Goal: Task Accomplishment & Management: Manage account settings

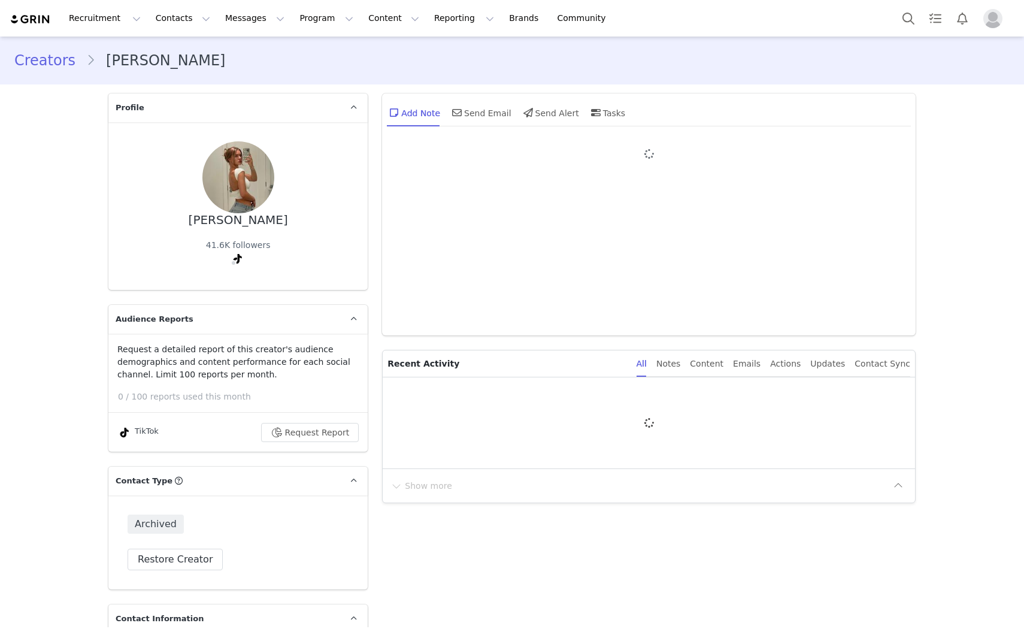
type input "+1 ([GEOGRAPHIC_DATA])"
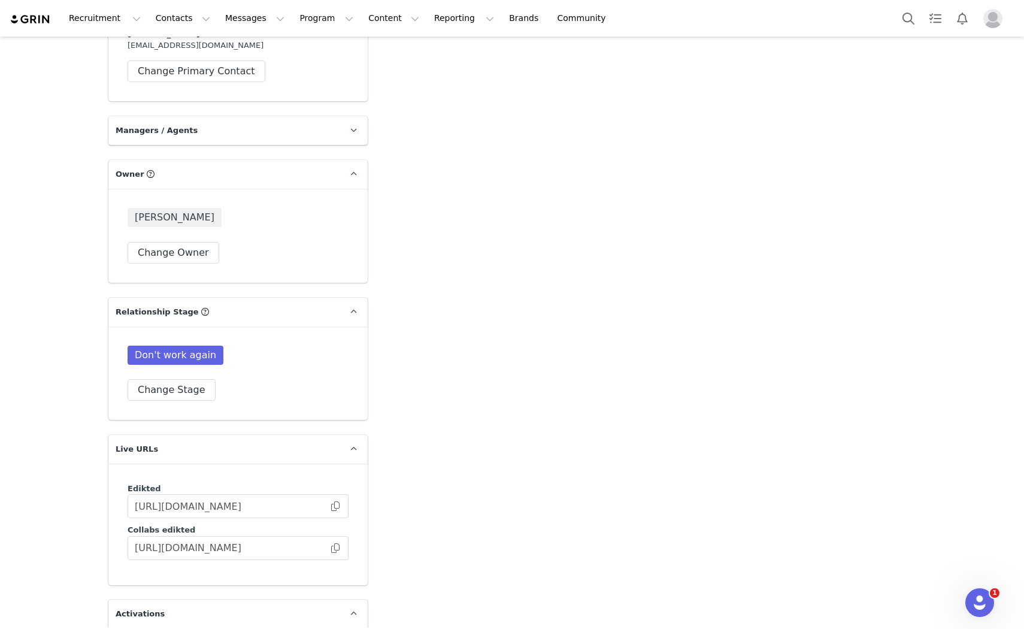
scroll to position [2994, 0]
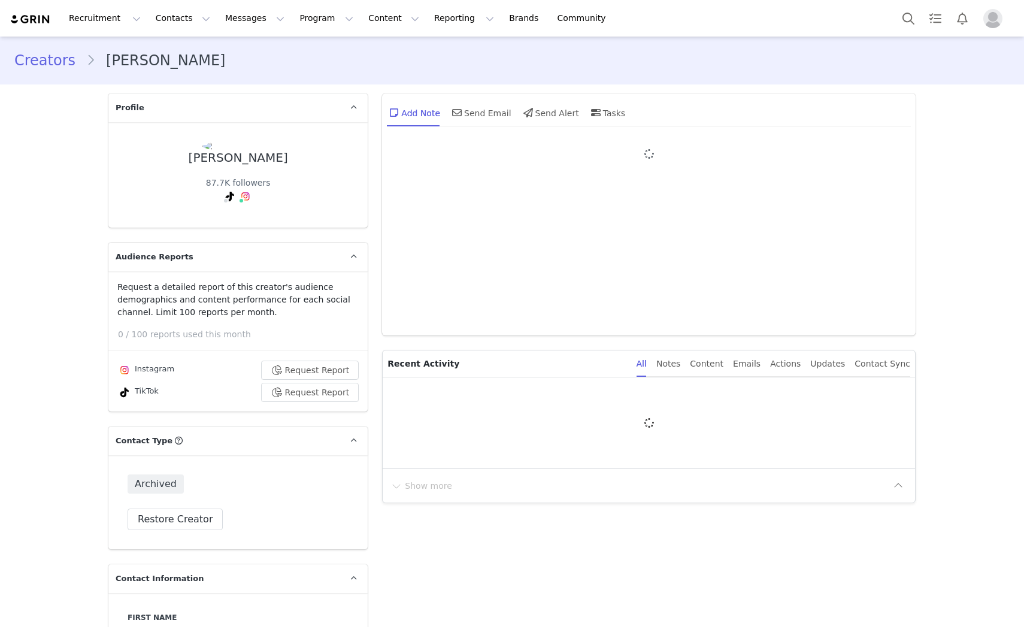
type input "+1 ([GEOGRAPHIC_DATA])"
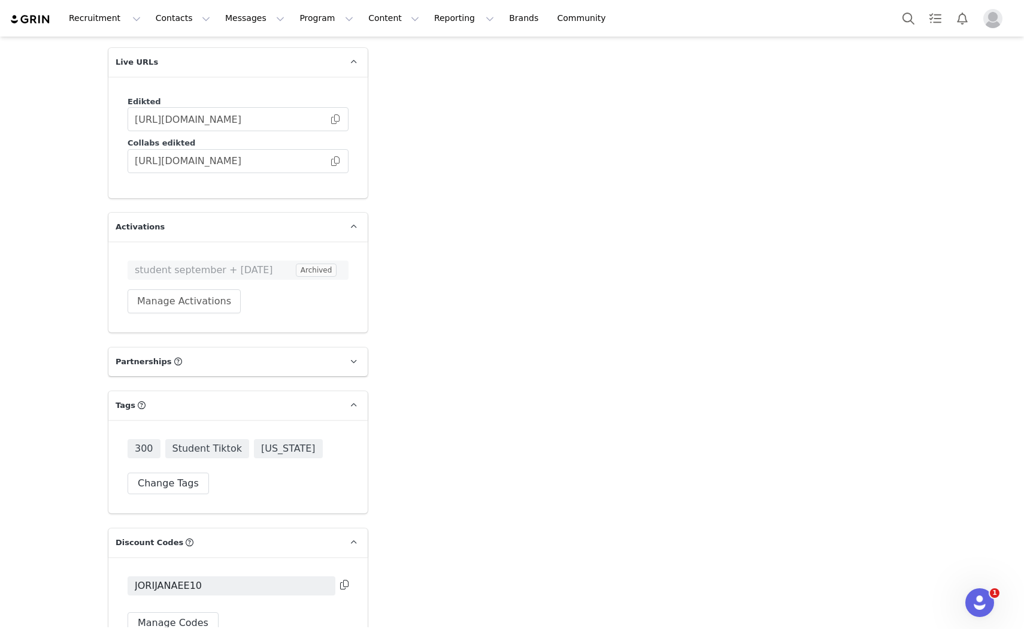
scroll to position [3193, 0]
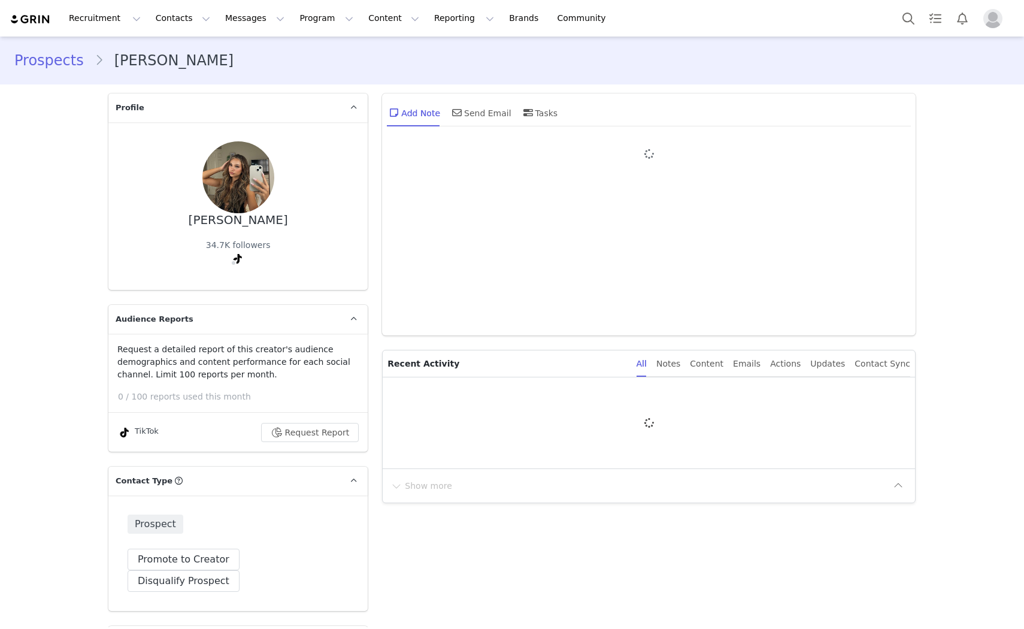
type input "+1 ([GEOGRAPHIC_DATA])"
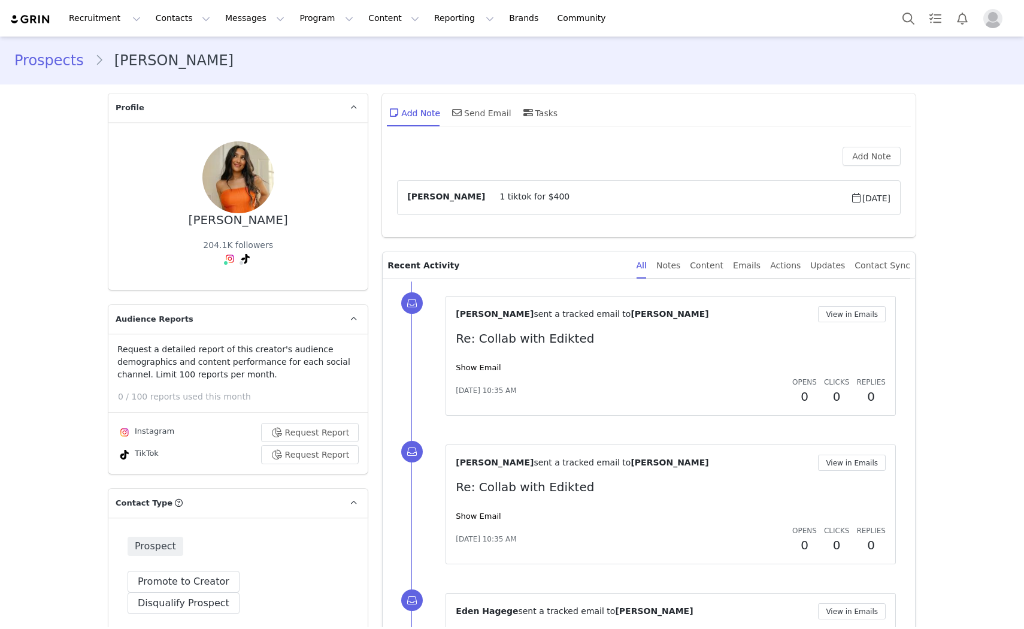
type input "+1 ([GEOGRAPHIC_DATA])"
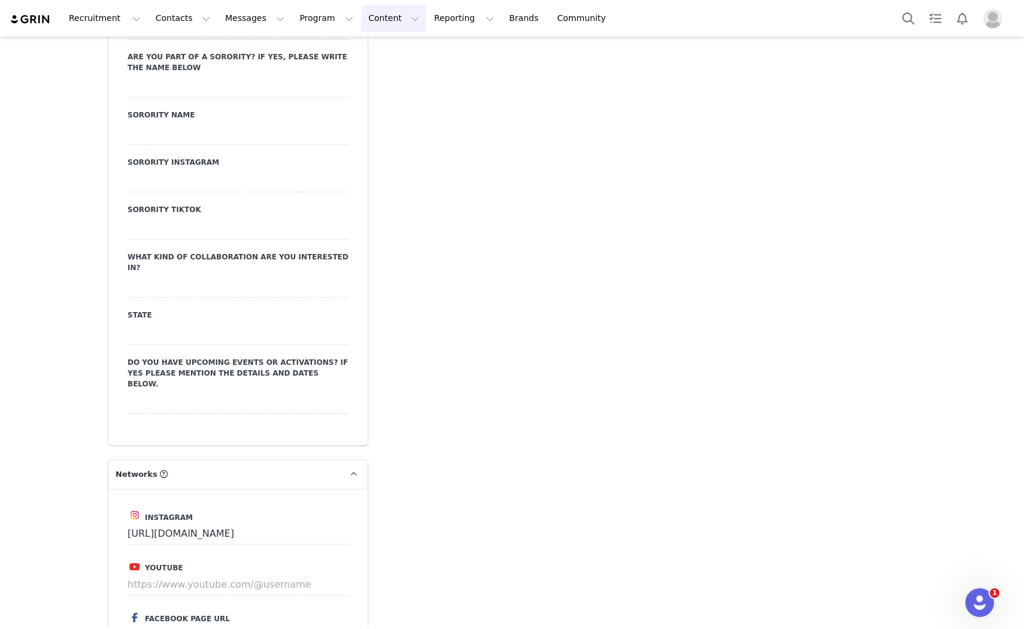
scroll to position [1572, 0]
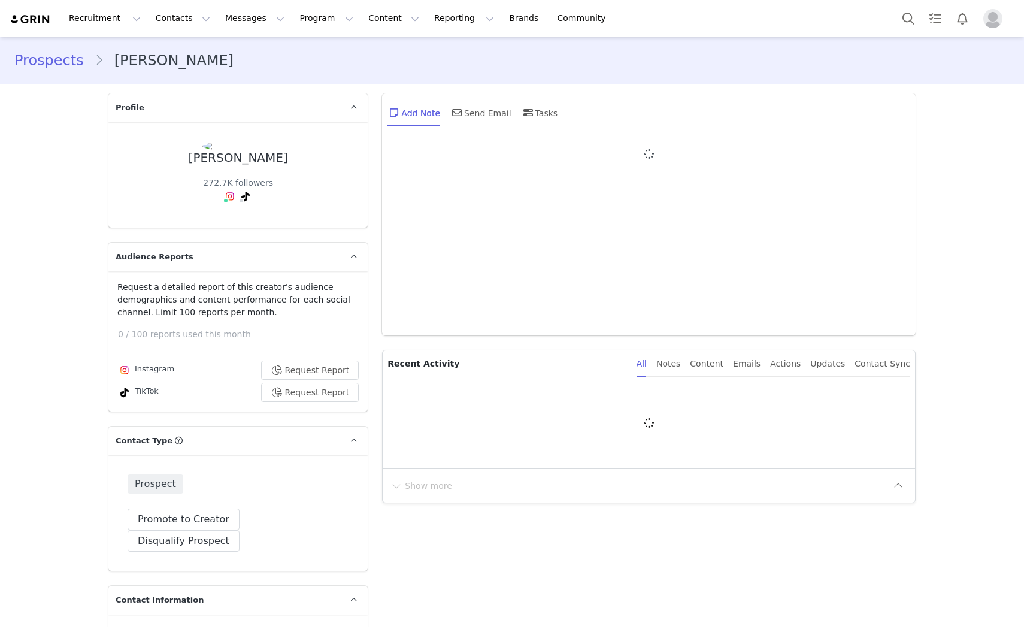
type input "+1 ([GEOGRAPHIC_DATA])"
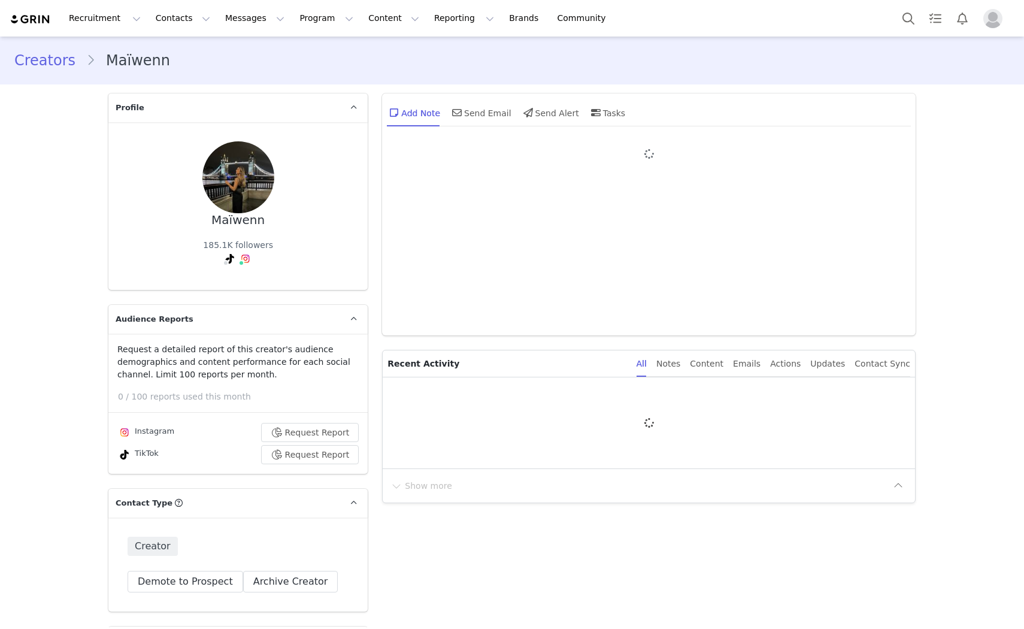
type input "+1 ([GEOGRAPHIC_DATA])"
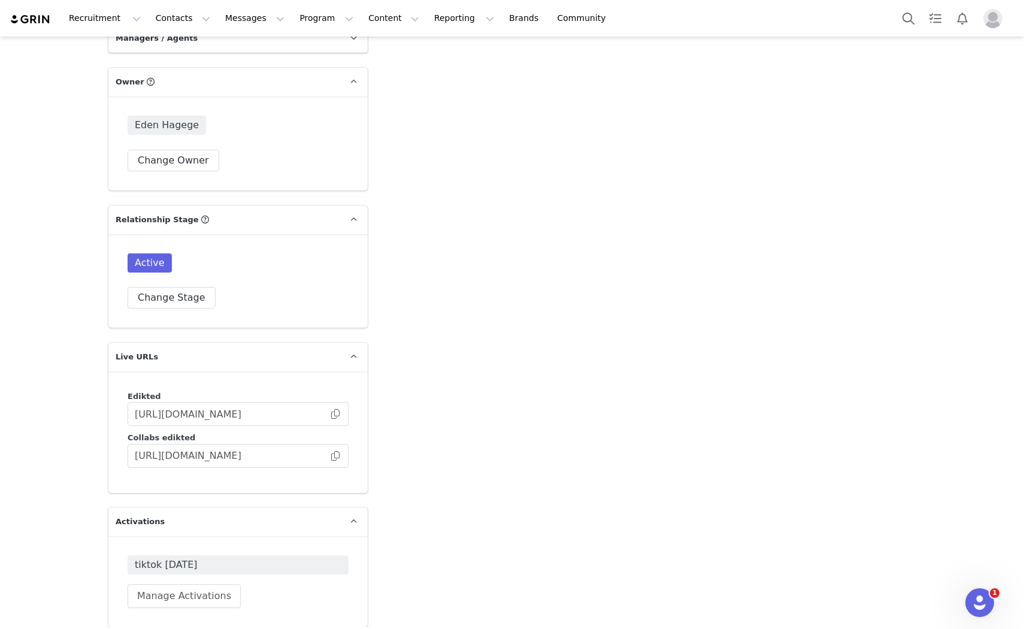
scroll to position [3267, 0]
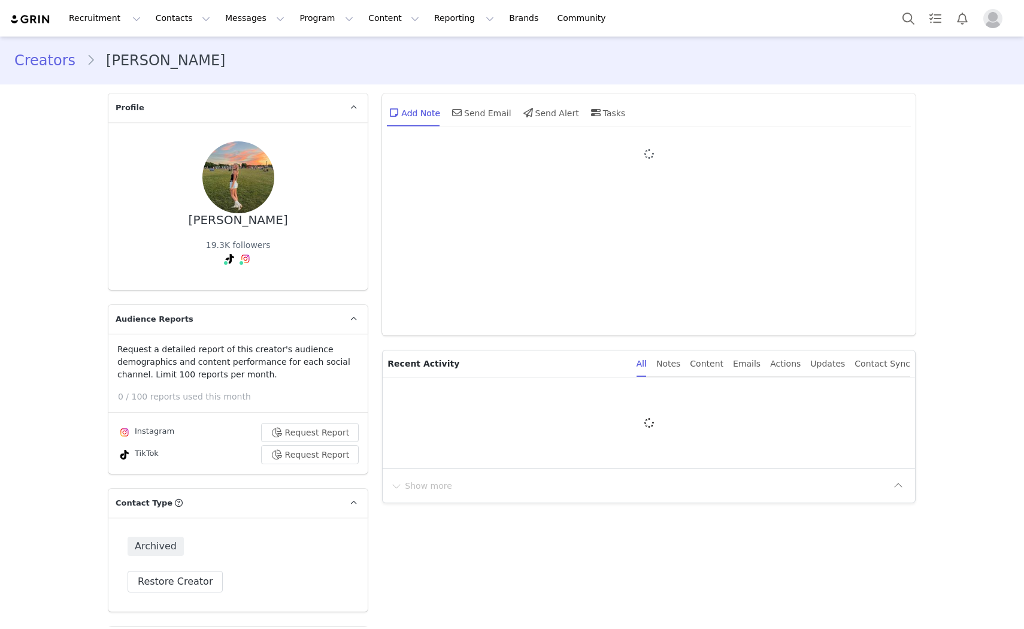
type input "+1 ([GEOGRAPHIC_DATA])"
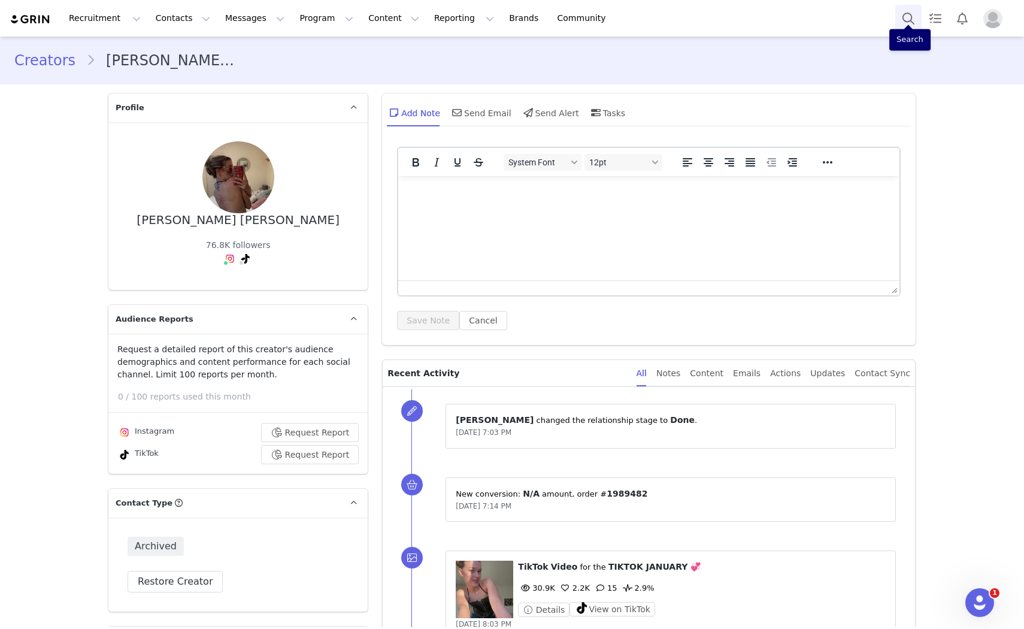
click at [902, 21] on button "Search" at bounding box center [908, 18] width 26 height 27
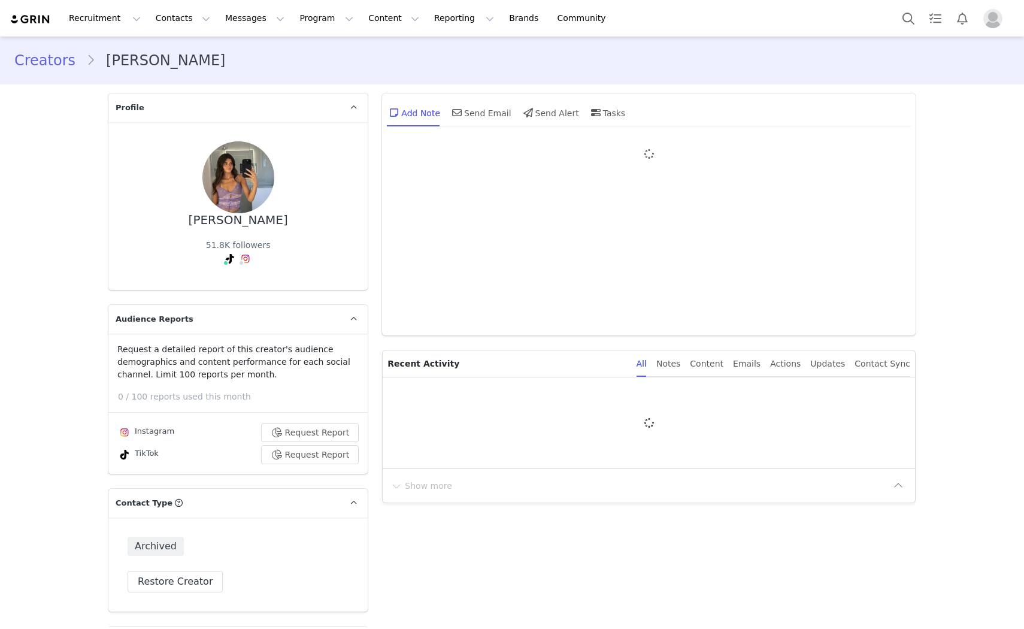
type input "+1 ([GEOGRAPHIC_DATA])"
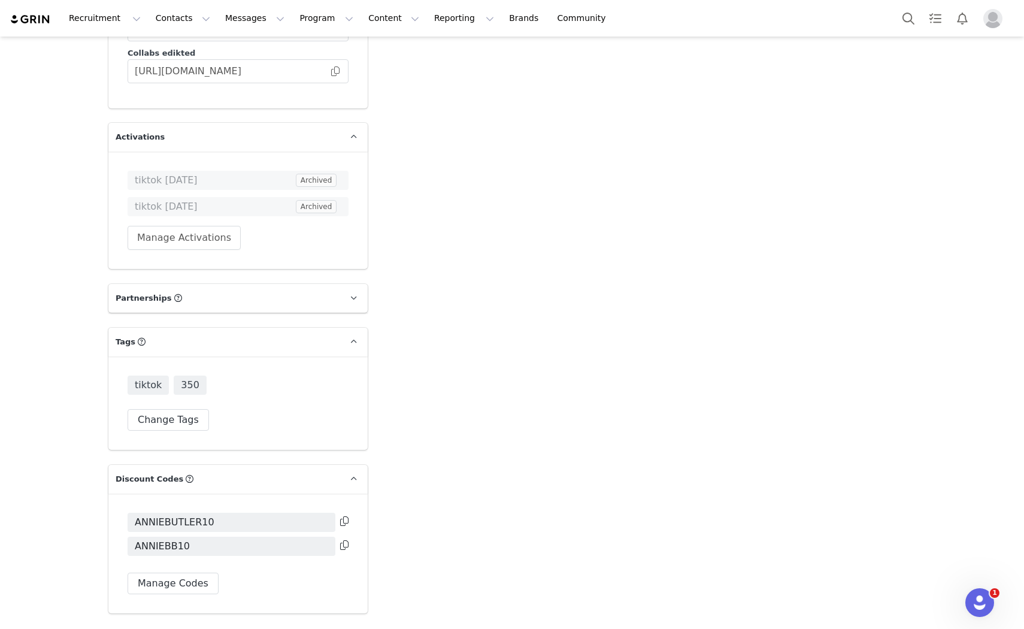
scroll to position [3317, 0]
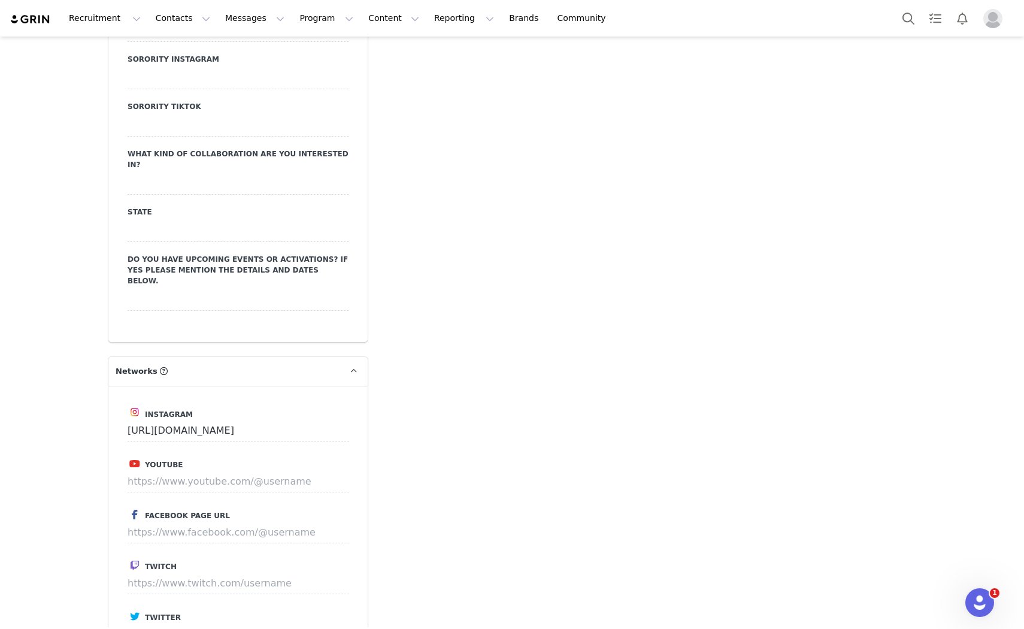
click at [451, 365] on div "Add Note Send Email Send Alert Tasks System Font 12pt To open the popup, press …" at bounding box center [649, 146] width 548 height 3893
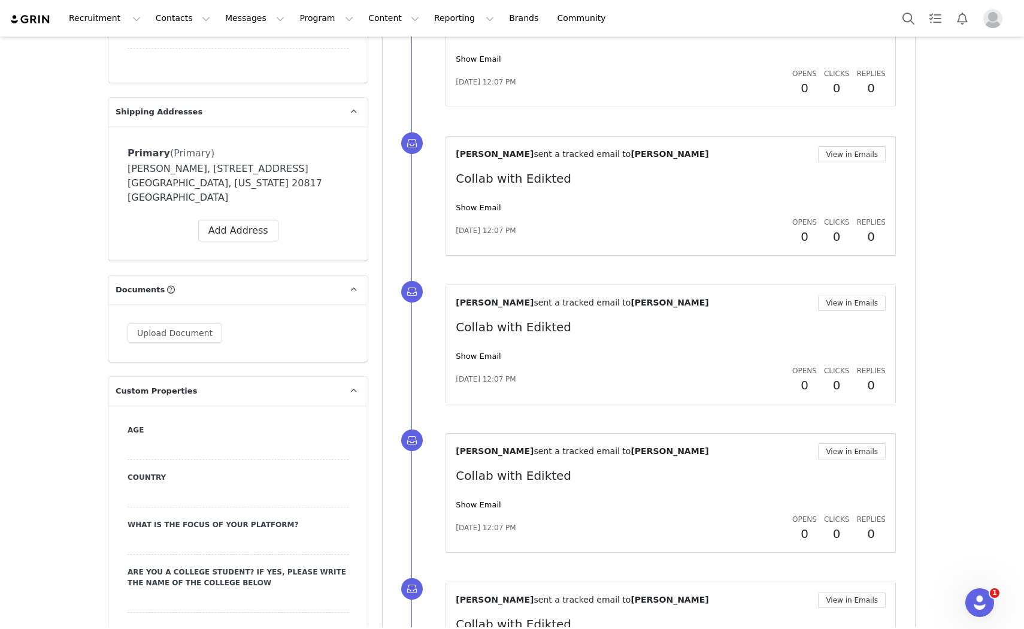
scroll to position [822, 0]
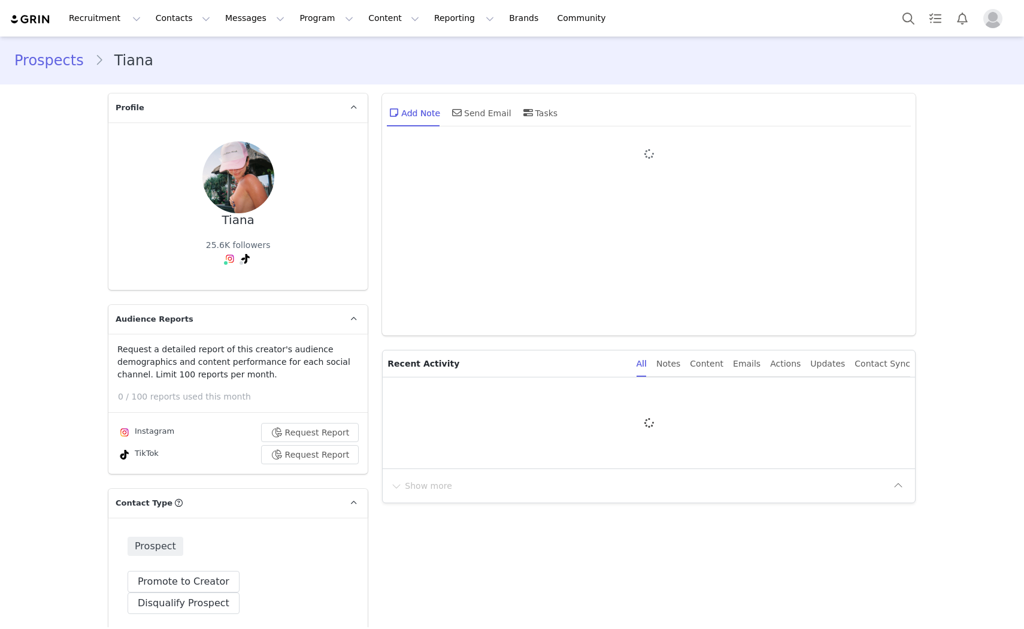
type input "+1 ([GEOGRAPHIC_DATA])"
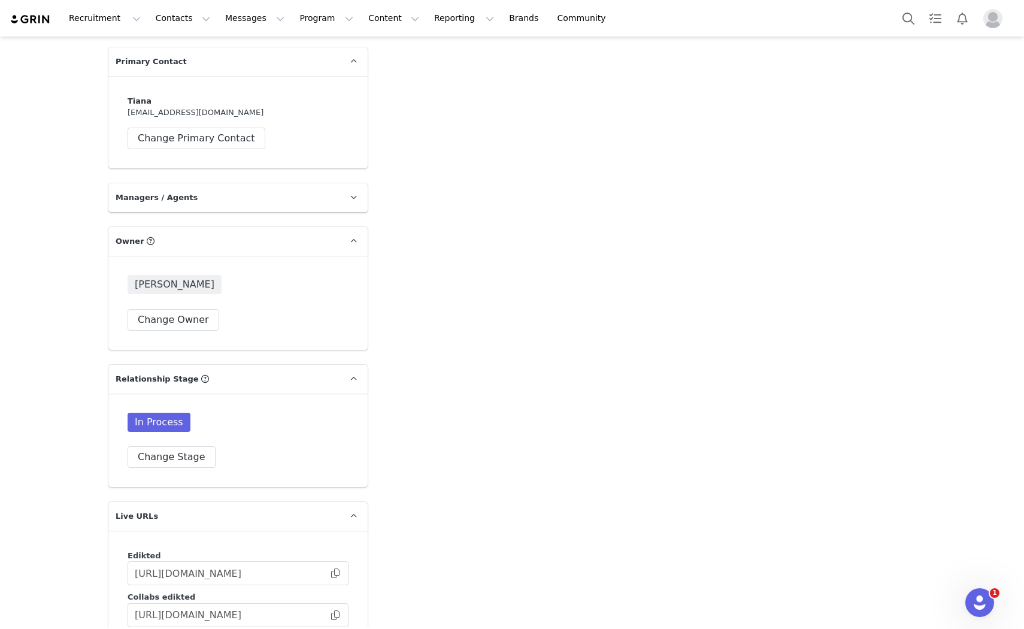
scroll to position [2796, 0]
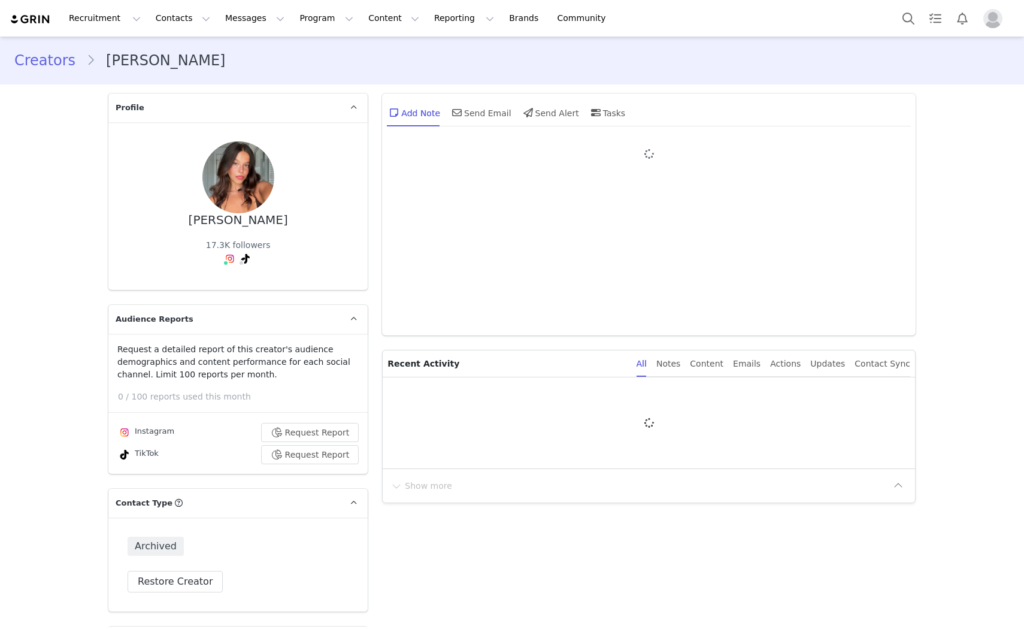
type input "+1 ([GEOGRAPHIC_DATA])"
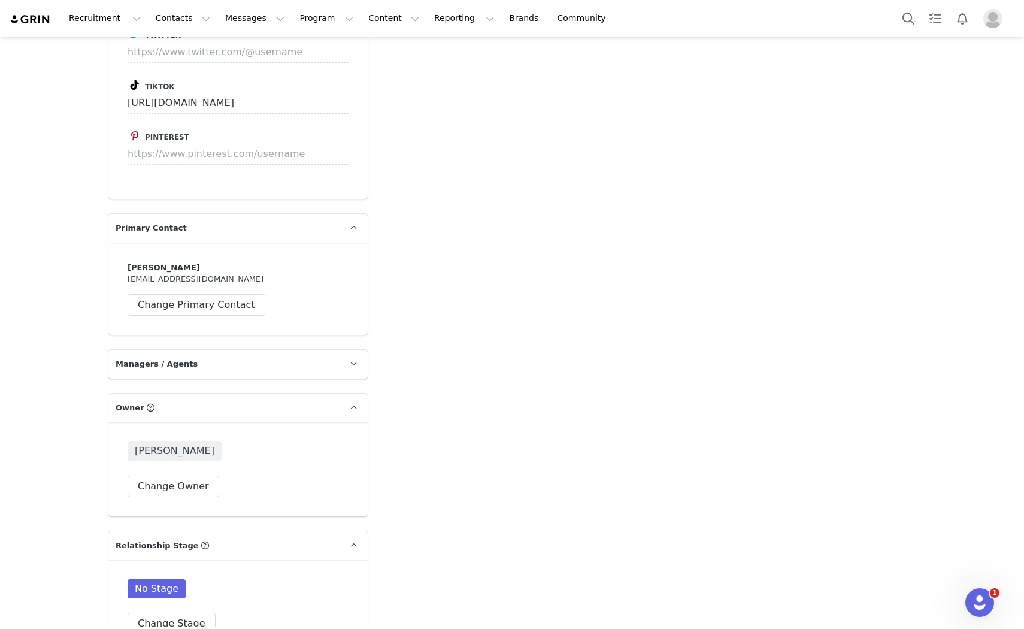
scroll to position [2462, 0]
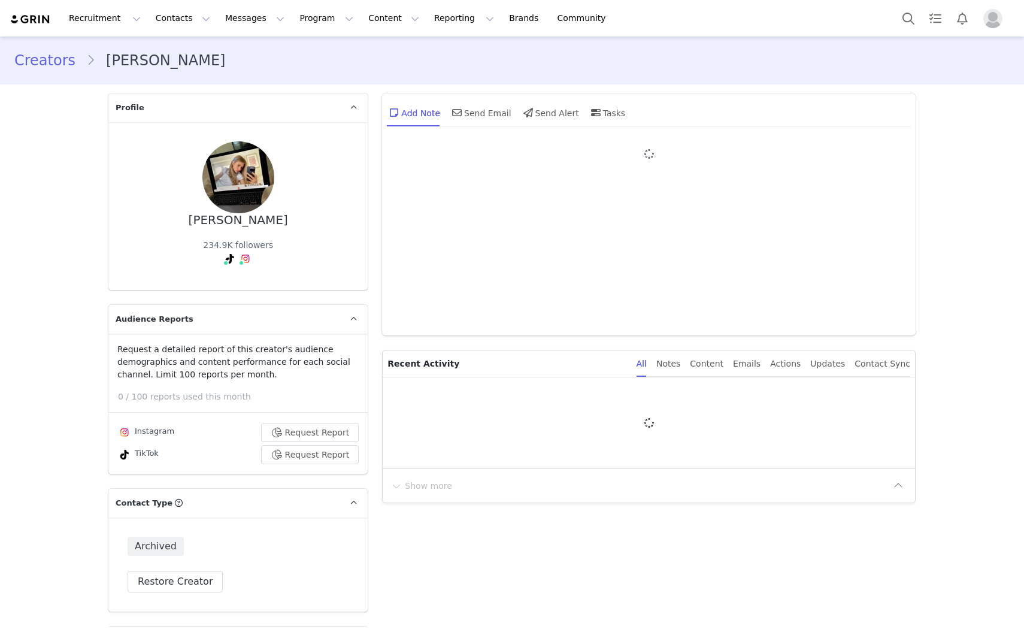
type input "+1 ([GEOGRAPHIC_DATA])"
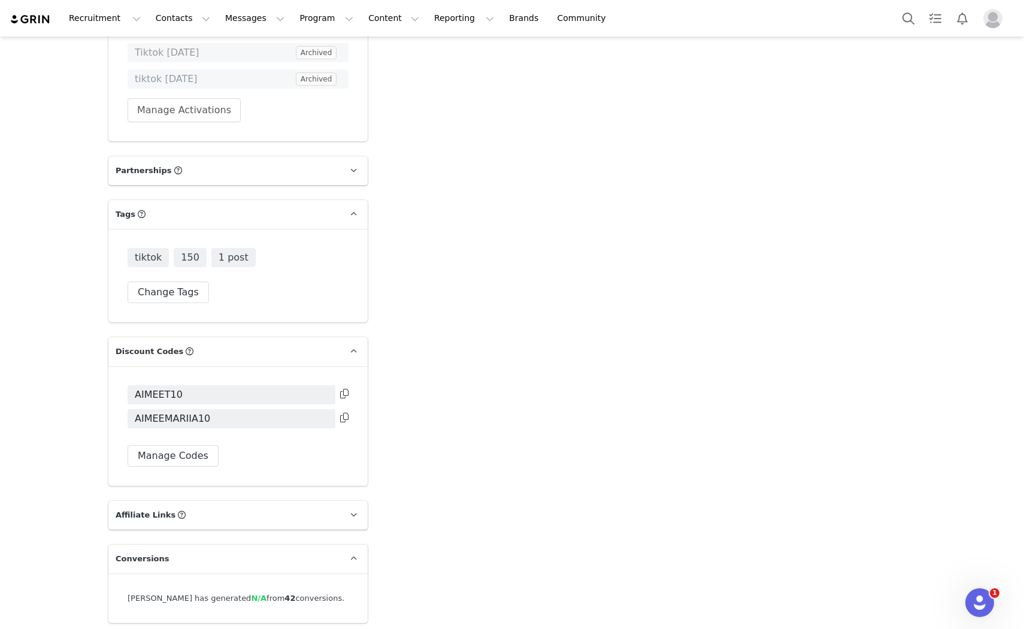
scroll to position [3317, 0]
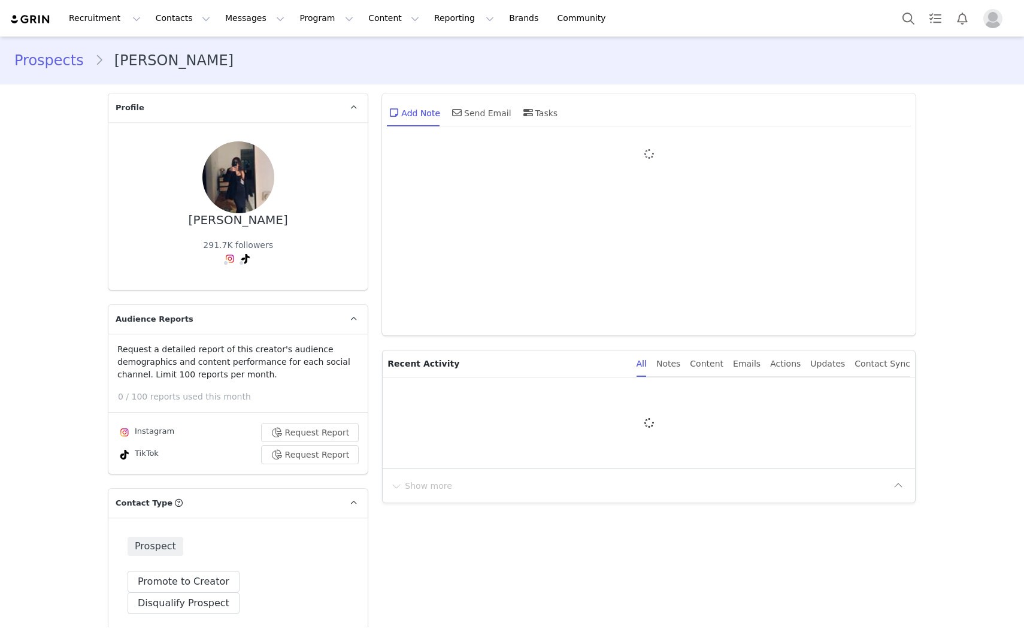
type input "+1 ([GEOGRAPHIC_DATA])"
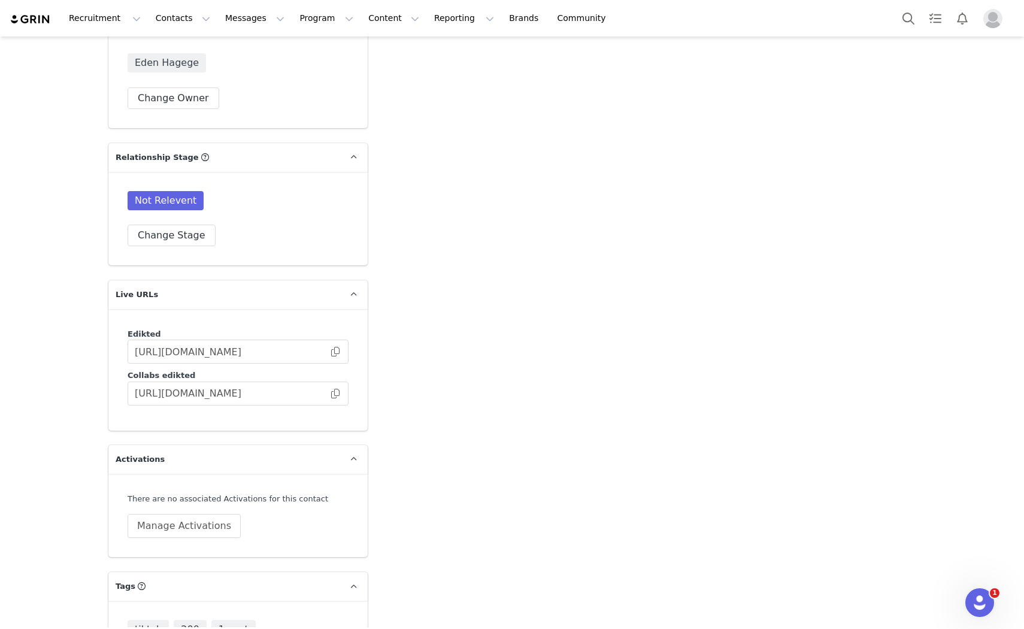
scroll to position [2895, 0]
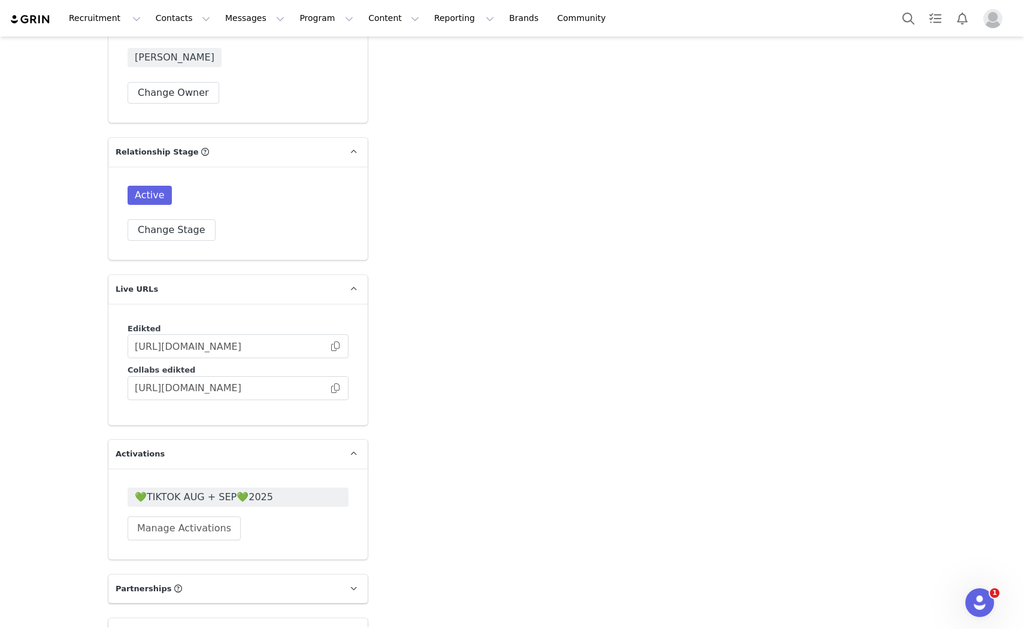
scroll to position [2860, 0]
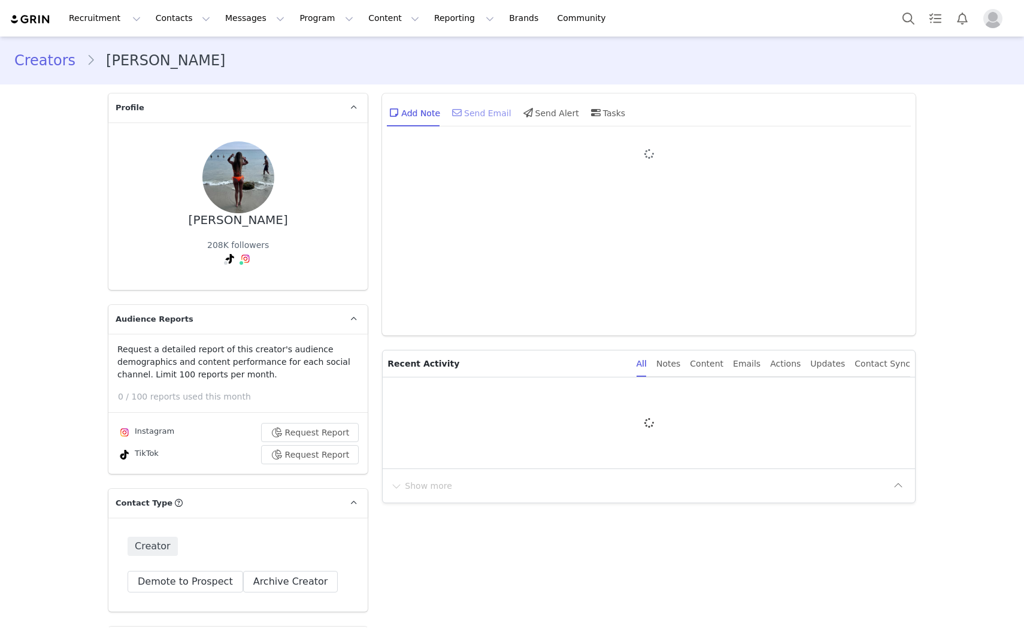
type input "+1 ([GEOGRAPHIC_DATA])"
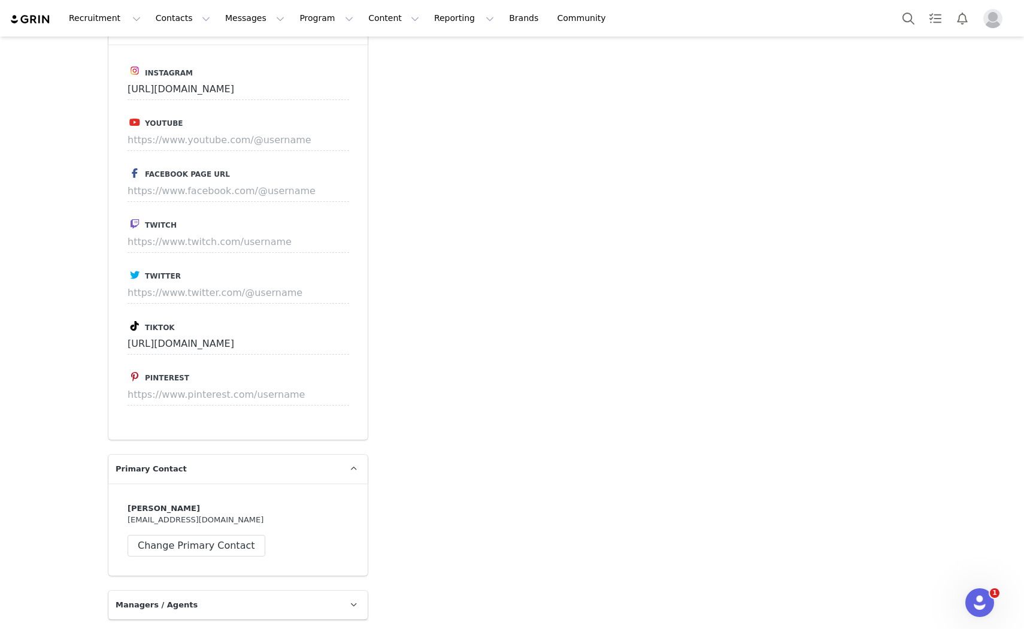
scroll to position [2195, 0]
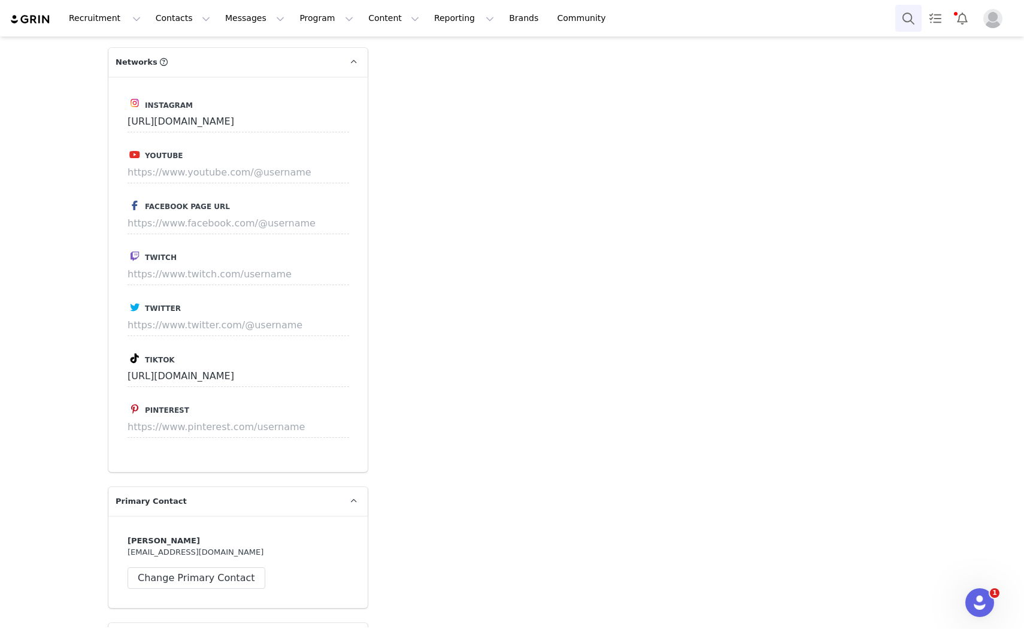
click at [912, 13] on button "Search" at bounding box center [908, 18] width 26 height 27
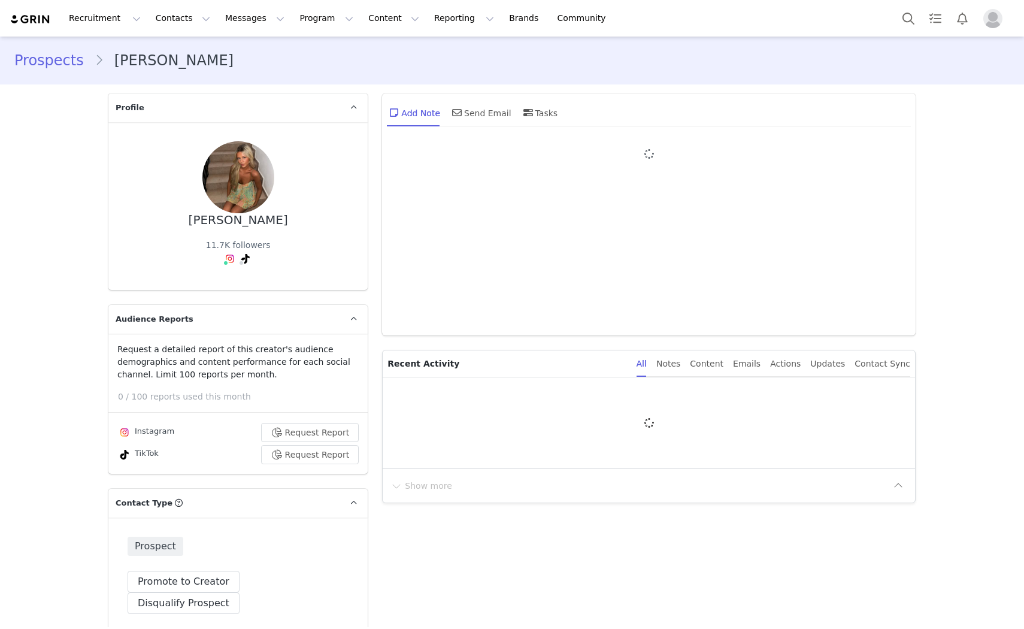
type input "+1 ([GEOGRAPHIC_DATA])"
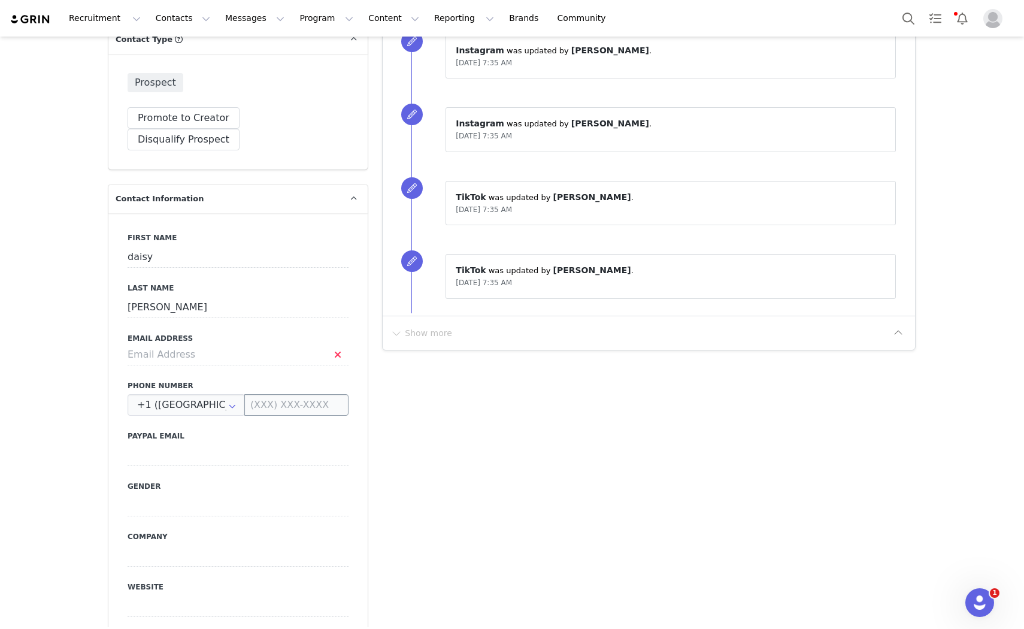
scroll to position [397, 0]
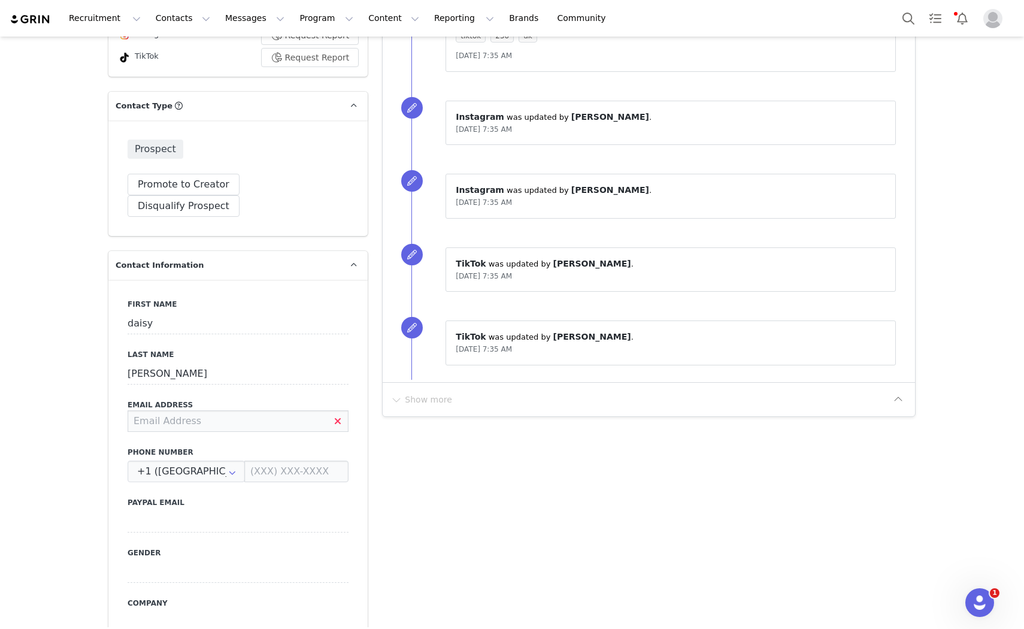
click at [280, 410] on input at bounding box center [238, 421] width 221 height 22
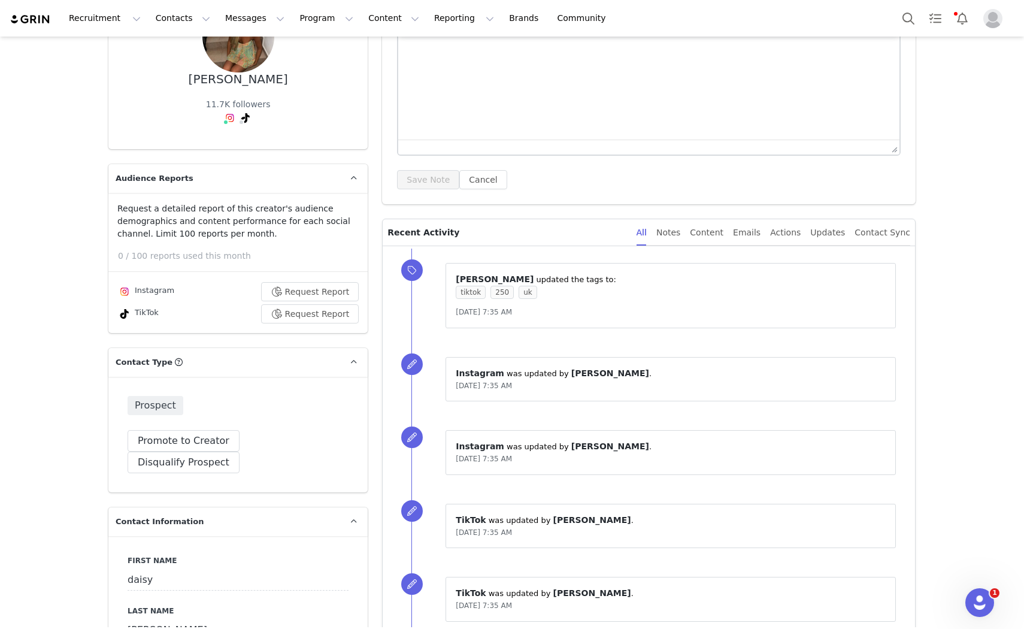
scroll to position [332, 0]
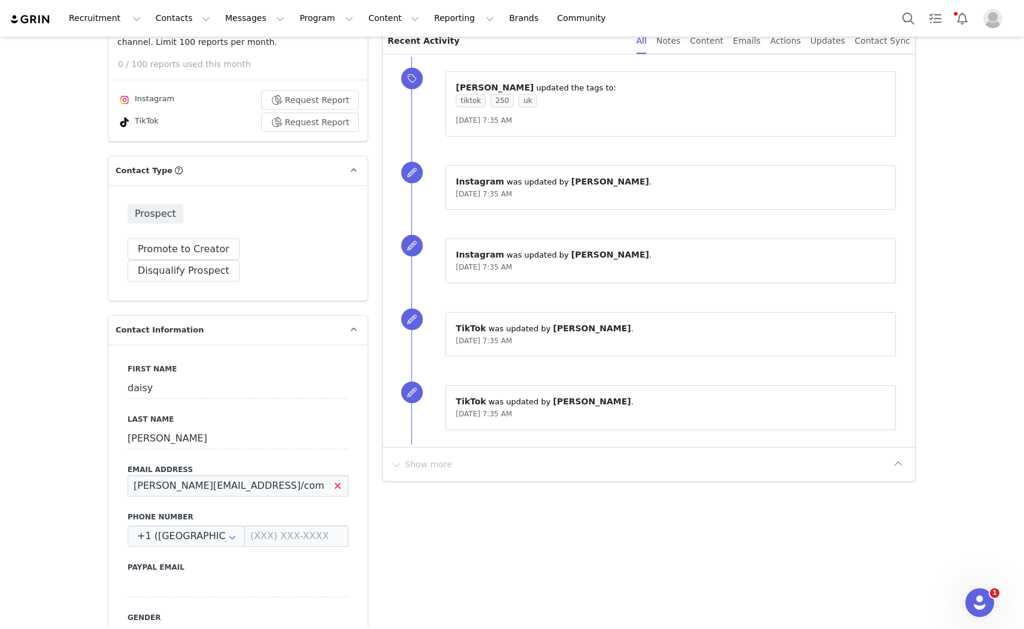
click at [199, 475] on input "mason@hotmail/com" at bounding box center [238, 486] width 221 height 22
click at [62, 604] on button "Save" at bounding box center [58, 601] width 63 height 34
click at [229, 475] on input "mason@hotmail.com" at bounding box center [238, 486] width 221 height 22
type input "mason@hotmail.co.uk"
click at [50, 615] on button "Save" at bounding box center [58, 601] width 63 height 34
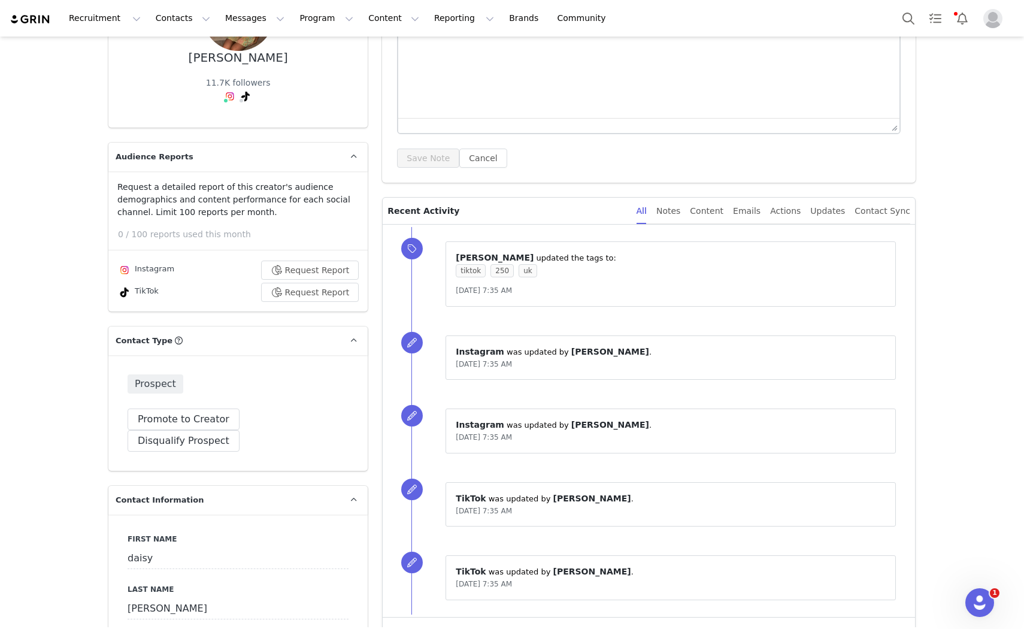
scroll to position [0, 0]
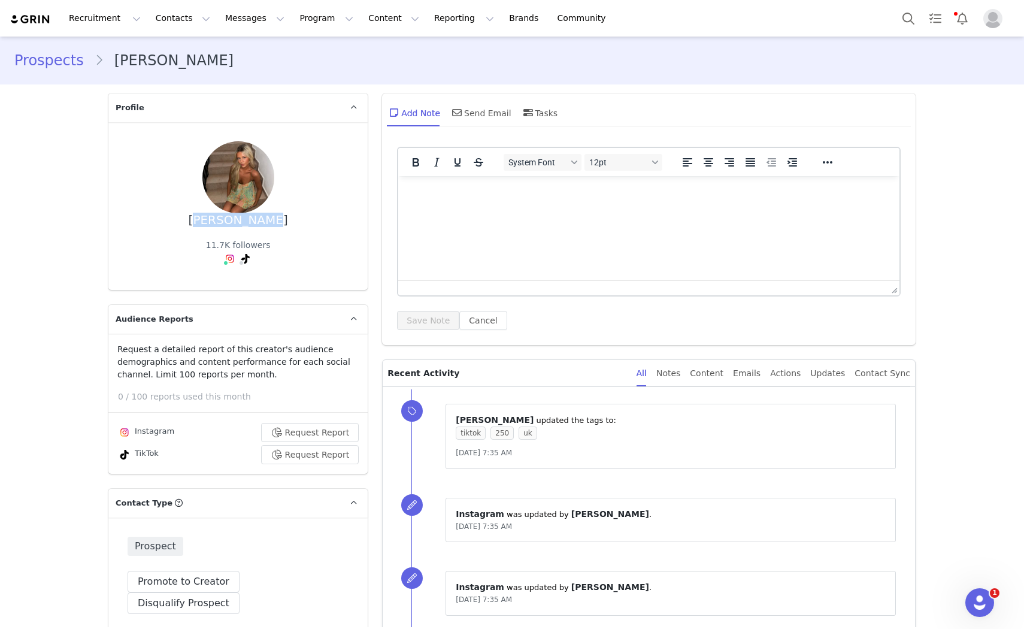
drag, startPoint x: 285, startPoint y: 223, endPoint x: 175, endPoint y: 223, distance: 110.2
click at [175, 223] on div "daisy mason 11.7K followers" at bounding box center [238, 205] width 221 height 129
copy div "daisy mason"
click at [917, 17] on button "Search" at bounding box center [908, 18] width 26 height 27
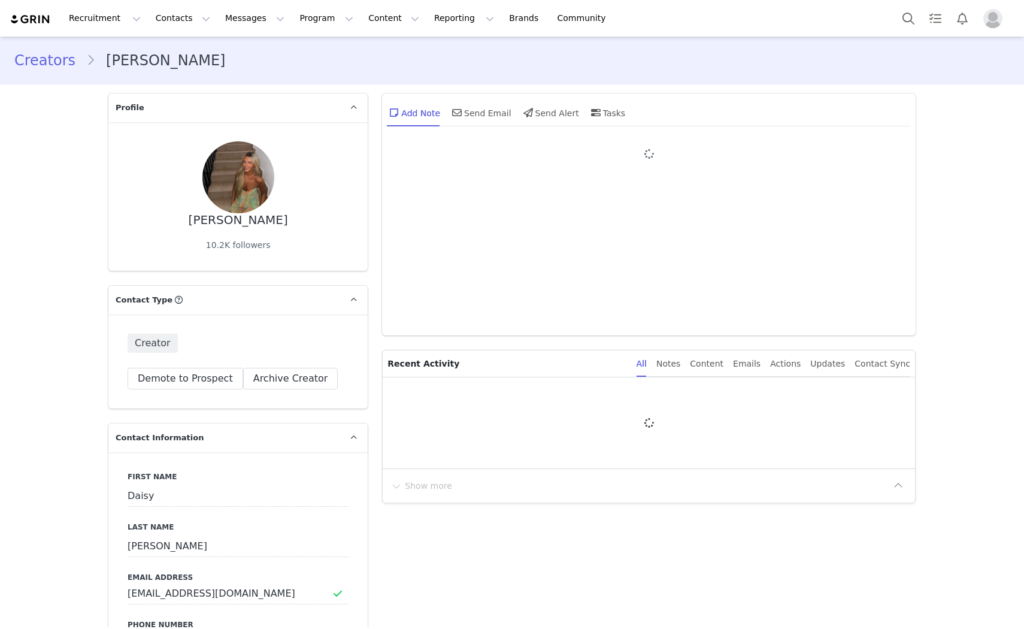
type input "+1 ([GEOGRAPHIC_DATA])"
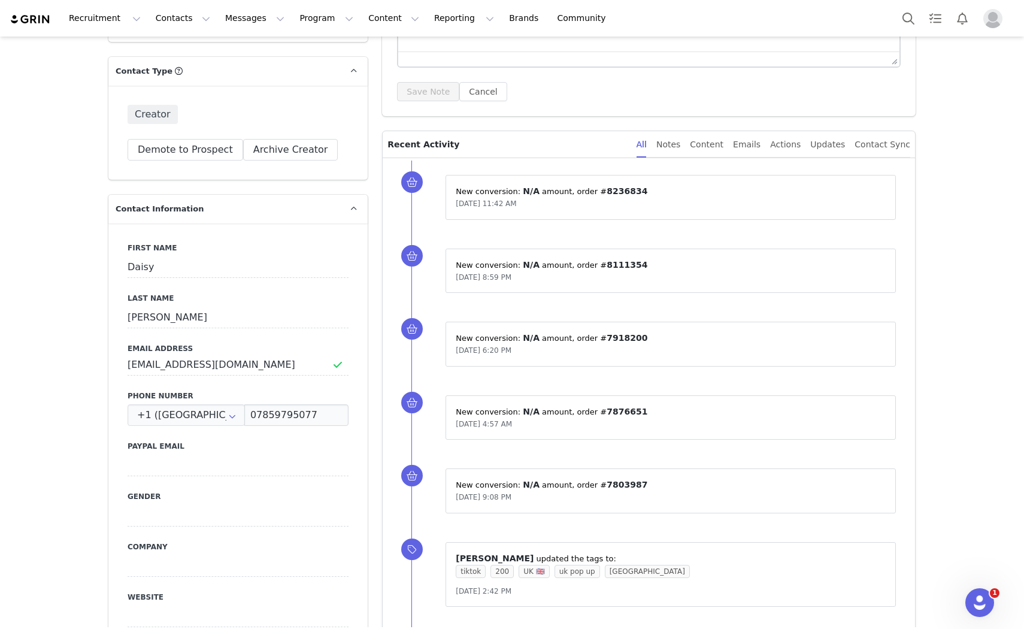
scroll to position [187, 0]
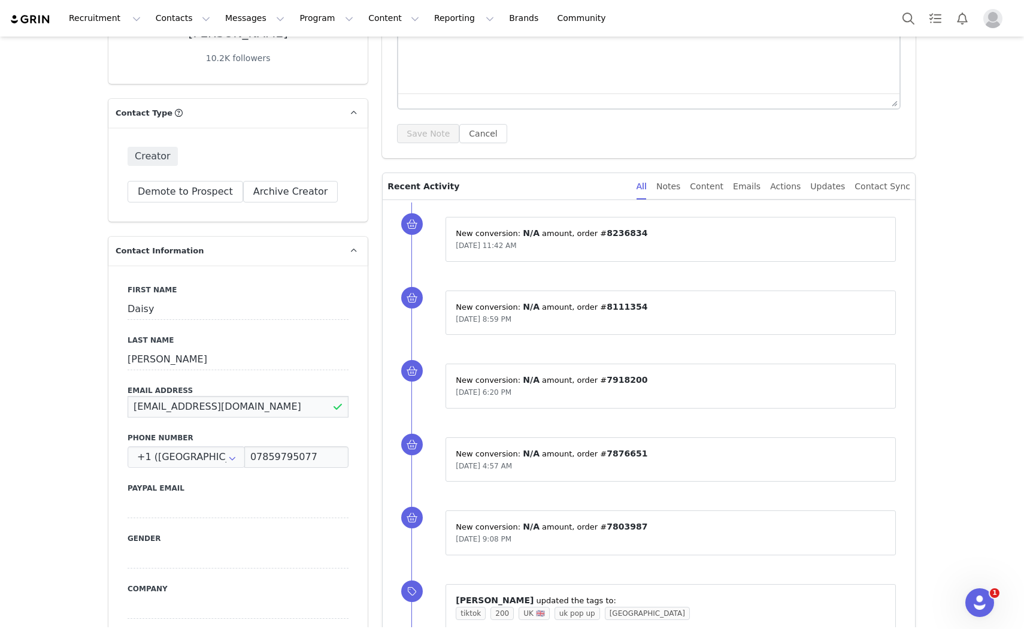
drag, startPoint x: 276, startPoint y: 409, endPoint x: 65, endPoint y: 412, distance: 211.4
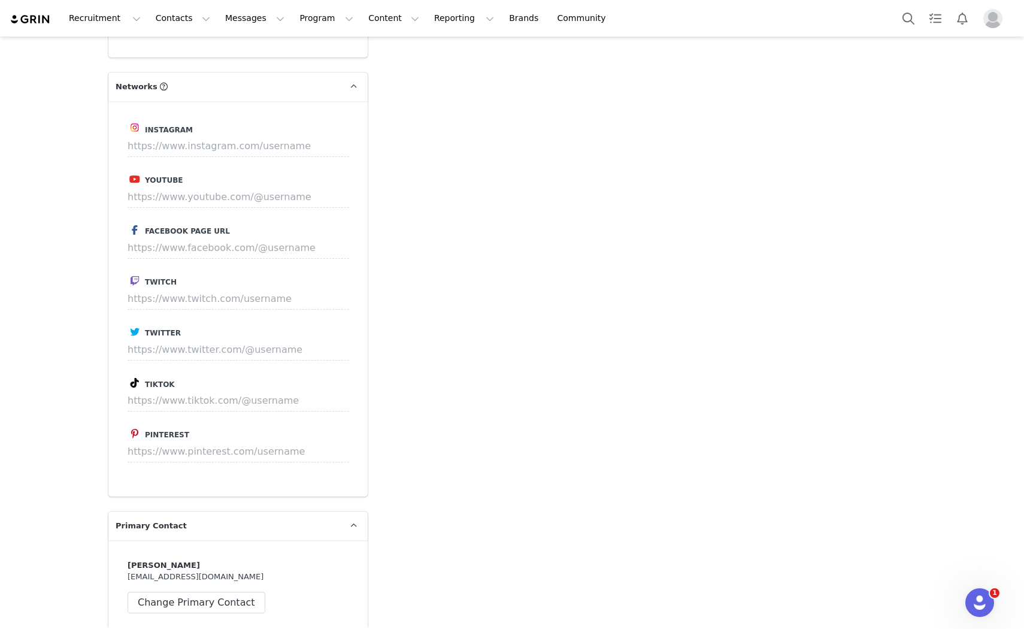
scroll to position [1929, 0]
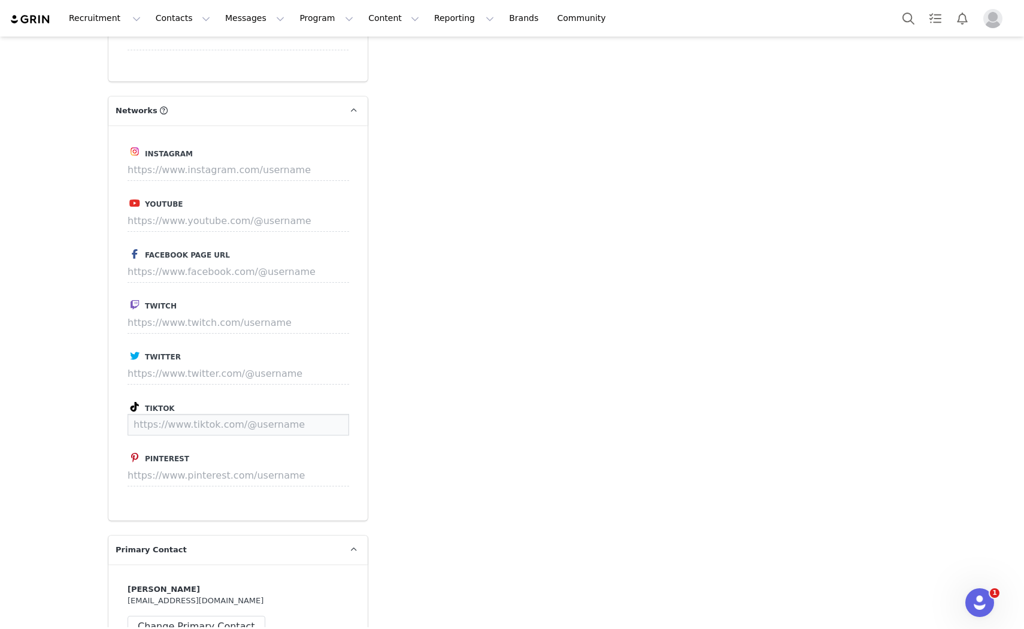
click at [237, 414] on input at bounding box center [239, 425] width 222 height 22
paste input "[URL][DOMAIN_NAME]"
type input "[URL][DOMAIN_NAME]"
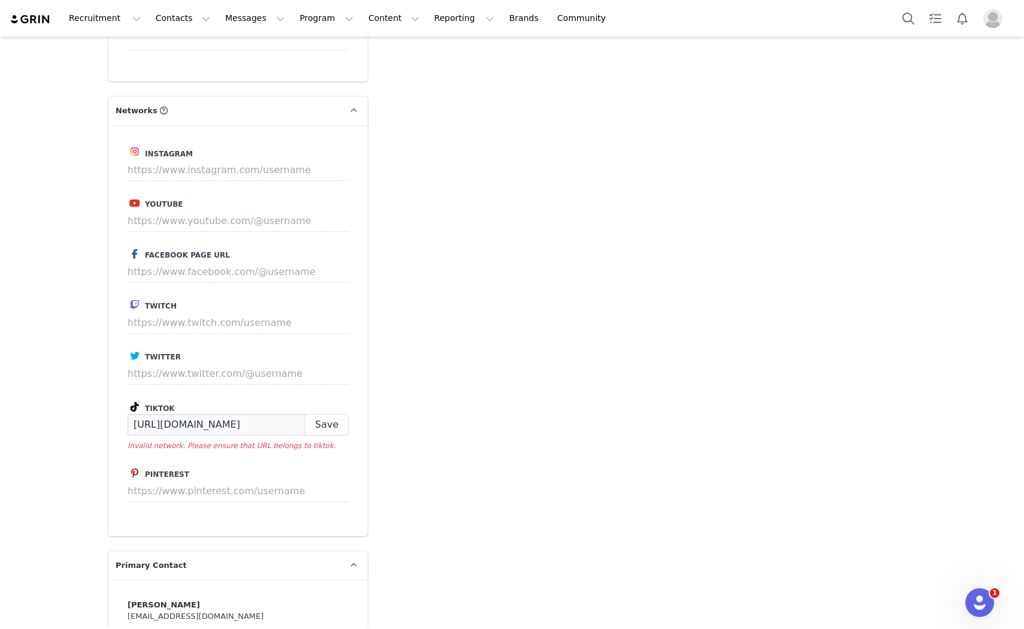
click at [296, 414] on input "[URL][DOMAIN_NAME]" at bounding box center [217, 425] width 178 height 22
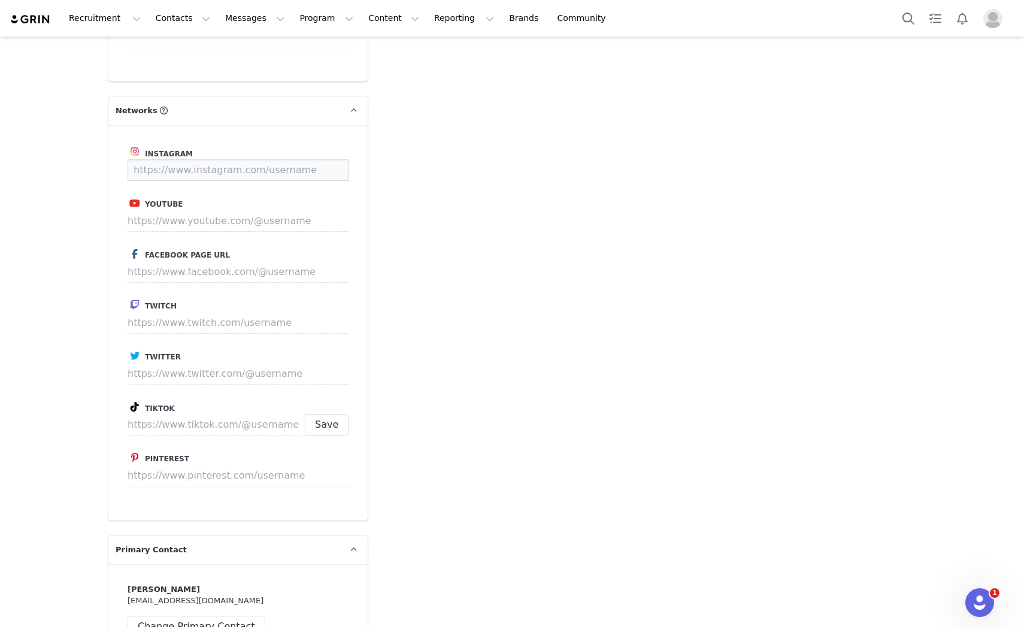
click at [223, 159] on input at bounding box center [239, 170] width 222 height 22
paste input "[URL][DOMAIN_NAME]"
click at [328, 159] on button "Save" at bounding box center [327, 170] width 44 height 22
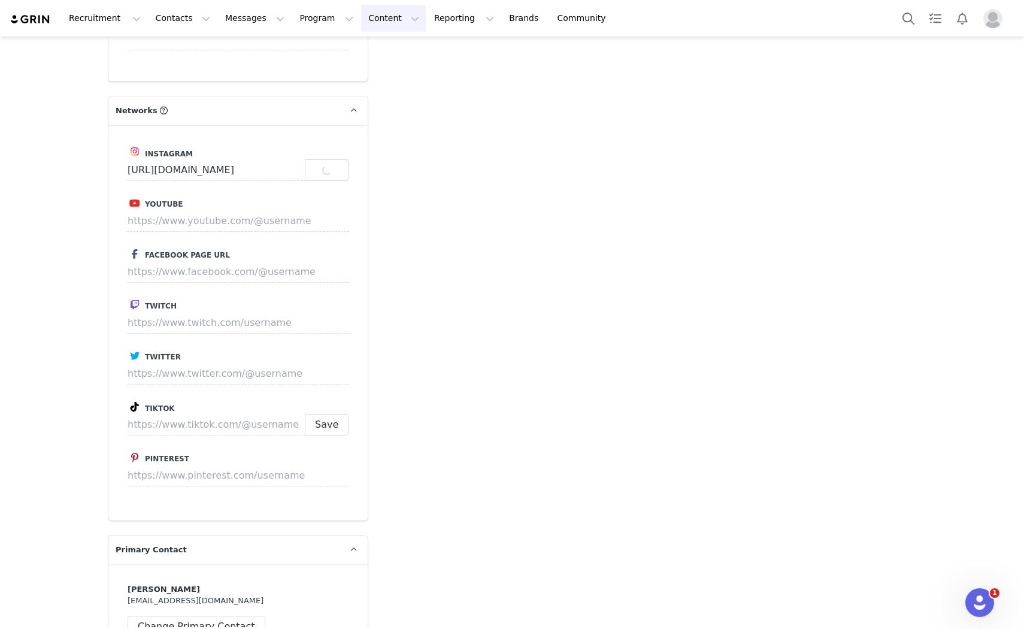
type input "[URL][DOMAIN_NAME]"
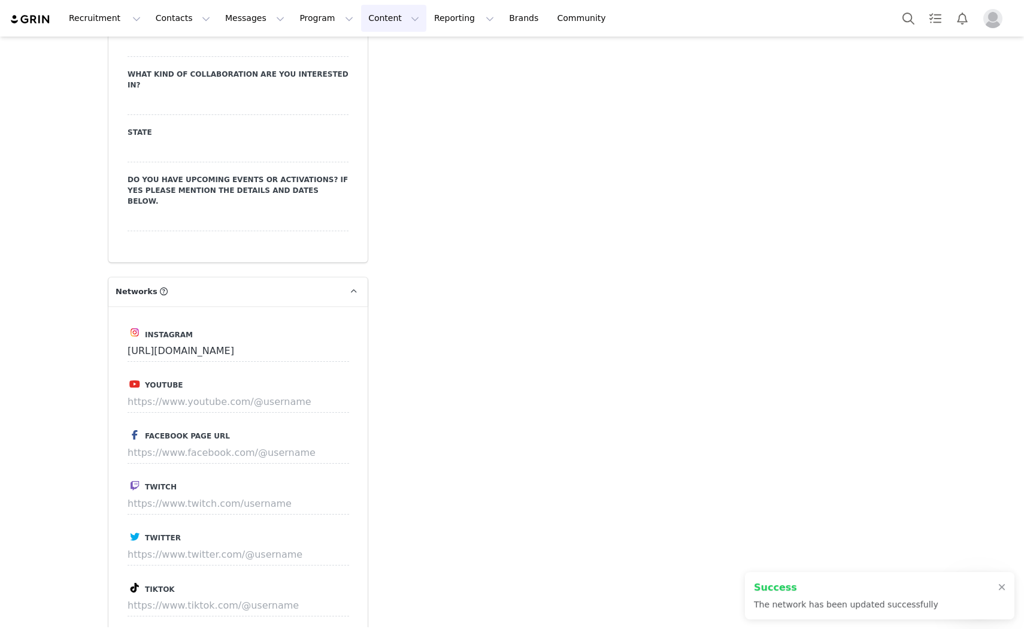
scroll to position [2110, 0]
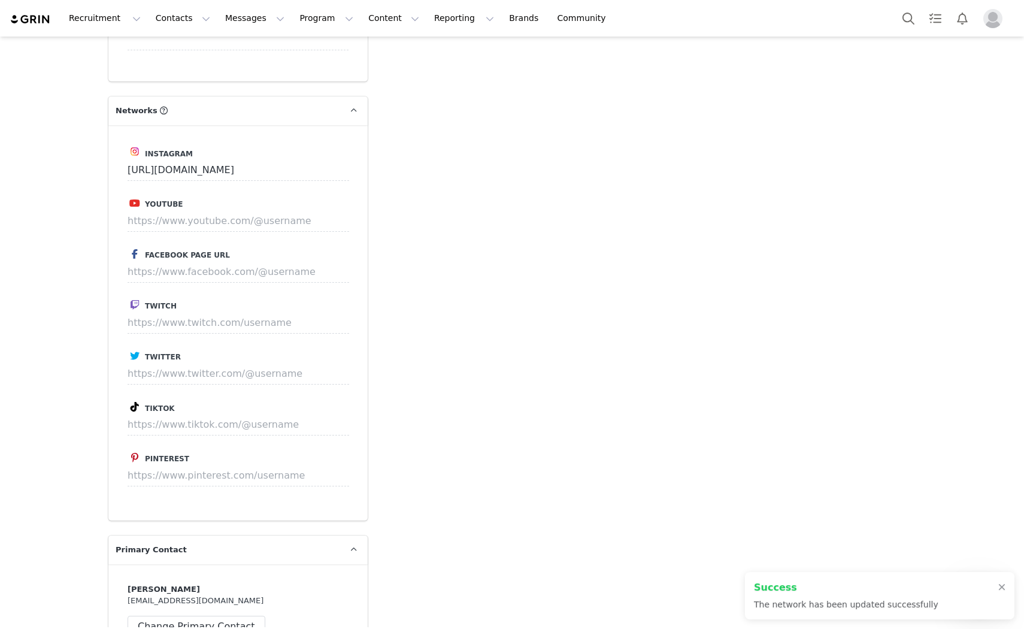
drag, startPoint x: 190, startPoint y: 384, endPoint x: 196, endPoint y: 391, distance: 9.3
click at [190, 399] on label "Tiktok" at bounding box center [238, 406] width 221 height 14
click at [196, 414] on input at bounding box center [239, 425] width 222 height 22
paste input "[URL][DOMAIN_NAME][DOMAIN_NAME][PERSON_NAME]"
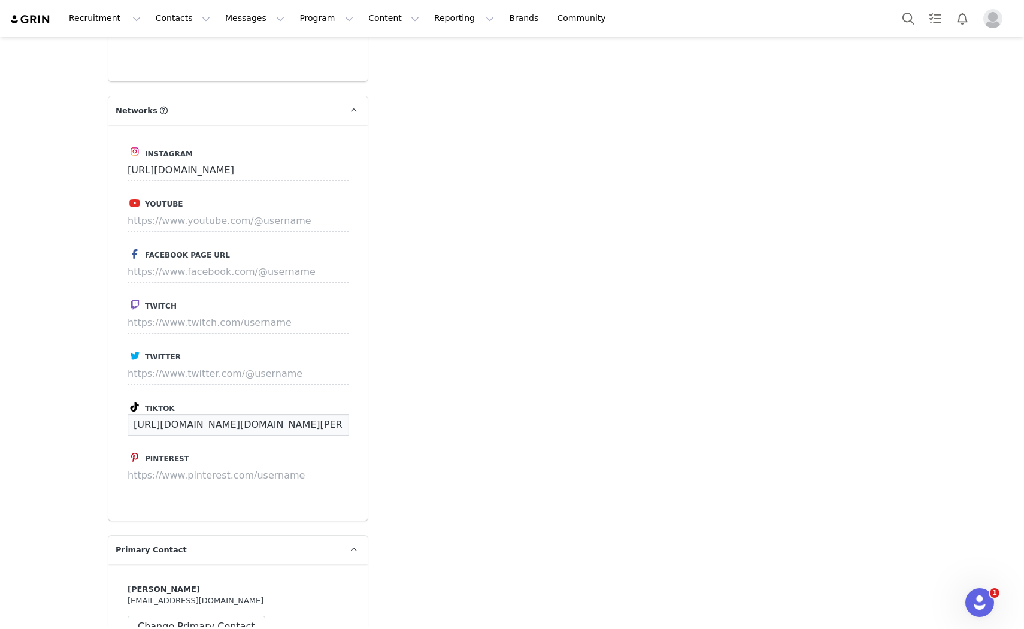
scroll to position [0, 1]
type input "[URL][DOMAIN_NAME][DOMAIN_NAME][PERSON_NAME]"
click at [322, 414] on button "Save" at bounding box center [327, 425] width 44 height 22
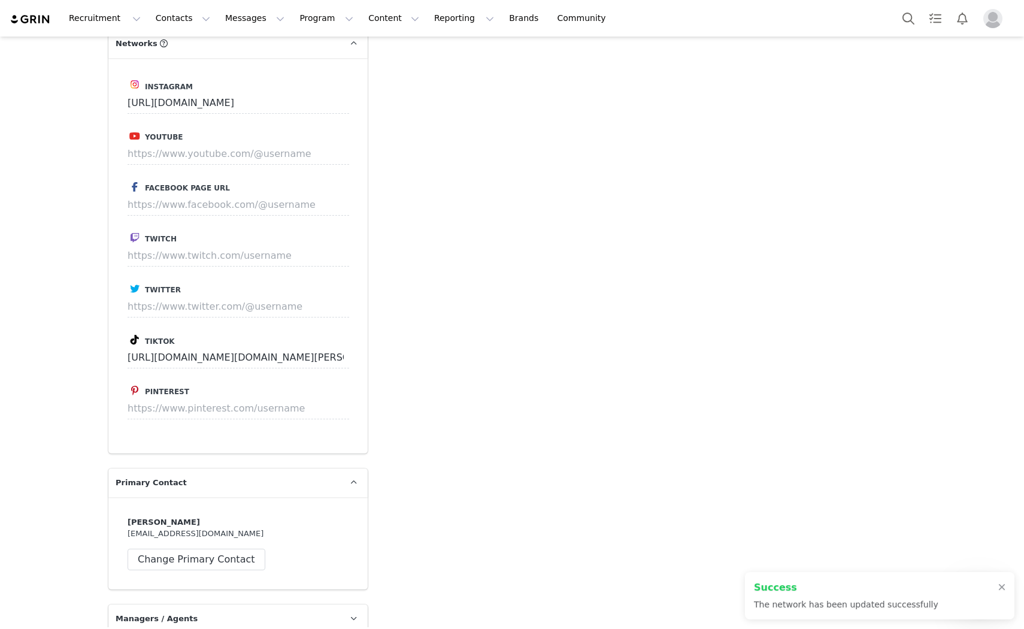
scroll to position [2532, 0]
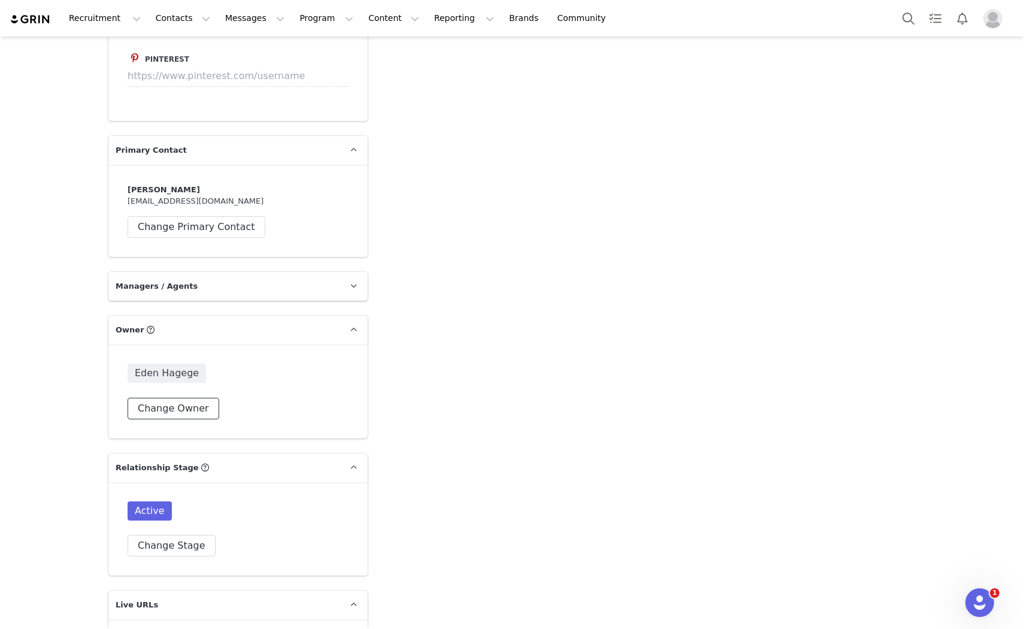
click at [174, 398] on button "Change Owner" at bounding box center [174, 409] width 92 height 22
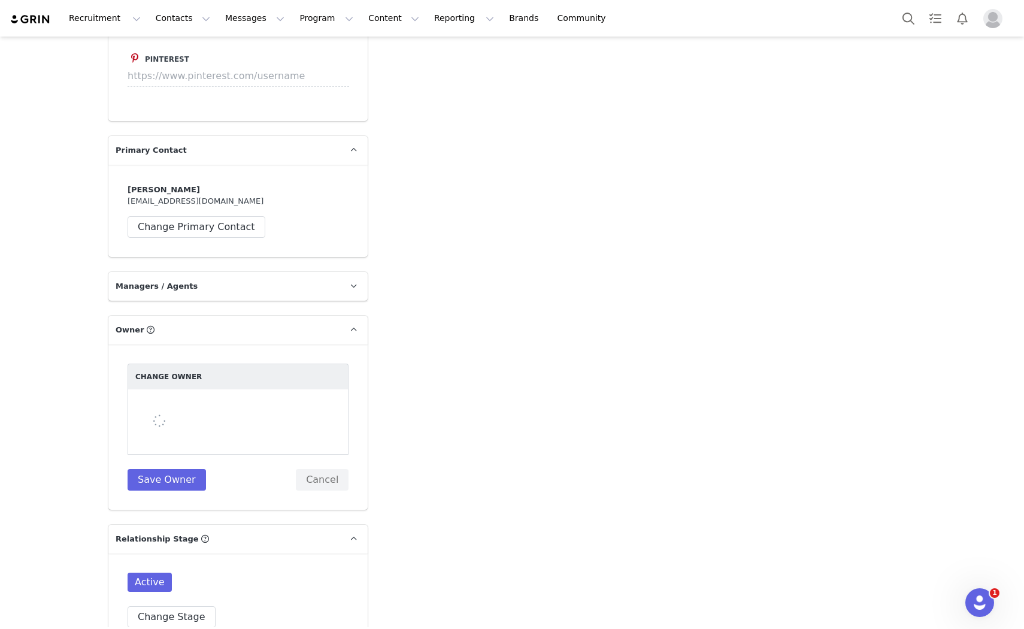
select select "70b3a6f5-7ae5-423d-a2d0-5c0a2b9326ea"
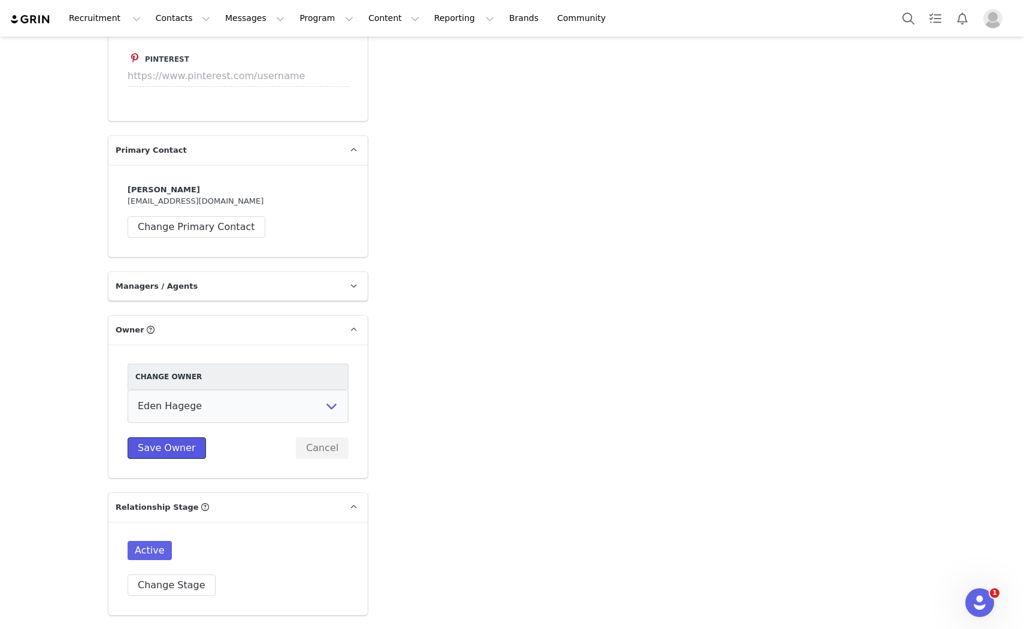
click at [170, 437] on button "Save Owner" at bounding box center [167, 448] width 78 height 22
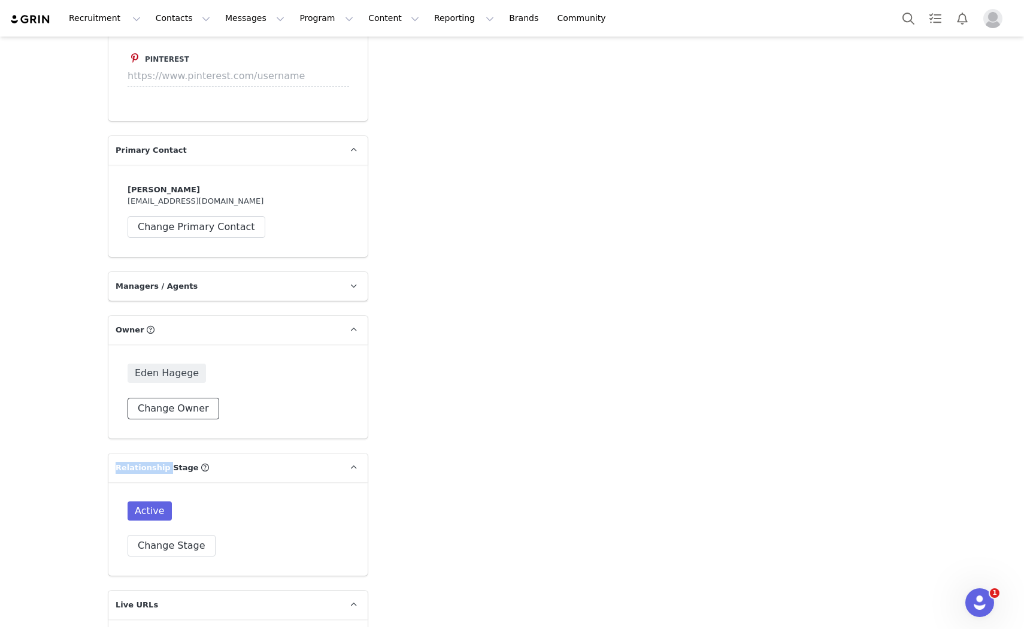
click at [193, 398] on button "Change Owner" at bounding box center [174, 409] width 92 height 22
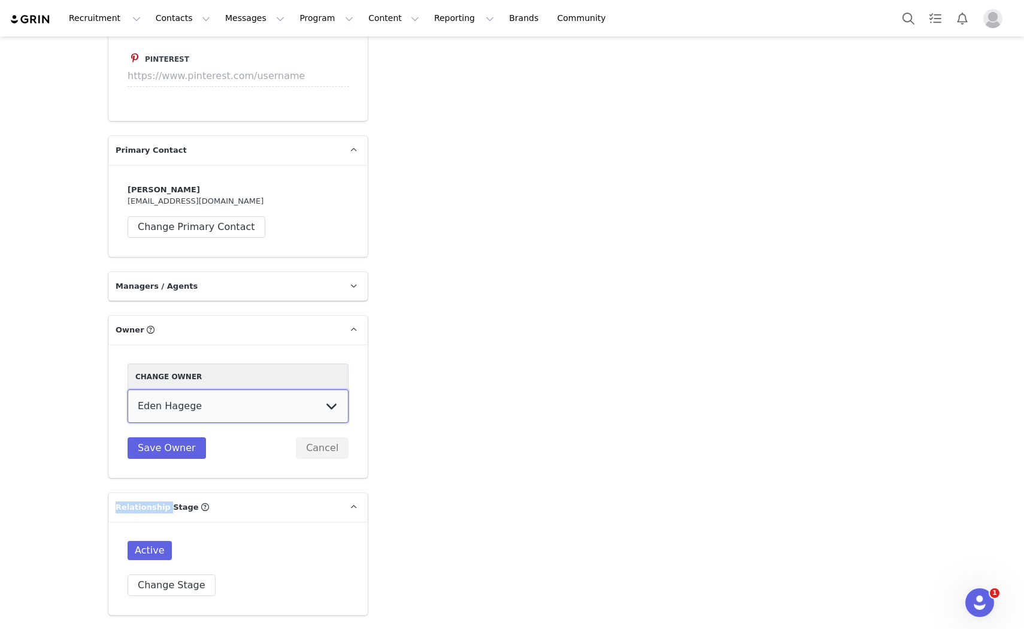
click at [257, 389] on select "Talia Zion Ashley Adler Maya Vandermolen Martina Villaverde Dana israeli Mia Ma…" at bounding box center [238, 406] width 221 height 34
select select "e2f7c43e-e03d-41a3-a78c-21da971660ac"
click at [128, 389] on select "Talia Zion Ashley Adler Maya Vandermolen Martina Villaverde Dana israeli Mia Ma…" at bounding box center [238, 406] width 221 height 34
click at [186, 437] on button "Save Owner" at bounding box center [167, 448] width 78 height 22
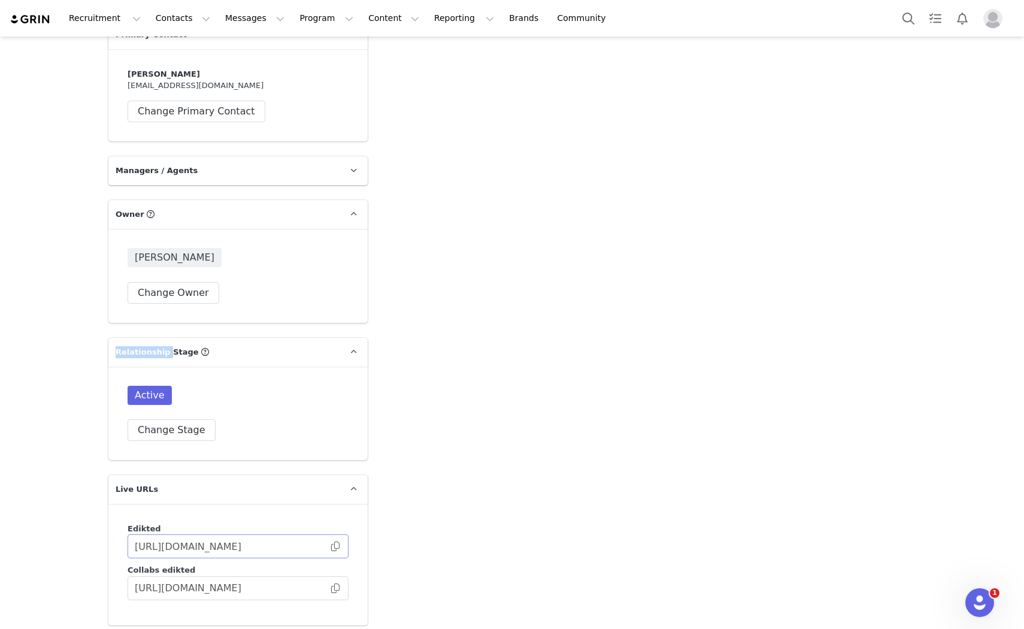
scroll to position [2732, 0]
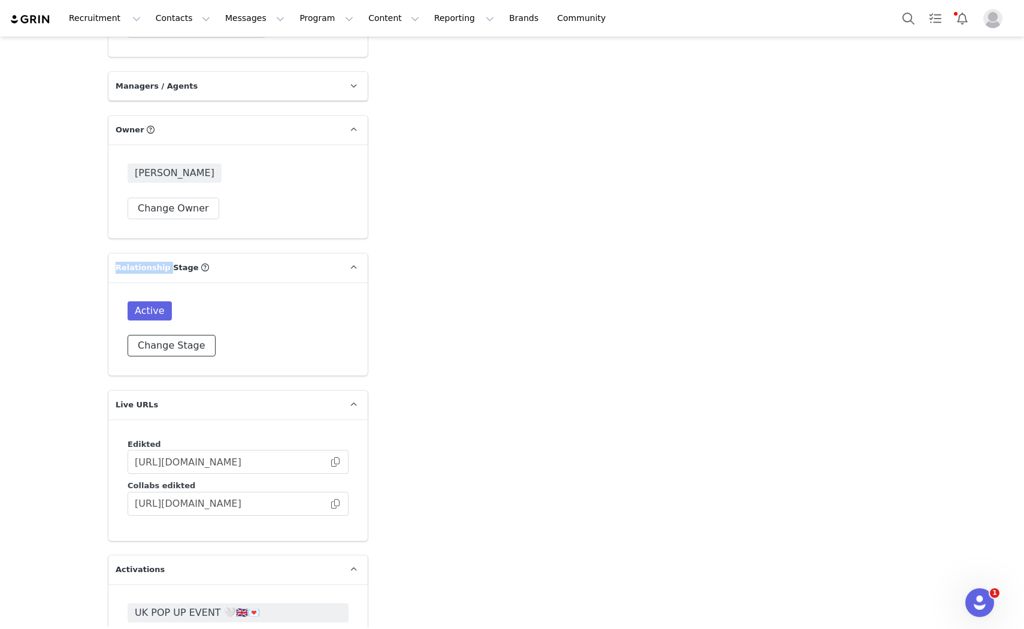
click at [165, 335] on button "Change Stage" at bounding box center [172, 346] width 88 height 22
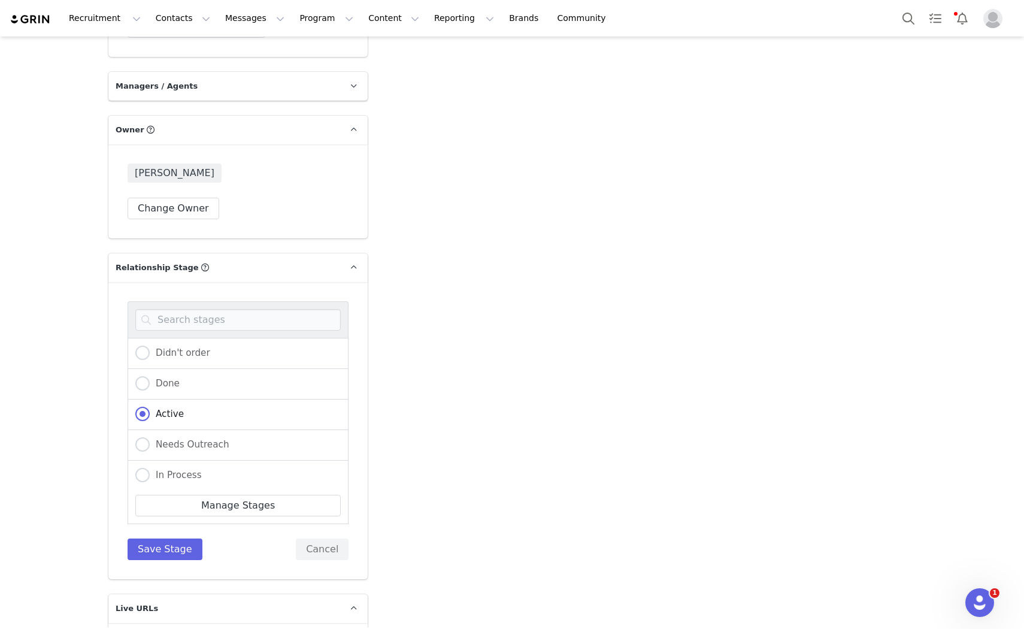
click at [174, 460] on div "In Process" at bounding box center [238, 475] width 221 height 31
click at [175, 469] on span "In Process" at bounding box center [176, 474] width 52 height 11
click at [150, 468] on input "In Process" at bounding box center [142, 476] width 14 height 16
radio input "true"
radio input "false"
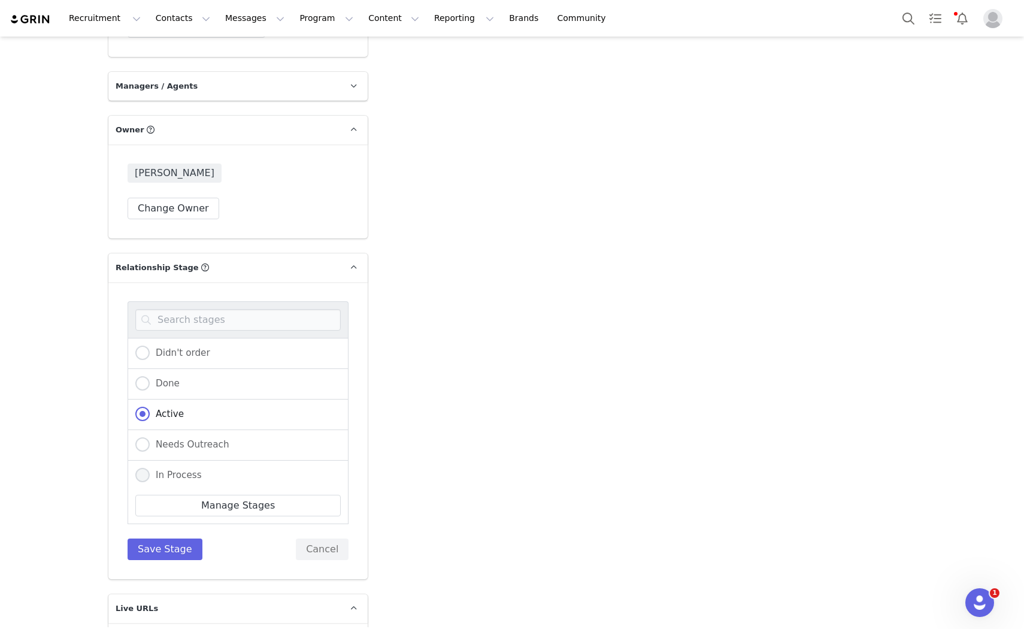
radio input "true"
drag, startPoint x: 171, startPoint y: 523, endPoint x: 184, endPoint y: 520, distance: 12.9
click at [171, 538] on button "Save Stage" at bounding box center [165, 549] width 75 height 22
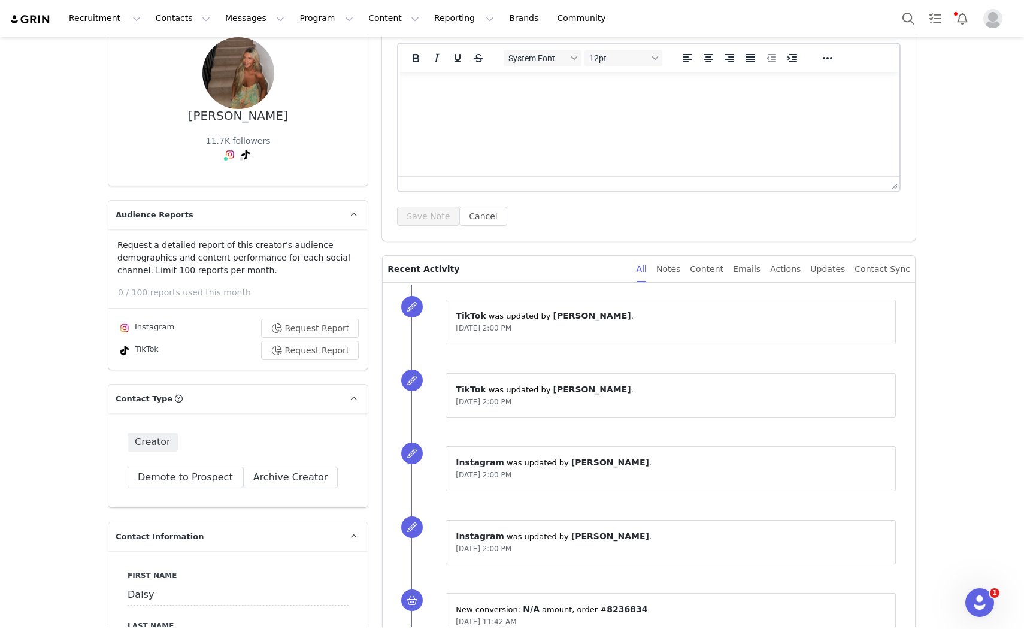
scroll to position [270, 0]
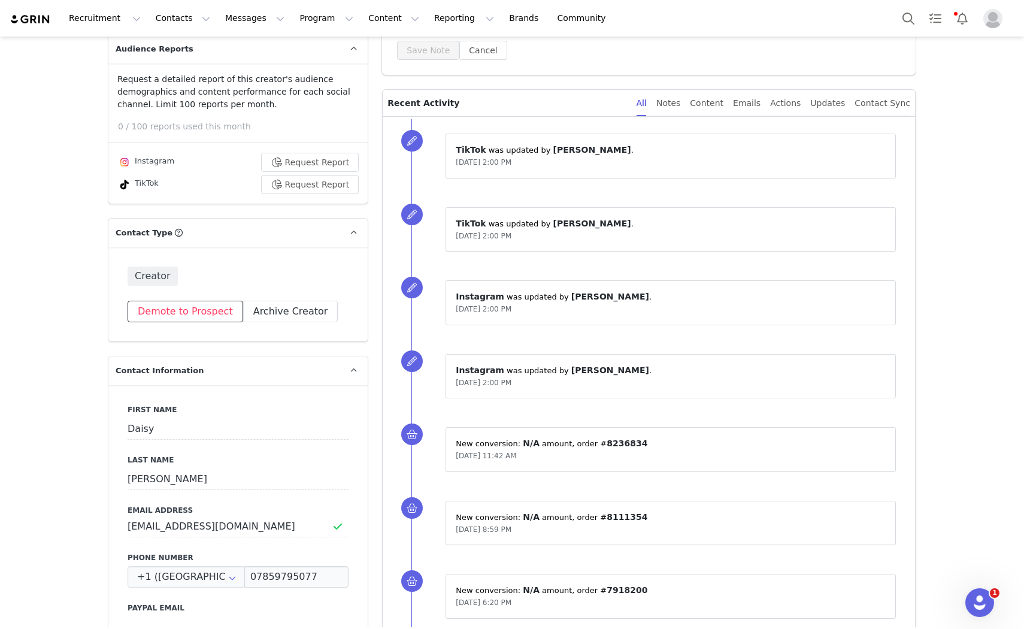
click at [177, 310] on button "Demote to Prospect" at bounding box center [186, 312] width 116 height 22
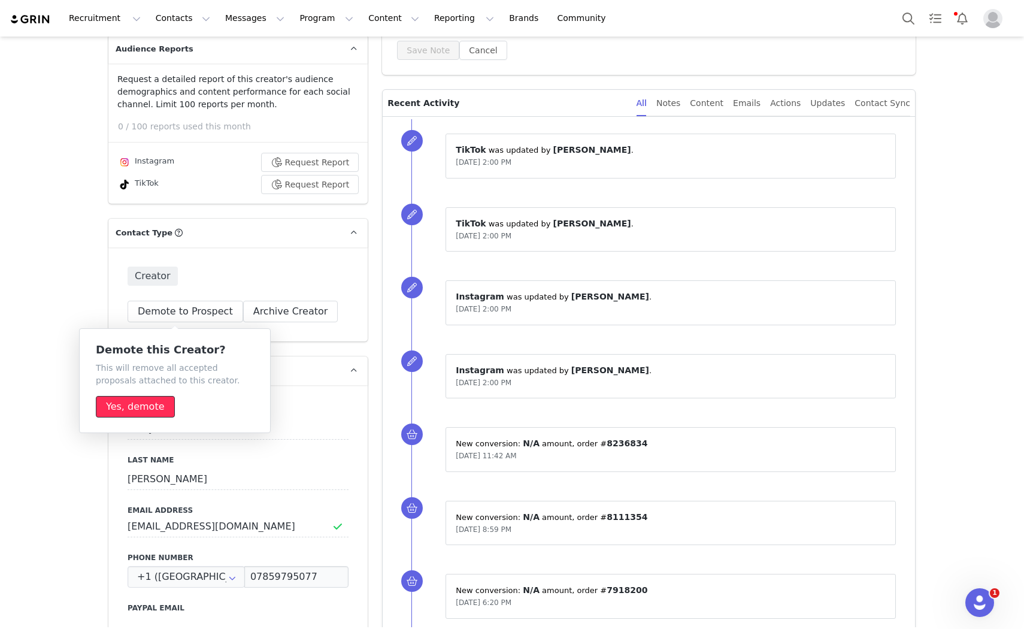
click at [135, 399] on button "Yes, demote" at bounding box center [135, 407] width 79 height 22
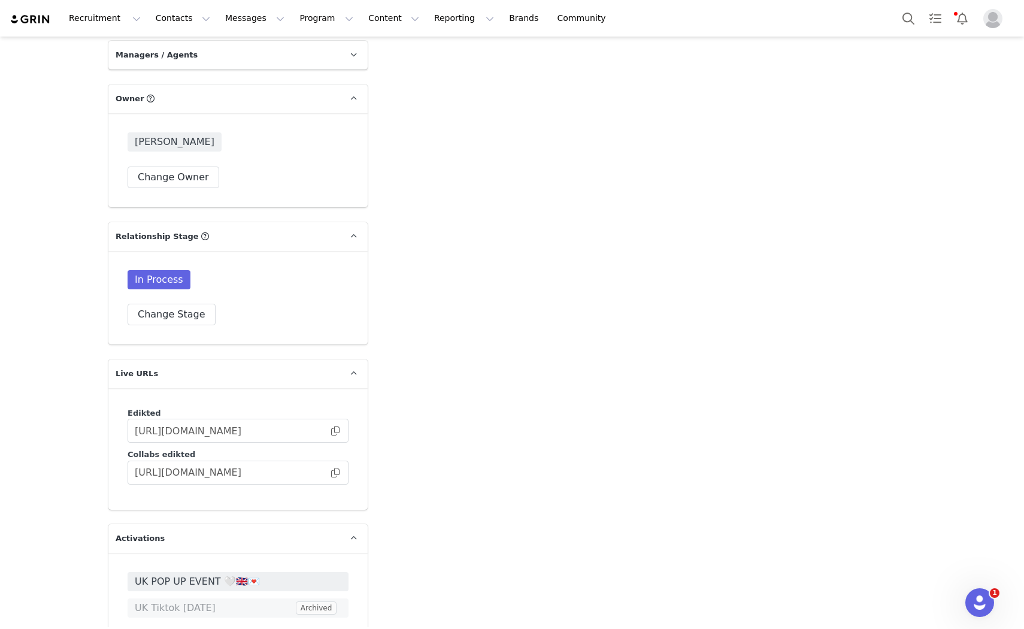
scroll to position [2953, 0]
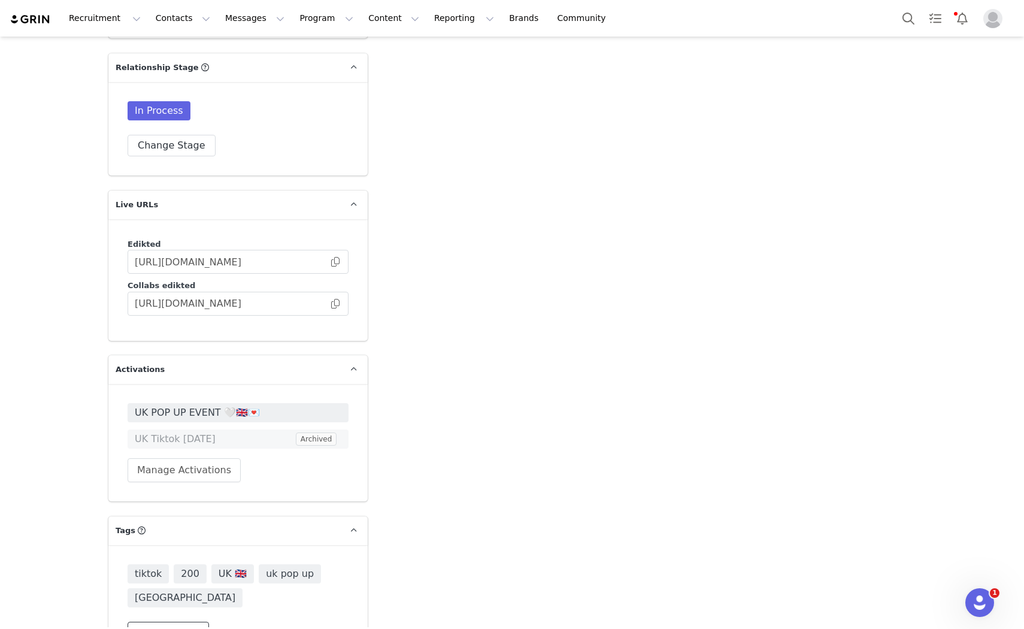
click at [172, 622] on button "Change Tags" at bounding box center [168, 633] width 81 height 22
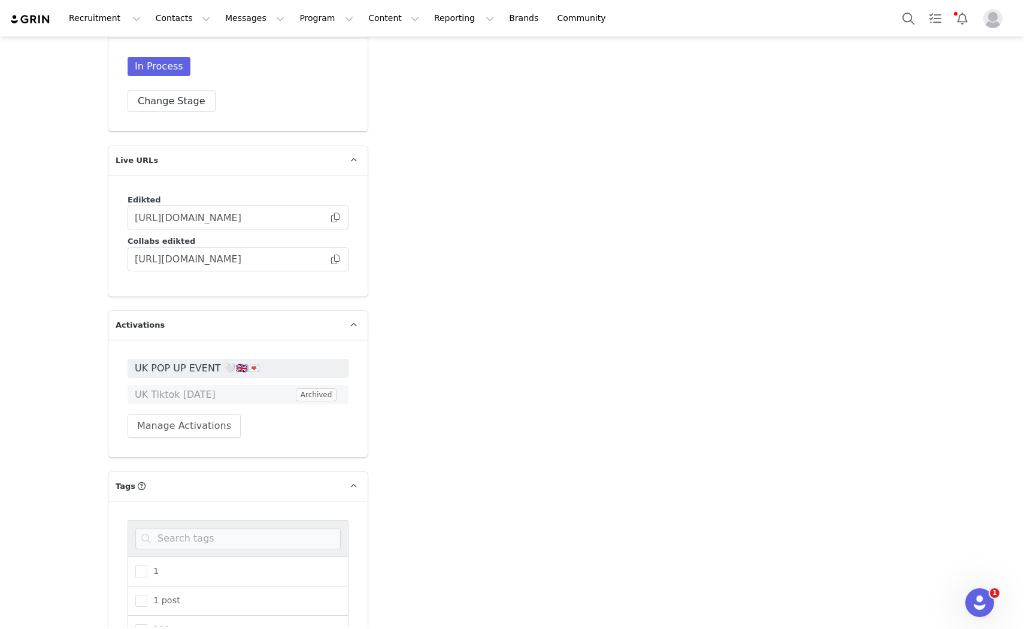
scroll to position [3086, 0]
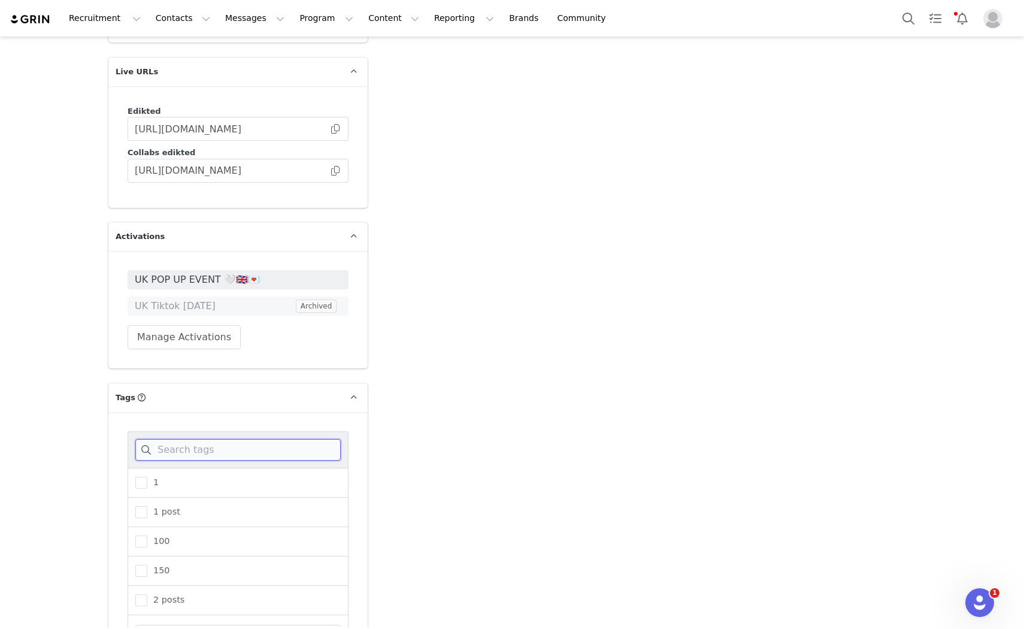
click at [257, 439] on input at bounding box center [237, 450] width 205 height 22
type input "u"
click at [135, 506] on span at bounding box center [141, 512] width 12 height 12
click at [147, 506] on input "200" at bounding box center [147, 506] width 0 height 0
click at [199, 439] on input "2" at bounding box center [237, 450] width 205 height 22
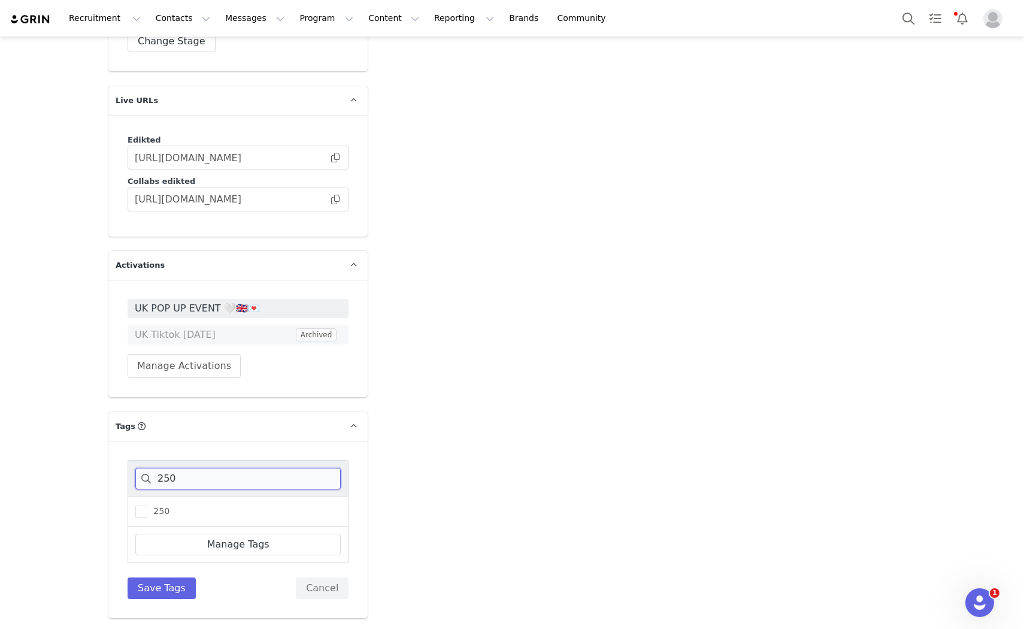
scroll to position [3013, 0]
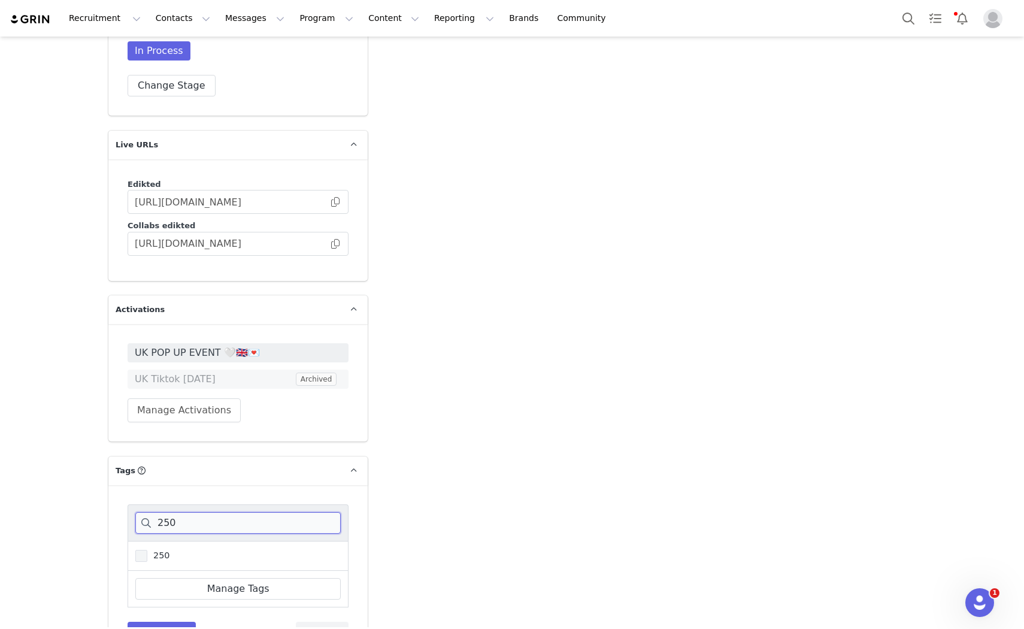
type input "250"
click at [147, 550] on span "250" at bounding box center [158, 555] width 22 height 11
click at [147, 550] on input "250" at bounding box center [147, 550] width 0 height 0
click at [169, 622] on button "Save Tags" at bounding box center [162, 633] width 68 height 22
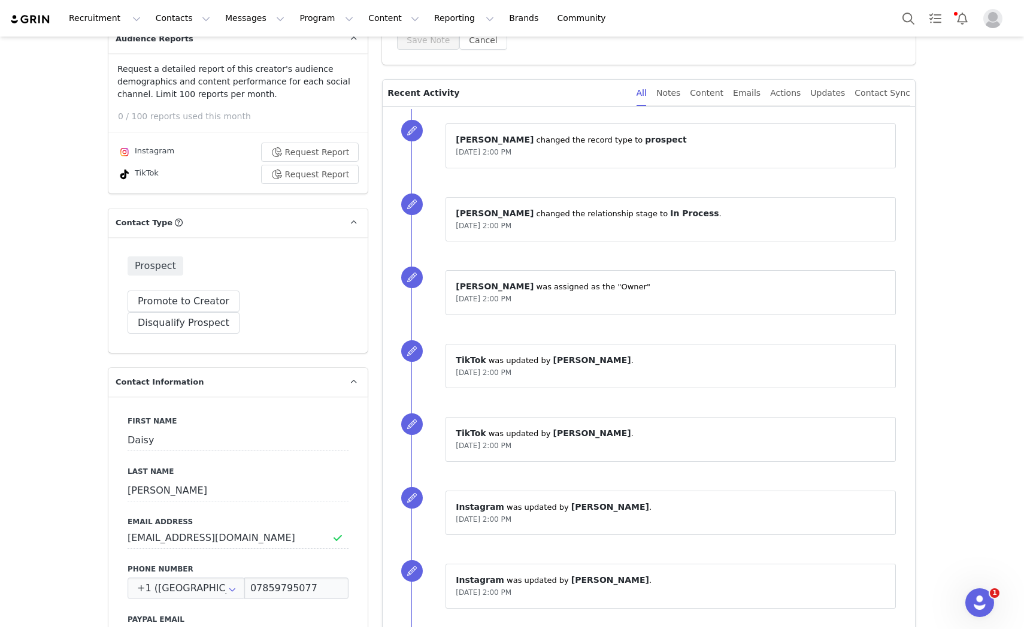
scroll to position [0, 0]
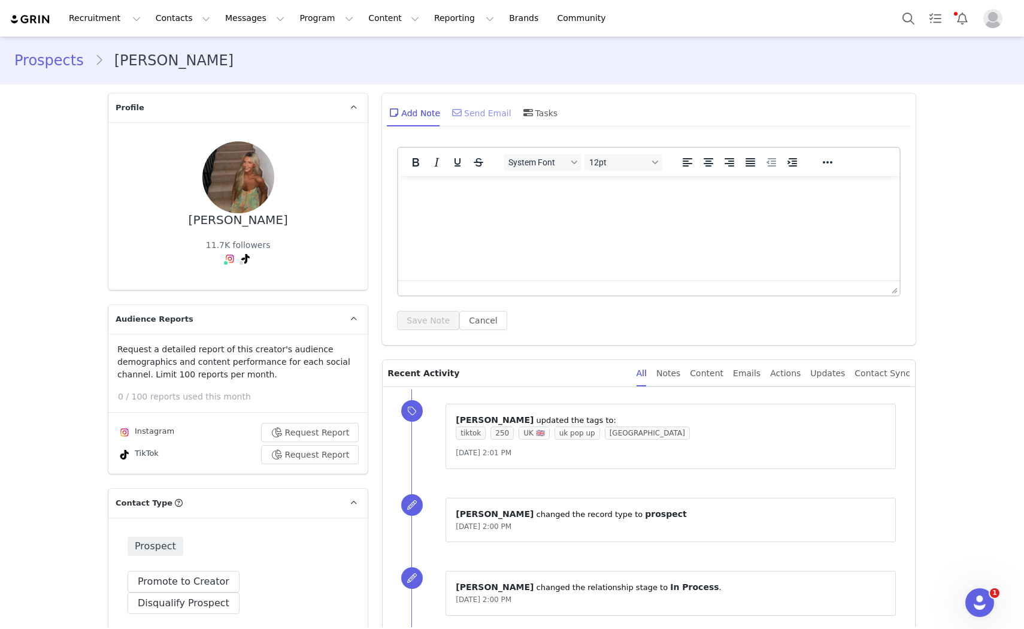
click at [493, 113] on div "Send Email" at bounding box center [481, 112] width 62 height 29
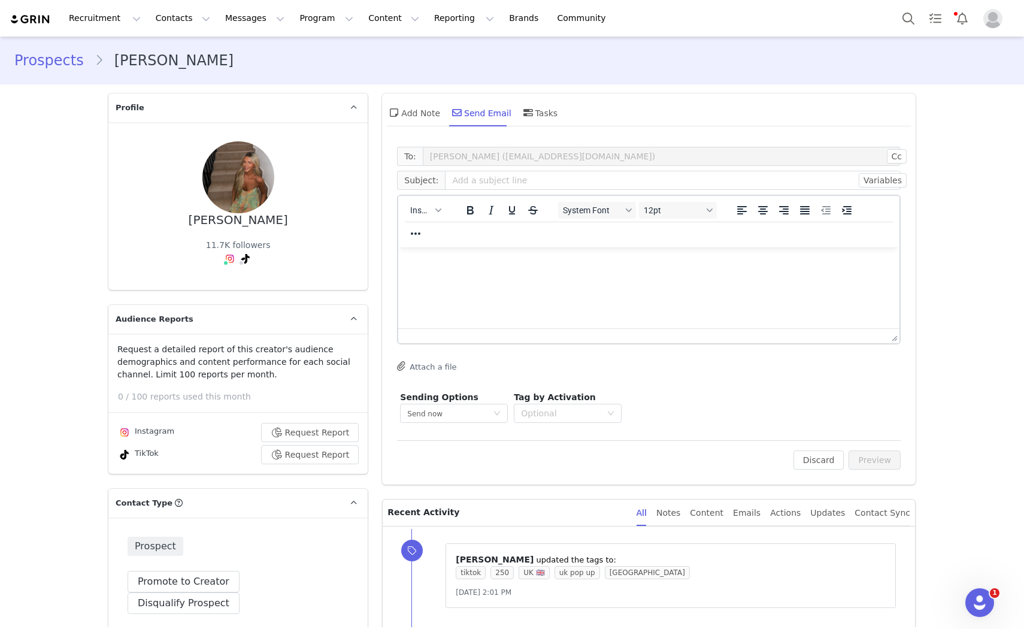
click at [439, 218] on div "Insert" at bounding box center [425, 209] width 54 height 23
click at [435, 208] on icon "button" at bounding box center [438, 210] width 6 height 4
click at [443, 223] on div "Insert Template" at bounding box center [464, 230] width 108 height 14
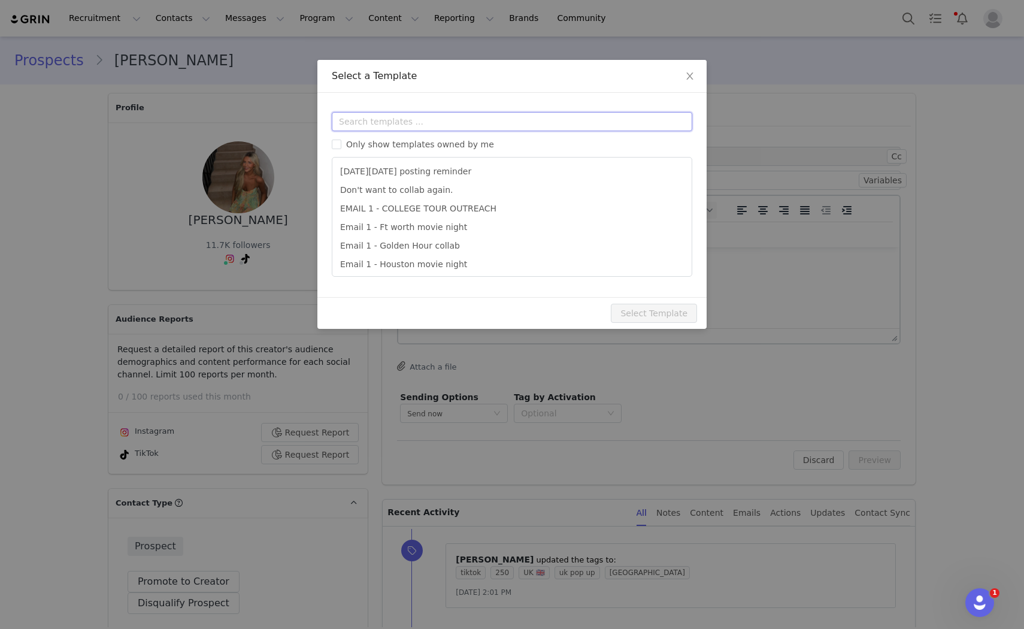
click at [431, 131] on input "text" at bounding box center [512, 121] width 360 height 19
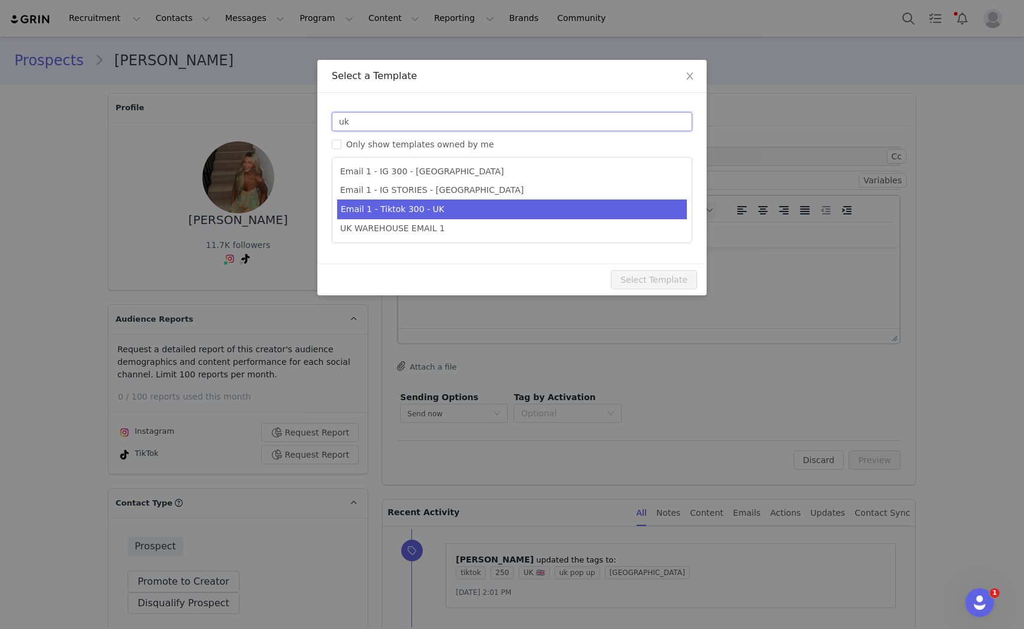
type input "uk"
type input "Collab with Edikted"
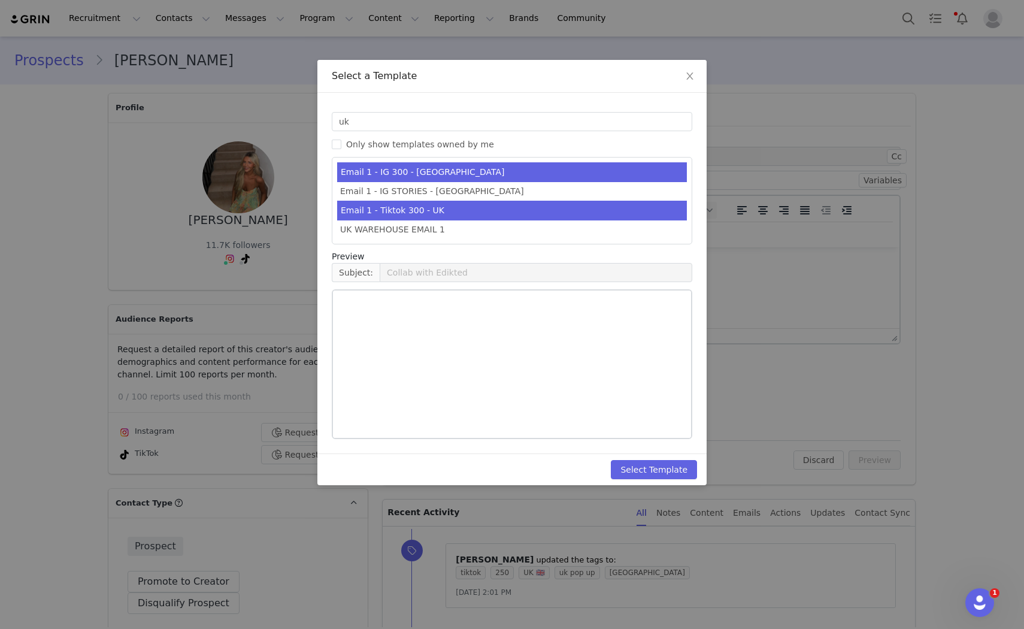
click at [451, 207] on li "Email 1 - Tiktok 300 - UK" at bounding box center [512, 211] width 350 height 20
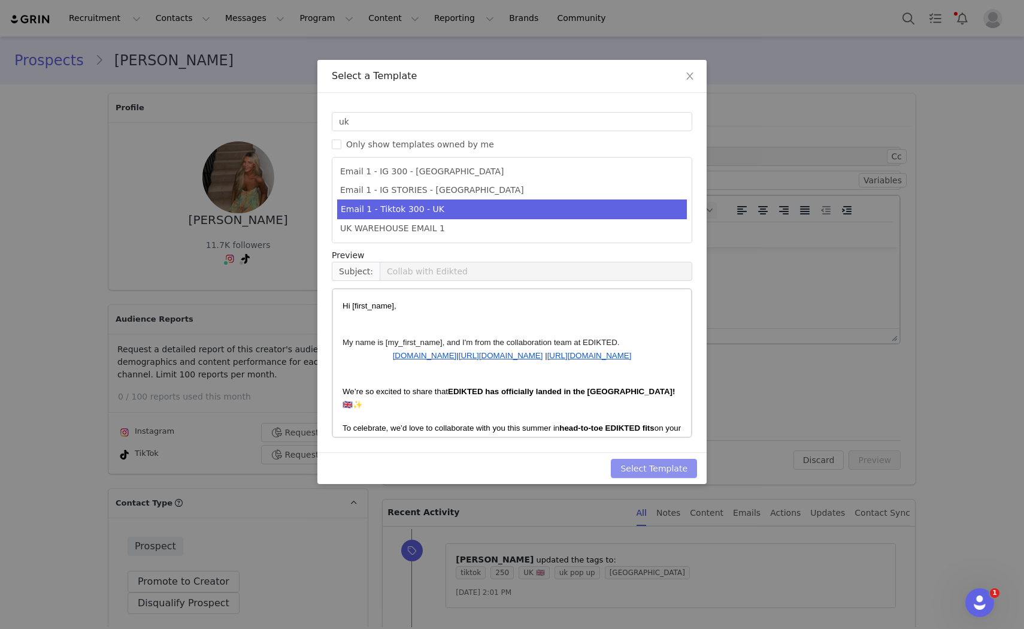
drag, startPoint x: 644, startPoint y: 474, endPoint x: 668, endPoint y: 475, distance: 23.4
click at [644, 474] on button "Select Template" at bounding box center [654, 468] width 86 height 19
type input "Collab with Edikted"
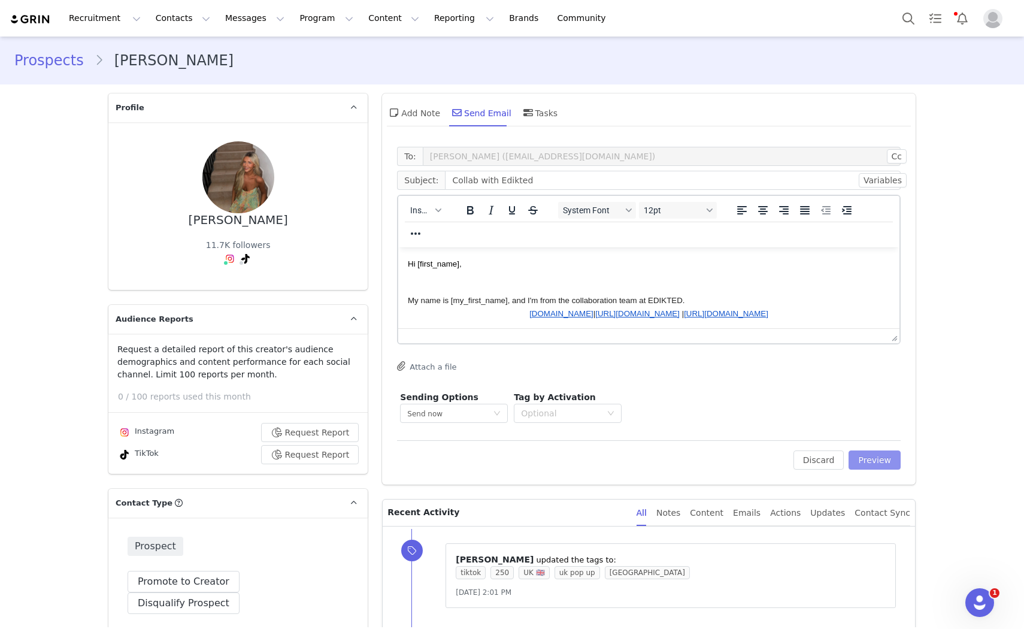
click at [870, 468] on button "Preview" at bounding box center [874, 459] width 52 height 19
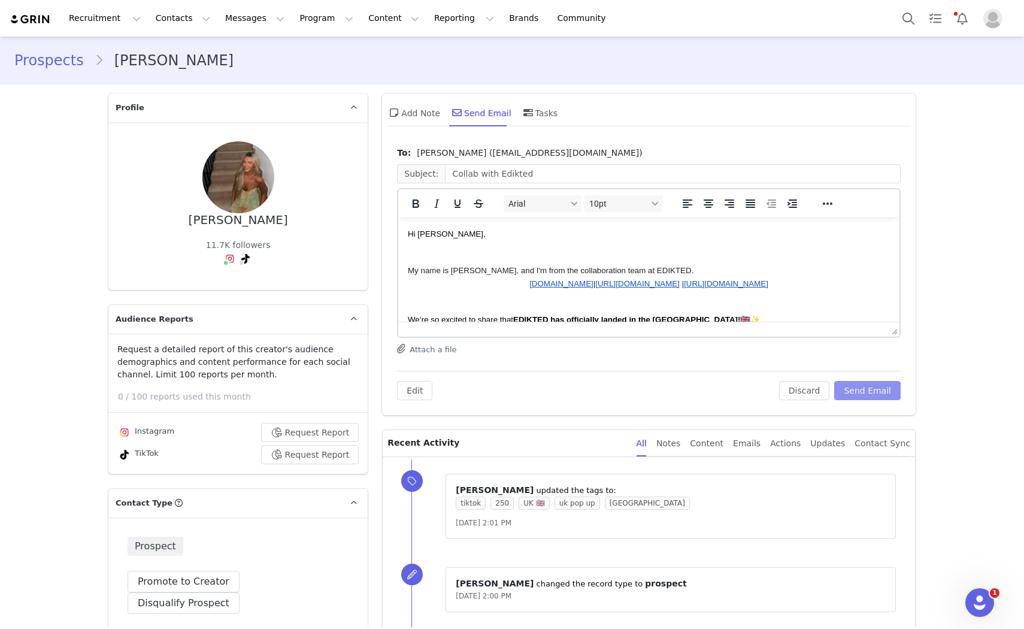
scroll to position [66, 0]
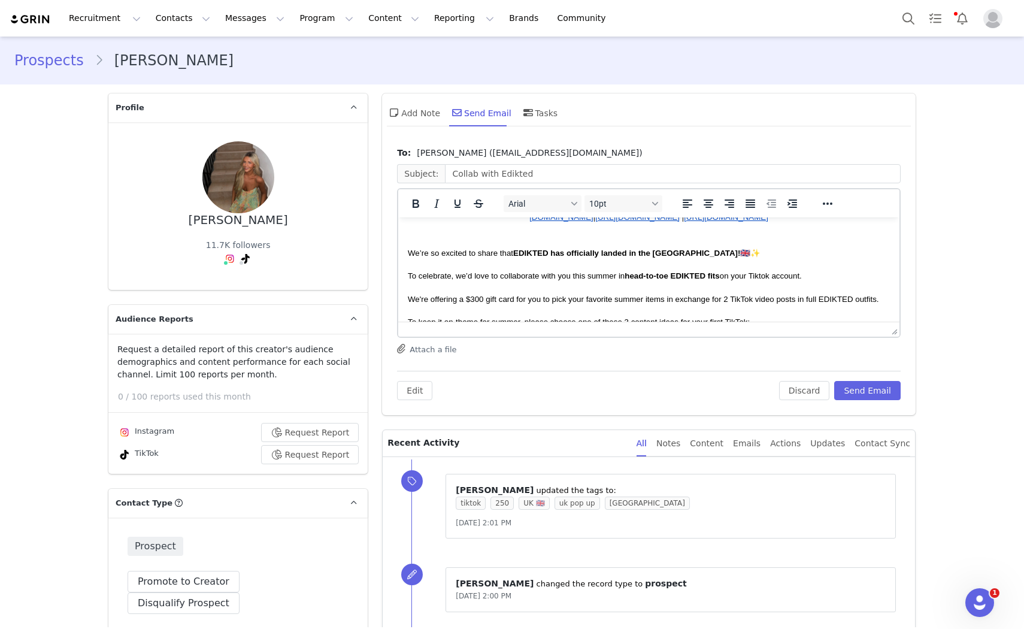
click at [478, 302] on span "We're offering a $300 gift card for you to pick your favorite summer items in e…" at bounding box center [643, 299] width 471 height 9
click at [599, 302] on span "We're offering a $250 gift card for you to pick your favorite summer items in e…" at bounding box center [643, 299] width 471 height 9
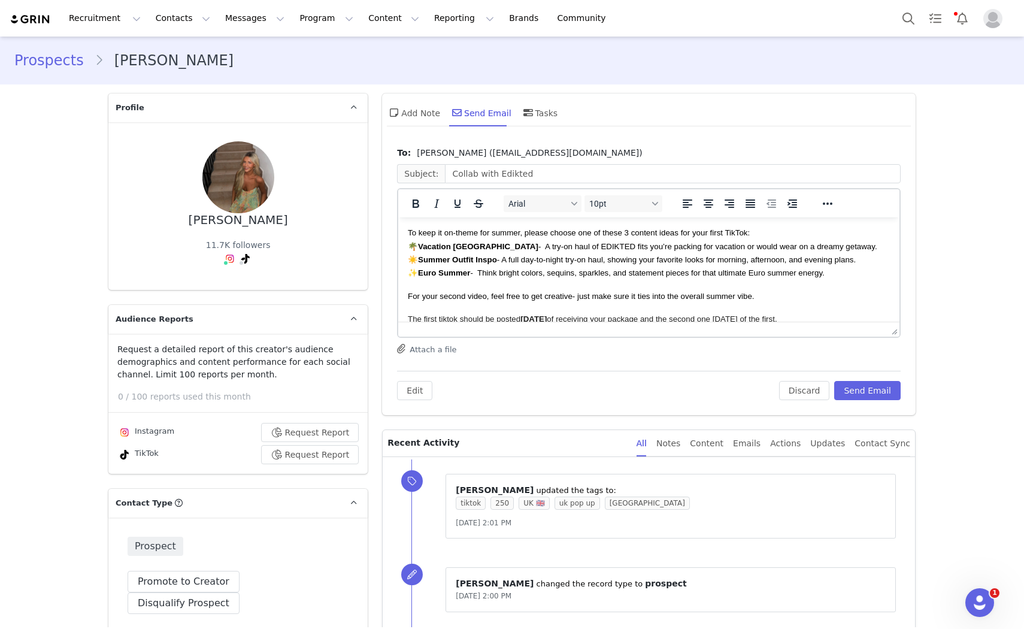
scroll to position [271, 0]
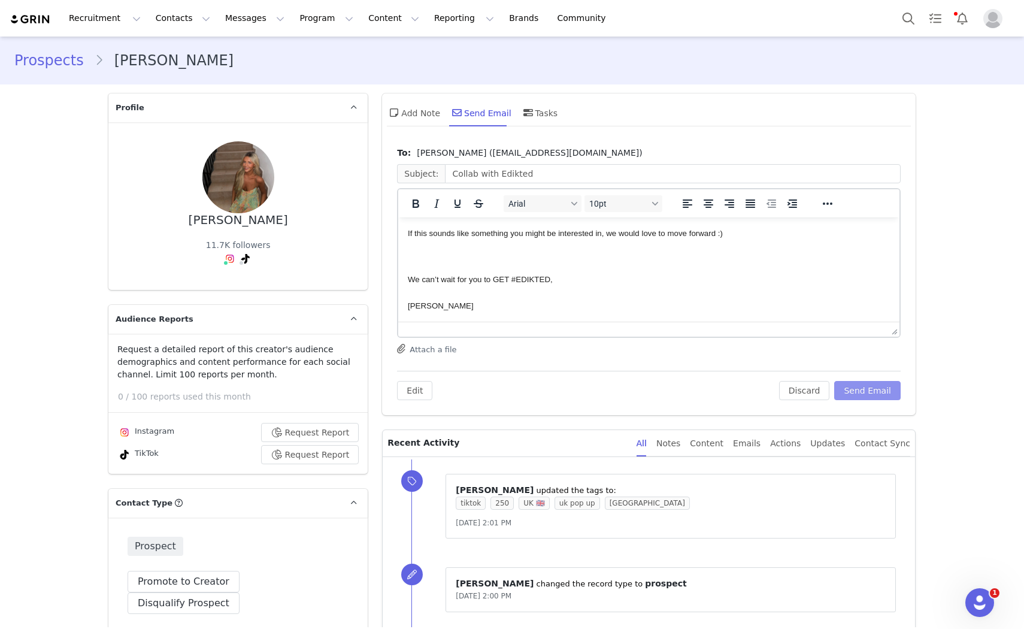
click at [862, 394] on button "Send Email" at bounding box center [867, 390] width 66 height 19
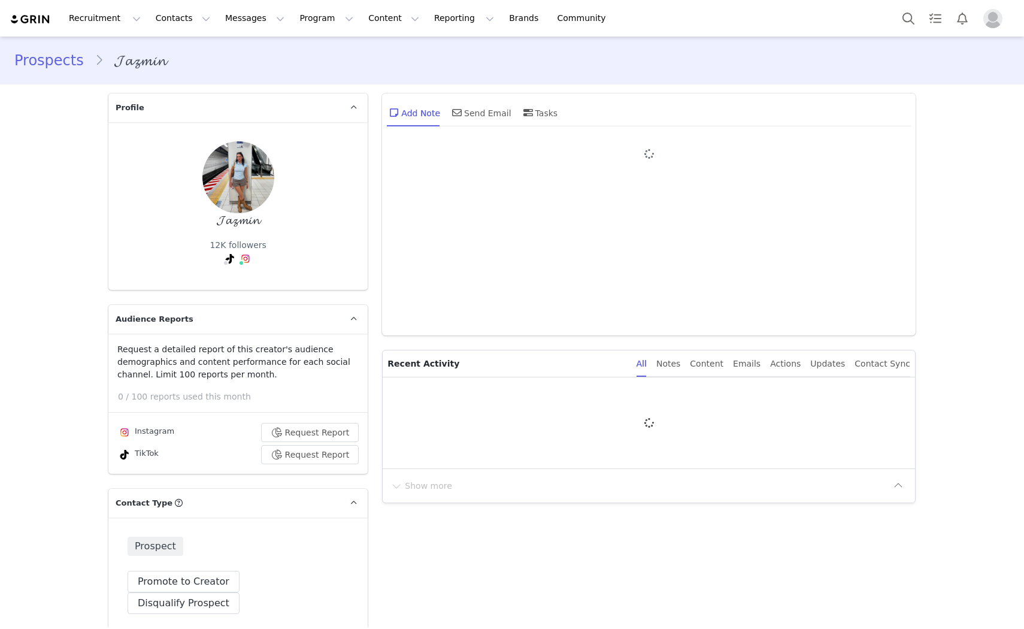
type input "+1 ([GEOGRAPHIC_DATA])"
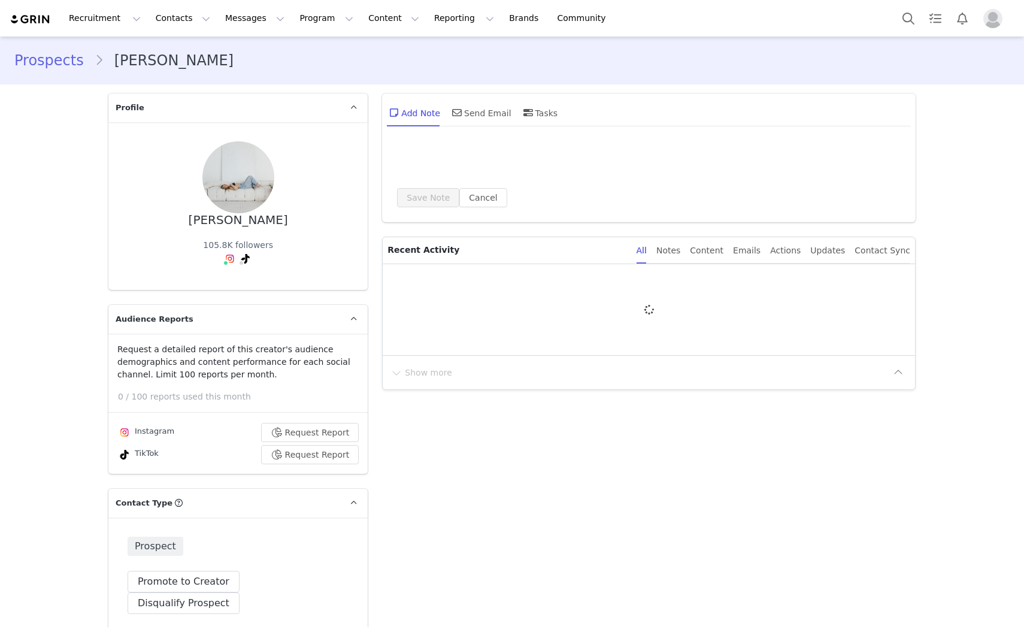
type input "+1 ([GEOGRAPHIC_DATA])"
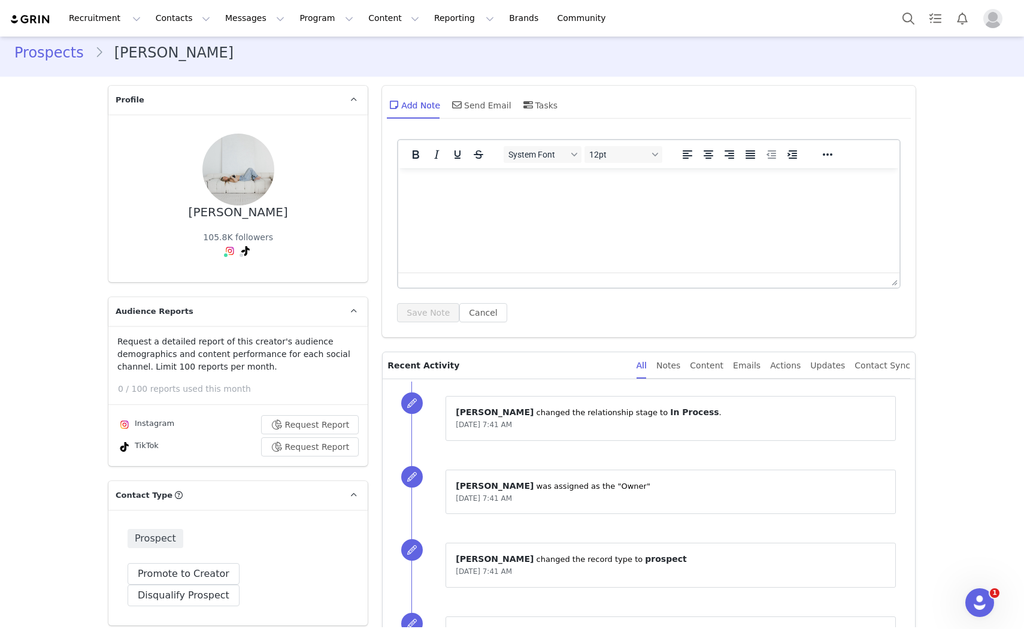
scroll to position [4, 0]
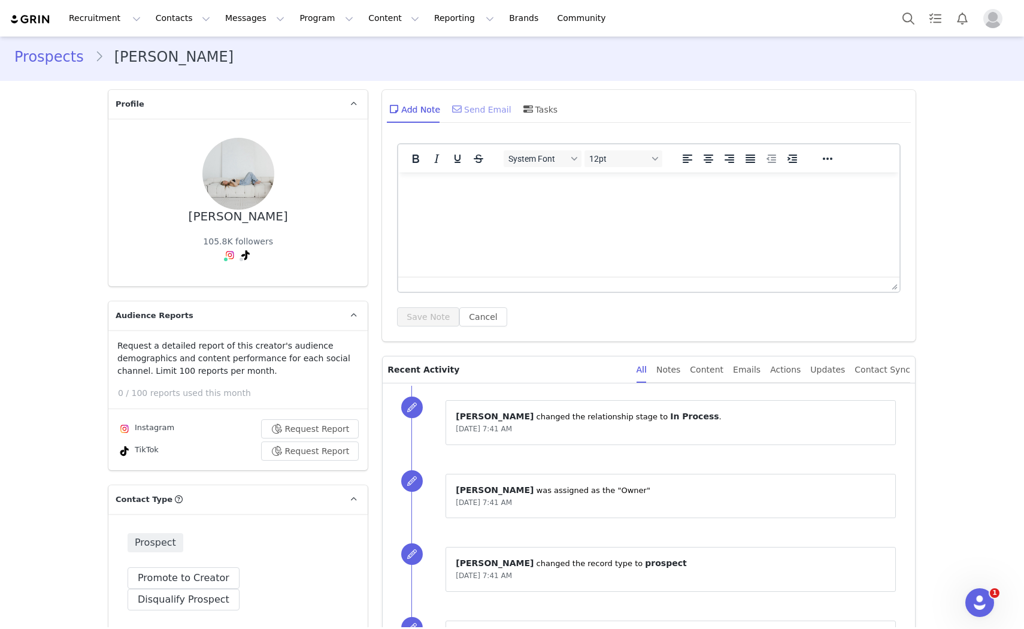
click at [469, 103] on div "Send Email" at bounding box center [481, 109] width 62 height 29
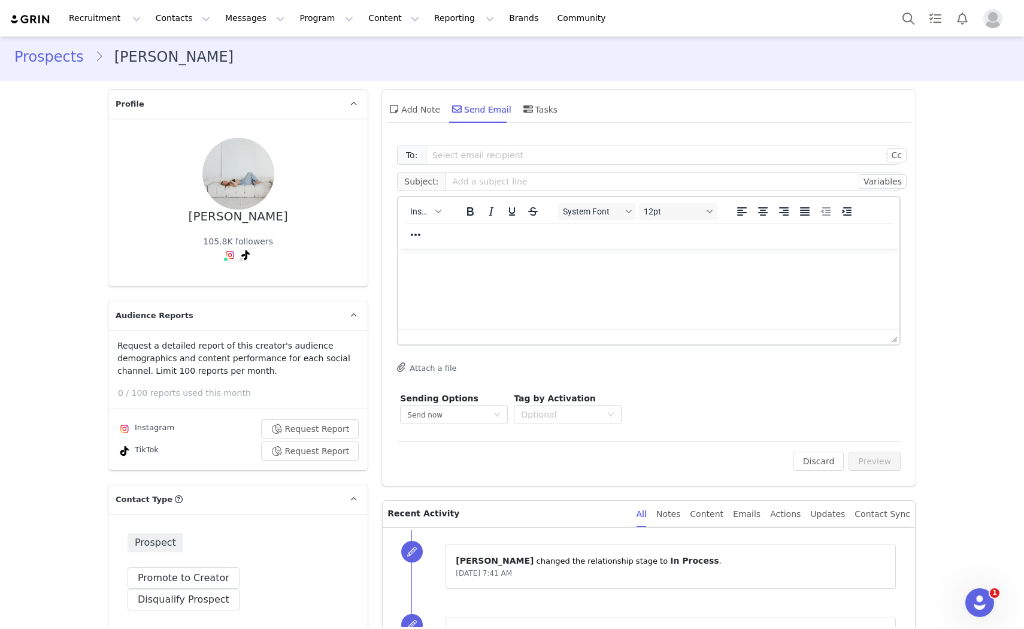
scroll to position [0, 0]
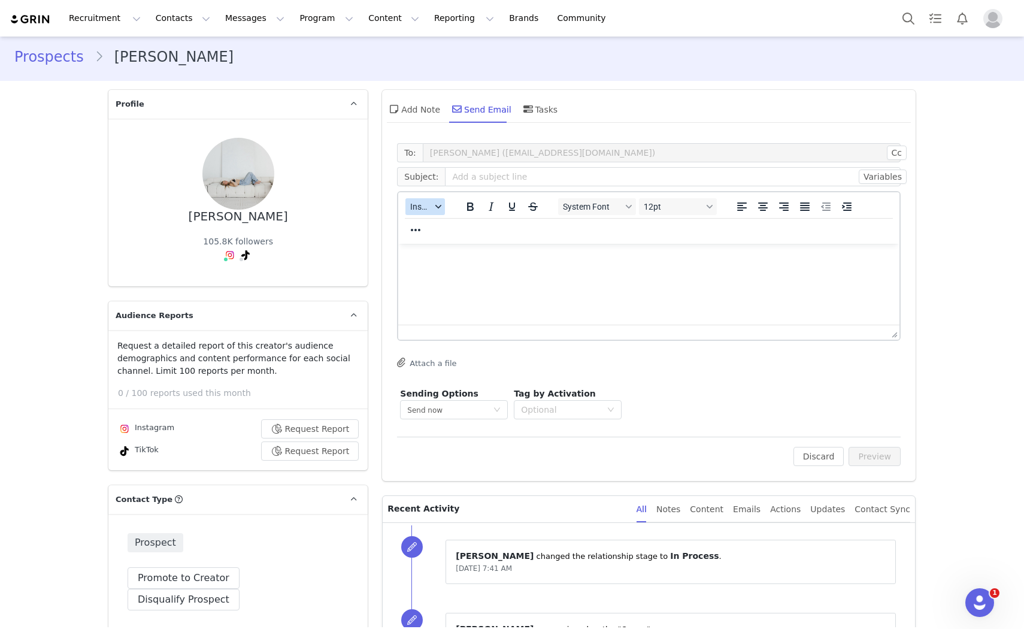
click at [416, 202] on span "Insert" at bounding box center [420, 207] width 21 height 10
click at [428, 220] on div "Insert Template" at bounding box center [464, 226] width 108 height 14
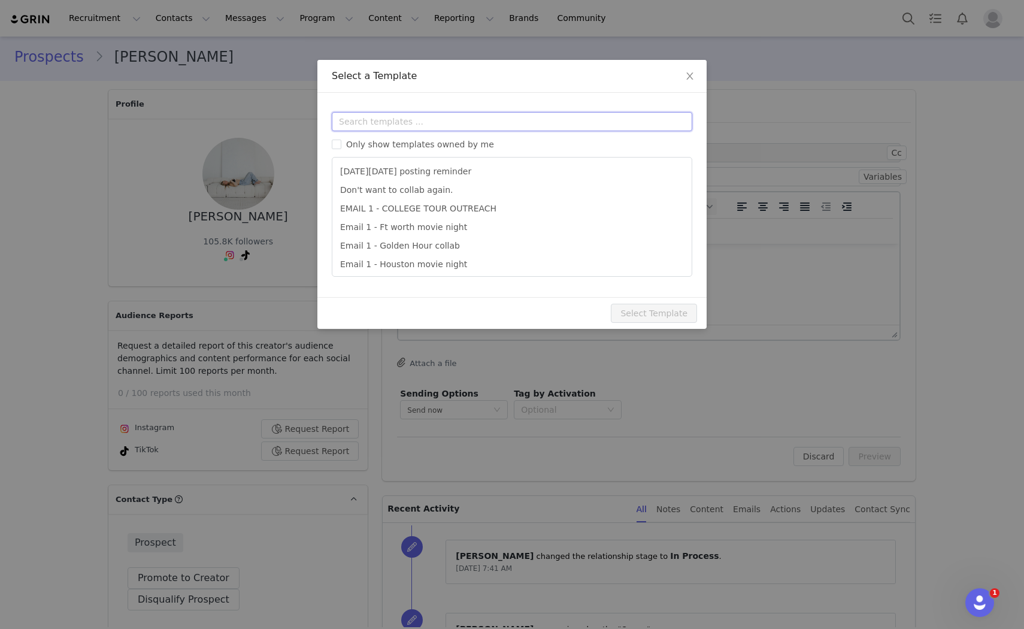
click at [414, 124] on input "text" at bounding box center [512, 121] width 360 height 19
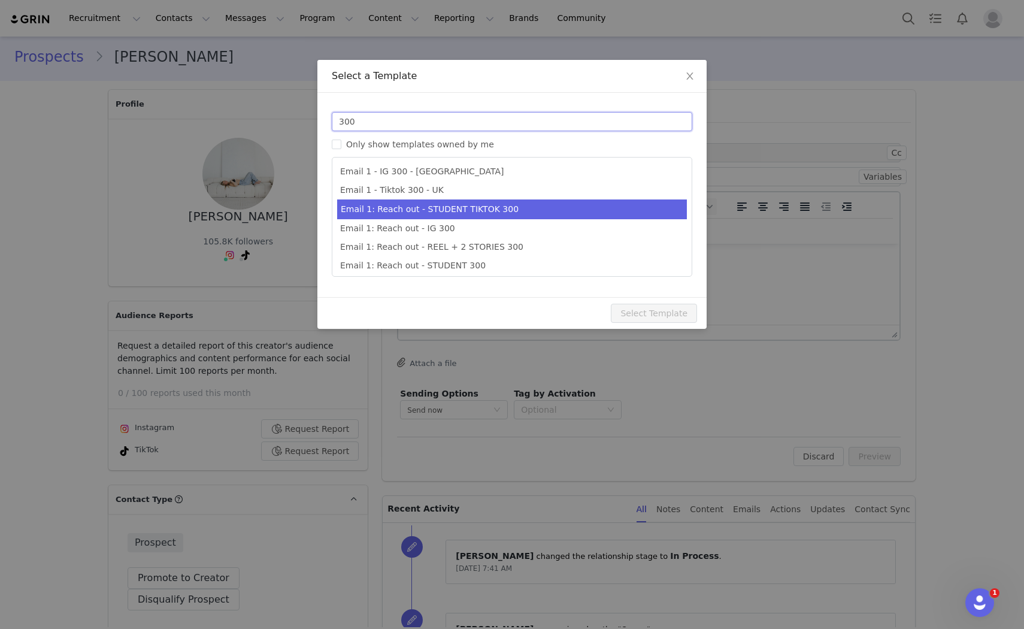
scroll to position [22, 0]
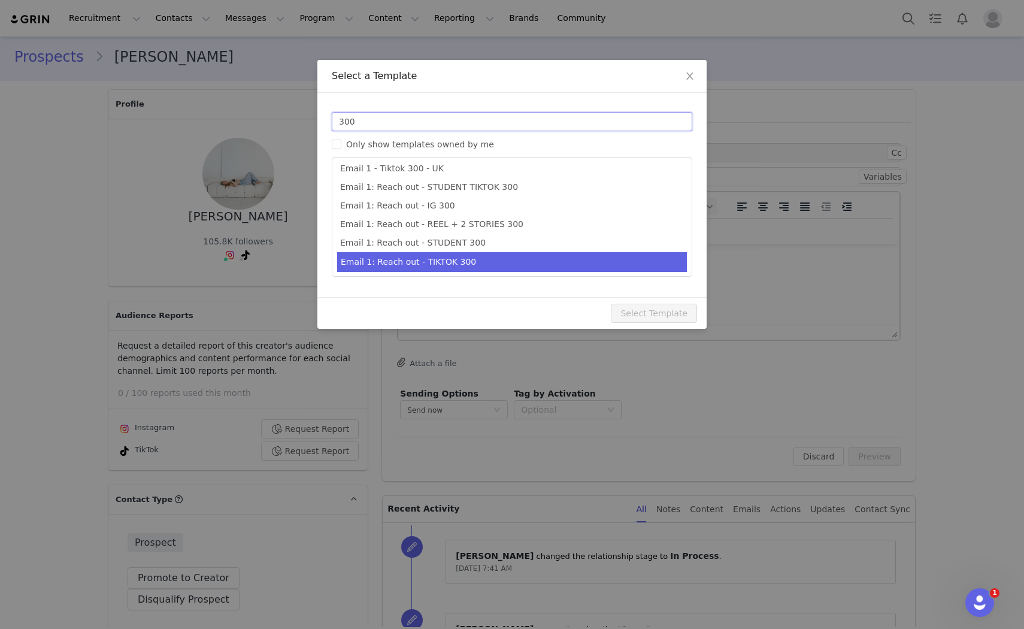
type input "300"
type input "Collab with Edikted"
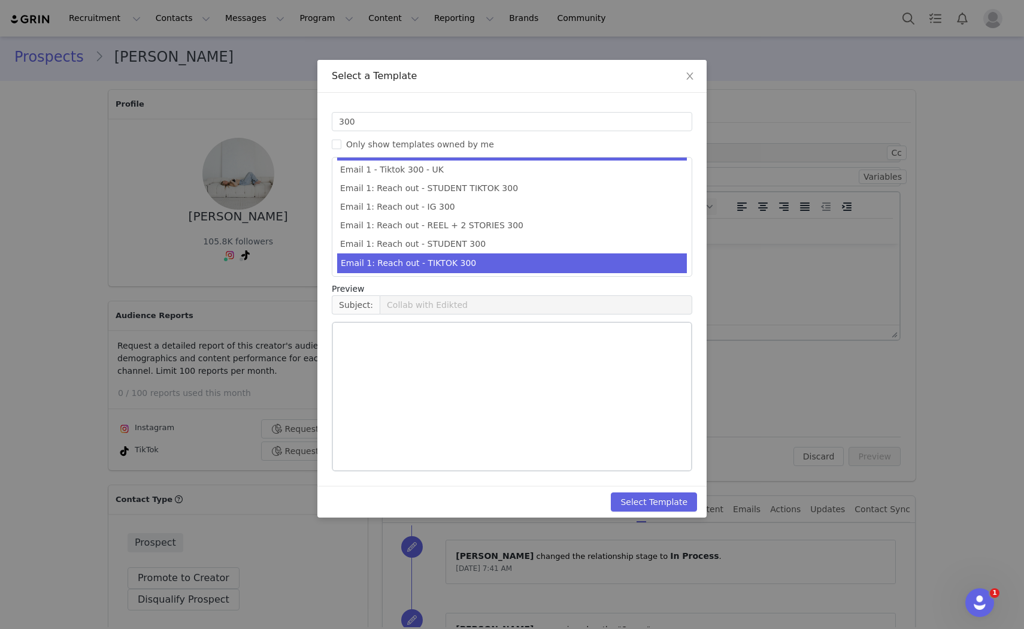
click at [515, 256] on li "Email 1: Reach out - TIKTOK 300" at bounding box center [512, 263] width 350 height 20
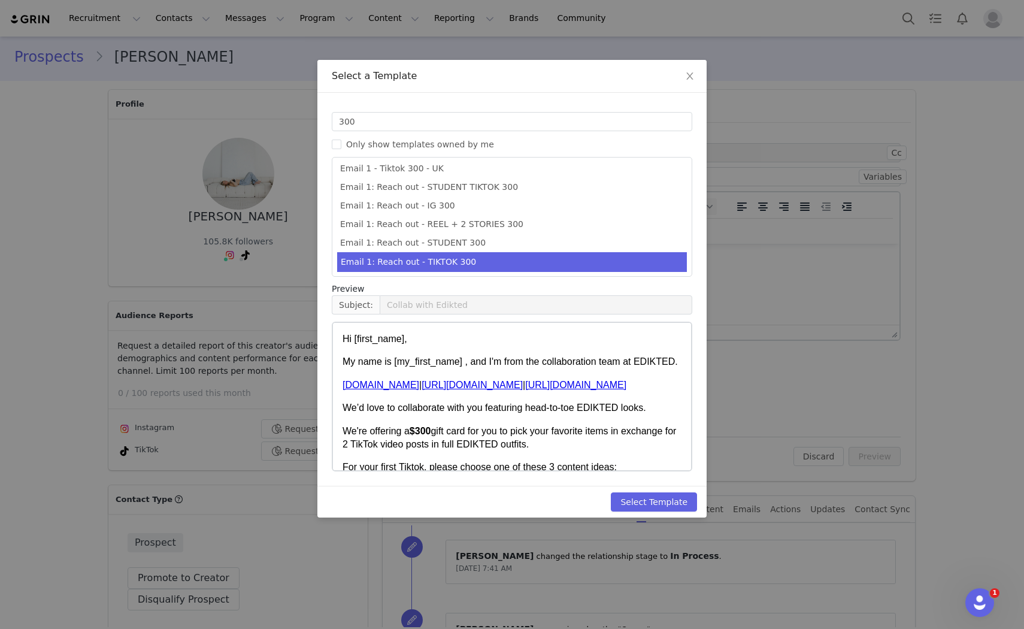
click at [650, 513] on div "Select Template" at bounding box center [511, 502] width 389 height 32
click at [655, 507] on button "Select Template" at bounding box center [654, 501] width 86 height 19
type input "Collab with Edikted"
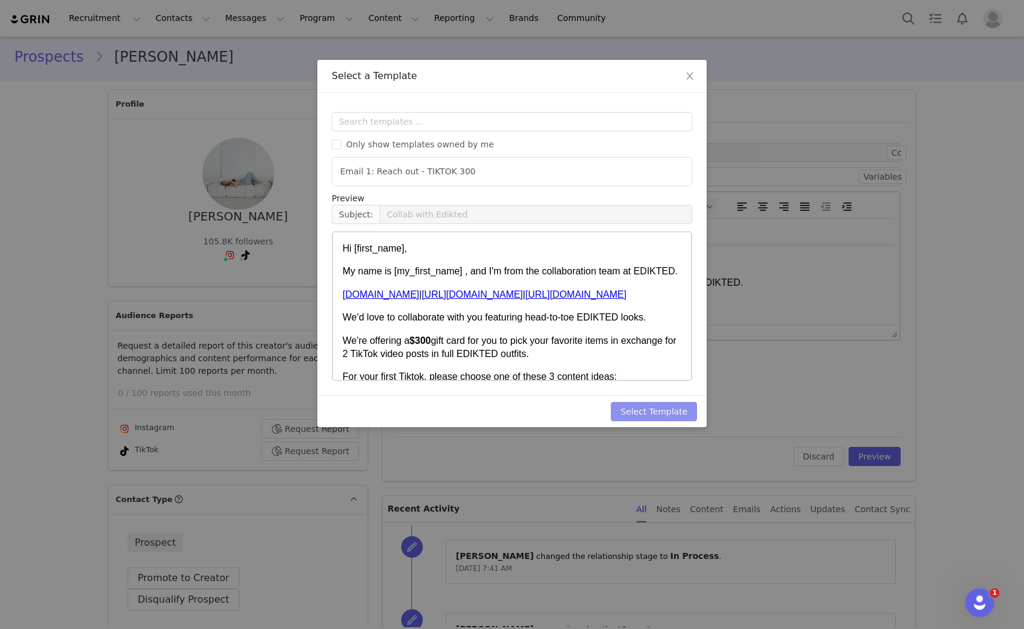
scroll to position [0, 0]
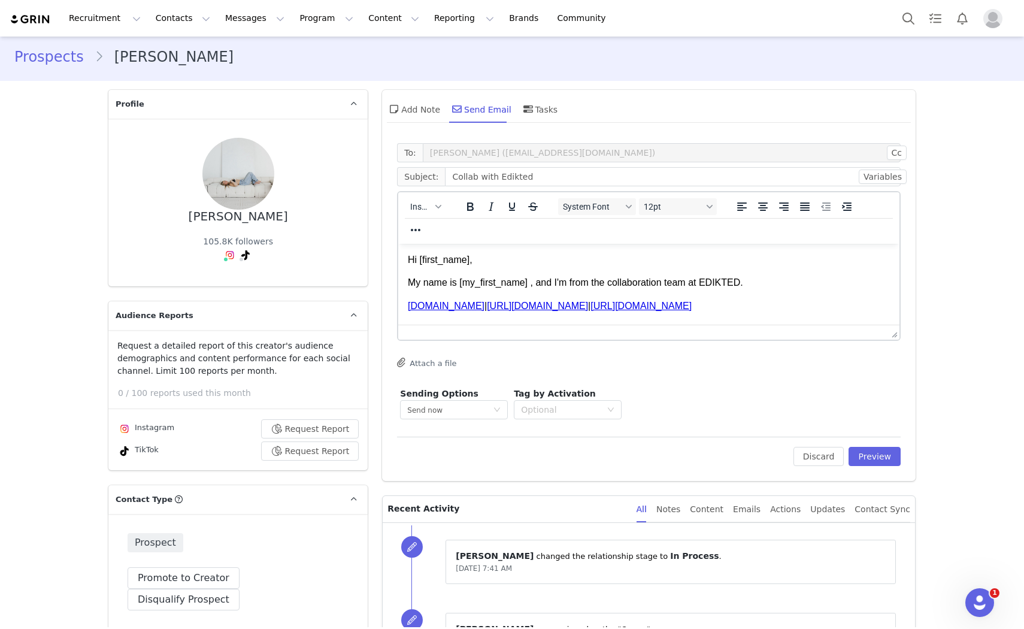
click at [908, 456] on div "To: Haley Jackman (haleymercedeshmj@gmail.com) Cc Cc: Subject: Collab with Edik…" at bounding box center [649, 309] width 534 height 344
click at [884, 458] on button "Preview" at bounding box center [874, 456] width 52 height 19
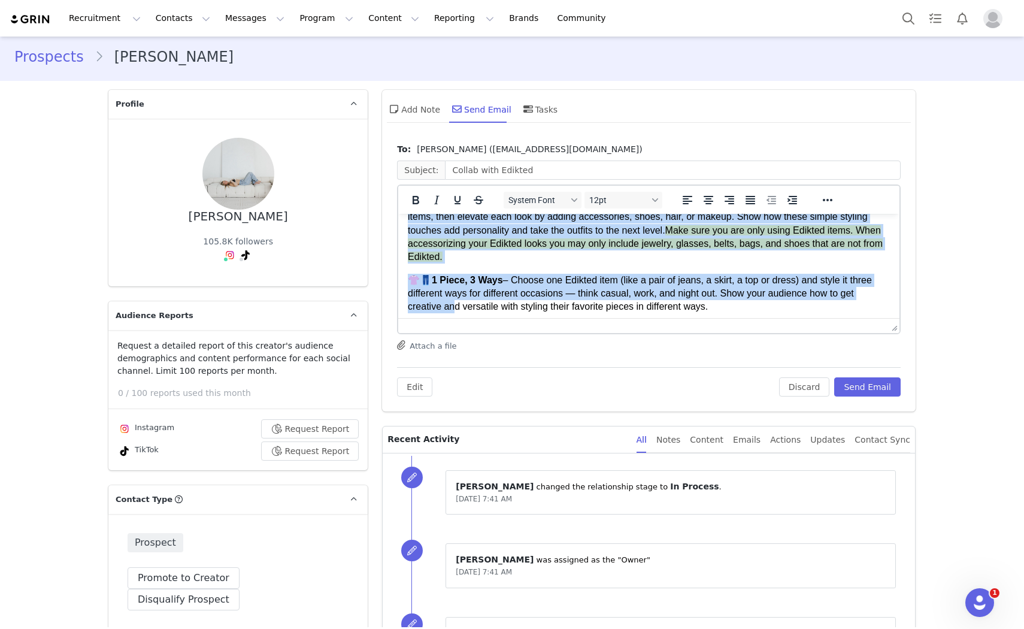
scroll to position [475, 0]
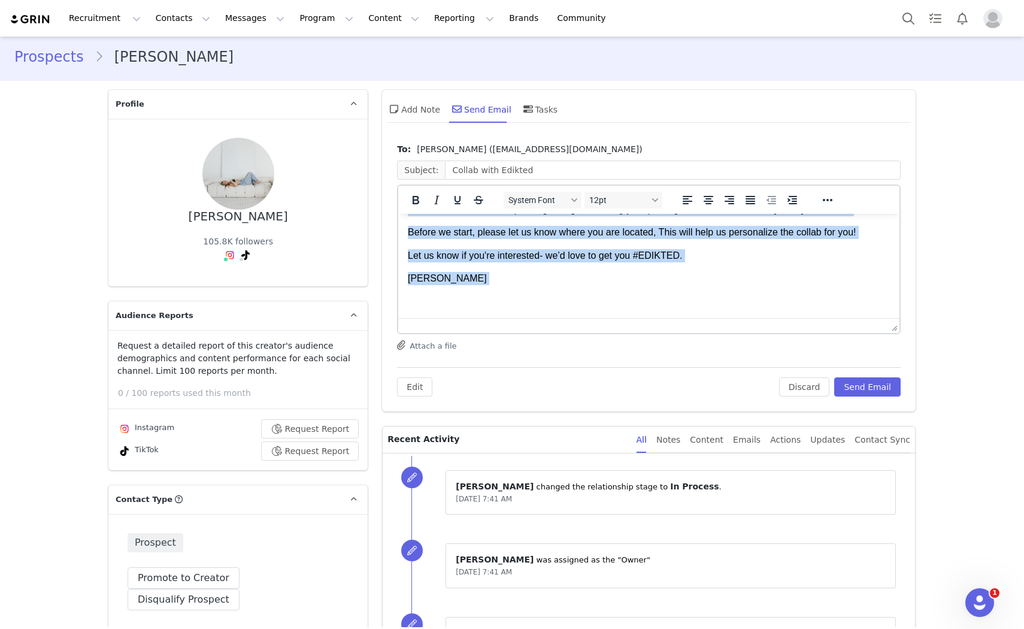
drag, startPoint x: 409, startPoint y: 229, endPoint x: 450, endPoint y: 378, distance: 154.6
click at [450, 318] on html "Hi Haley, My name is Ella , and I'm from the collaboration team at EDIKTED. www…" at bounding box center [648, 34] width 501 height 567
copy body "Hi Haley, My name is Ella , and I'm from the collaboration team at EDIKTED. www…"
click at [556, 279] on p "[PERSON_NAME]" at bounding box center [649, 278] width 482 height 13
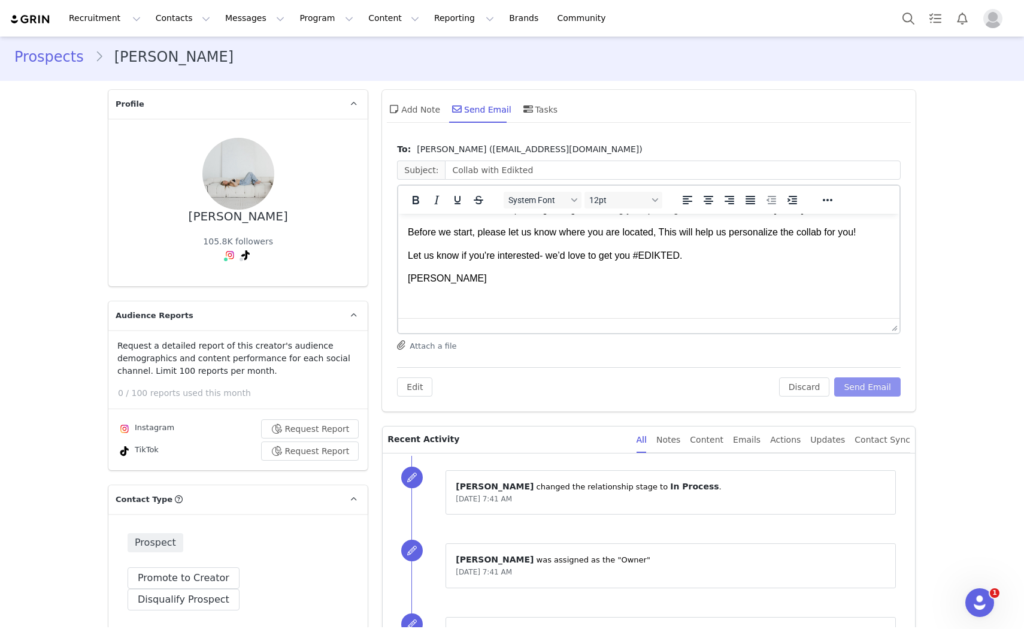
click at [867, 387] on button "Send Email" at bounding box center [867, 386] width 66 height 19
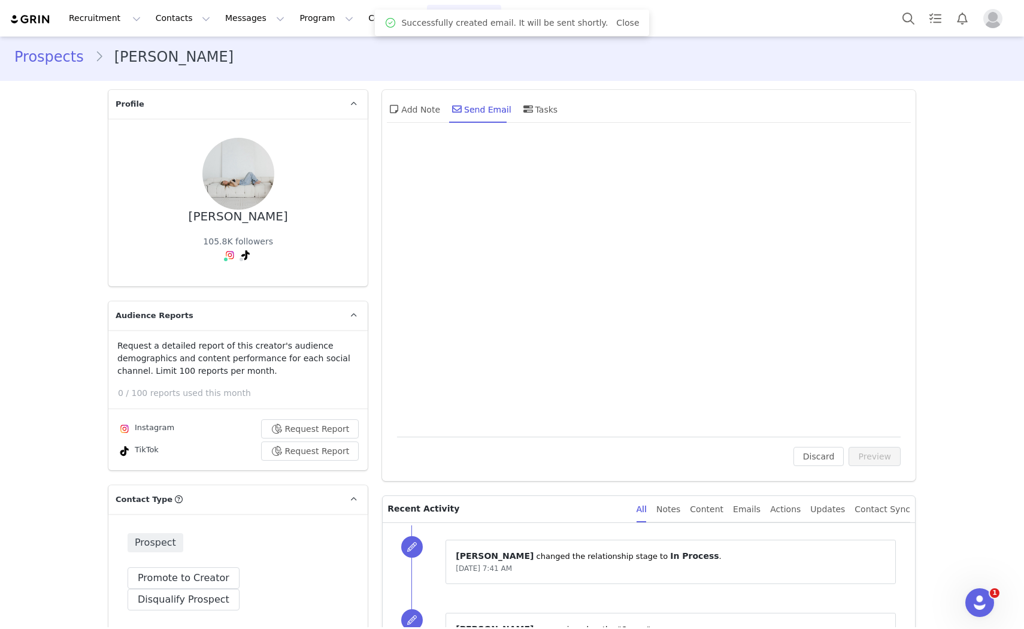
scroll to position [0, 0]
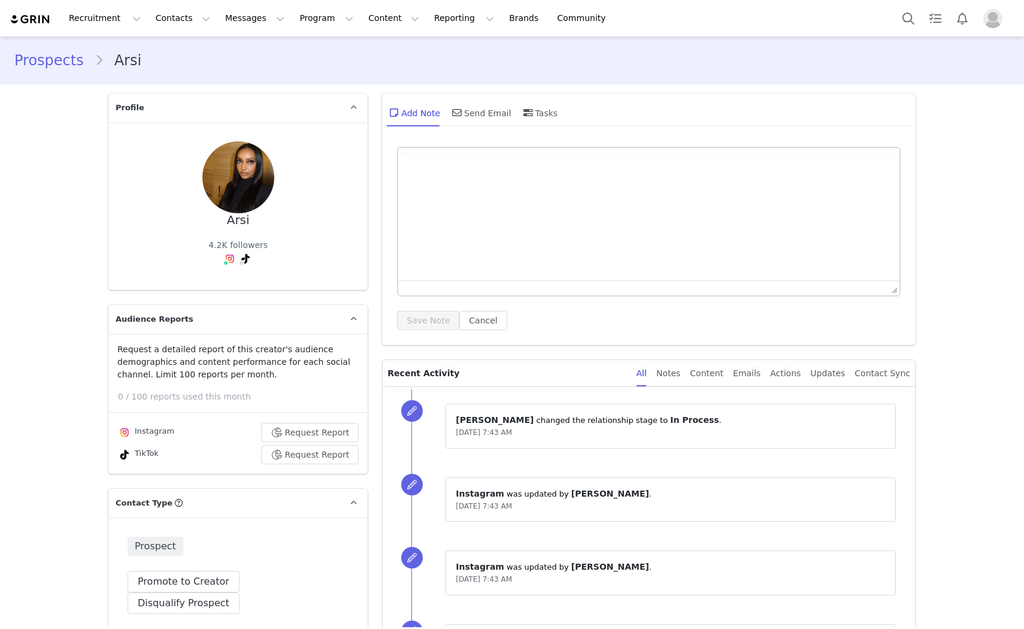
type input "+1 ([GEOGRAPHIC_DATA])"
click at [480, 119] on div "Send Email" at bounding box center [481, 112] width 62 height 29
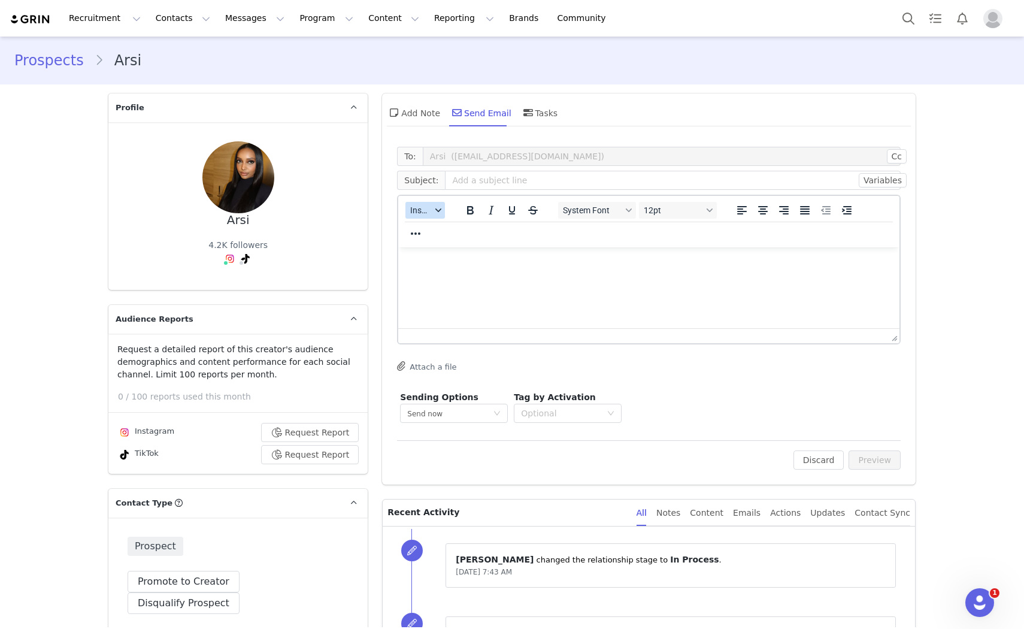
click at [426, 207] on button "Insert" at bounding box center [425, 210] width 40 height 17
click at [432, 230] on div "Insert Template" at bounding box center [464, 230] width 108 height 14
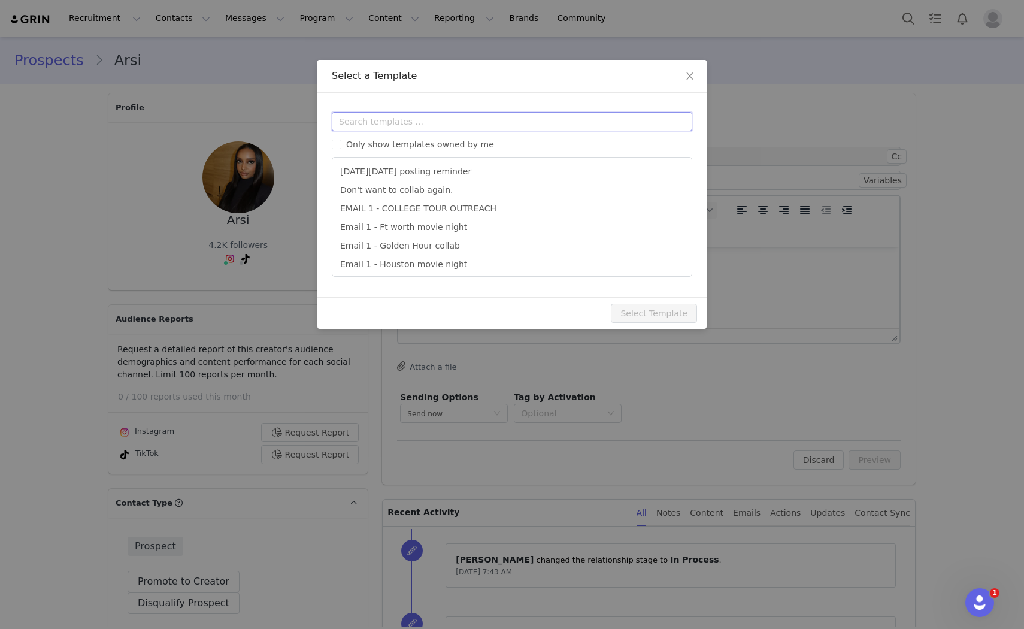
click at [425, 123] on input "text" at bounding box center [512, 121] width 360 height 19
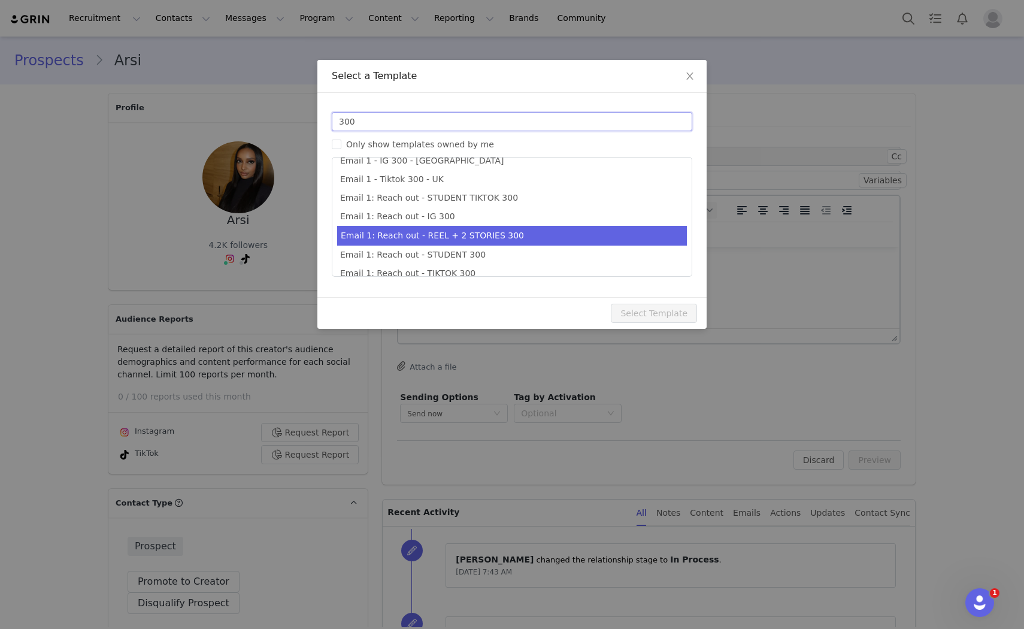
scroll to position [22, 0]
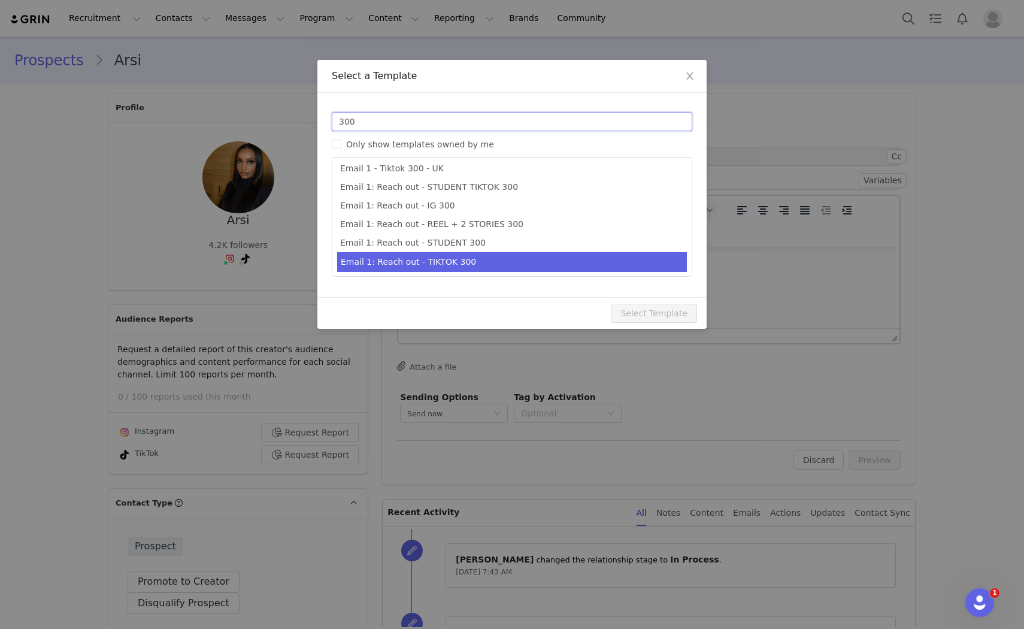
type input "300"
type input "Collab with Edikted"
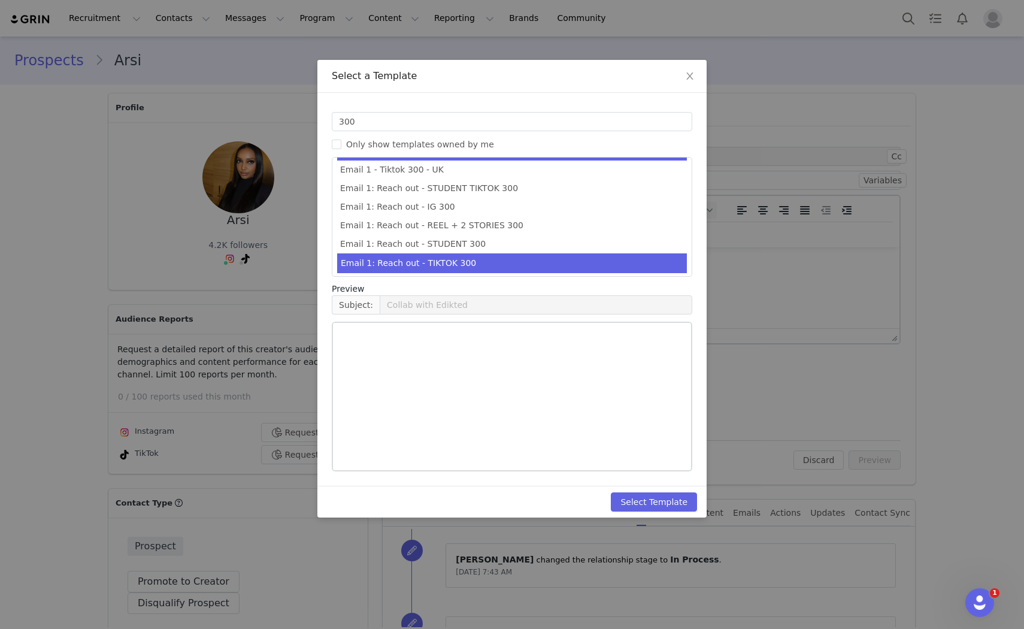
click at [492, 255] on li "Email 1: Reach out - TIKTOK 300" at bounding box center [512, 263] width 350 height 20
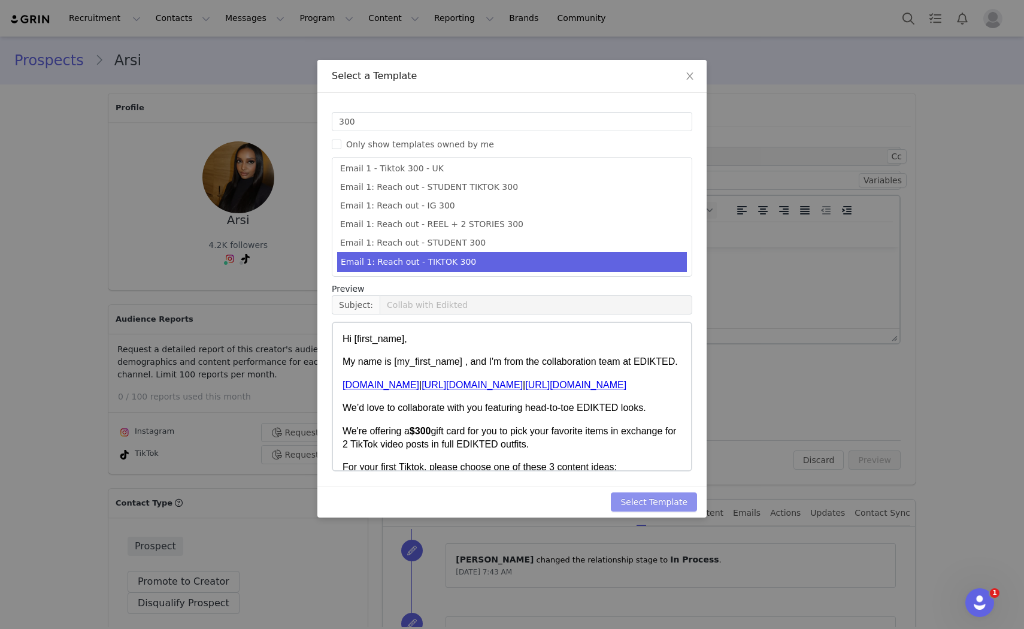
drag, startPoint x: 668, startPoint y: 494, endPoint x: 812, endPoint y: 468, distance: 146.0
click at [677, 493] on button "Select Template" at bounding box center [654, 501] width 86 height 19
type input "Collab with Edikted"
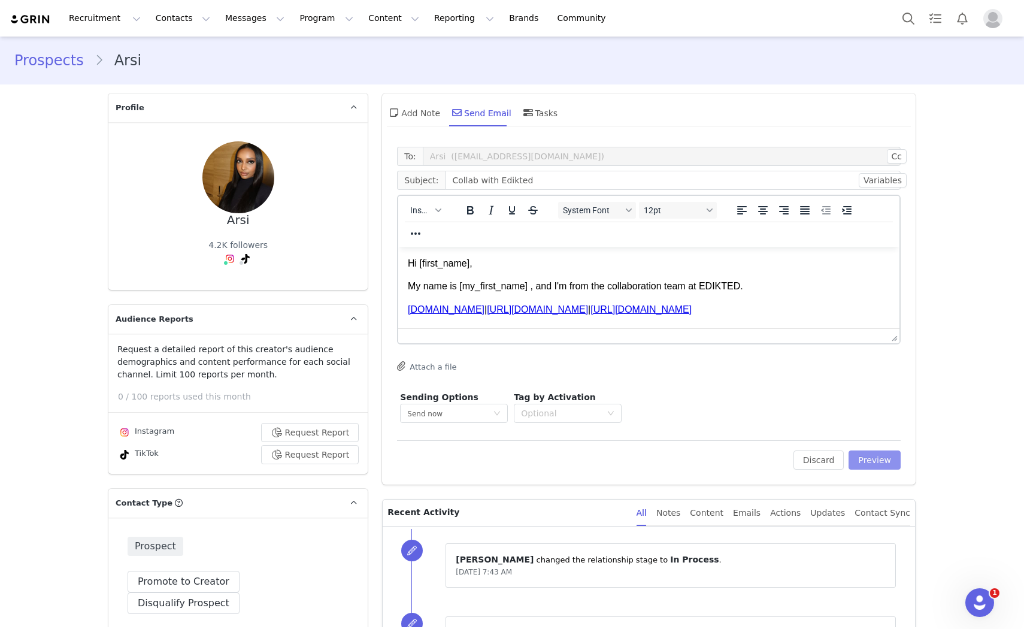
click at [877, 463] on button "Preview" at bounding box center [874, 459] width 52 height 19
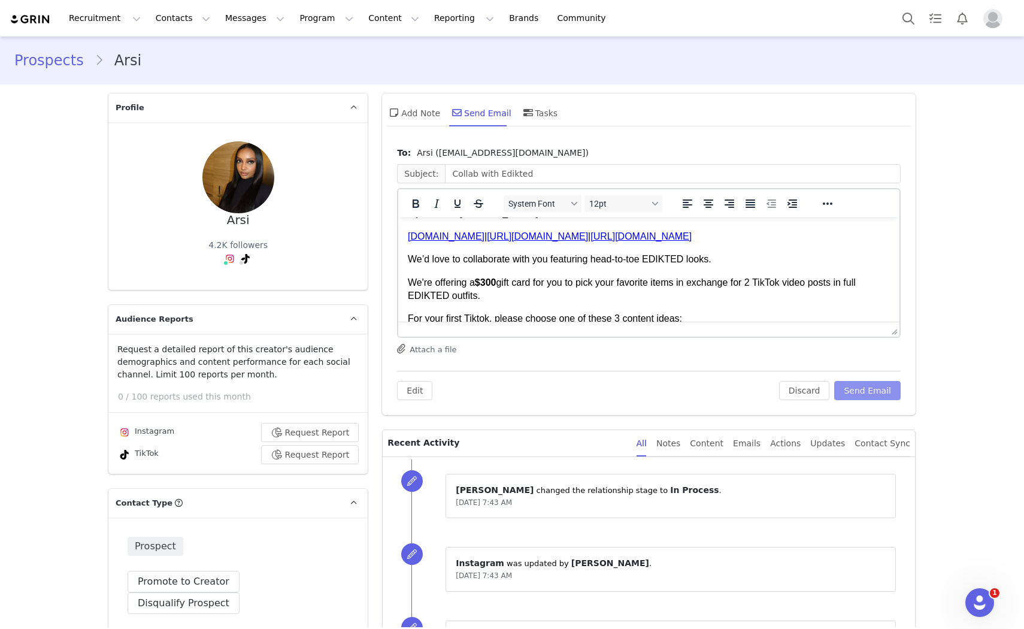
scroll to position [66, 0]
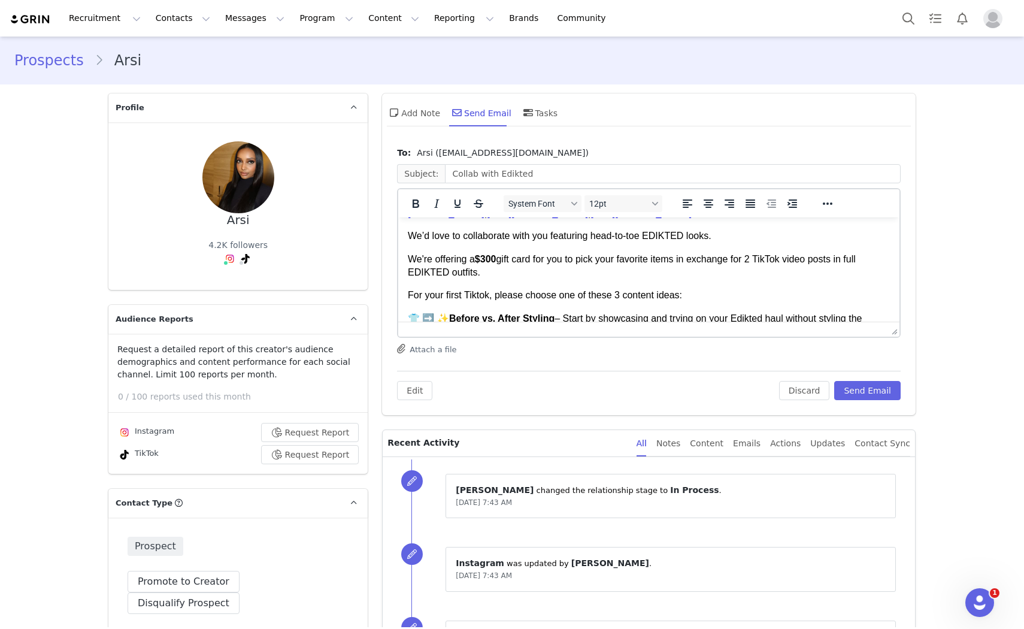
click at [490, 259] on strong "$300" at bounding box center [486, 259] width 22 height 10
drag, startPoint x: 499, startPoint y: 262, endPoint x: 479, endPoint y: 265, distance: 20.5
click at [479, 265] on p "We're offering a $200 gift card for you to pick your favorite items in exchange…" at bounding box center [649, 266] width 482 height 27
click at [413, 206] on icon "Bold" at bounding box center [415, 203] width 14 height 14
click at [551, 278] on p "We're offering a $200 gift card for you to pick your favorite items in exchange…" at bounding box center [649, 266] width 482 height 27
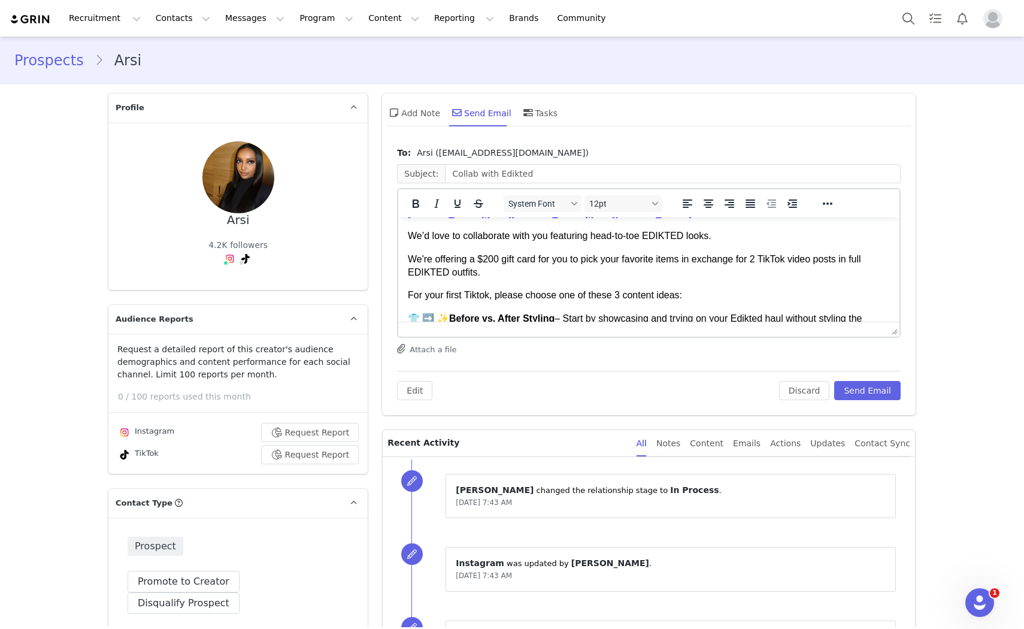
click at [757, 260] on p "We're offering a $200 gift card for you to pick your favorite items in exchange…" at bounding box center [649, 266] width 482 height 27
click at [836, 259] on p "We're offering a $200 gift card for you to pick your favorite items in exchange…" at bounding box center [649, 266] width 482 height 27
click at [463, 296] on p "For your first Tiktok, please choose one of these 3 content ideas:" at bounding box center [649, 295] width 482 height 13
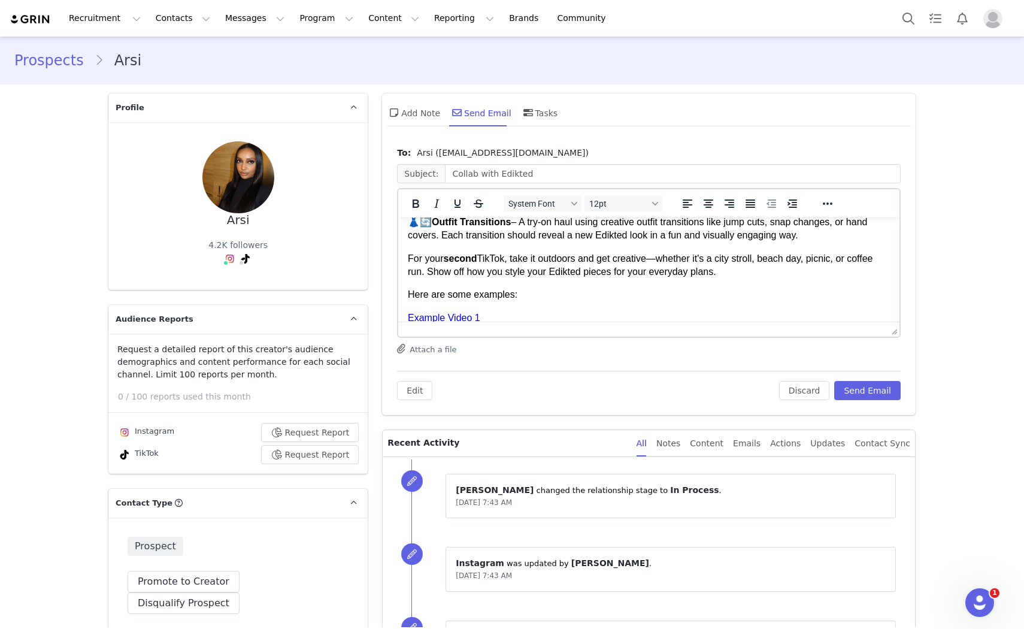
scroll to position [266, 0]
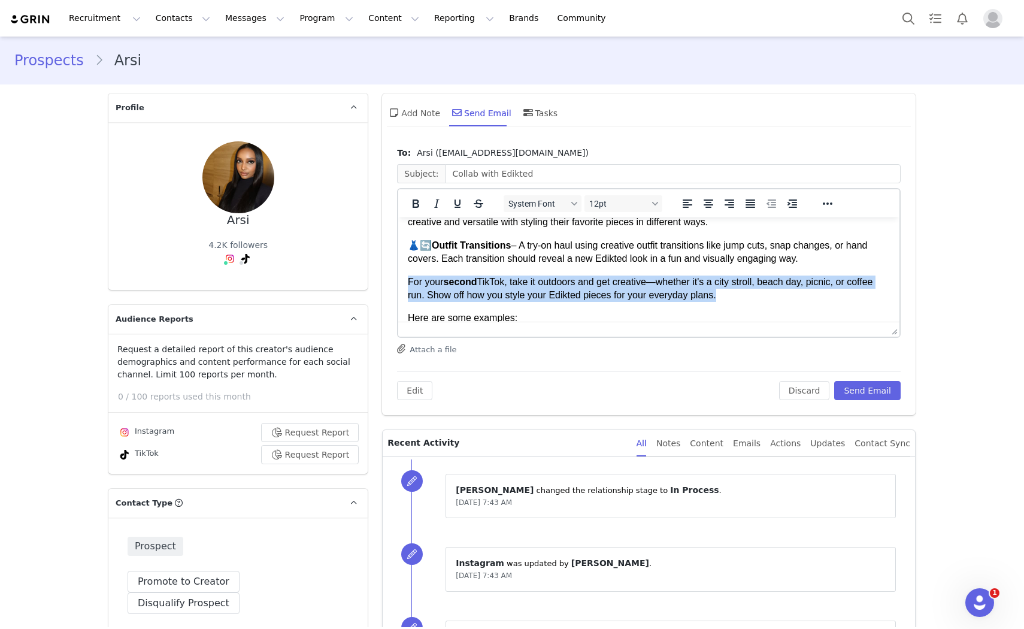
drag, startPoint x: 728, startPoint y: 298, endPoint x: 325, endPoint y: 280, distance: 403.3
click at [398, 280] on html "Hi Arsi, My name is Ella , and I'm from the collaboration team at EDIKTED. www.…" at bounding box center [648, 234] width 501 height 567
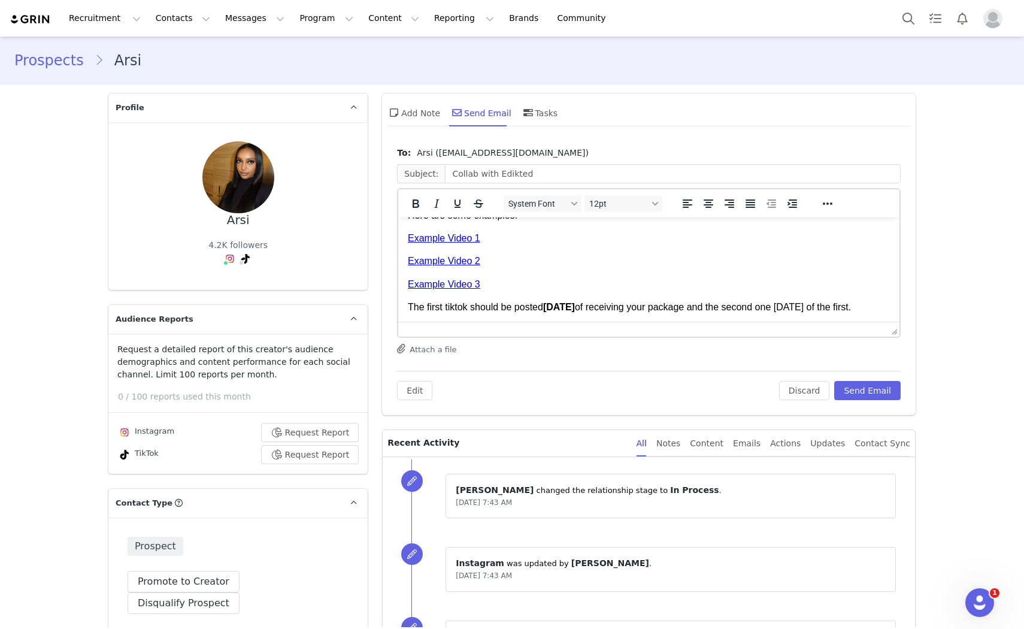
scroll to position [399, 0]
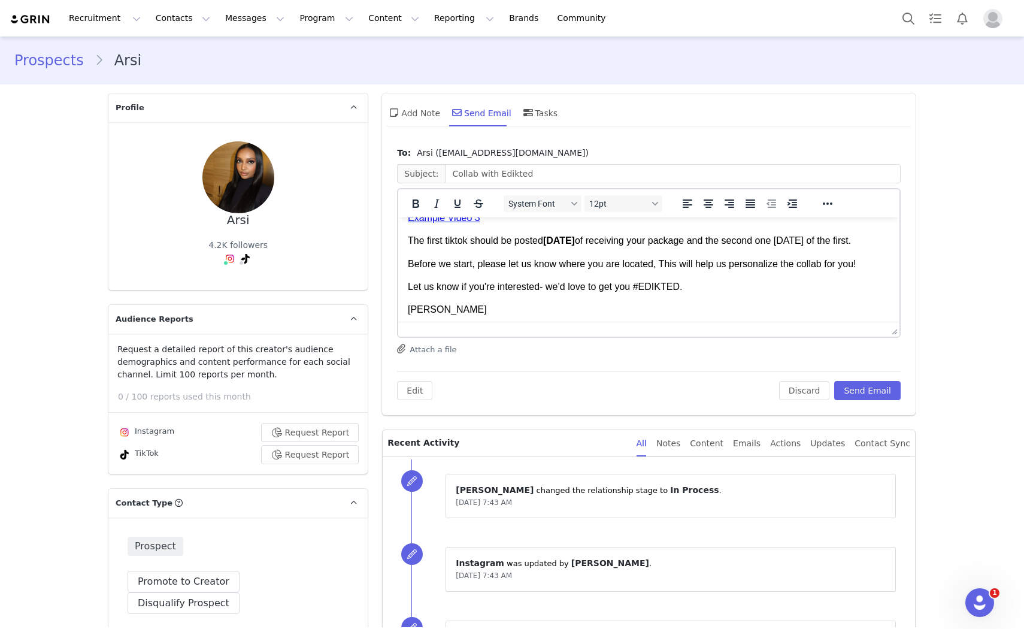
drag, startPoint x: 443, startPoint y: 241, endPoint x: 427, endPoint y: 241, distance: 16.2
click at [427, 241] on p "The first tiktok should be posted within 5 days of receiving your package and t…" at bounding box center [649, 240] width 482 height 13
click at [443, 244] on p "The first tiktok should be posted within 5 days of receiving your package and t…" at bounding box center [649, 240] width 482 height 13
drag, startPoint x: 701, startPoint y: 242, endPoint x: 714, endPoint y: 250, distance: 16.1
click at [714, 247] on p "The tiktok should be posted within 5 days of receiving your package and the sec…" at bounding box center [649, 240] width 482 height 13
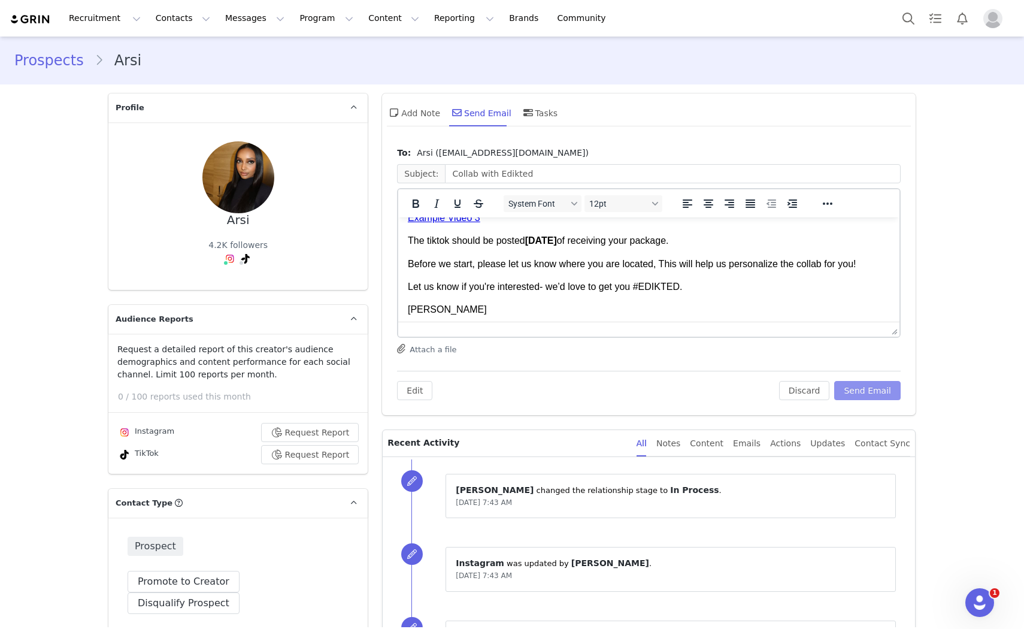
click at [878, 385] on button "Send Email" at bounding box center [867, 390] width 66 height 19
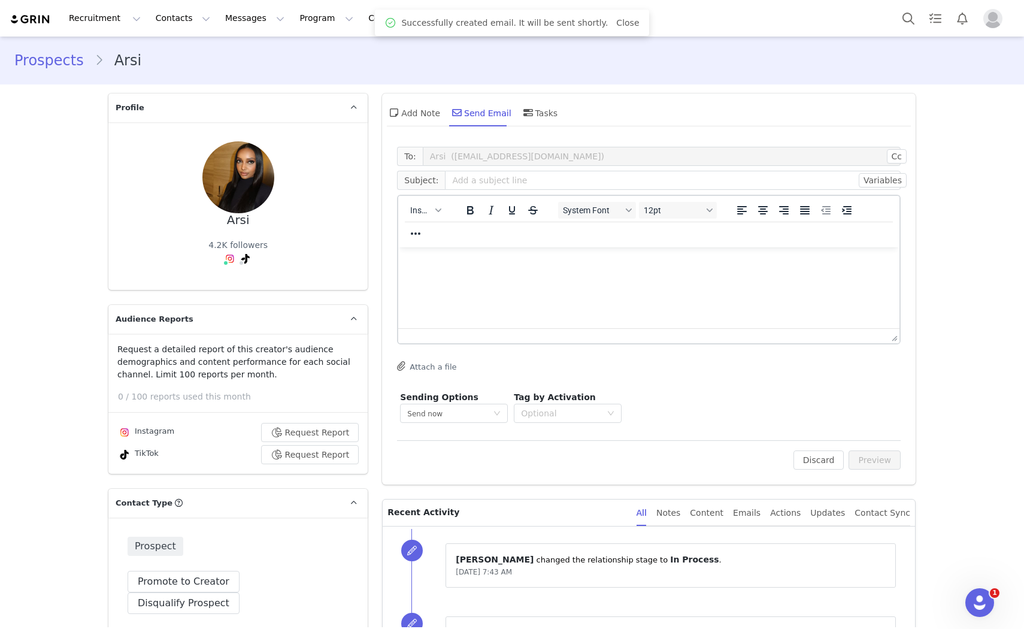
scroll to position [0, 0]
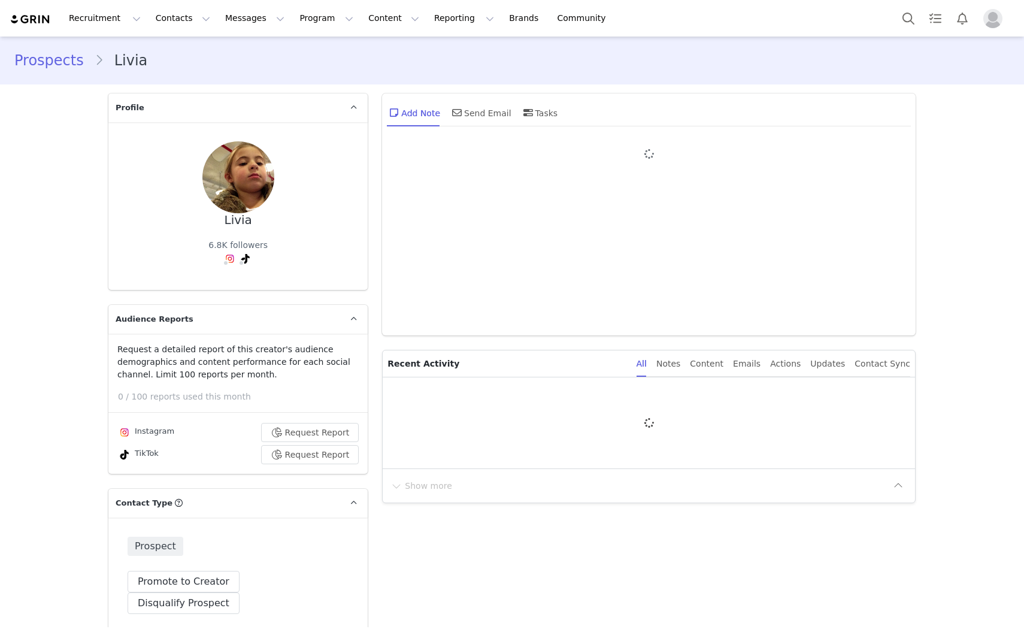
type input "+1 ([GEOGRAPHIC_DATA])"
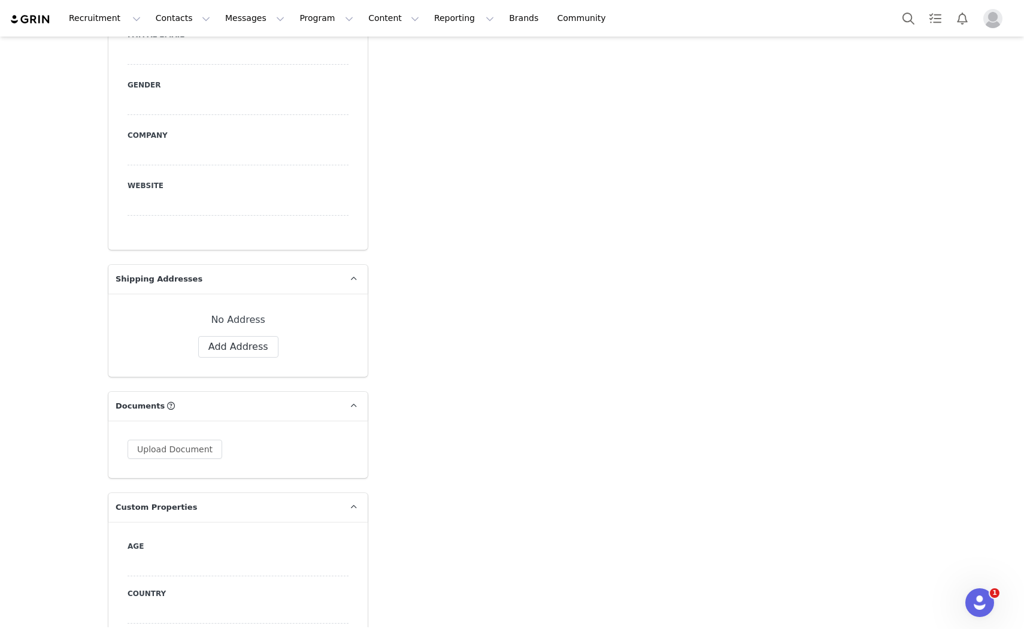
scroll to position [665, 0]
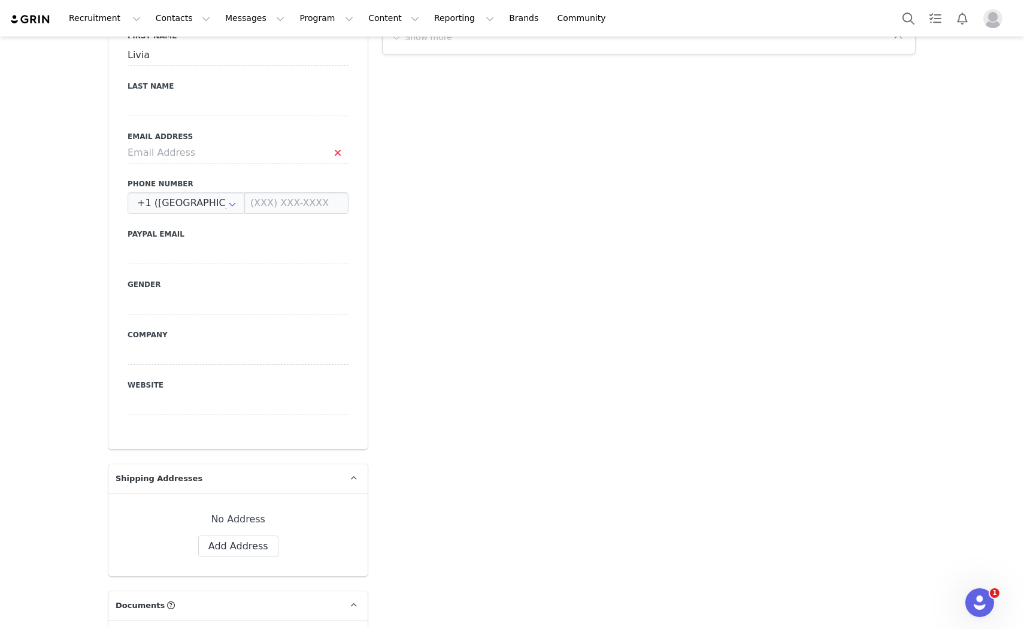
drag, startPoint x: 353, startPoint y: 343, endPoint x: 350, endPoint y: 337, distance: 7.2
drag, startPoint x: 350, startPoint y: 337, endPoint x: 461, endPoint y: 411, distance: 133.4
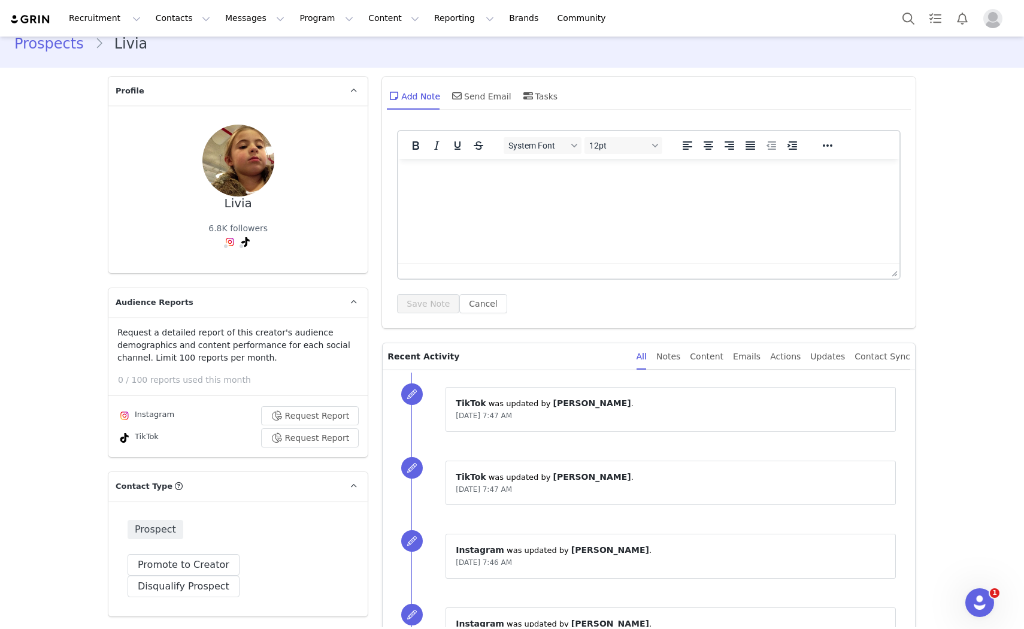
scroll to position [66, 0]
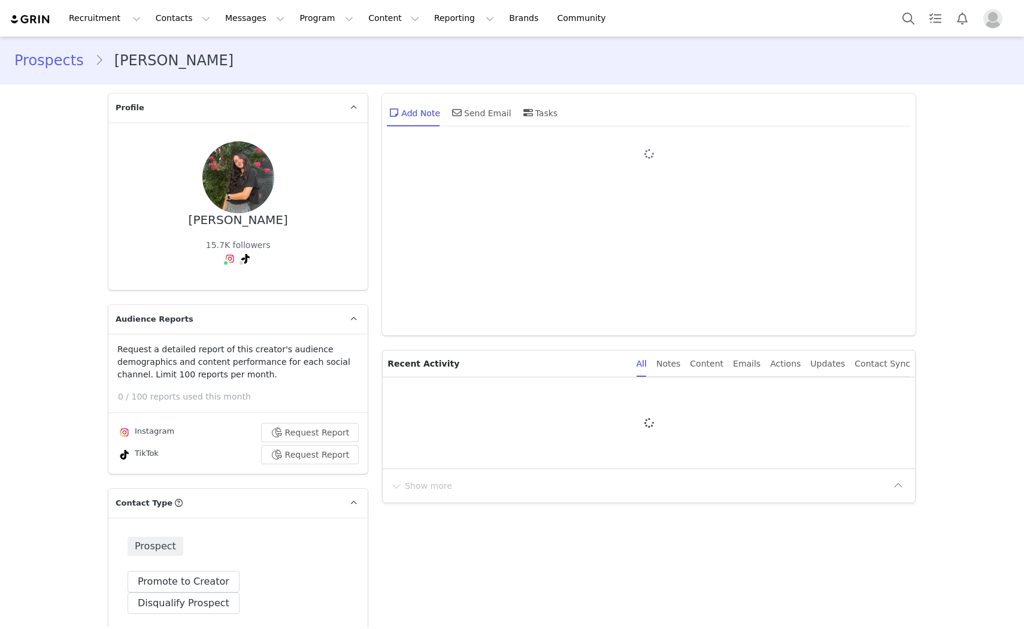
type input "+1 ([GEOGRAPHIC_DATA])"
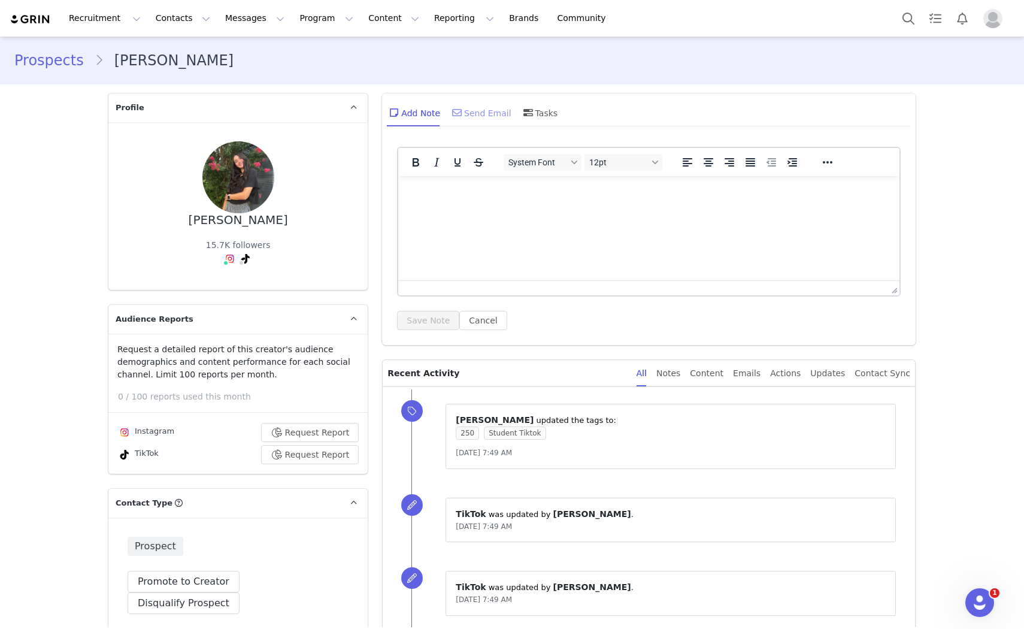
click at [473, 121] on div "Send Email" at bounding box center [481, 112] width 62 height 29
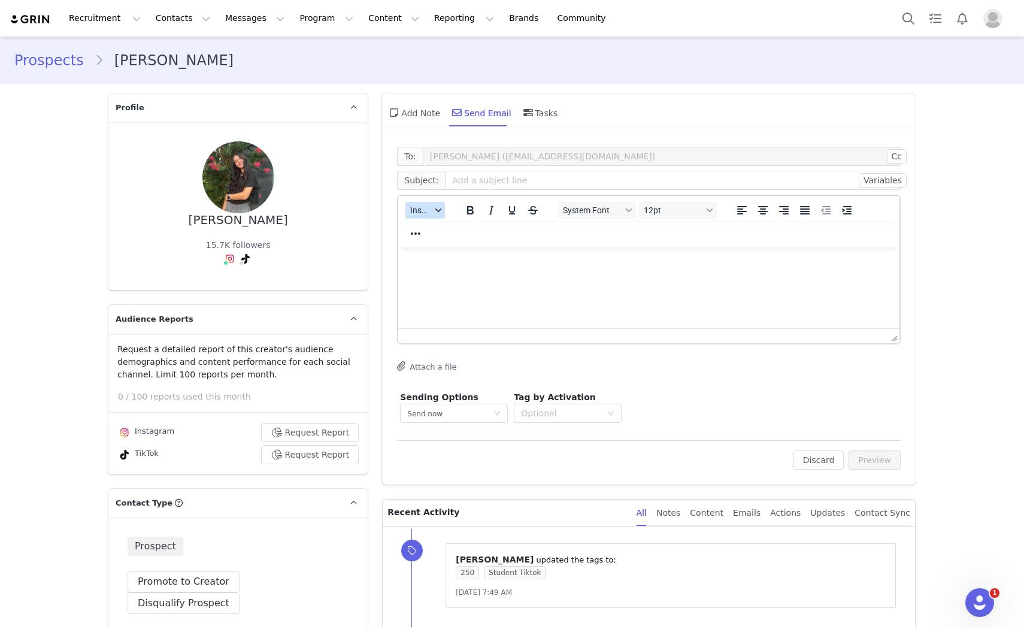
click at [419, 205] on span "Insert" at bounding box center [420, 210] width 21 height 10
click at [441, 235] on div "Insert Template" at bounding box center [464, 230] width 108 height 14
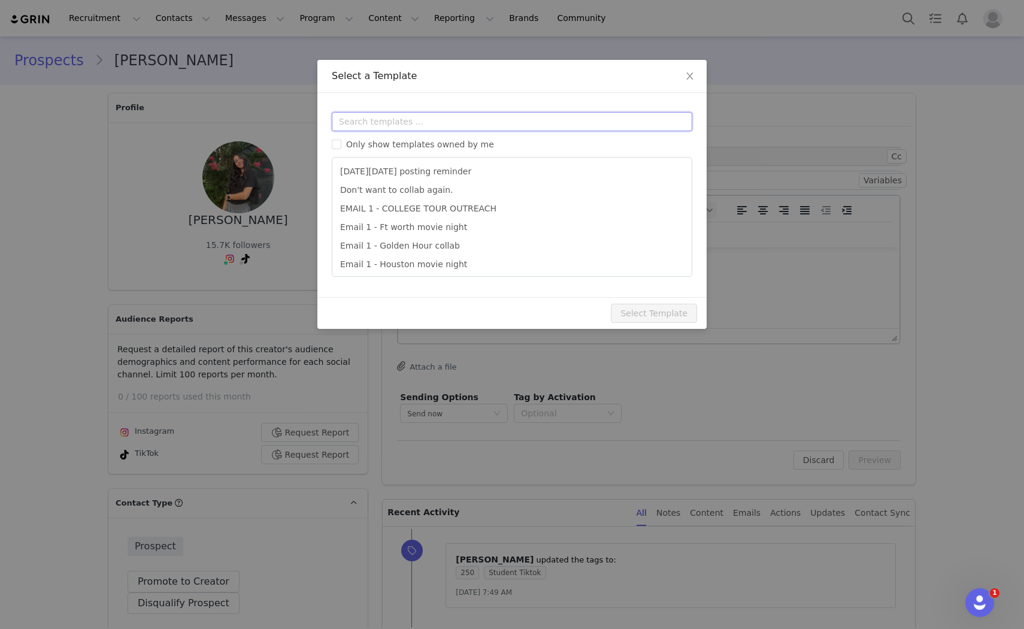
click at [446, 122] on input "text" at bounding box center [512, 121] width 360 height 19
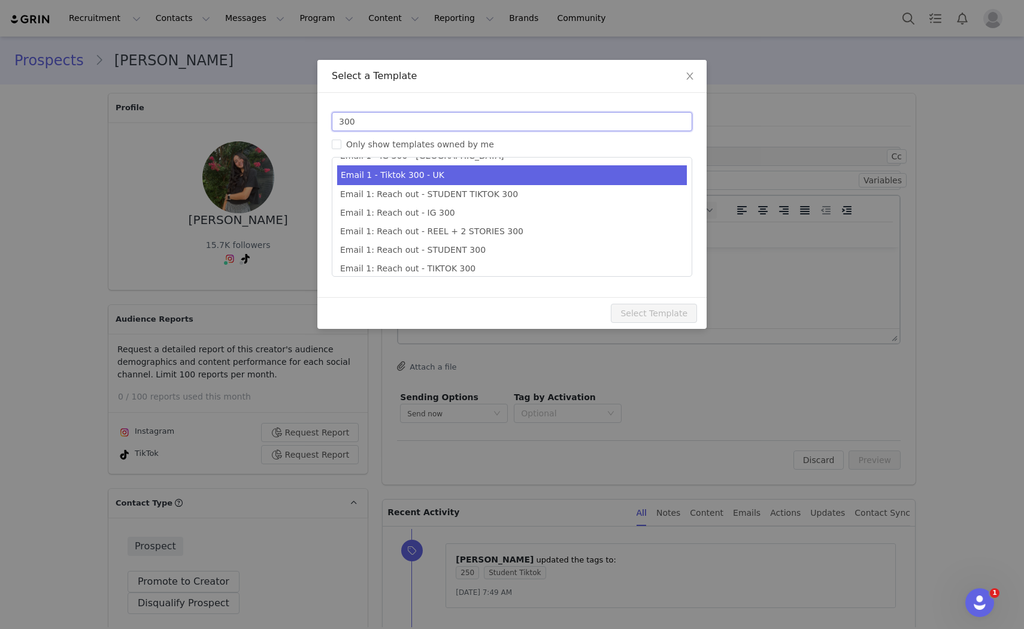
scroll to position [22, 0]
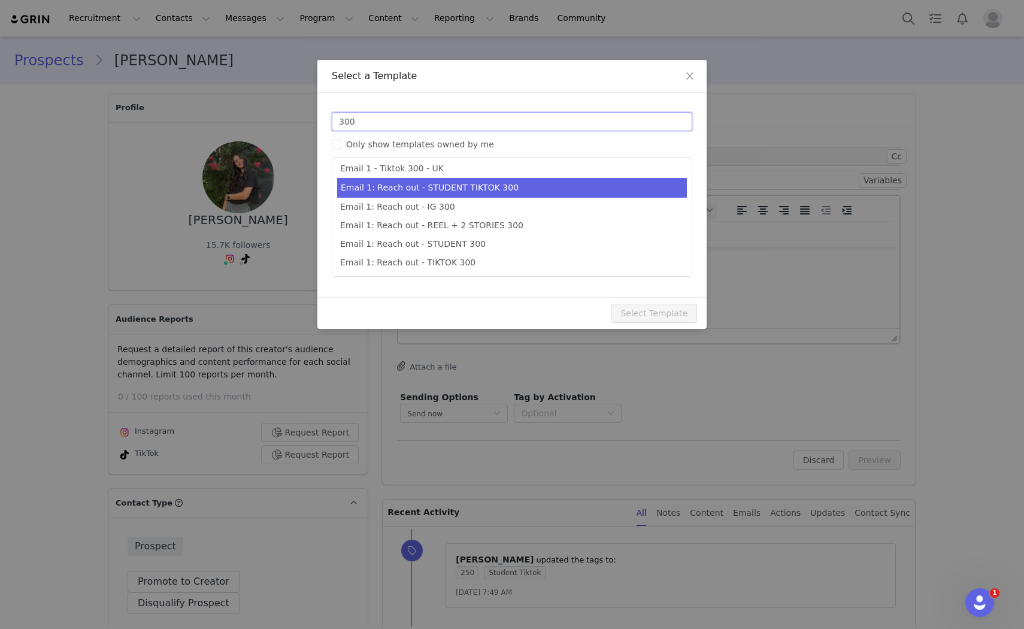
type input "300"
type input "Collab with Edikted"
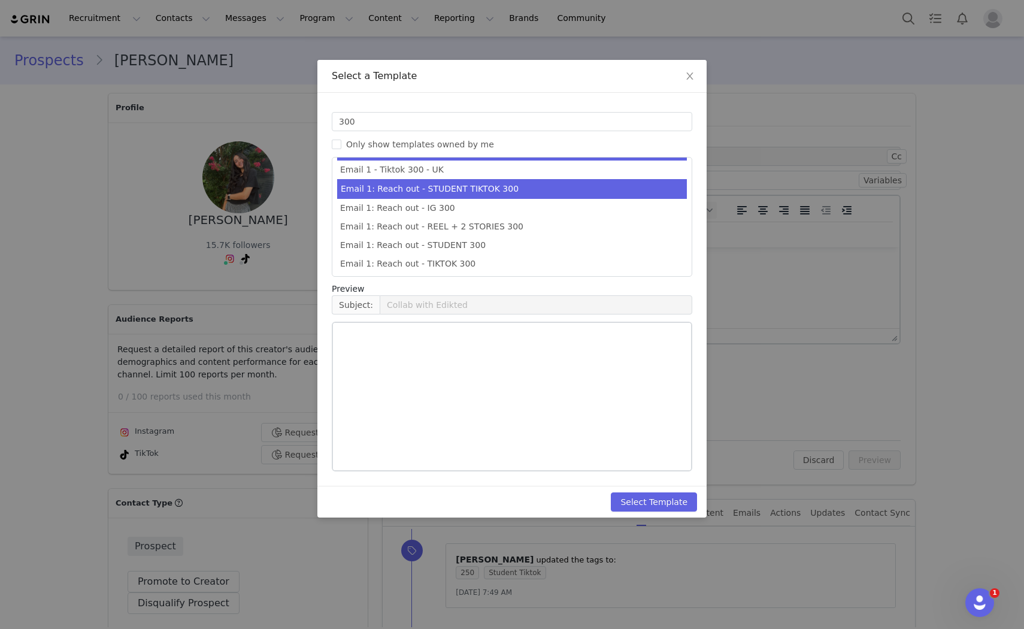
click at [491, 186] on li "Email 1: Reach out - STUDENT TIKTOK 300" at bounding box center [512, 189] width 350 height 20
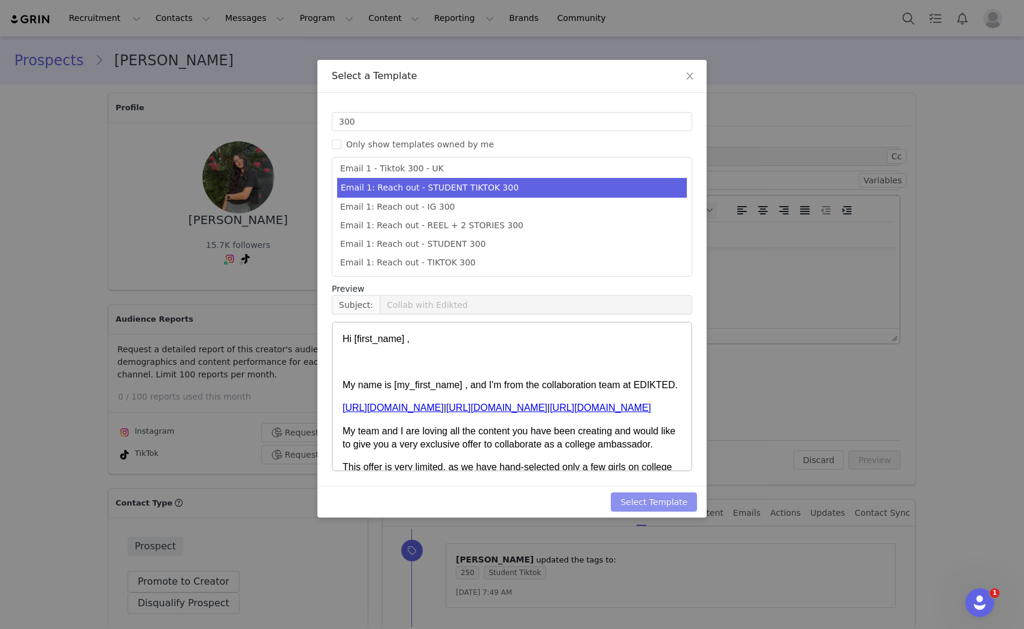
drag, startPoint x: 653, startPoint y: 504, endPoint x: 860, endPoint y: 485, distance: 208.6
click at [653, 504] on button "Select Template" at bounding box center [654, 501] width 86 height 19
type input "Collab with Edikted"
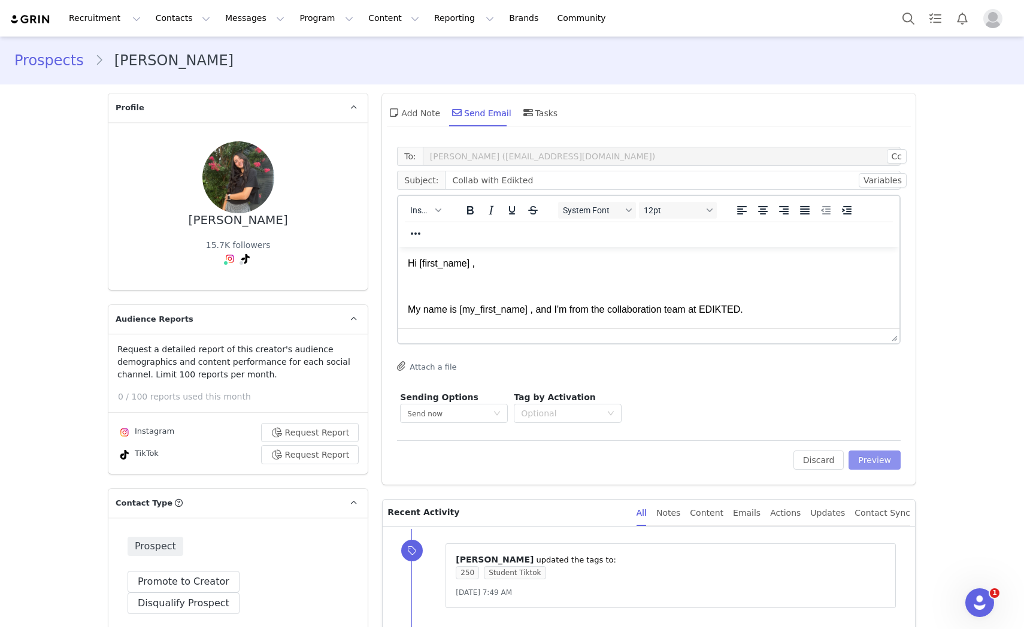
click at [864, 465] on button "Preview" at bounding box center [874, 459] width 52 height 19
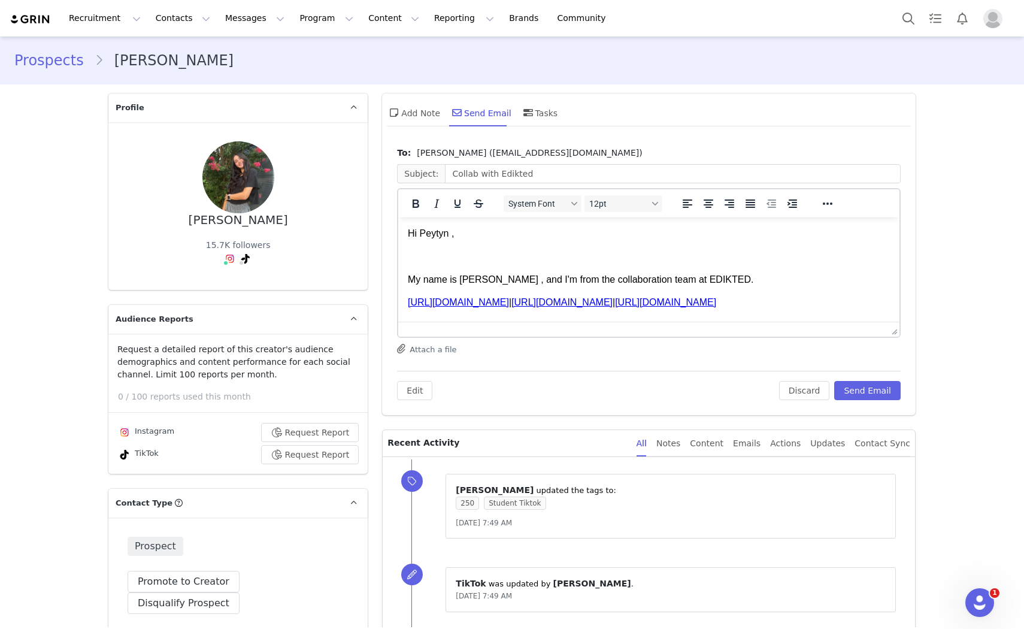
scroll to position [260, 0]
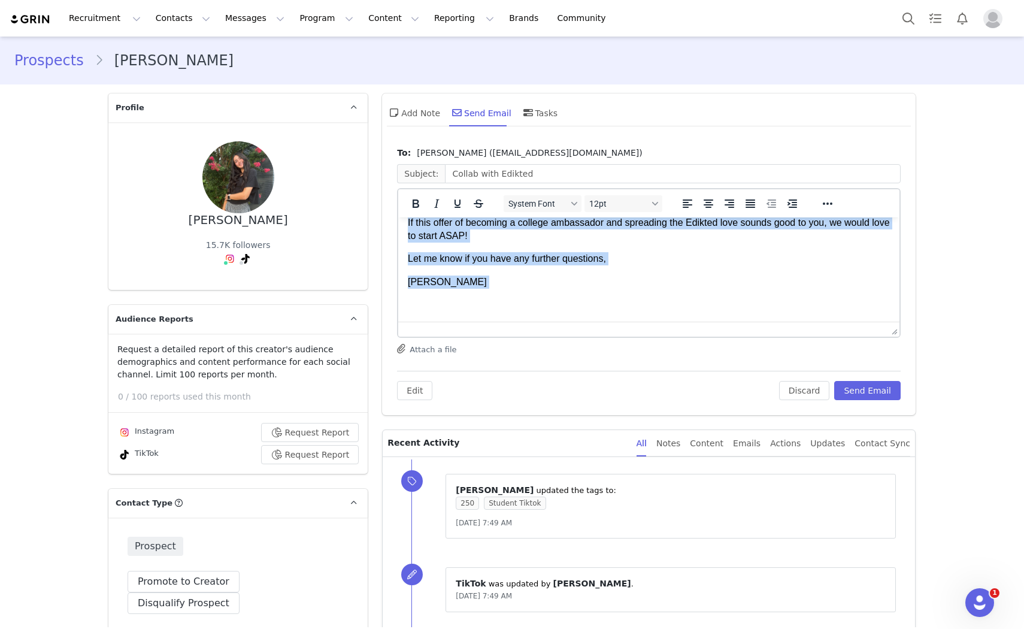
drag, startPoint x: 408, startPoint y: 237, endPoint x: 513, endPoint y: 426, distance: 216.8
click at [513, 322] on html "Hi [PERSON_NAME] , My name is [PERSON_NAME] , and I'm from the collaboration te…" at bounding box center [648, 145] width 501 height 353
copy body "Lo Ipsumd , Si amet co Adip , eli S'd eius tem incididuntutl etdo ma ALIQUAE. a…"
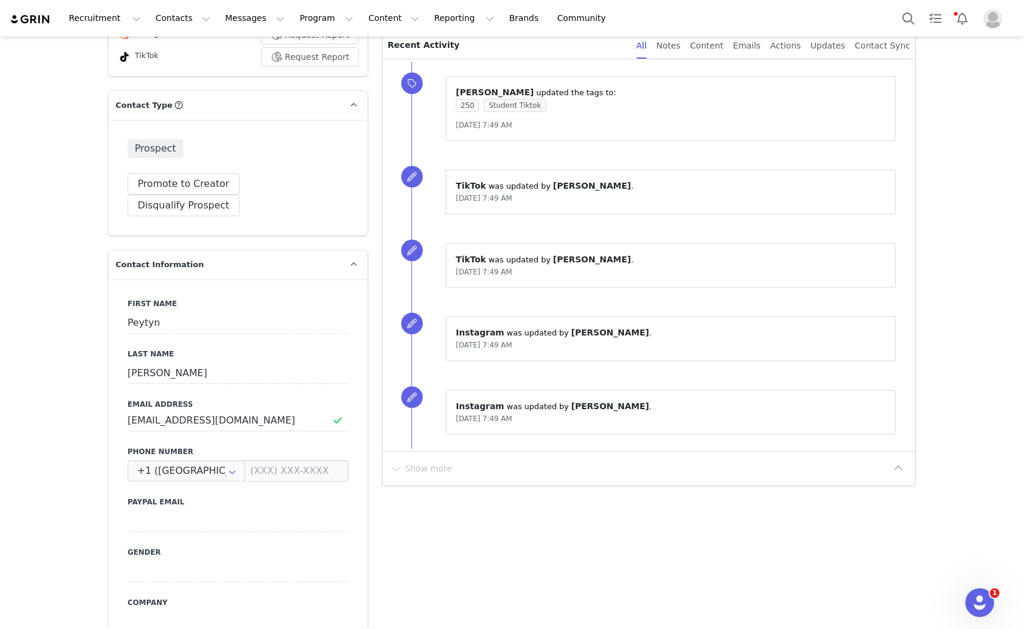
scroll to position [399, 0]
drag, startPoint x: 237, startPoint y: 397, endPoint x: 0, endPoint y: 390, distance: 236.6
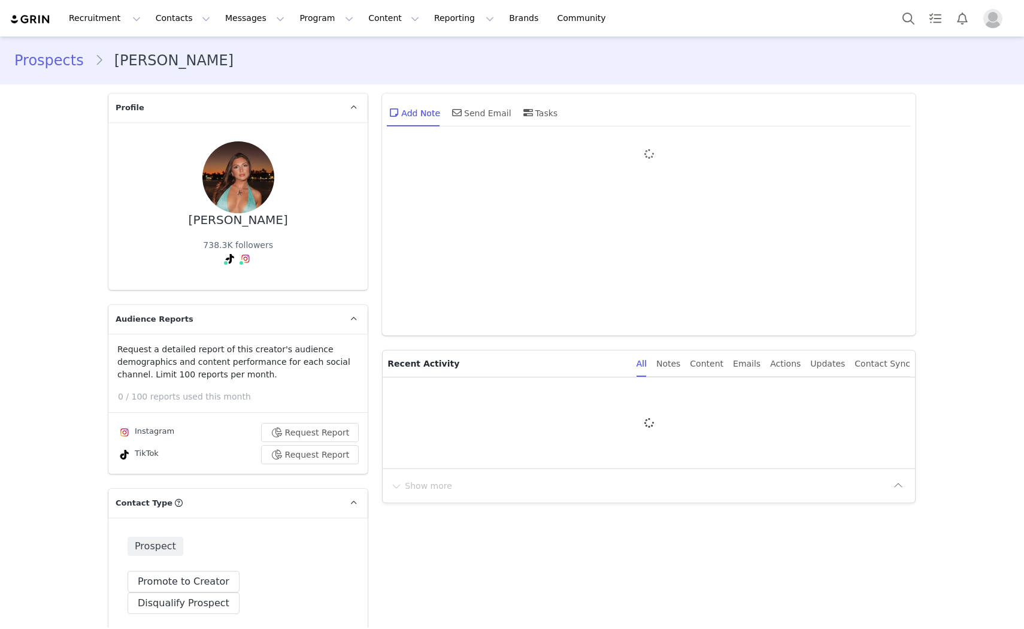
type input "+1 ([GEOGRAPHIC_DATA])"
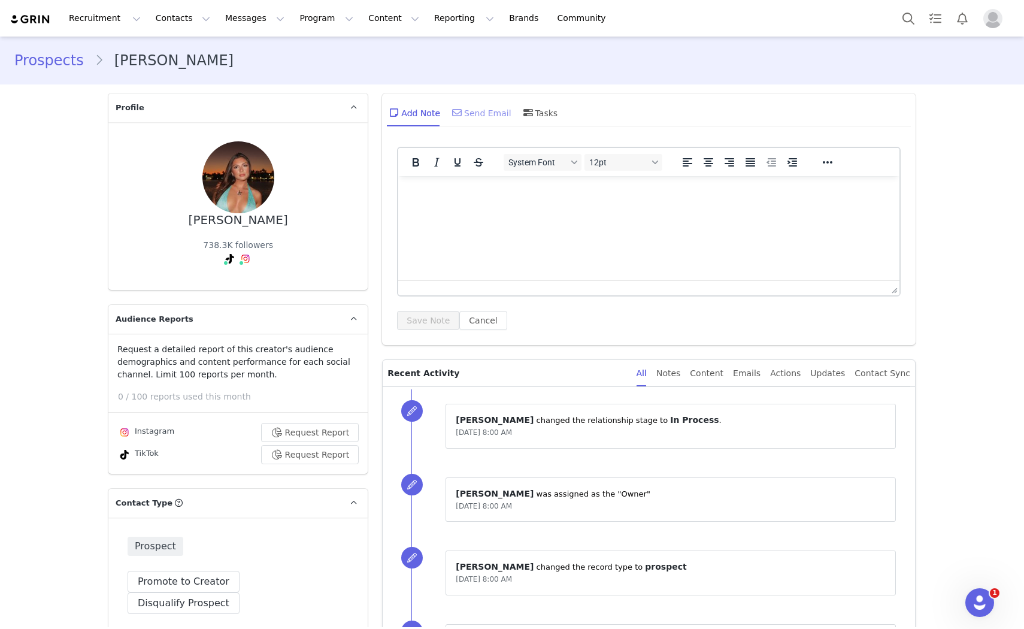
click at [475, 98] on div "Send Email" at bounding box center [481, 112] width 62 height 29
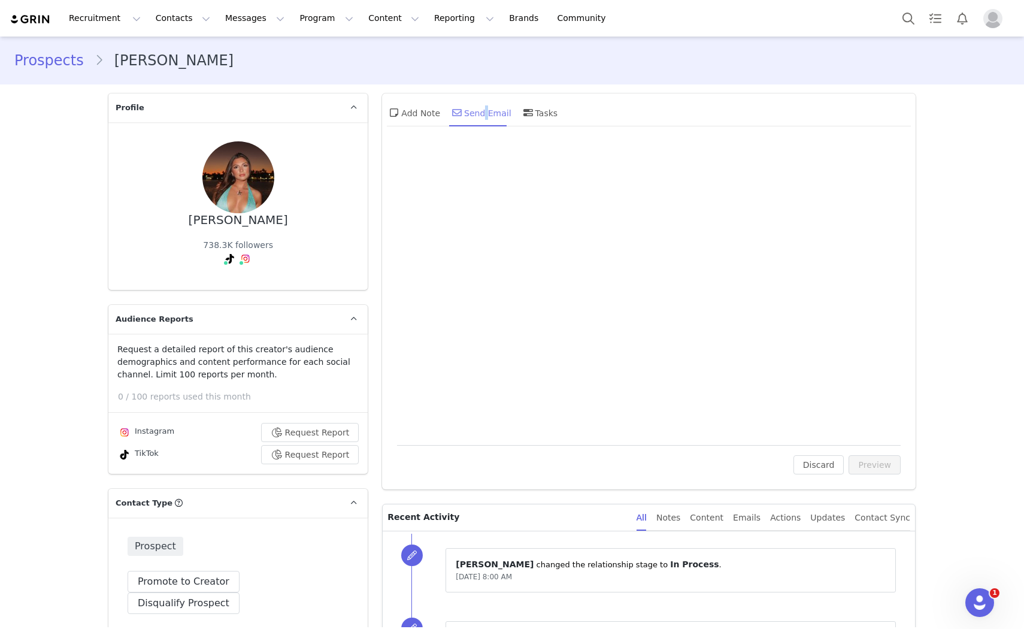
drag, startPoint x: 477, startPoint y: 101, endPoint x: 480, endPoint y: 107, distance: 7.0
click at [480, 105] on div "Send Email" at bounding box center [481, 112] width 62 height 29
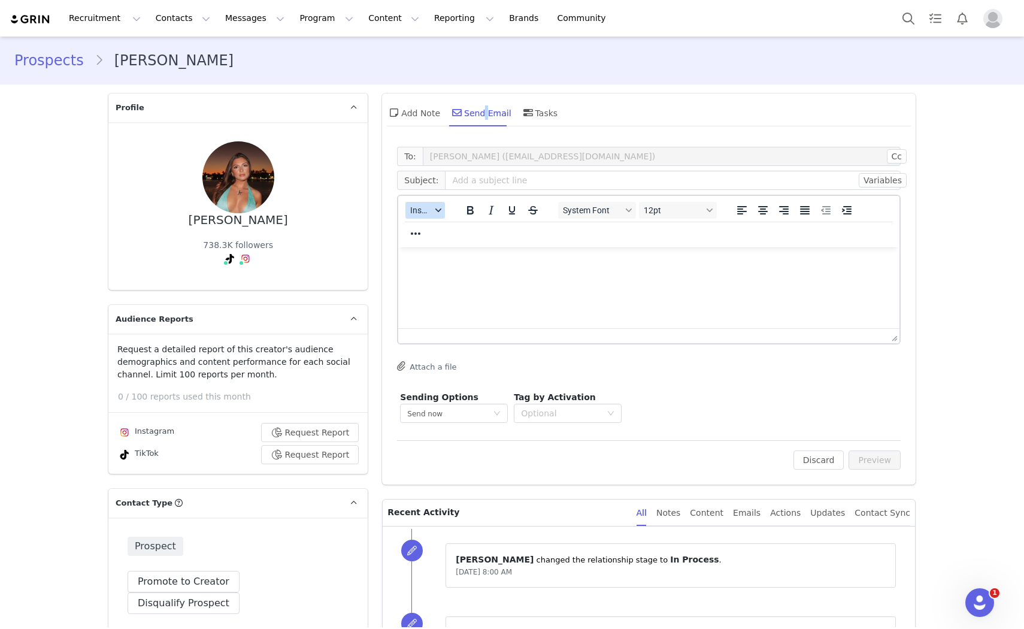
click at [418, 216] on button "Insert" at bounding box center [425, 210] width 40 height 17
click at [432, 228] on div "Insert Template" at bounding box center [464, 230] width 108 height 14
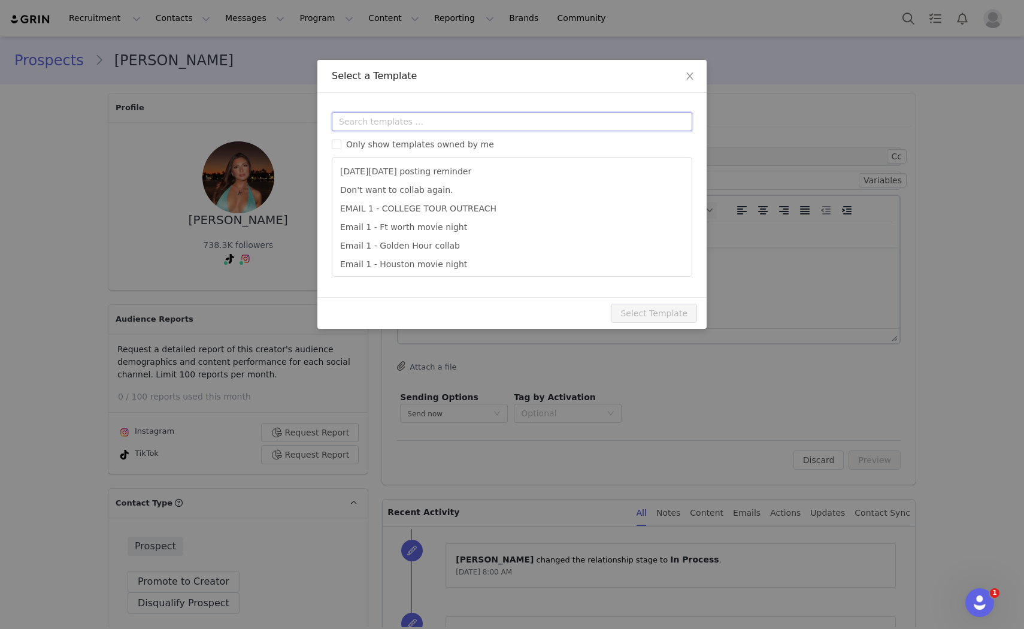
click at [417, 126] on input "text" at bounding box center [512, 121] width 360 height 19
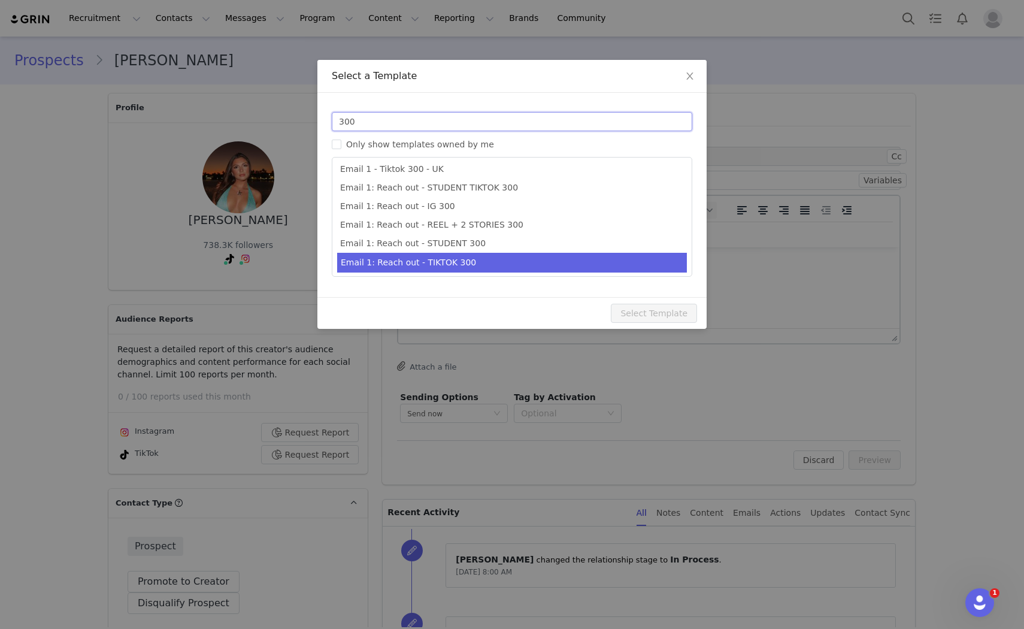
scroll to position [22, 0]
type input "300"
type input "Collab with Edikted"
click at [464, 265] on li "Email 1: Reach out - TIKTOK 300" at bounding box center [512, 262] width 350 height 20
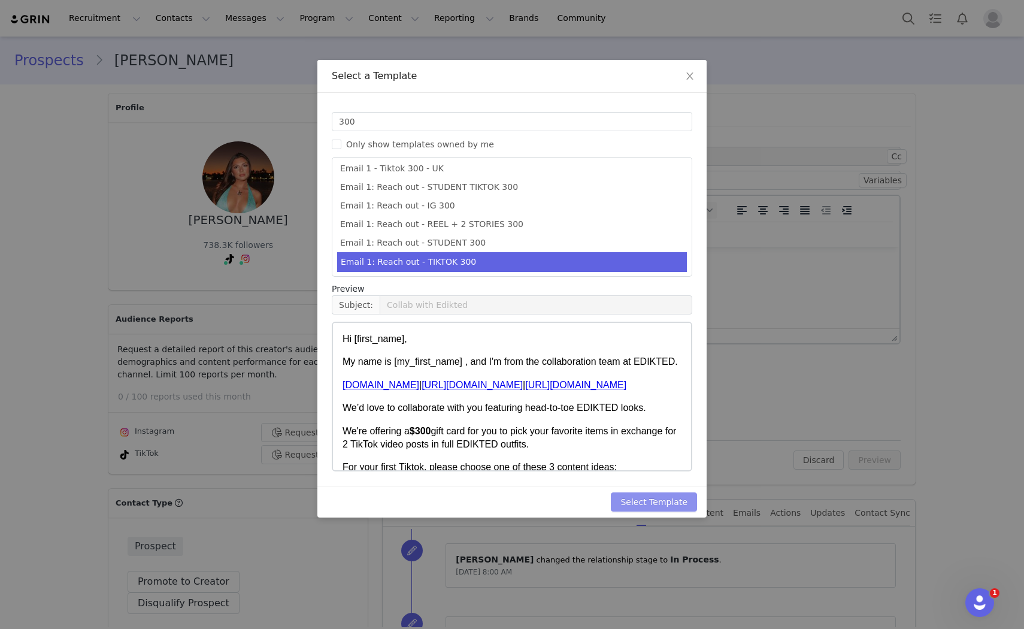
drag, startPoint x: 641, startPoint y: 502, endPoint x: 674, endPoint y: 499, distance: 32.5
click at [645, 501] on button "Select Template" at bounding box center [654, 501] width 86 height 19
type input "Collab with Edikted"
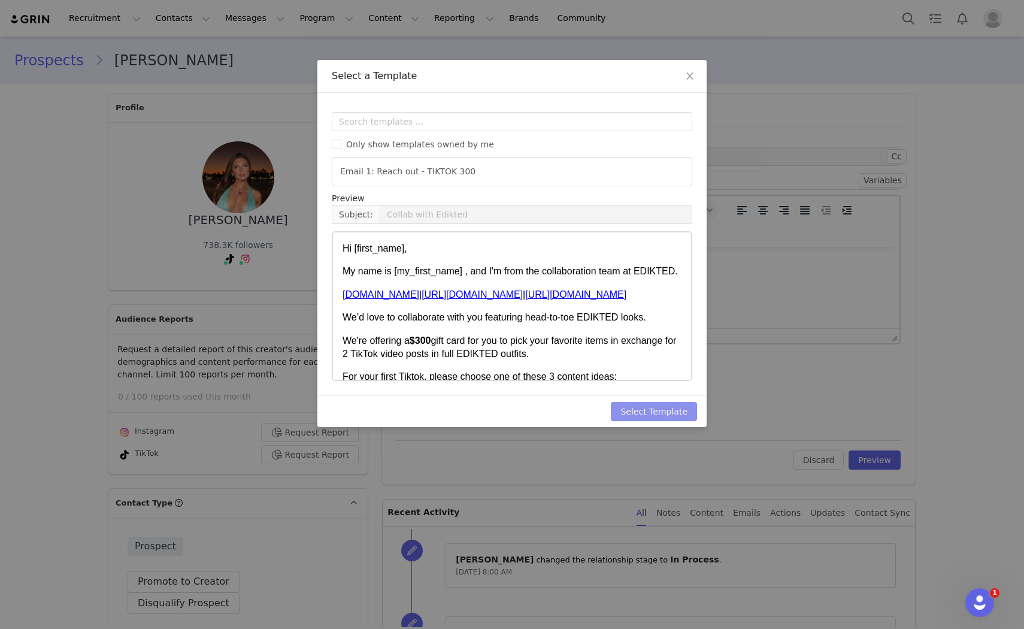
scroll to position [0, 0]
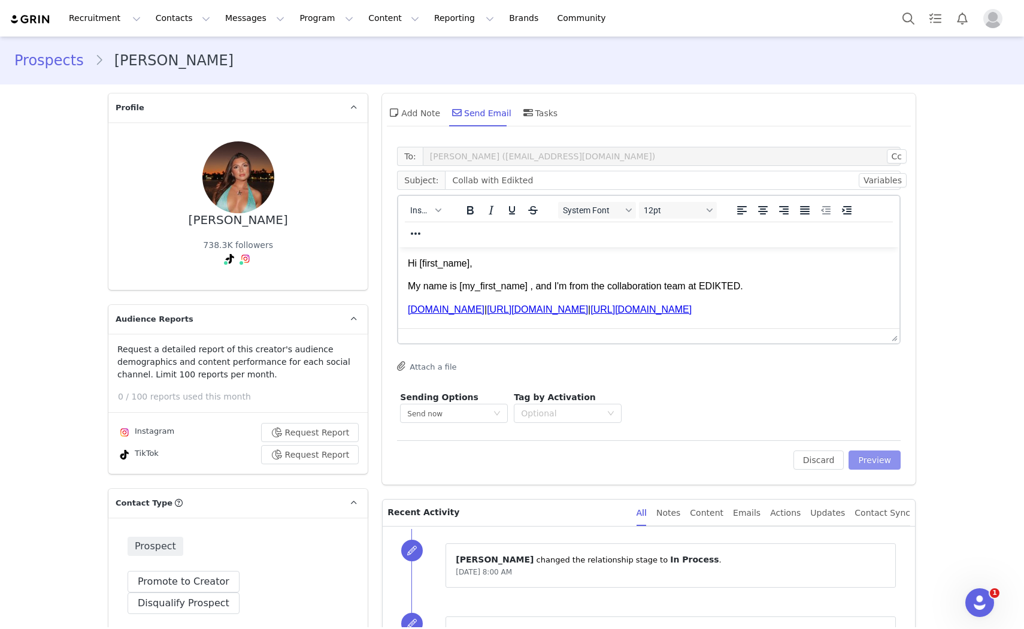
drag, startPoint x: 864, startPoint y: 463, endPoint x: 938, endPoint y: 443, distance: 76.4
click at [865, 463] on button "Preview" at bounding box center [874, 459] width 52 height 19
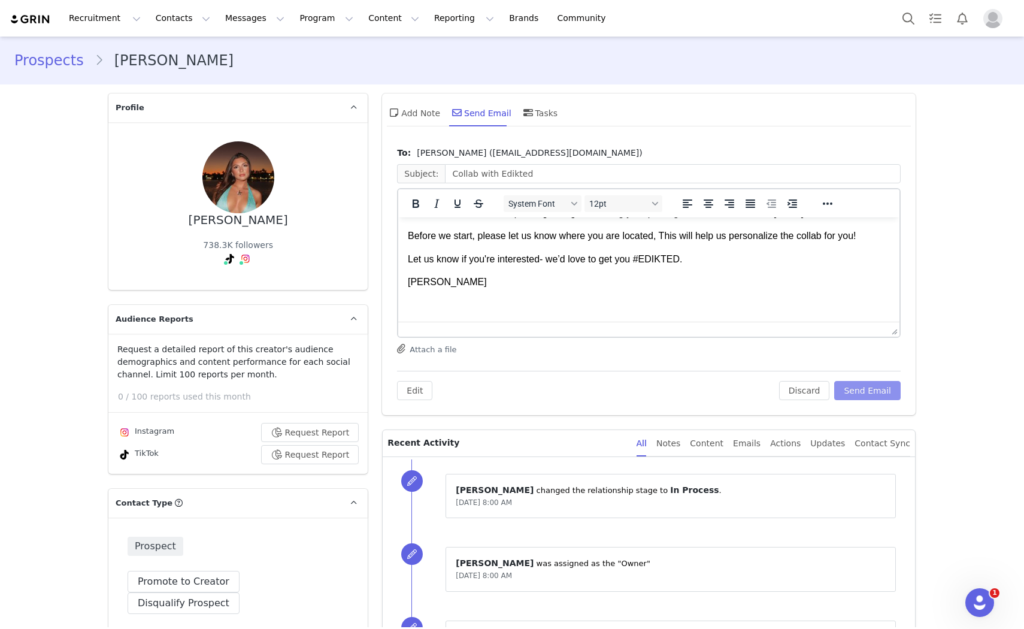
scroll to position [475, 0]
click at [868, 384] on button "Send Email" at bounding box center [867, 390] width 66 height 19
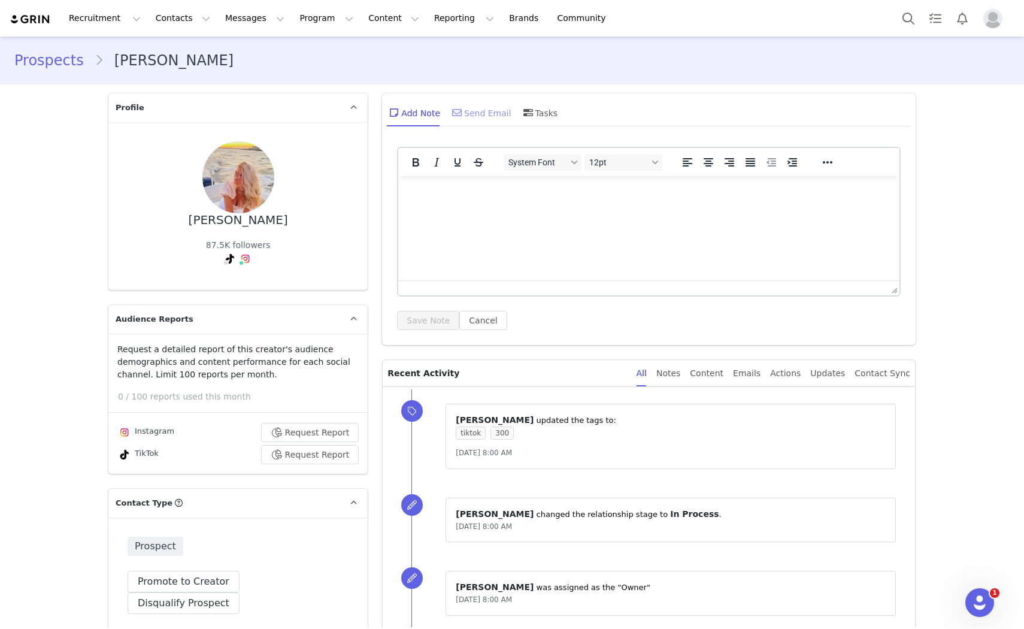
click at [488, 108] on div "Send Email" at bounding box center [481, 112] width 62 height 29
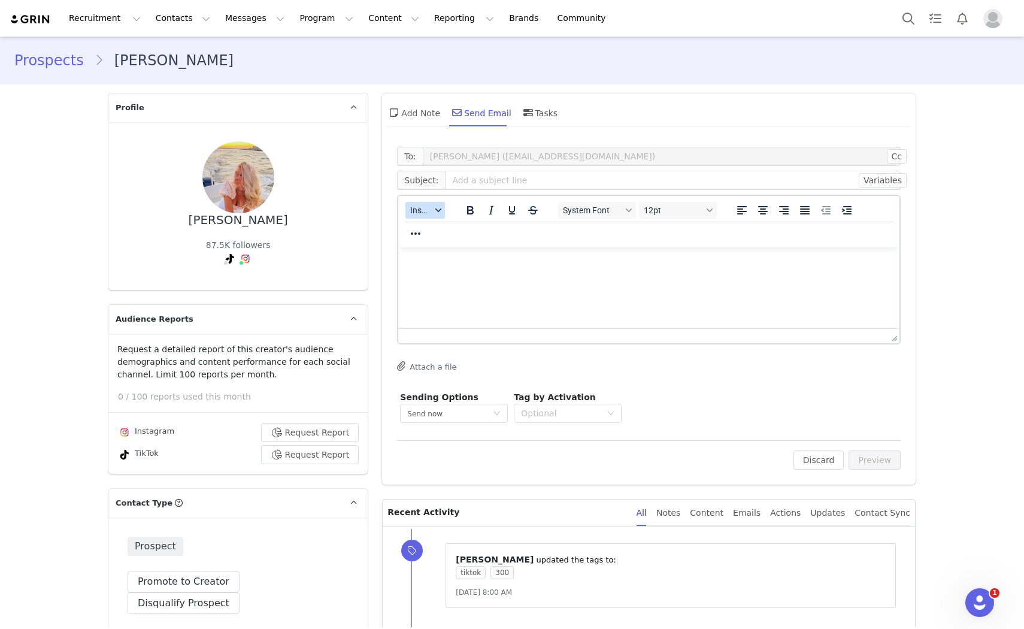
click at [420, 216] on button "Insert" at bounding box center [425, 210] width 40 height 17
drag, startPoint x: 420, startPoint y: 217, endPoint x: 428, endPoint y: 240, distance: 24.8
click at [428, 240] on div "Insert Variable" at bounding box center [463, 249] width 120 height 19
select select
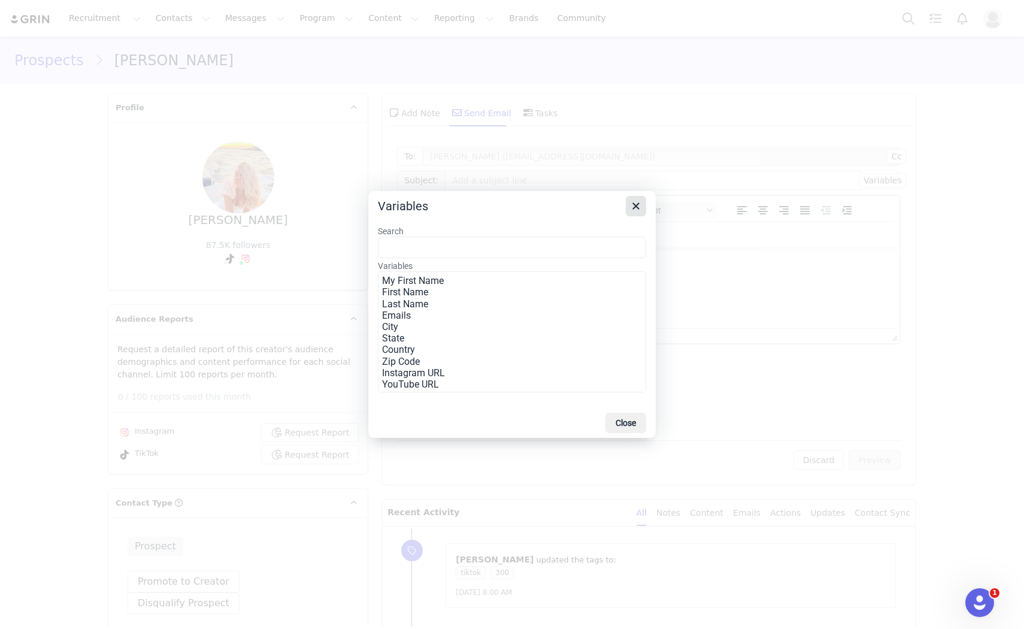
click at [641, 199] on icon "Close" at bounding box center [636, 206] width 14 height 14
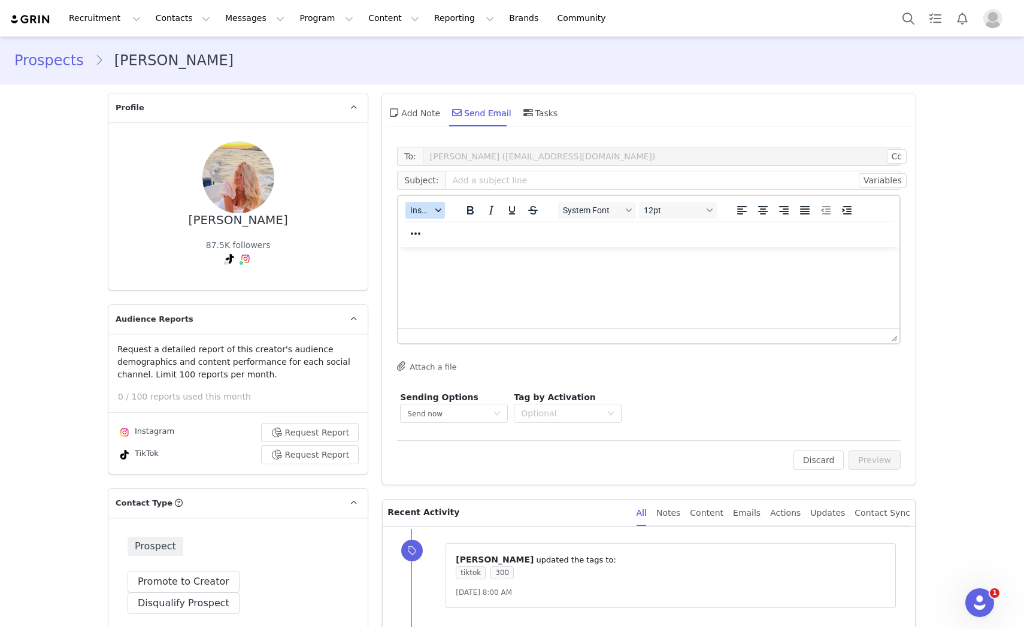
click at [410, 202] on button "Insert" at bounding box center [425, 210] width 40 height 17
click at [442, 236] on div "Insert Template" at bounding box center [464, 230] width 108 height 14
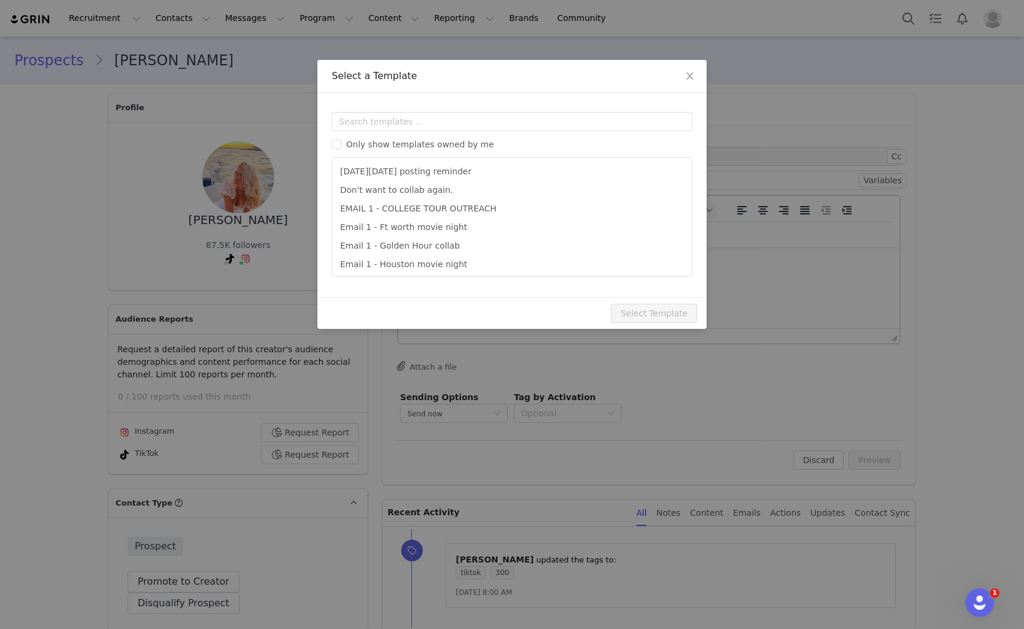
click at [432, 133] on div "Only show templates owned by me Black Friday posting reminder Don't want to col…" at bounding box center [512, 194] width 360 height 165
click at [431, 128] on input "text" at bounding box center [512, 121] width 360 height 19
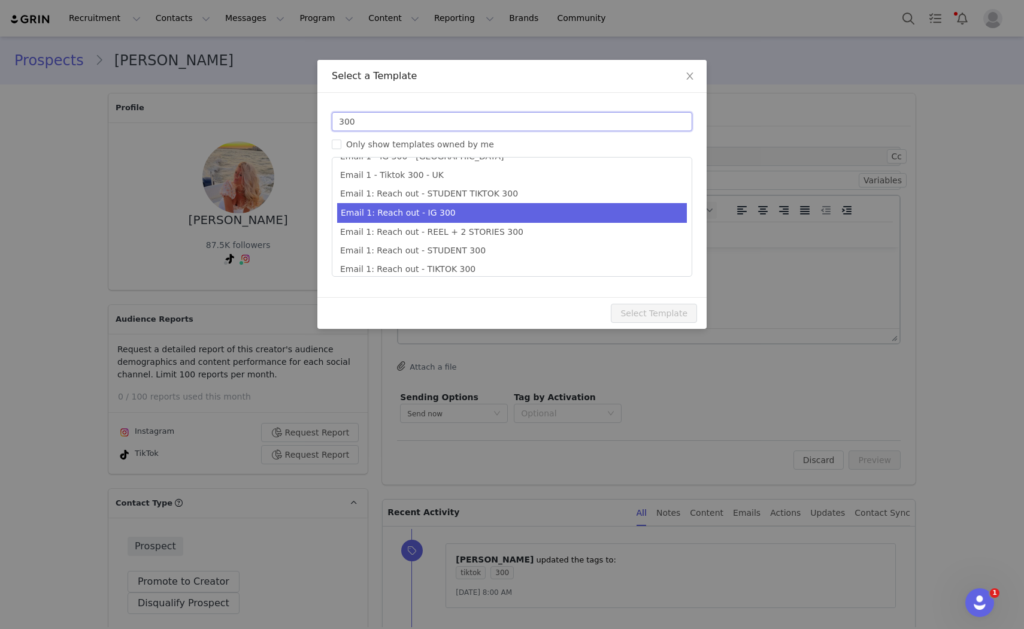
scroll to position [22, 0]
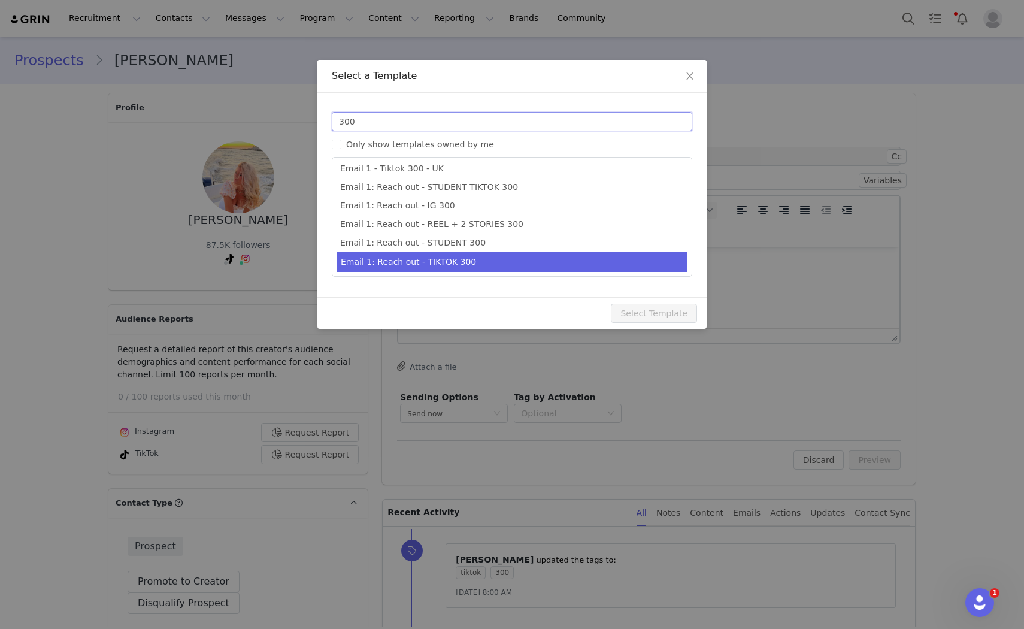
type input "300"
type input "Collab with Edikted"
click at [496, 261] on li "Email 1: Reach out - TIKTOK 300" at bounding box center [512, 262] width 350 height 20
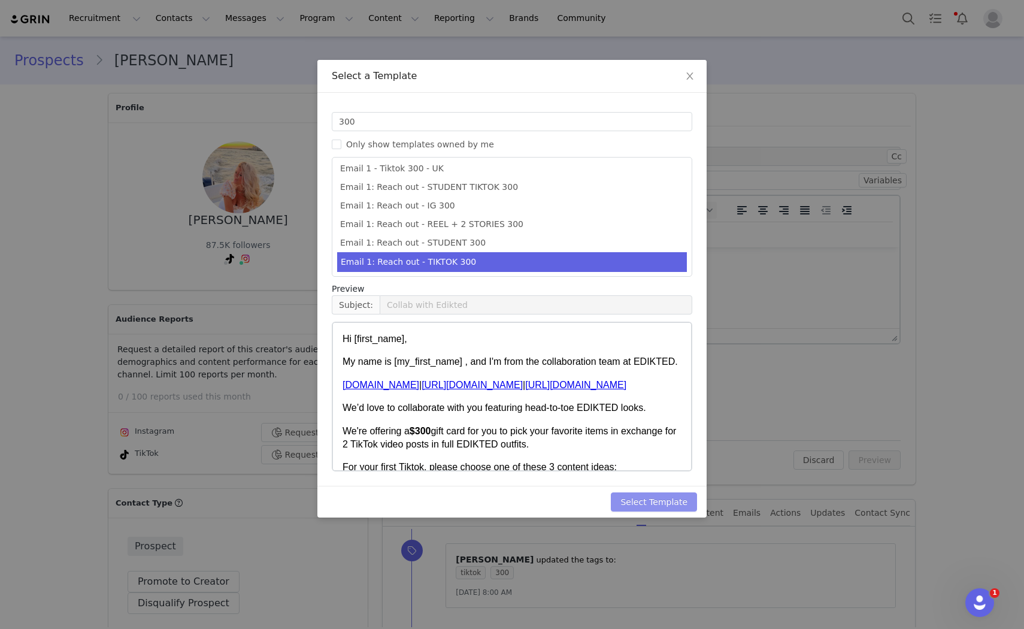
click at [681, 507] on button "Select Template" at bounding box center [654, 501] width 86 height 19
type input "Collab with Edikted"
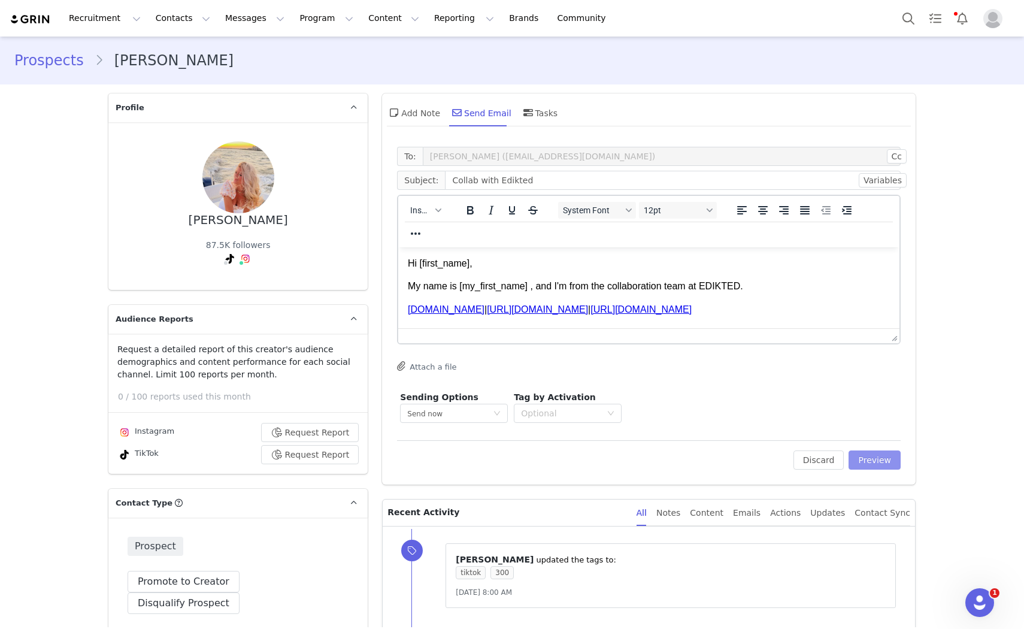
click at [853, 464] on button "Preview" at bounding box center [874, 459] width 52 height 19
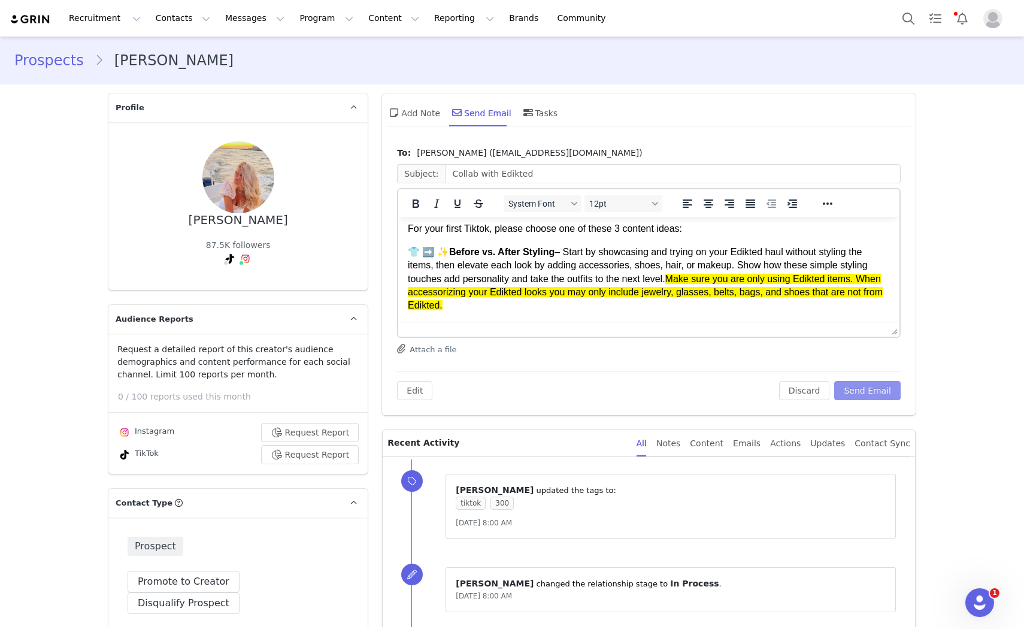
scroll to position [66, 0]
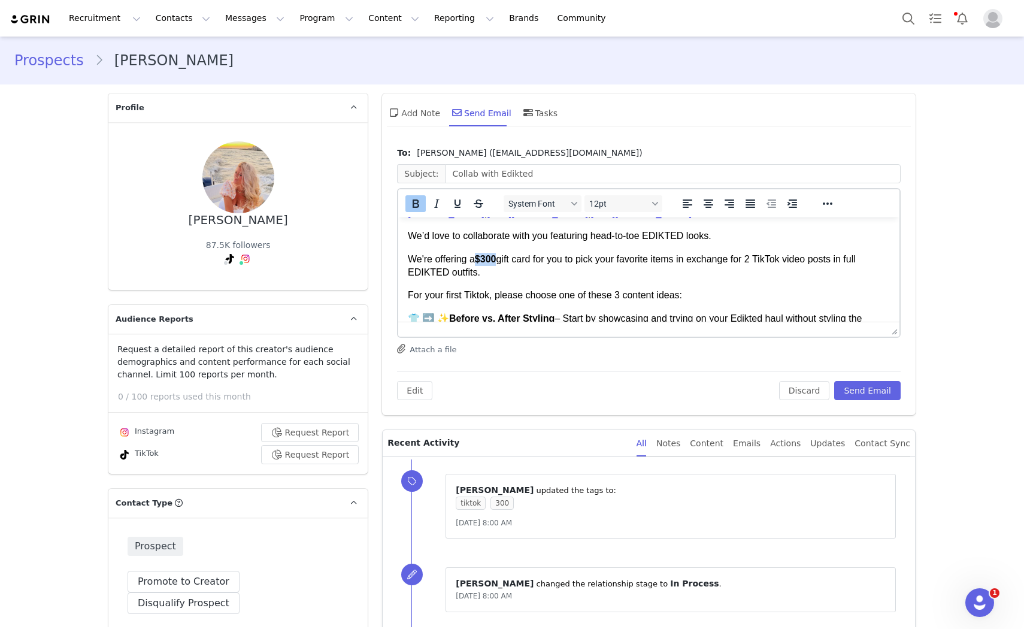
drag, startPoint x: 499, startPoint y: 255, endPoint x: 480, endPoint y: 260, distance: 19.3
click at [480, 260] on strong "$300" at bounding box center [486, 259] width 22 height 10
click at [411, 204] on icon "Bold" at bounding box center [415, 203] width 14 height 14
click at [574, 315] on p "👕 ➡️ ✨ Before vs. After Styling – Start by showcasing and trying on your Edikte…" at bounding box center [649, 345] width 482 height 67
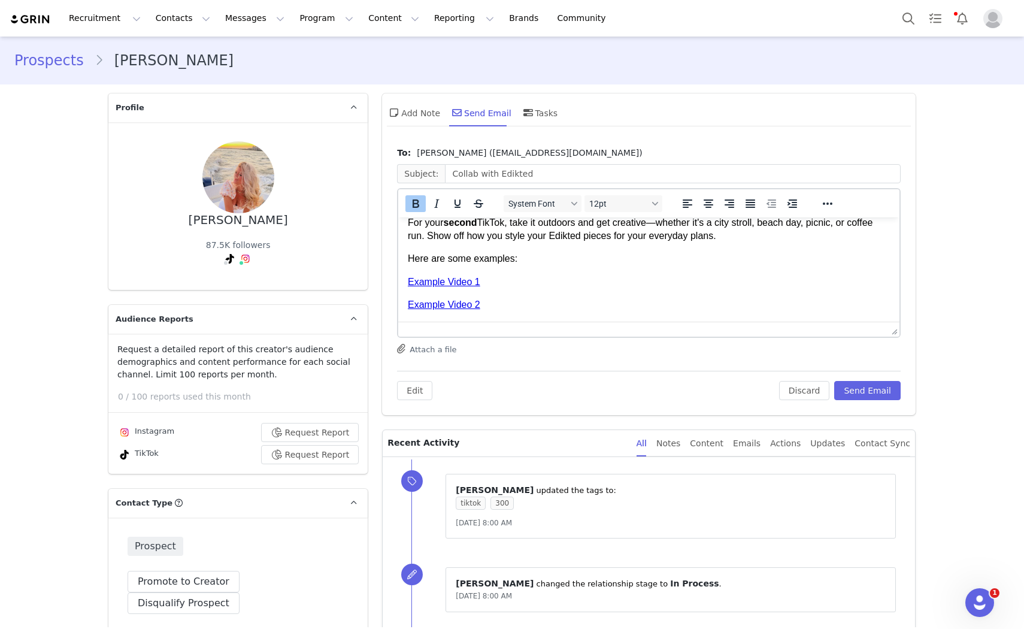
scroll to position [475, 0]
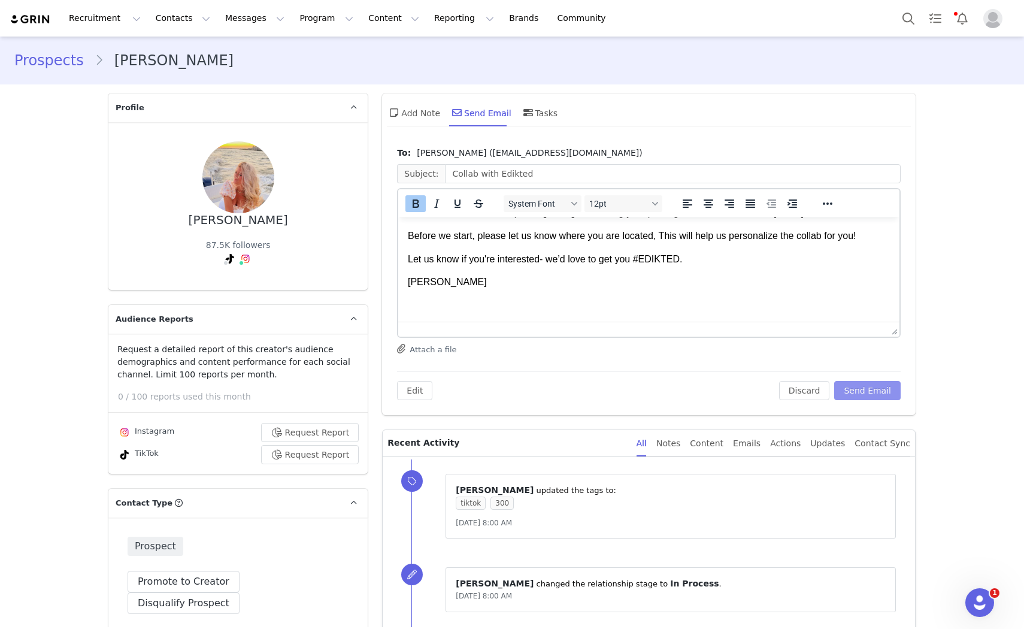
click at [884, 392] on button "Send Email" at bounding box center [867, 390] width 66 height 19
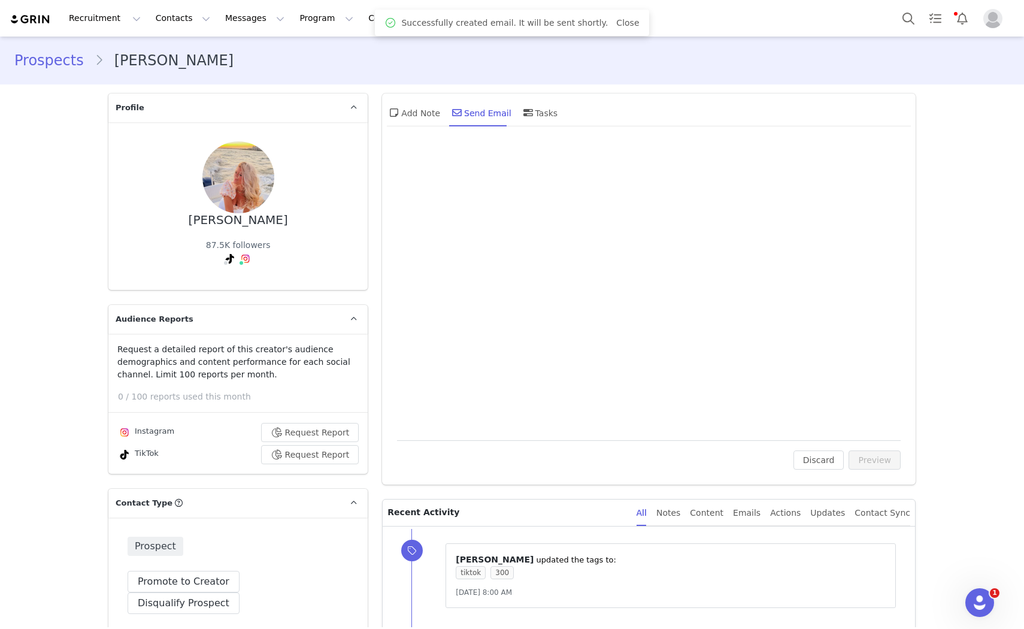
scroll to position [0, 0]
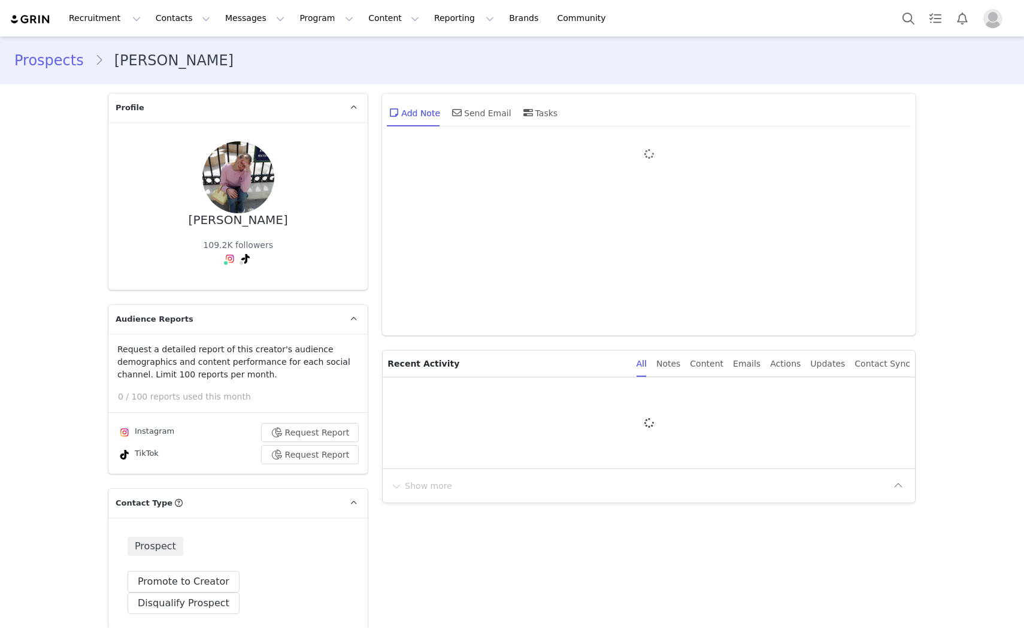
type input "+1 ([GEOGRAPHIC_DATA])"
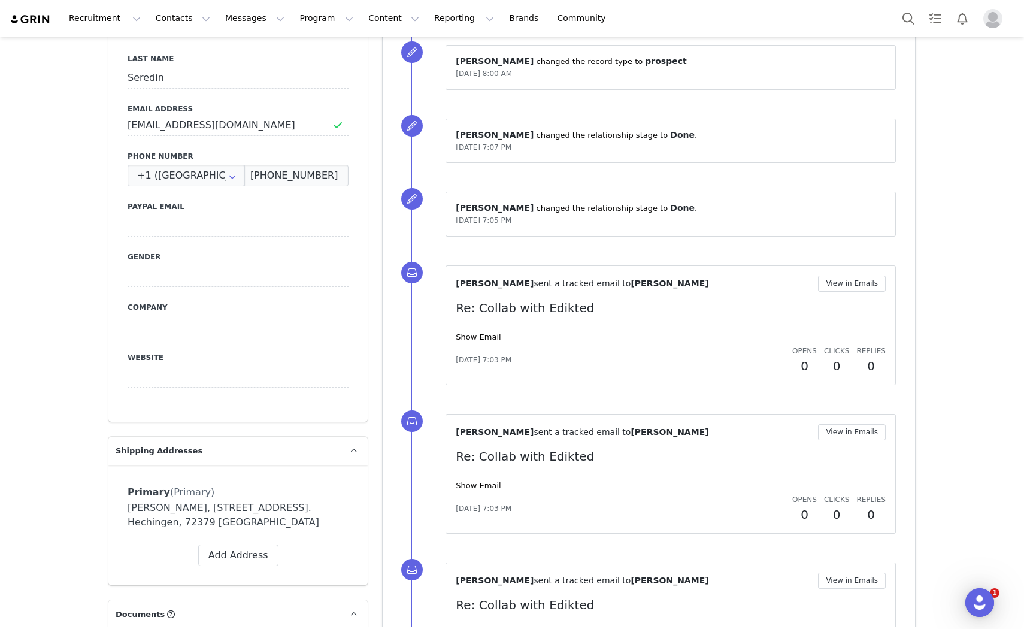
scroll to position [1256, 0]
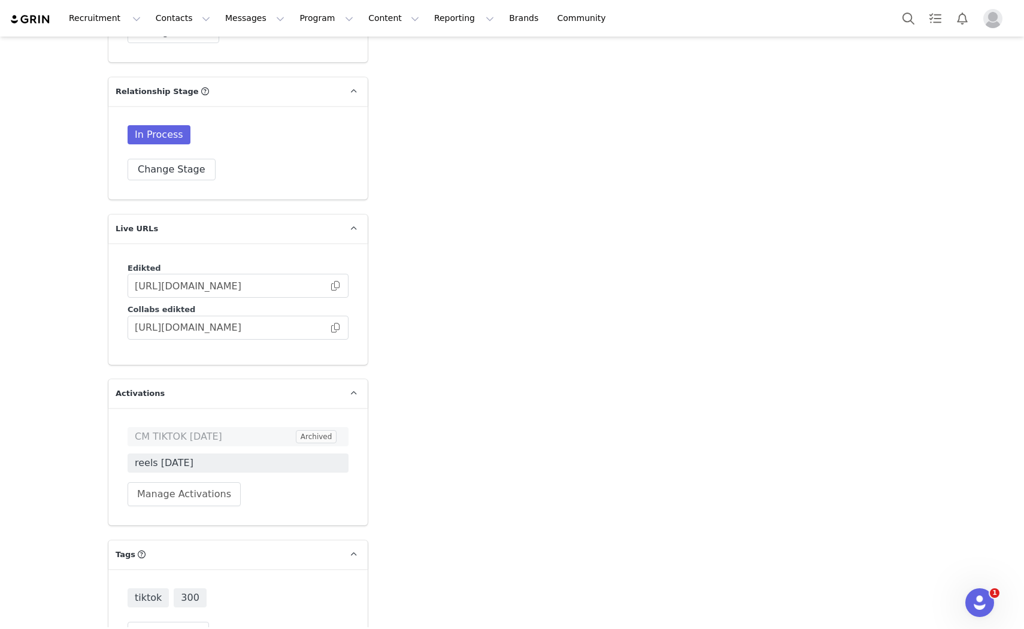
click at [290, 379] on p "Activations" at bounding box center [223, 393] width 231 height 29
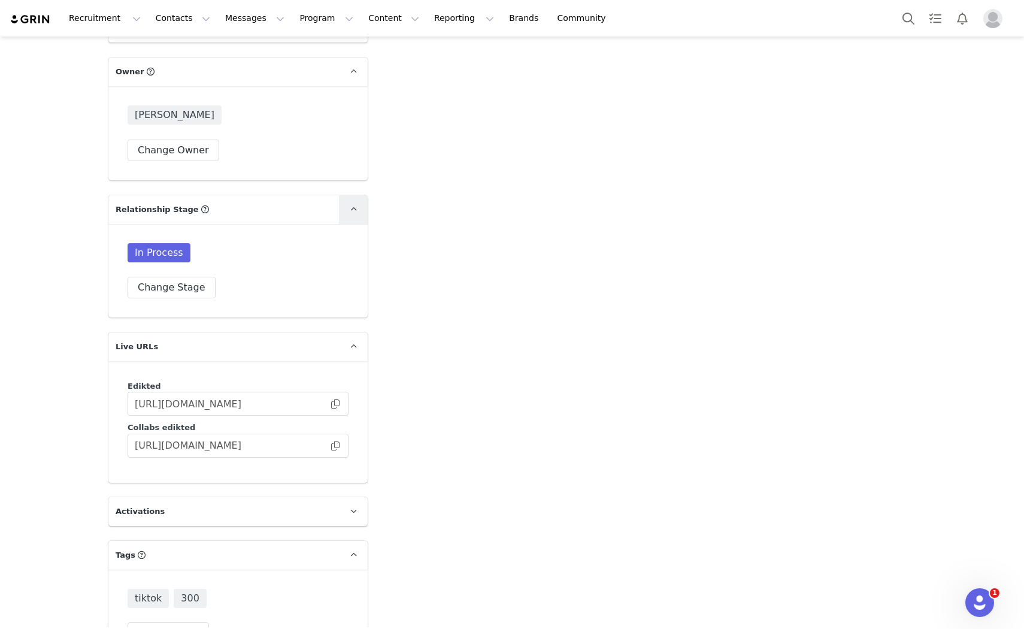
click at [339, 195] on link at bounding box center [353, 209] width 29 height 29
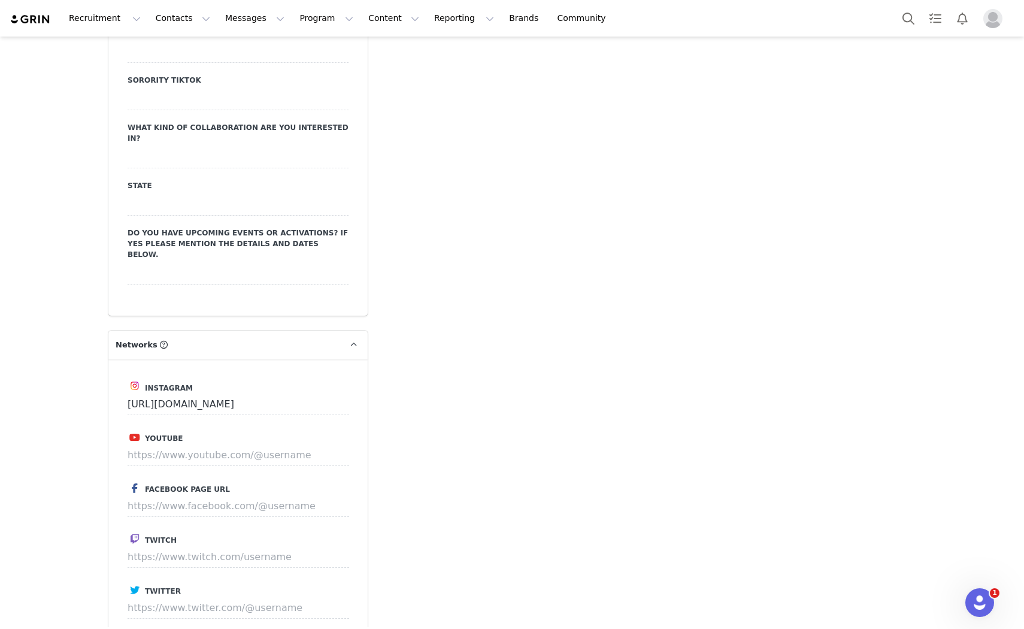
click at [316, 331] on p "Networks You can add or change your creators network URL' here, your active cre…" at bounding box center [223, 345] width 231 height 29
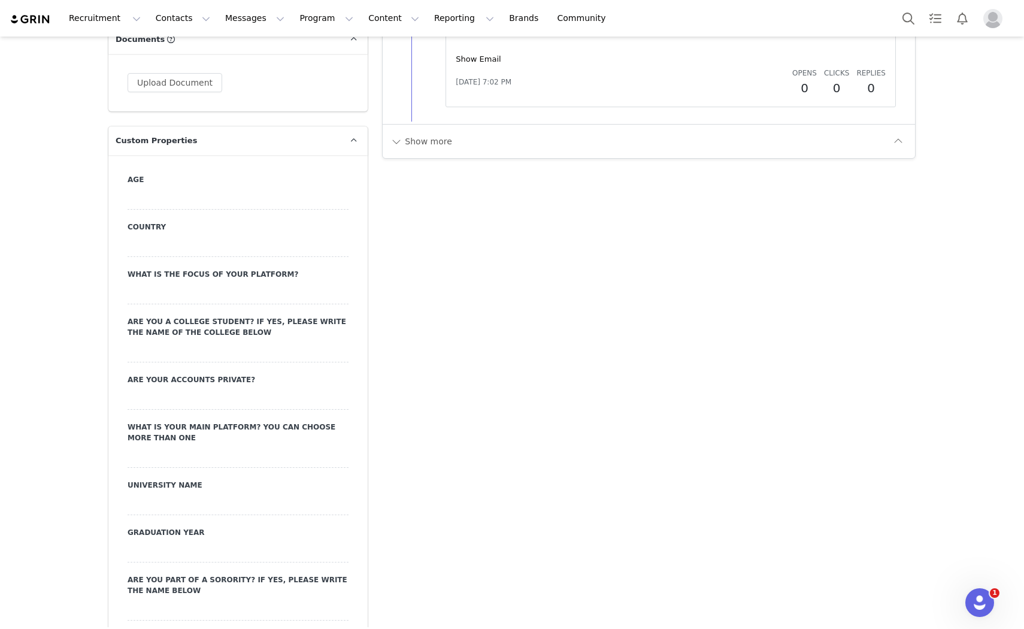
scroll to position [1254, 0]
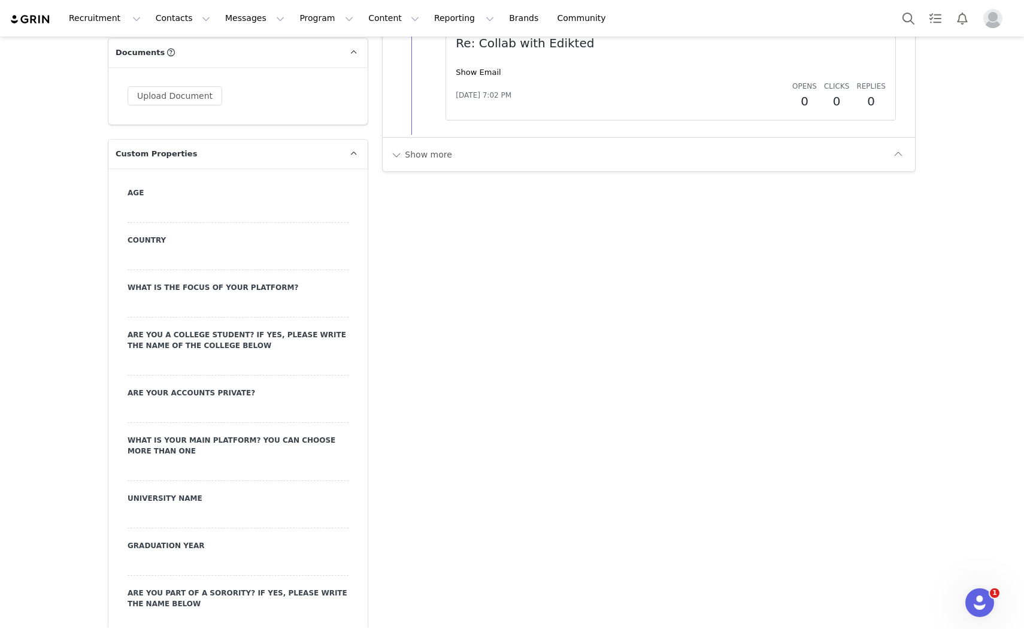
click at [332, 140] on p "Custom Properties" at bounding box center [223, 154] width 231 height 29
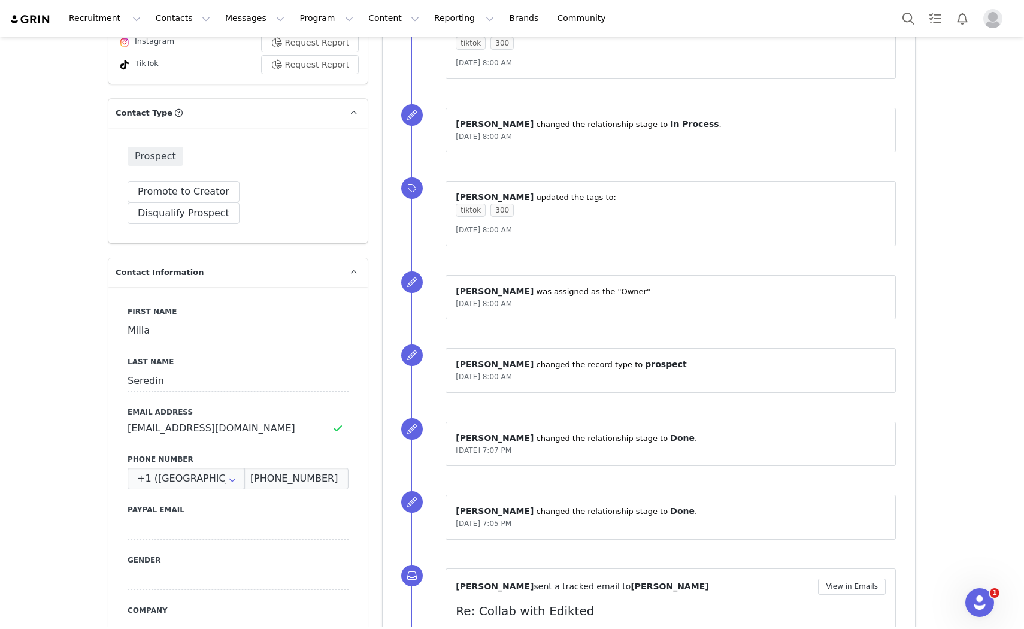
click at [322, 258] on p "Contact Information" at bounding box center [223, 272] width 231 height 29
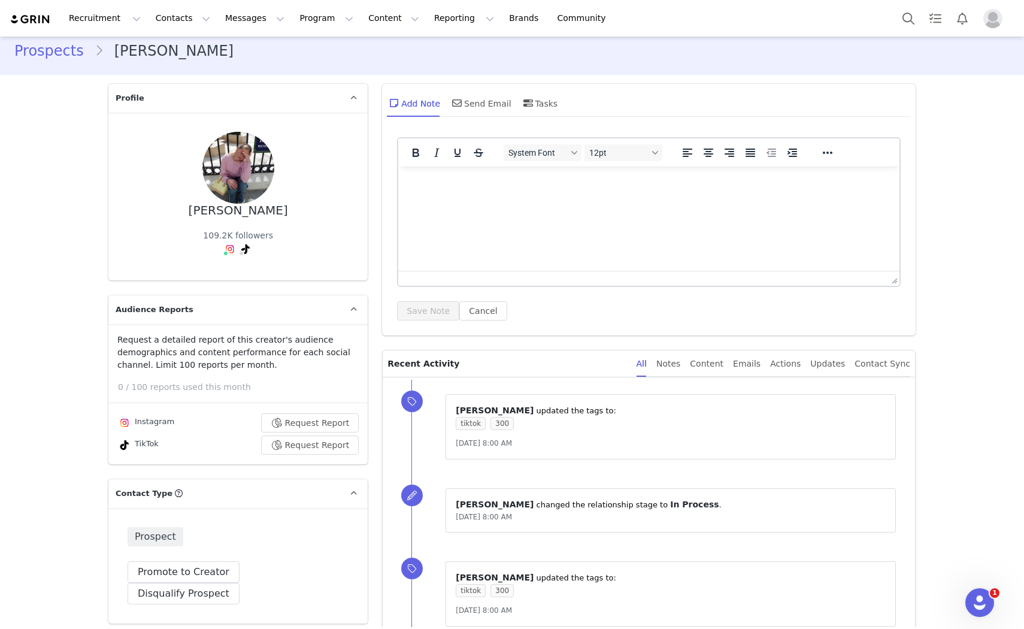
scroll to position [0, 0]
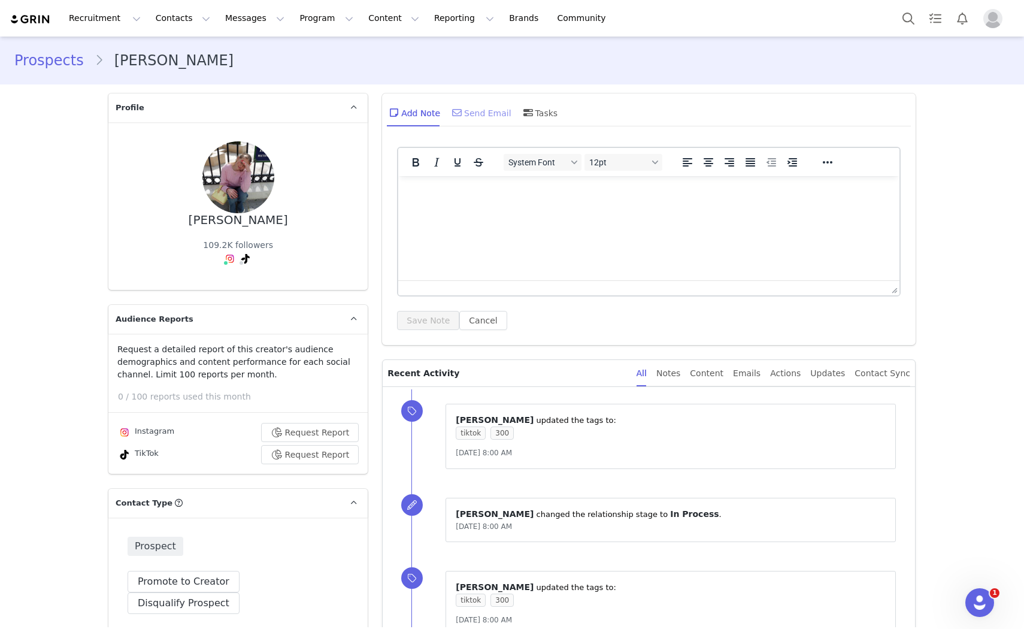
click at [471, 111] on div "Send Email" at bounding box center [481, 112] width 62 height 29
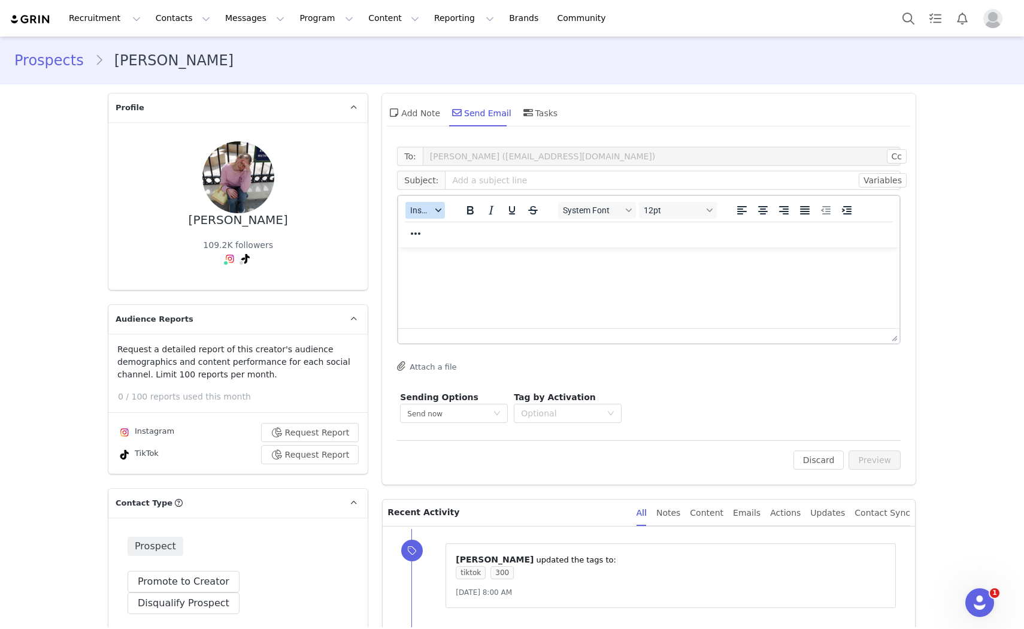
click at [423, 210] on span "Insert" at bounding box center [420, 210] width 21 height 10
click at [423, 232] on div "Insert Template" at bounding box center [464, 230] width 108 height 14
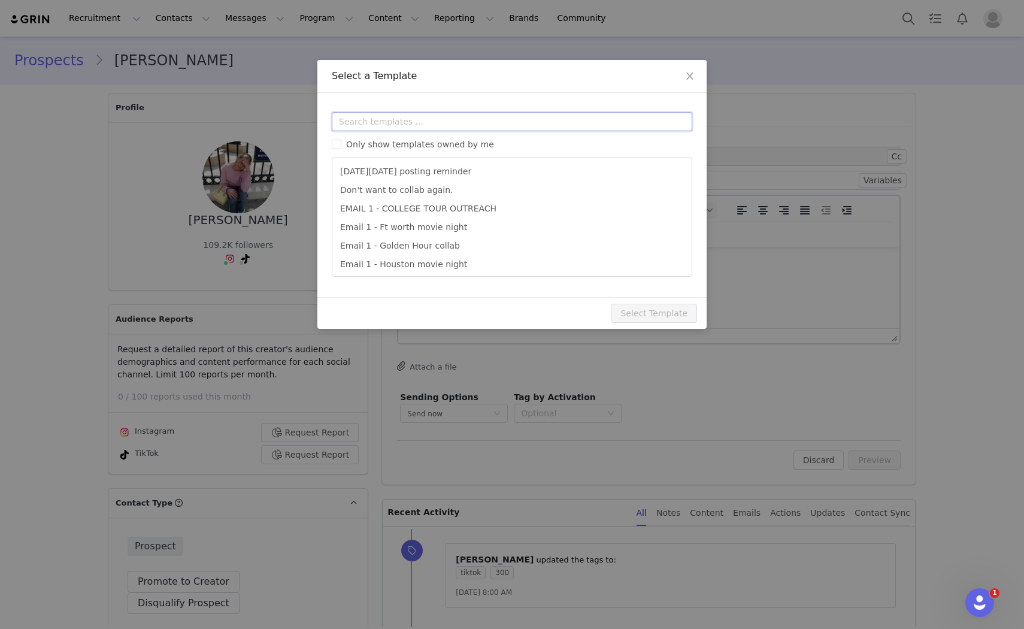
click at [437, 112] on input "text" at bounding box center [512, 121] width 360 height 19
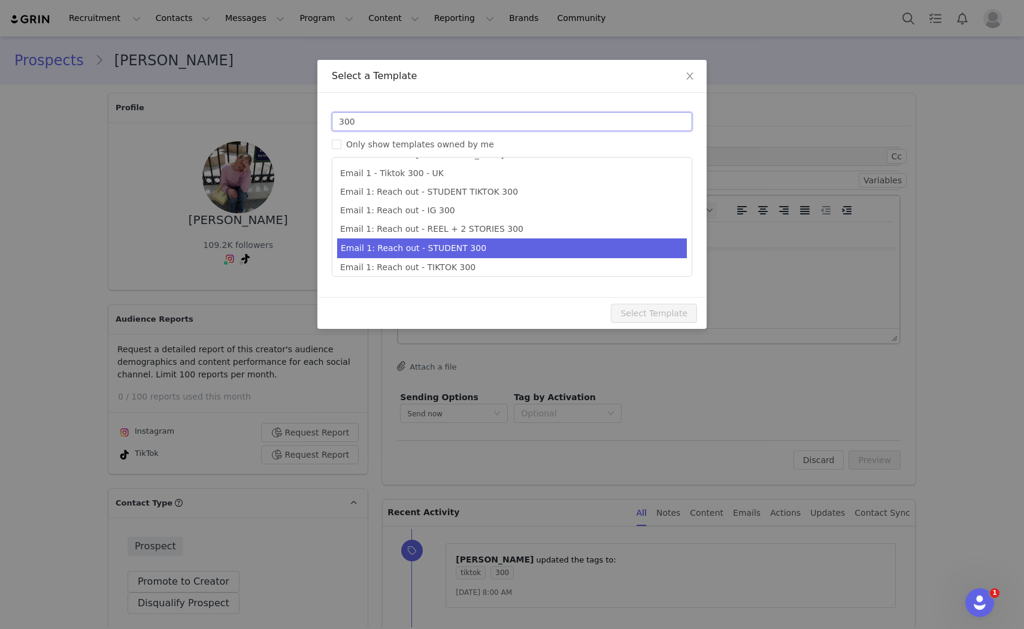
scroll to position [22, 0]
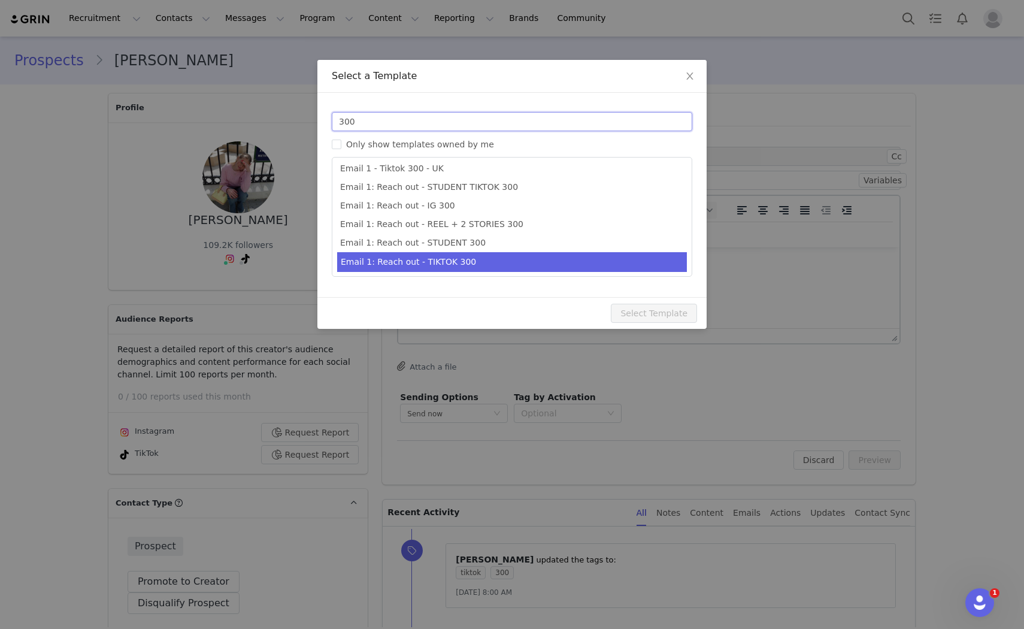
type input "300"
type input "Collab with Edikted"
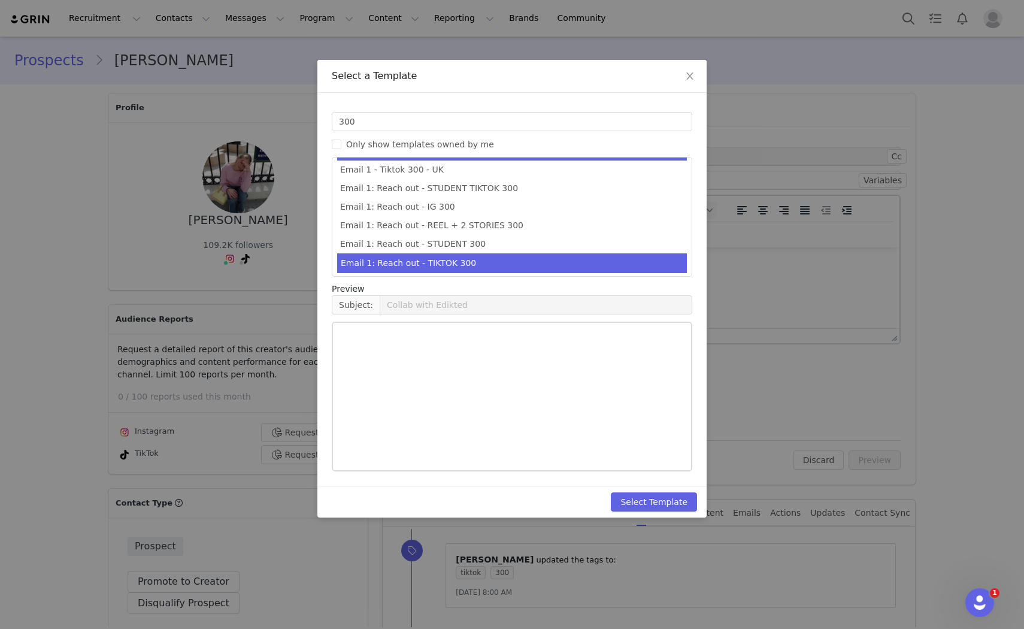
click at [475, 256] on li "Email 1: Reach out - TIKTOK 300" at bounding box center [512, 263] width 350 height 20
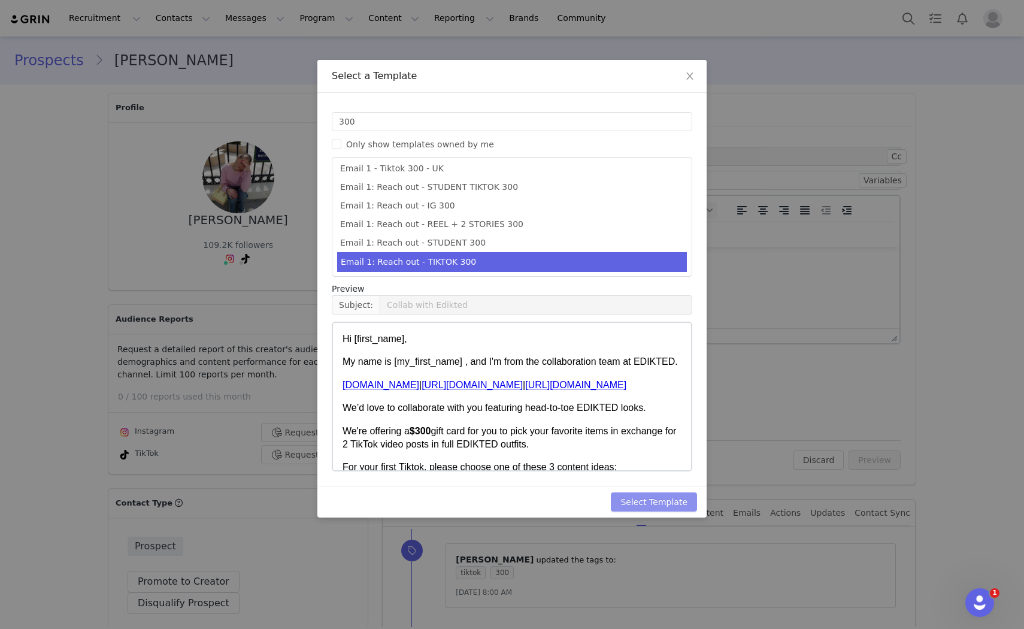
drag, startPoint x: 661, startPoint y: 499, endPoint x: 723, endPoint y: 485, distance: 63.2
click at [662, 499] on button "Select Template" at bounding box center [654, 501] width 86 height 19
type input "Collab with Edikted"
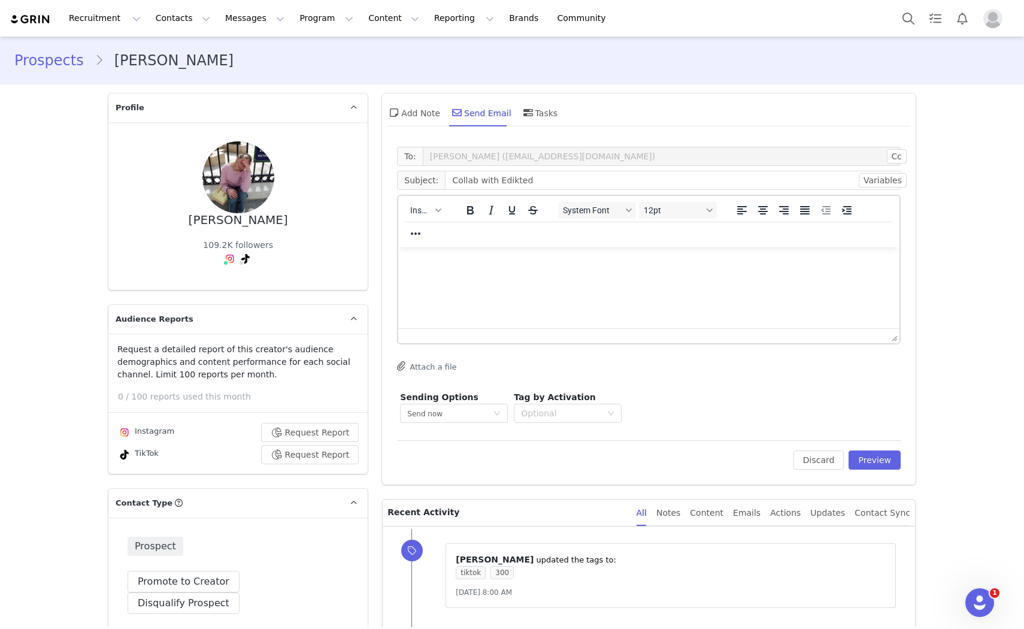
scroll to position [0, 0]
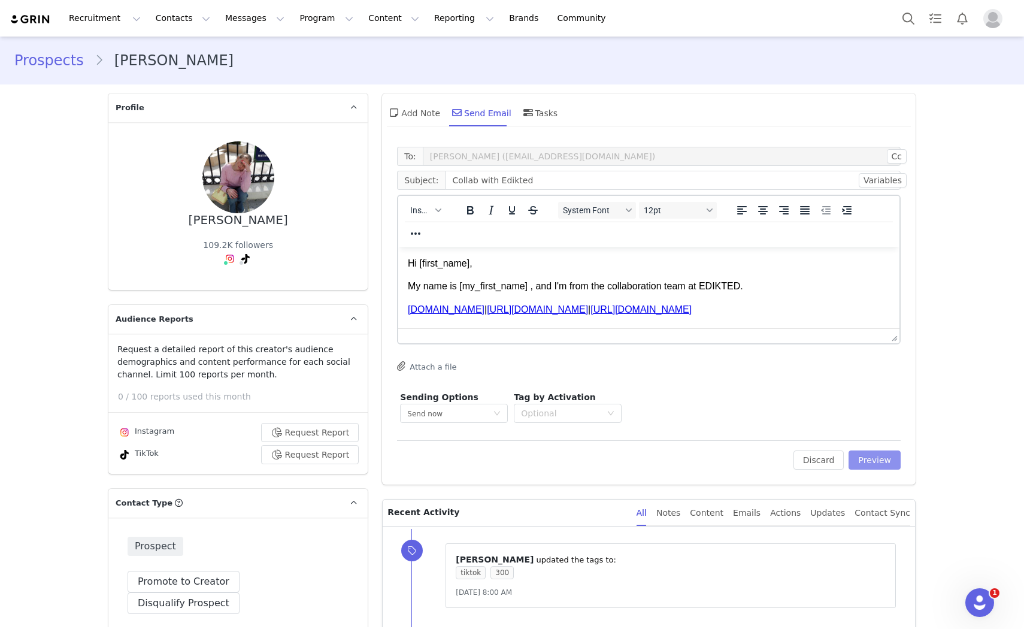
click at [884, 463] on button "Preview" at bounding box center [874, 459] width 52 height 19
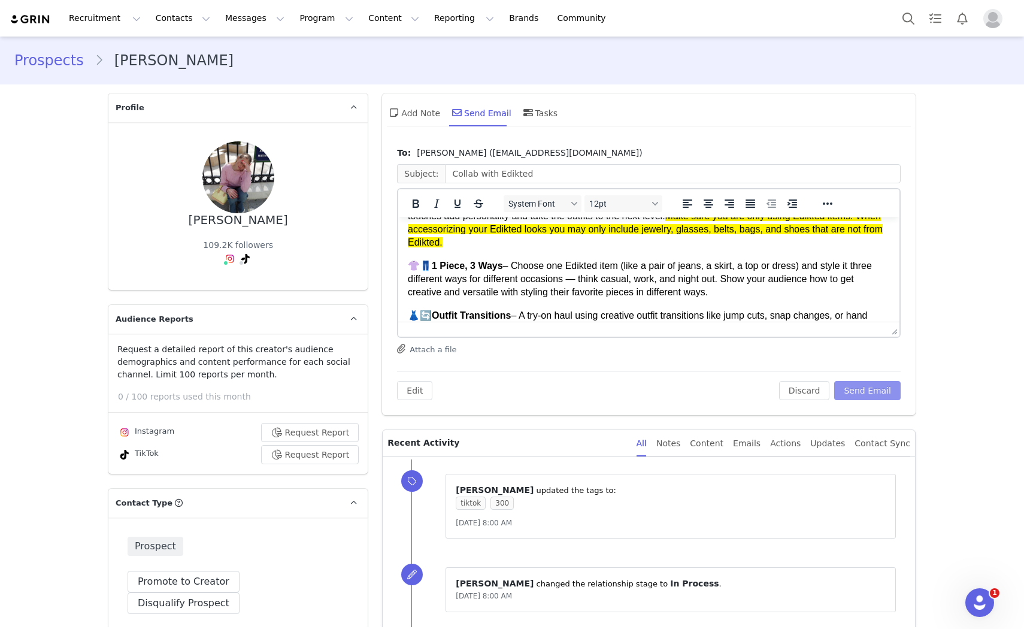
scroll to position [199, 0]
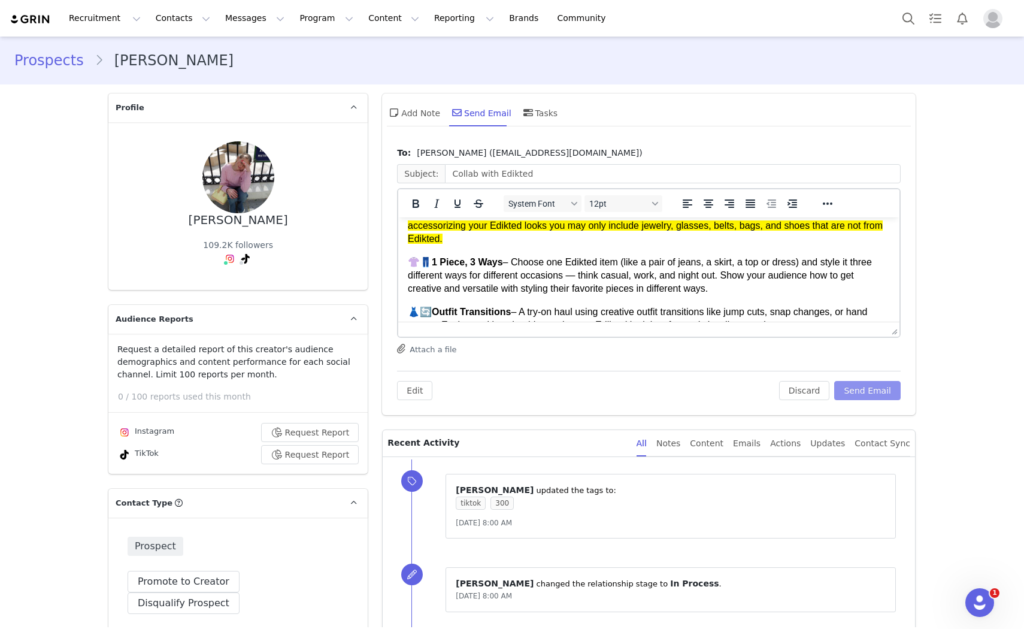
click at [867, 394] on button "Send Email" at bounding box center [867, 390] width 66 height 19
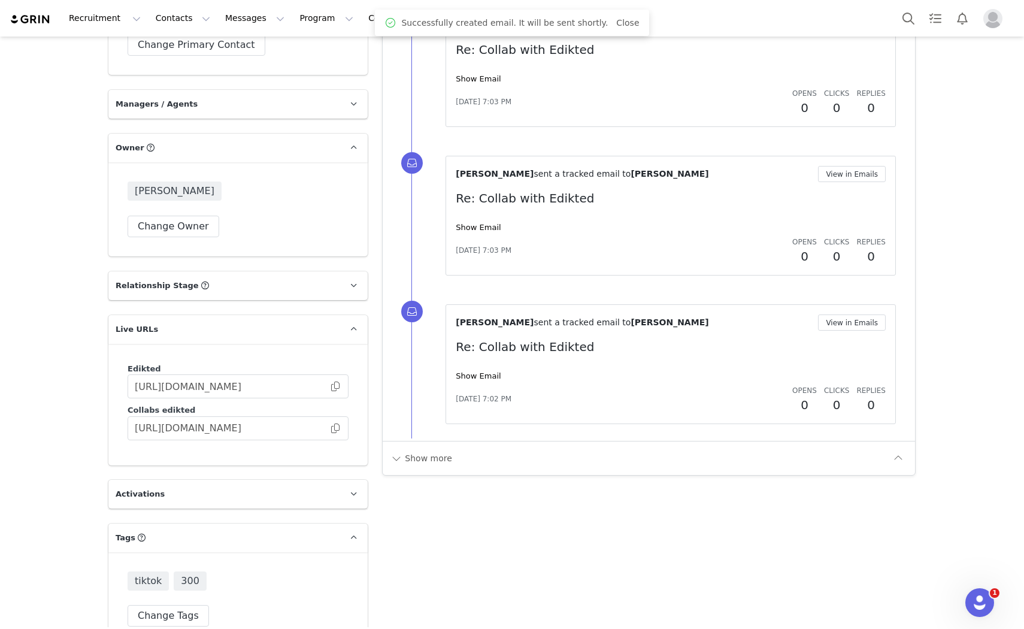
scroll to position [1095, 0]
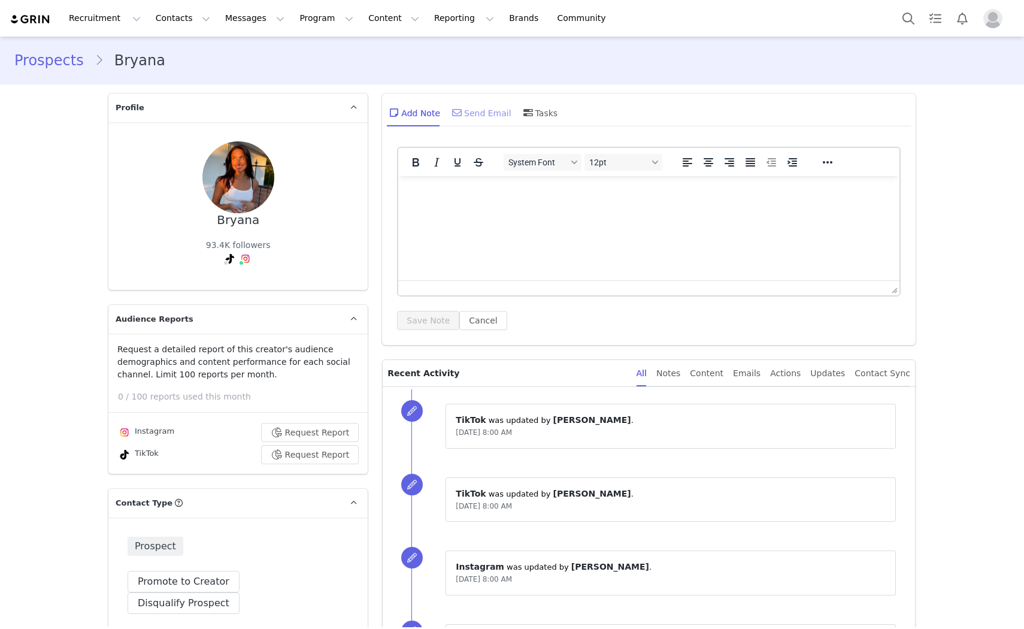
click at [467, 116] on div "Send Email" at bounding box center [481, 112] width 62 height 29
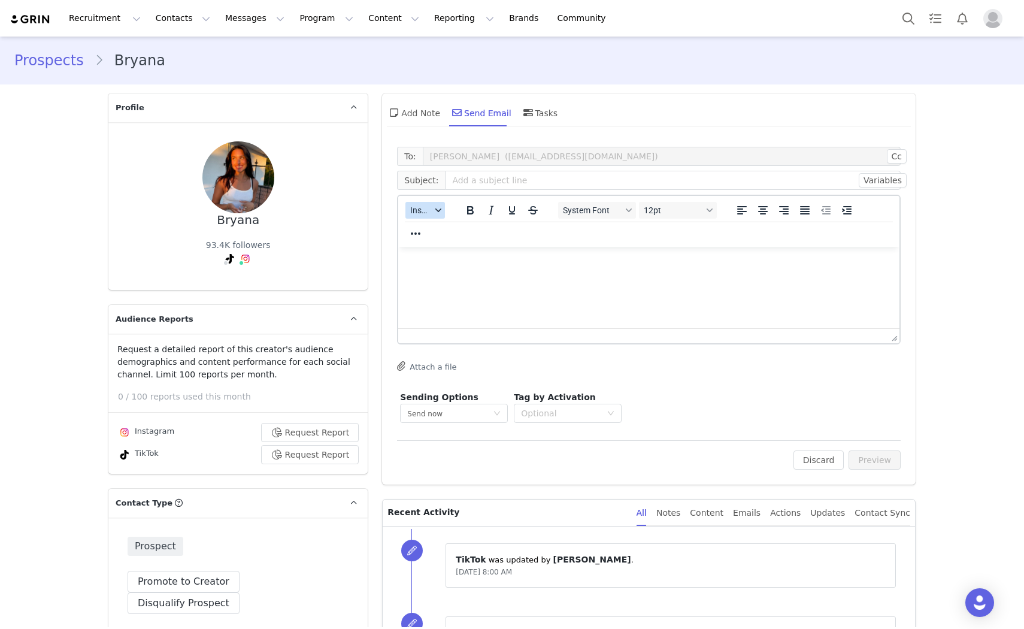
click at [414, 211] on span "Insert" at bounding box center [420, 210] width 21 height 10
click at [419, 225] on div "Insert Template" at bounding box center [464, 230] width 108 height 14
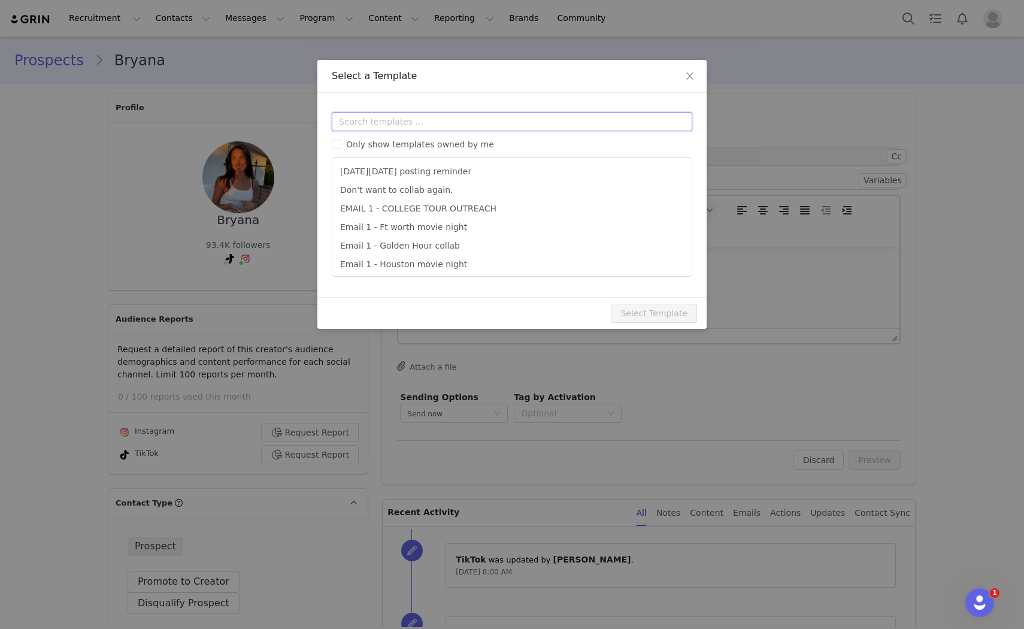
click at [444, 125] on input "text" at bounding box center [512, 121] width 360 height 19
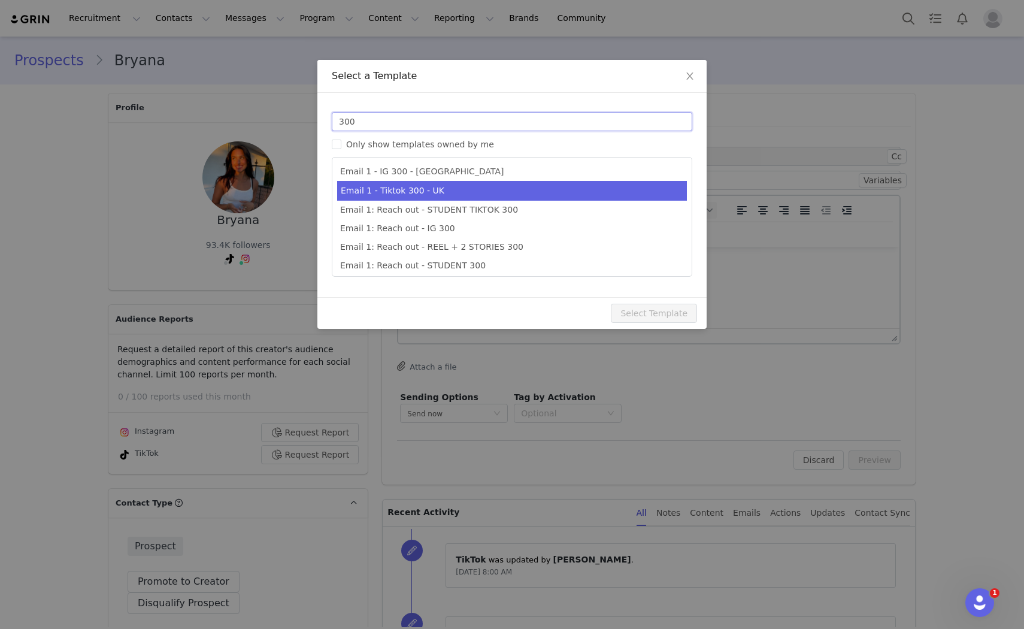
scroll to position [22, 0]
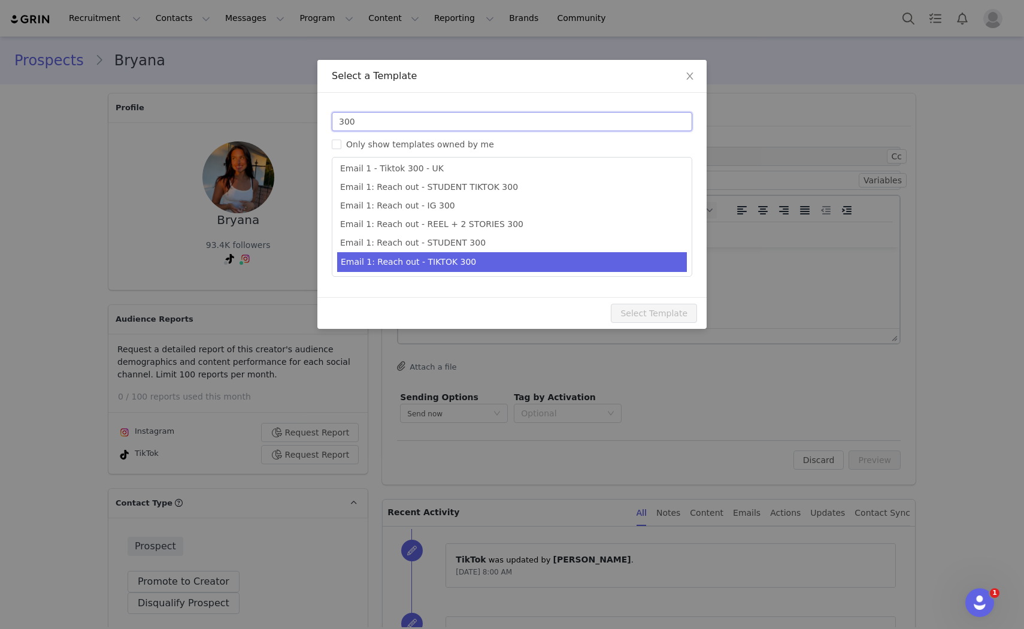
type input "300"
type input "Collab with Edikted"
click at [493, 254] on li "Email 1: Reach out - TIKTOK 300" at bounding box center [512, 262] width 350 height 20
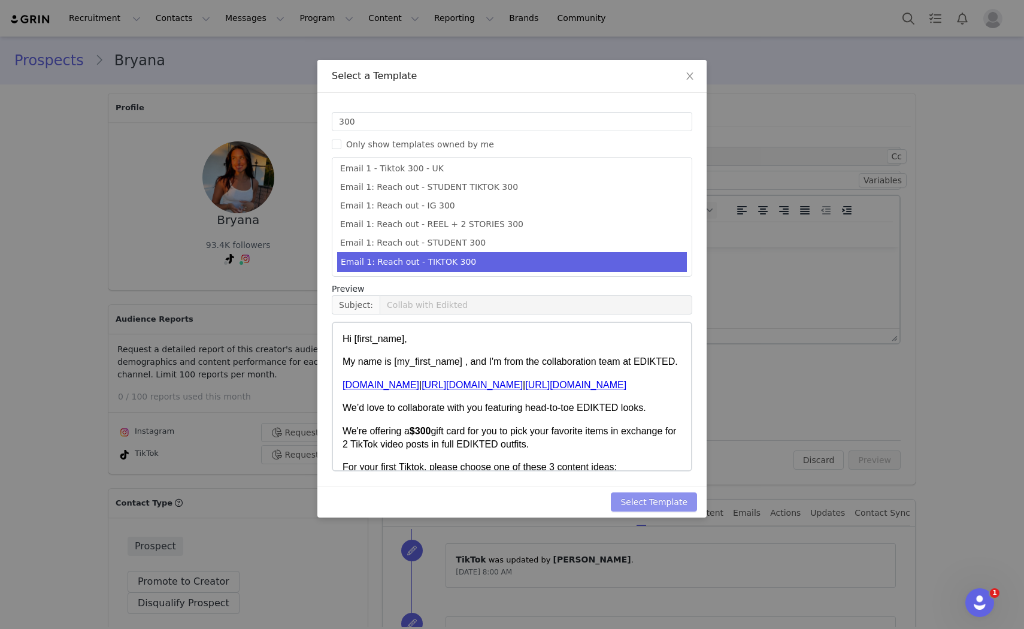
click at [672, 494] on button "Select Template" at bounding box center [654, 501] width 86 height 19
type input "Collab with Edikted"
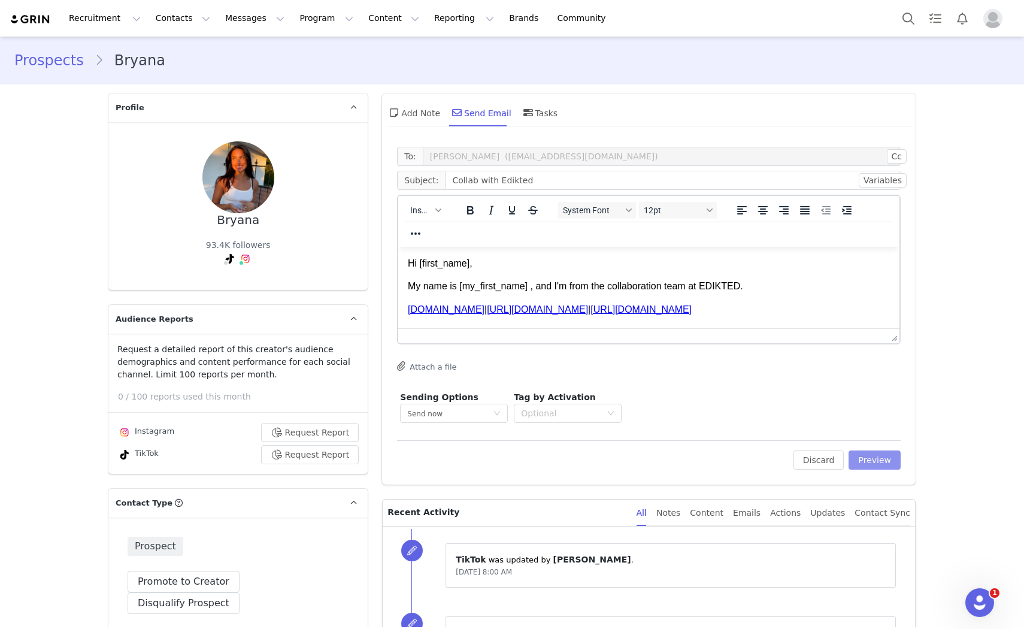
click at [871, 458] on button "Preview" at bounding box center [874, 459] width 52 height 19
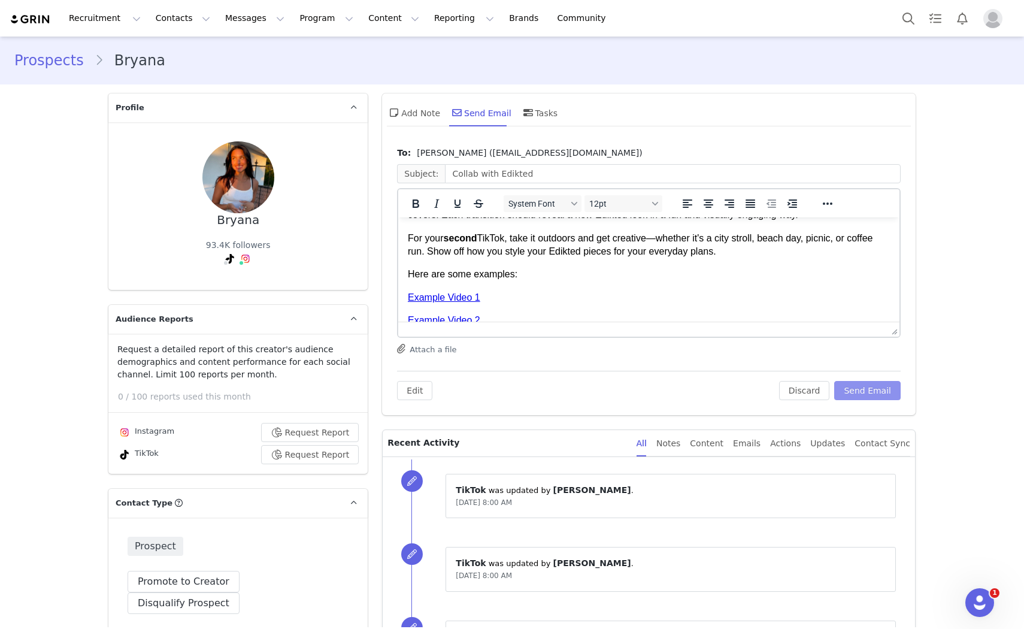
scroll to position [475, 0]
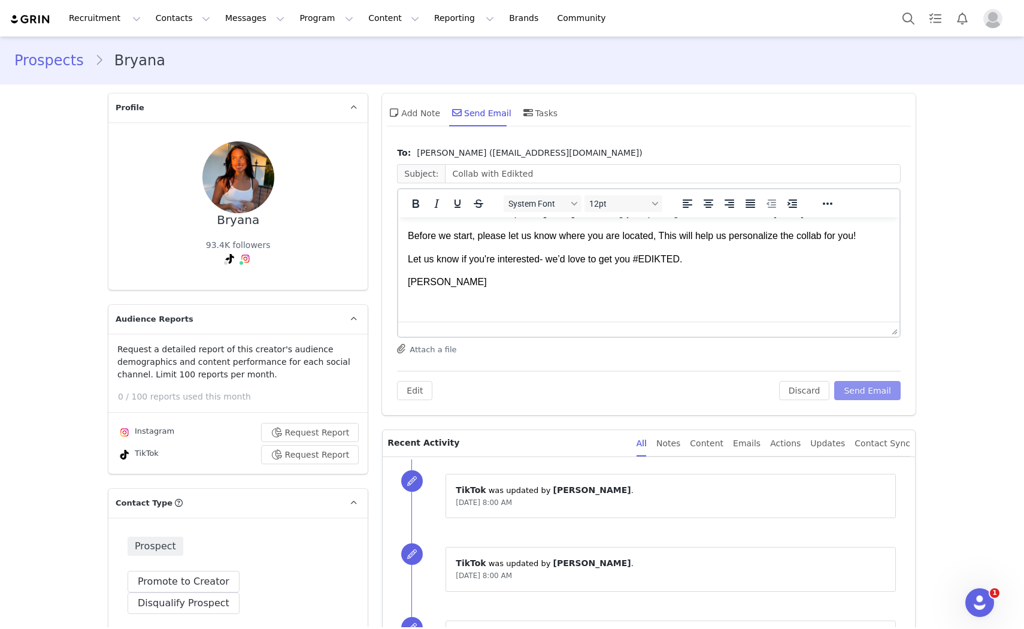
drag, startPoint x: 866, startPoint y: 387, endPoint x: 938, endPoint y: 361, distance: 76.5
click at [866, 388] on button "Send Email" at bounding box center [867, 390] width 66 height 19
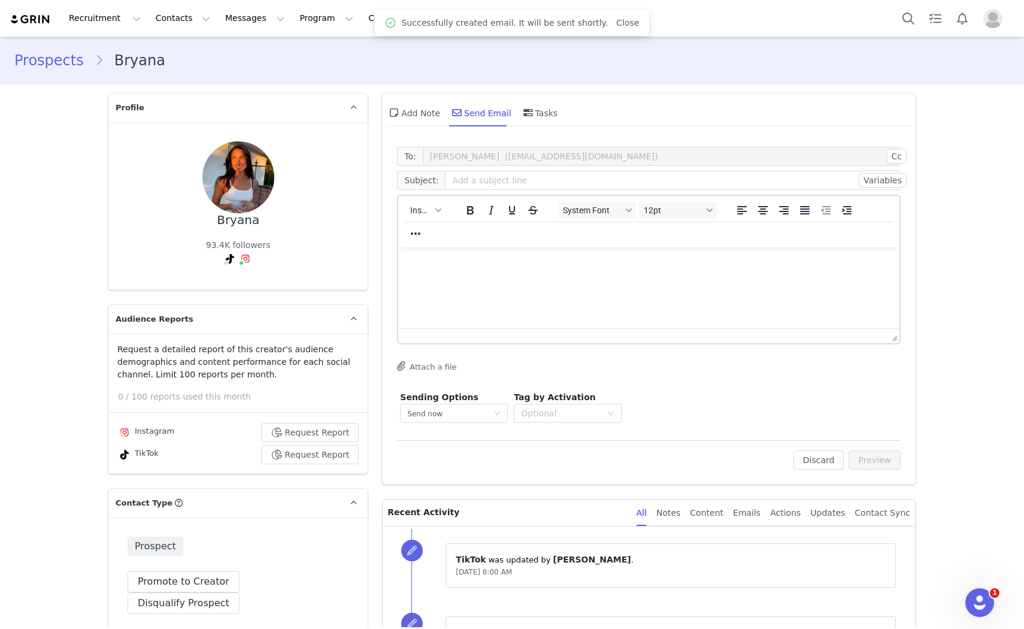
scroll to position [0, 0]
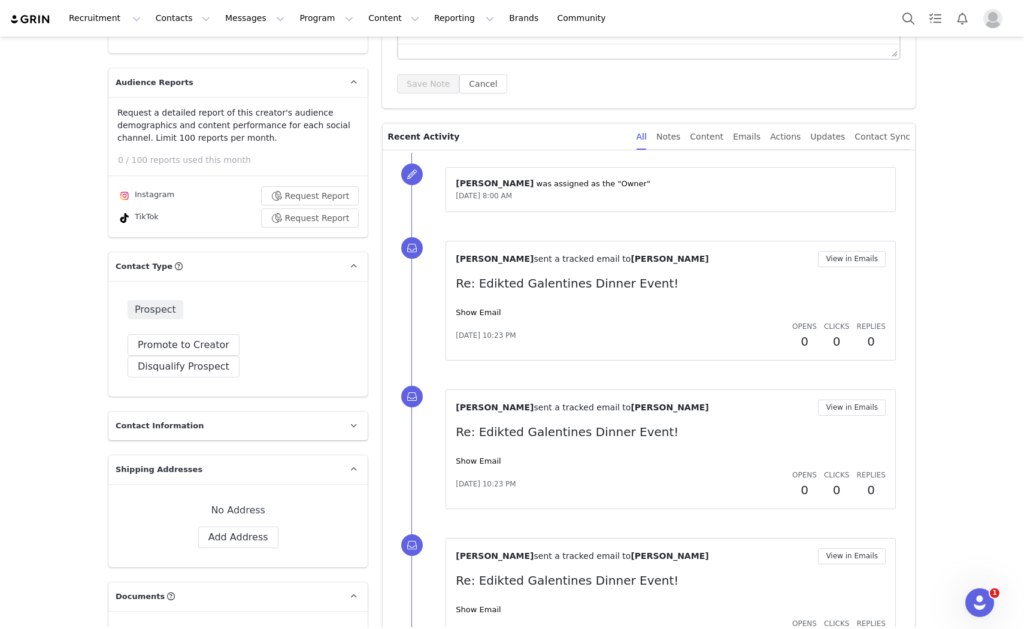
scroll to position [13, 0]
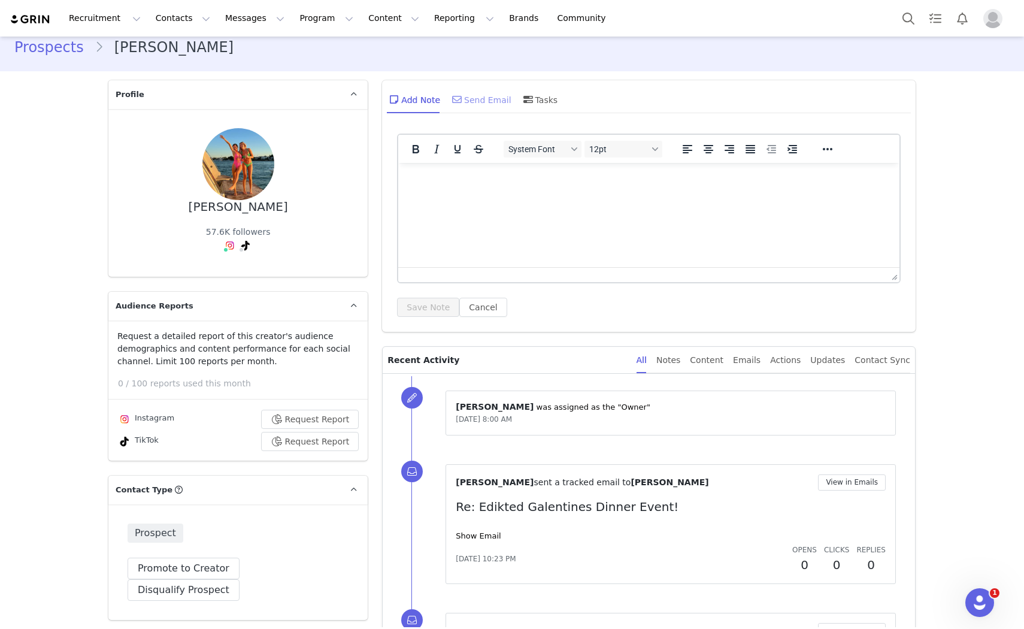
click at [475, 93] on div "Send Email" at bounding box center [481, 99] width 62 height 29
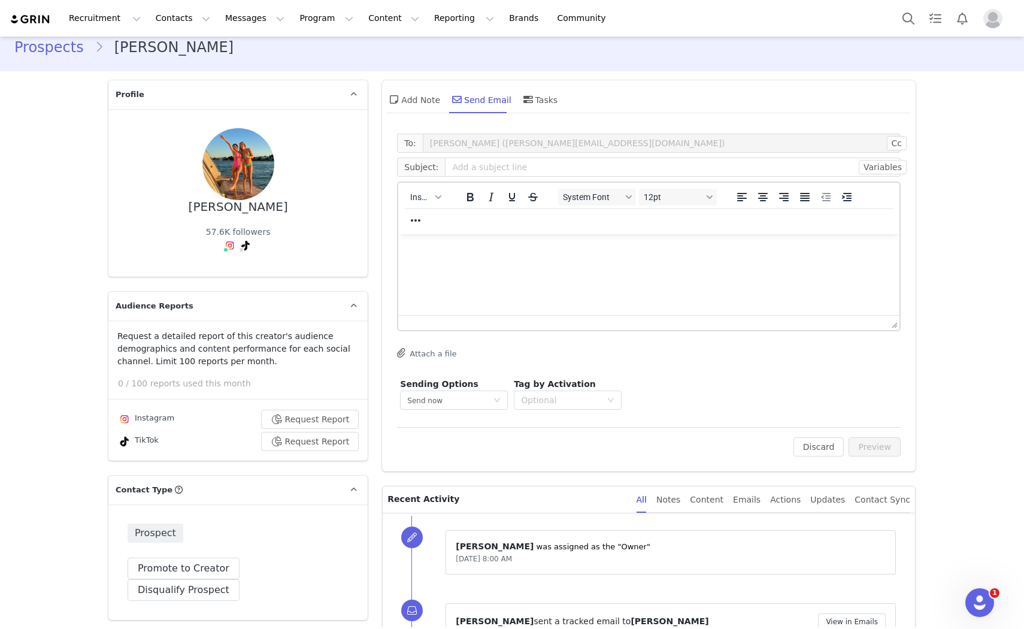
scroll to position [0, 0]
click at [426, 192] on button "Insert" at bounding box center [425, 197] width 40 height 17
click at [444, 231] on div "Insert Variable" at bounding box center [464, 236] width 108 height 14
select select
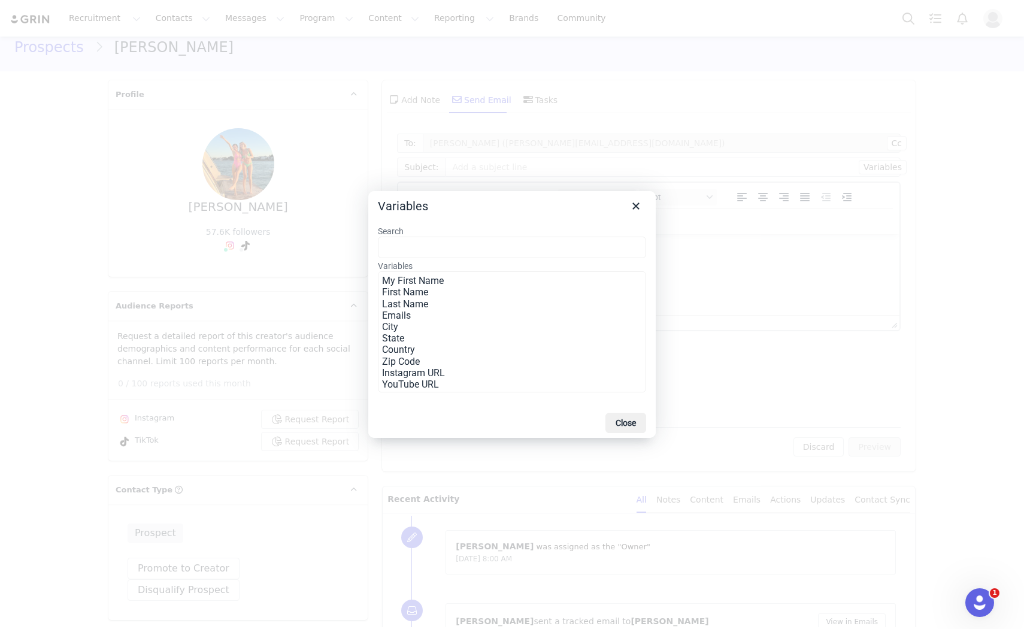
click at [441, 237] on input "Search" at bounding box center [512, 248] width 268 height 22
click at [637, 196] on button "Close" at bounding box center [636, 206] width 20 height 20
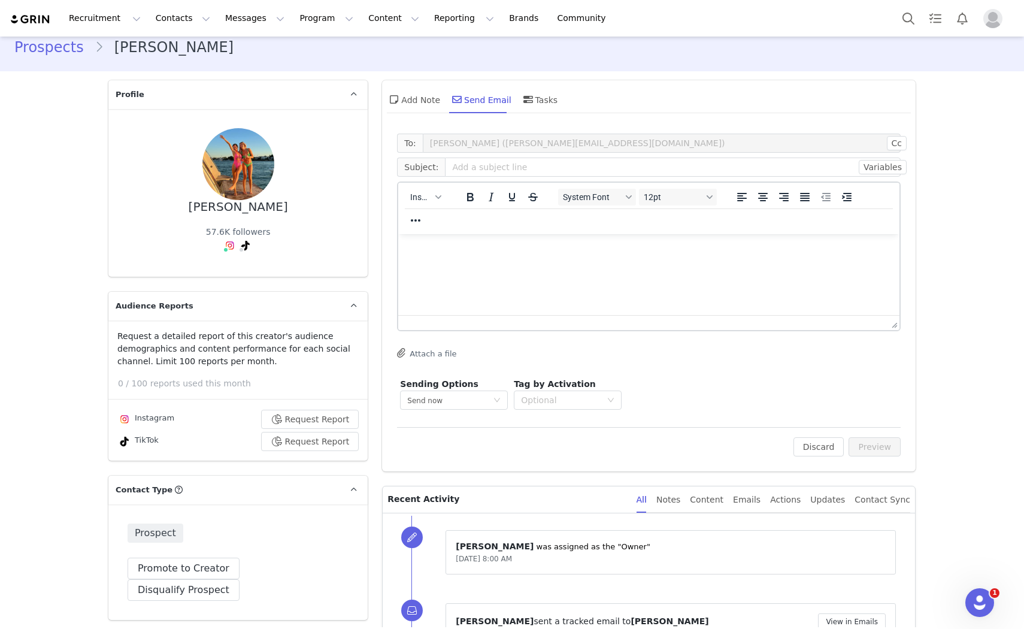
click at [429, 186] on div "Insert" at bounding box center [425, 196] width 54 height 23
click at [437, 199] on button "Insert" at bounding box center [425, 197] width 40 height 17
click at [437, 210] on div "Insert Template" at bounding box center [464, 217] width 108 height 14
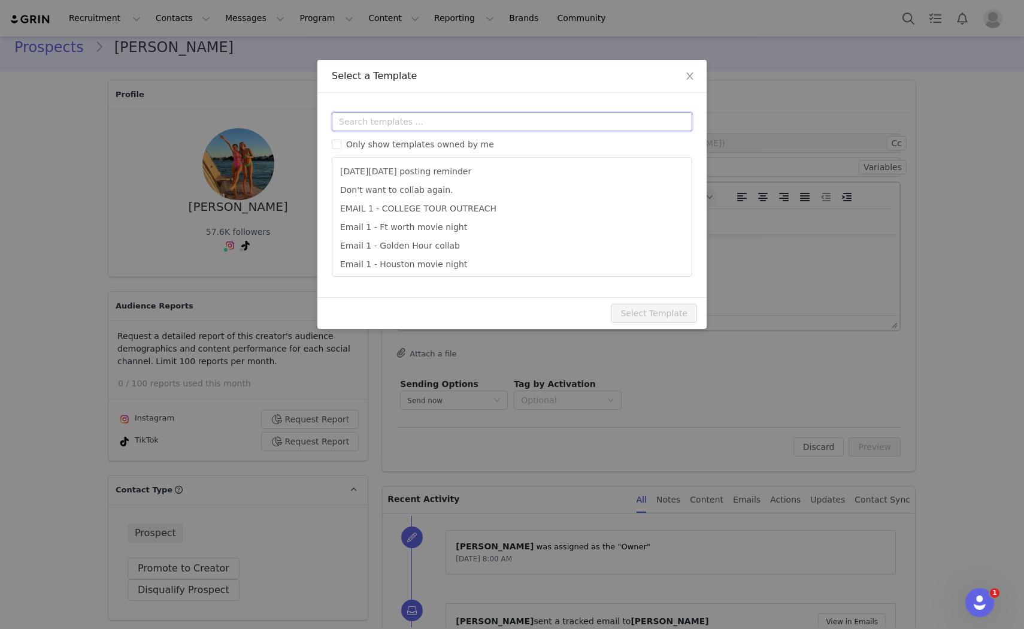
click at [423, 117] on input "text" at bounding box center [512, 121] width 360 height 19
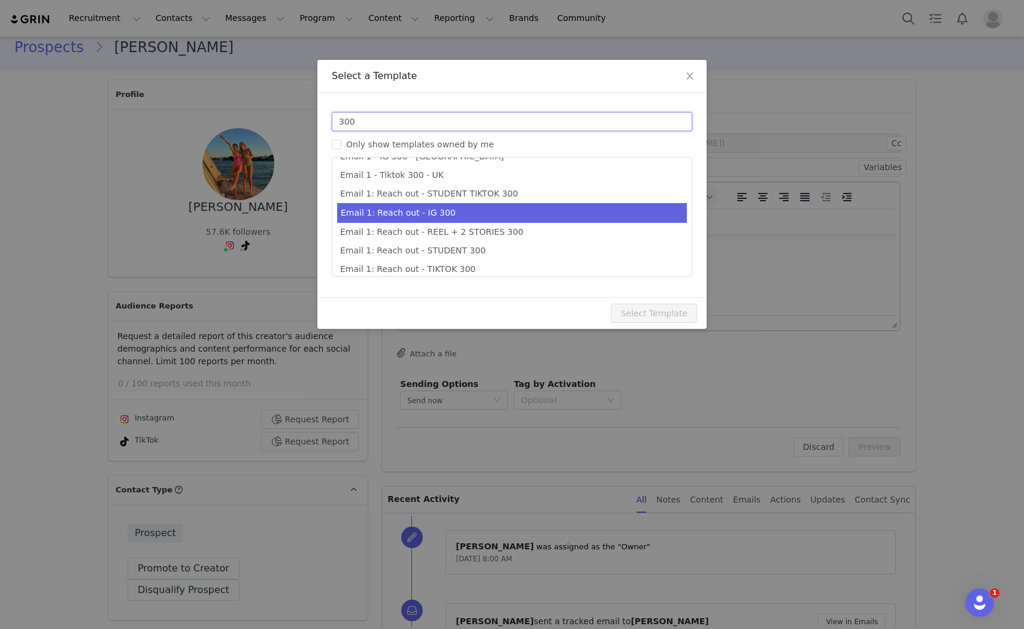
scroll to position [22, 0]
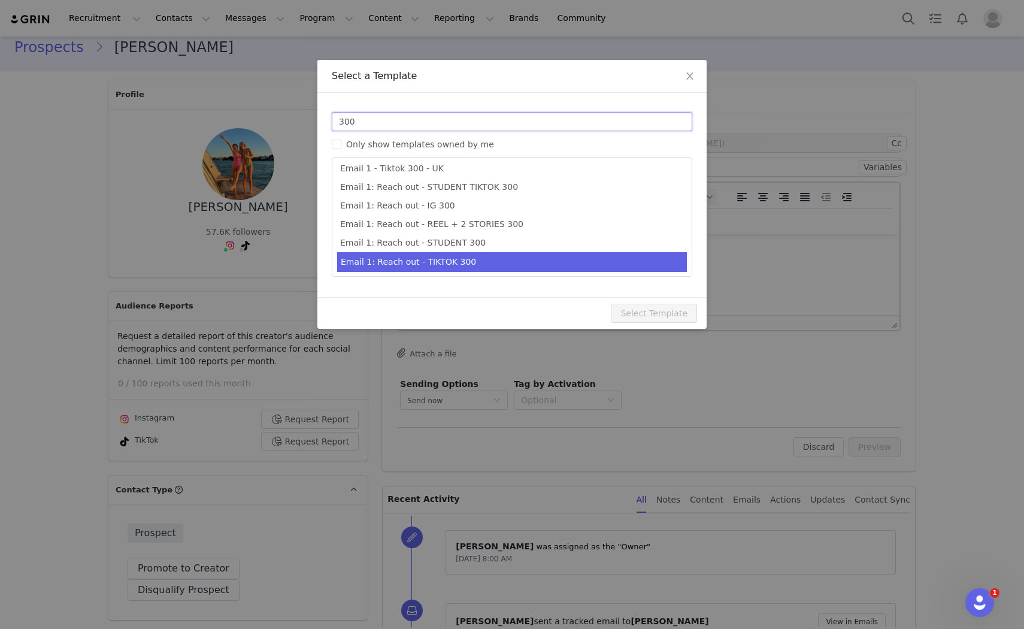
type input "300"
type input "Collab with Edikted"
click at [466, 254] on li "Email 1: Reach out - TIKTOK 300" at bounding box center [512, 262] width 350 height 20
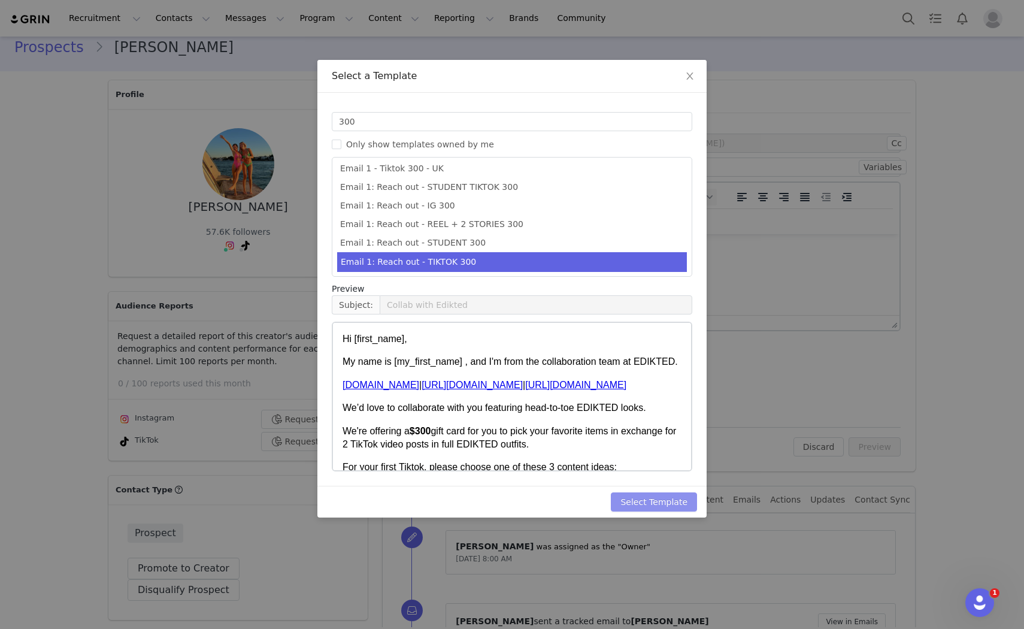
drag, startPoint x: 665, startPoint y: 501, endPoint x: 781, endPoint y: 486, distance: 117.7
click at [669, 500] on button "Select Template" at bounding box center [654, 501] width 86 height 19
type input "Collab with Edikted"
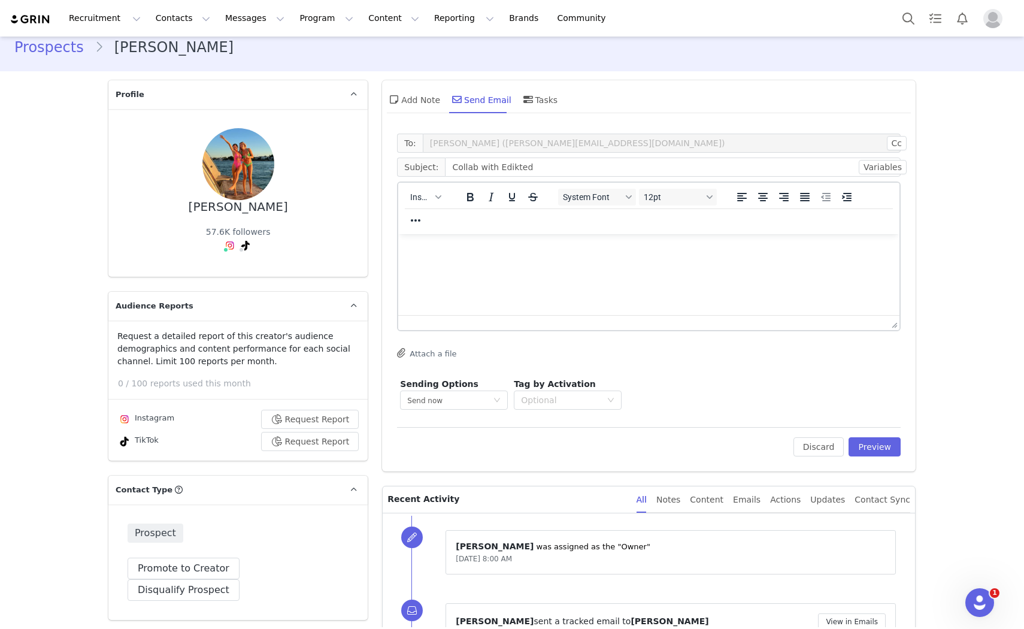
scroll to position [0, 0]
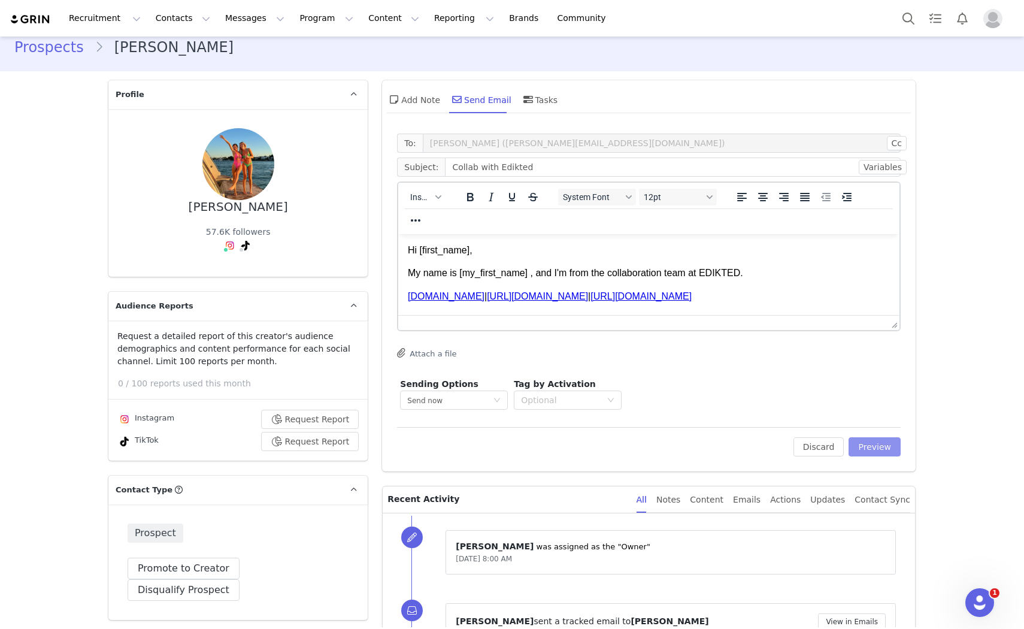
click at [858, 437] on button "Preview" at bounding box center [874, 446] width 52 height 19
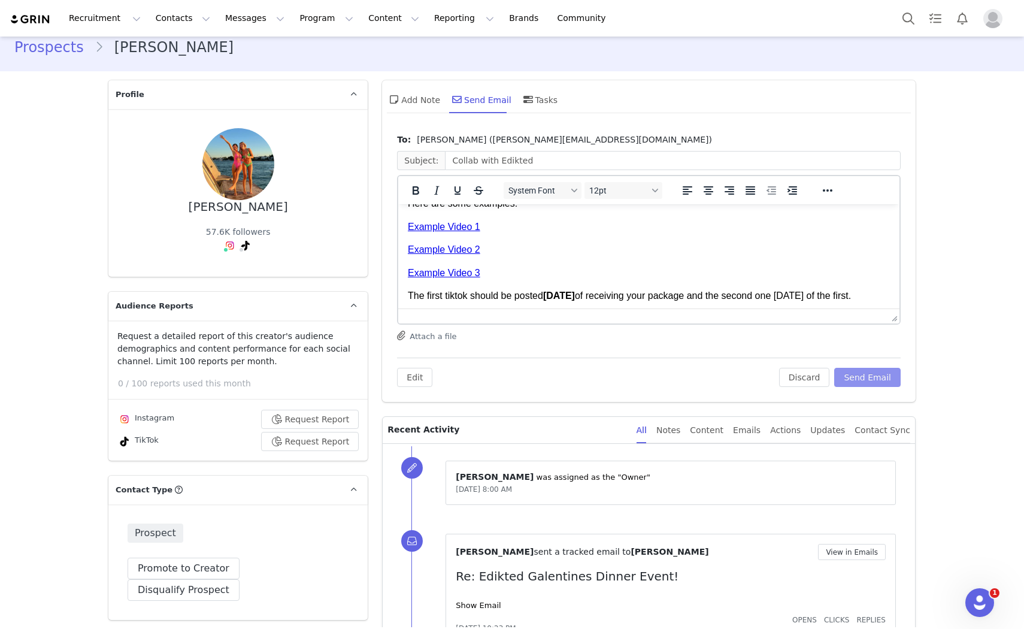
scroll to position [475, 0]
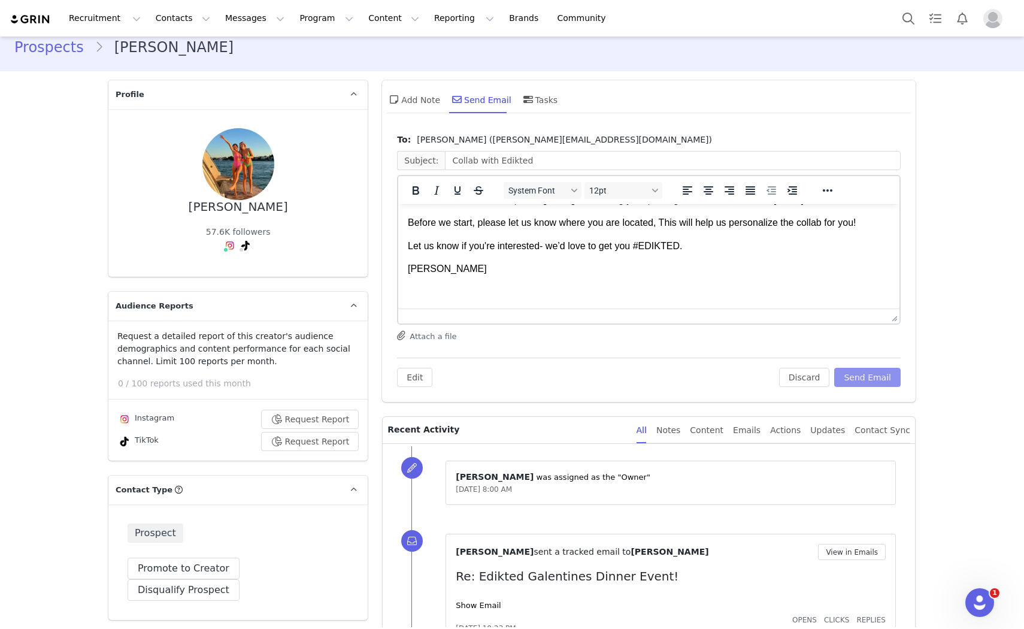
click at [881, 374] on button "Send Email" at bounding box center [867, 377] width 66 height 19
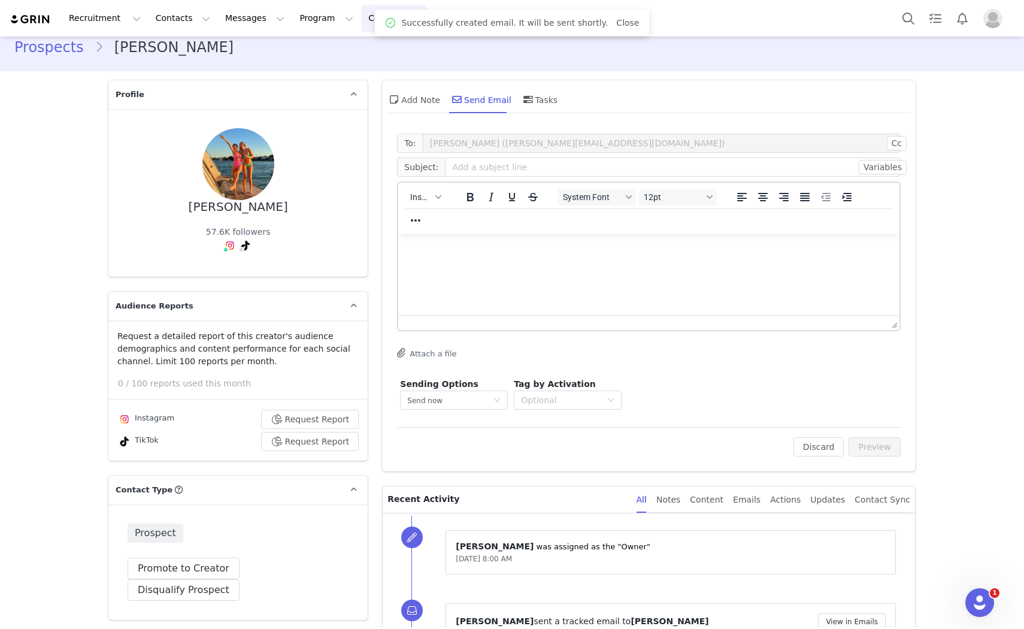
scroll to position [0, 0]
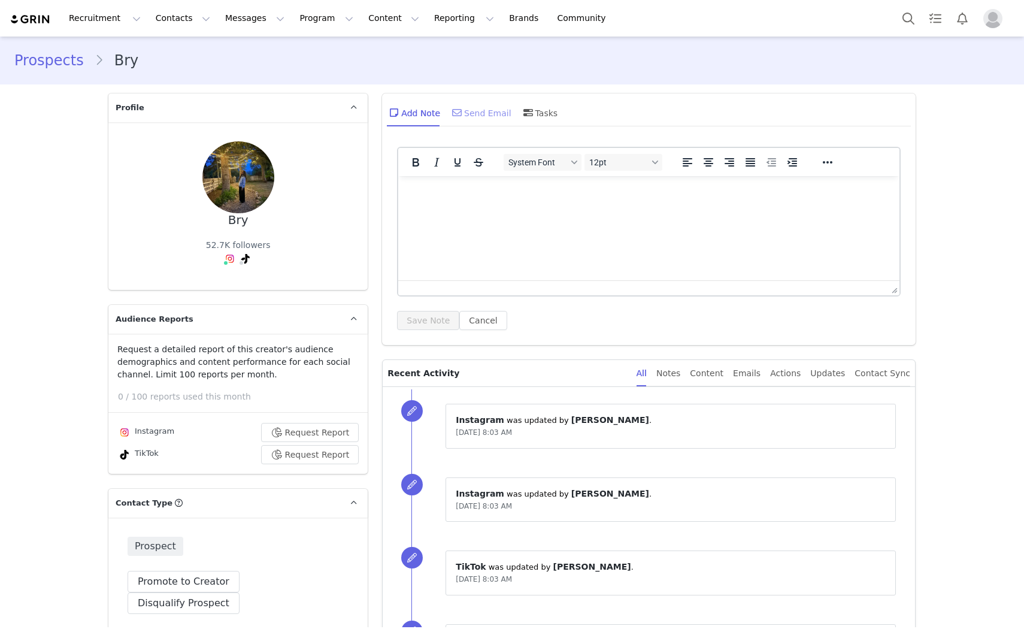
drag, startPoint x: 479, startPoint y: 108, endPoint x: 494, endPoint y: 117, distance: 17.5
click at [479, 108] on div "Send Email" at bounding box center [481, 112] width 62 height 29
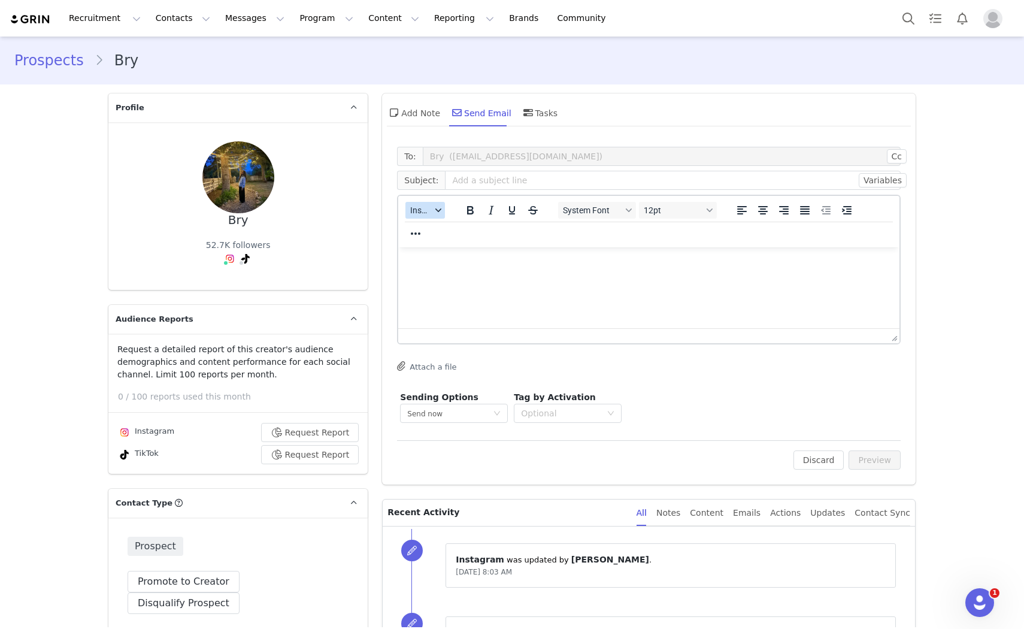
click at [423, 210] on span "Insert" at bounding box center [420, 210] width 21 height 10
click at [438, 231] on div "Insert Template" at bounding box center [464, 230] width 108 height 14
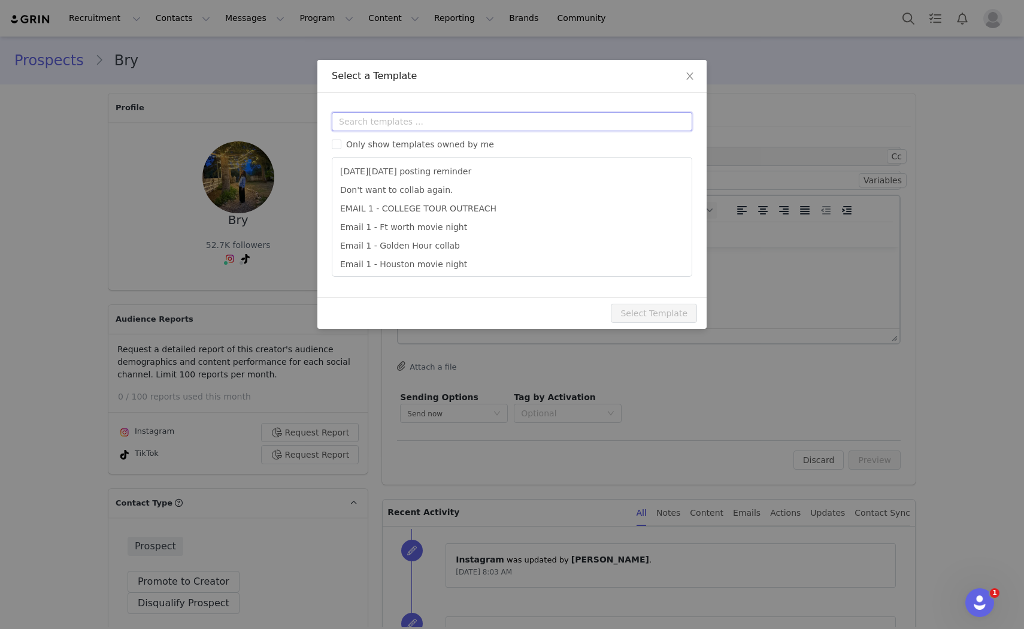
click at [423, 119] on input "text" at bounding box center [512, 121] width 360 height 19
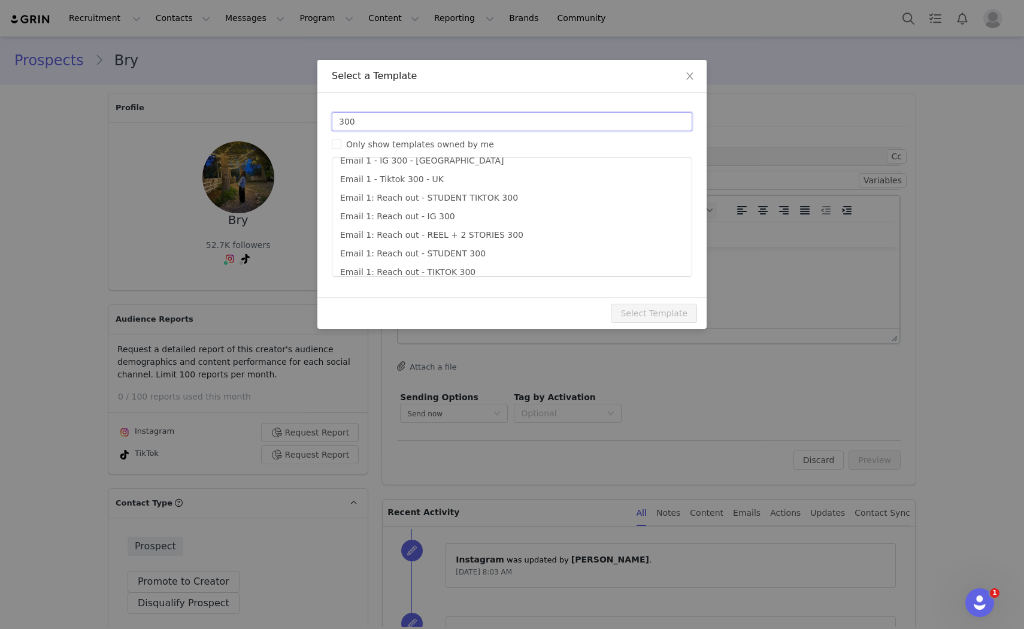
scroll to position [20, 0]
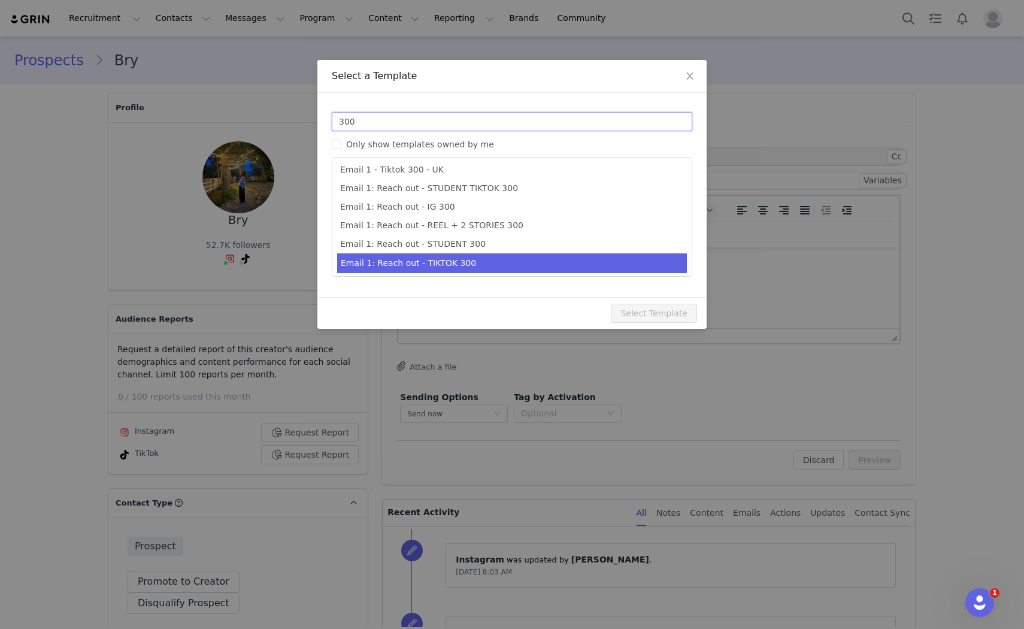
type input "300"
type input "Collab with Edikted"
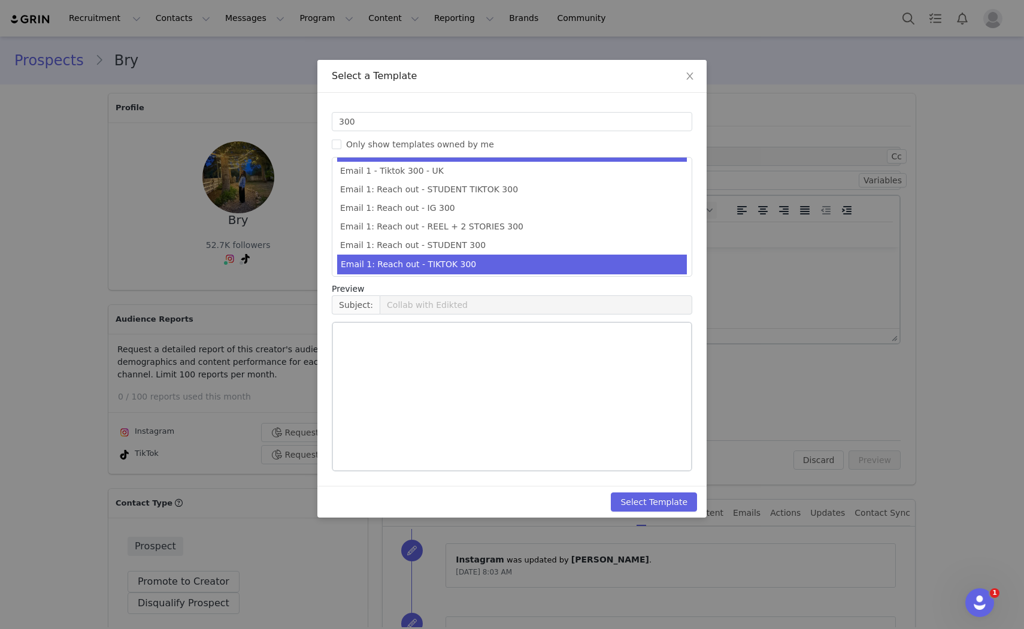
click at [503, 263] on li "Email 1: Reach out - TIKTOK 300" at bounding box center [512, 264] width 350 height 20
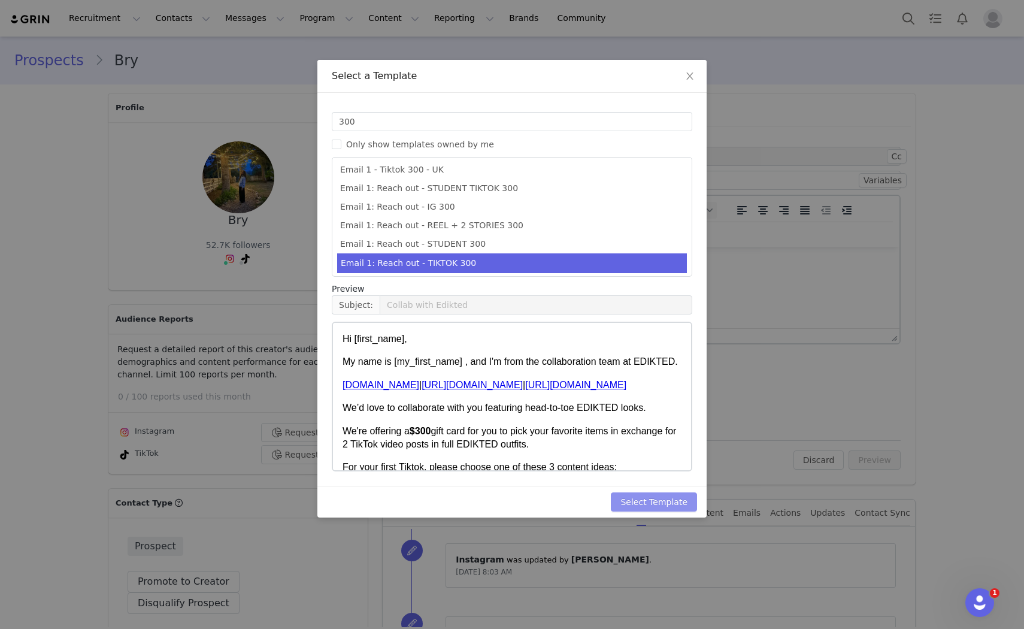
drag, startPoint x: 655, startPoint y: 497, endPoint x: 859, endPoint y: 456, distance: 208.2
click at [660, 495] on button "Select Template" at bounding box center [654, 501] width 86 height 19
type input "Collab with Edikted"
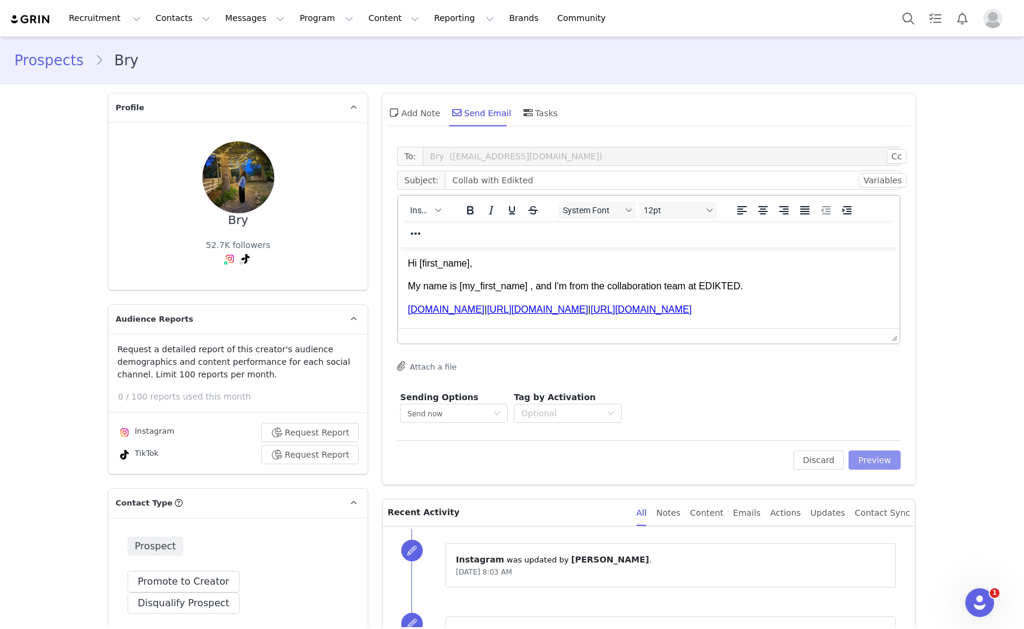
click at [875, 453] on button "Preview" at bounding box center [874, 459] width 52 height 19
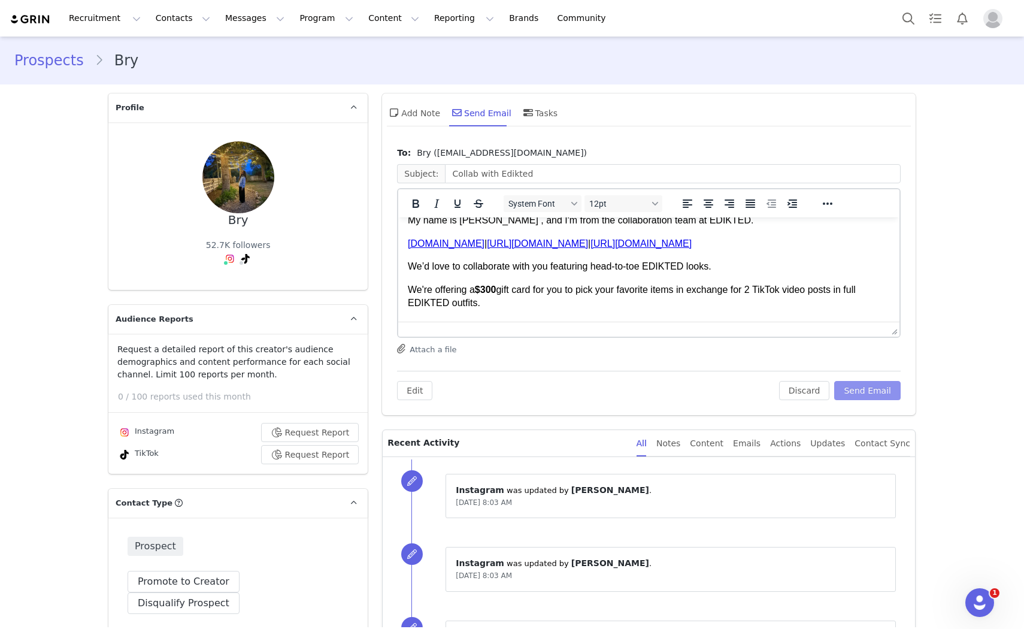
scroll to position [66, 0]
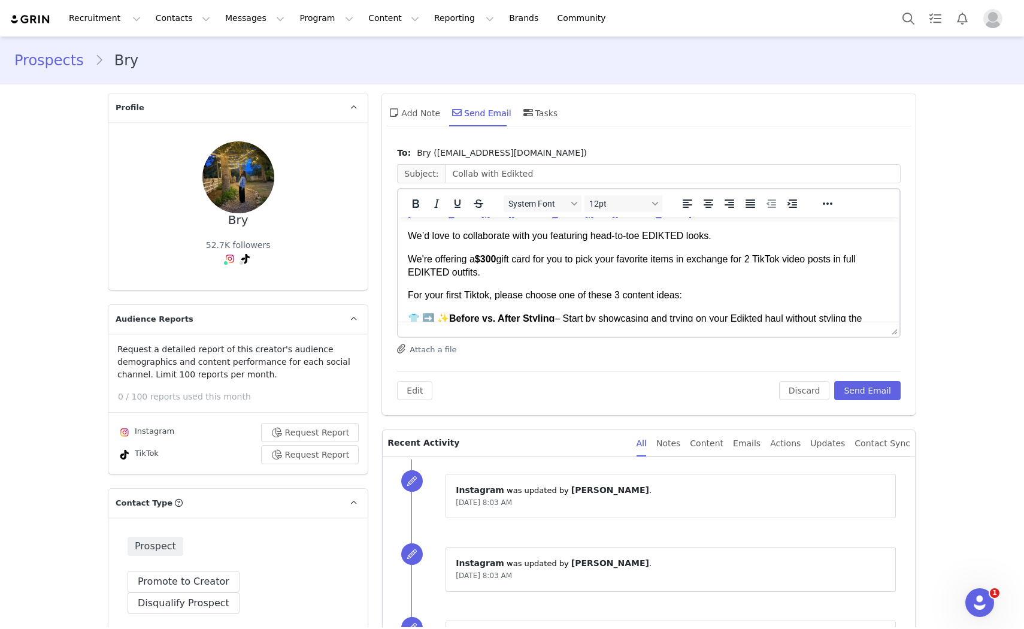
click at [489, 260] on strong "$300" at bounding box center [486, 259] width 22 height 10
drag, startPoint x: 498, startPoint y: 260, endPoint x: 477, endPoint y: 262, distance: 21.6
click at [477, 262] on p "We're offering a $200 gift card for you to pick your favorite items in exchange…" at bounding box center [649, 266] width 482 height 27
click at [408, 207] on icon "Bold" at bounding box center [415, 203] width 14 height 14
click at [517, 310] on body "Hi Bry, My name is Ella , and I'm from the collaboration team at EDIKTED. www.e…" at bounding box center [649, 434] width 482 height 548
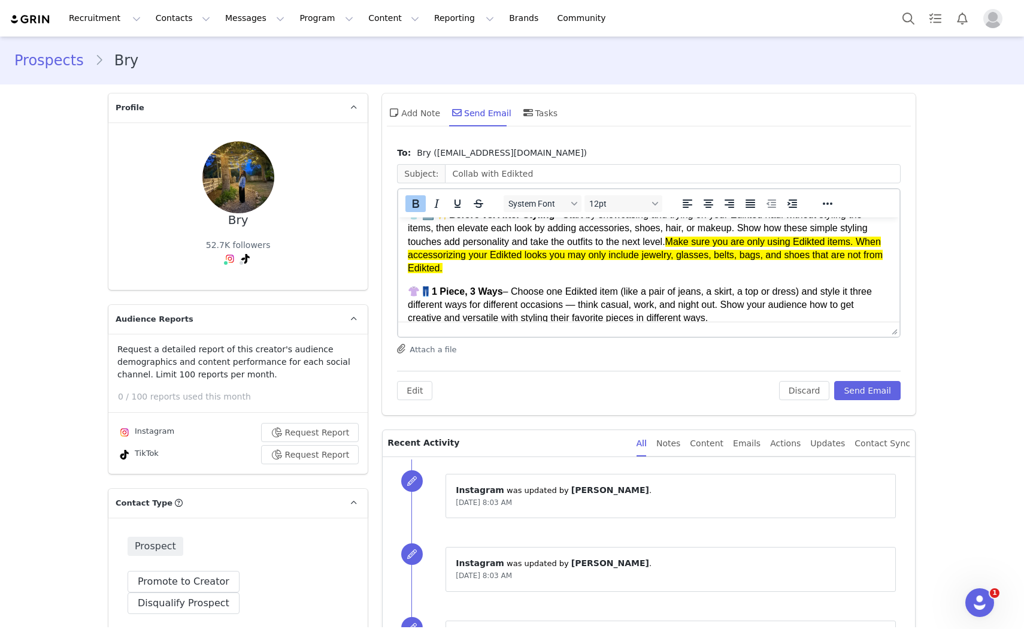
scroll to position [399, 0]
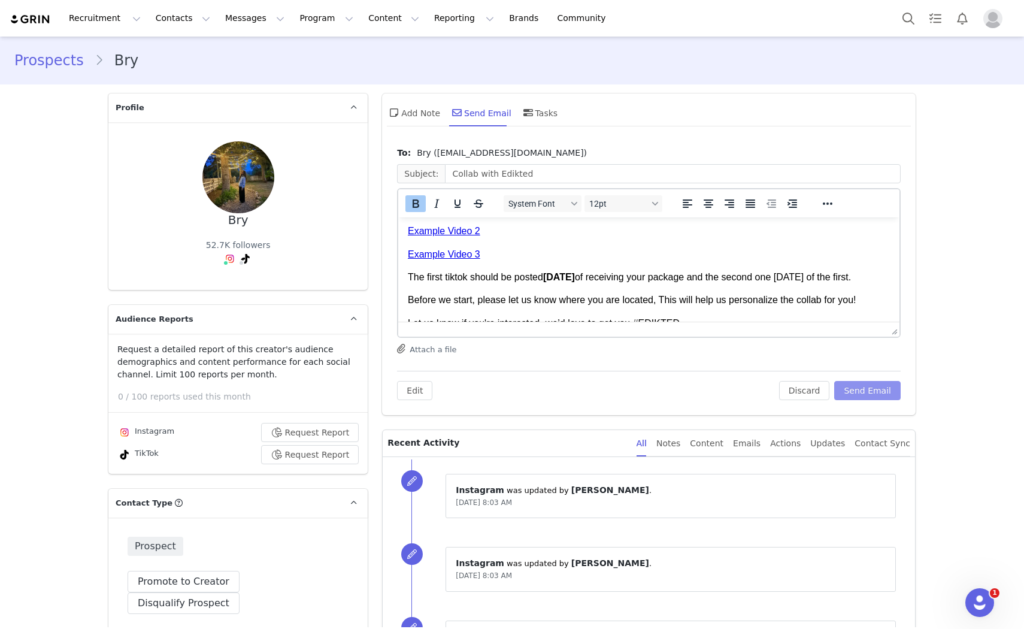
click at [872, 395] on button "Send Email" at bounding box center [867, 390] width 66 height 19
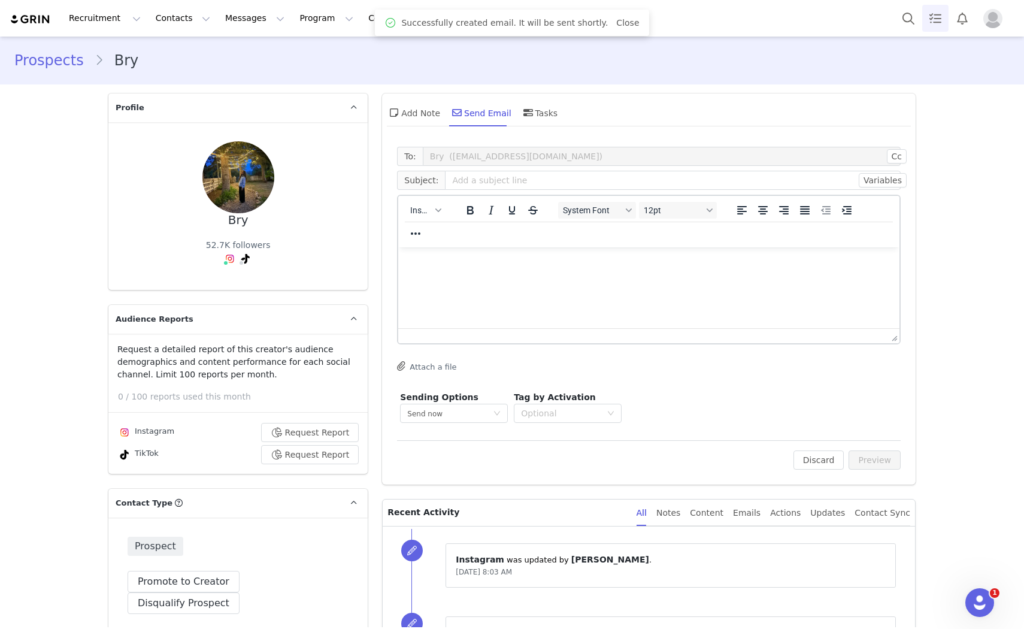
scroll to position [0, 0]
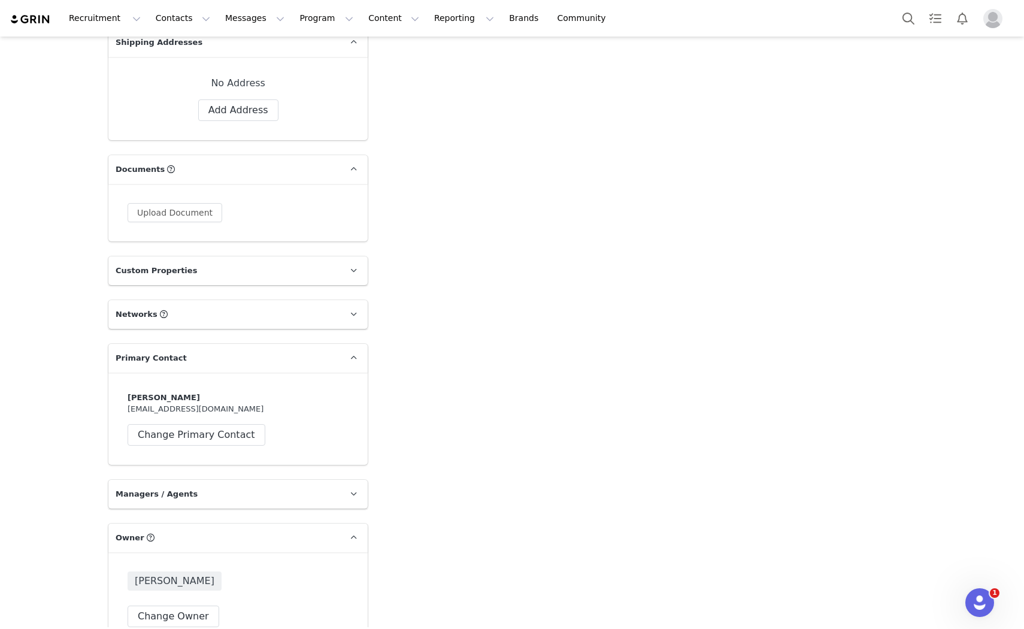
scroll to position [637, 0]
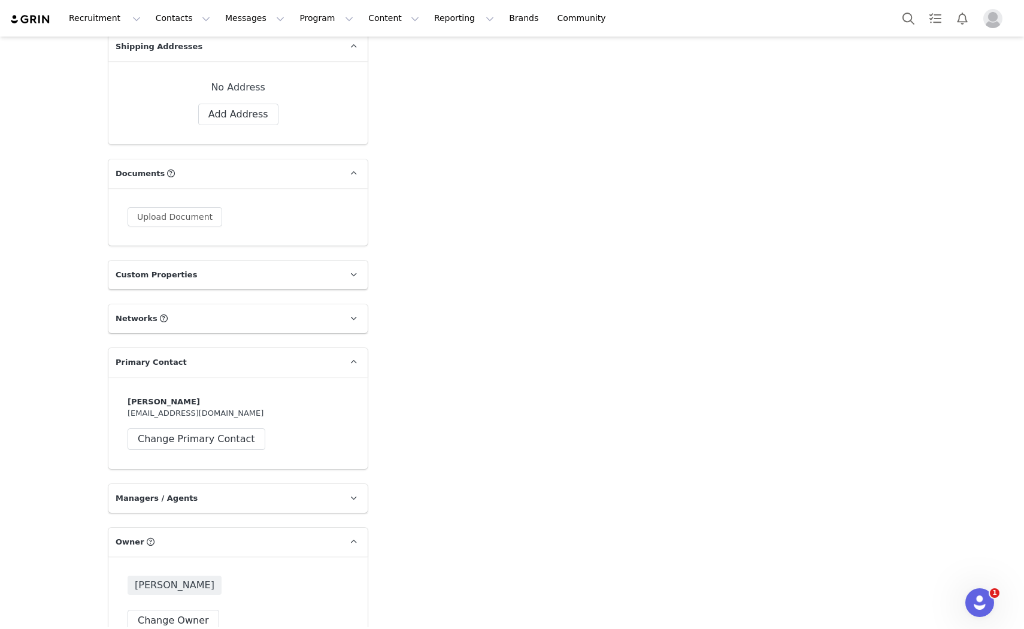
click at [271, 304] on p "Networks You can add or change your creators network URL' here, your active cre…" at bounding box center [223, 318] width 231 height 29
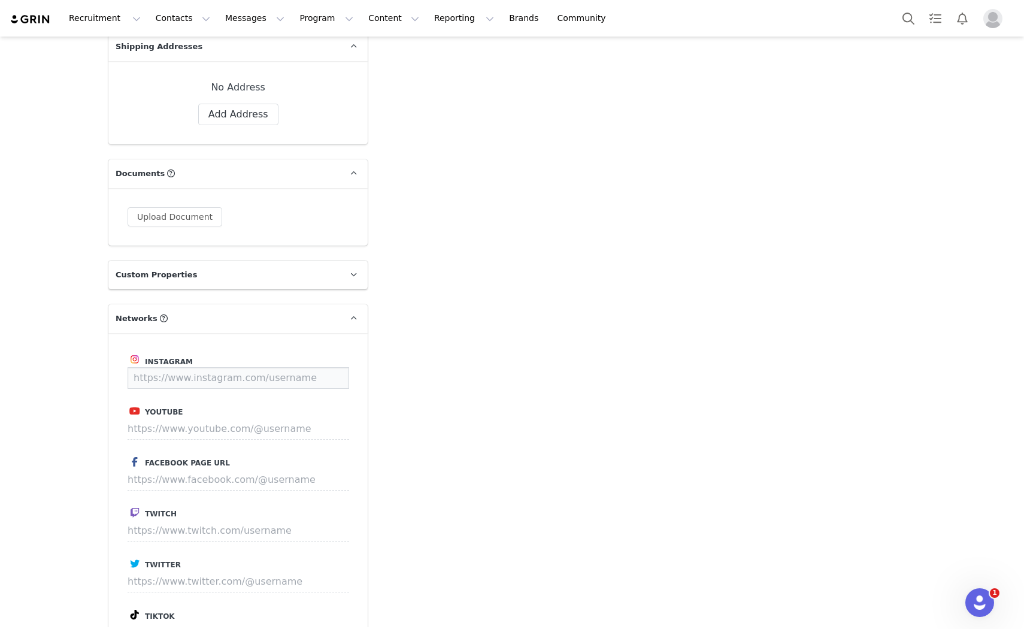
click at [231, 367] on input at bounding box center [239, 378] width 222 height 22
paste input "[URL][DOMAIN_NAME]"
type input "[URL][DOMAIN_NAME]"
click at [319, 368] on div "Instagram [URL][DOMAIN_NAME] Save Youtube Facebook Page URL Twitch Twitter Tikt…" at bounding box center [237, 530] width 259 height 395
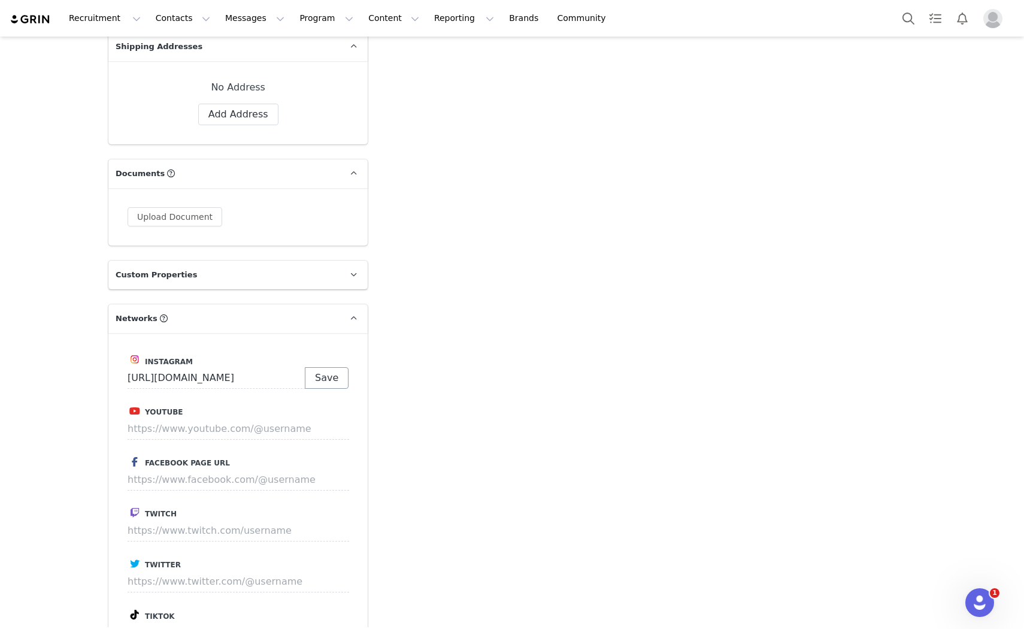
scroll to position [0, 0]
click at [322, 367] on button "Save" at bounding box center [327, 378] width 44 height 22
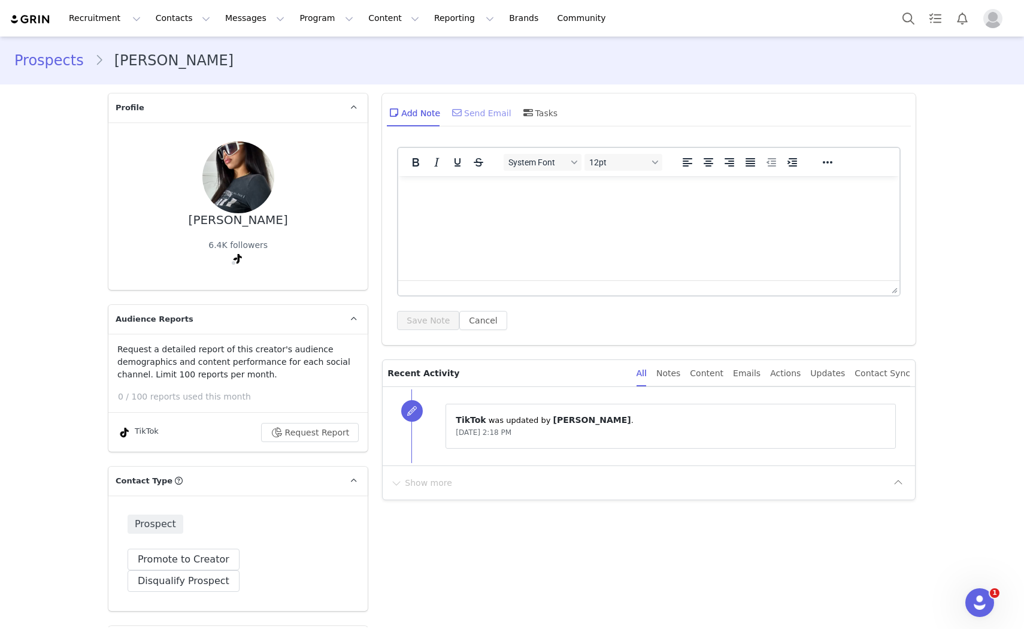
click at [471, 111] on div "Send Email" at bounding box center [481, 112] width 62 height 29
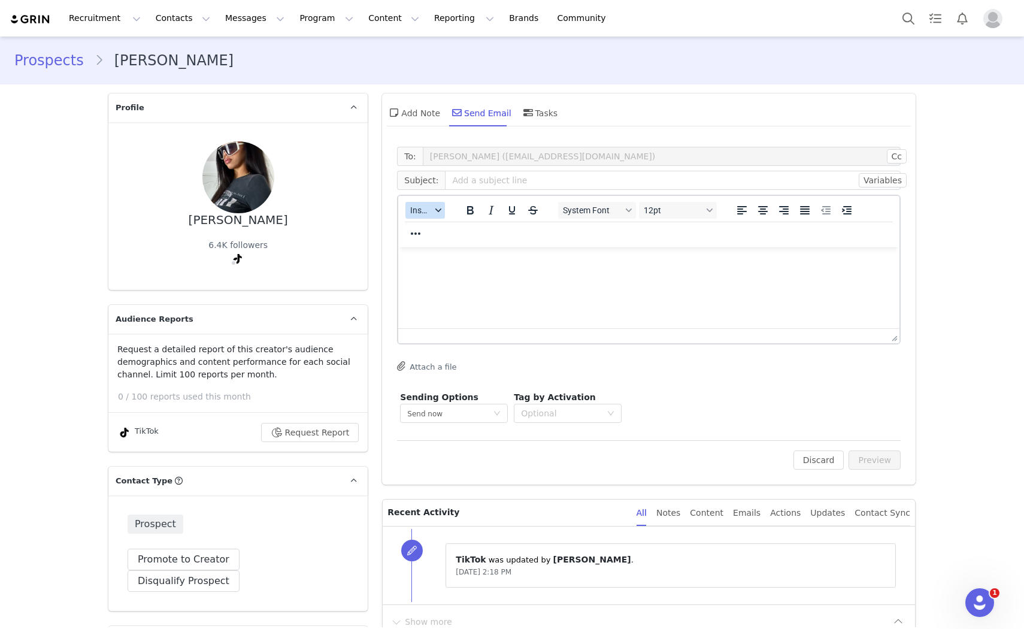
click at [435, 208] on icon "button" at bounding box center [438, 210] width 6 height 6
click at [434, 231] on div "Insert Template" at bounding box center [464, 230] width 108 height 14
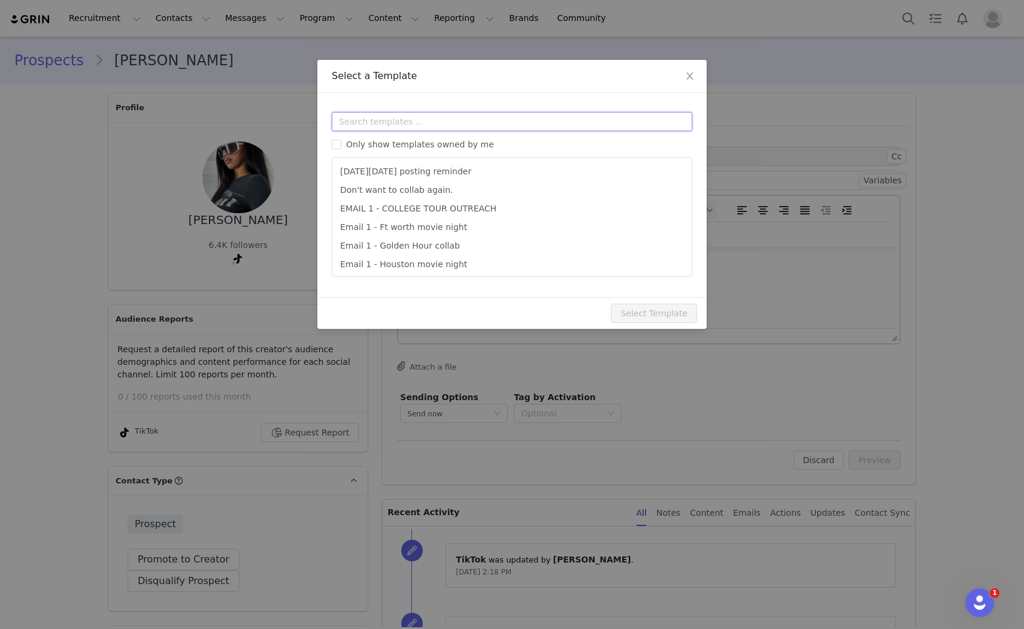
click at [446, 129] on input "text" at bounding box center [512, 121] width 360 height 19
type input "uk"
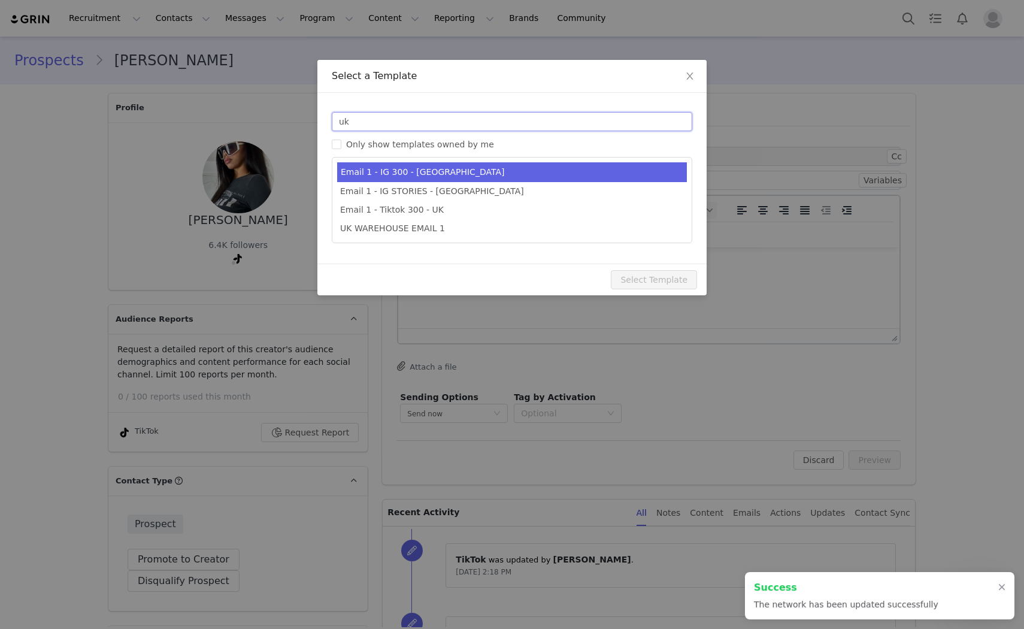
type input "https://www.instagram.com/leamarciabrown"
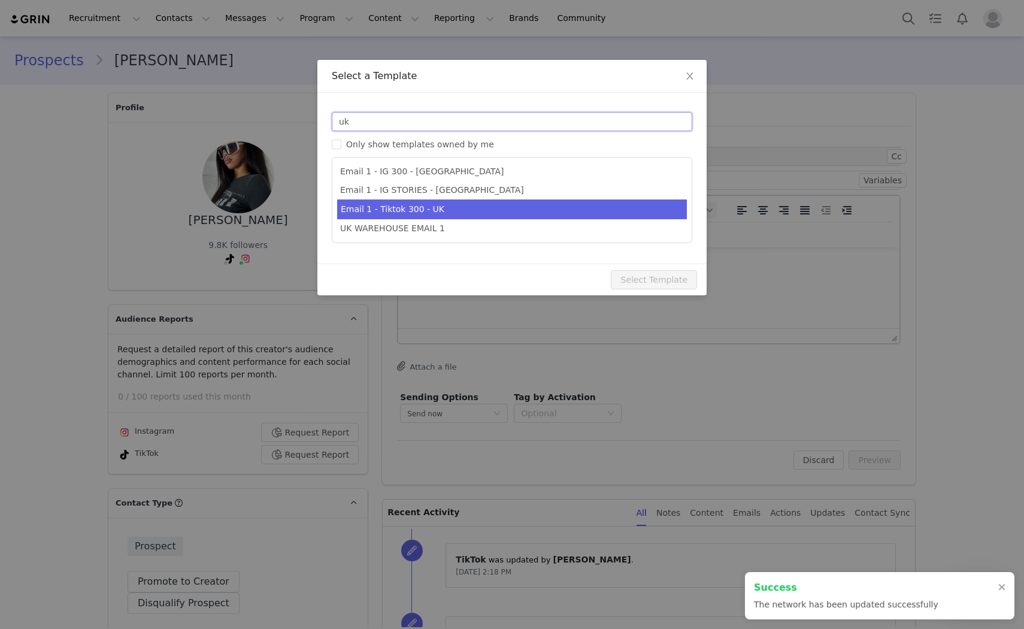
type input "uk"
type input "Collab with Edikted"
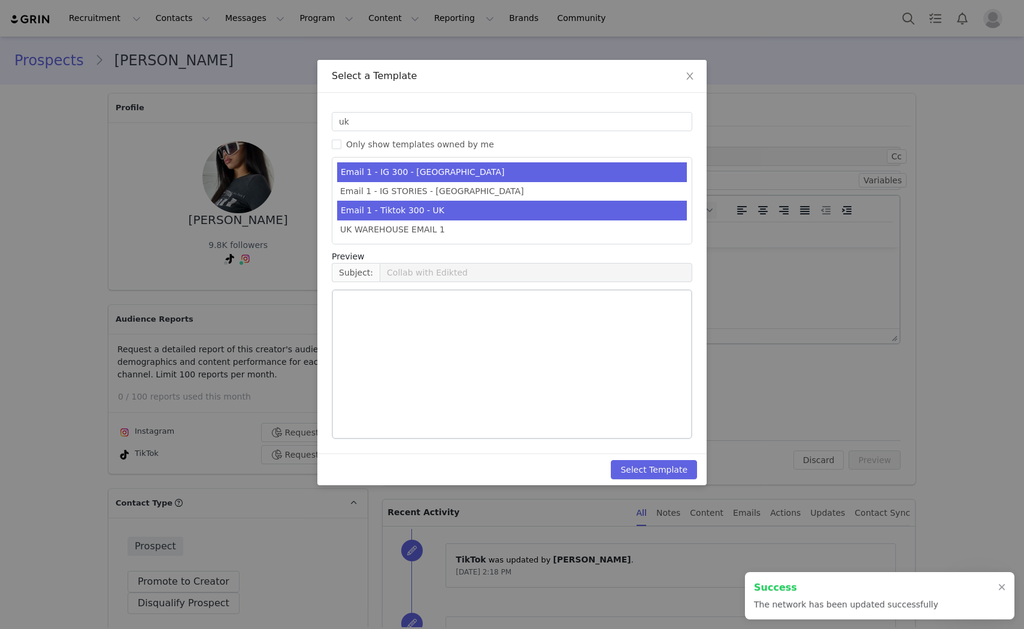
click at [474, 207] on li "Email 1 - Tiktok 300 - UK" at bounding box center [512, 211] width 350 height 20
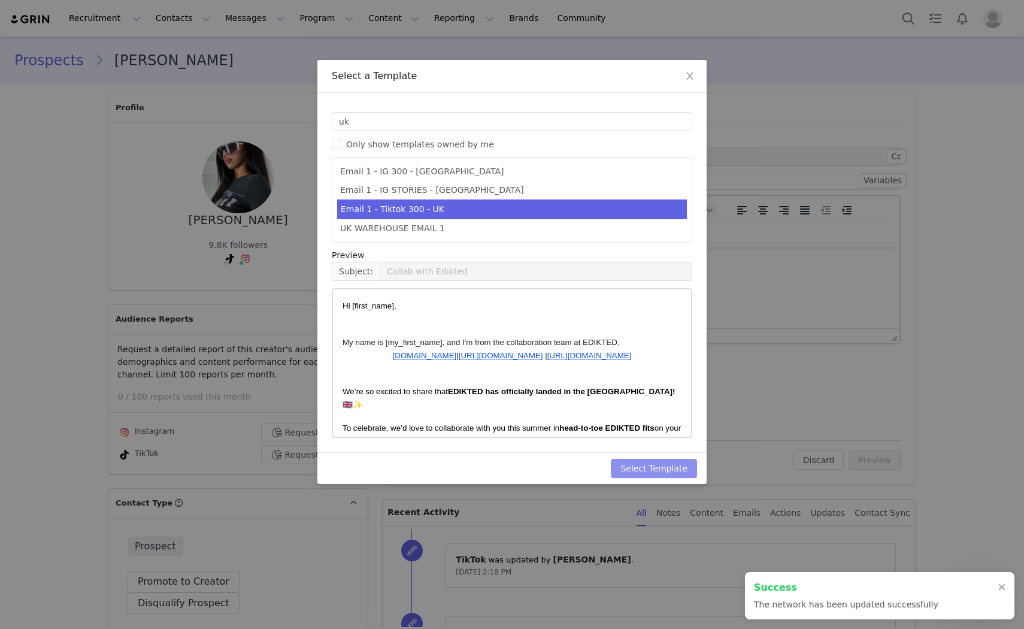
click at [672, 466] on button "Select Template" at bounding box center [654, 468] width 86 height 19
type input "Collab with Edikted"
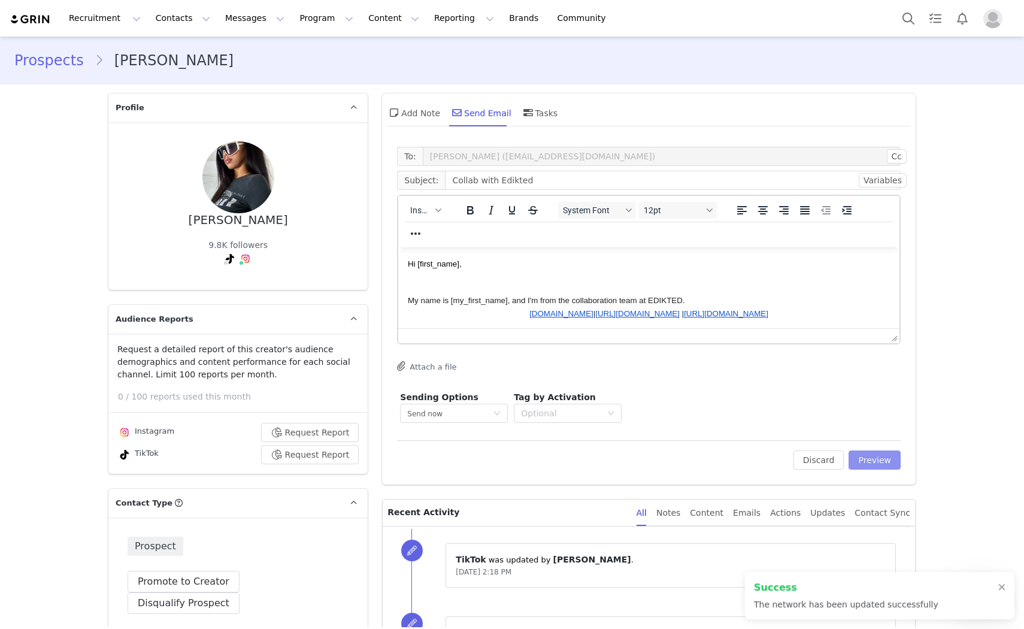
click at [872, 454] on button "Preview" at bounding box center [874, 459] width 52 height 19
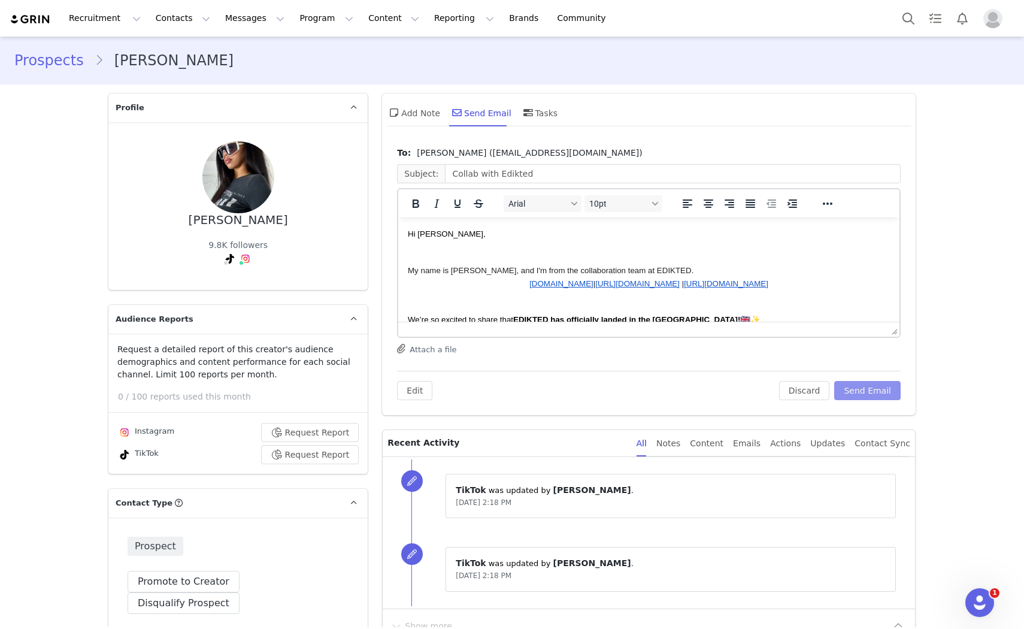
scroll to position [66, 0]
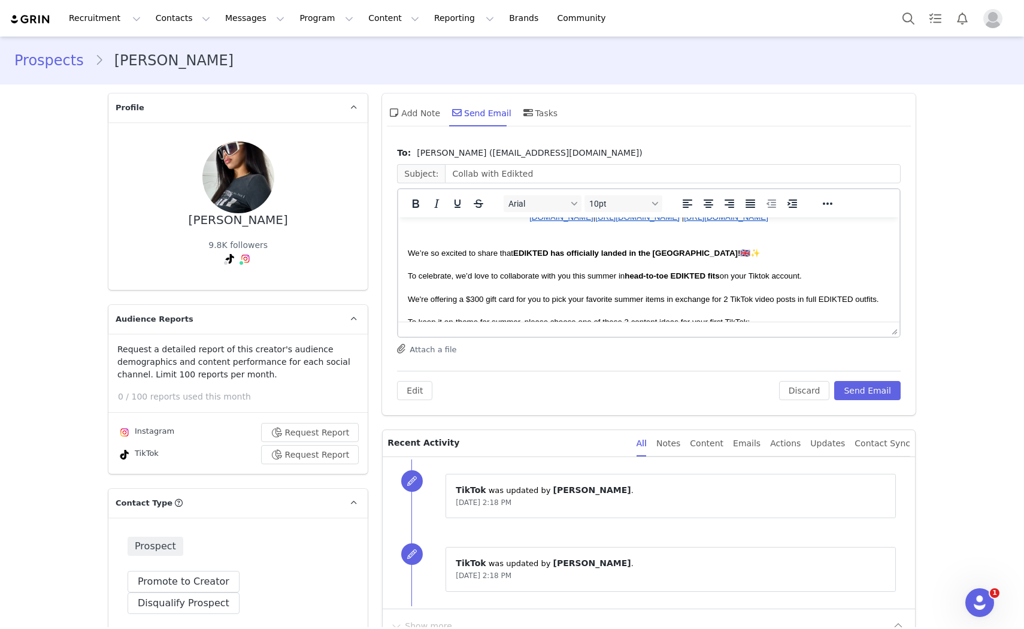
click at [478, 301] on span "We're offering a $300 gift card for you to pick your favorite summer items in e…" at bounding box center [643, 299] width 471 height 9
click at [522, 297] on span "We're offering a $250 gift card for you to pick your favorite summer items in e…" at bounding box center [643, 299] width 471 height 9
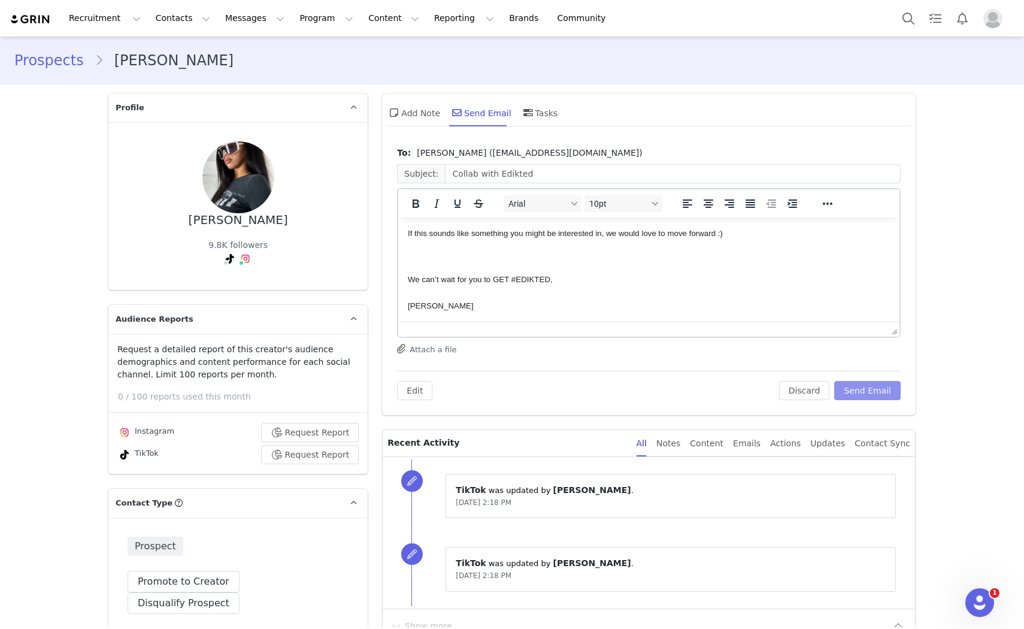
click at [850, 391] on button "Send Email" at bounding box center [867, 390] width 66 height 19
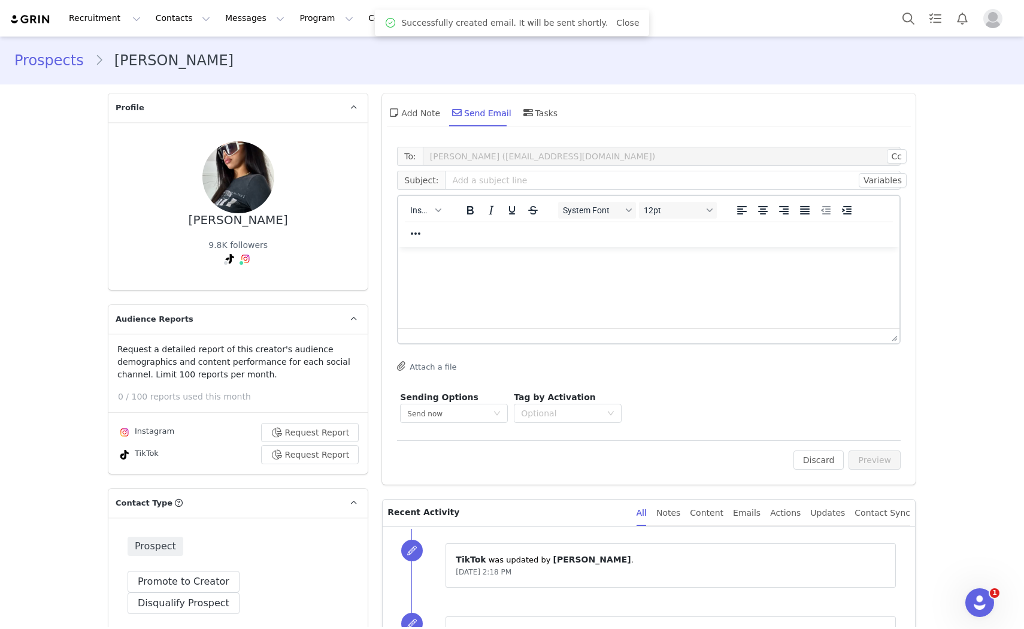
scroll to position [0, 0]
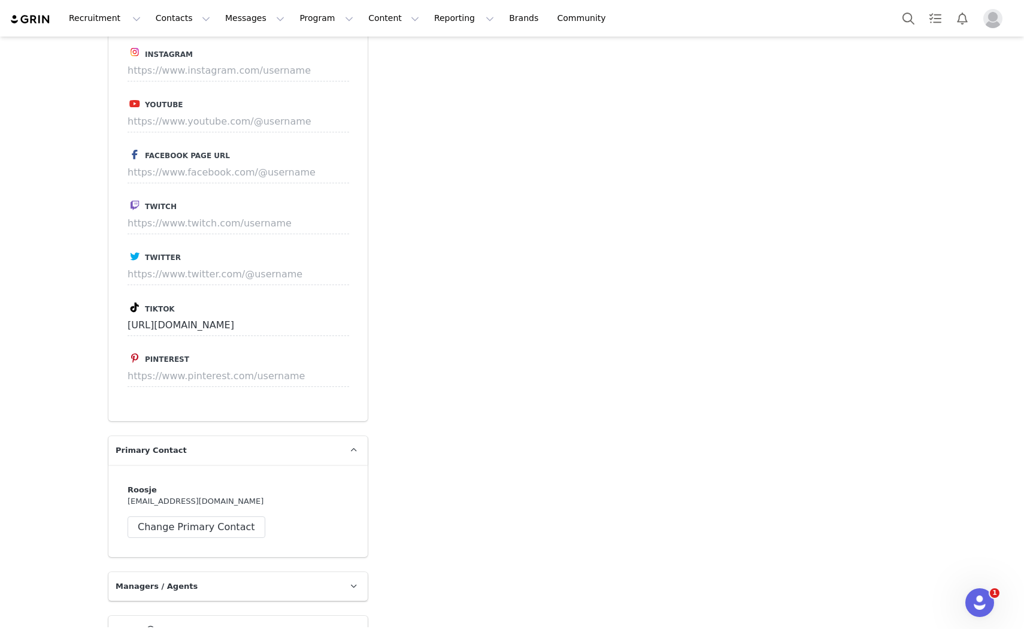
scroll to position [766, 0]
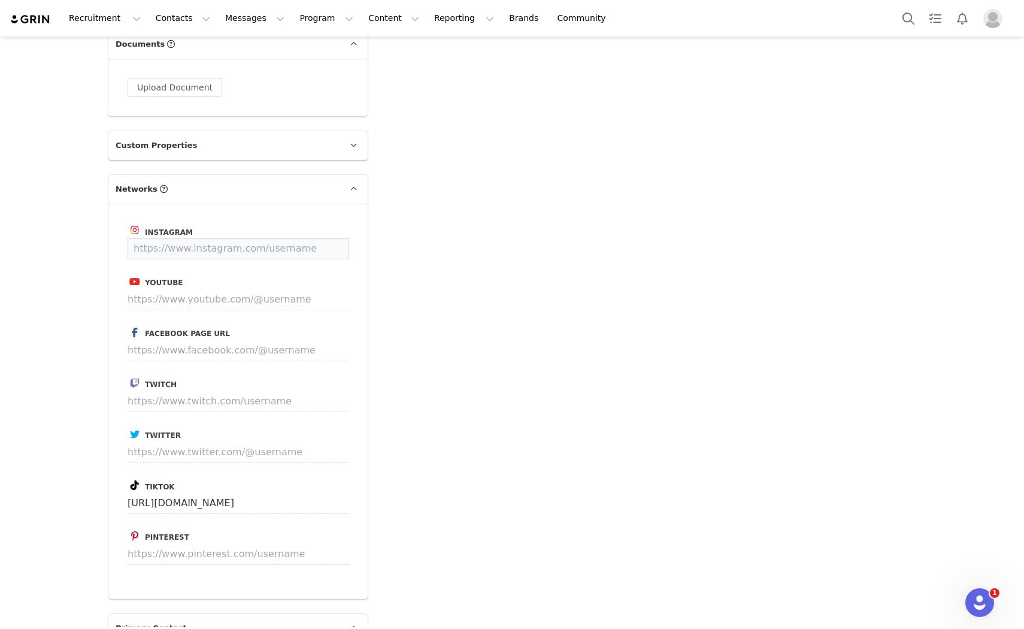
click at [176, 238] on input at bounding box center [239, 249] width 222 height 22
paste input "https://www.instagram.com/roosappelx/"
type input "https://www.instagram.com/roosappelx/"
click at [334, 238] on button "Save" at bounding box center [327, 249] width 44 height 22
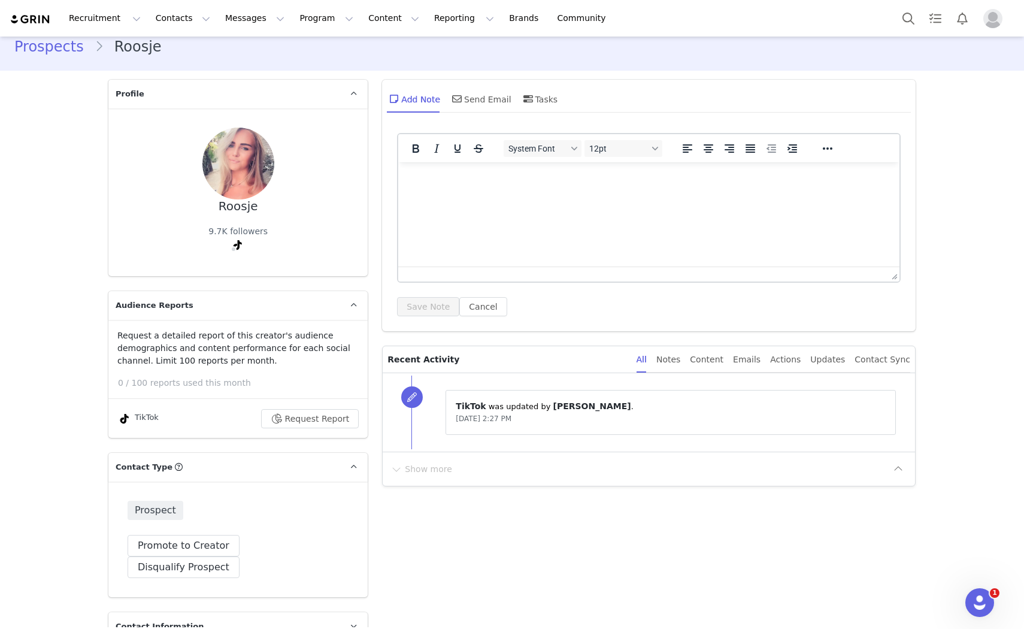
scroll to position [0, 0]
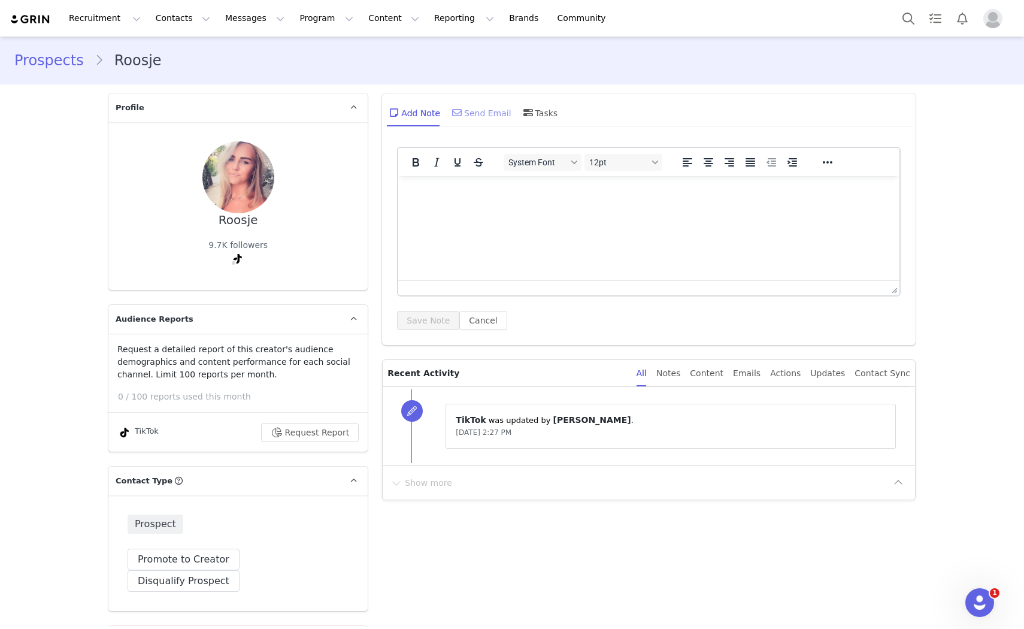
click at [460, 118] on div "Send Email" at bounding box center [481, 112] width 62 height 29
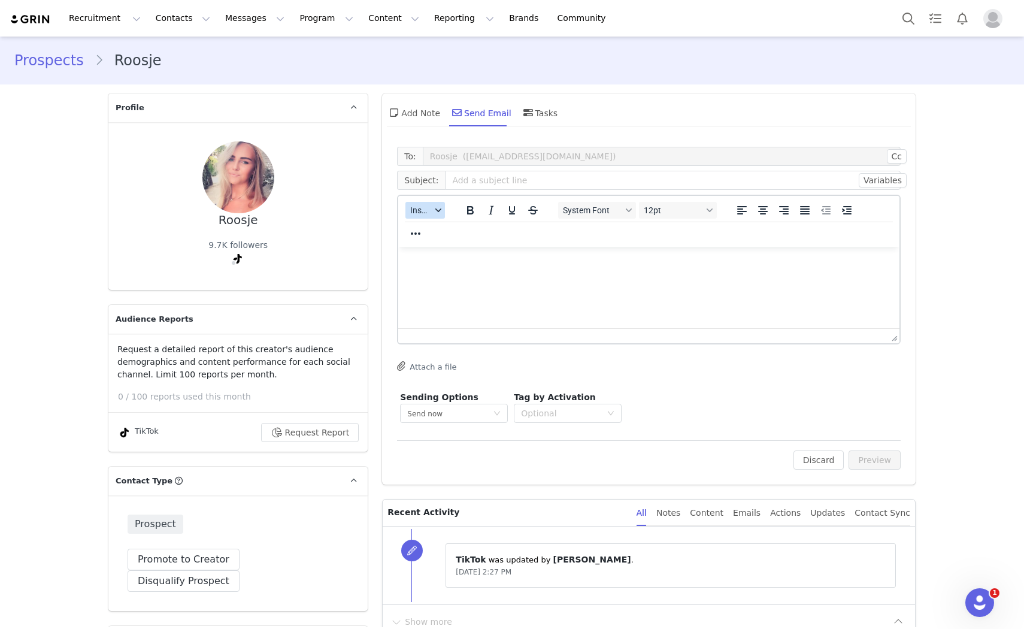
click at [418, 208] on span "Insert" at bounding box center [420, 210] width 21 height 10
click at [426, 229] on div "Insert Template" at bounding box center [464, 230] width 108 height 14
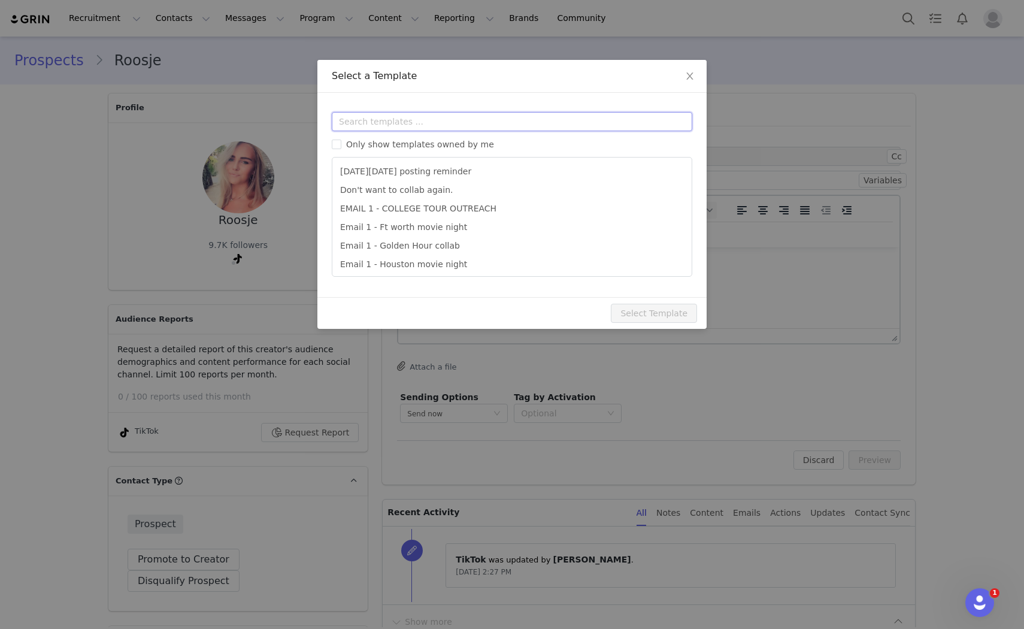
click at [435, 119] on input "text" at bounding box center [512, 121] width 360 height 19
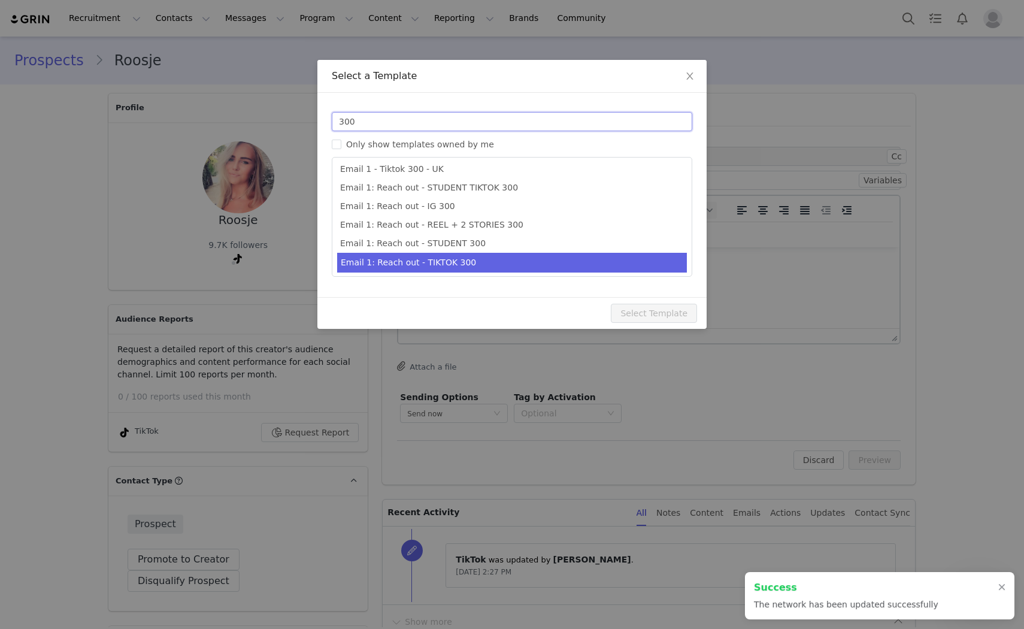
scroll to position [22, 0]
type input "300"
type input "Collab with Edikted"
click at [457, 259] on li "Email 1: Reach out - TIKTOK 300" at bounding box center [512, 262] width 350 height 20
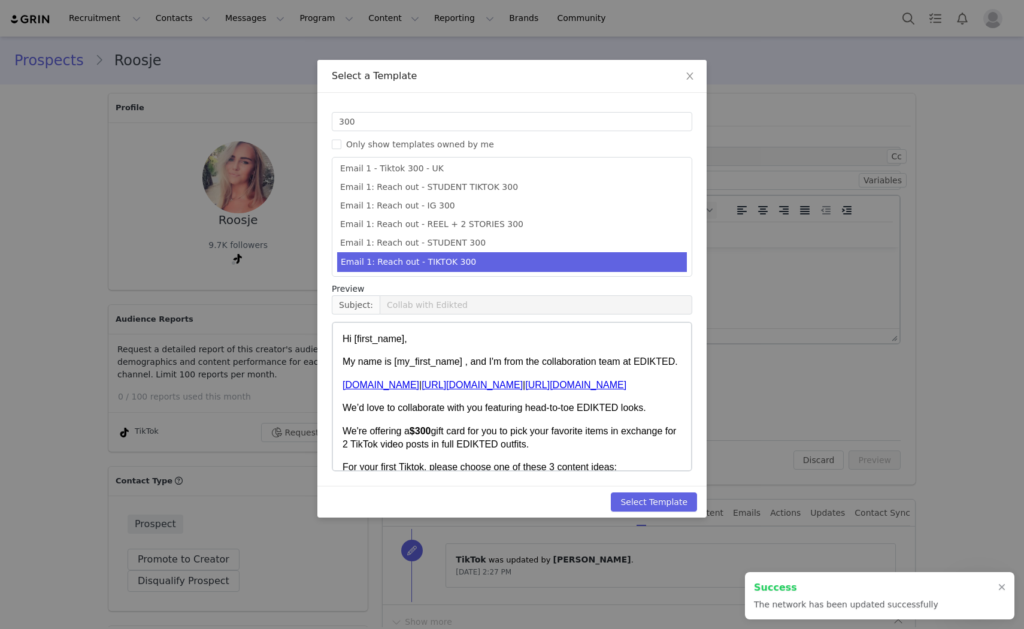
type input "https://www.instagram.com/roosappelx"
click at [668, 495] on button "Select Template" at bounding box center [654, 501] width 86 height 19
type input "Collab with Edikted"
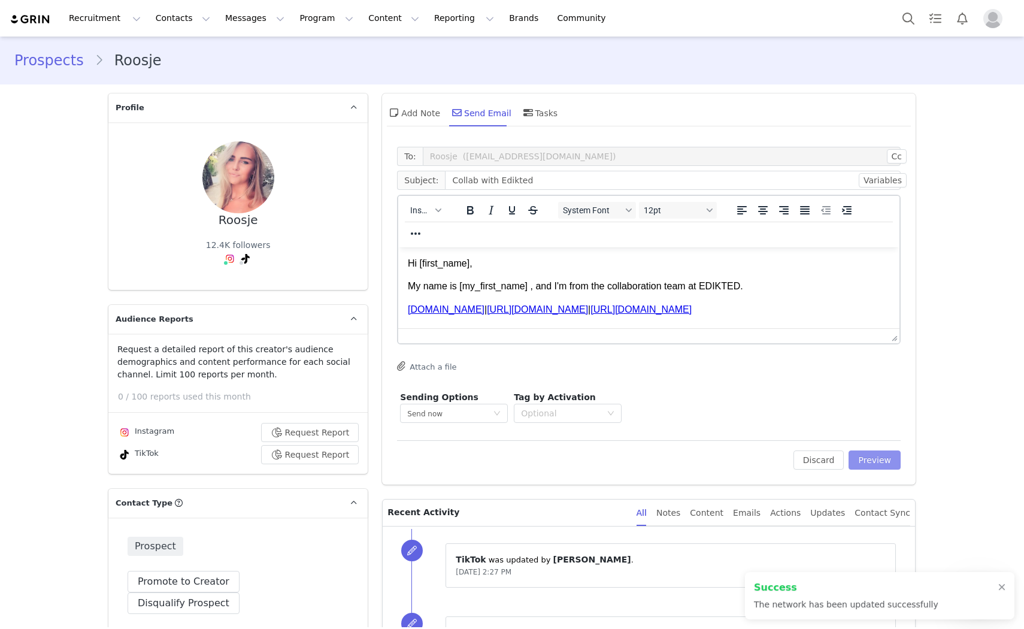
click at [890, 463] on button "Preview" at bounding box center [874, 459] width 52 height 19
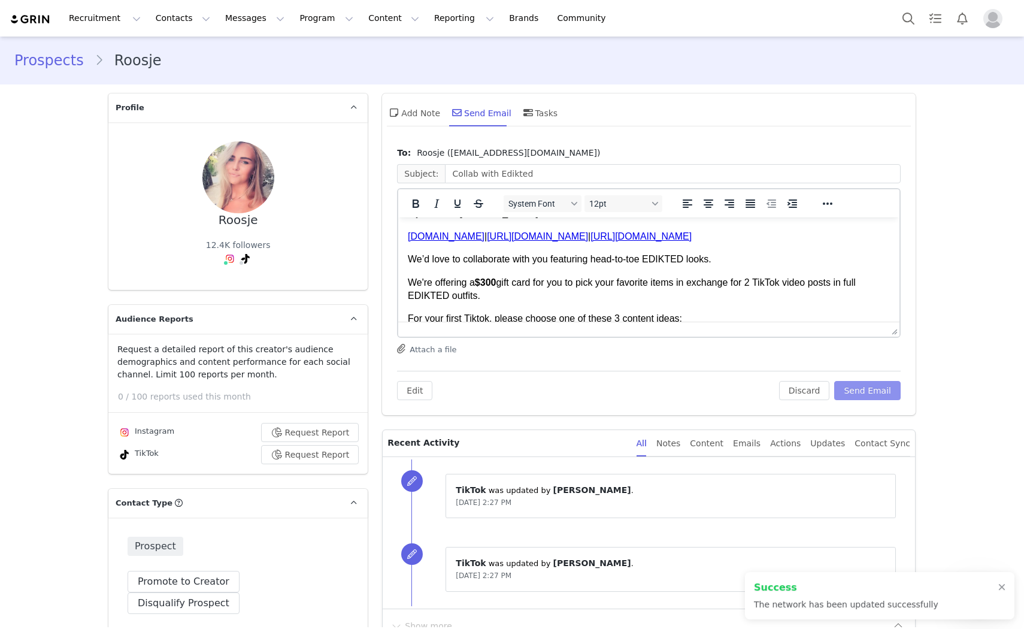
scroll to position [66, 0]
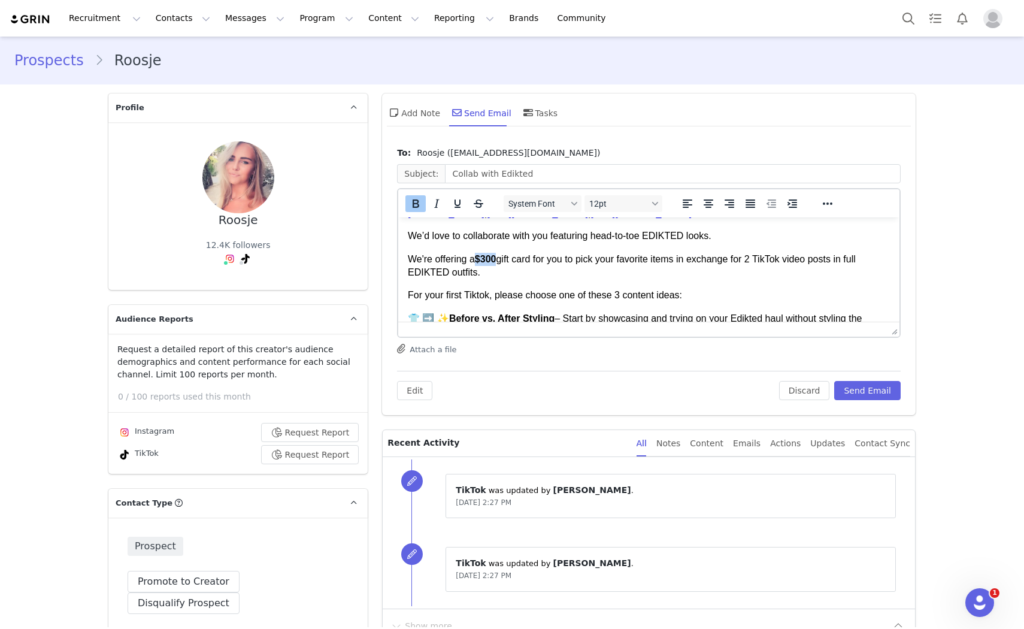
drag, startPoint x: 499, startPoint y: 260, endPoint x: 480, endPoint y: 260, distance: 19.2
click at [480, 260] on strong "$300" at bounding box center [486, 259] width 22 height 10
click at [413, 206] on icon "Bold" at bounding box center [416, 203] width 7 height 8
click at [496, 259] on p "We're offering a $300 gift card for you to pick your favorite items in exchange…" at bounding box center [649, 266] width 482 height 27
click at [493, 259] on p "We're offering a $300 gift card for you to pick your favorite items in exchange…" at bounding box center [649, 266] width 482 height 27
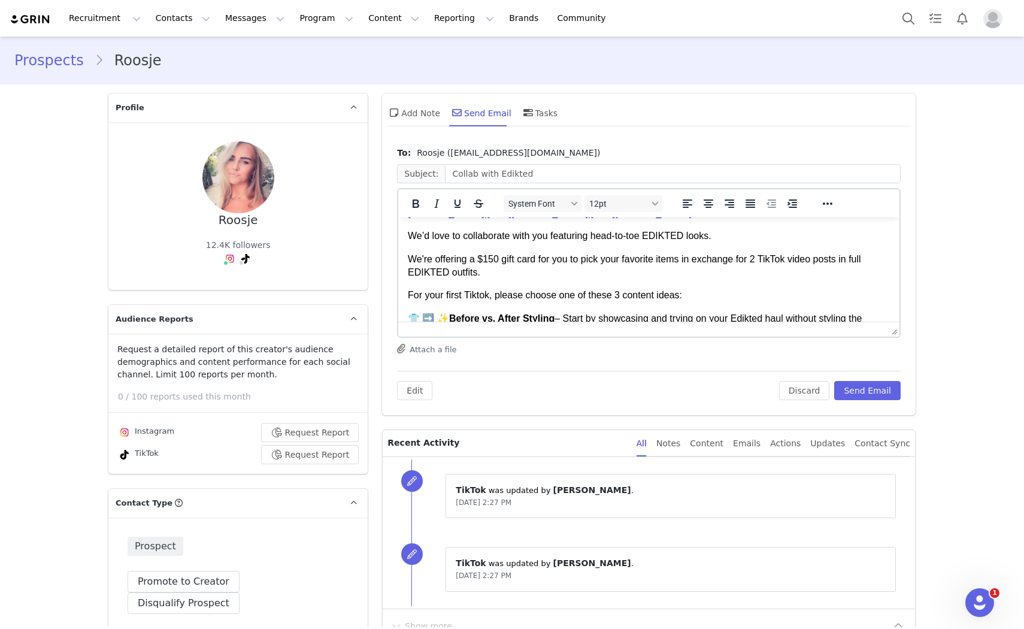
click at [760, 256] on p "We're offering a $150 gift card for you to pick your favorite items in exchange…" at bounding box center [649, 266] width 482 height 27
click at [837, 260] on p "We're offering a $150 gift card for you to pick your favorite items in exchange…" at bounding box center [649, 266] width 482 height 27
click at [441, 298] on p "For your first Tiktok, please choose one of these 3 content ideas:" at bounding box center [649, 295] width 482 height 13
click at [459, 297] on p "For your first Tiktok, please choose one of these 3 content ideas:" at bounding box center [649, 295] width 482 height 13
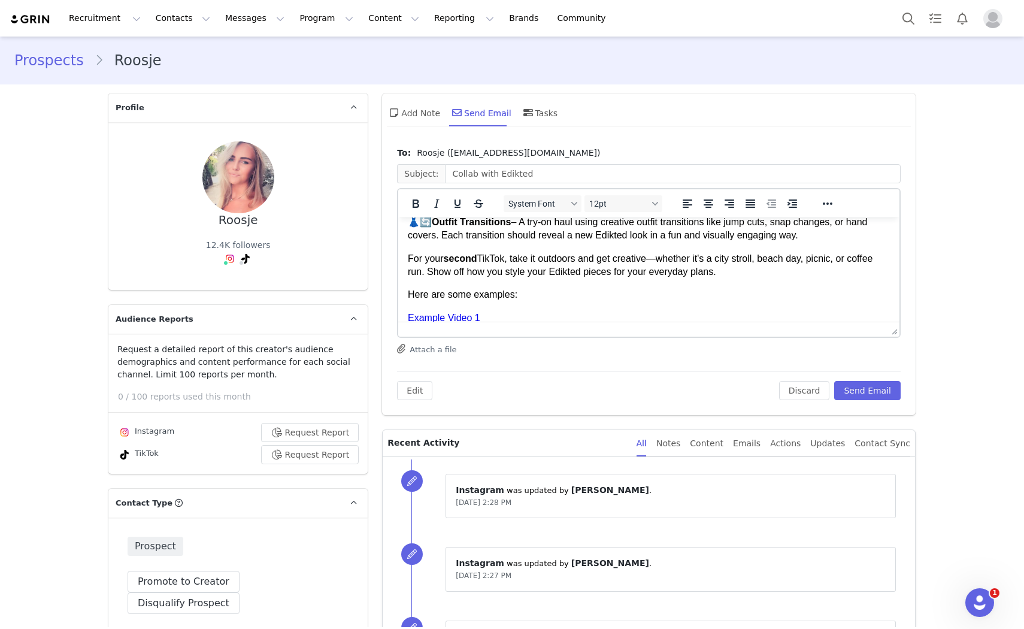
scroll to position [266, 0]
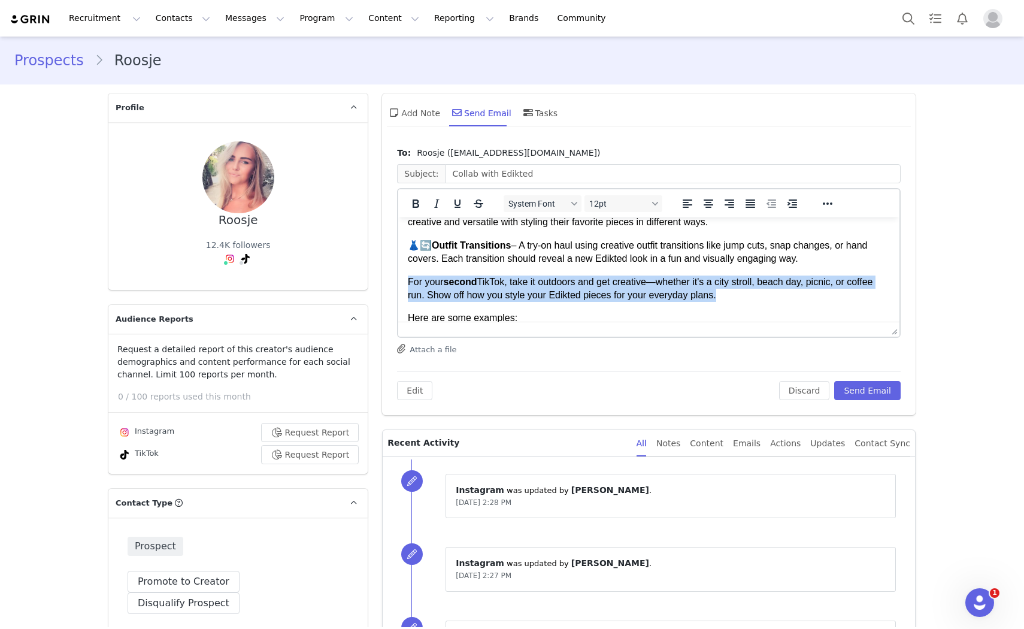
drag, startPoint x: 720, startPoint y: 296, endPoint x: 313, endPoint y: 286, distance: 407.9
click at [398, 286] on html "Hi Roosje, My name is Ella , and I'm from the collaboration team at EDIKTED. ww…" at bounding box center [648, 234] width 501 height 567
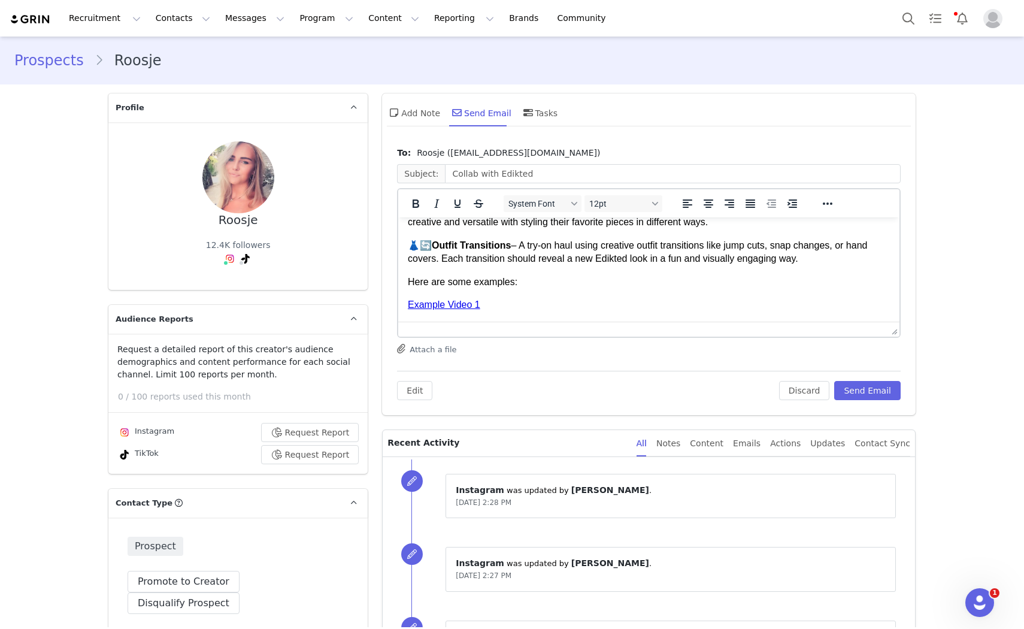
scroll to position [399, 0]
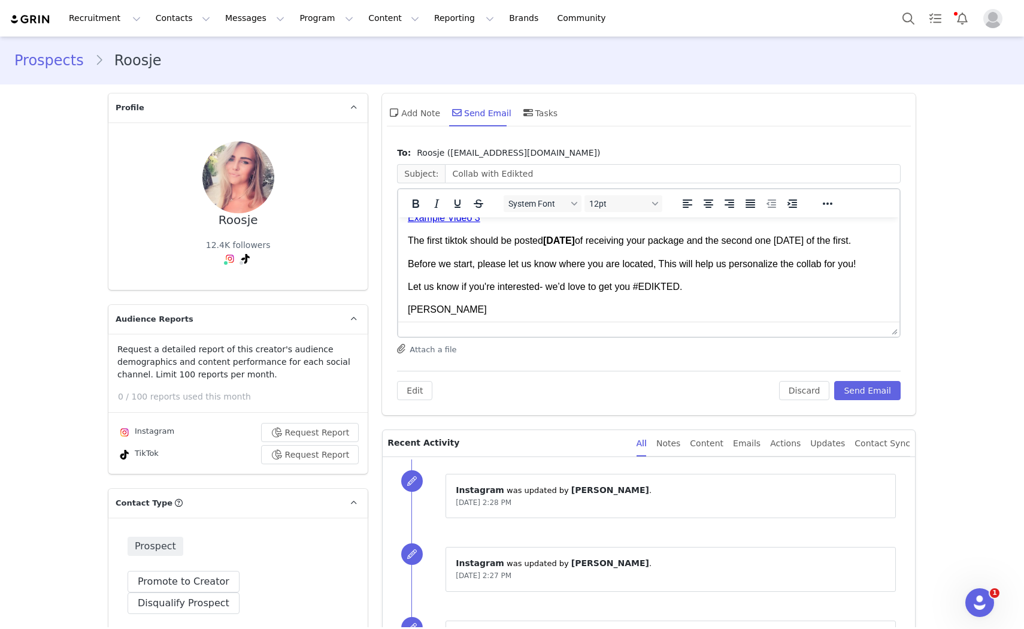
click at [444, 241] on p "The first tiktok should be posted within 5 days of receiving your package and t…" at bounding box center [649, 240] width 482 height 13
click at [695, 238] on p "The tiktok should be posted within 5 days of receiving your package and the sec…" at bounding box center [649, 240] width 482 height 13
click at [696, 241] on p "The tiktok should be posted within 5 days of receiving your package and the sec…" at bounding box center [649, 240] width 482 height 13
drag, startPoint x: 698, startPoint y: 243, endPoint x: 702, endPoint y: 253, distance: 10.8
click at [702, 247] on p "The tiktok should be posted within 5 days of receiving your package and the sec…" at bounding box center [649, 240] width 482 height 13
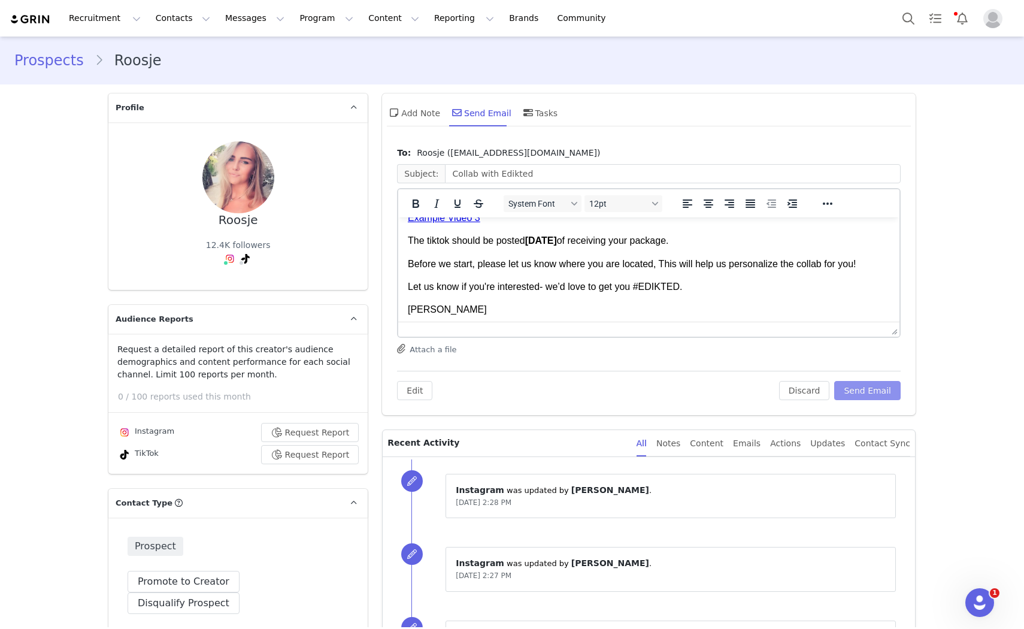
click at [883, 387] on button "Send Email" at bounding box center [867, 390] width 66 height 19
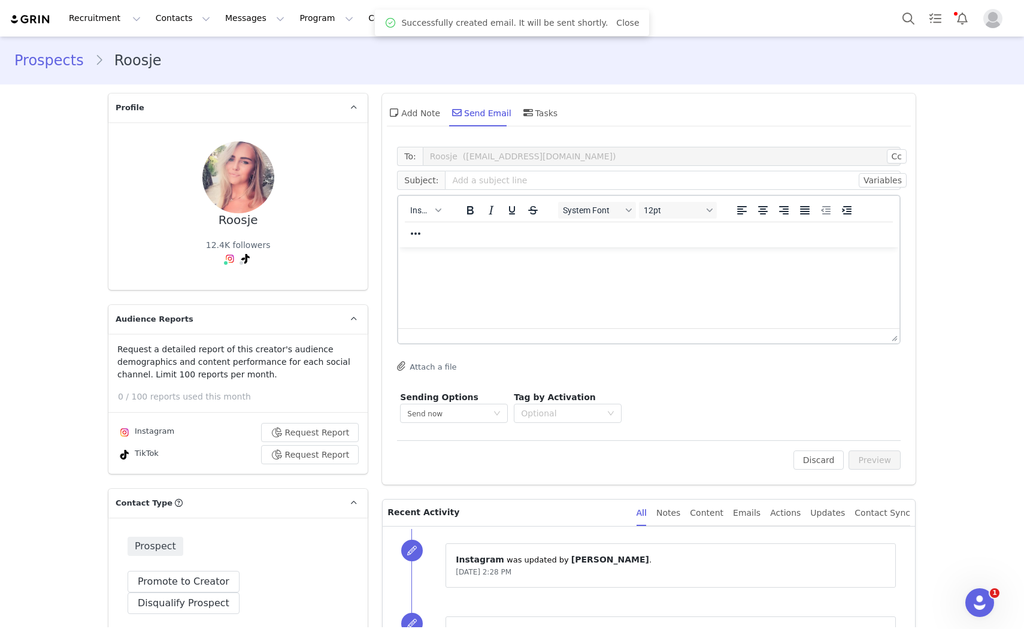
scroll to position [0, 0]
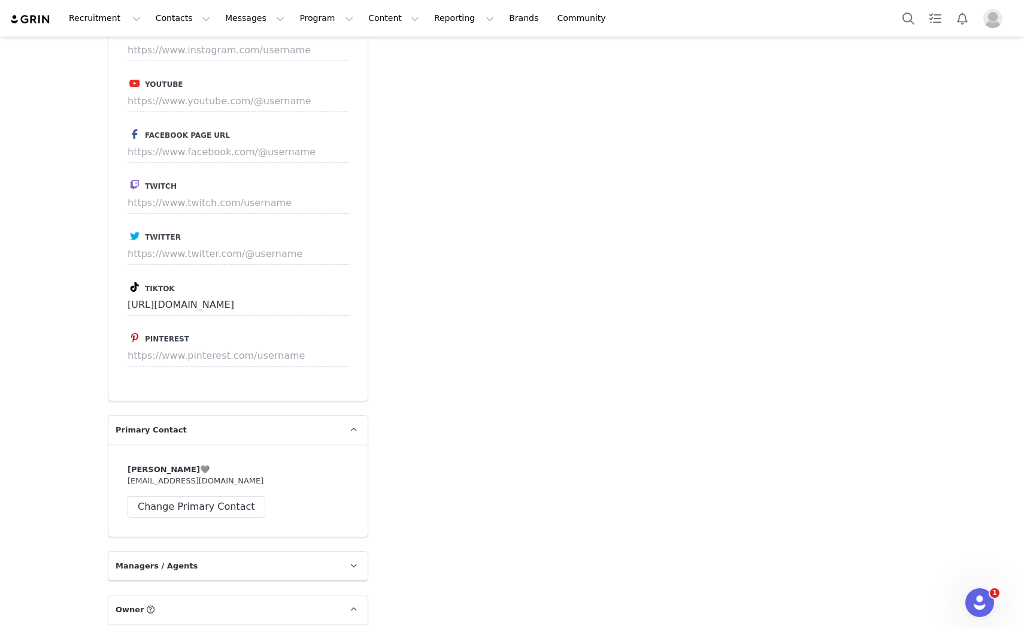
scroll to position [804, 0]
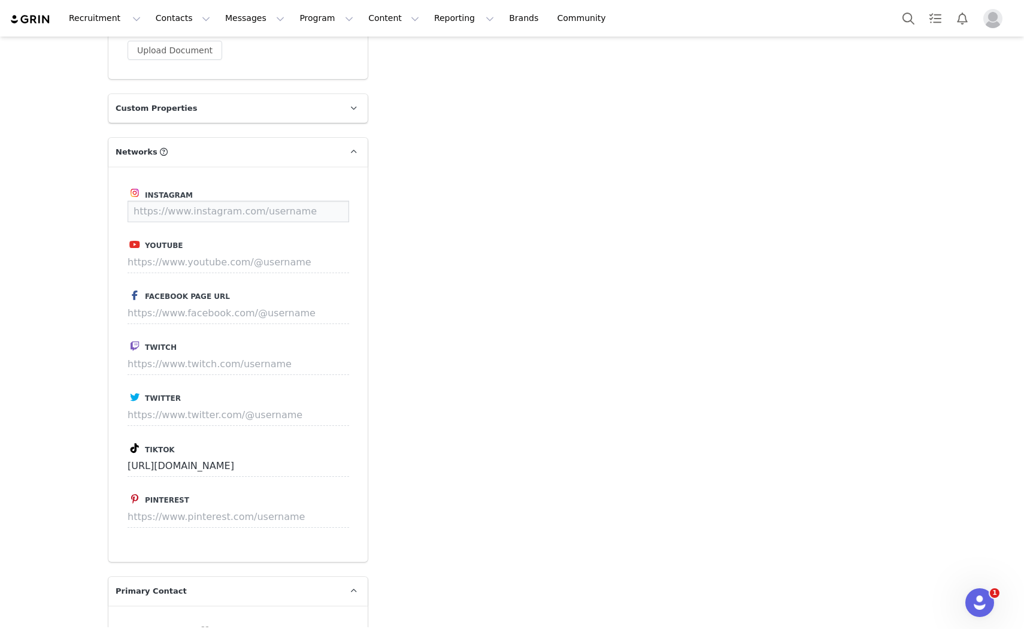
click at [175, 201] on input at bounding box center [239, 212] width 222 height 22
paste input "[URL][DOMAIN_NAME]"
type input "[URL][DOMAIN_NAME]"
click at [316, 201] on button "Save" at bounding box center [327, 212] width 44 height 22
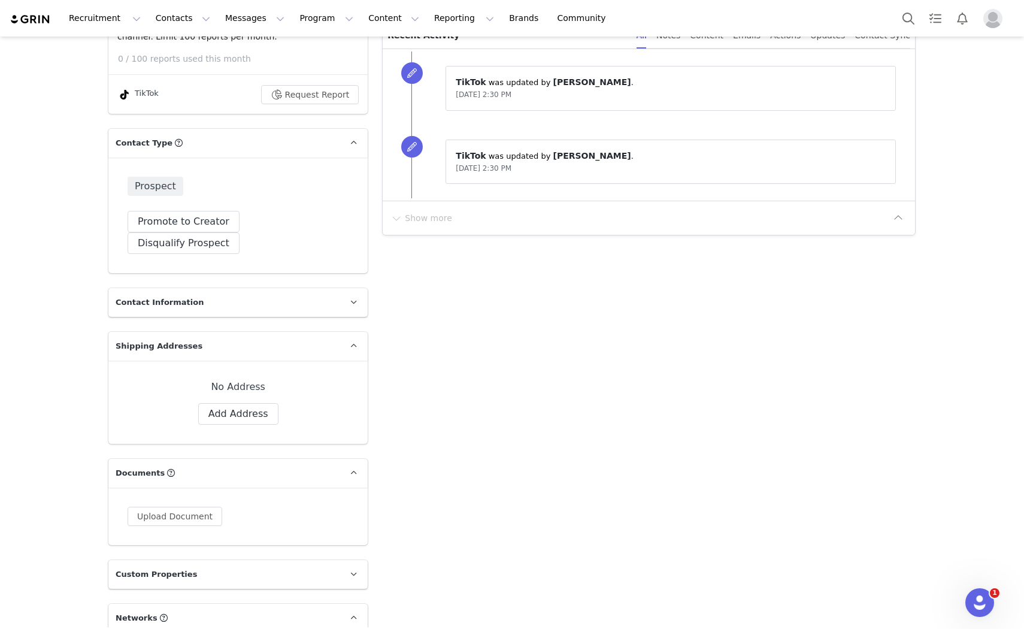
scroll to position [0, 0]
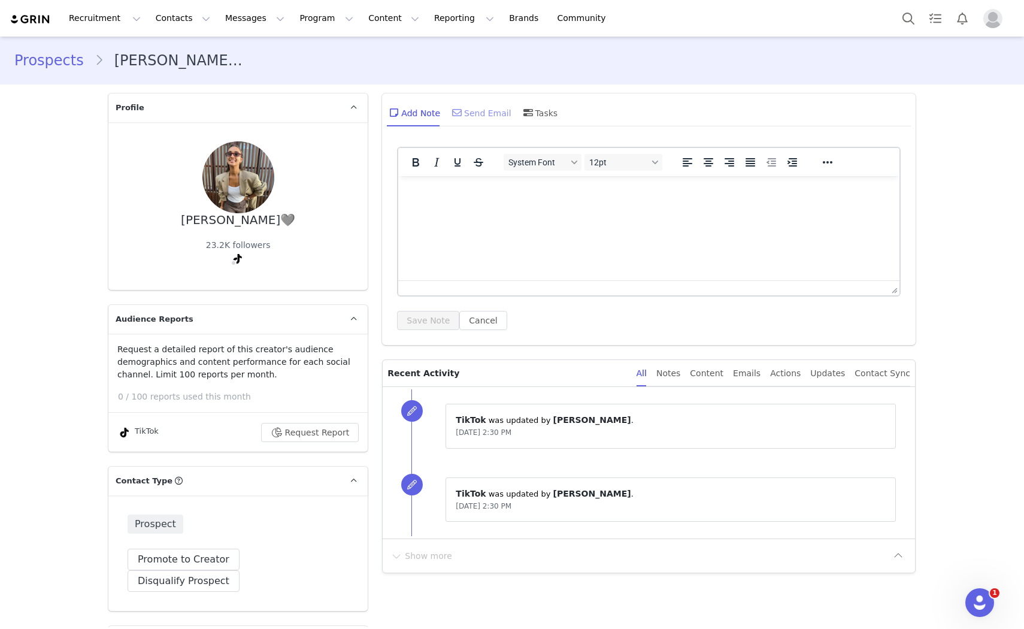
click at [466, 105] on div "Send Email" at bounding box center [481, 112] width 62 height 29
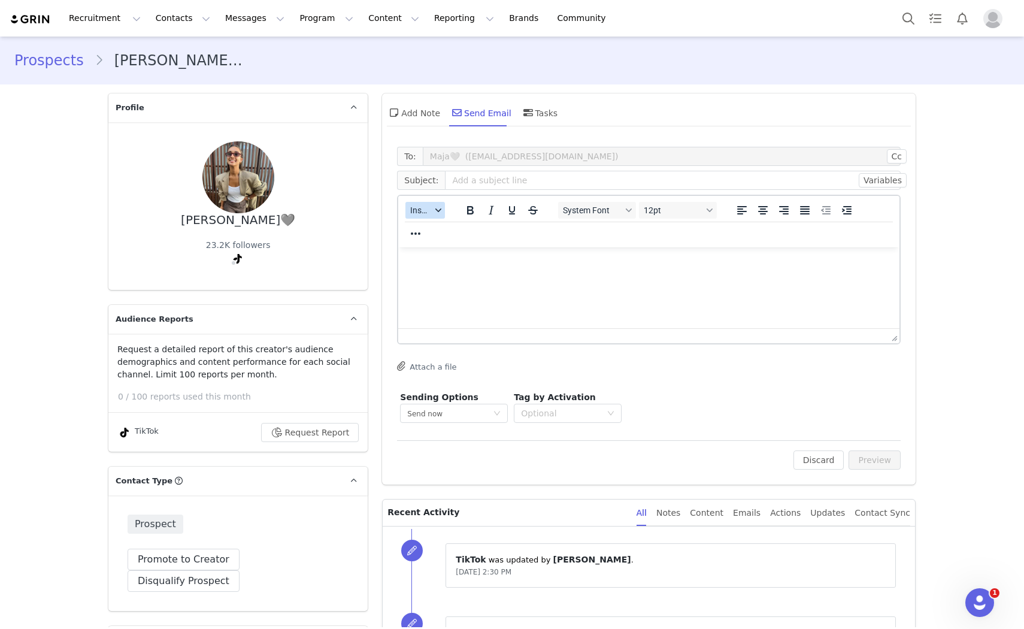
drag, startPoint x: 427, startPoint y: 214, endPoint x: 32, endPoint y: 1, distance: 448.7
click at [427, 214] on button "Insert" at bounding box center [425, 210] width 40 height 17
click at [430, 234] on div "Insert Template" at bounding box center [464, 230] width 108 height 14
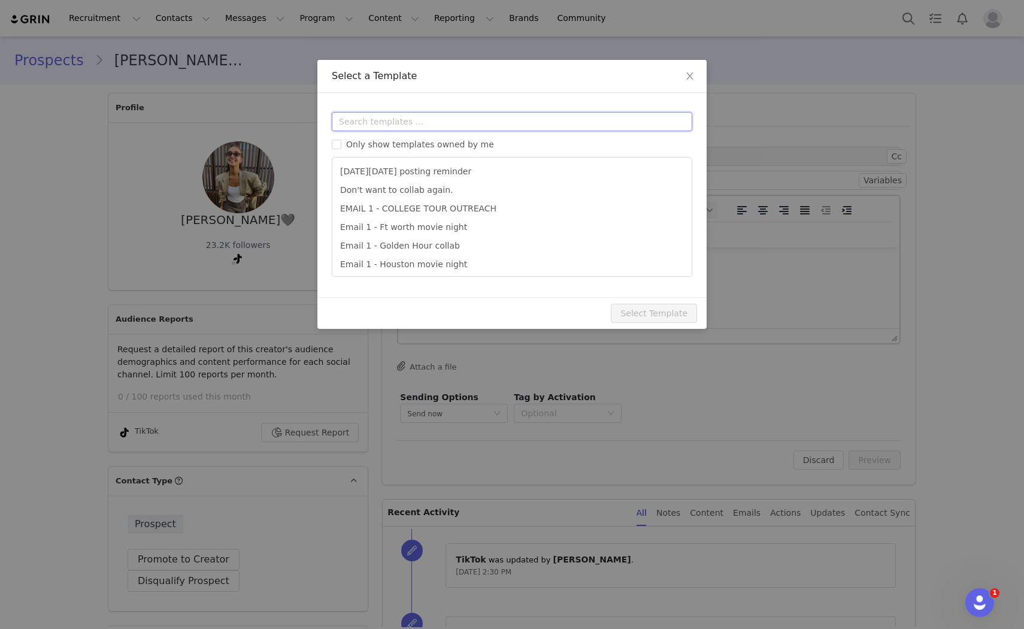
click at [428, 123] on input "text" at bounding box center [512, 121] width 360 height 19
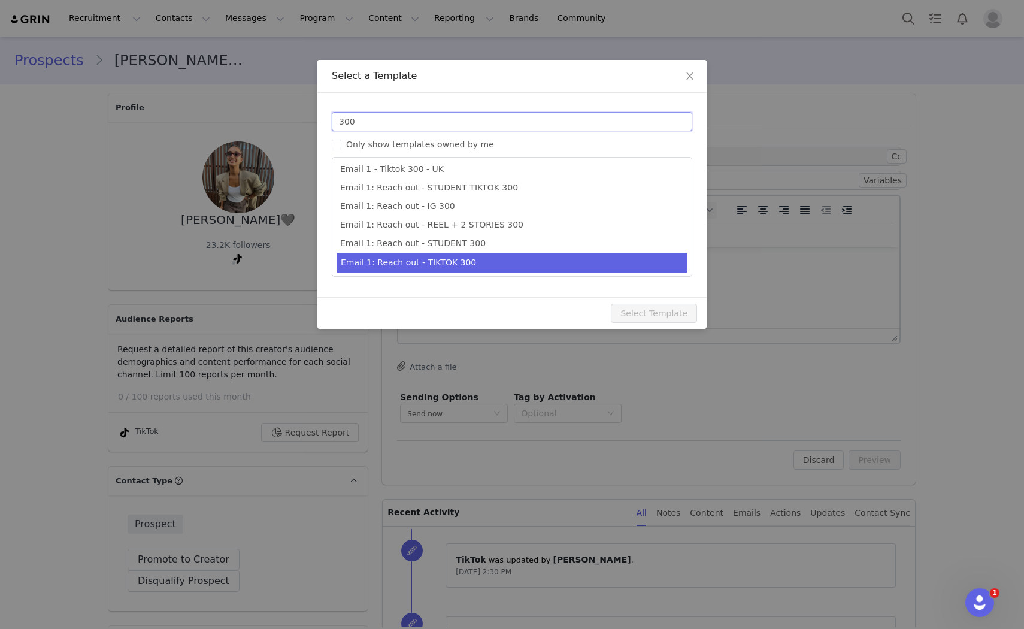
scroll to position [22, 0]
type input "300"
type input "Collab with Edikted"
click at [489, 255] on li "Email 1: Reach out - TIKTOK 300" at bounding box center [512, 262] width 350 height 20
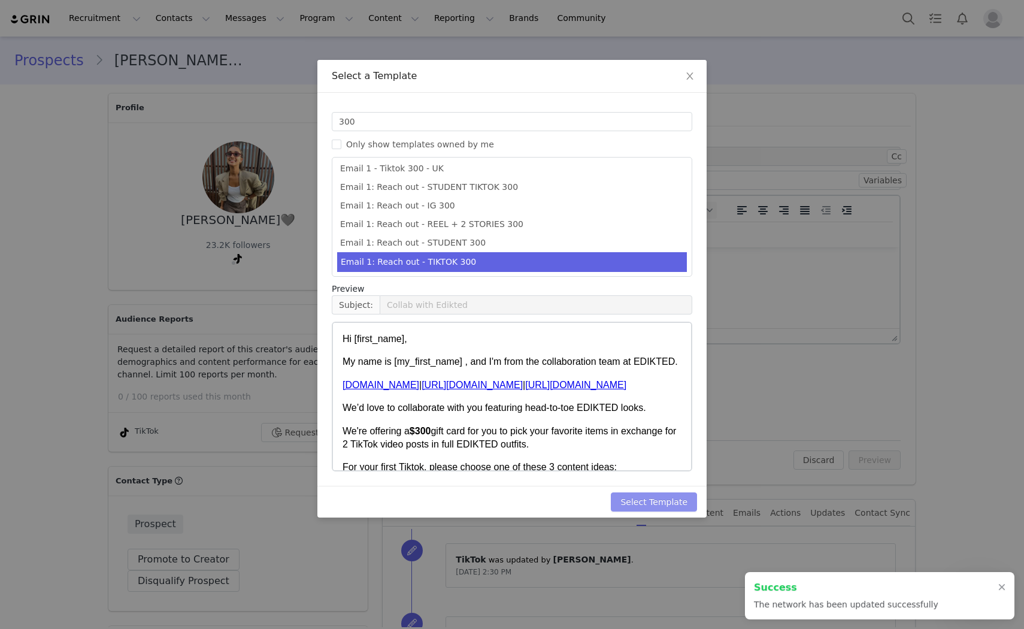
type input "[URL][DOMAIN_NAME]"
drag, startPoint x: 653, startPoint y: 499, endPoint x: 825, endPoint y: 482, distance: 172.7
click at [656, 499] on button "Select Template" at bounding box center [654, 501] width 86 height 19
type input "Collab with Edikted"
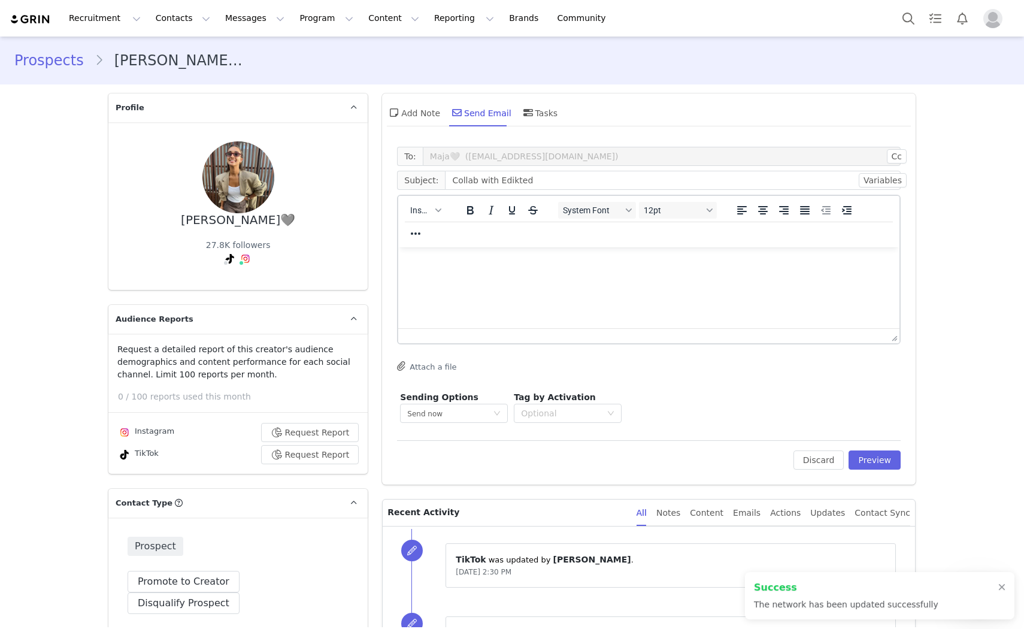
scroll to position [0, 0]
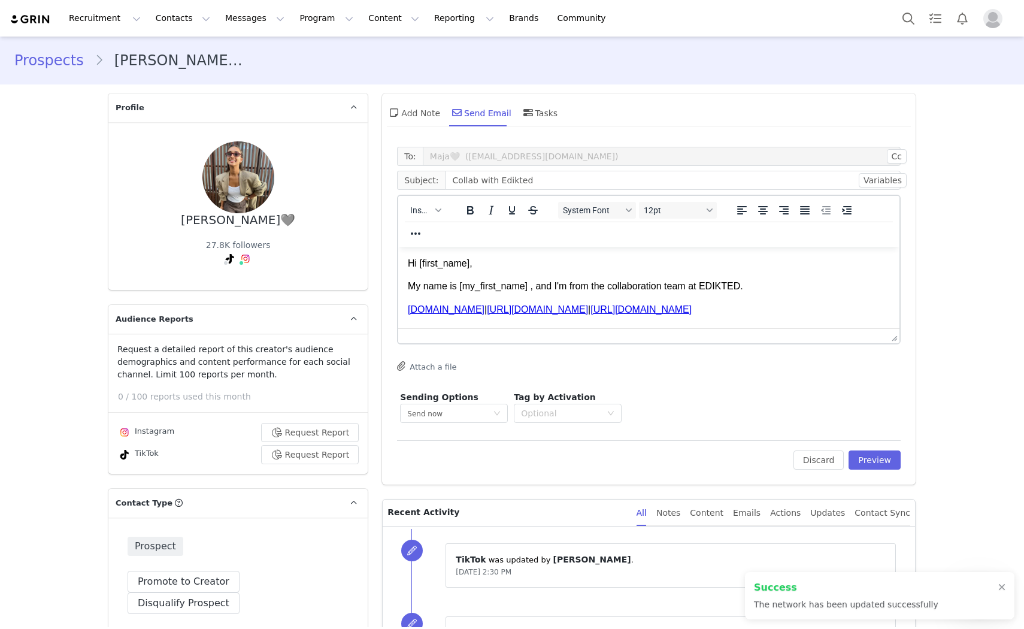
click at [863, 471] on div "To: Maja🩶 ([EMAIL_ADDRESS][DOMAIN_NAME]) Cc Cc: Subject: Collab with Edikted Va…" at bounding box center [649, 313] width 534 height 344
click at [867, 463] on button "Preview" at bounding box center [874, 459] width 52 height 19
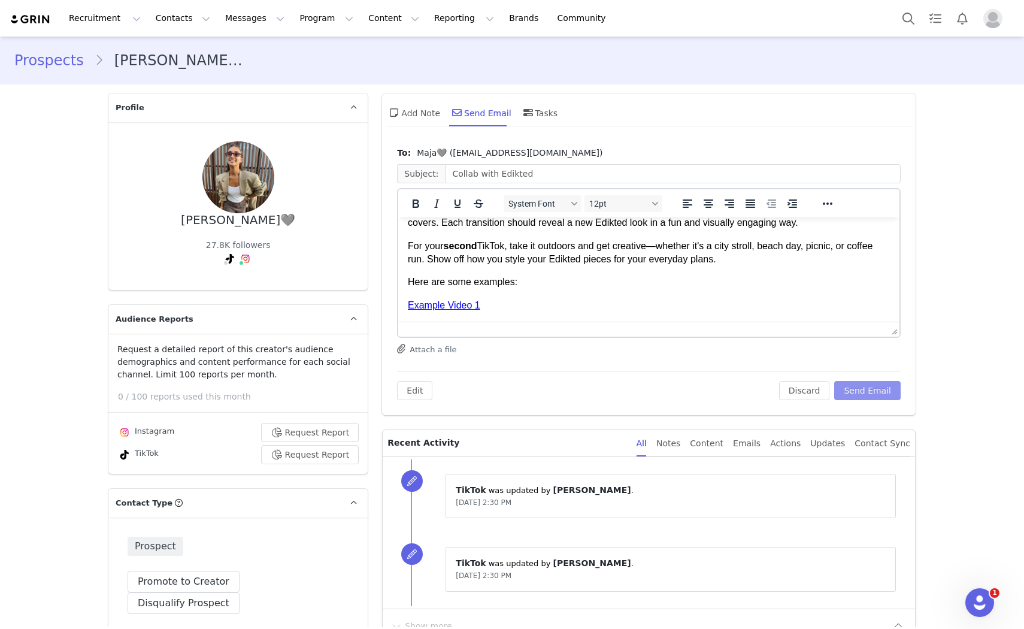
scroll to position [465, 0]
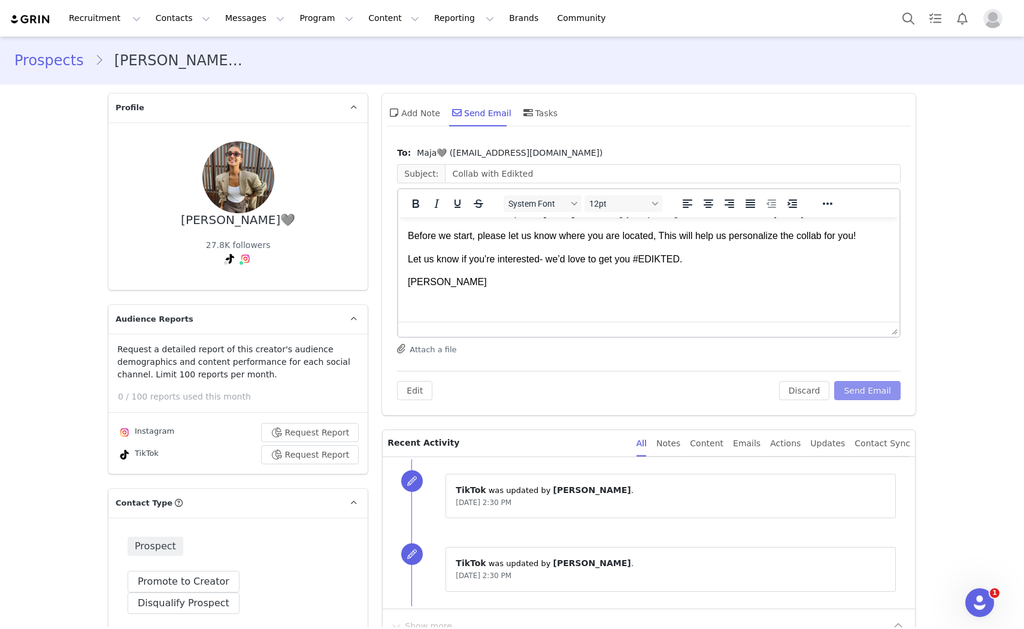
click at [860, 387] on button "Send Email" at bounding box center [867, 390] width 66 height 19
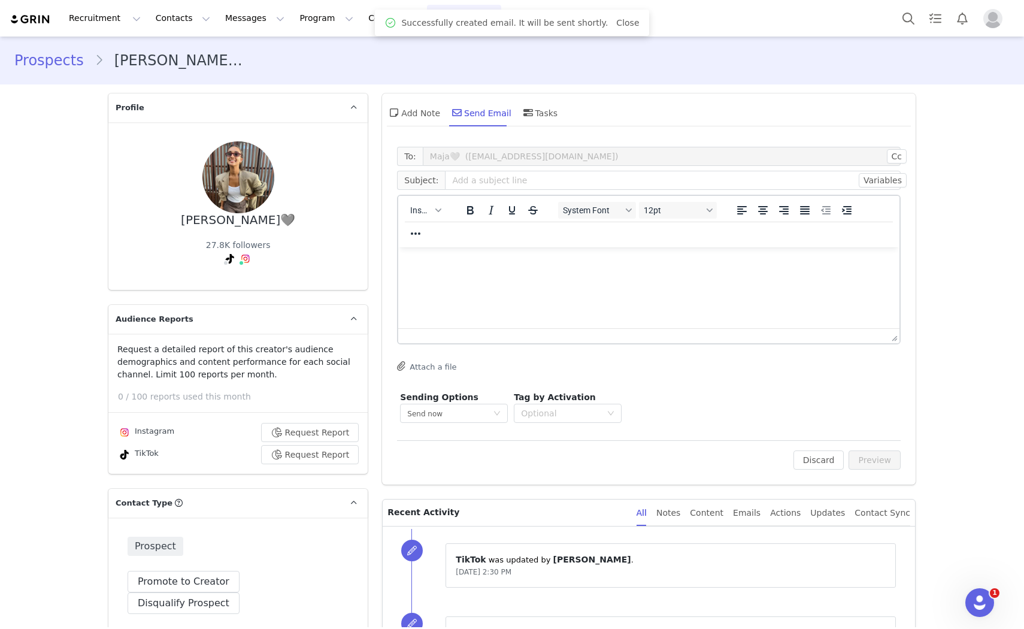
scroll to position [0, 0]
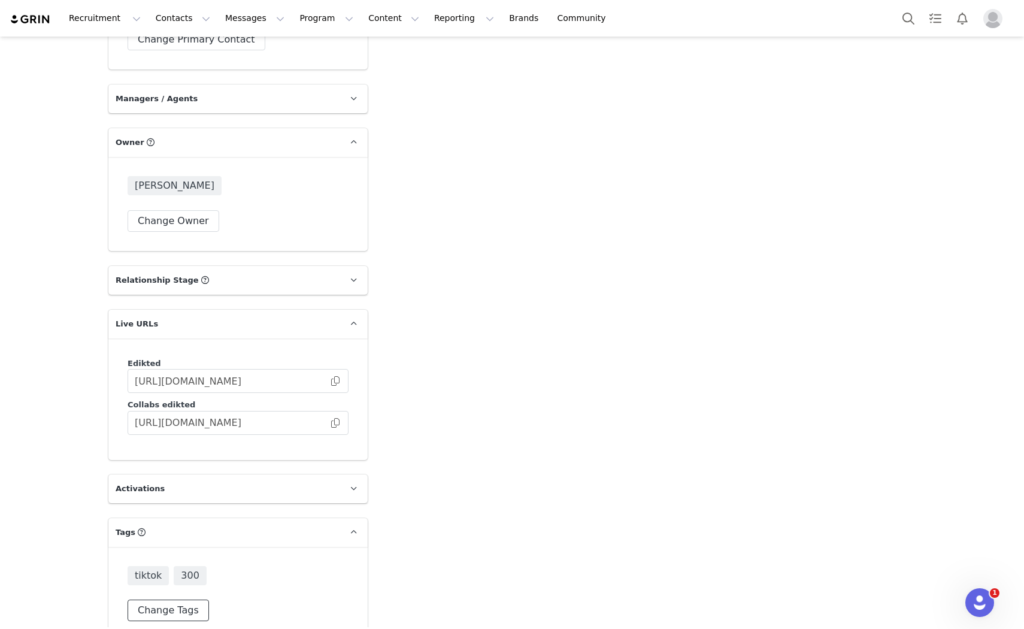
click at [187, 599] on button "Change Tags" at bounding box center [168, 610] width 81 height 22
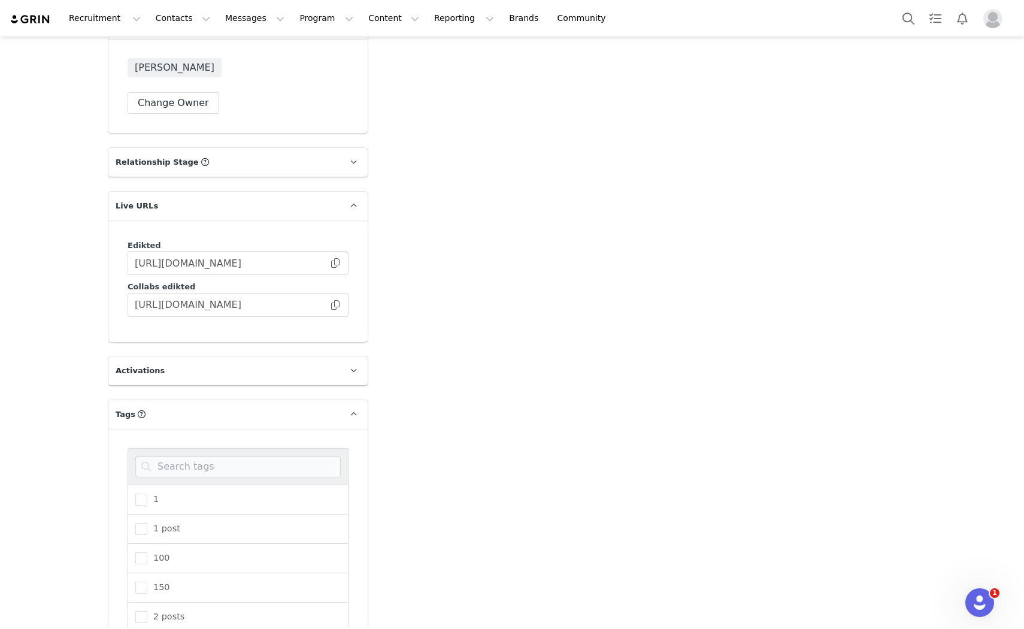
scroll to position [1551, 0]
click at [207, 454] on input at bounding box center [237, 465] width 205 height 22
type input "uk"
drag, startPoint x: 137, startPoint y: 505, endPoint x: 168, endPoint y: 493, distance: 33.9
click at [136, 522] on span at bounding box center [141, 528] width 12 height 12
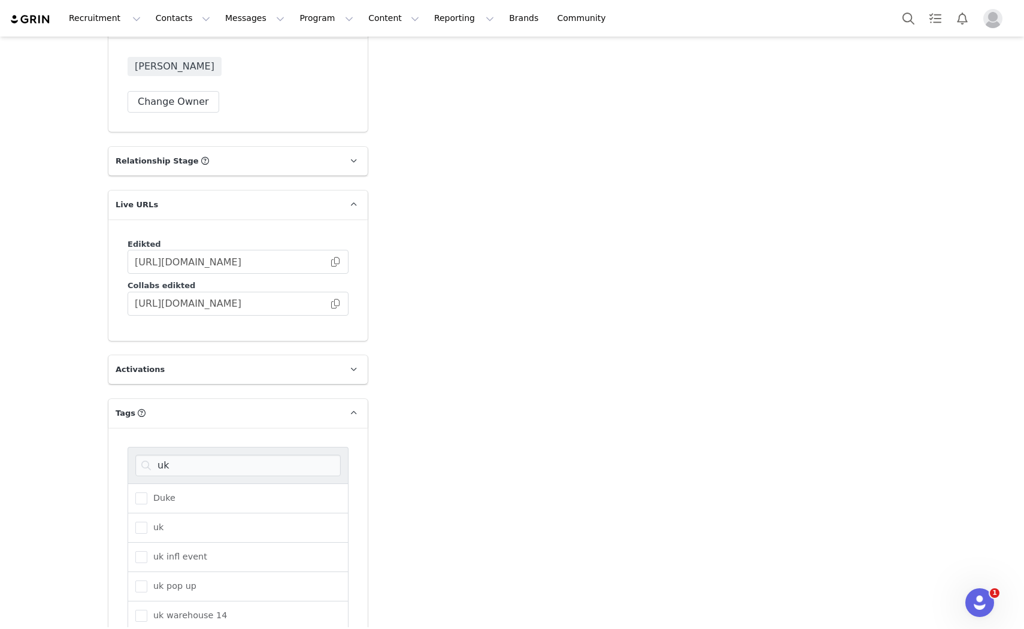
click at [147, 522] on input "uk" at bounding box center [147, 522] width 0 height 0
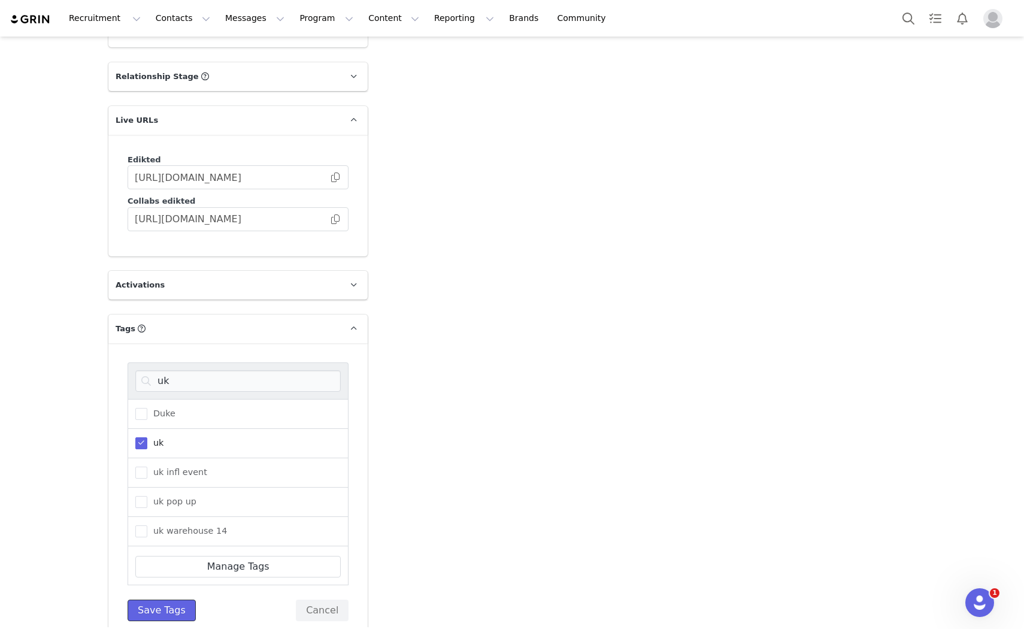
drag, startPoint x: 176, startPoint y: 589, endPoint x: 174, endPoint y: 582, distance: 6.8
click at [172, 599] on button "Save Tags" at bounding box center [162, 610] width 68 height 22
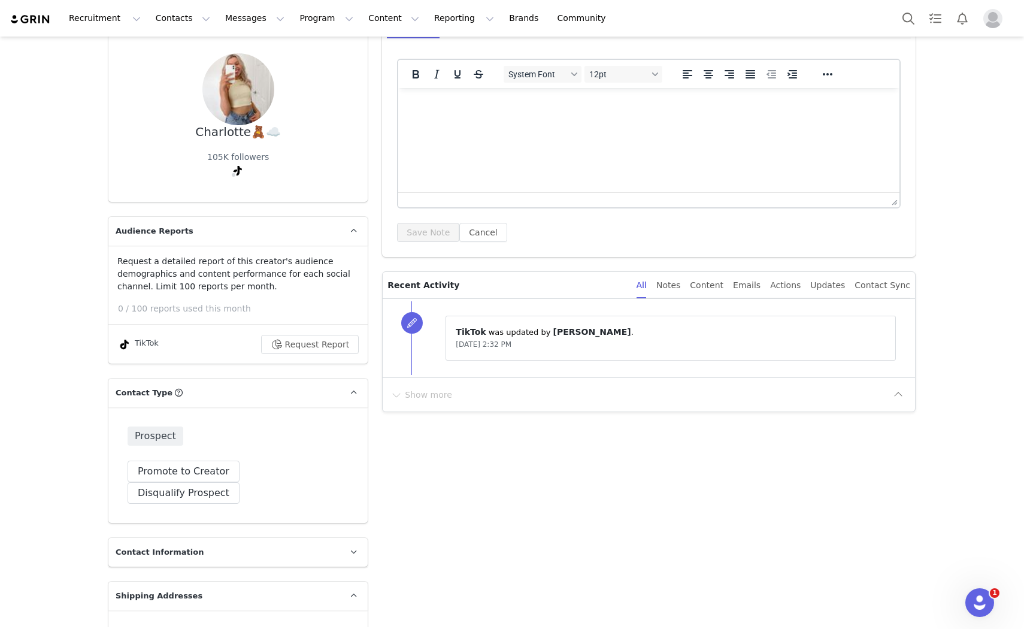
scroll to position [0, 0]
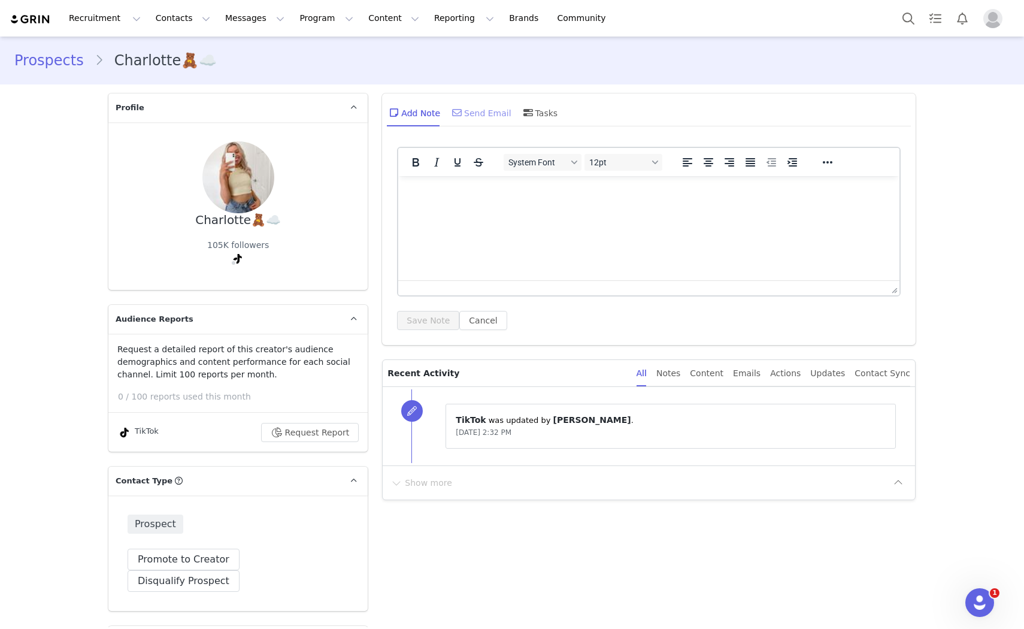
click at [486, 120] on div "Send Email" at bounding box center [481, 112] width 62 height 29
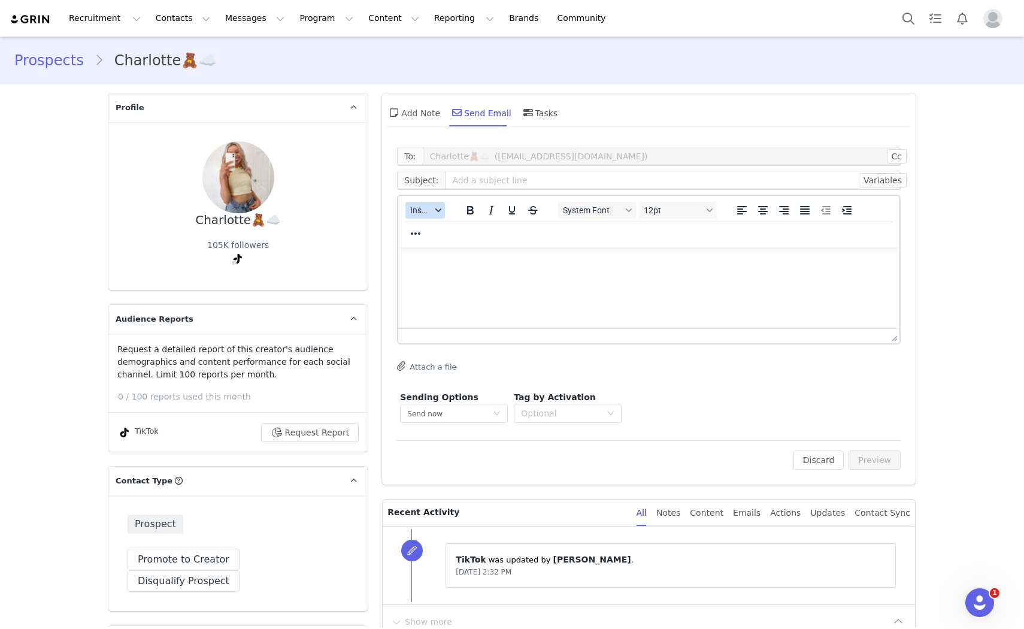
click at [410, 214] on span "Insert" at bounding box center [420, 210] width 21 height 10
click at [422, 229] on div "Insert Template" at bounding box center [464, 230] width 108 height 14
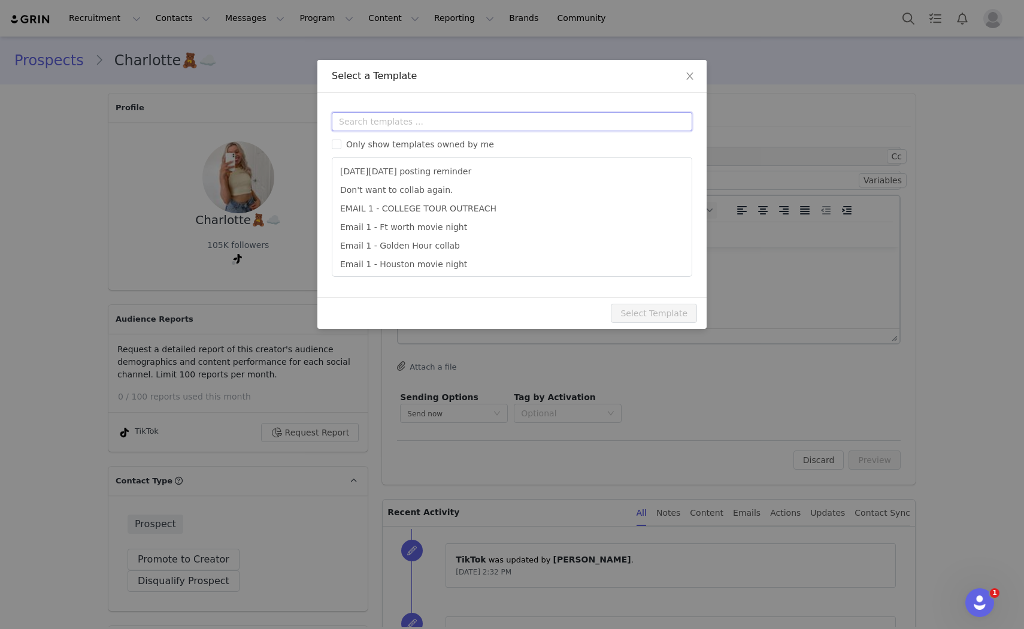
click at [406, 127] on input "text" at bounding box center [512, 121] width 360 height 19
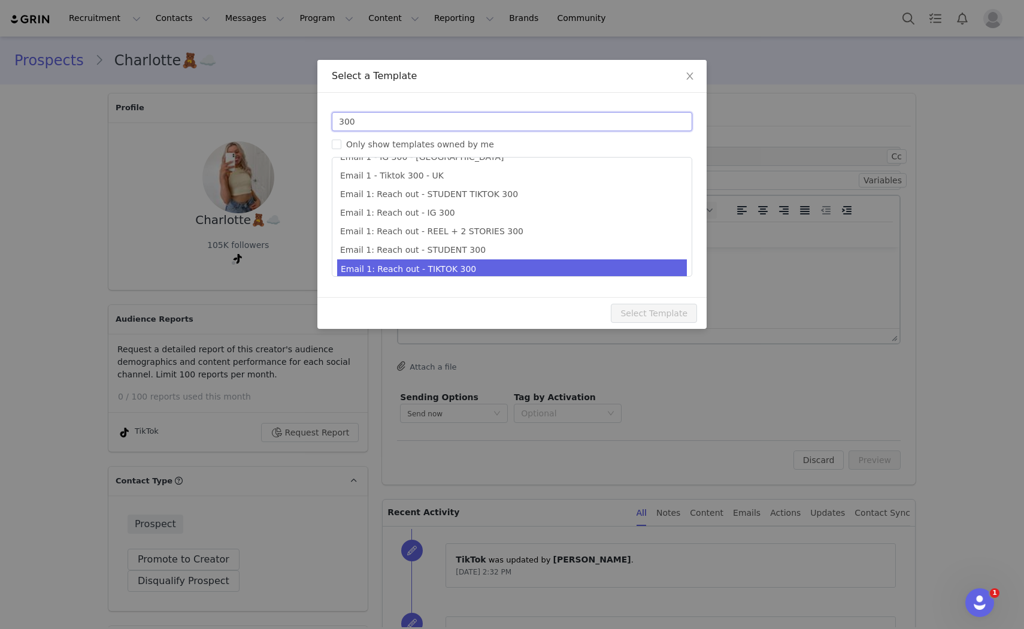
scroll to position [22, 0]
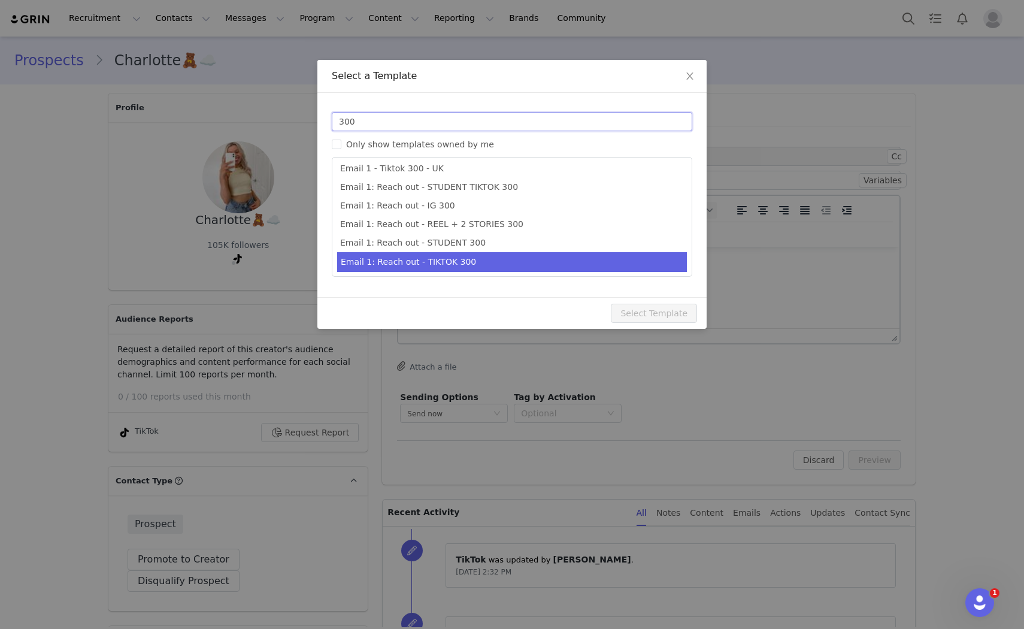
type input "300"
type input "Collab with Edikted"
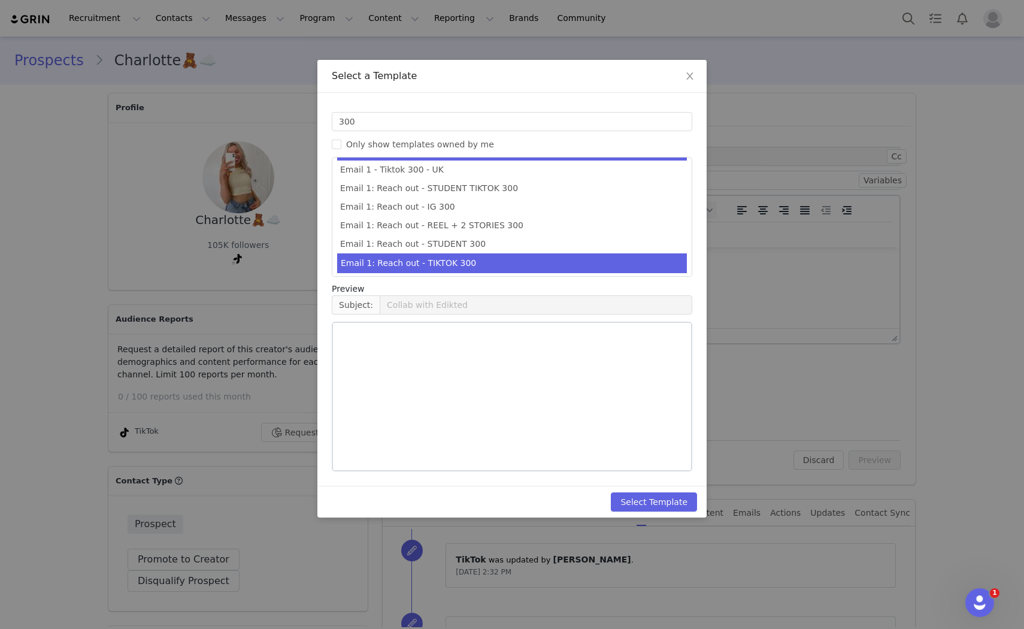
click at [487, 261] on li "Email 1: Reach out - TIKTOK 300" at bounding box center [512, 263] width 350 height 20
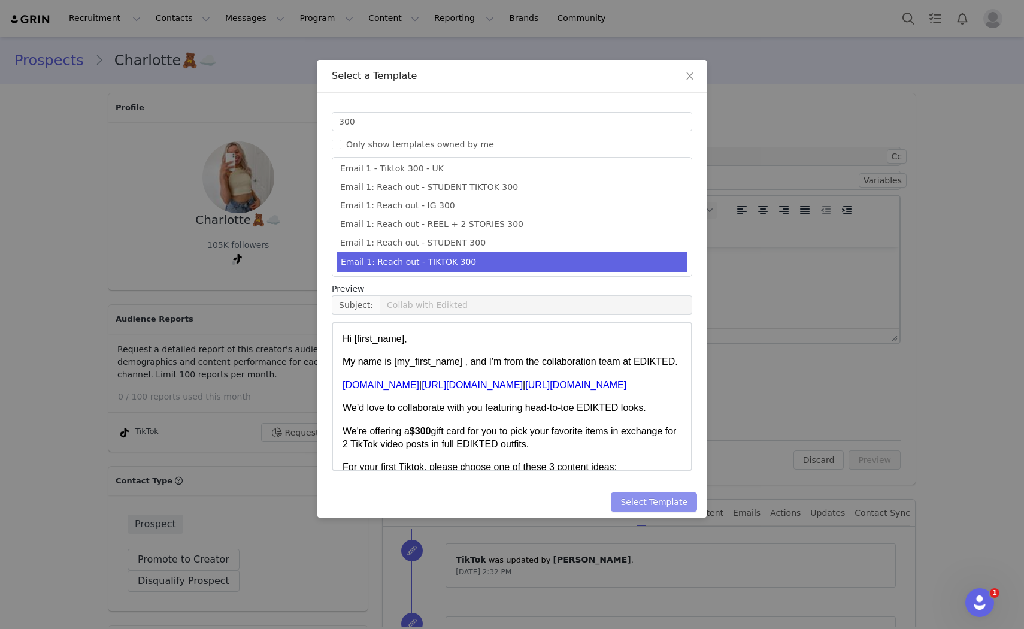
click at [680, 503] on button "Select Template" at bounding box center [654, 501] width 86 height 19
type input "Collab with Edikted"
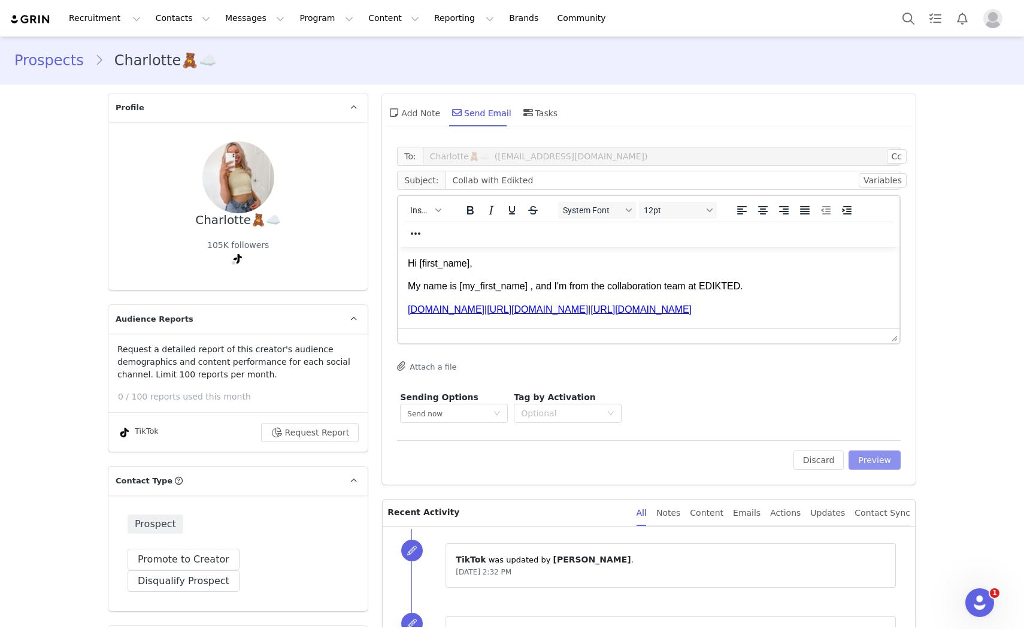
click at [856, 469] on button "Preview" at bounding box center [874, 459] width 52 height 19
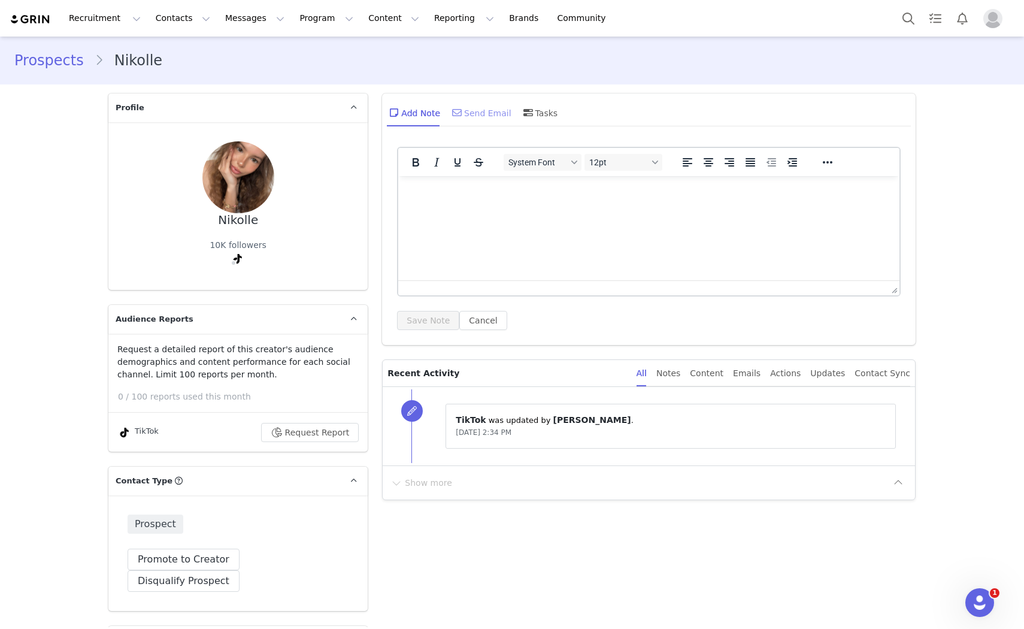
drag, startPoint x: 471, startPoint y: 93, endPoint x: 474, endPoint y: 99, distance: 7.2
click at [472, 96] on div "Add Note Send Email Tasks" at bounding box center [649, 116] width 534 height 47
click at [475, 104] on div "Send Email" at bounding box center [481, 112] width 62 height 29
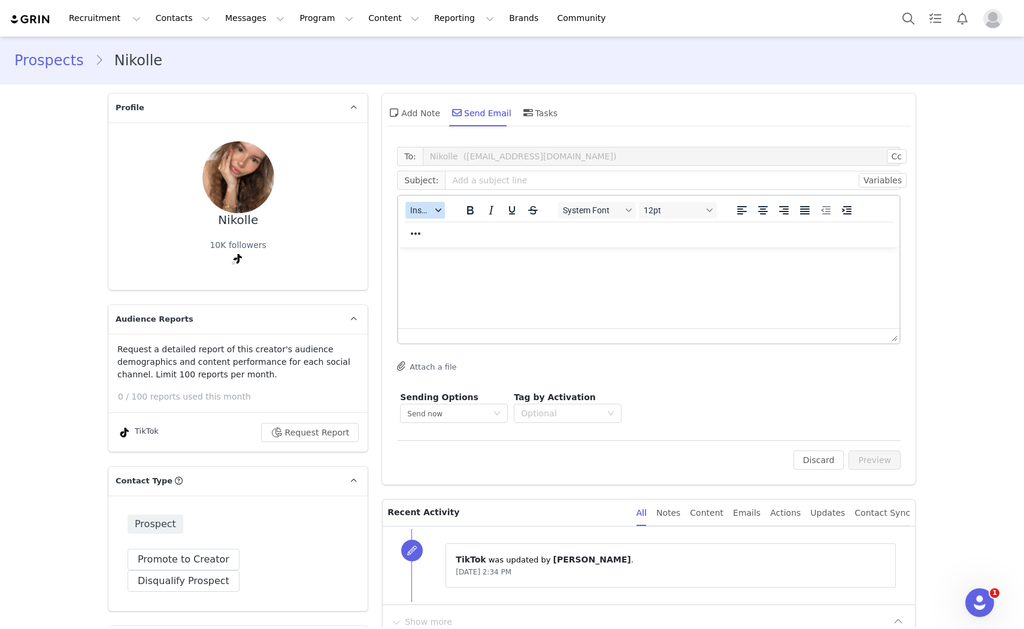
click at [434, 216] on button "Insert" at bounding box center [425, 210] width 40 height 17
click at [438, 223] on div "Insert Template" at bounding box center [464, 230] width 108 height 14
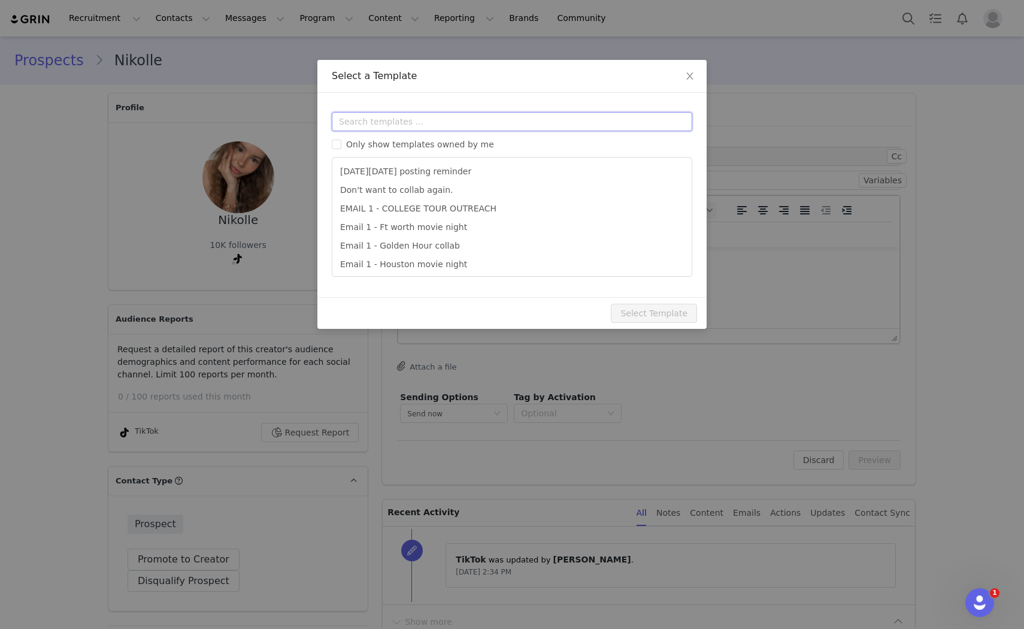
click at [411, 120] on input "text" at bounding box center [512, 121] width 360 height 19
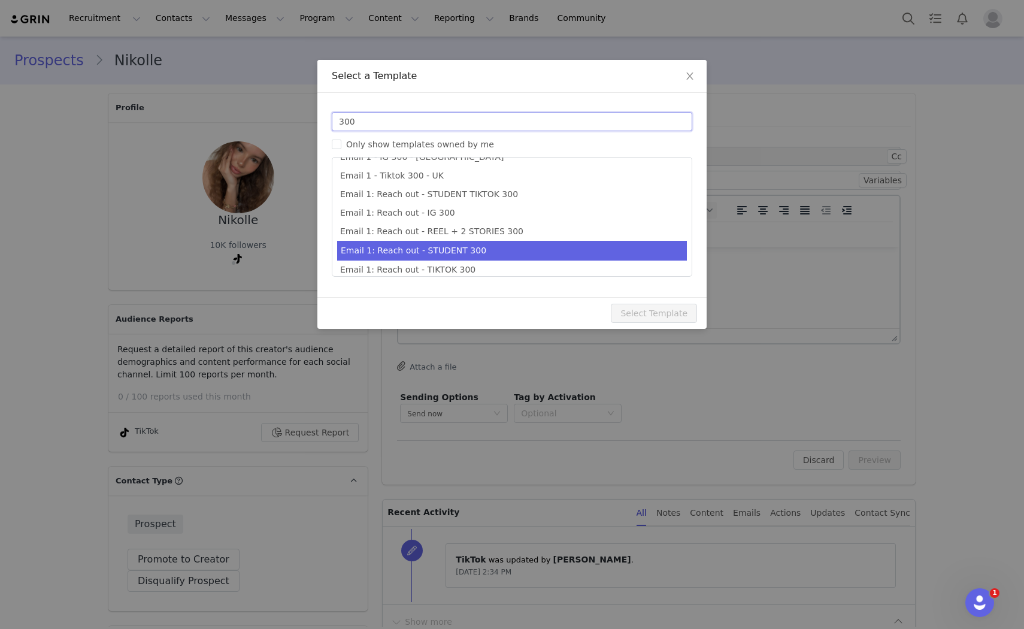
scroll to position [22, 0]
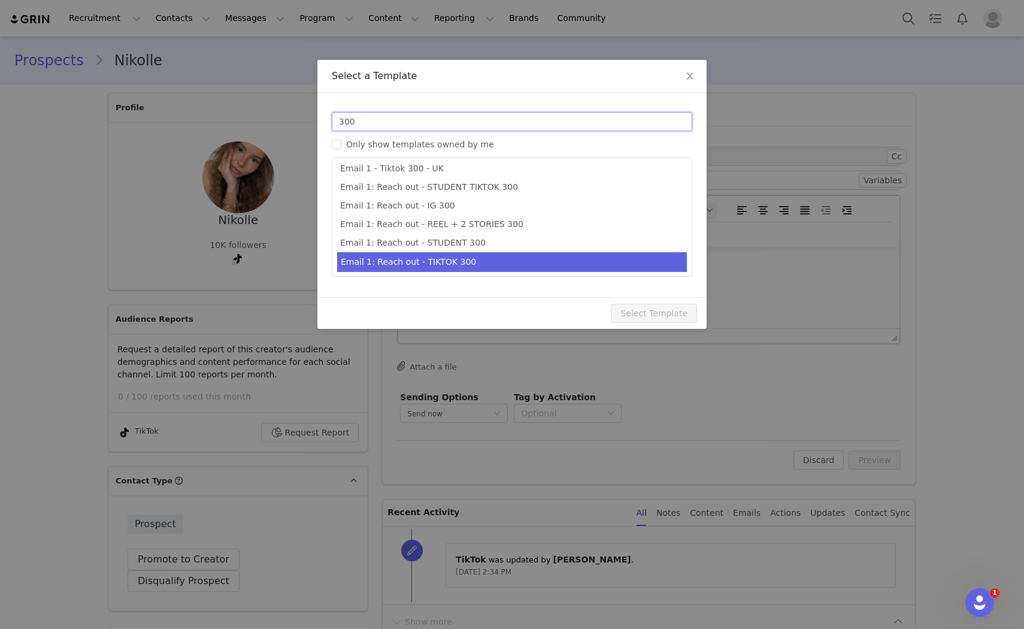
type input "300"
type input "Collab with Edikted"
click at [517, 259] on li "Email 1: Reach out - TIKTOK 300" at bounding box center [512, 262] width 350 height 20
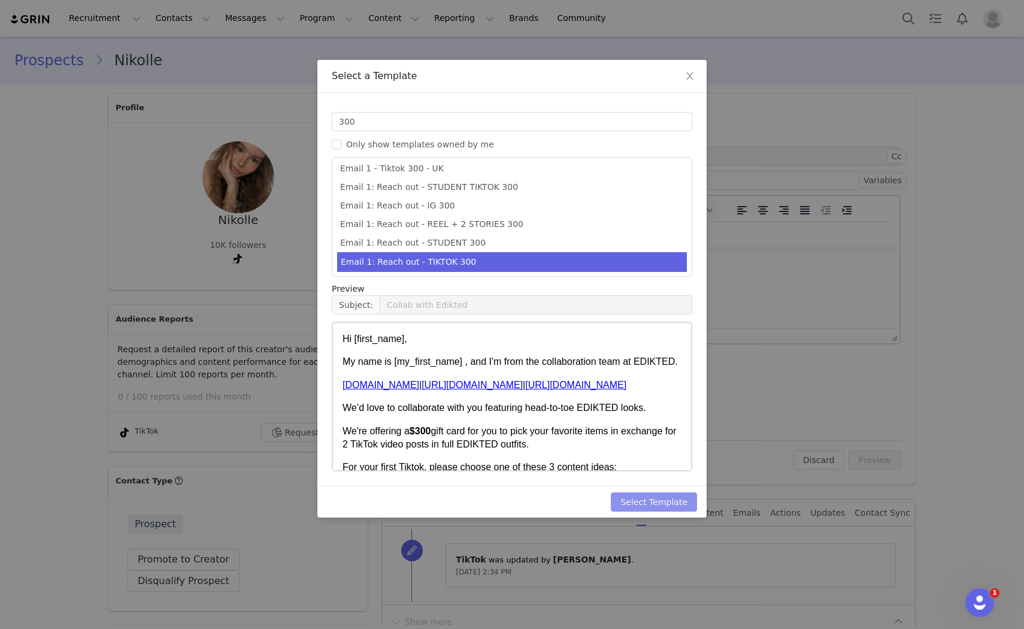
click at [689, 499] on button "Select Template" at bounding box center [654, 501] width 86 height 19
type input "Collab with Edikted"
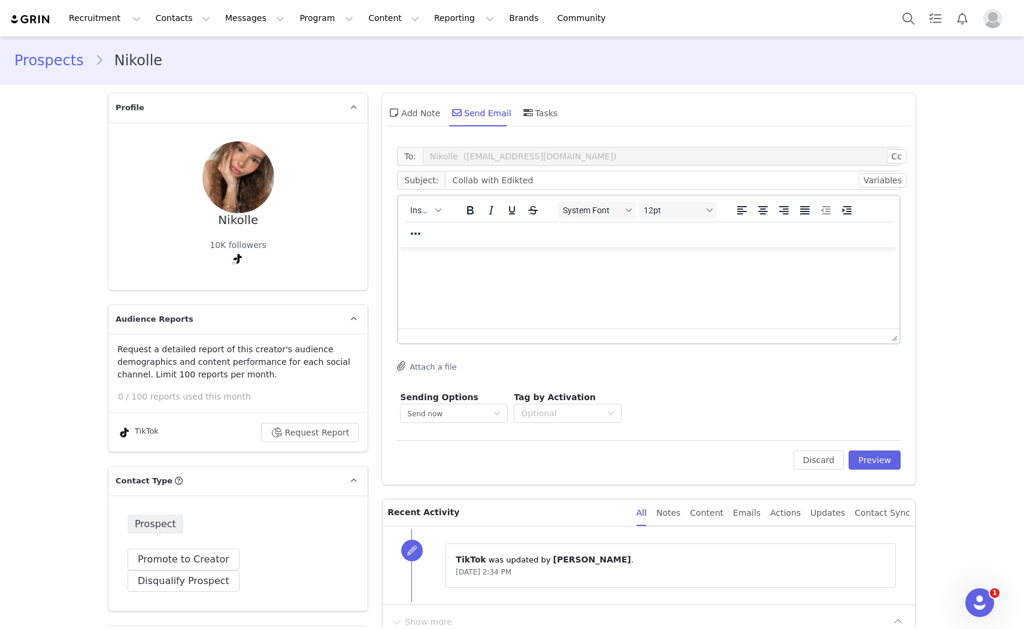
scroll to position [0, 0]
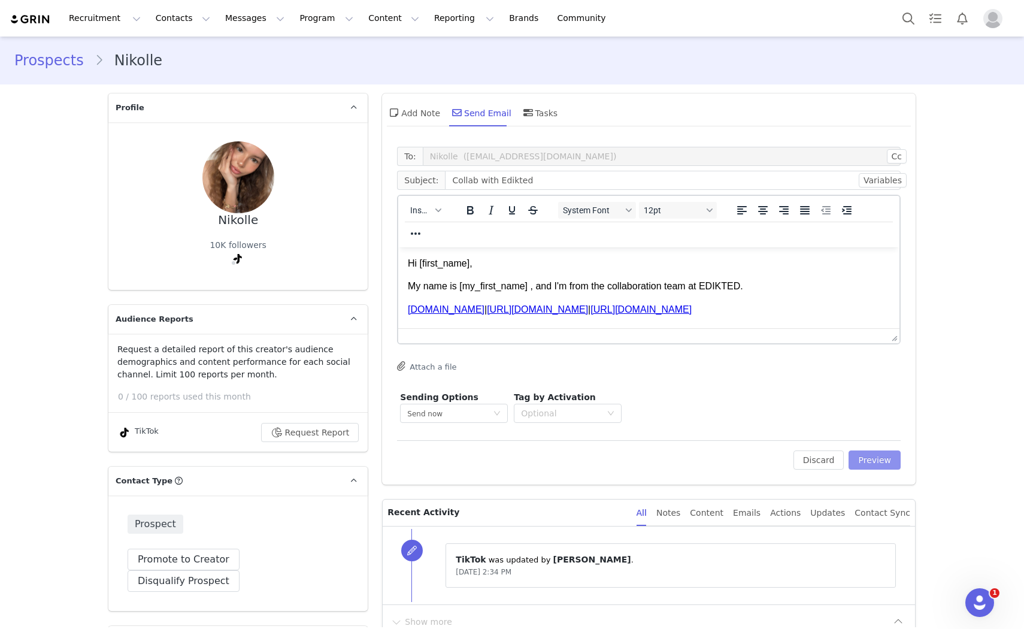
click at [871, 458] on button "Preview" at bounding box center [874, 459] width 52 height 19
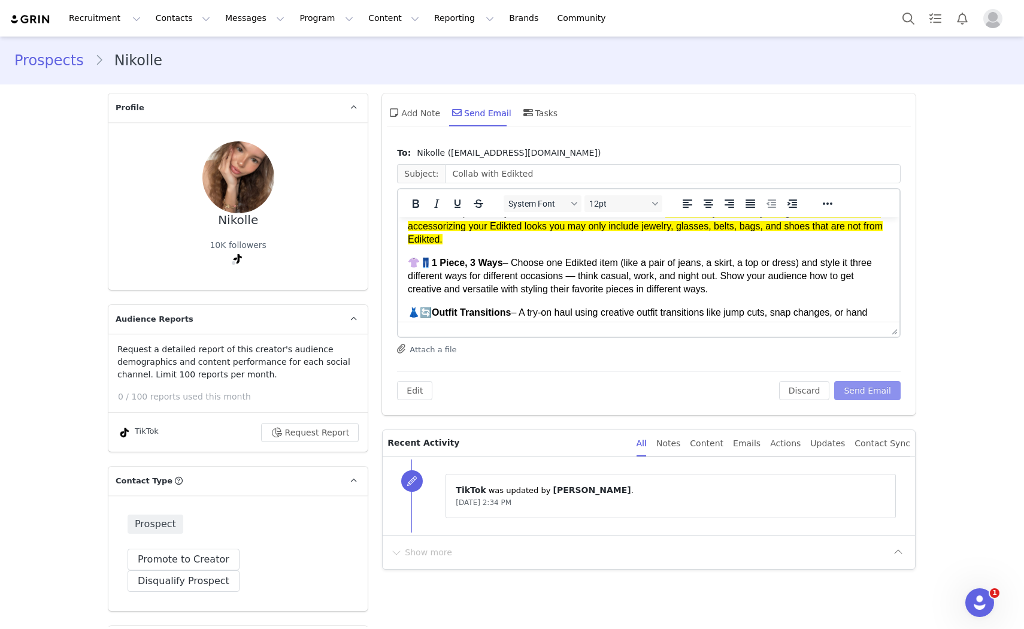
scroll to position [66, 0]
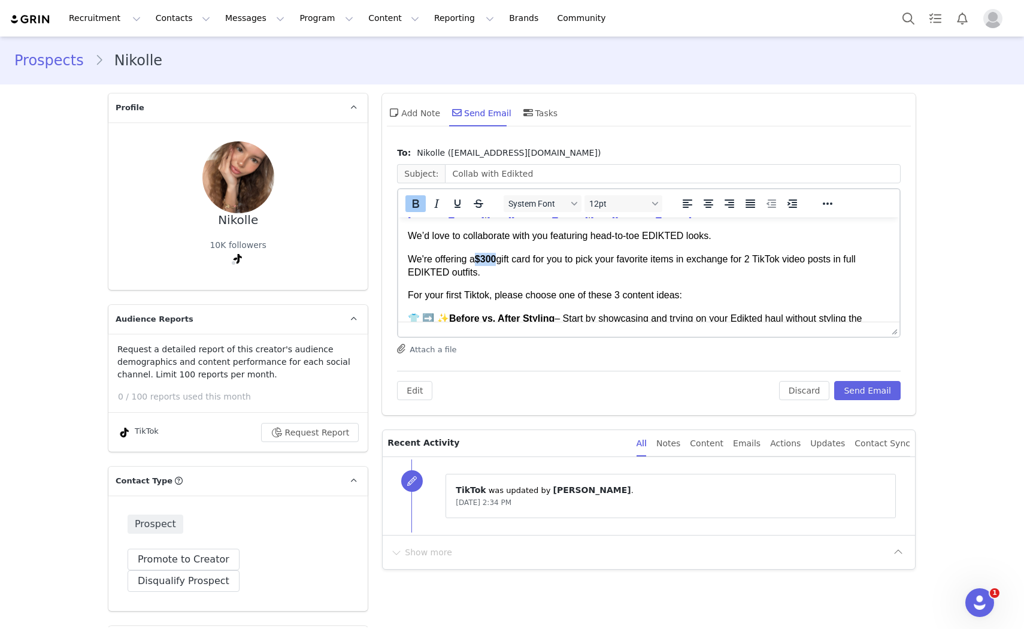
drag, startPoint x: 499, startPoint y: 260, endPoint x: 477, endPoint y: 262, distance: 21.6
click at [477, 262] on strong "$300" at bounding box center [486, 259] width 22 height 10
click at [408, 199] on icon "Bold" at bounding box center [415, 203] width 14 height 14
click at [490, 260] on p "We're offering a $300 gift card for you to pick your favorite items in exchange…" at bounding box center [649, 266] width 482 height 27
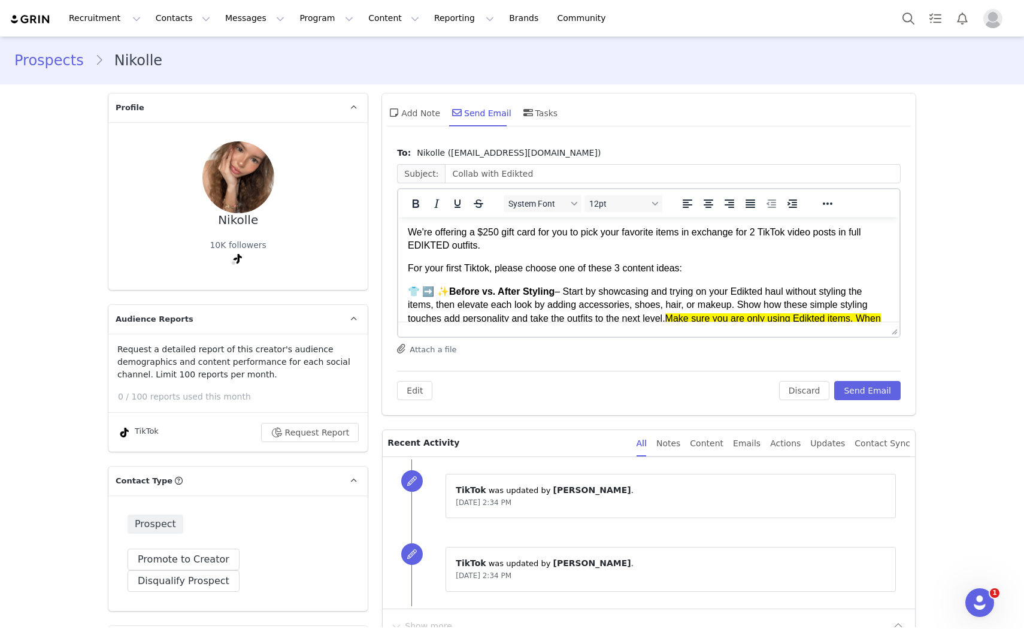
scroll to position [475, 0]
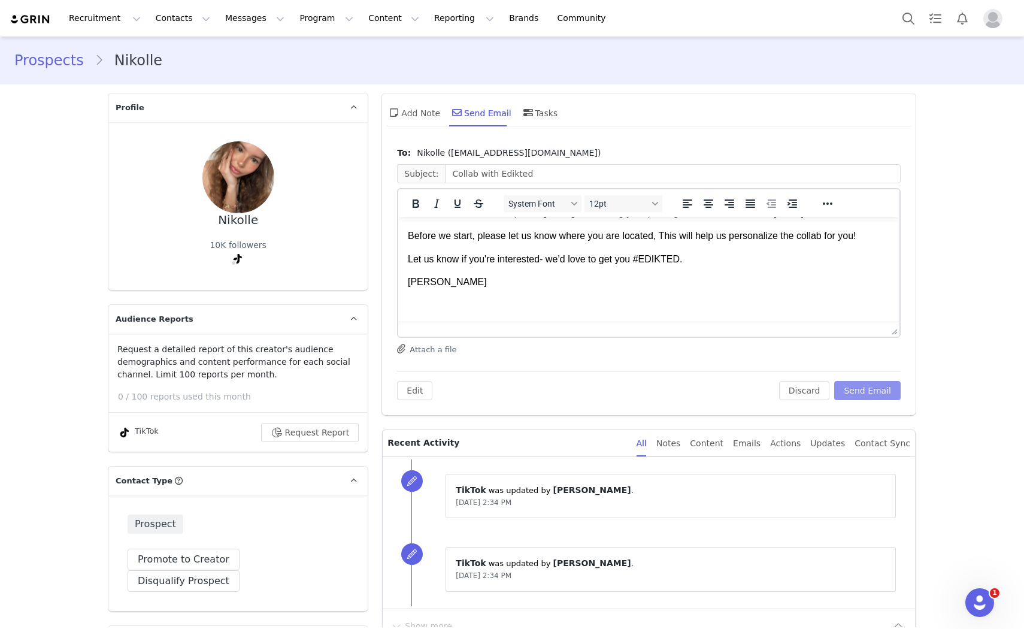
click at [867, 392] on button "Send Email" at bounding box center [867, 390] width 66 height 19
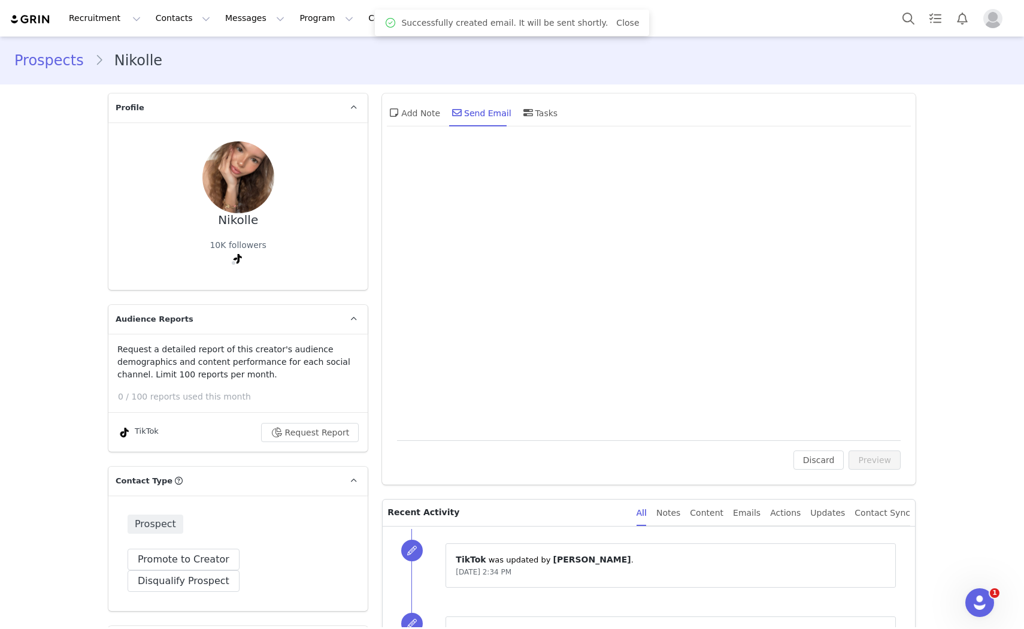
scroll to position [0, 0]
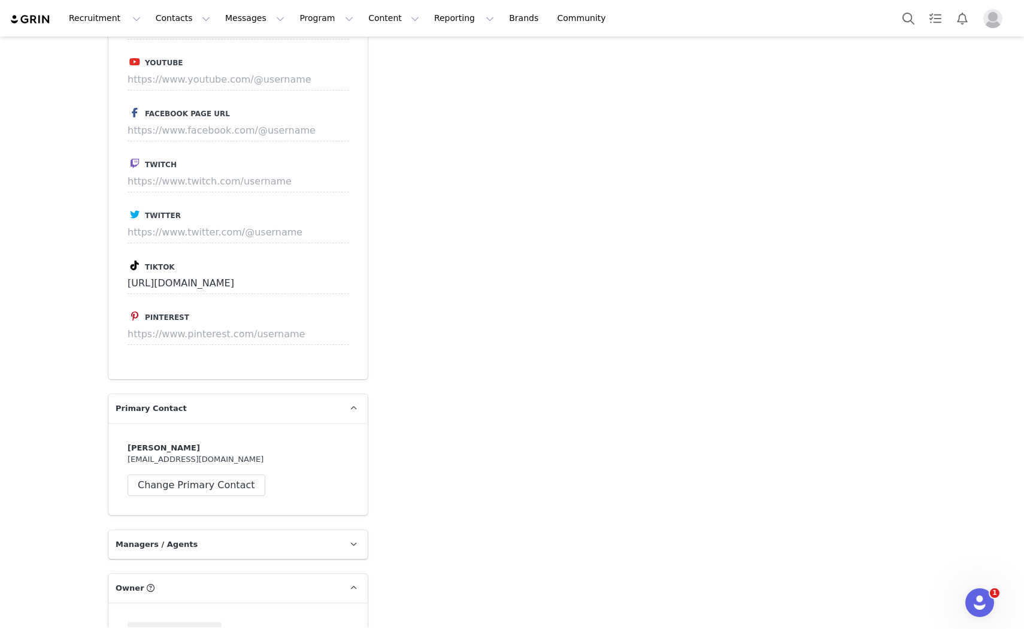
scroll to position [865, 0]
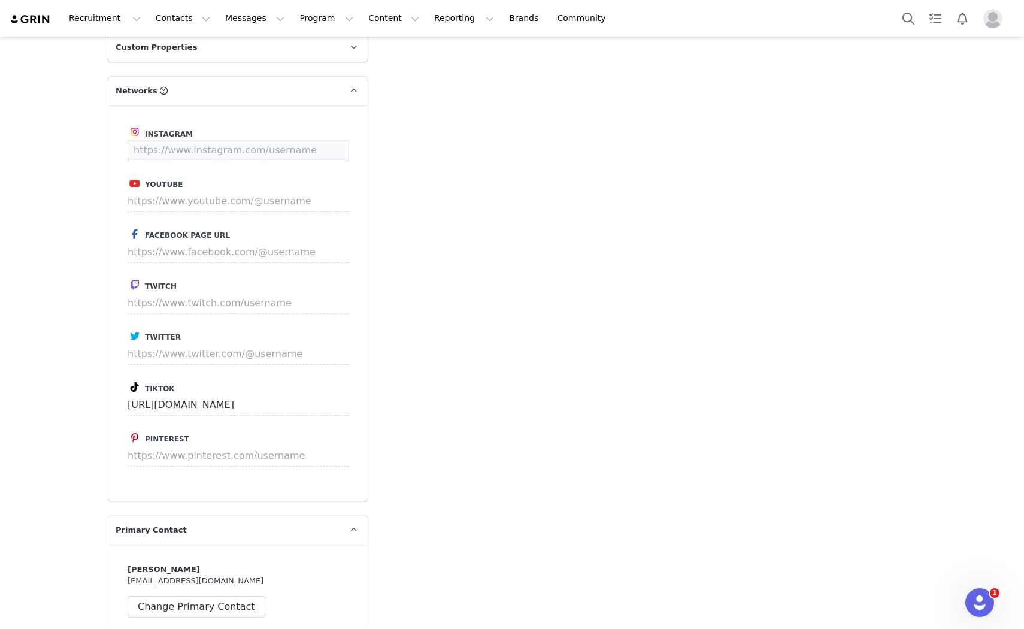
click at [187, 140] on input at bounding box center [239, 151] width 222 height 22
paste input "[URL][DOMAIN_NAME]"
type input "https://www.instagram.com/mariammmendes/"
click at [338, 140] on button "Save" at bounding box center [327, 151] width 44 height 22
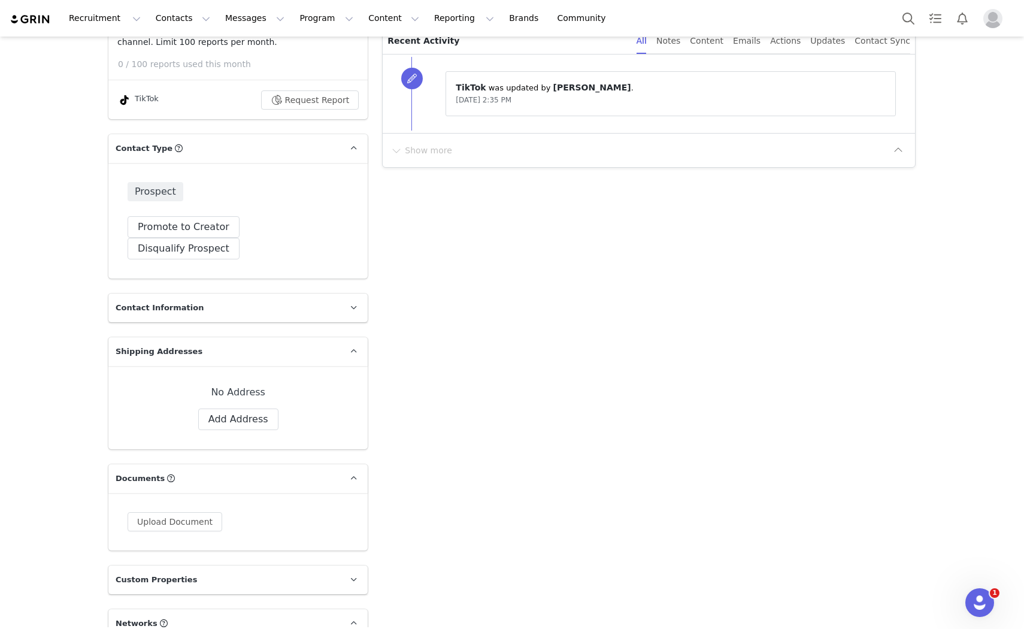
scroll to position [0, 0]
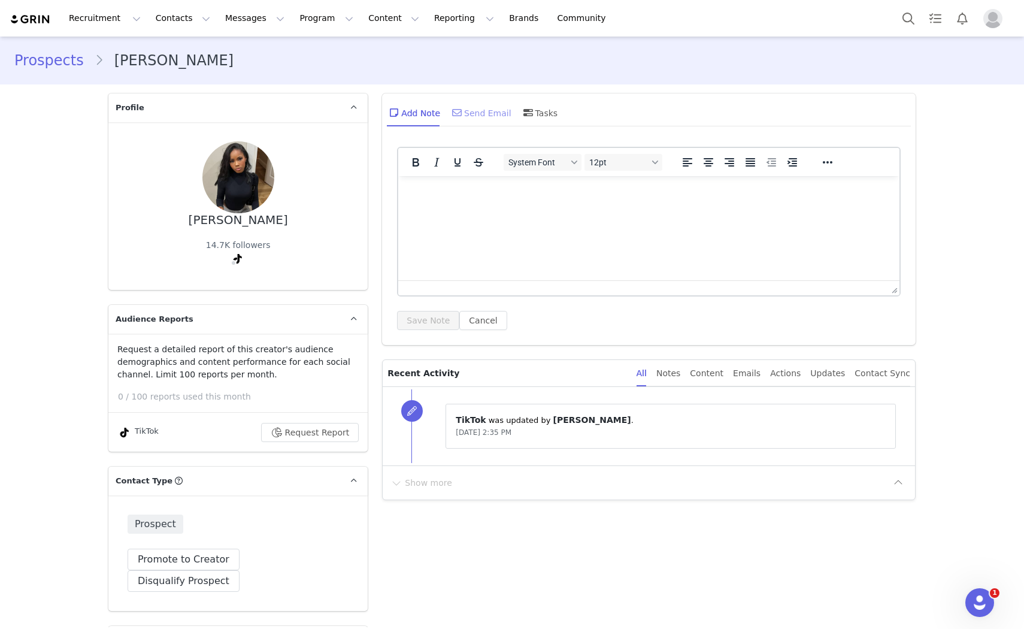
click at [459, 111] on div "Send Email" at bounding box center [481, 112] width 62 height 29
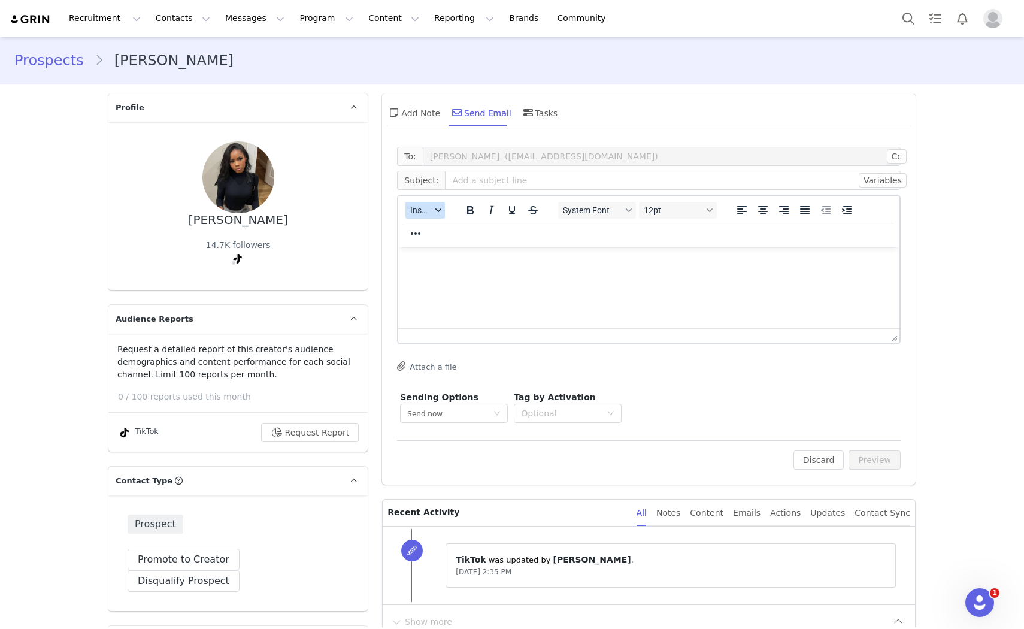
click at [419, 211] on span "Insert" at bounding box center [420, 210] width 21 height 10
click at [439, 231] on div "Insert Template" at bounding box center [464, 230] width 108 height 14
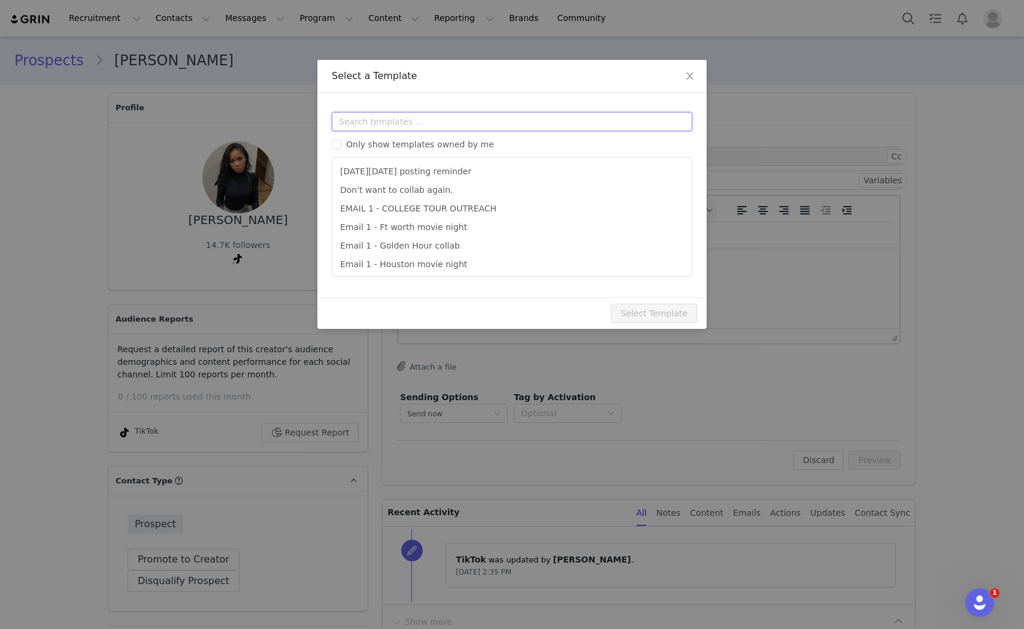
click at [422, 123] on input "text" at bounding box center [512, 121] width 360 height 19
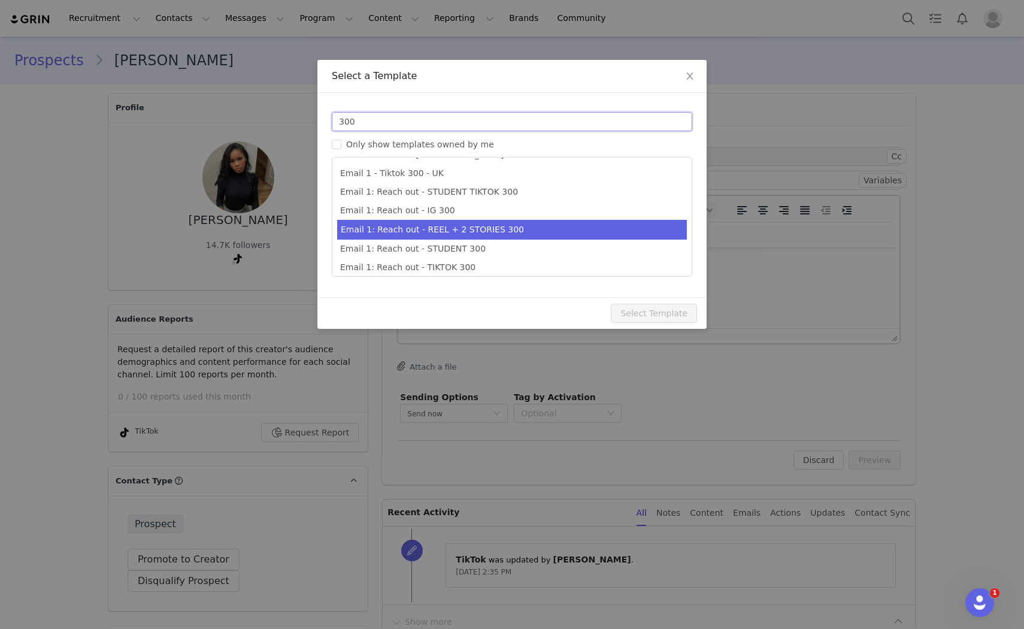
scroll to position [22, 0]
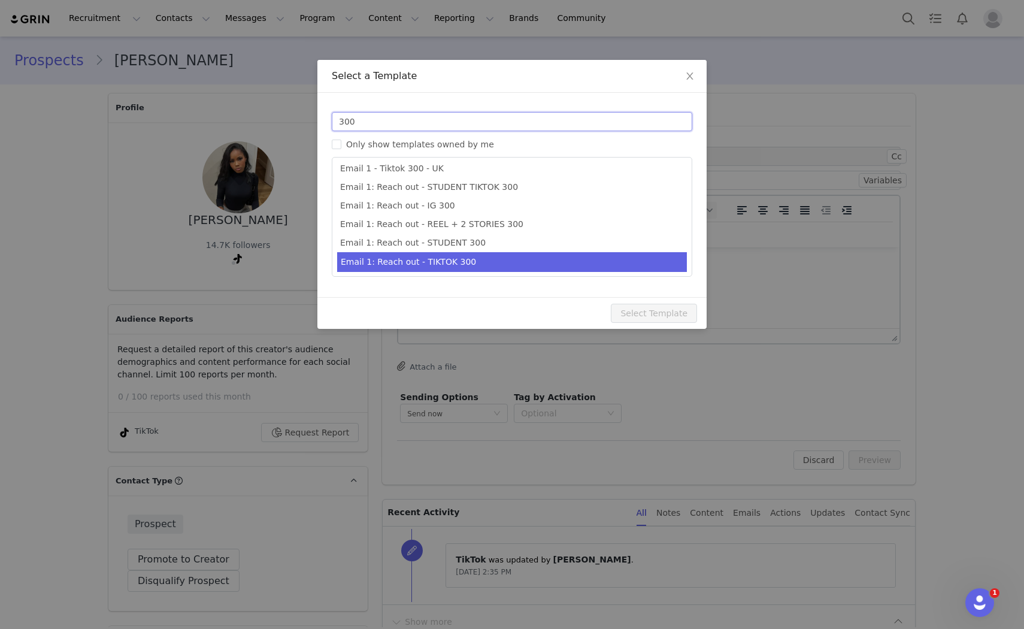
type input "300"
type input "Collab with Edikted"
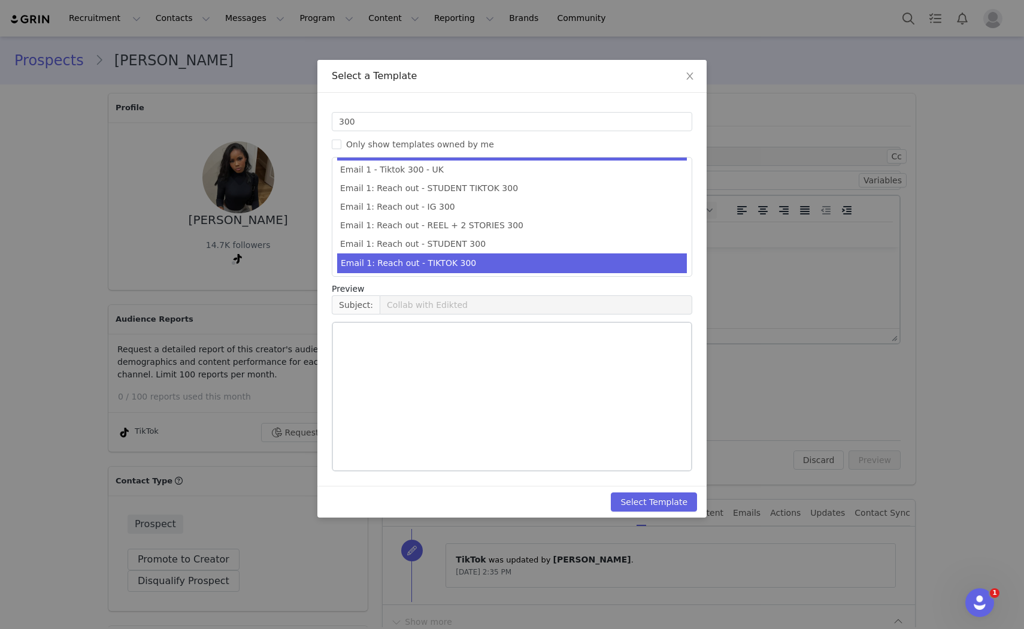
click at [505, 260] on li "Email 1: Reach out - TIKTOK 300" at bounding box center [512, 263] width 350 height 20
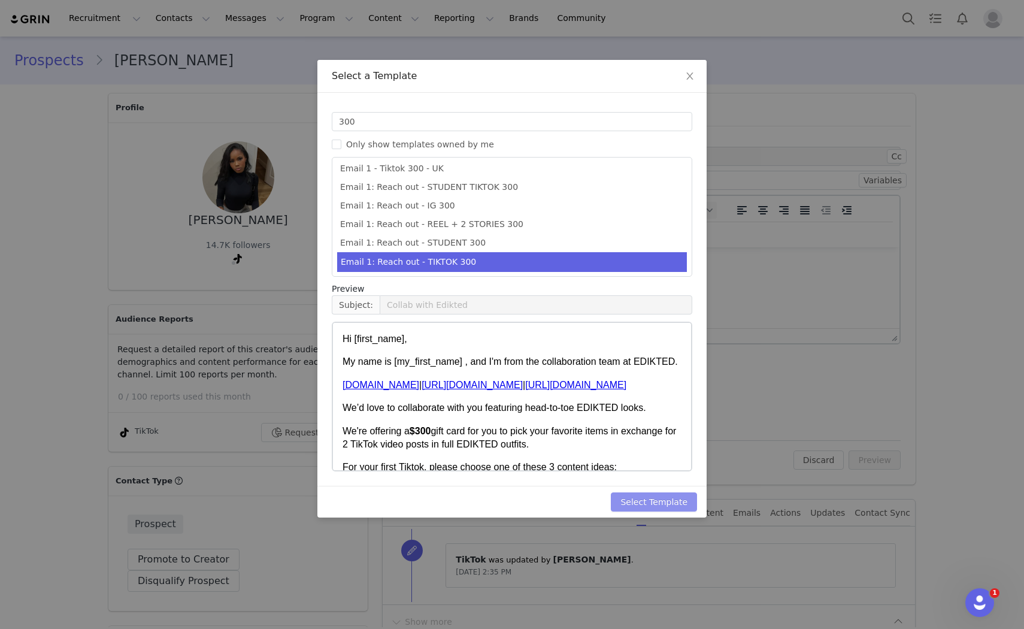
click at [684, 510] on button "Select Template" at bounding box center [654, 501] width 86 height 19
type input "Collab with Edikted"
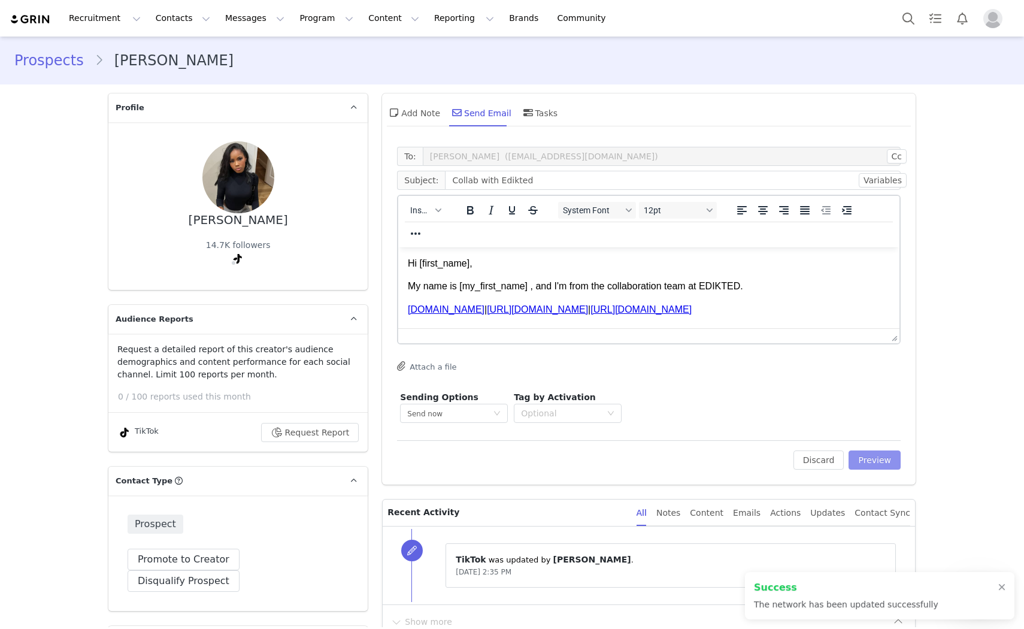
type input "https://www.instagram.com/mariammmendes"
click at [889, 465] on button "Preview" at bounding box center [874, 459] width 52 height 19
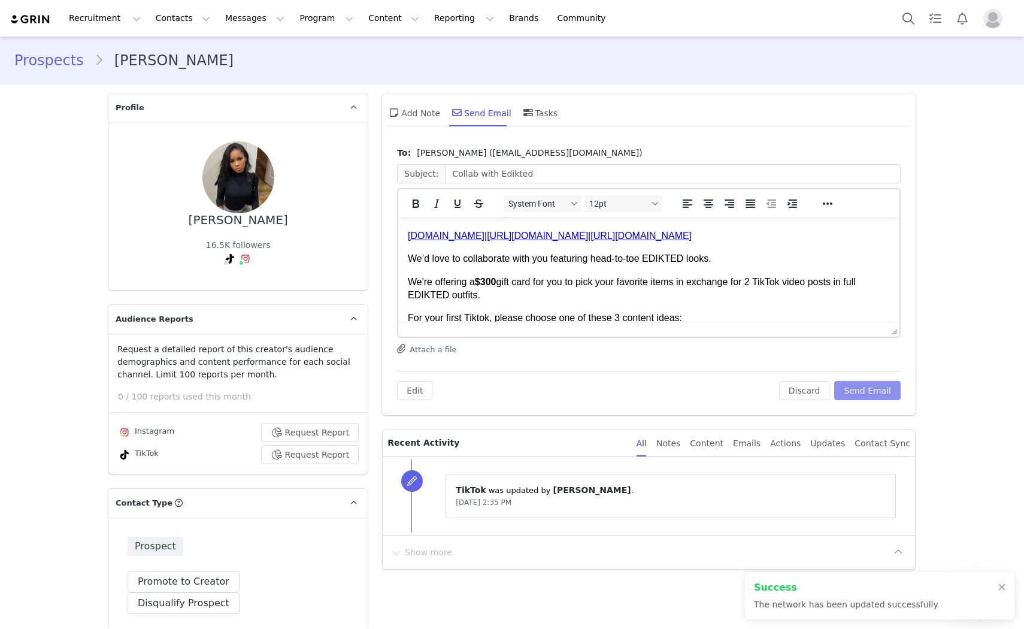
scroll to position [66, 0]
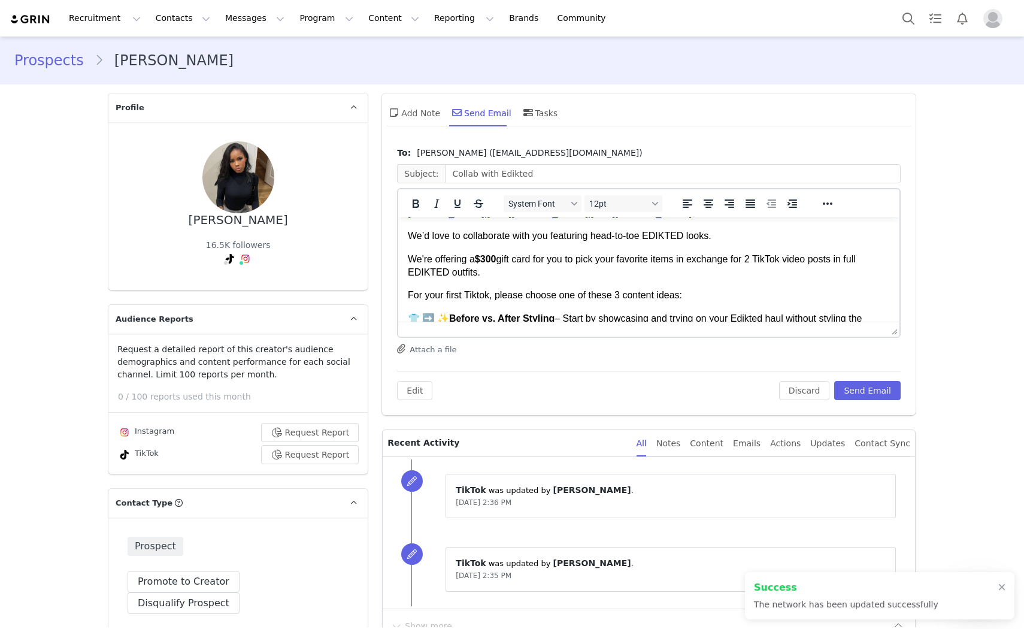
click at [486, 261] on strong "$300" at bounding box center [486, 259] width 22 height 10
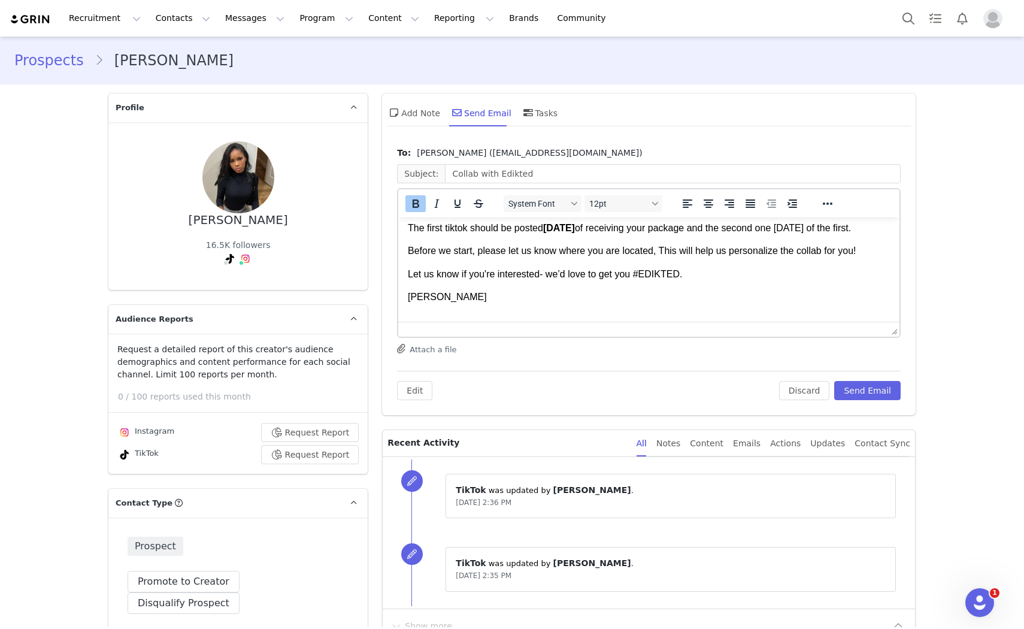
scroll to position [475, 0]
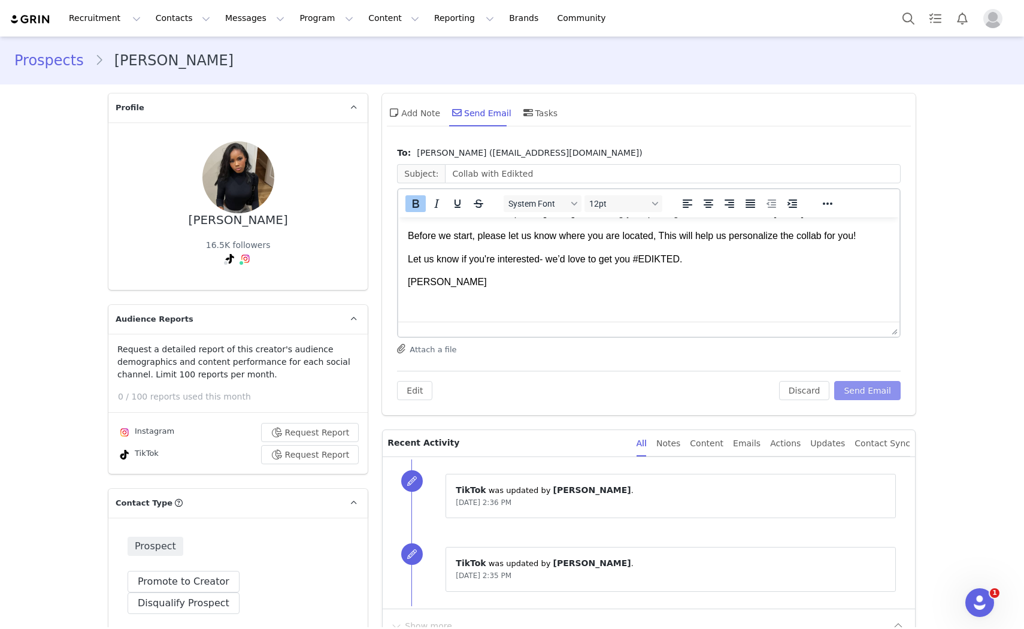
click at [865, 382] on button "Send Email" at bounding box center [867, 390] width 66 height 19
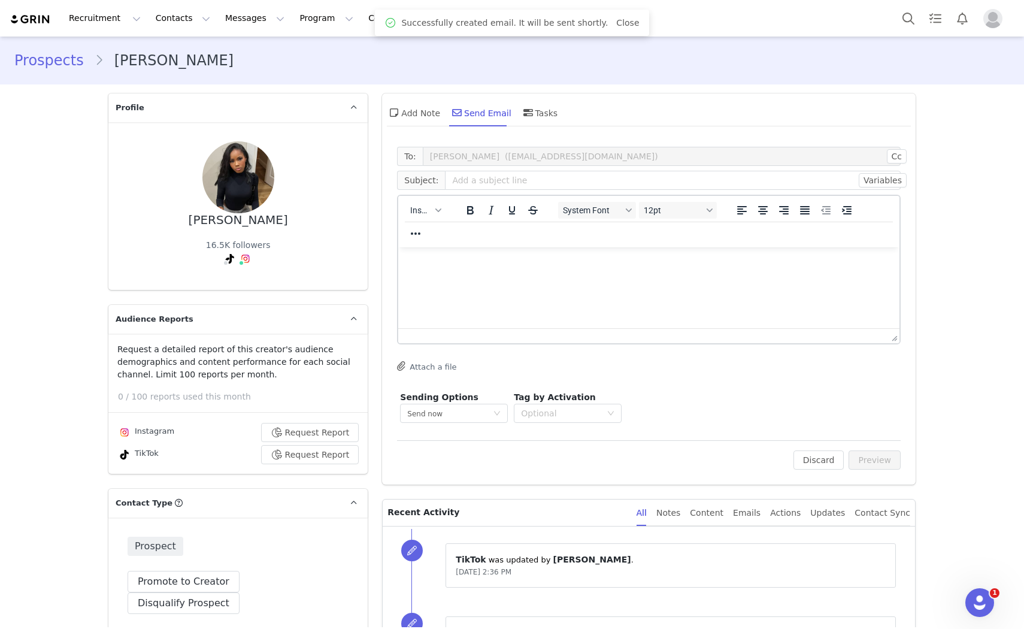
scroll to position [0, 0]
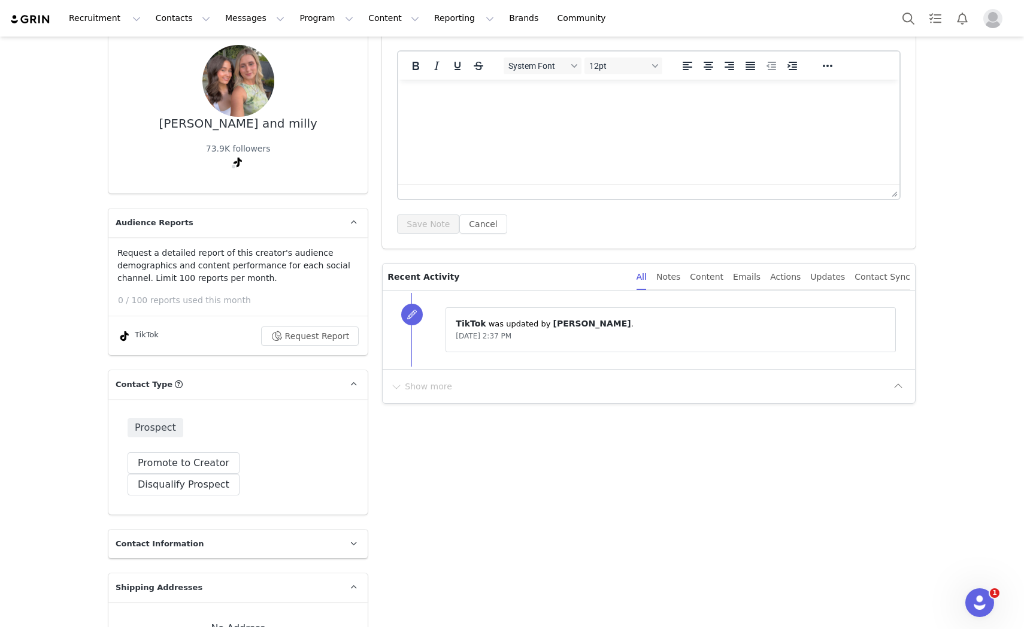
scroll to position [66, 0]
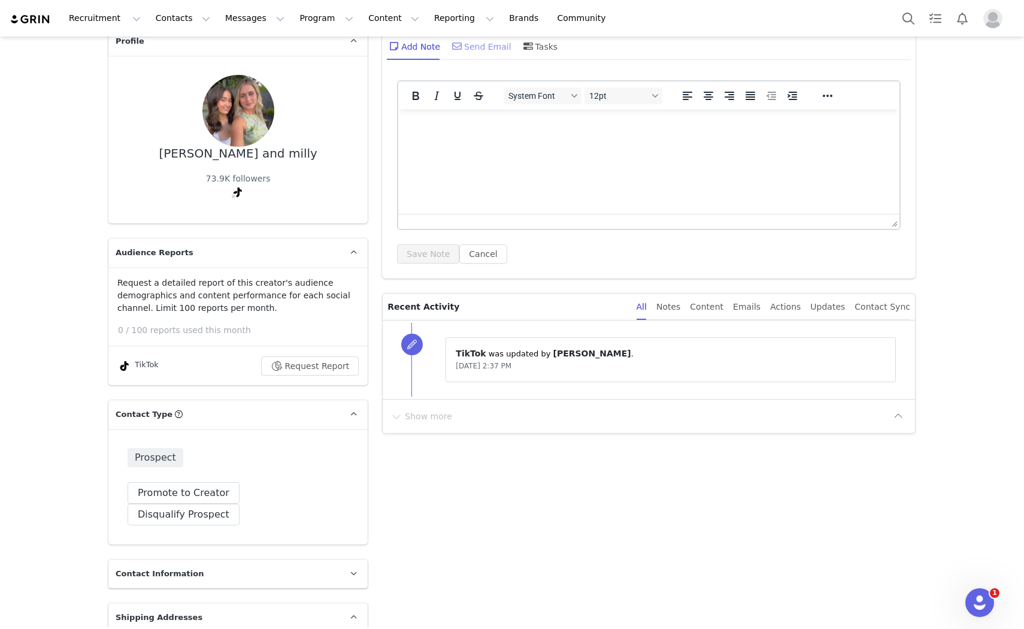
click at [477, 58] on div "Send Email" at bounding box center [481, 46] width 62 height 29
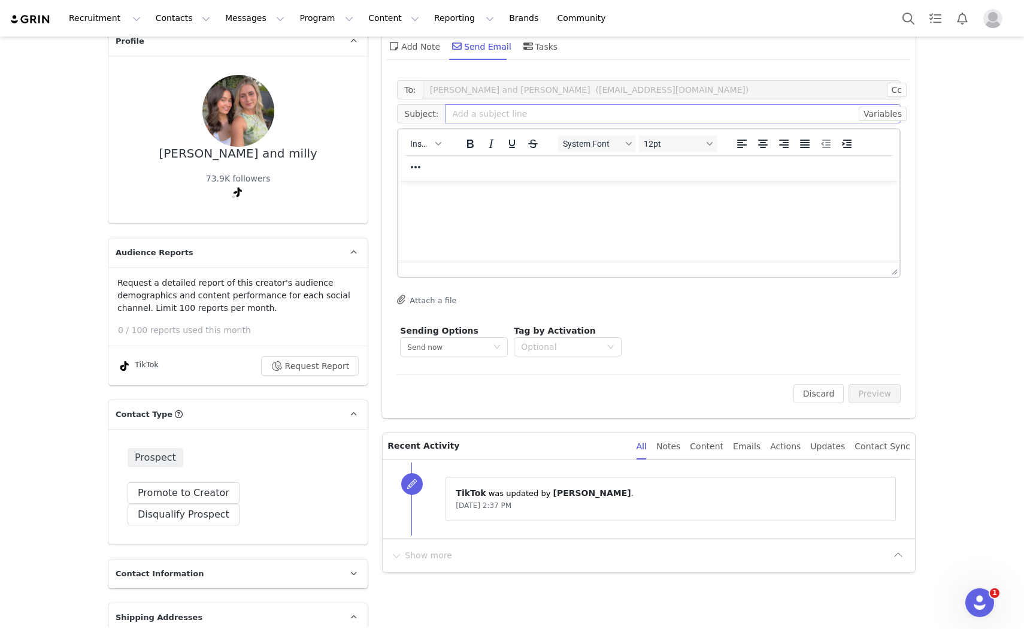
scroll to position [0, 0]
click at [424, 146] on span "Insert" at bounding box center [420, 144] width 21 height 10
drag, startPoint x: 424, startPoint y: 147, endPoint x: 430, endPoint y: 168, distance: 21.8
click at [430, 168] on div "Insert Template" at bounding box center [464, 164] width 108 height 14
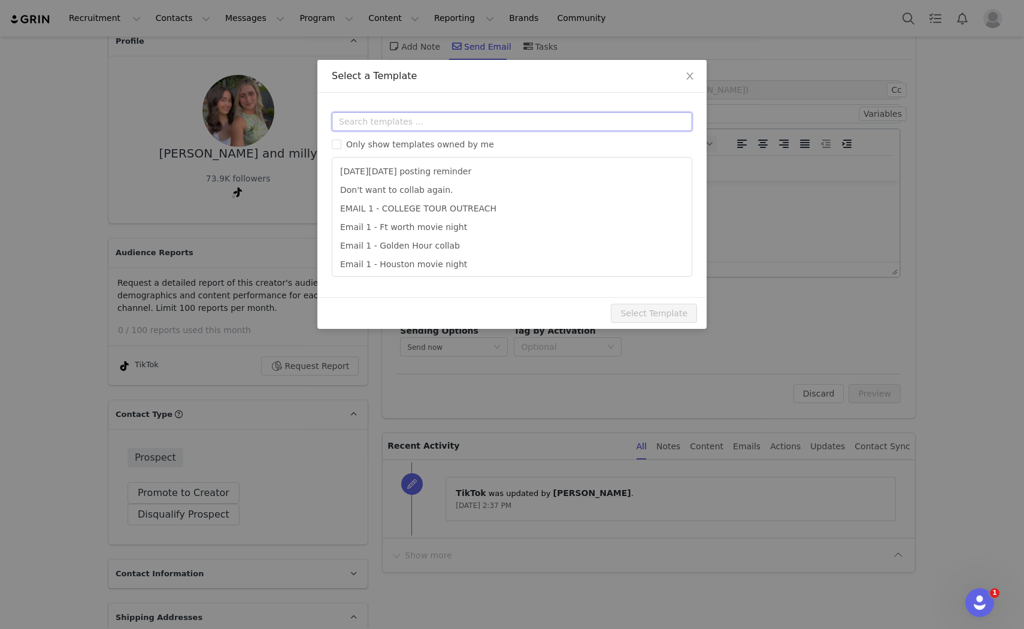
click at [416, 120] on input "text" at bounding box center [512, 121] width 360 height 19
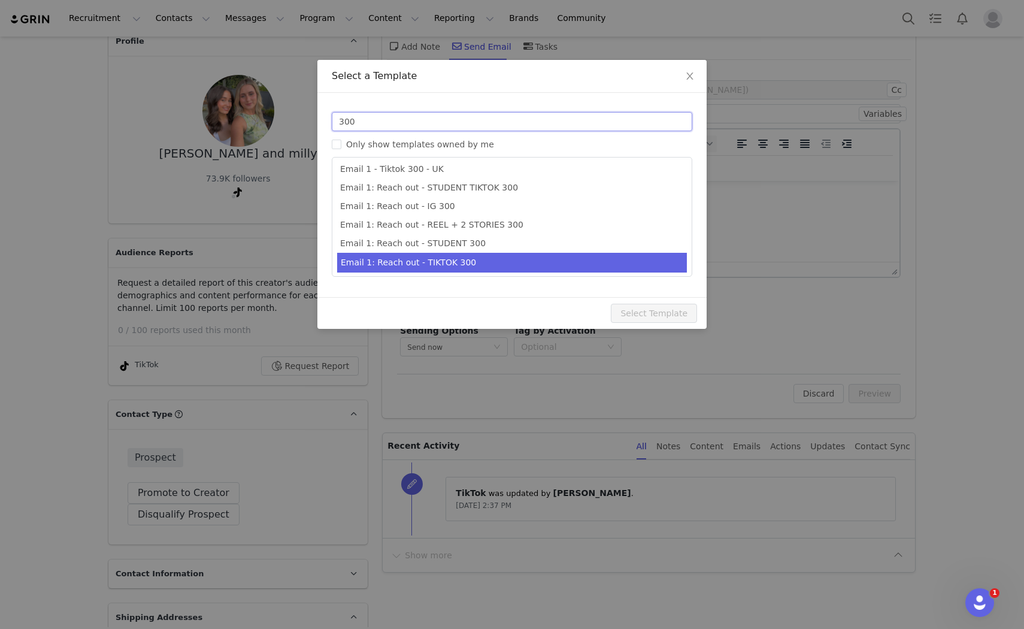
scroll to position [22, 0]
type input "300"
type input "Collab with Edikted"
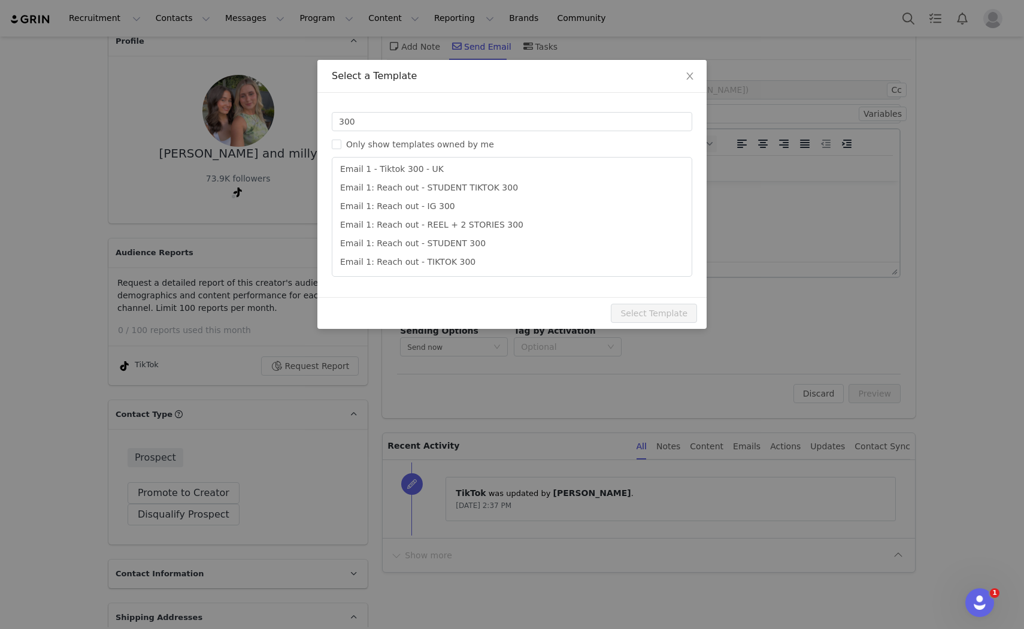
drag, startPoint x: 510, startPoint y: 260, endPoint x: 560, endPoint y: 309, distance: 70.3
click at [510, 260] on li "Email 1: Reach out - TIKTOK 300" at bounding box center [512, 262] width 350 height 19
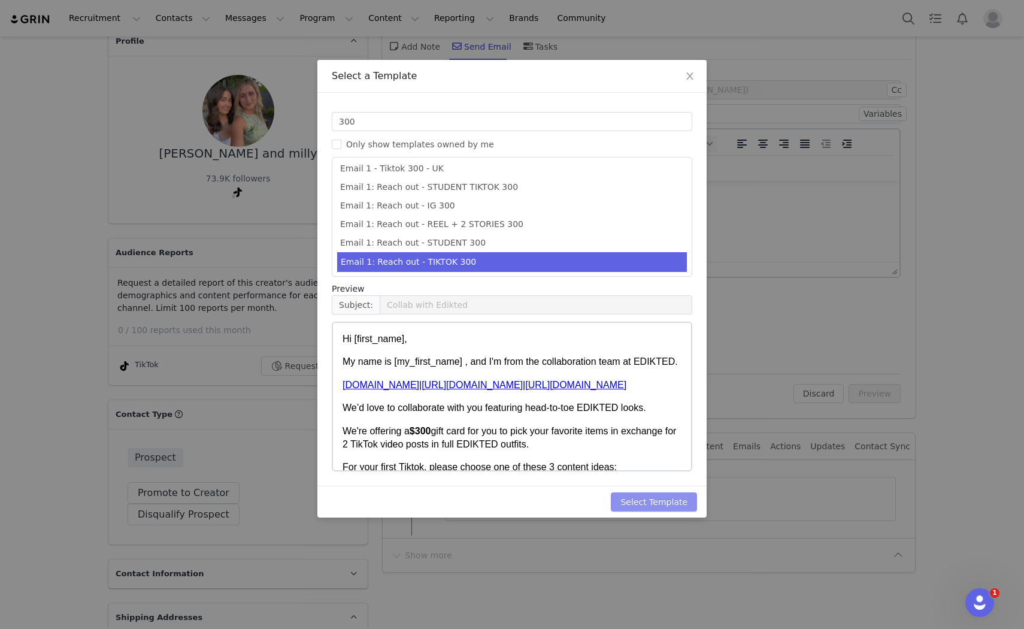
drag, startPoint x: 687, startPoint y: 506, endPoint x: 884, endPoint y: 471, distance: 200.0
click at [686, 504] on button "Select Template" at bounding box center [654, 501] width 86 height 19
type input "Collab with Edikted"
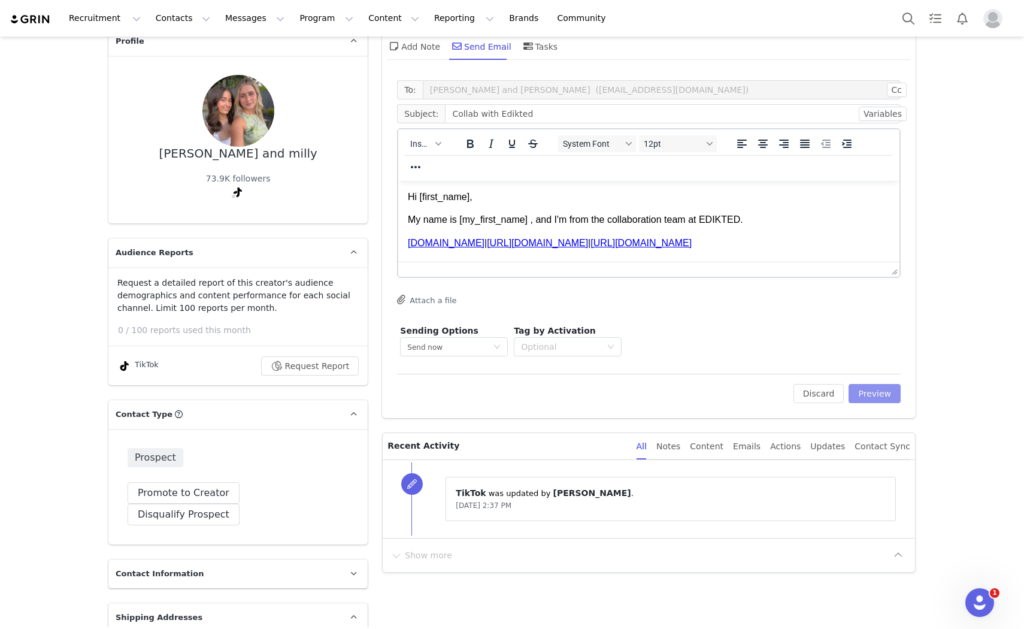
click at [874, 392] on button "Preview" at bounding box center [874, 393] width 52 height 19
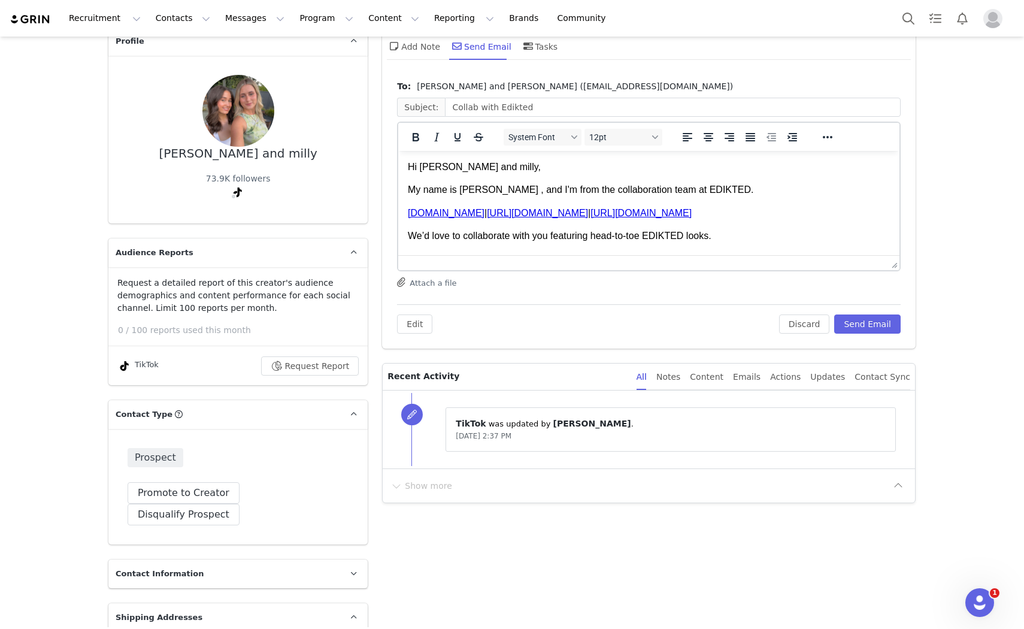
click at [423, 165] on p "Hi kasey and milly," at bounding box center [649, 166] width 482 height 13
click at [471, 172] on p "Hi Kasey and milly," at bounding box center [649, 166] width 482 height 13
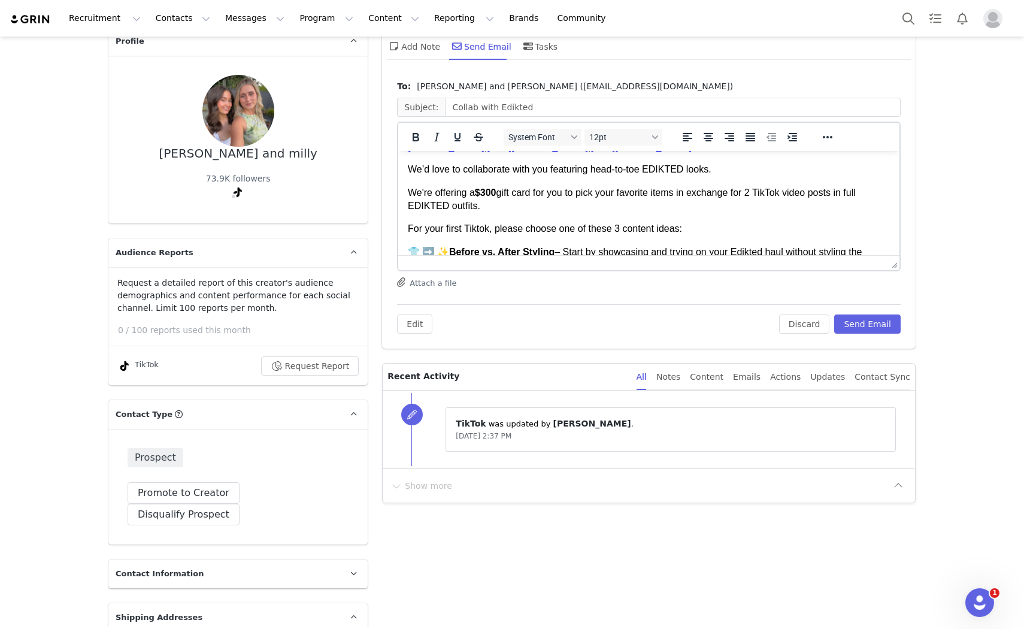
click at [487, 193] on strong "$300" at bounding box center [486, 192] width 22 height 10
click at [574, 194] on p "We're offering a $400 gift card for you to pick your favorite items in exchange…" at bounding box center [649, 199] width 482 height 27
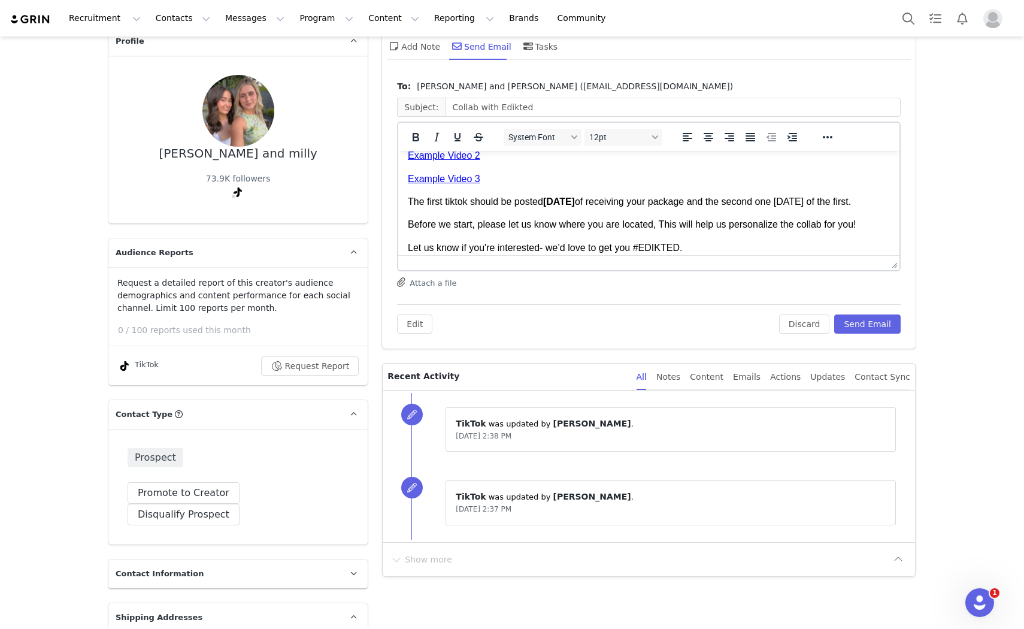
scroll to position [465, 0]
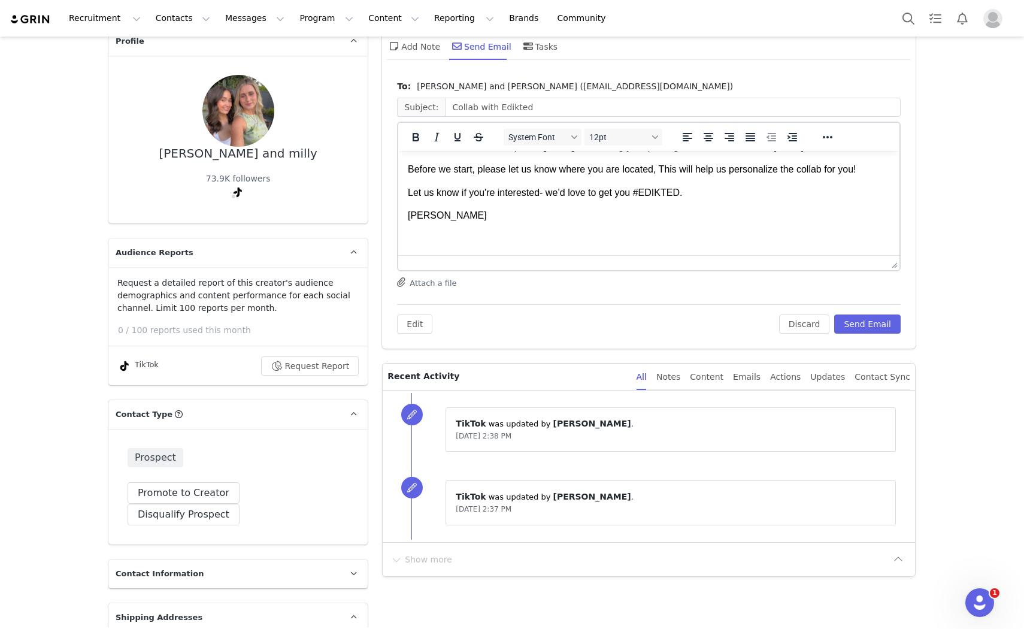
click at [602, 176] on p "Before we start, please let us know where you are located, This will help us pe…" at bounding box center [649, 169] width 482 height 13
click at [869, 176] on p "Before we start, please let us know where you both are located, This will help …" at bounding box center [649, 169] width 482 height 13
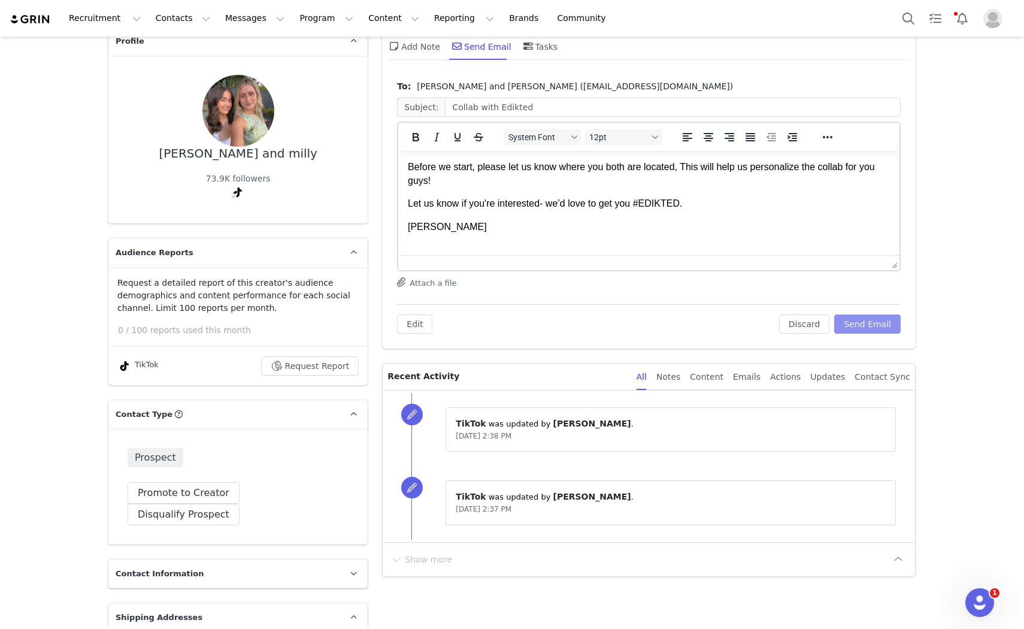
click at [866, 332] on button "Send Email" at bounding box center [867, 323] width 66 height 19
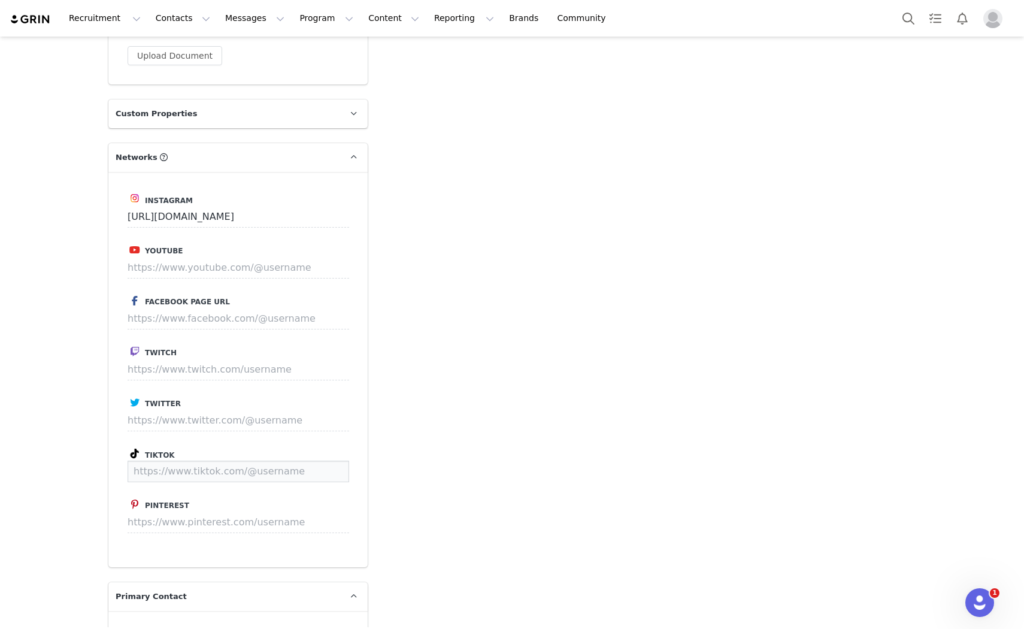
click at [189, 460] on input at bounding box center [239, 471] width 222 height 22
paste input "[URL][DOMAIN_NAME]"
type input "[URL][DOMAIN_NAME]"
click at [323, 460] on button "Save" at bounding box center [327, 471] width 44 height 22
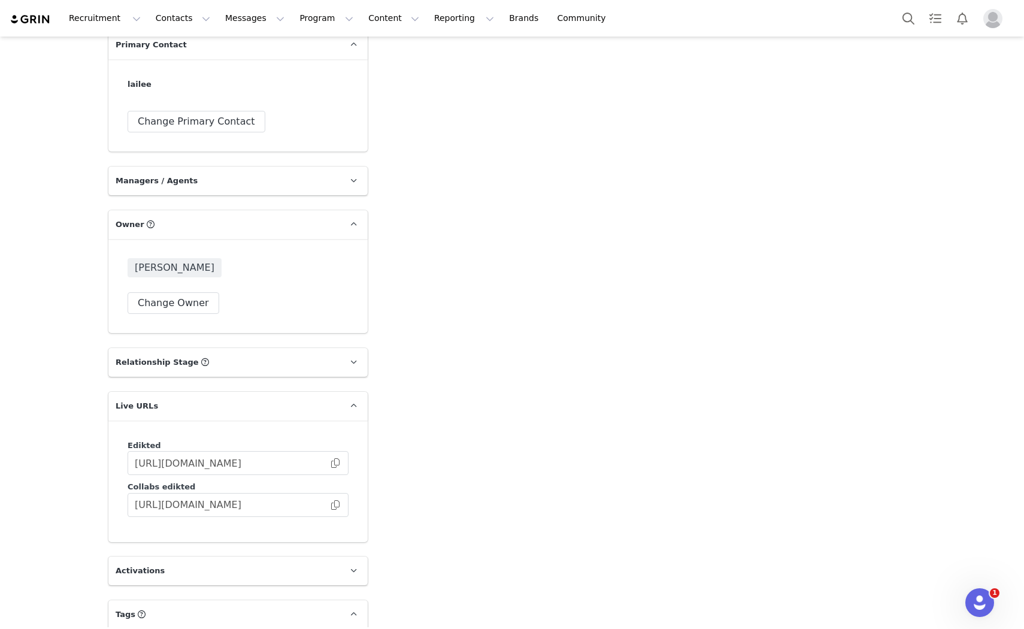
scroll to position [1432, 0]
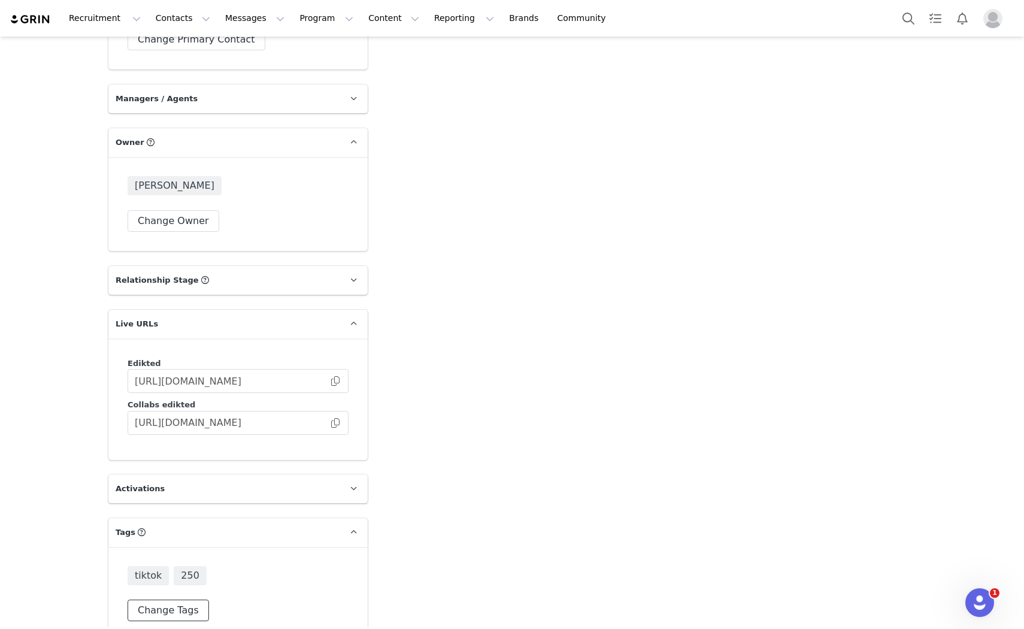
drag, startPoint x: 157, startPoint y: 589, endPoint x: 372, endPoint y: 534, distance: 222.5
click at [156, 599] on button "Change Tags" at bounding box center [168, 610] width 81 height 22
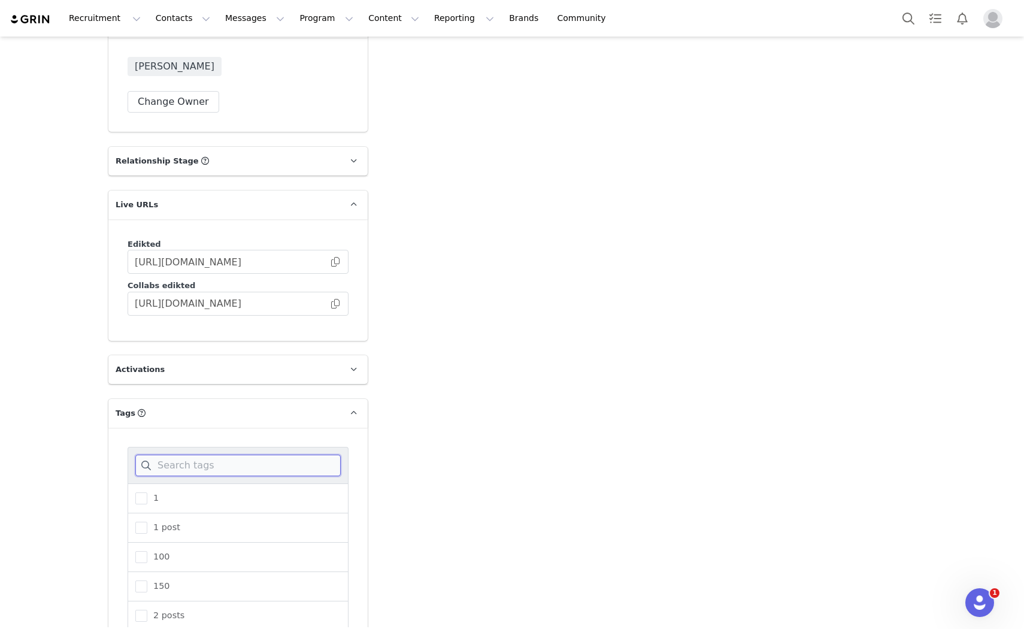
click at [300, 454] on input at bounding box center [237, 465] width 205 height 22
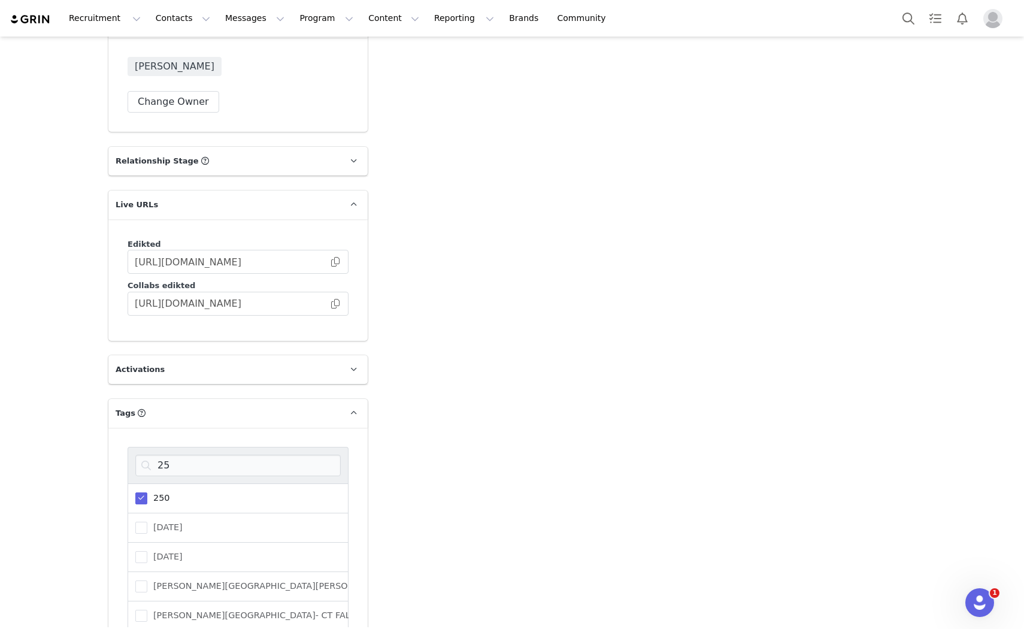
click at [136, 492] on span at bounding box center [141, 498] width 12 height 12
click at [147, 492] on input "250" at bounding box center [147, 492] width 0 height 0
drag, startPoint x: 169, startPoint y: 445, endPoint x: 156, endPoint y: 445, distance: 13.2
click at [156, 454] on input "25" at bounding box center [237, 465] width 205 height 22
type input "20"
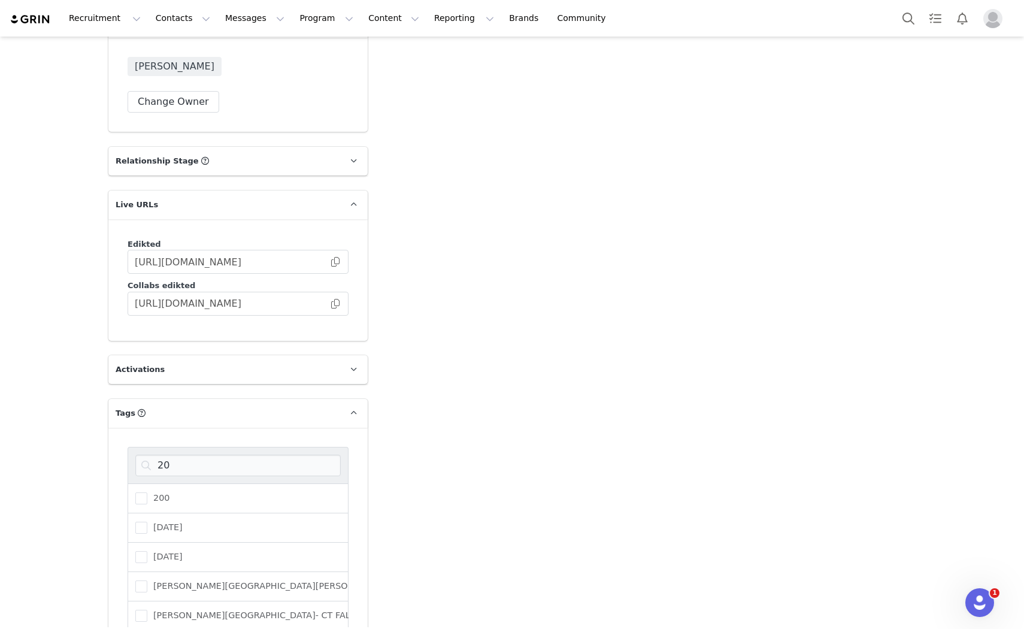
click at [204, 483] on div "200" at bounding box center [238, 498] width 221 height 30
click at [148, 492] on span "200" at bounding box center [158, 497] width 22 height 11
click at [147, 492] on input "200" at bounding box center [147, 492] width 0 height 0
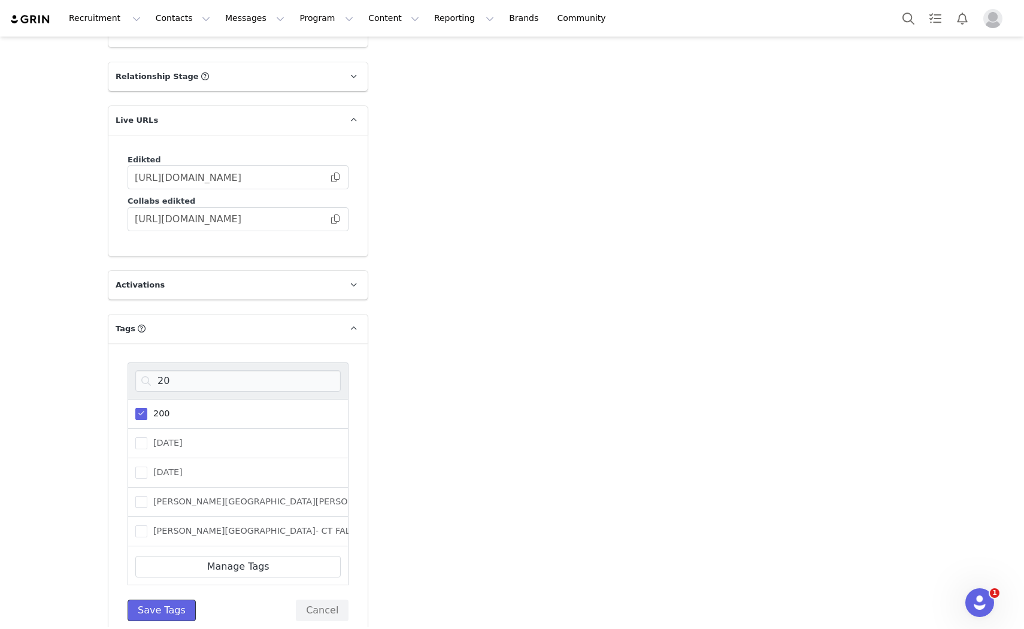
drag, startPoint x: 168, startPoint y: 587, endPoint x: 240, endPoint y: 556, distance: 78.5
click at [166, 599] on button "Save Tags" at bounding box center [162, 610] width 68 height 22
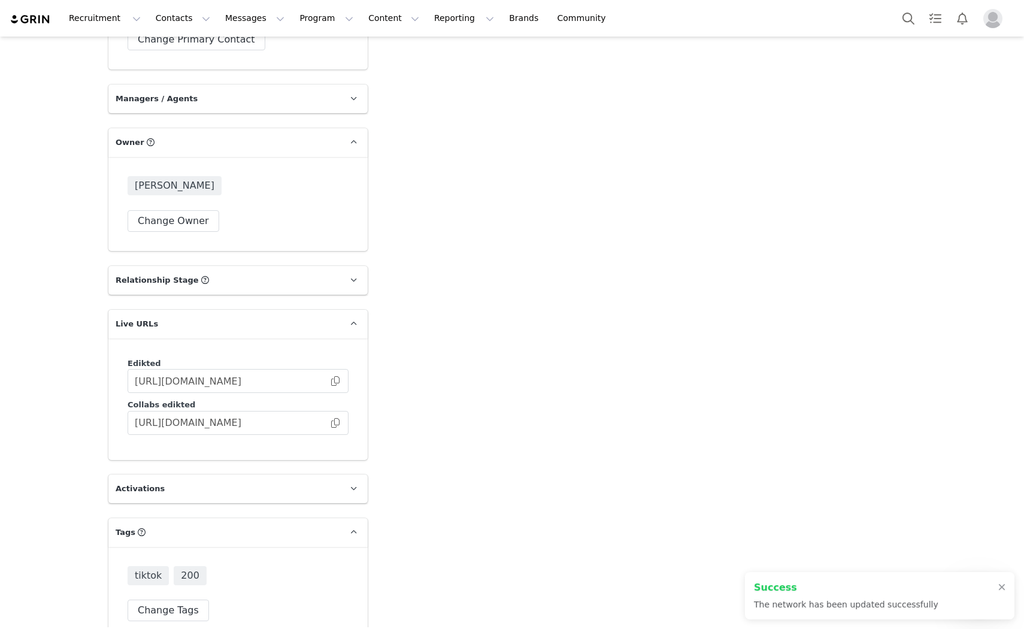
scroll to position [1453, 0]
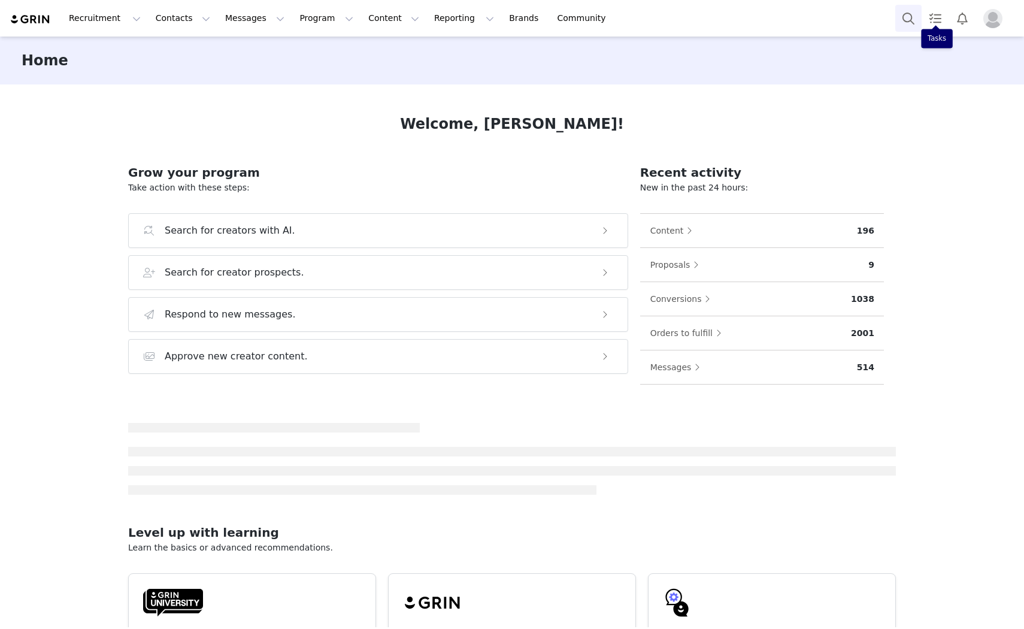
click at [905, 9] on button "Search" at bounding box center [908, 18] width 26 height 27
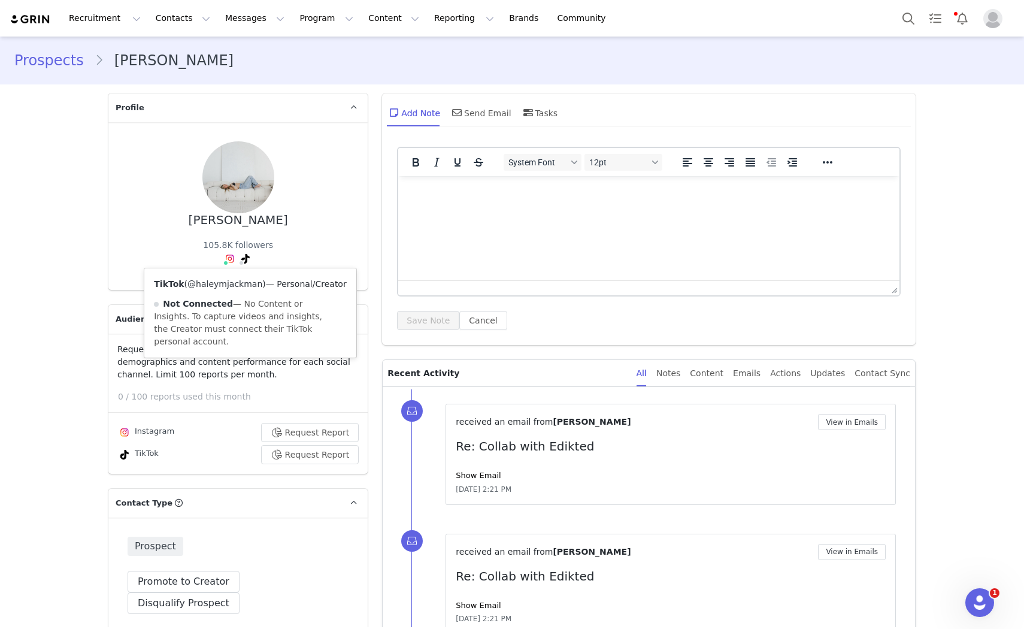
click at [237, 280] on link "@haleymjackman" at bounding box center [224, 284] width 75 height 10
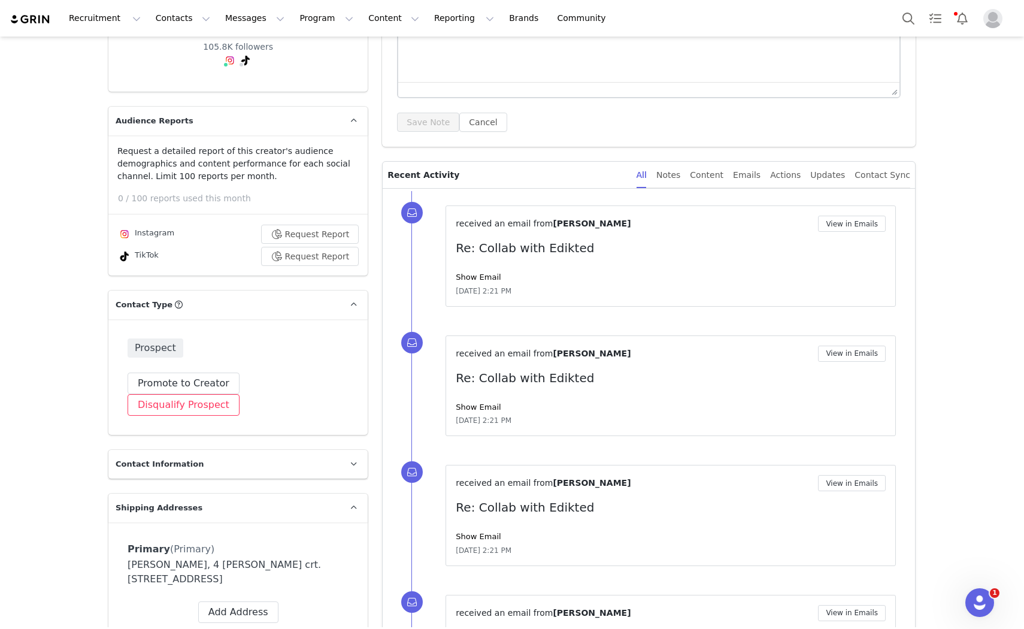
scroll to position [226, 0]
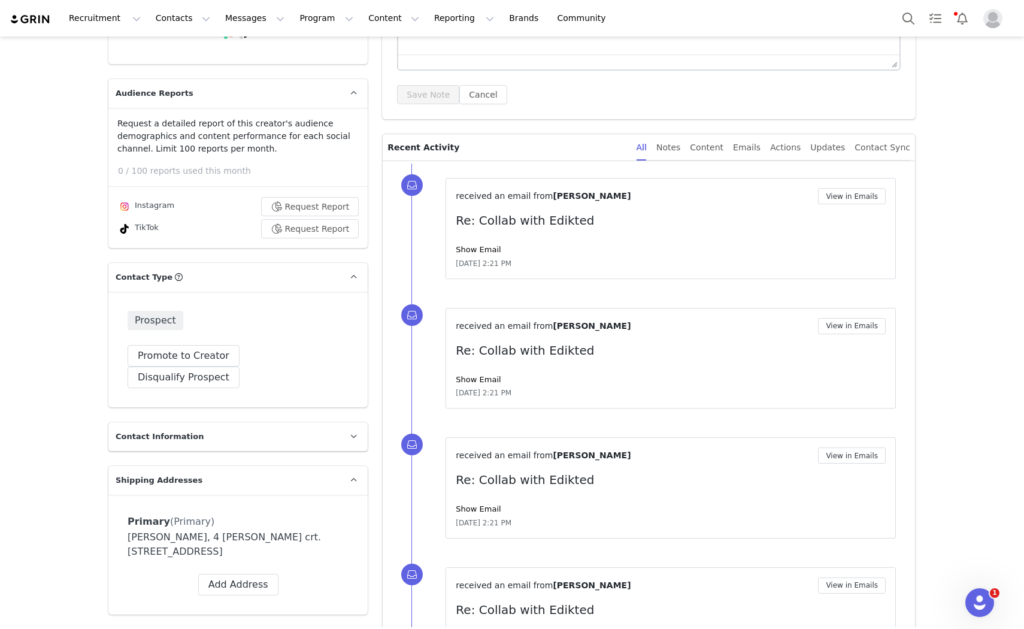
drag, startPoint x: 255, startPoint y: 399, endPoint x: 265, endPoint y: 402, distance: 10.0
click at [256, 422] on p "Contact Information" at bounding box center [223, 436] width 231 height 29
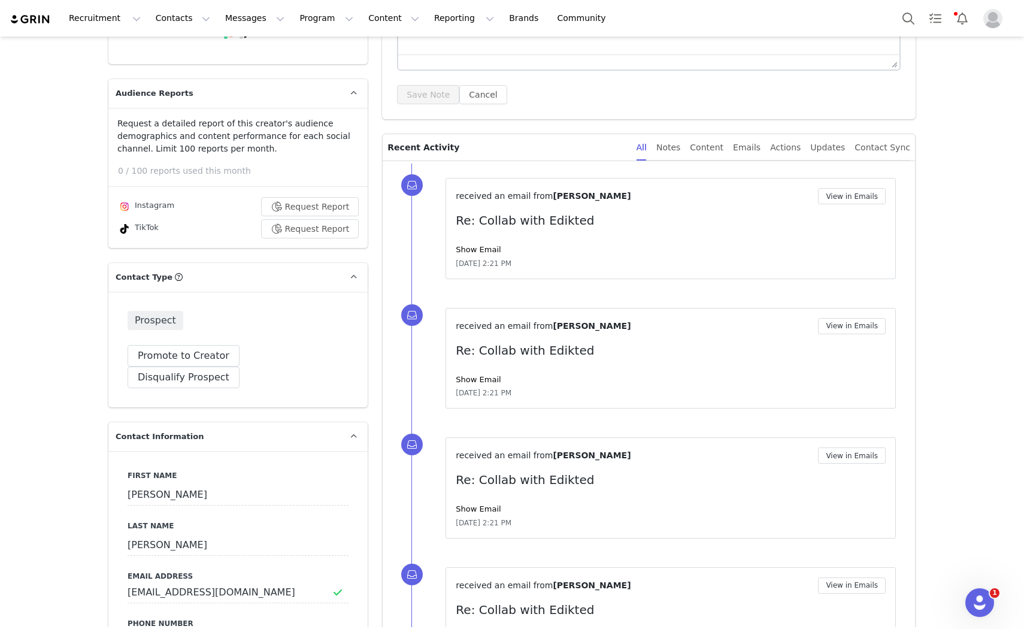
click at [271, 422] on p "Contact Information" at bounding box center [223, 436] width 231 height 29
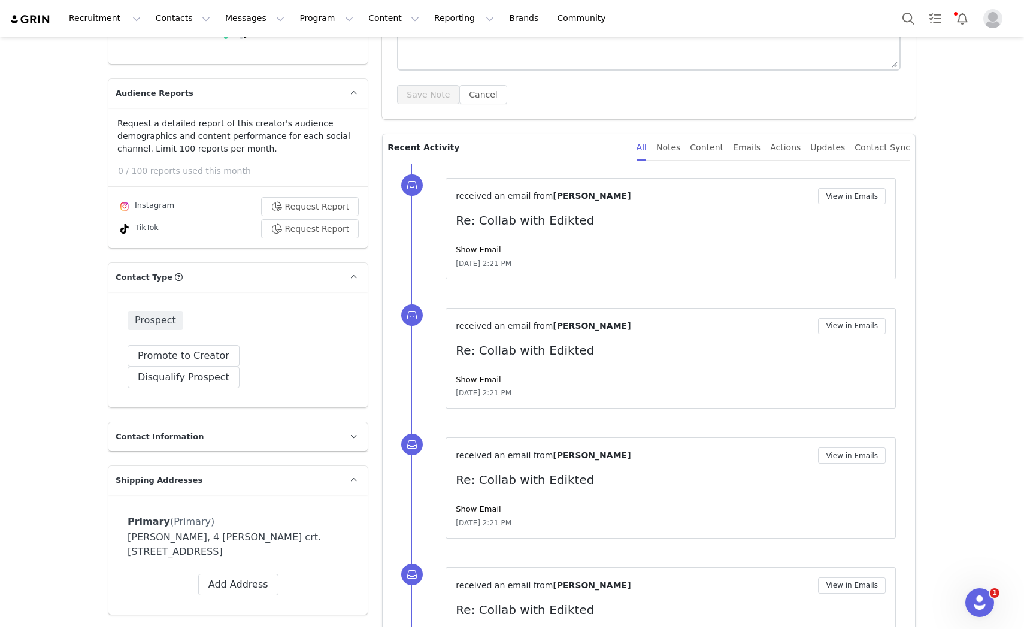
click at [270, 424] on p "Contact Information" at bounding box center [223, 436] width 231 height 29
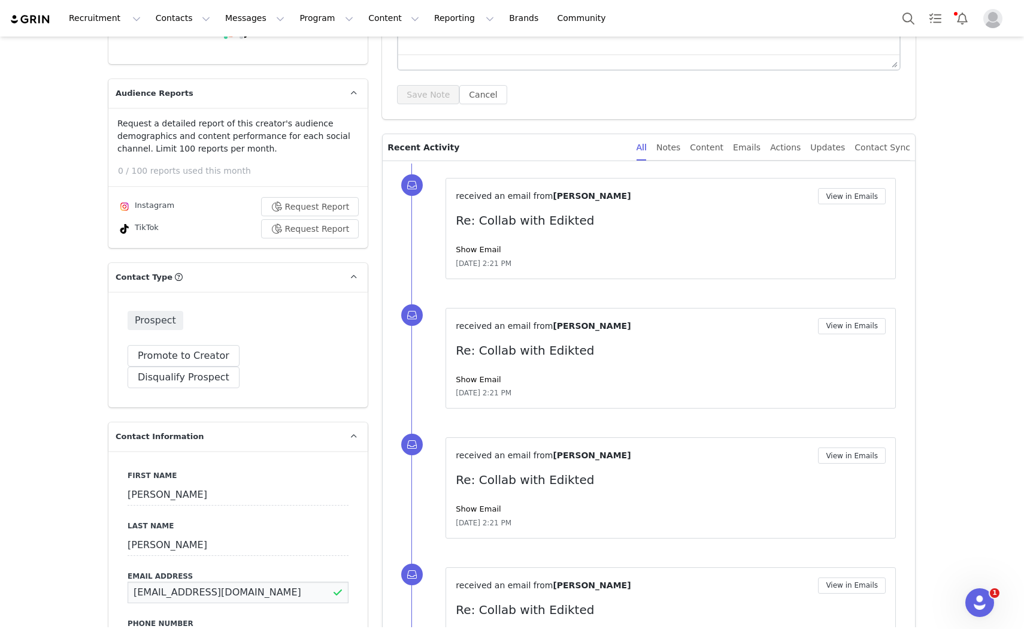
drag, startPoint x: 278, startPoint y: 566, endPoint x: 53, endPoint y: 566, distance: 225.1
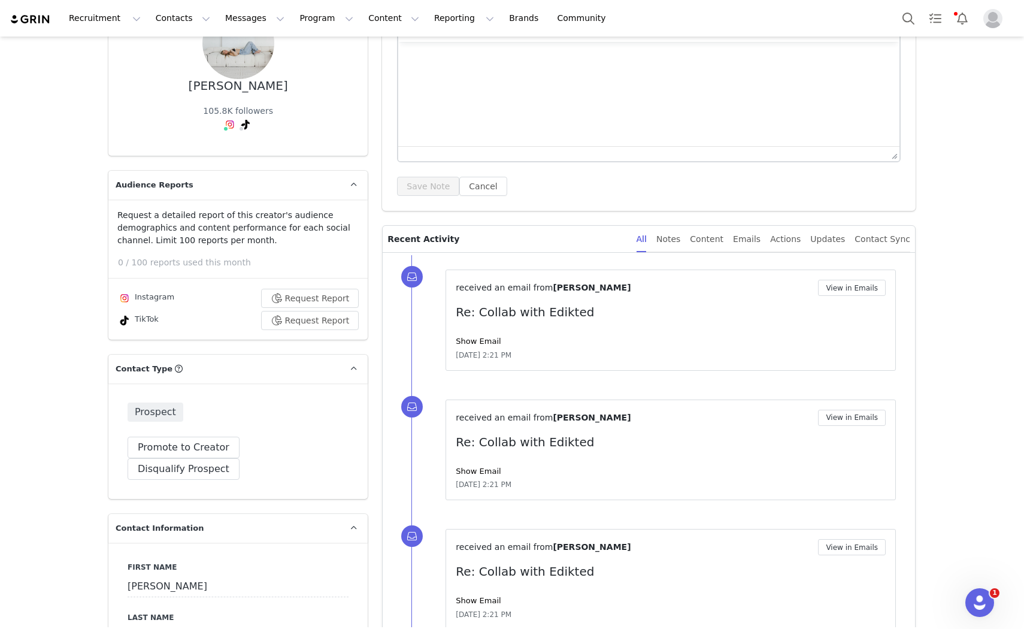
scroll to position [26, 0]
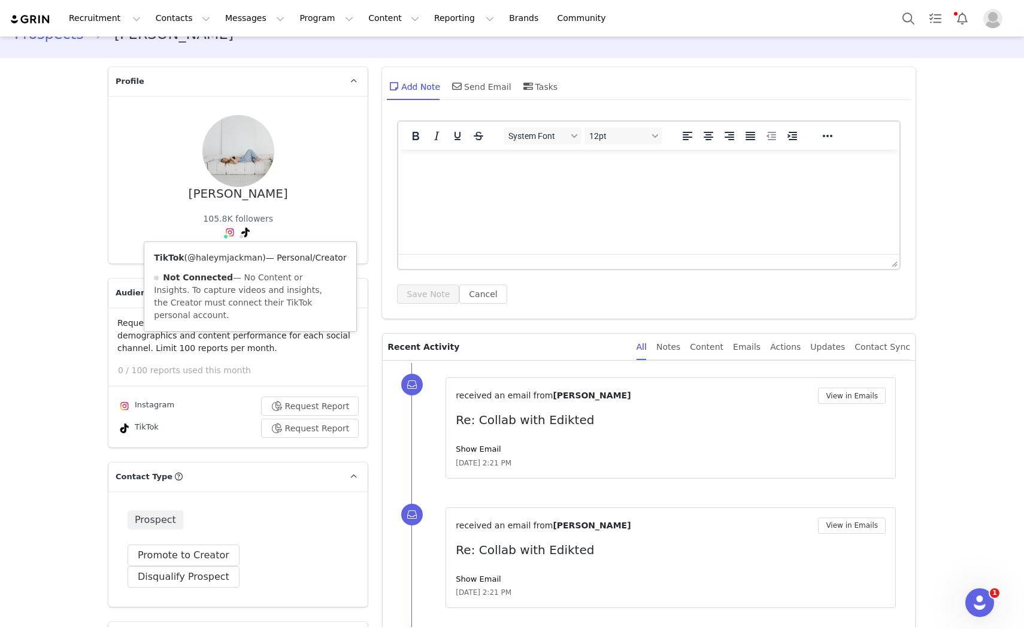
click at [231, 253] on link "@haleymjackman" at bounding box center [224, 258] width 75 height 10
click at [223, 256] on link "@haleymjackman" at bounding box center [238, 258] width 75 height 10
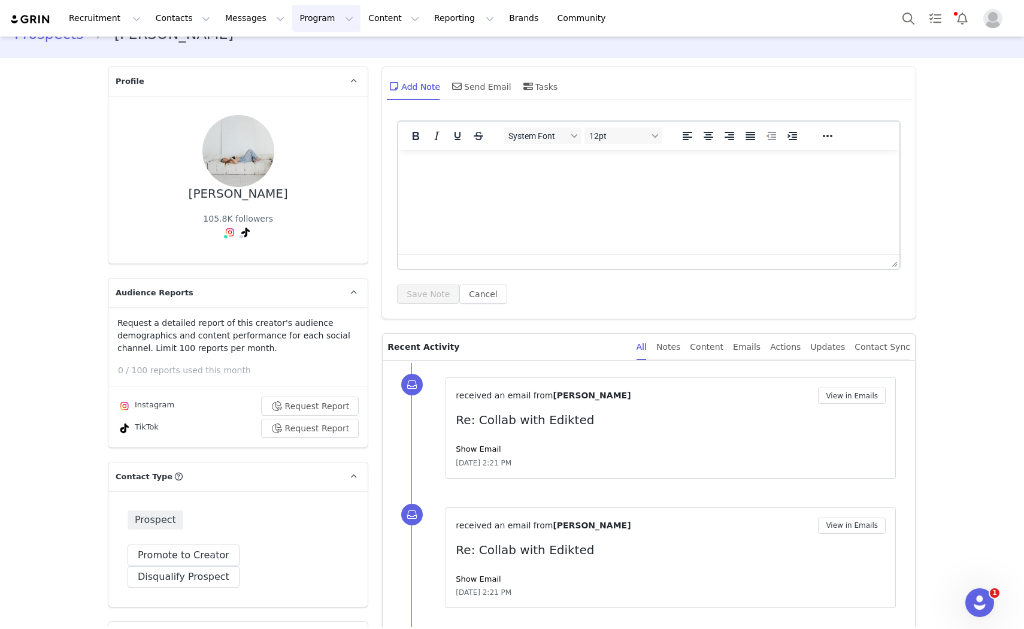
click at [292, 19] on button "Program Program" at bounding box center [326, 18] width 68 height 27
click at [320, 48] on div "Activations" at bounding box center [310, 53] width 80 height 13
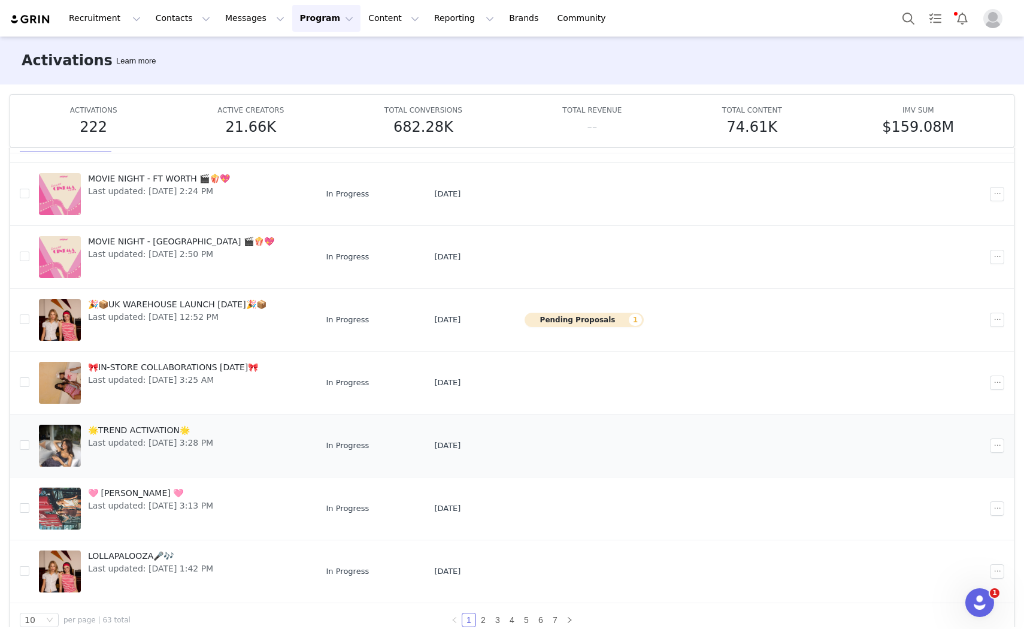
scroll to position [63, 0]
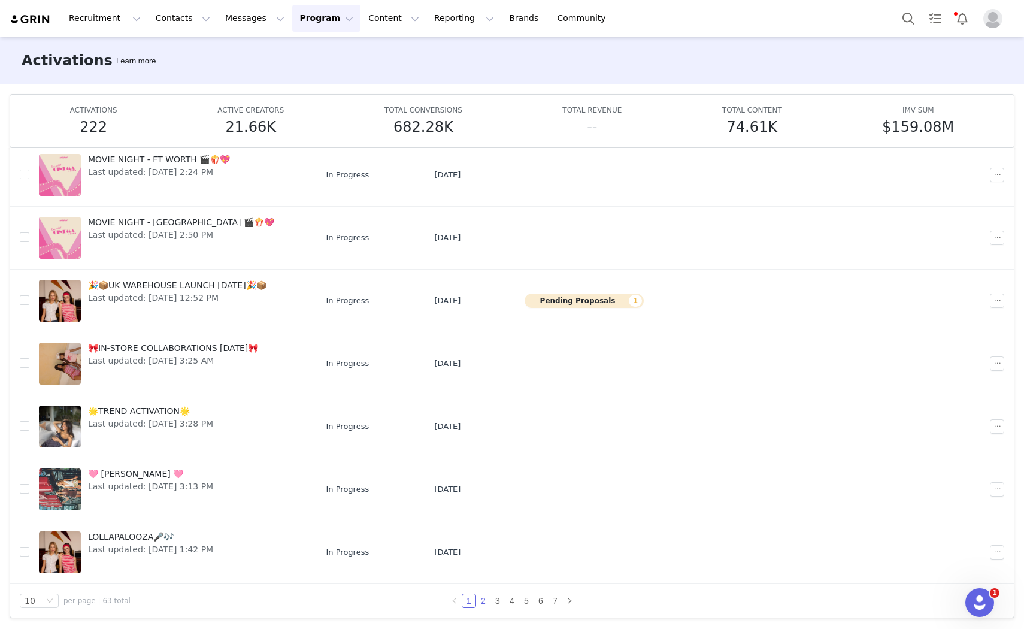
click at [477, 601] on link "2" at bounding box center [483, 600] width 13 height 13
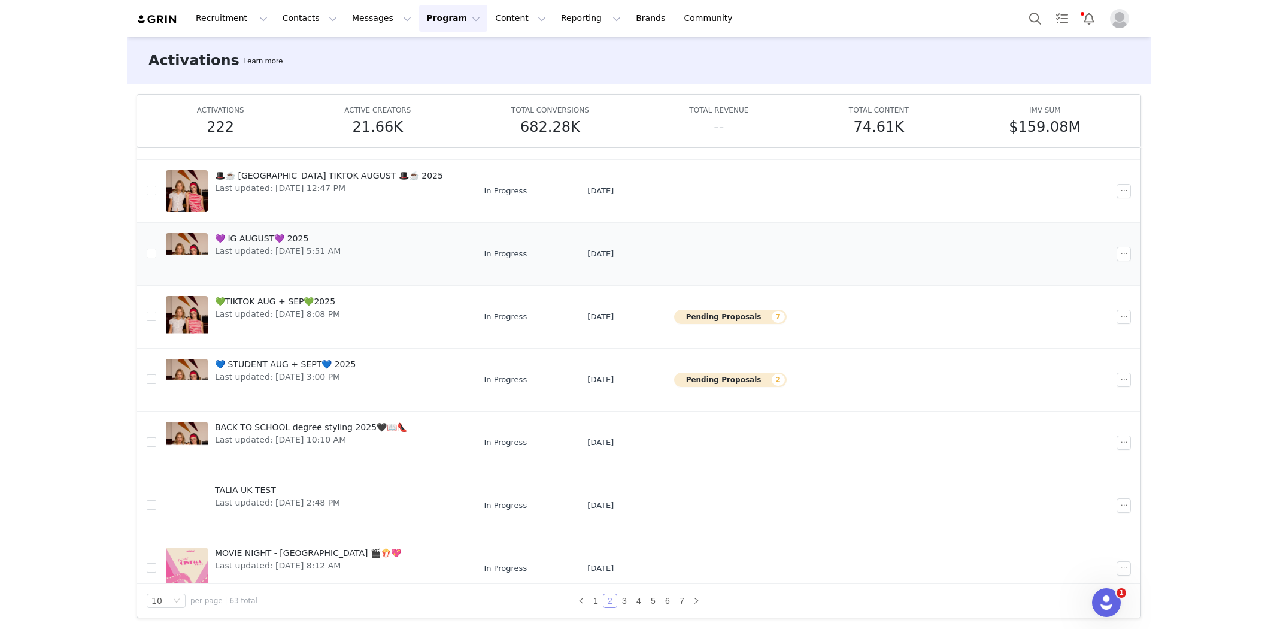
scroll to position [199, 0]
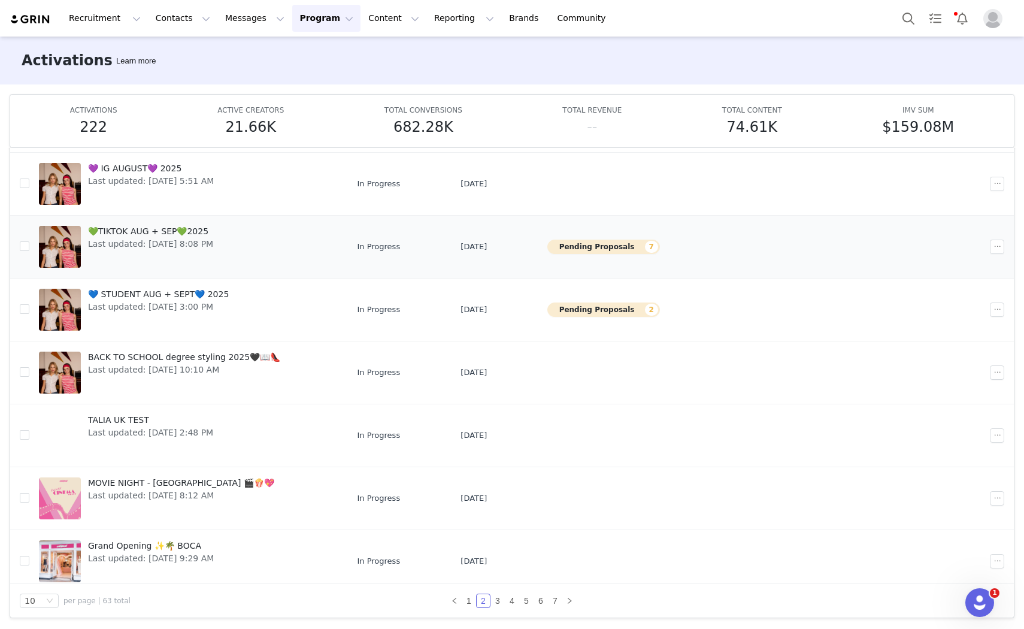
click at [213, 240] on span "Last updated: Aug 28, 2025 8:08 PM" at bounding box center [150, 244] width 125 height 13
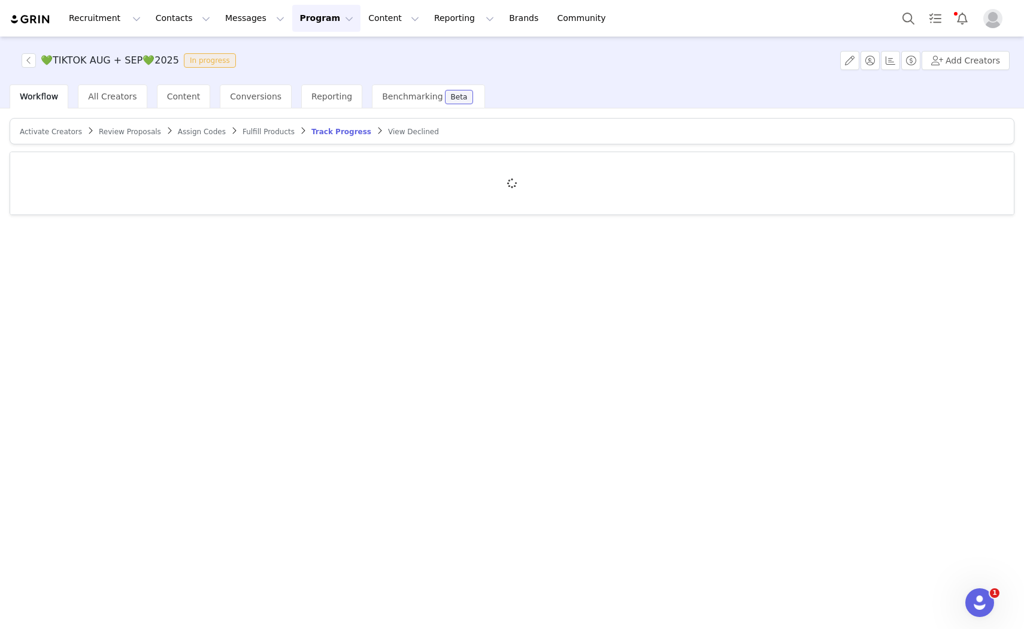
click at [58, 128] on span "Activate Creators" at bounding box center [51, 132] width 62 height 8
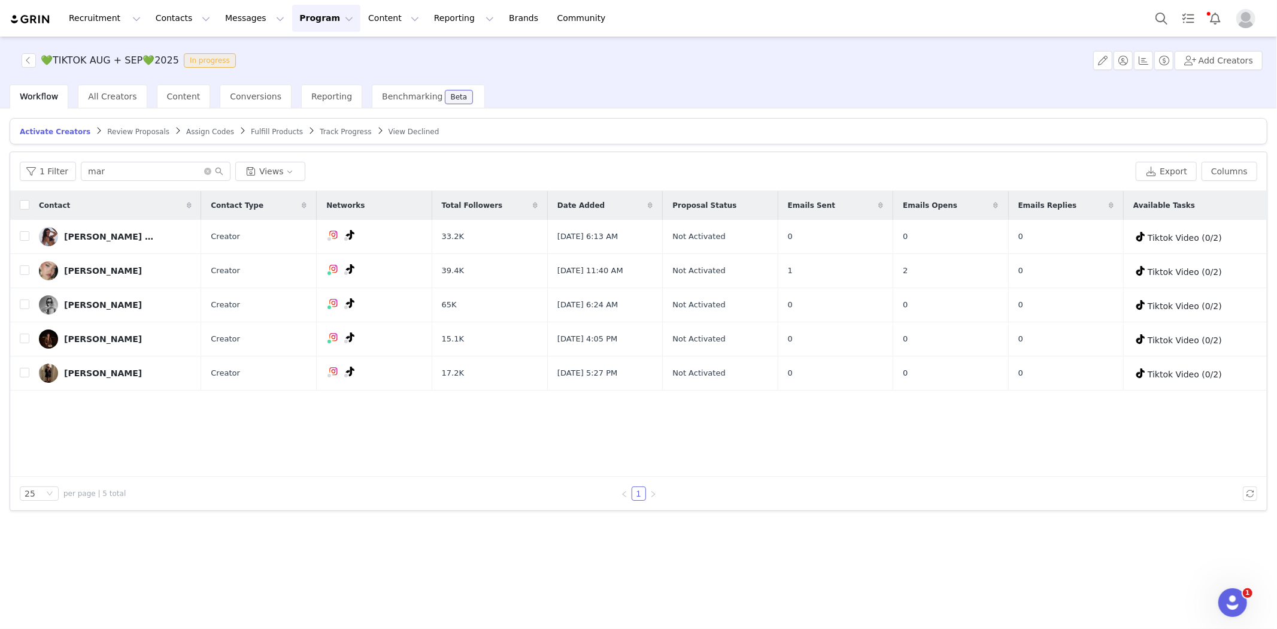
click at [111, 133] on span "Review Proposals" at bounding box center [138, 132] width 62 height 8
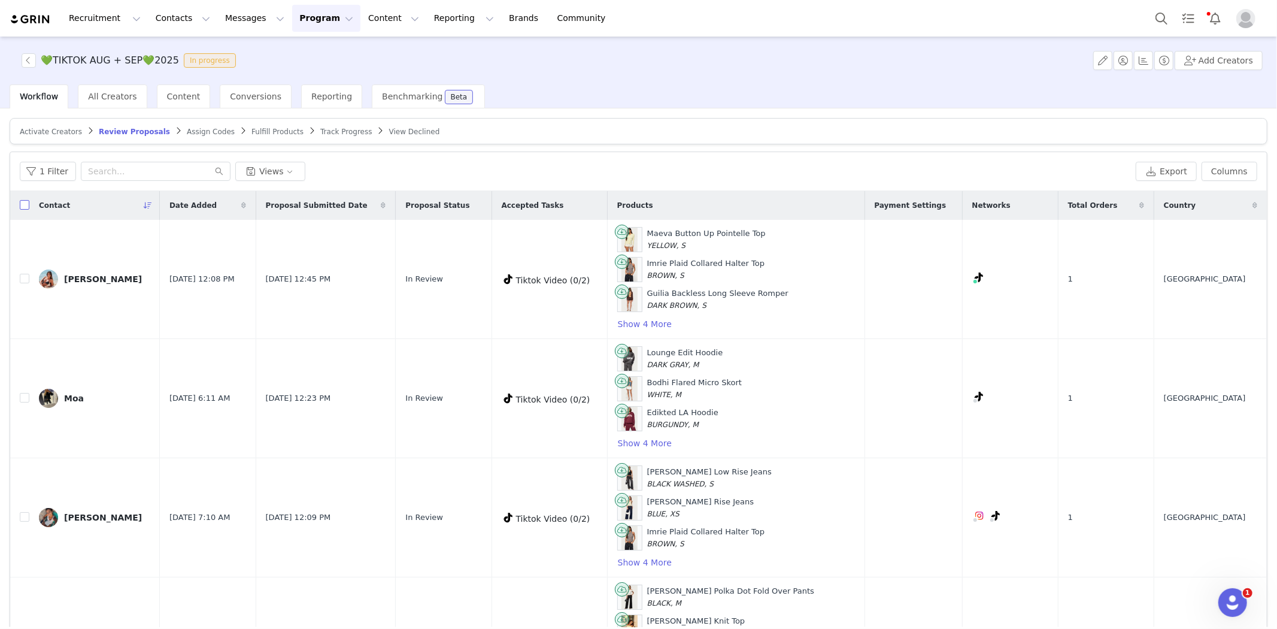
click at [20, 202] on input "checkbox" at bounding box center [25, 205] width 10 height 10
checkbox input "true"
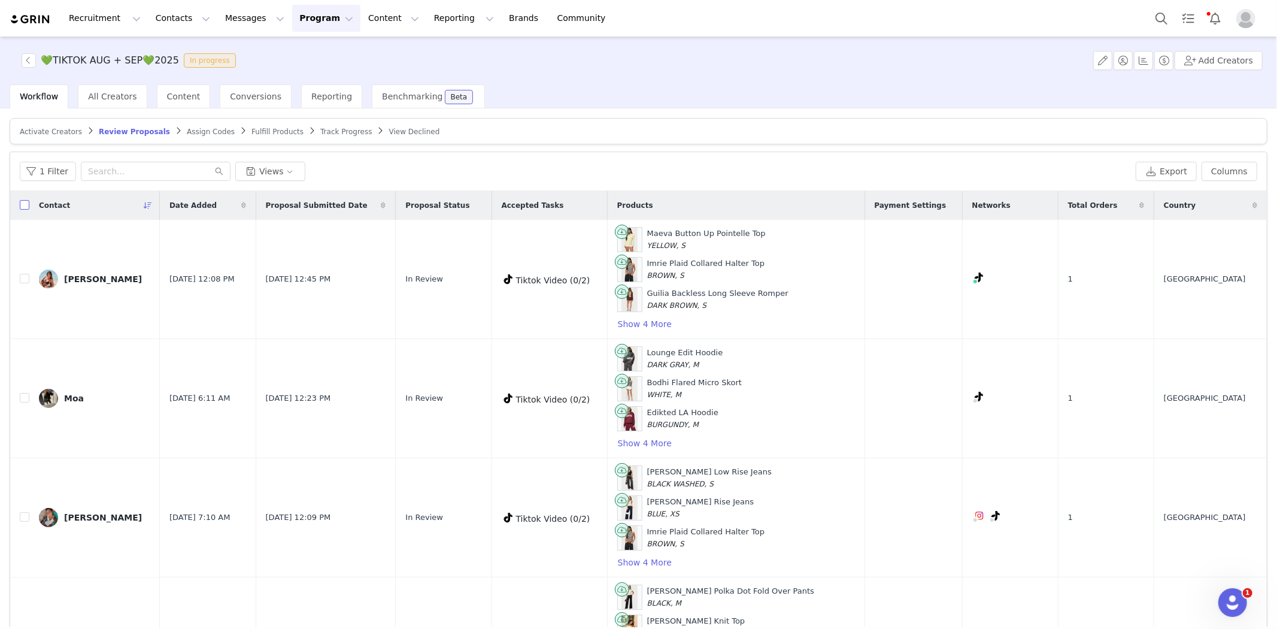
checkbox input "true"
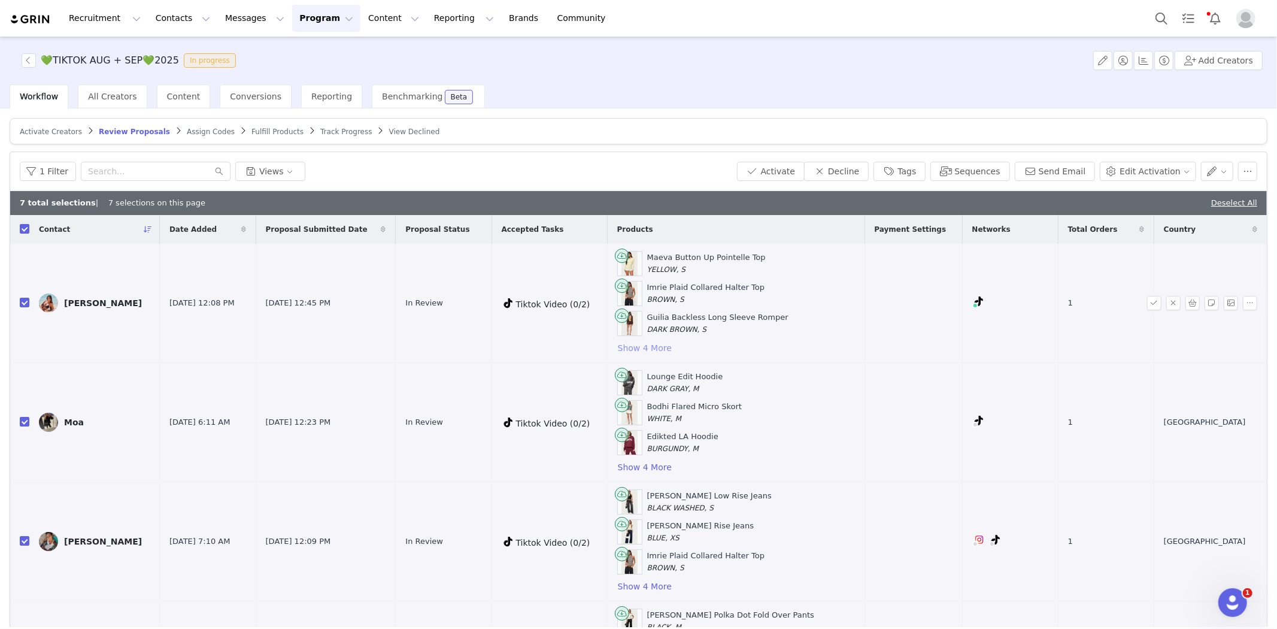
click at [672, 350] on button "Show 4 More" at bounding box center [644, 348] width 55 height 14
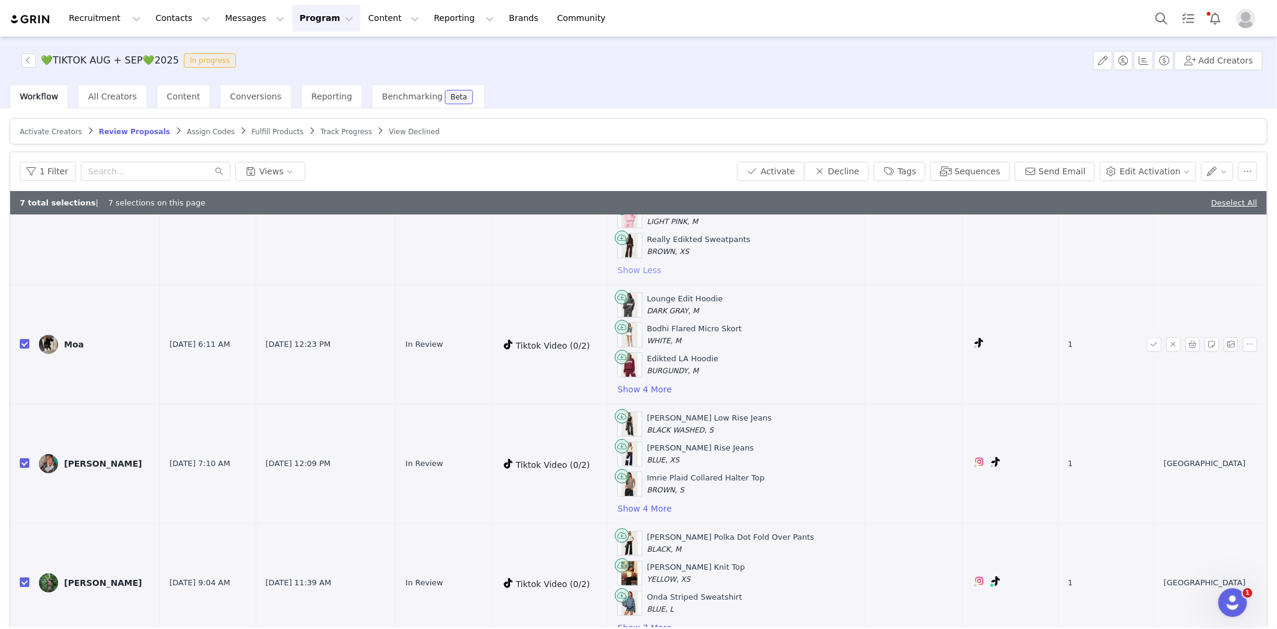
scroll to position [199, 0]
click at [672, 380] on div "Lounge Edit Hoodie DARK GRAY, M Bodhi Flared Micro Skort WHITE, M Edikted LA Ho…" at bounding box center [736, 342] width 238 height 104
click at [672, 386] on button "Show 4 More" at bounding box center [644, 387] width 55 height 14
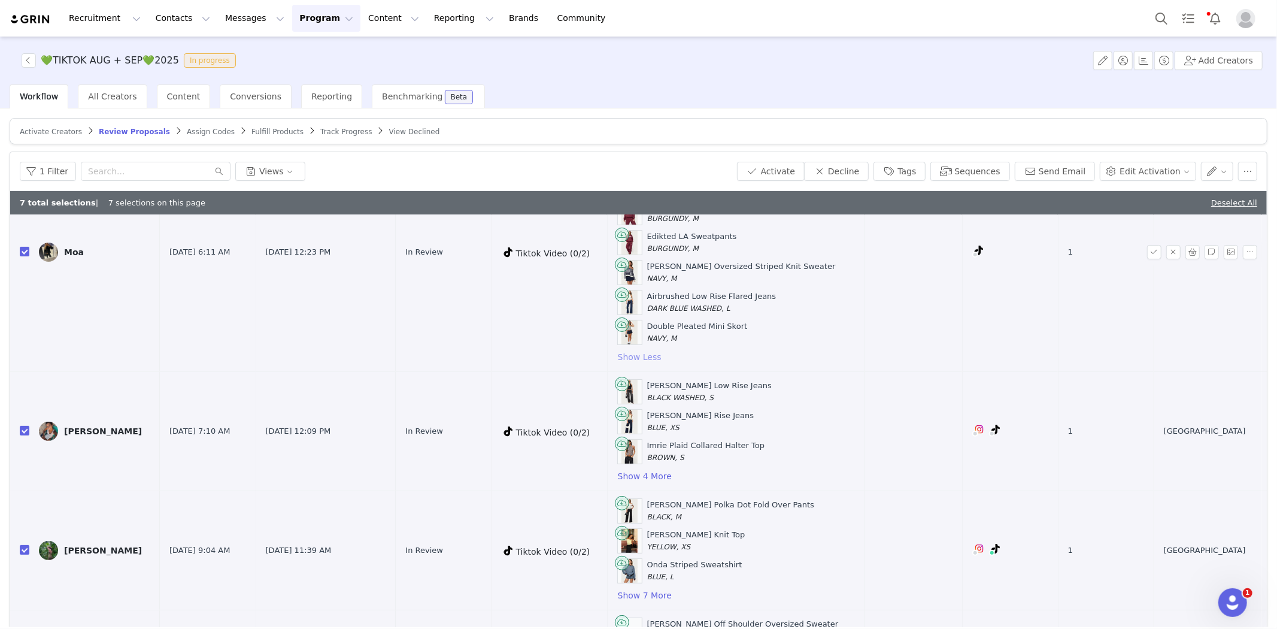
scroll to position [465, 0]
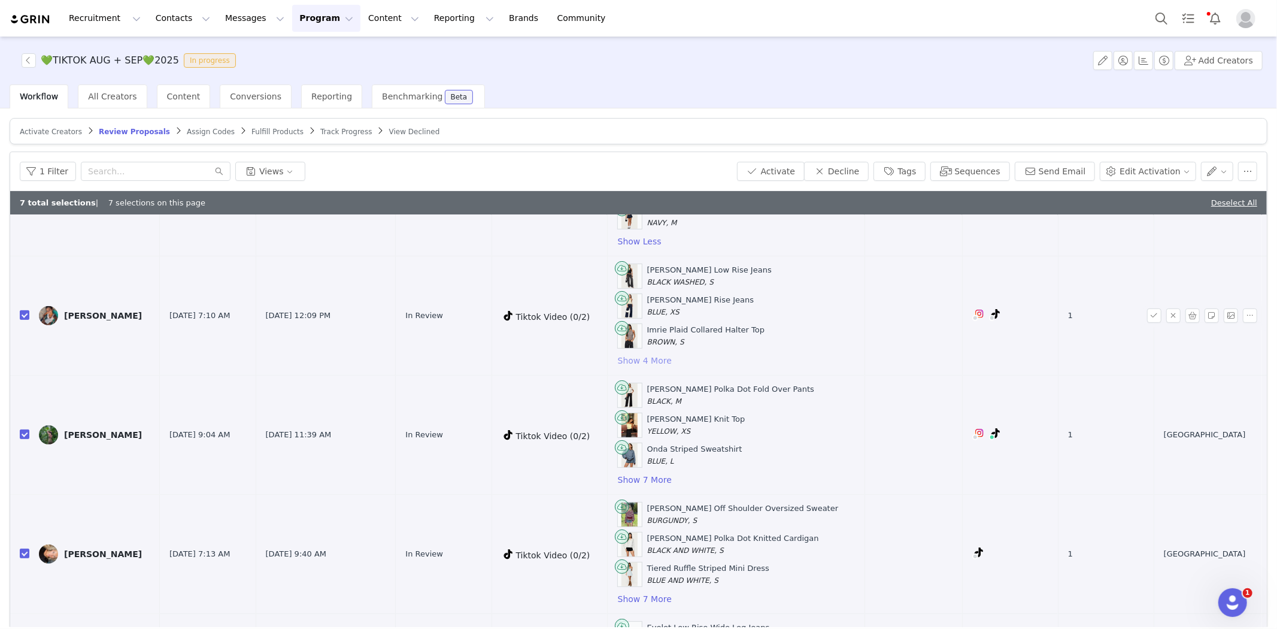
click at [663, 364] on button "Show 4 More" at bounding box center [644, 360] width 55 height 14
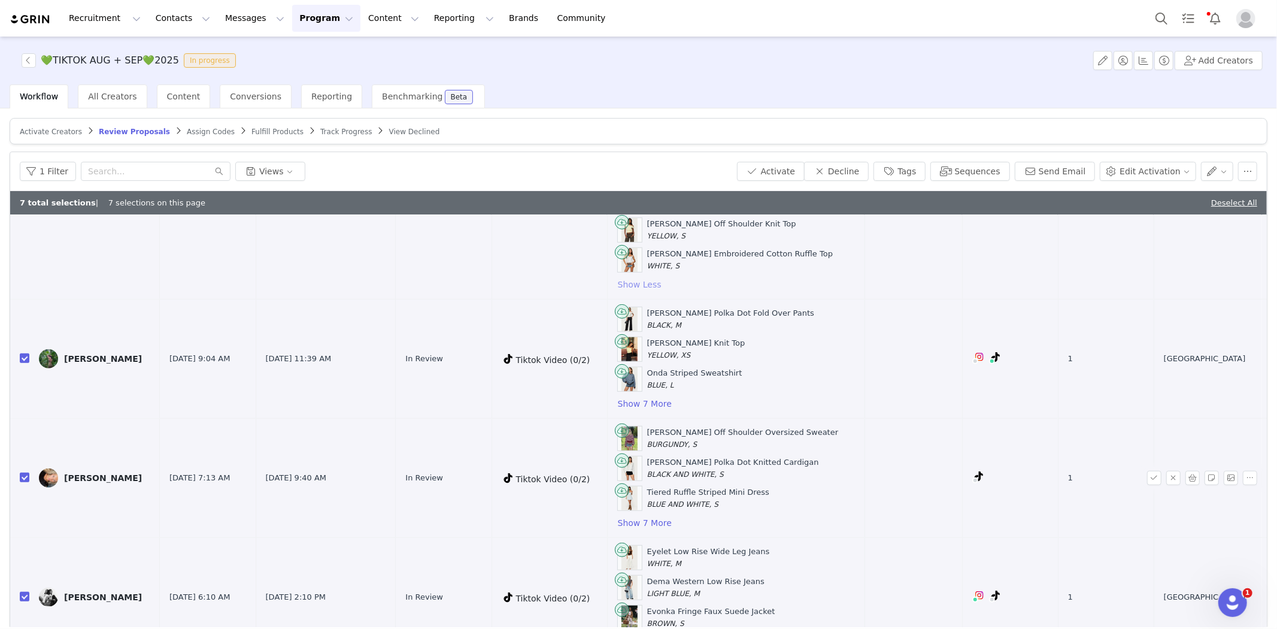
scroll to position [665, 0]
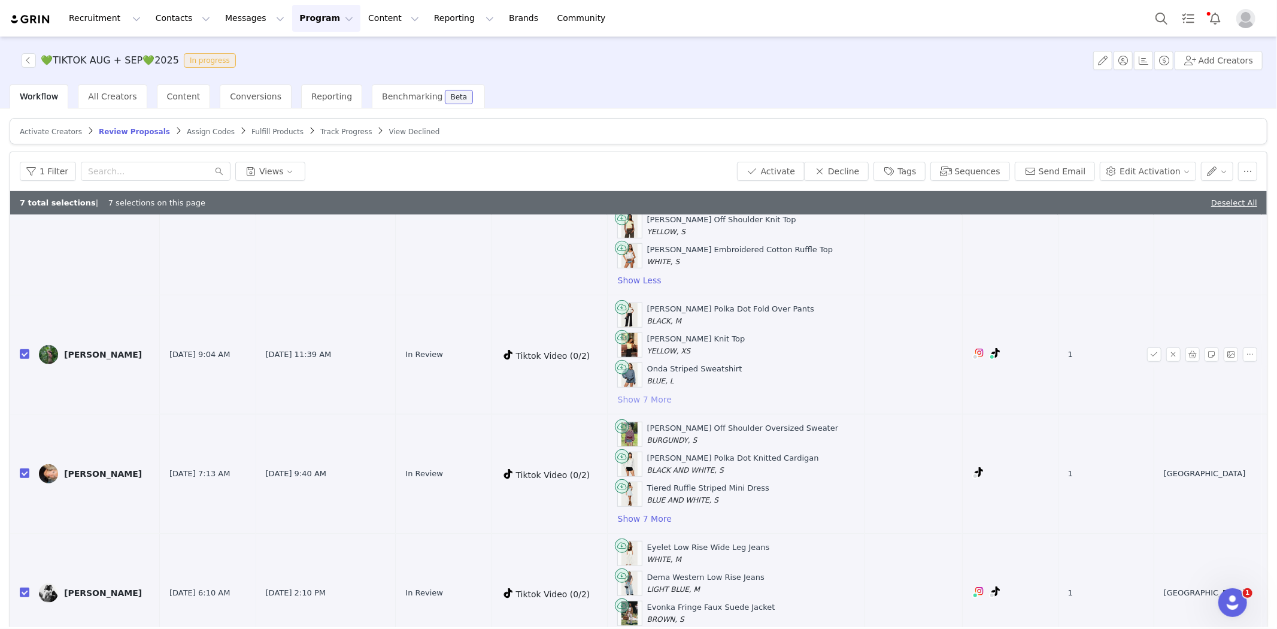
click at [672, 403] on button "Show 7 More" at bounding box center [644, 399] width 55 height 14
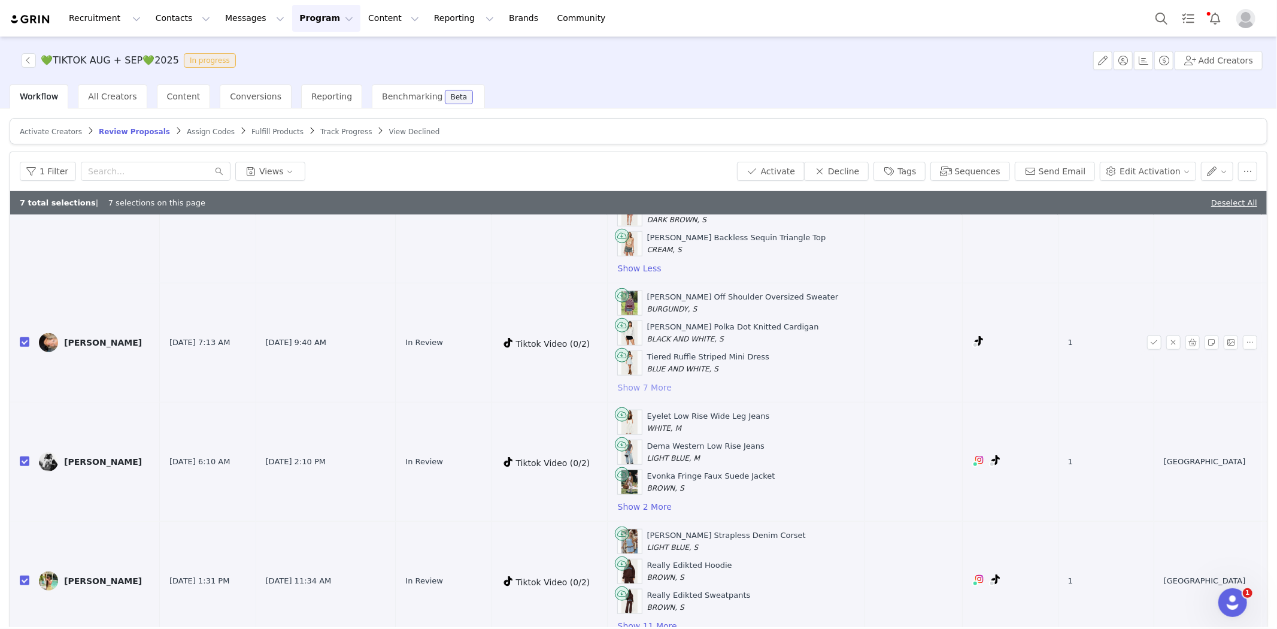
click at [663, 387] on button "Show 7 More" at bounding box center [644, 387] width 55 height 14
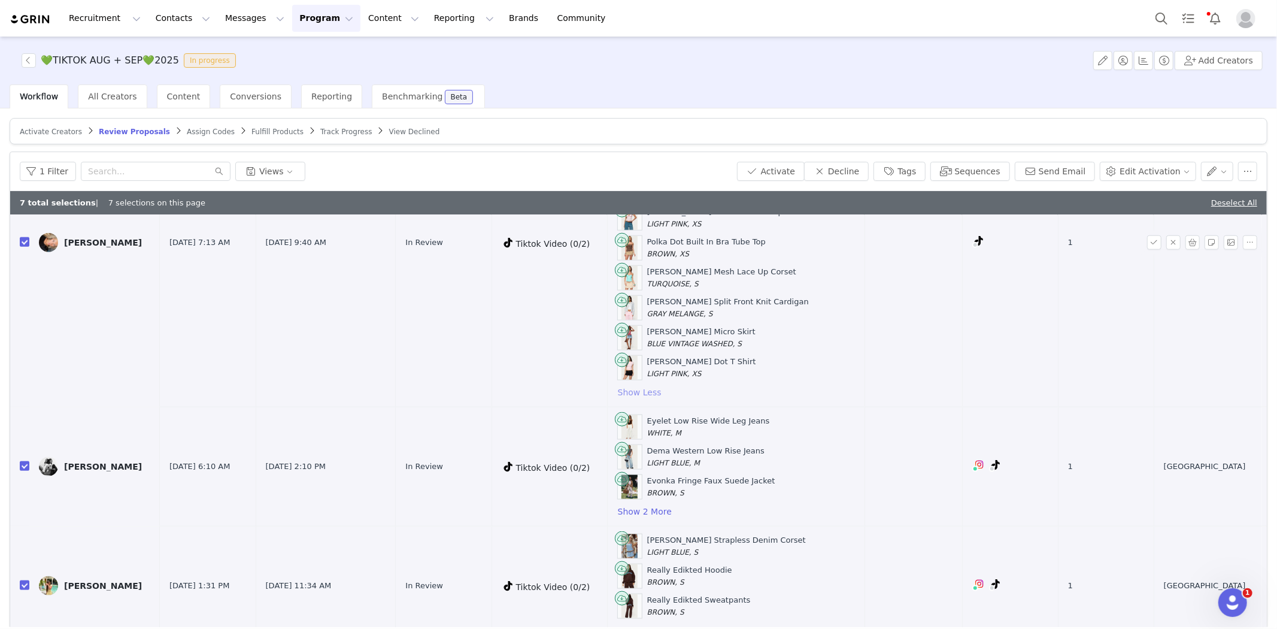
scroll to position [1221, 0]
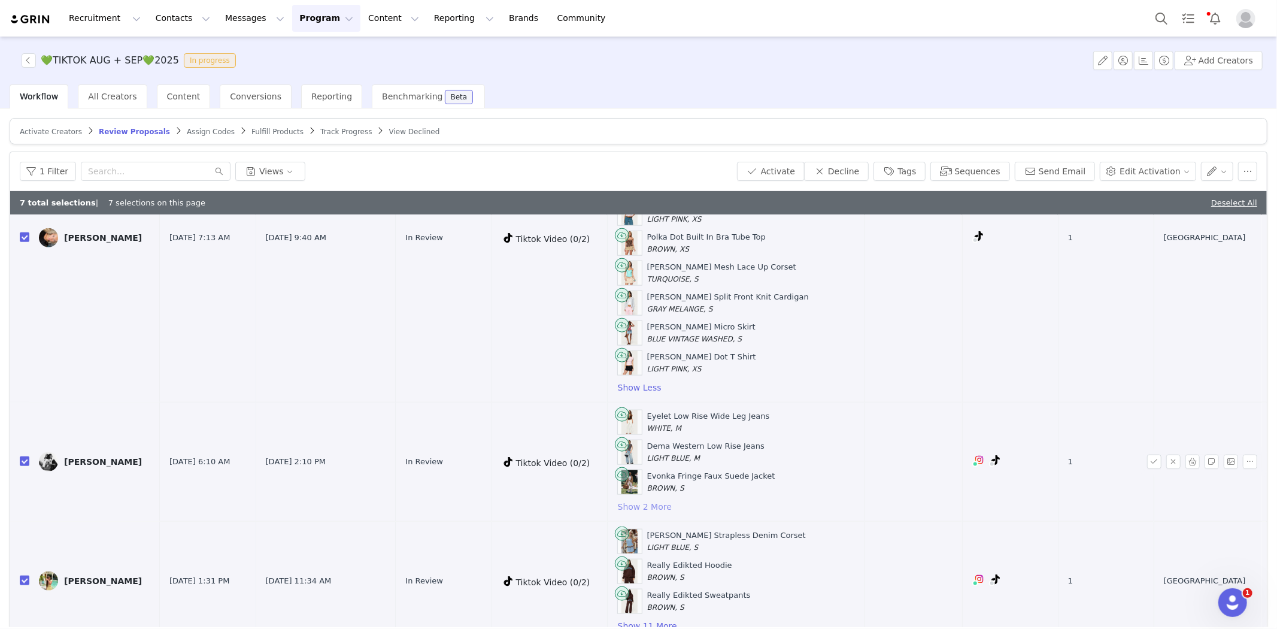
drag, startPoint x: 662, startPoint y: 502, endPoint x: 695, endPoint y: 441, distance: 69.7
click at [661, 502] on button "Show 2 More" at bounding box center [644, 506] width 55 height 14
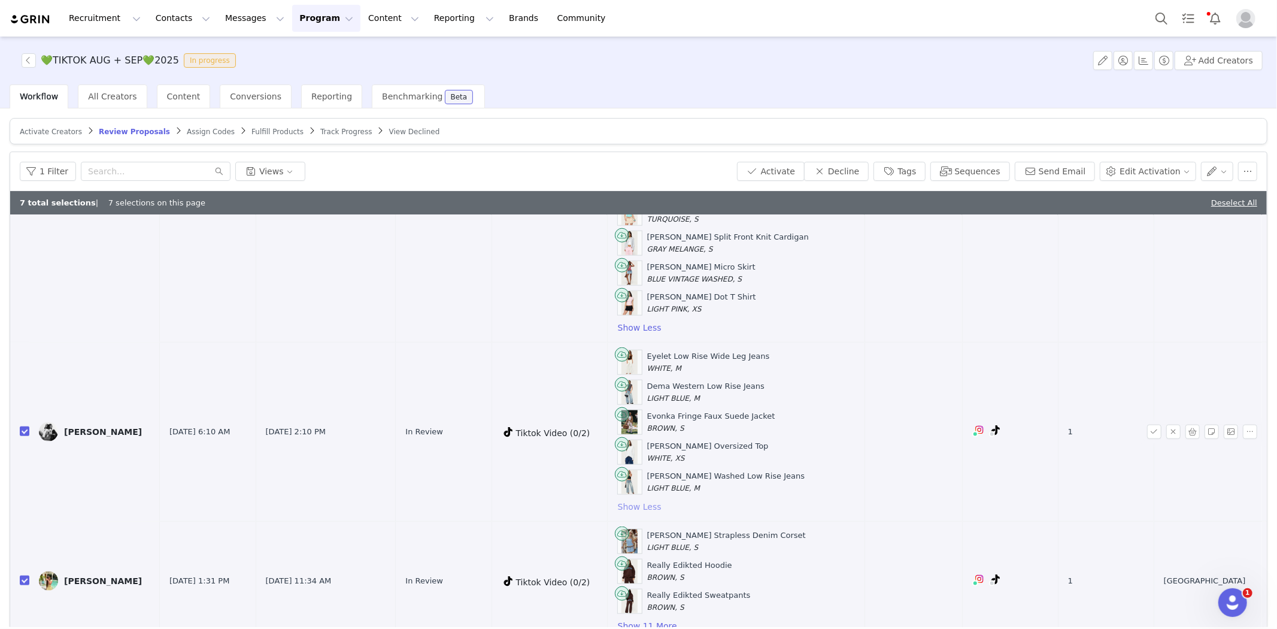
scroll to position [57, 0]
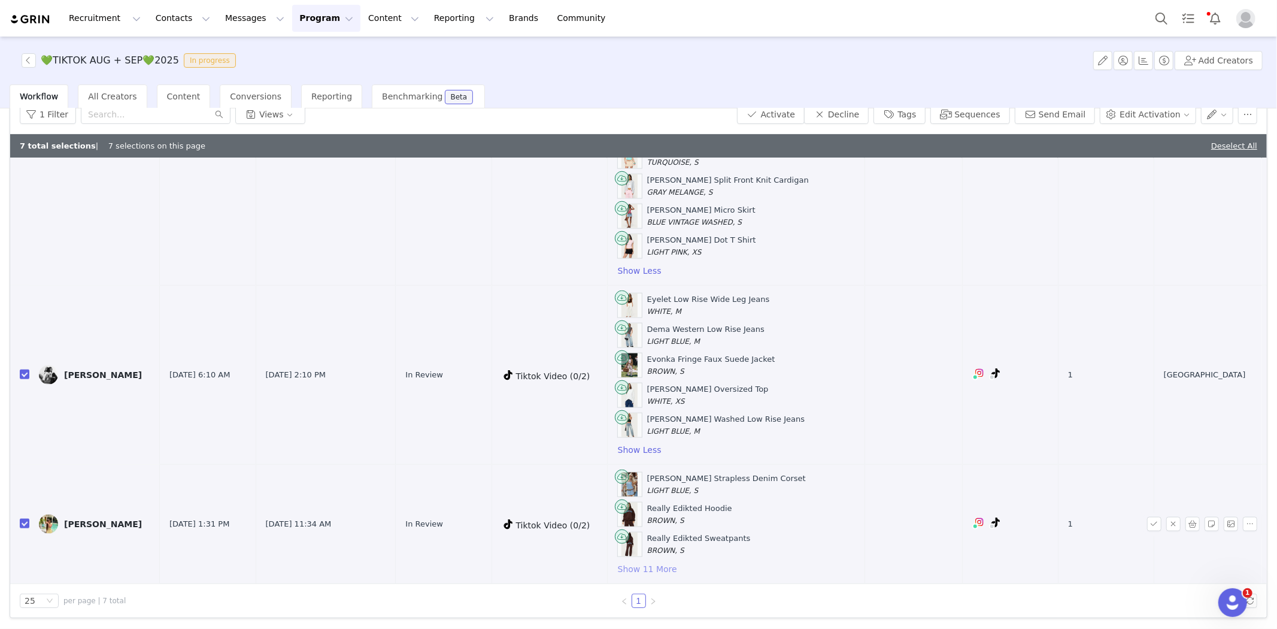
click at [665, 570] on button "Show 11 More" at bounding box center [647, 569] width 60 height 14
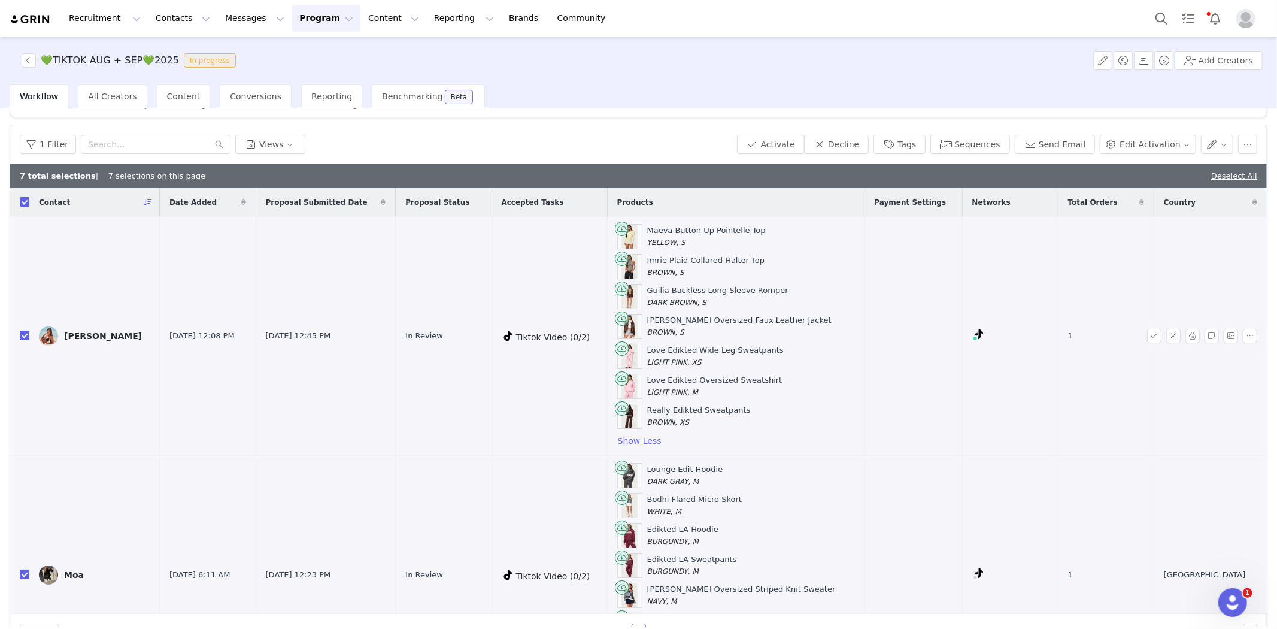
scroll to position [0, 0]
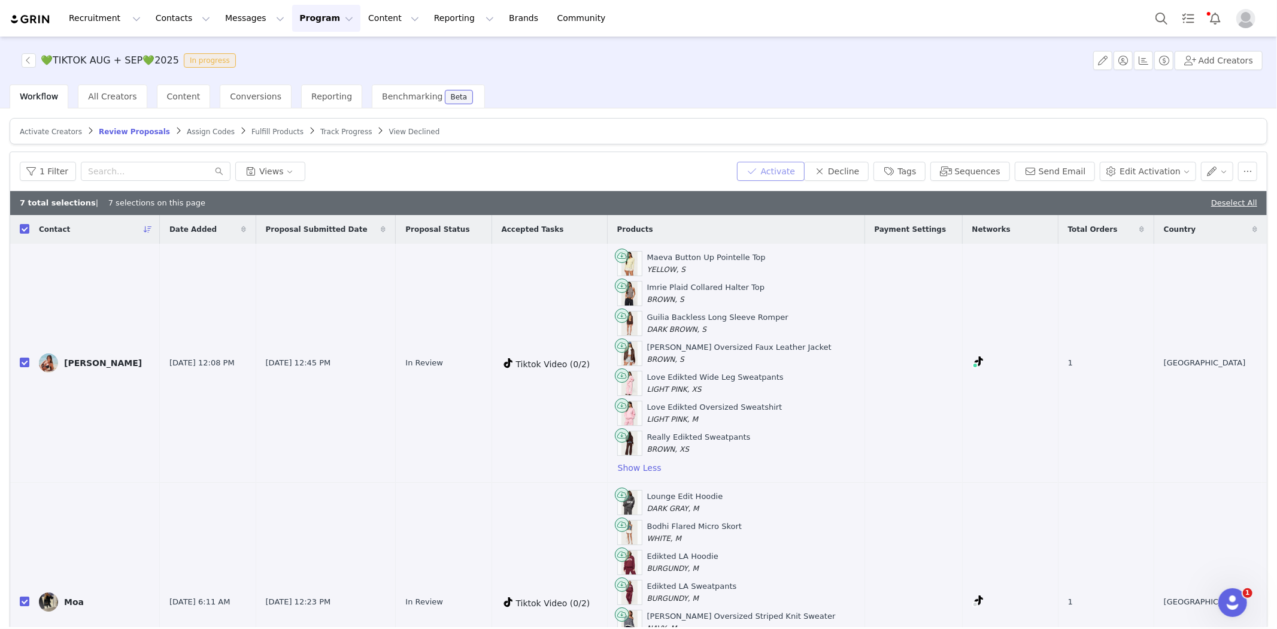
click at [778, 176] on button "Activate" at bounding box center [771, 171] width 68 height 19
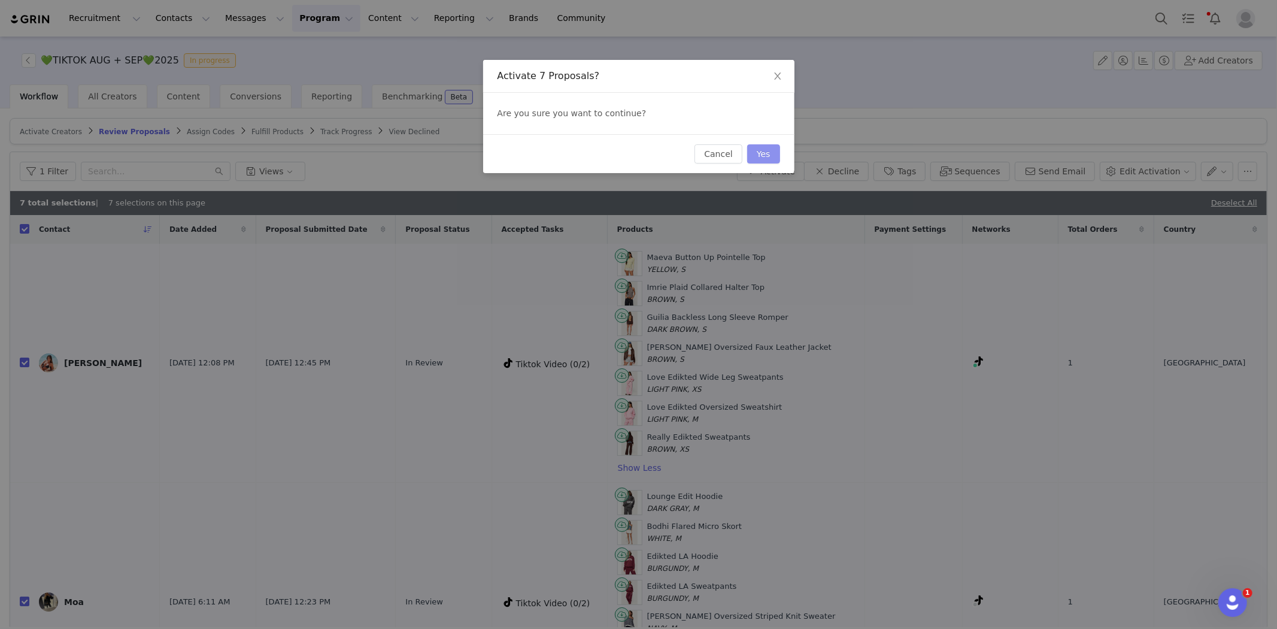
click at [771, 158] on button "Yes" at bounding box center [763, 153] width 33 height 19
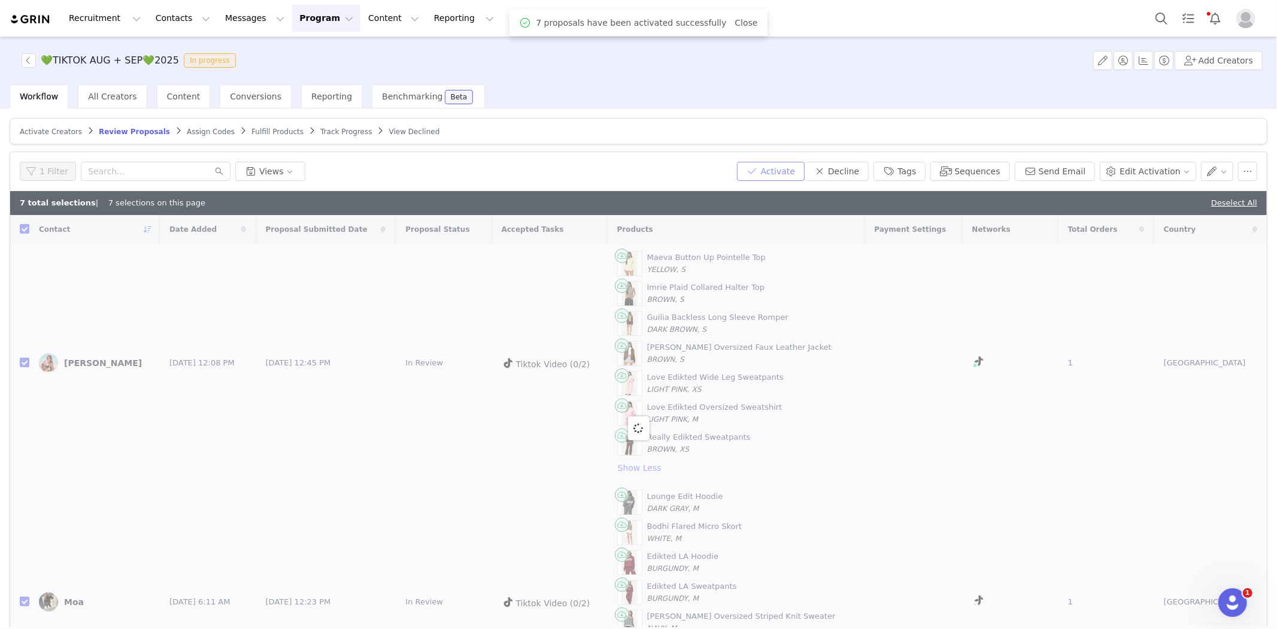
checkbox input "false"
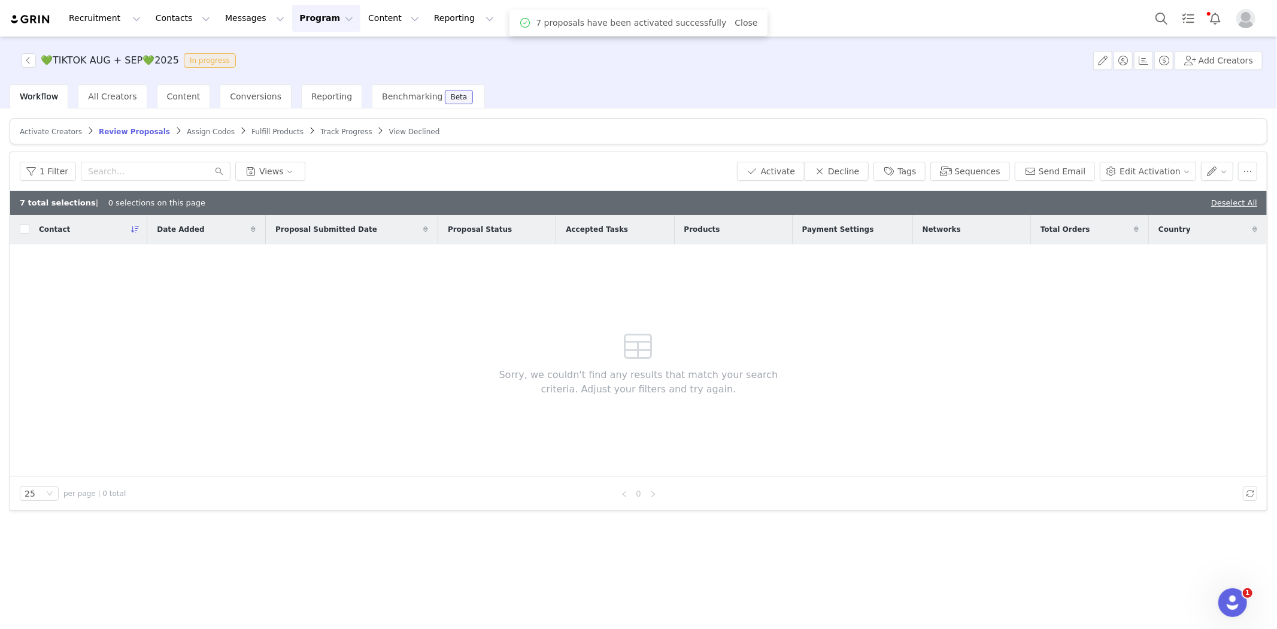
click at [187, 129] on span "Assign Codes" at bounding box center [211, 132] width 48 height 8
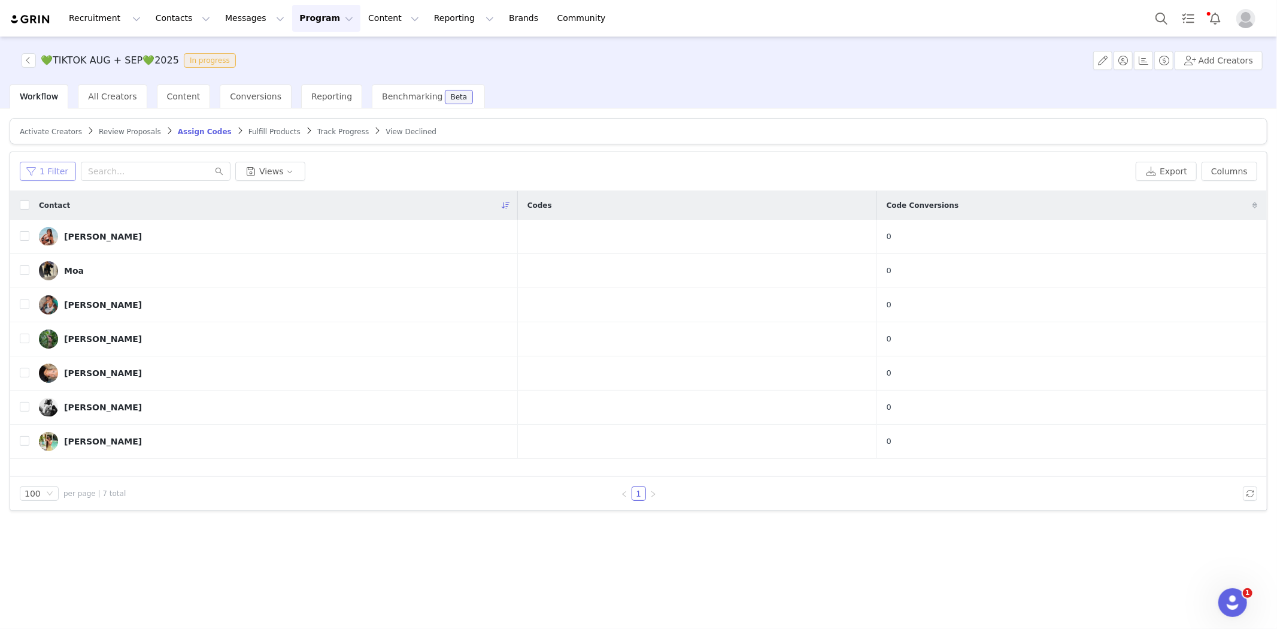
click at [62, 170] on button "1 Filter" at bounding box center [48, 171] width 56 height 19
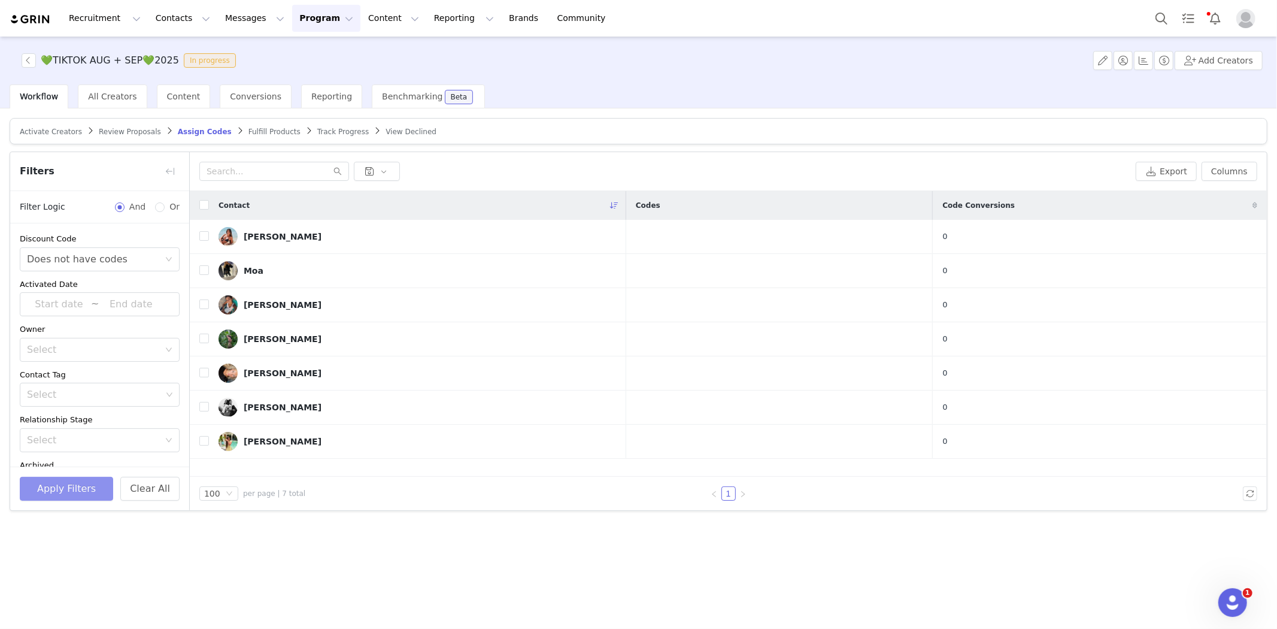
click at [75, 484] on button "Apply Filters" at bounding box center [66, 489] width 93 height 24
click at [204, 202] on input "checkbox" at bounding box center [204, 205] width 10 height 10
checkbox input "true"
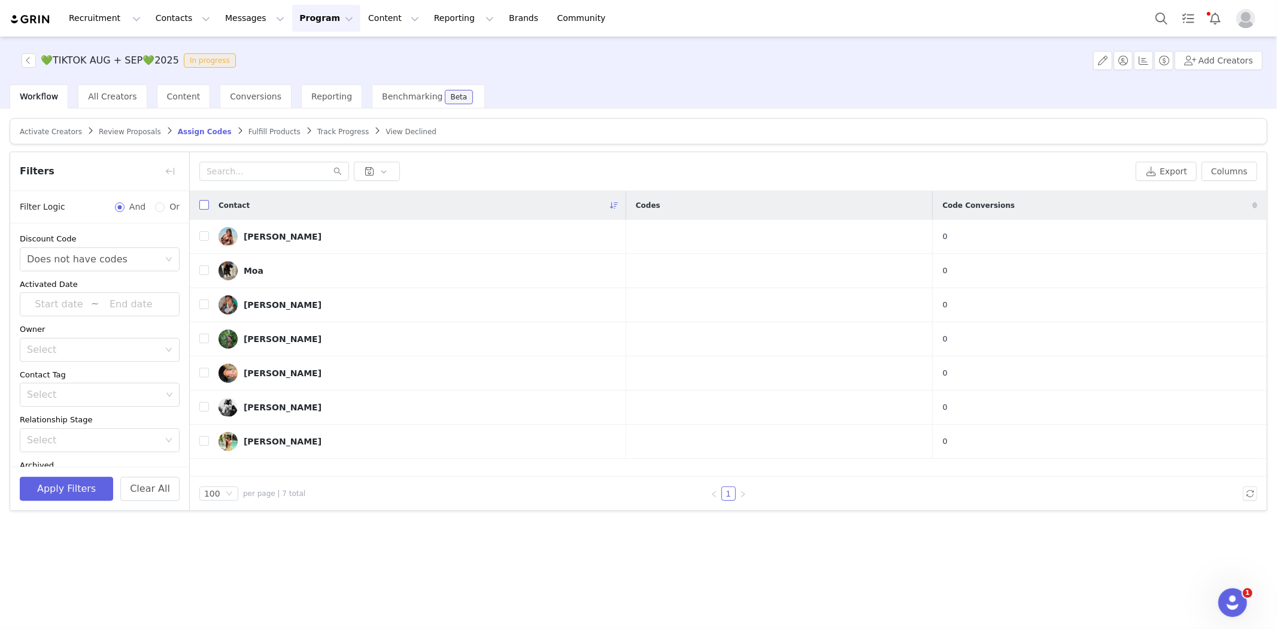
checkbox input "true"
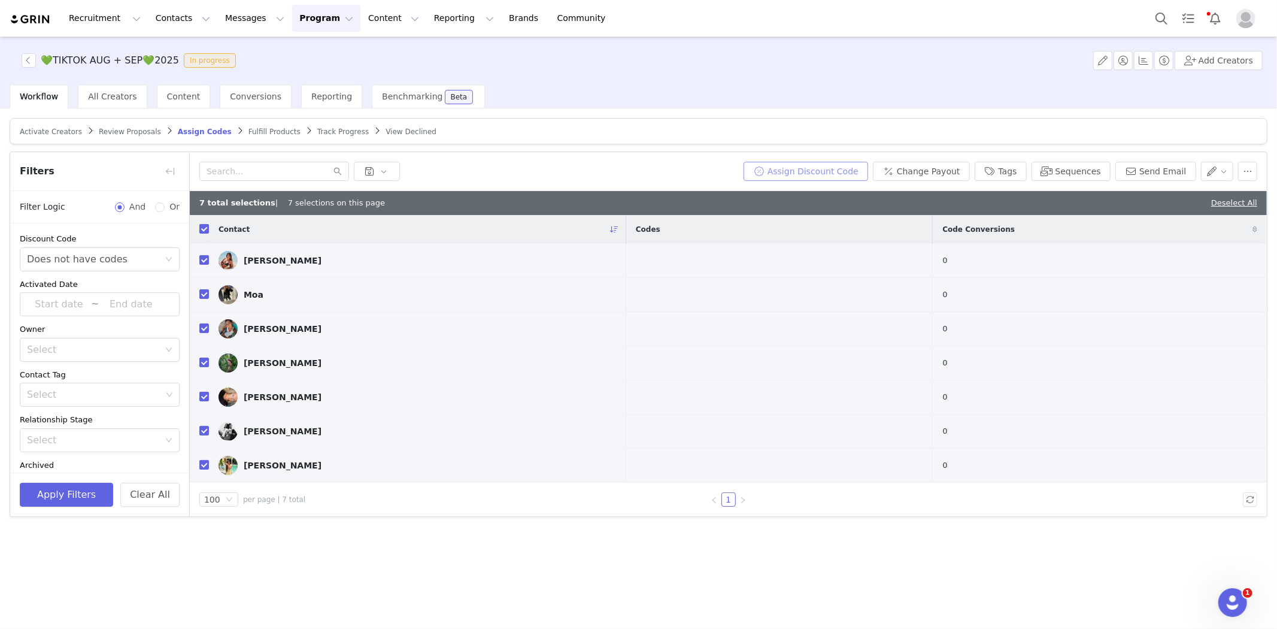
click at [829, 180] on button "Assign Discount Code" at bounding box center [806, 171] width 125 height 19
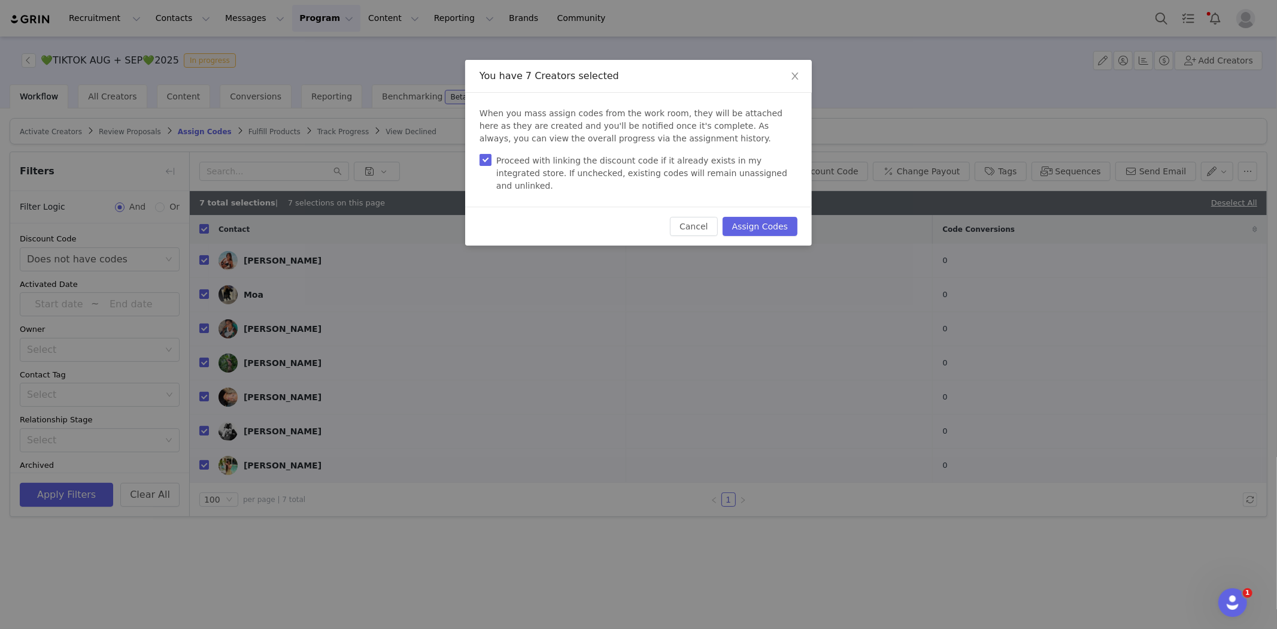
click at [479, 156] on div "When you mass assign codes from the work room, they will be attached here as th…" at bounding box center [638, 150] width 347 height 114
click at [482, 162] on input "Proceed with linking the discount code if it already exists in my integrated st…" at bounding box center [486, 160] width 12 height 12
checkbox input "false"
click at [765, 217] on button "Assign Codes" at bounding box center [760, 226] width 75 height 19
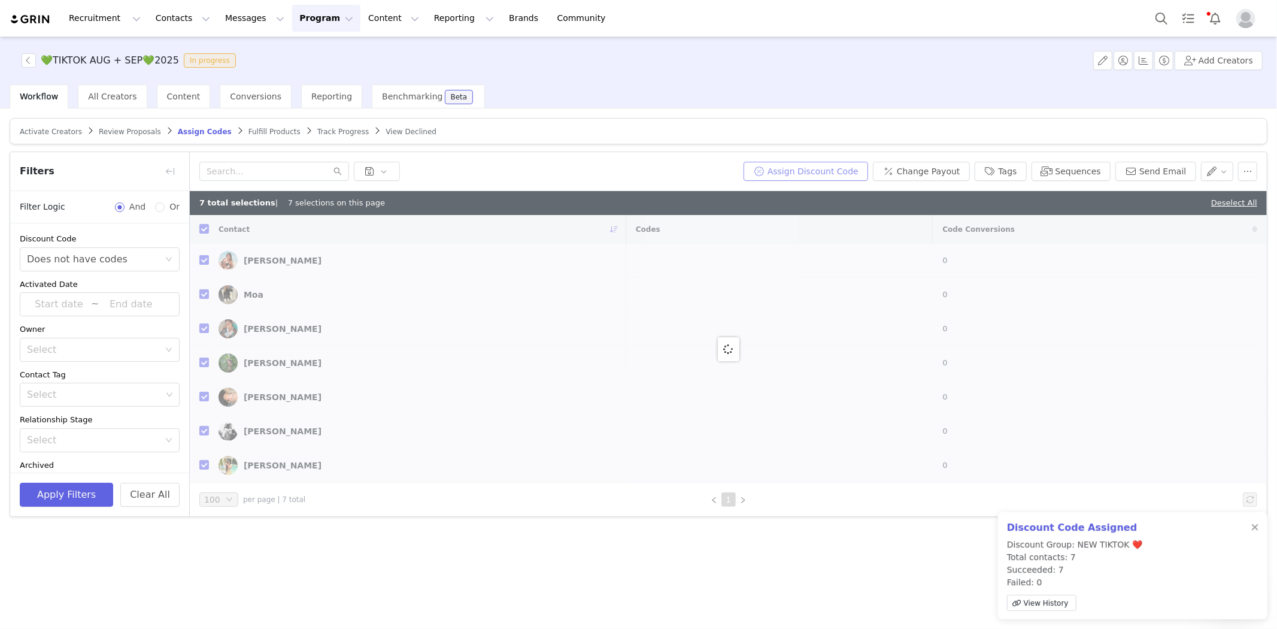
checkbox input "false"
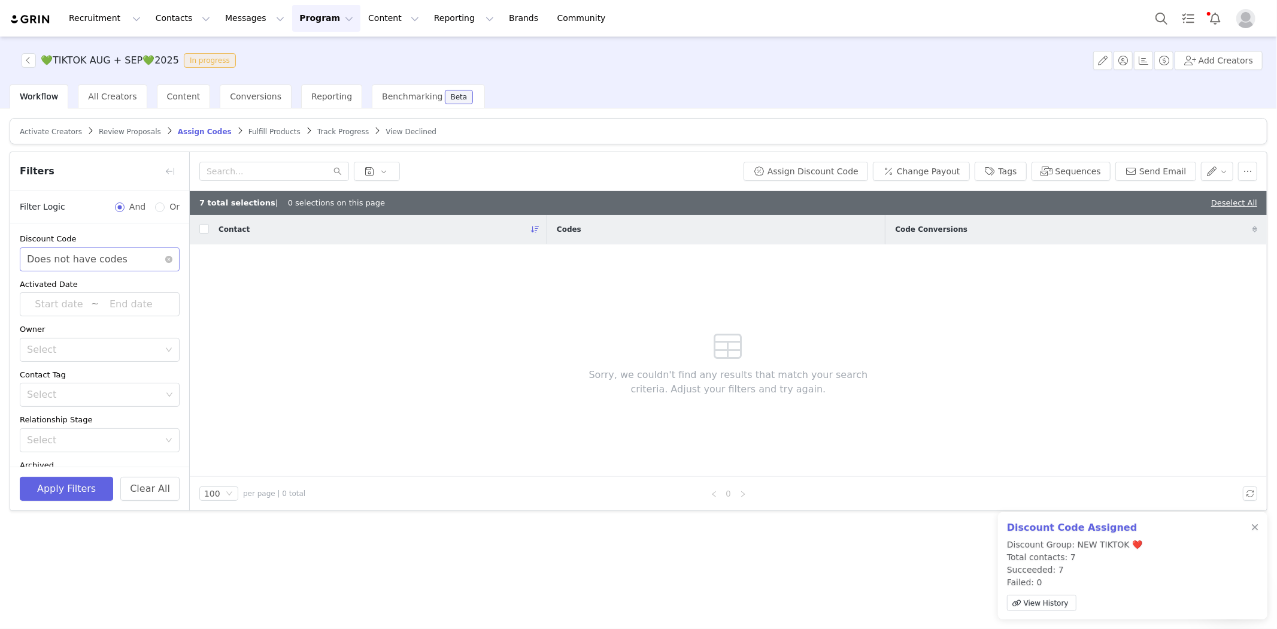
click at [86, 254] on div "Does not have codes" at bounding box center [77, 259] width 101 height 23
click at [56, 286] on li "Has codes" at bounding box center [95, 284] width 150 height 19
click at [84, 496] on button "Apply Filters" at bounding box center [66, 489] width 93 height 24
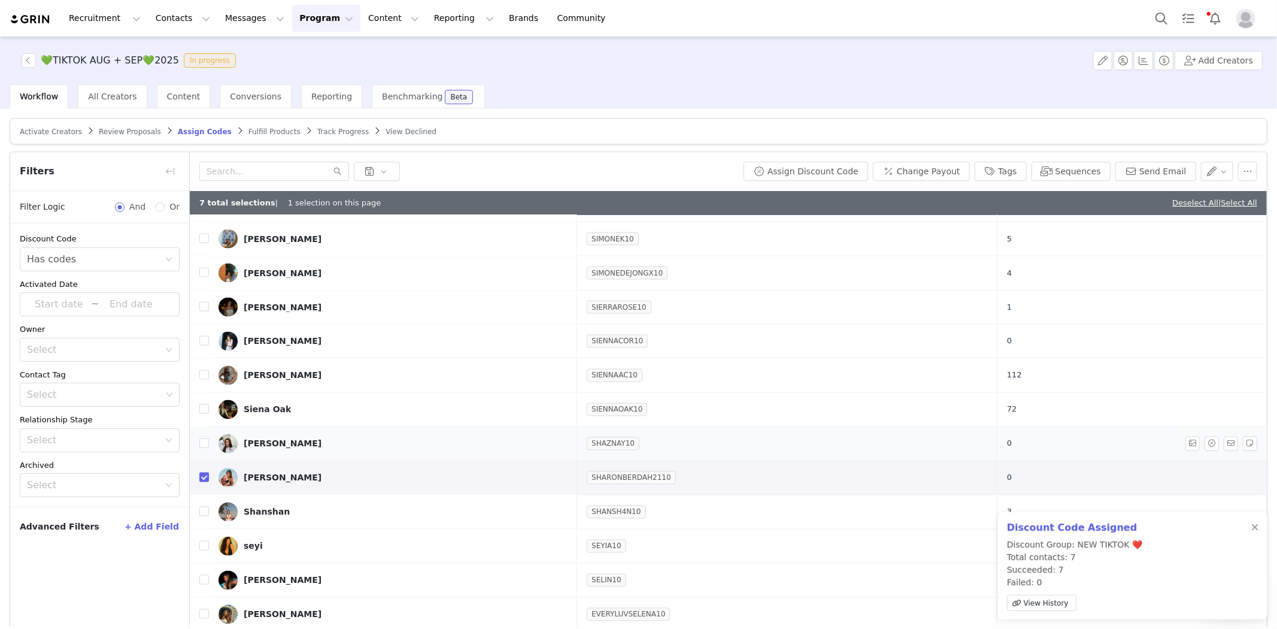
scroll to position [1863, 0]
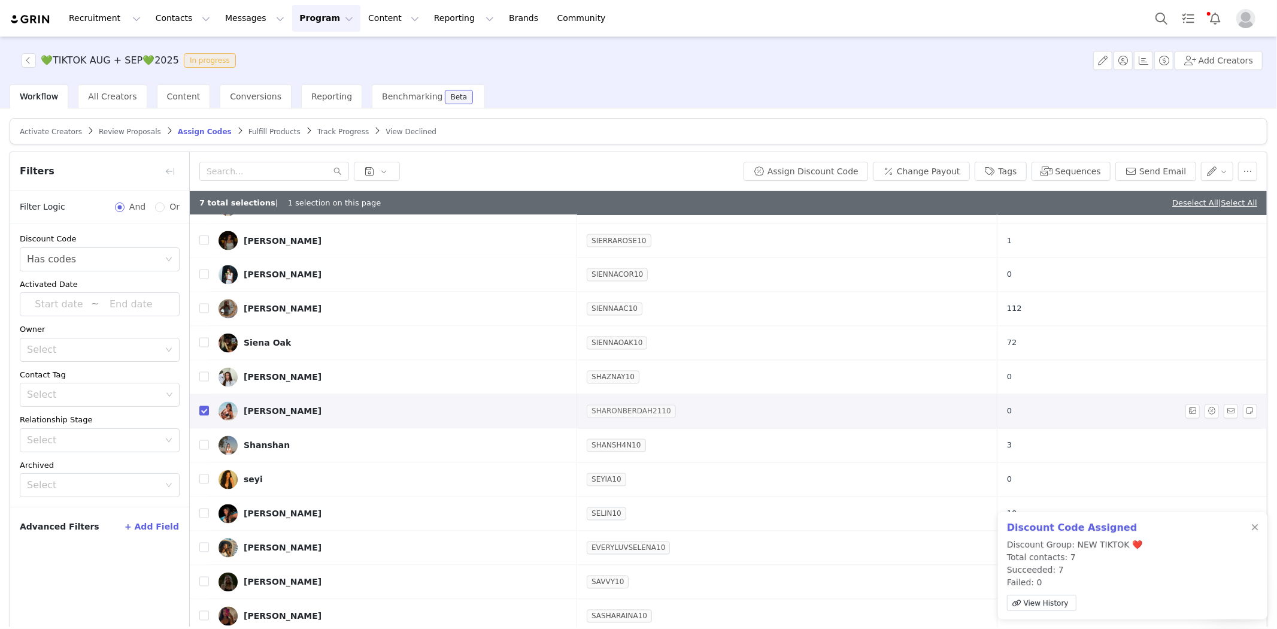
click at [624, 415] on link "SHARONBERDAH2110" at bounding box center [631, 411] width 89 height 12
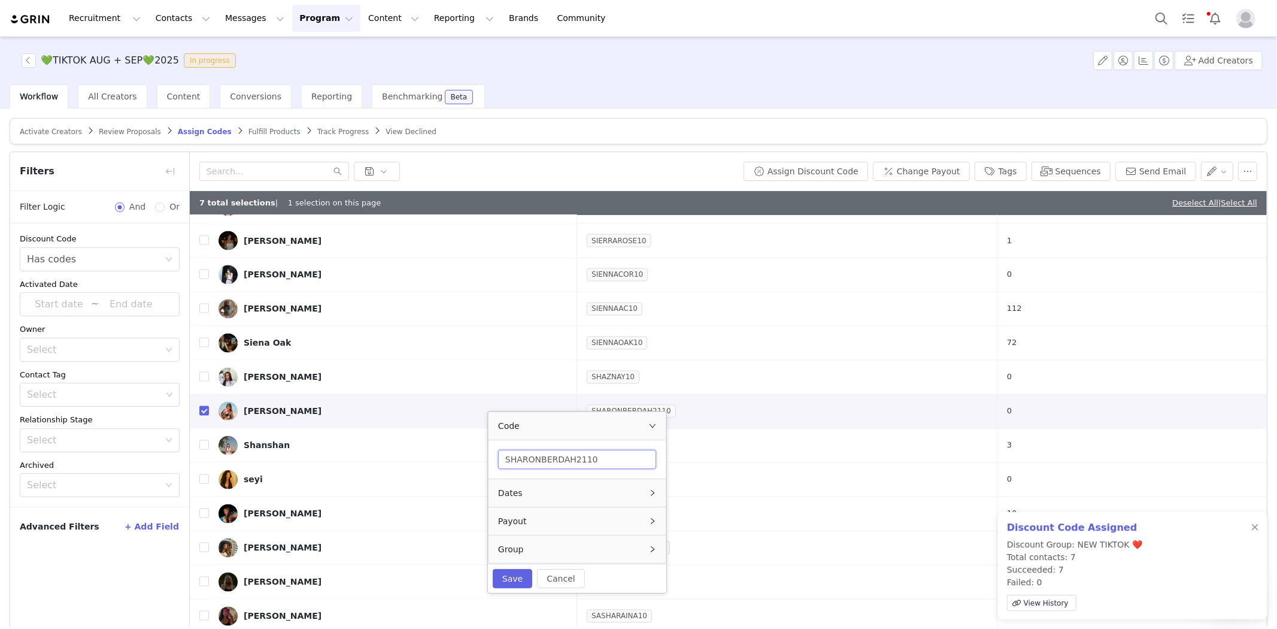
drag, startPoint x: 578, startPoint y: 462, endPoint x: 547, endPoint y: 468, distance: 31.1
click at [547, 468] on input "SHARONBERDAH2110" at bounding box center [577, 459] width 158 height 19
type input "SHARONB10"
click at [502, 577] on button "Save" at bounding box center [513, 578] width 40 height 19
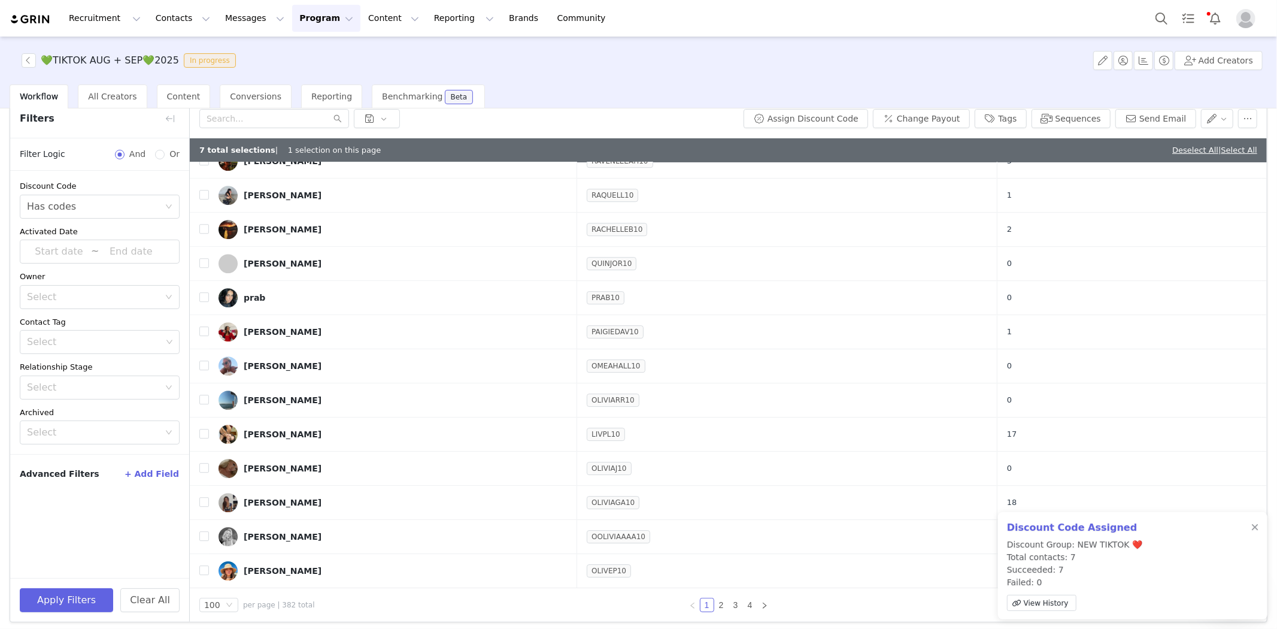
scroll to position [57, 0]
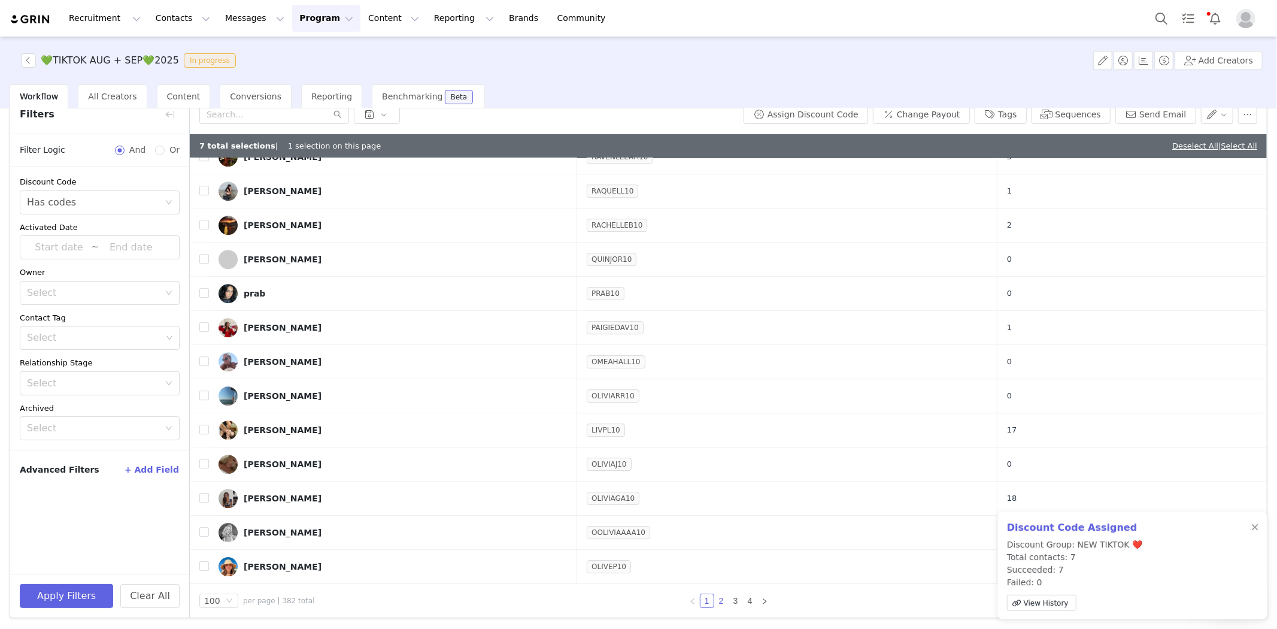
click at [717, 597] on link "2" at bounding box center [721, 600] width 13 height 13
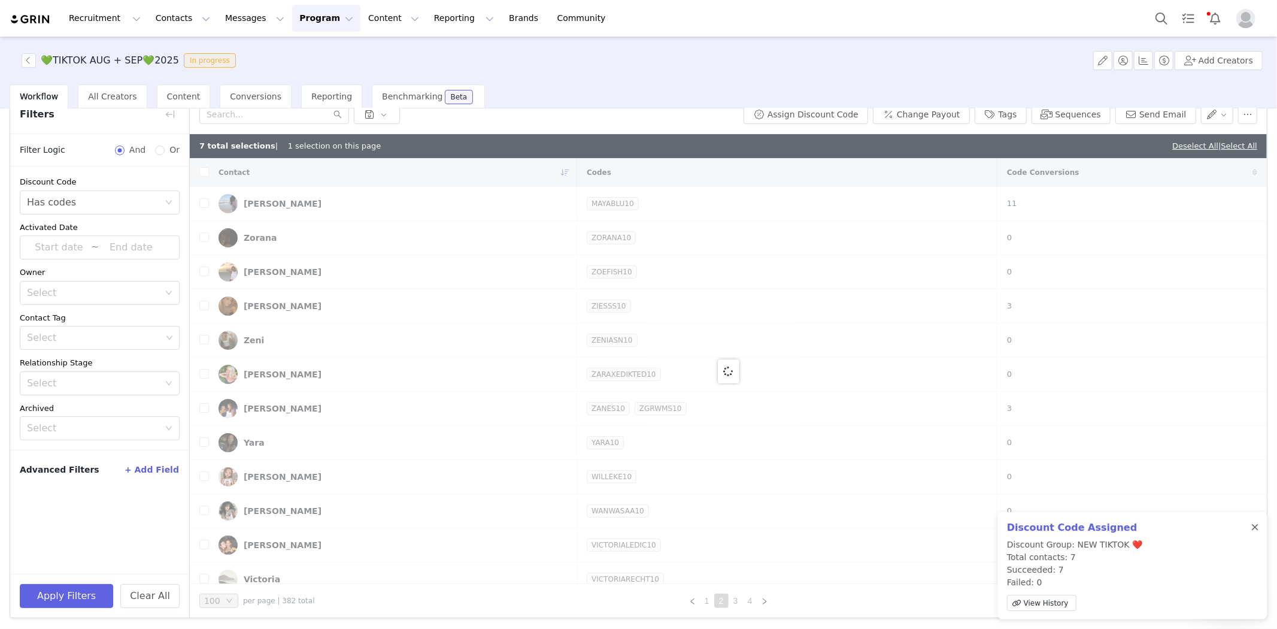
click at [1023, 527] on div at bounding box center [1254, 528] width 7 height 10
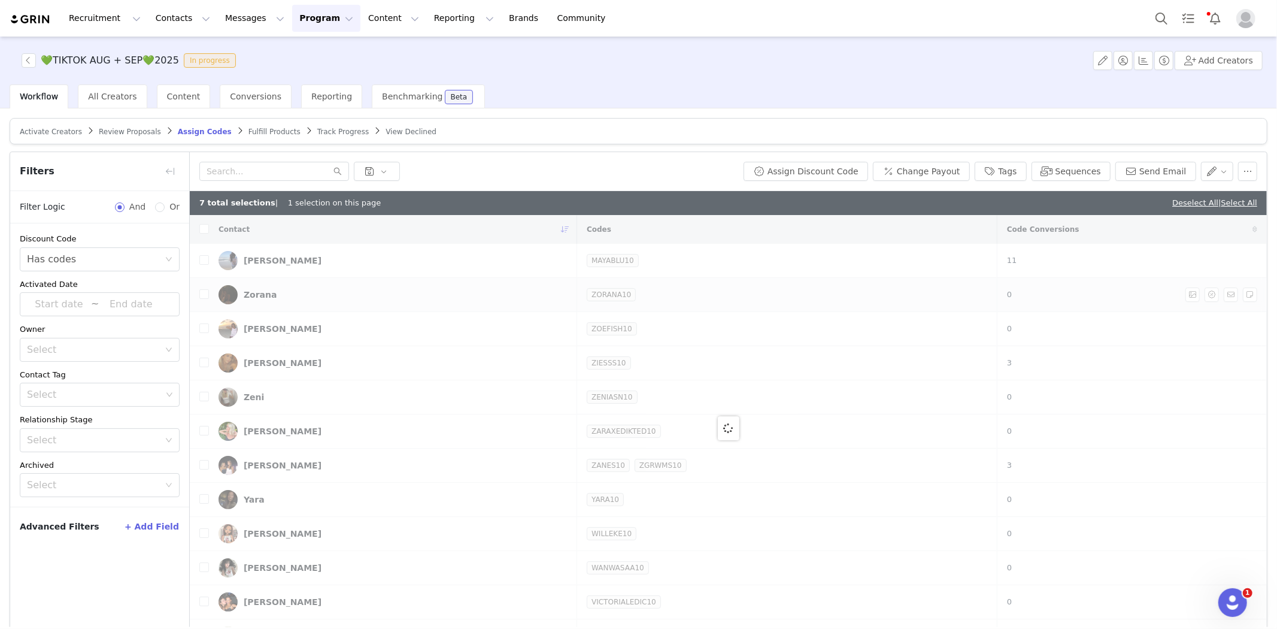
checkbox input "true"
checkbox input "false"
checkbox input "true"
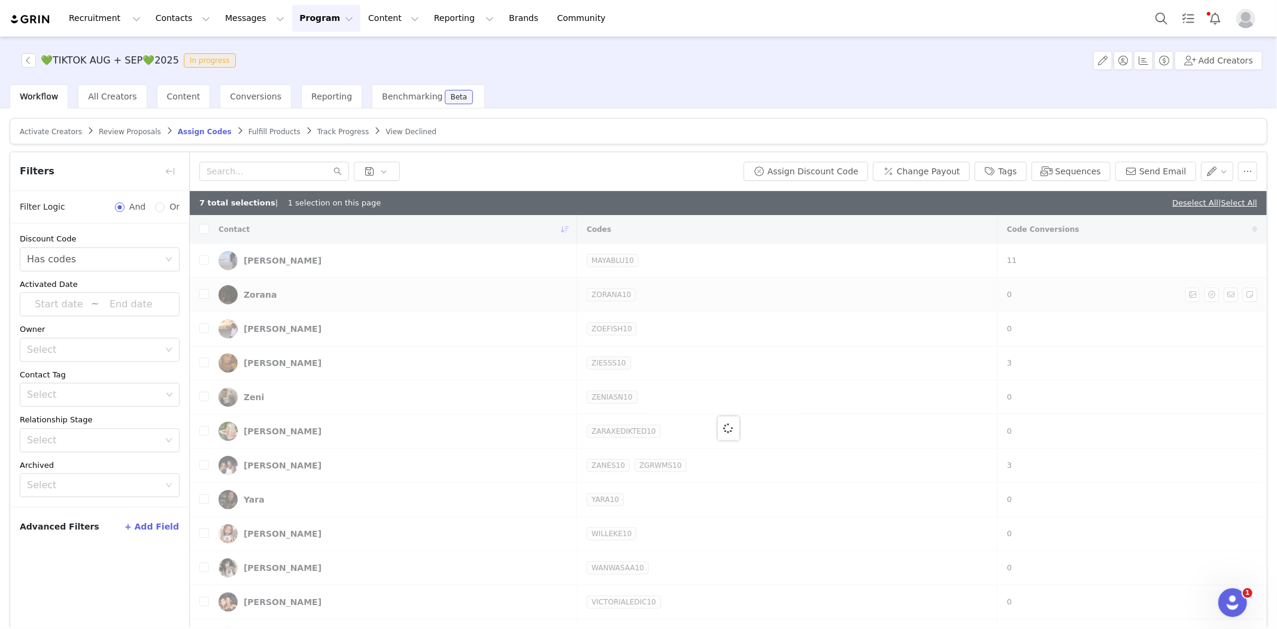
checkbox input "true"
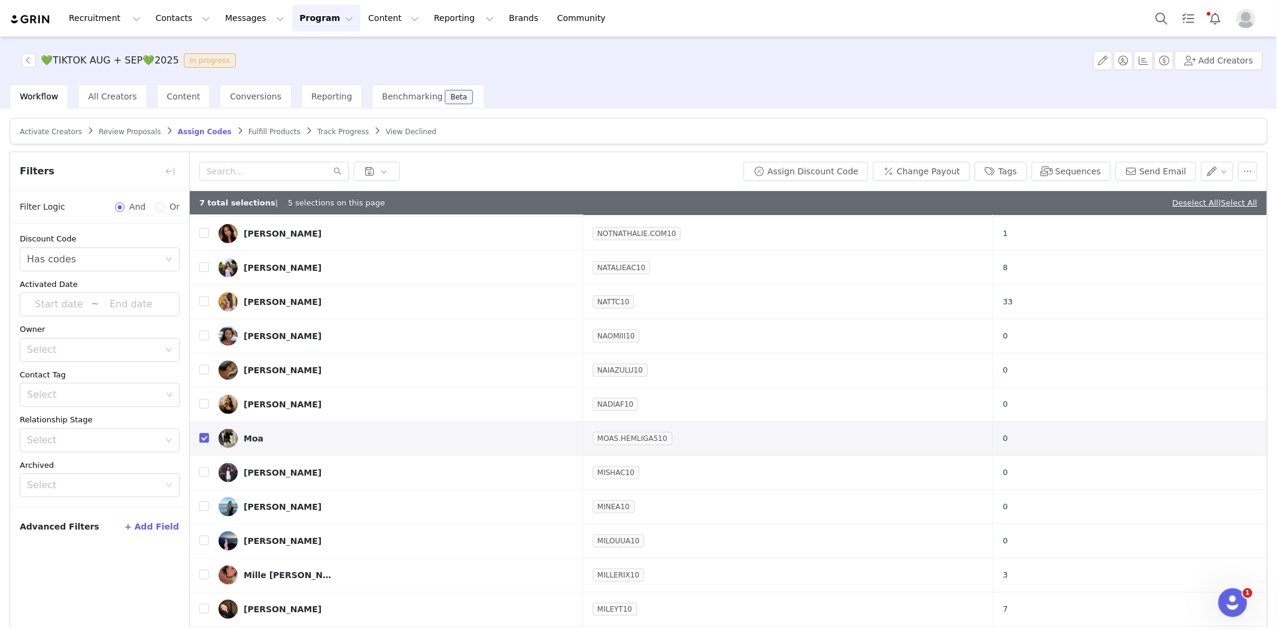
scroll to position [532, 0]
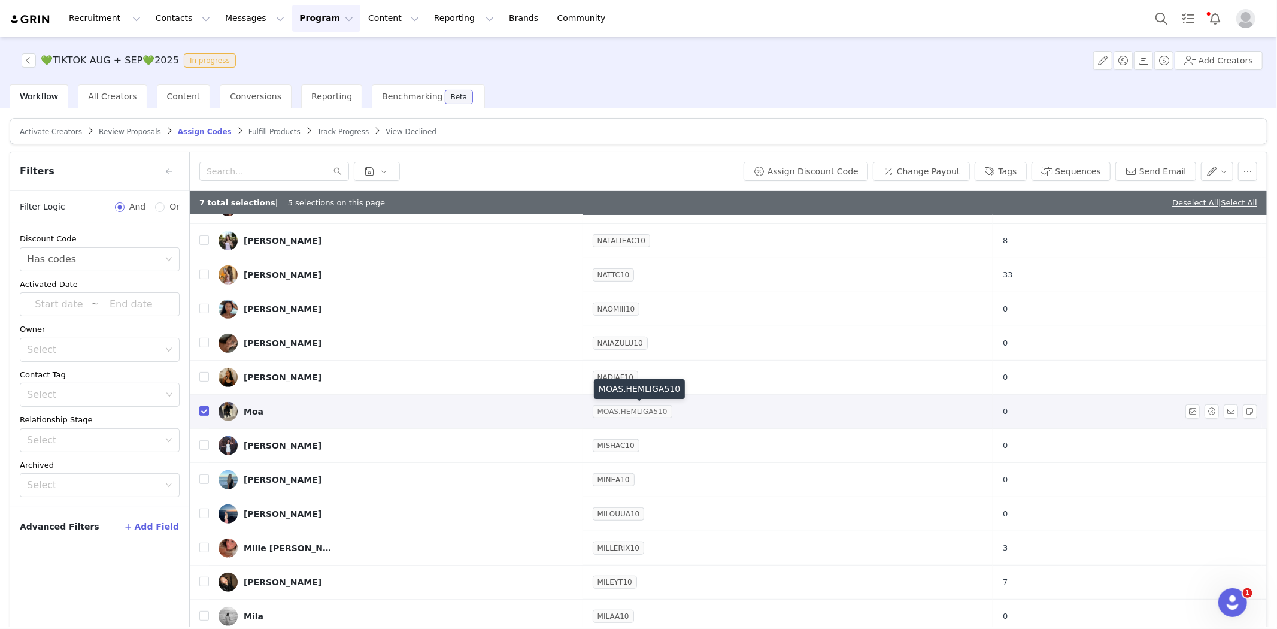
click at [629, 413] on link "MOAS.HEMLIGA510" at bounding box center [633, 411] width 80 height 12
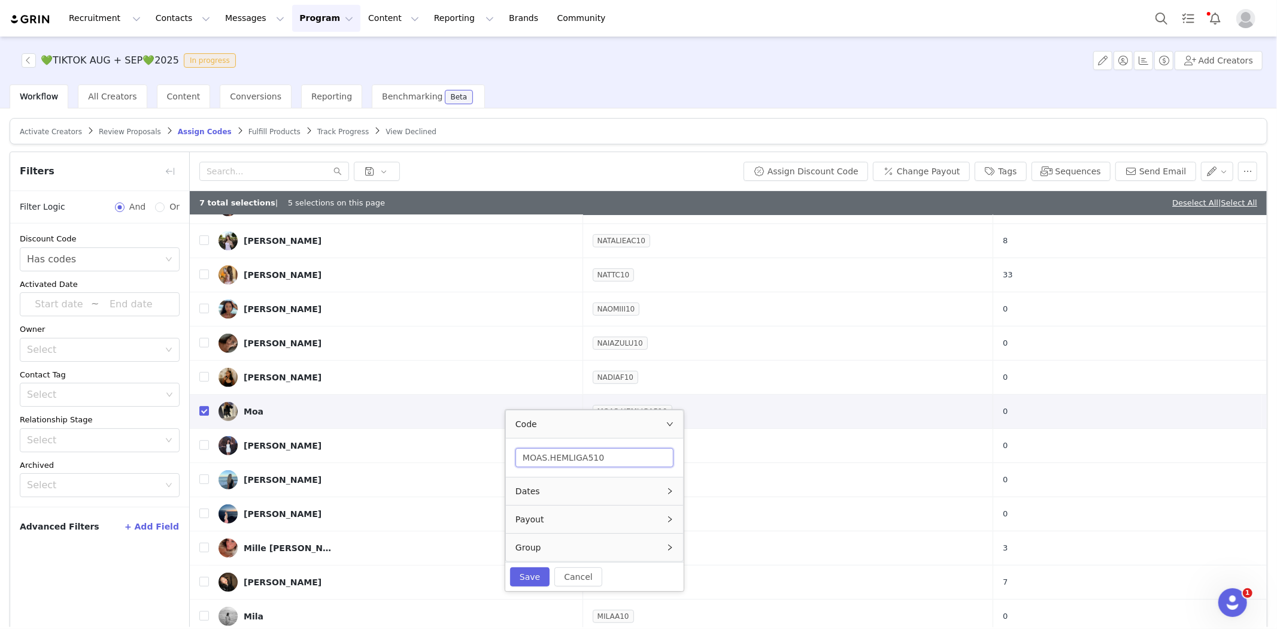
drag, startPoint x: 586, startPoint y: 459, endPoint x: 542, endPoint y: 462, distance: 43.3
click at [542, 462] on input "MOAS.HEMLIGA510" at bounding box center [595, 457] width 158 height 19
type input "MOAH10"
click at [522, 577] on button "Save" at bounding box center [523, 575] width 40 height 19
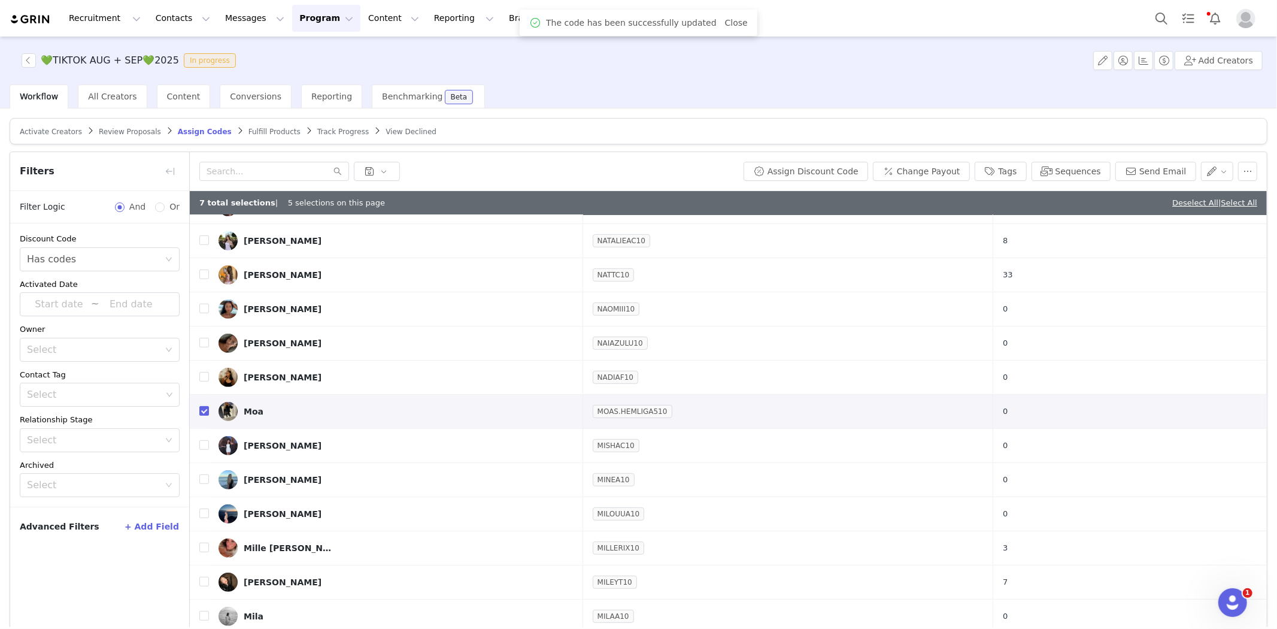
scroll to position [0, 0]
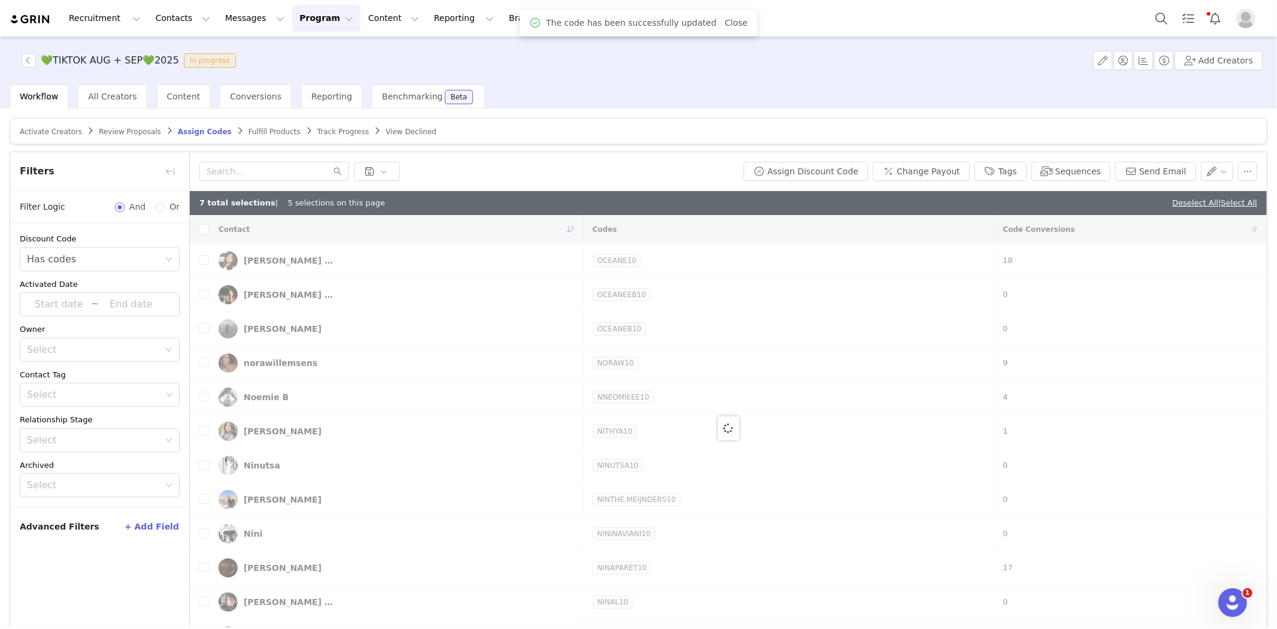
checkbox input "false"
checkbox input "true"
checkbox input "false"
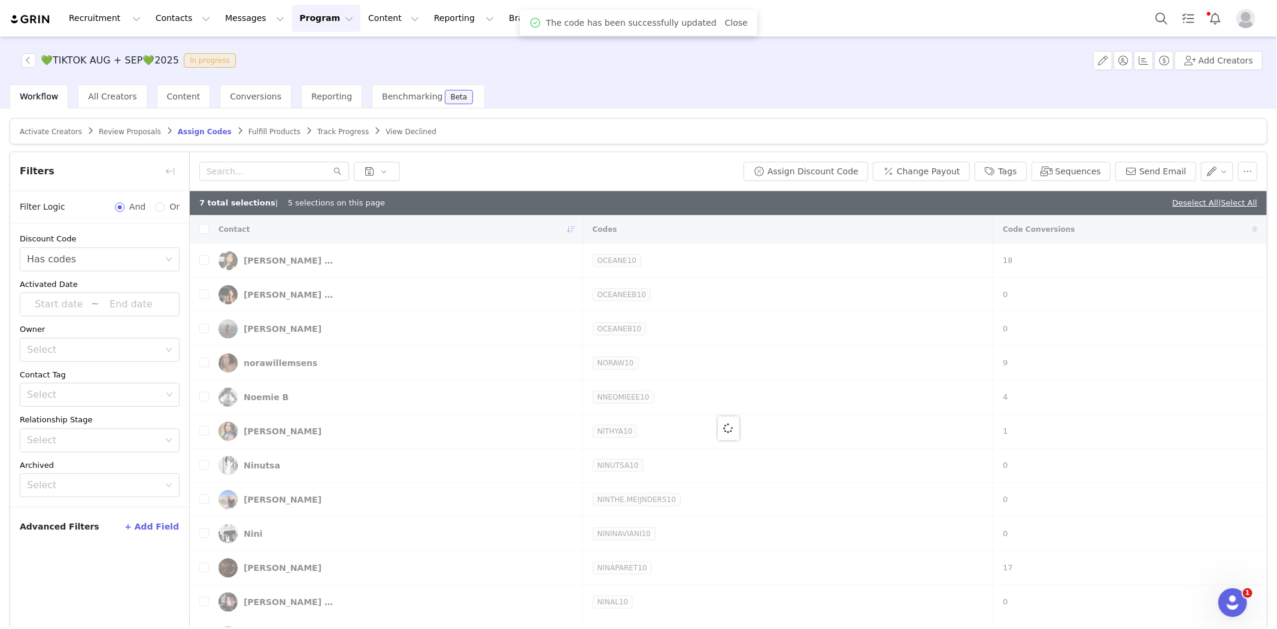
checkbox input "false"
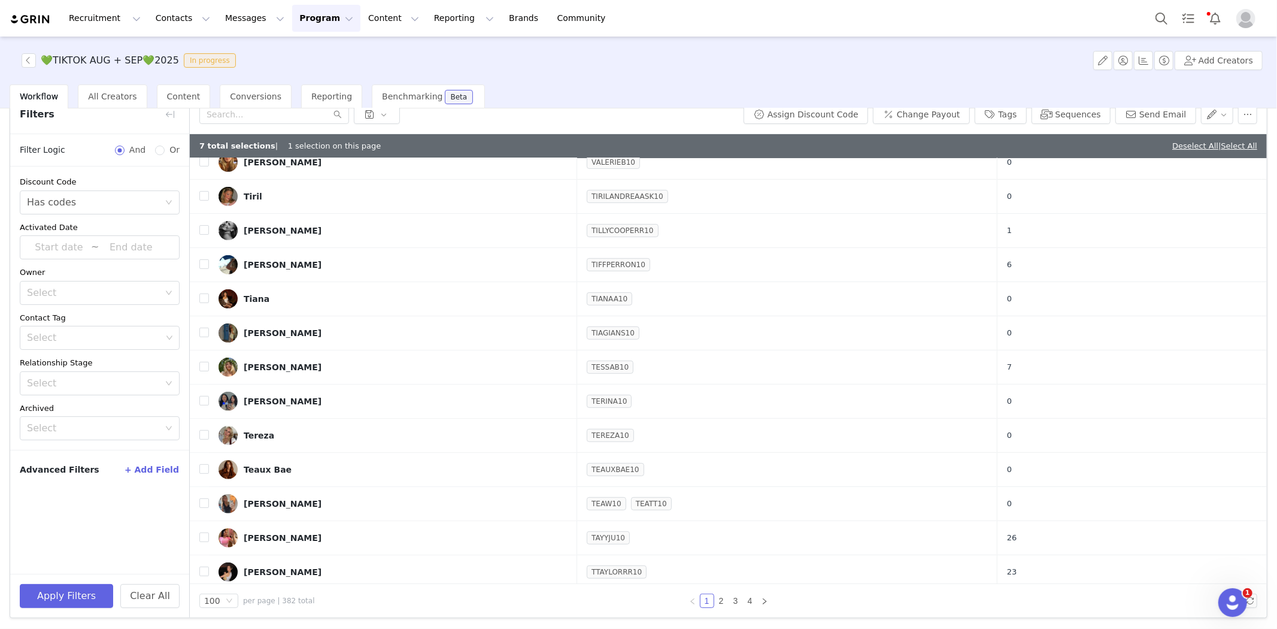
scroll to position [532, 0]
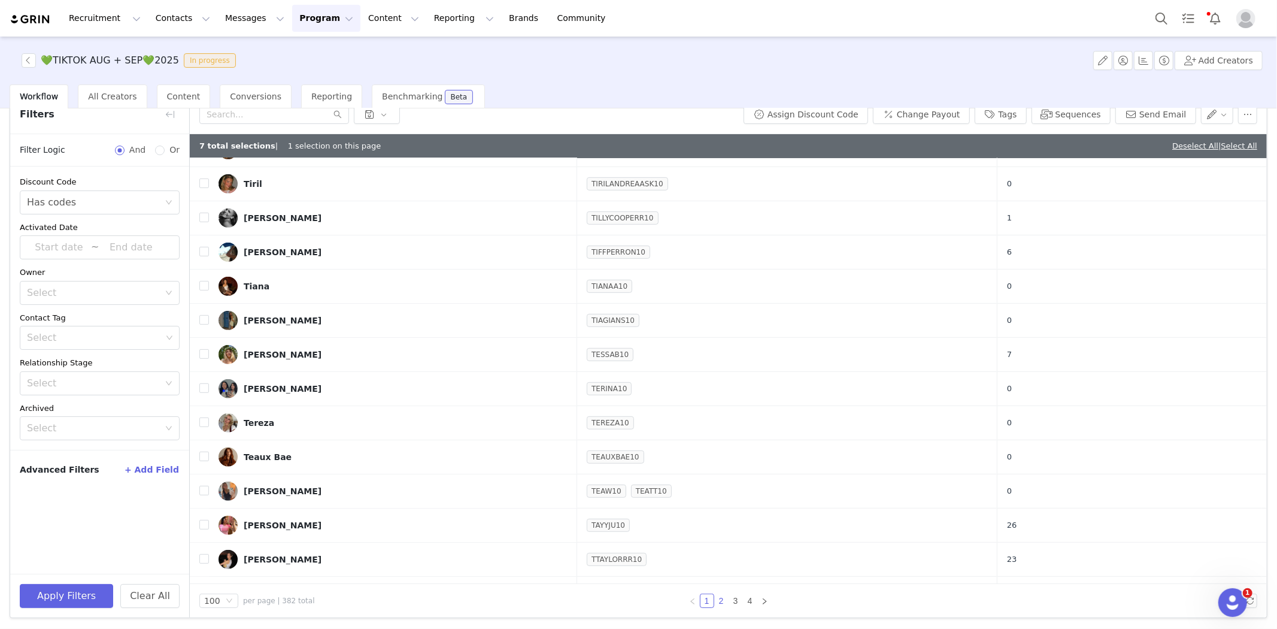
click at [716, 597] on link "2" at bounding box center [721, 600] width 13 height 13
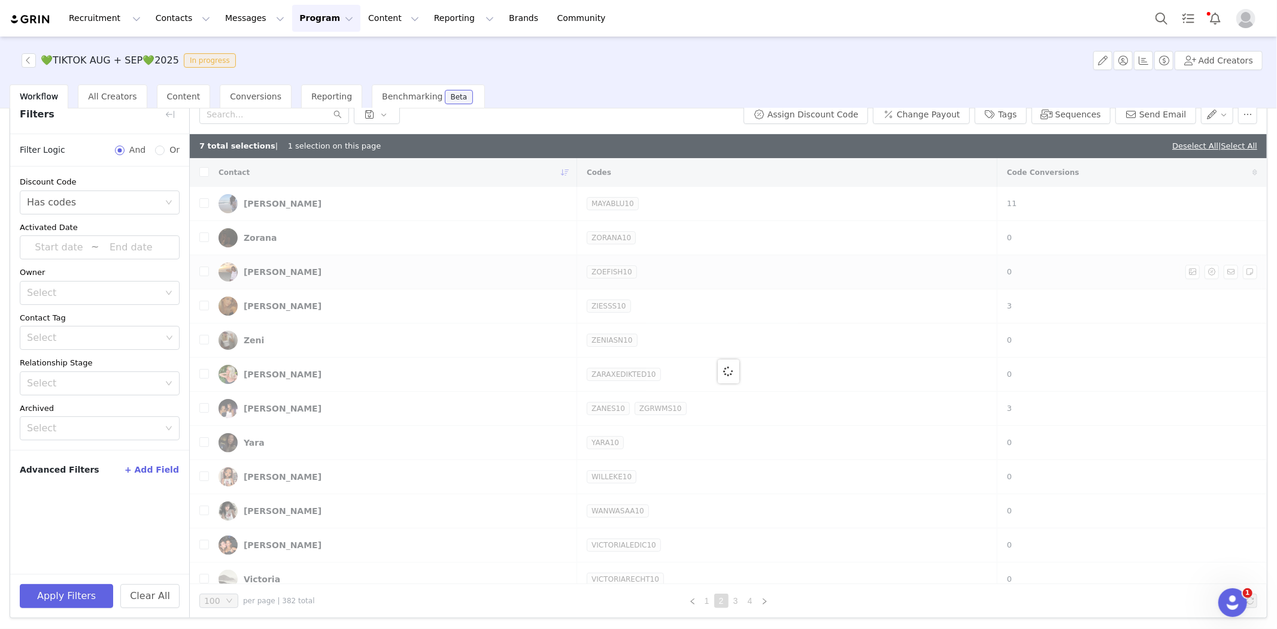
checkbox input "true"
checkbox input "false"
checkbox input "true"
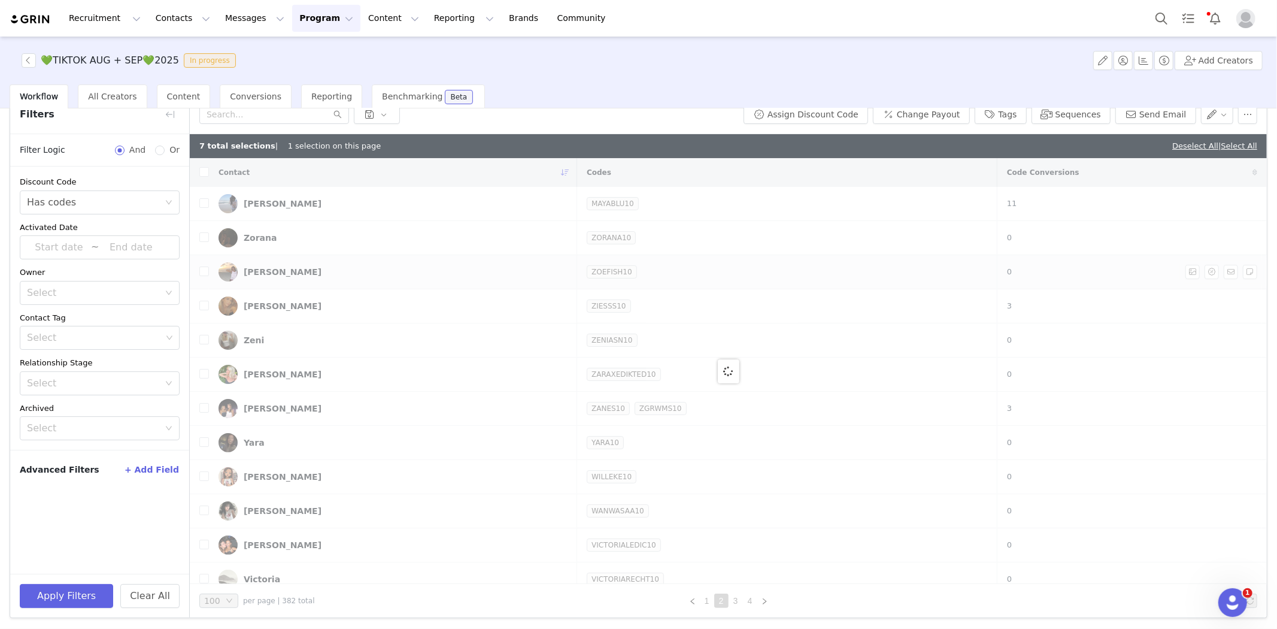
checkbox input "true"
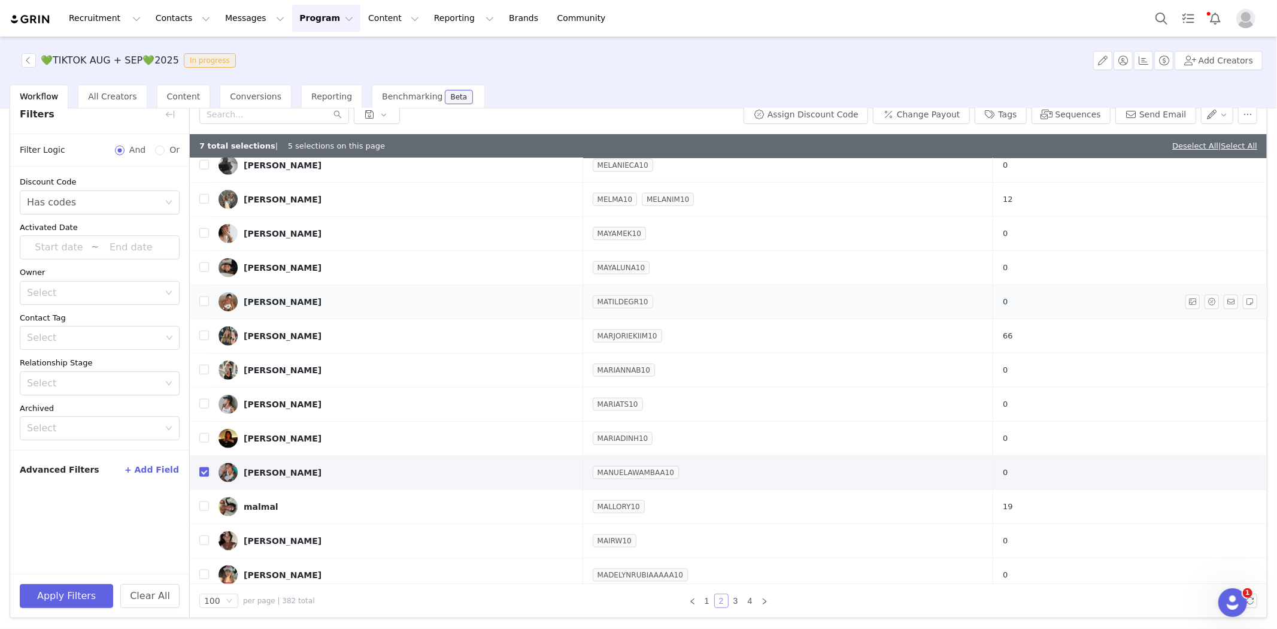
scroll to position [1198, 0]
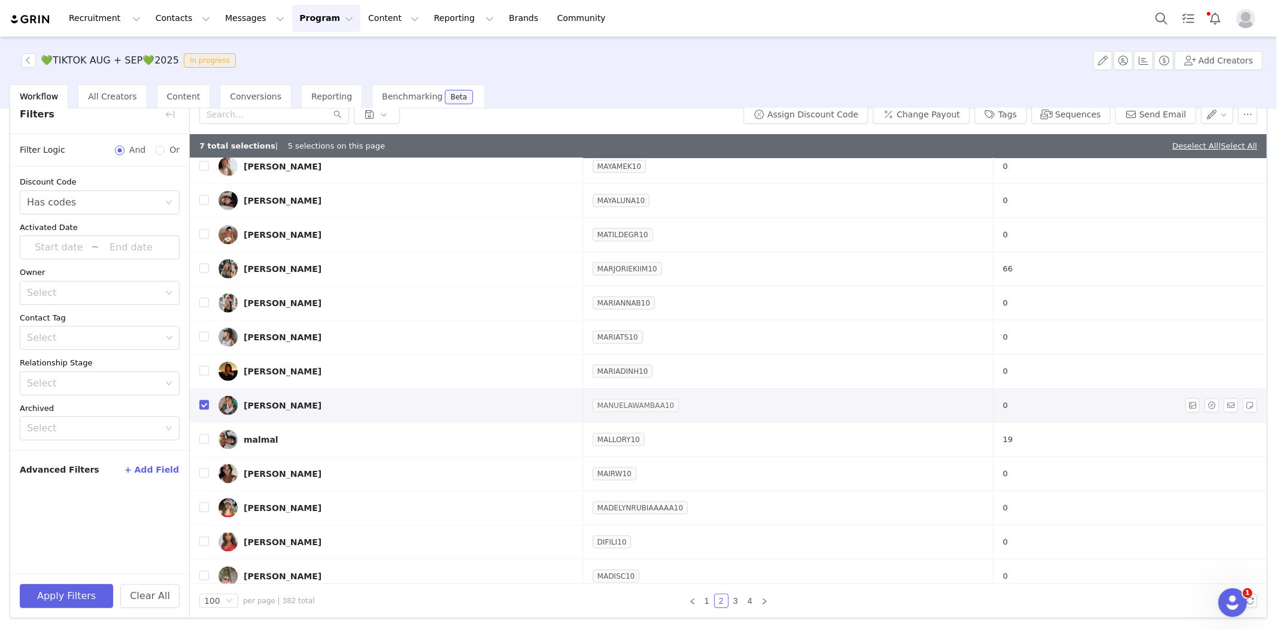
click at [643, 411] on link "MANUELAWAMBAA10" at bounding box center [636, 405] width 86 height 12
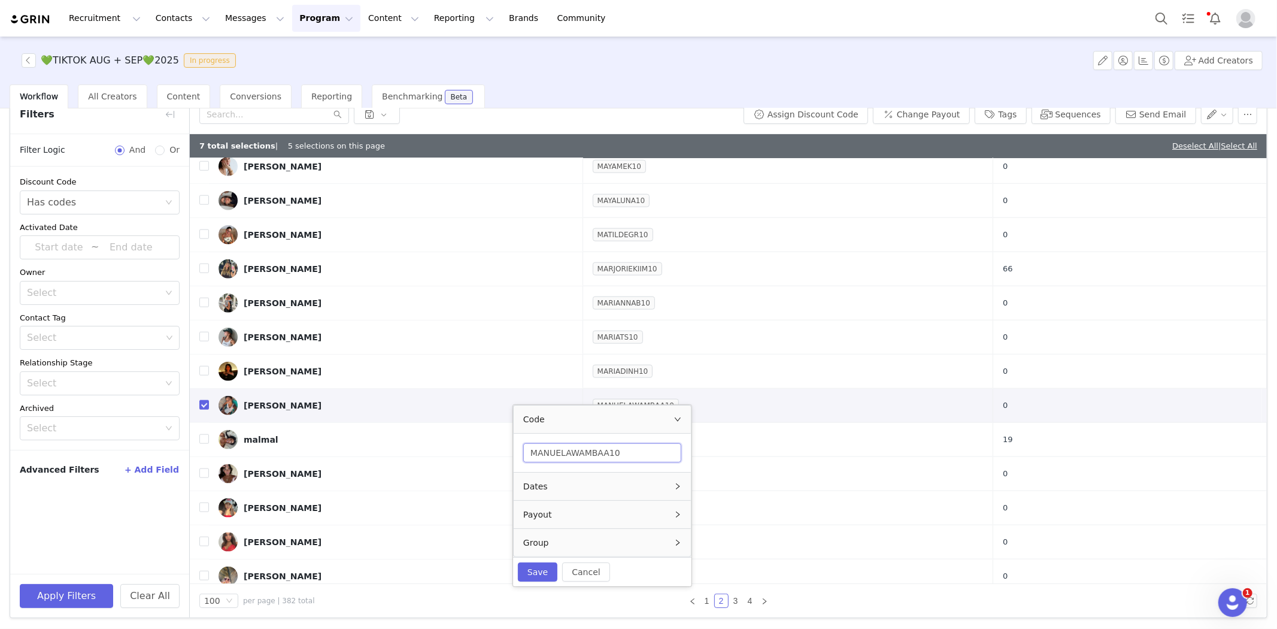
drag, startPoint x: 603, startPoint y: 455, endPoint x: 578, endPoint y: 459, distance: 25.5
click at [578, 459] on input "MANUELAWAMBAA10" at bounding box center [602, 452] width 158 height 19
type input "MANUELAW10"
click at [525, 571] on button "Save" at bounding box center [531, 571] width 40 height 19
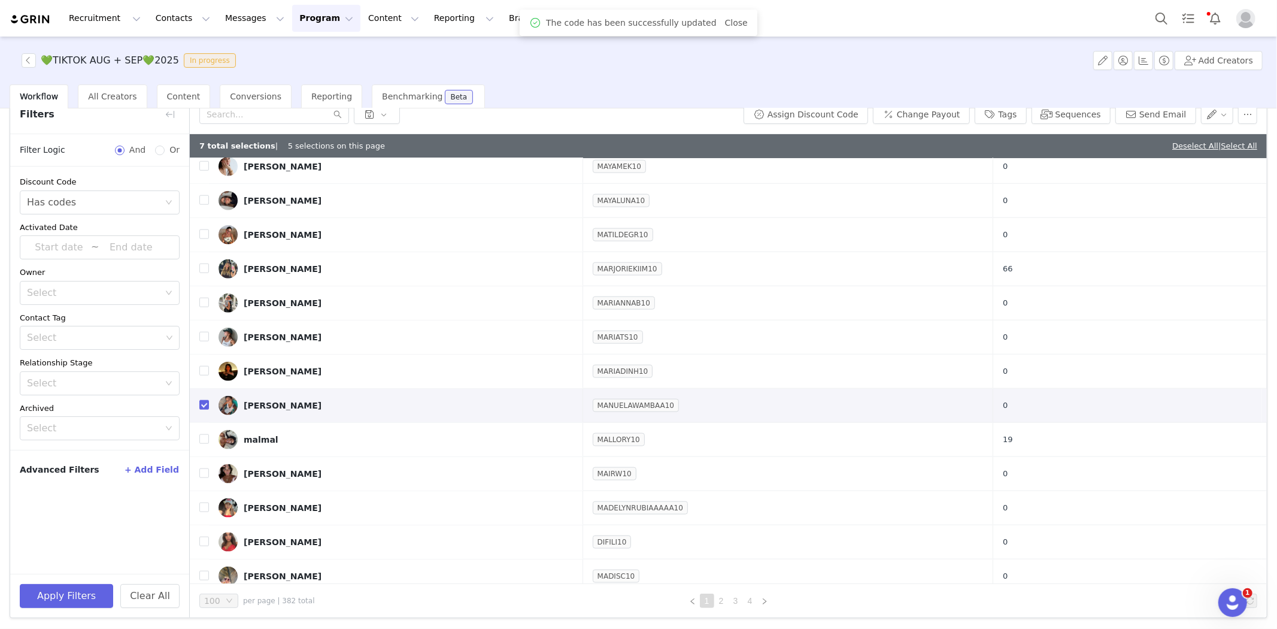
scroll to position [0, 0]
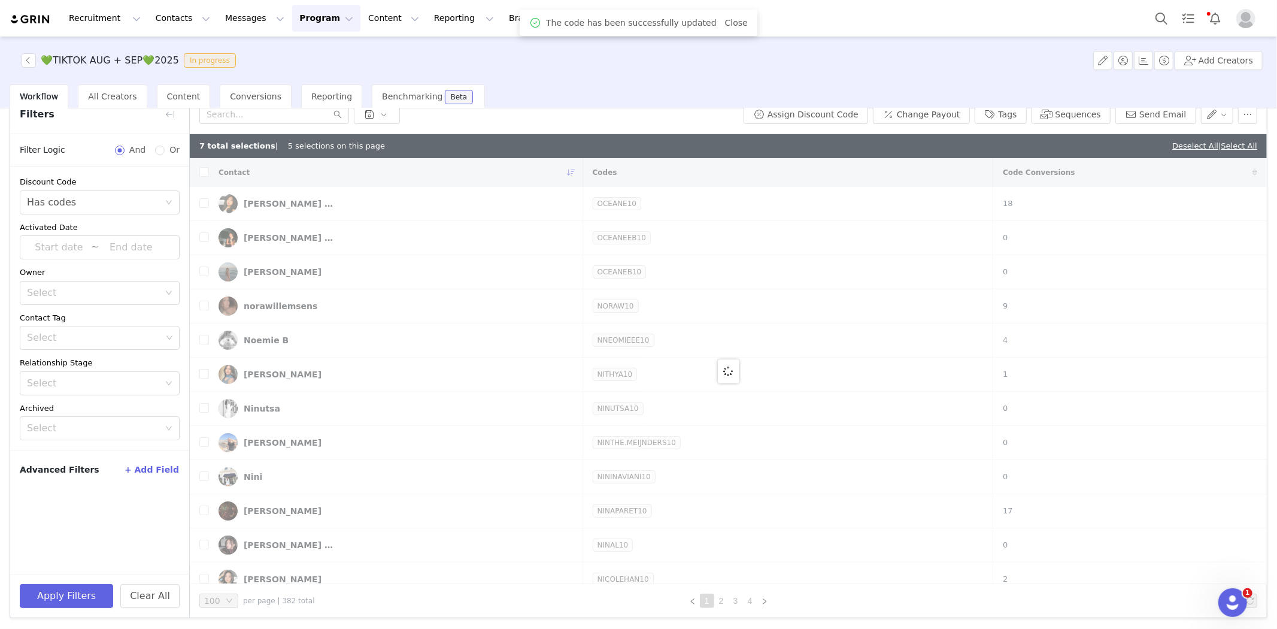
checkbox input "false"
checkbox input "true"
checkbox input "false"
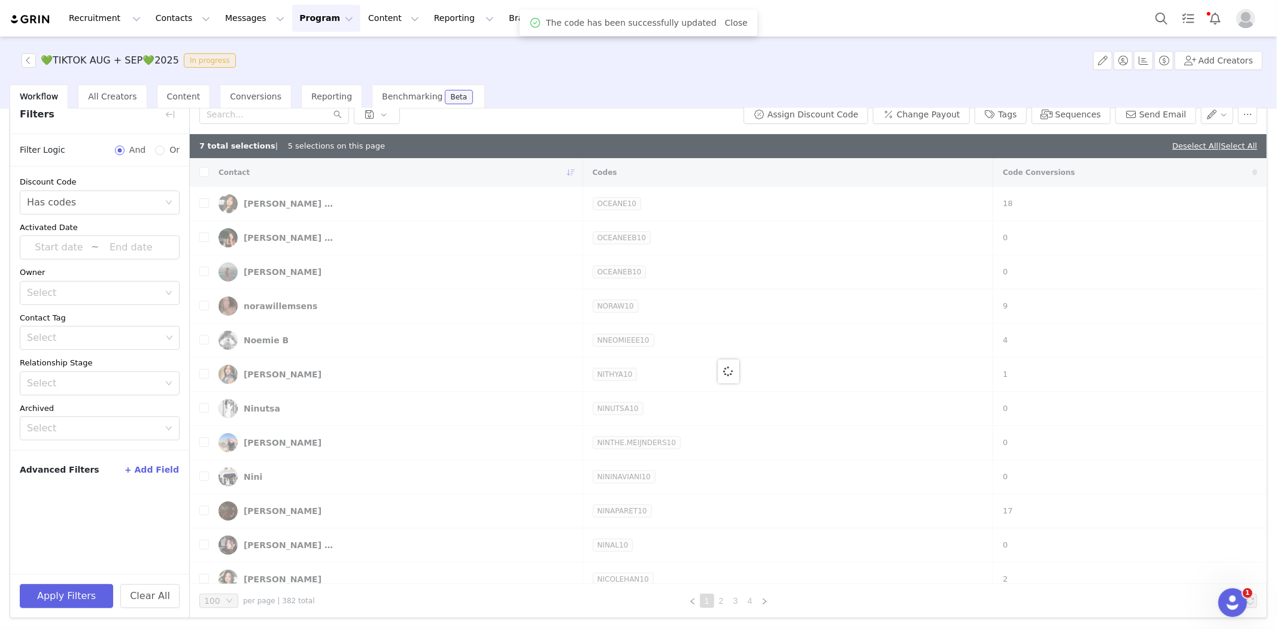
checkbox input "false"
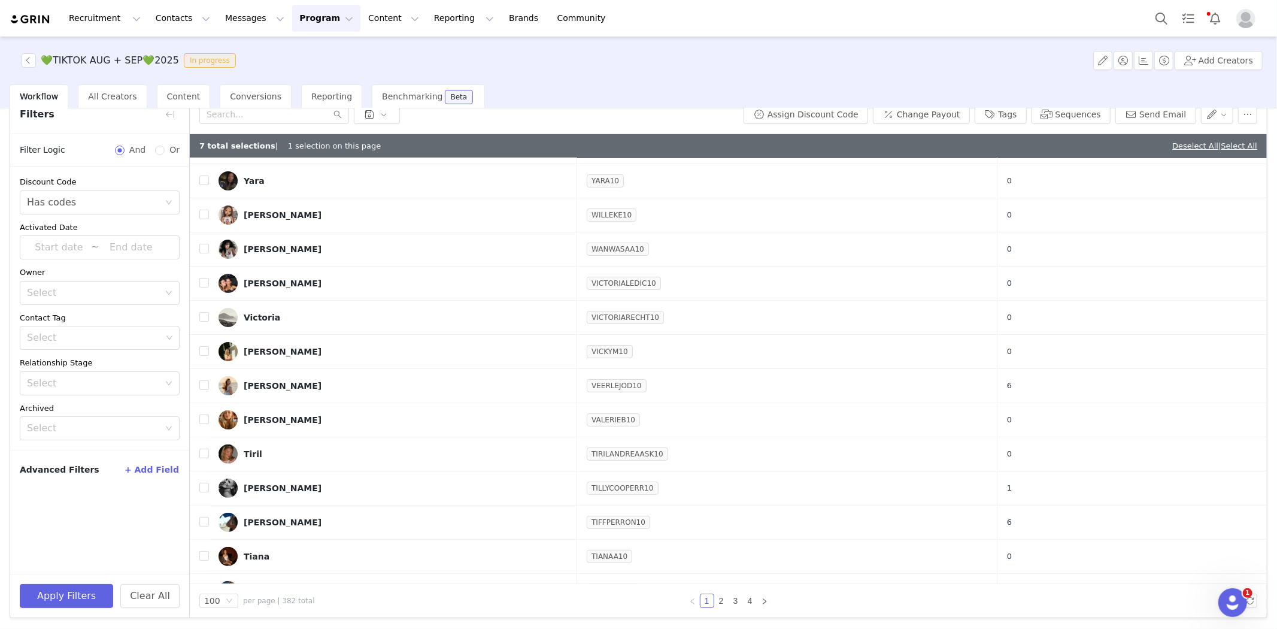
scroll to position [532, 0]
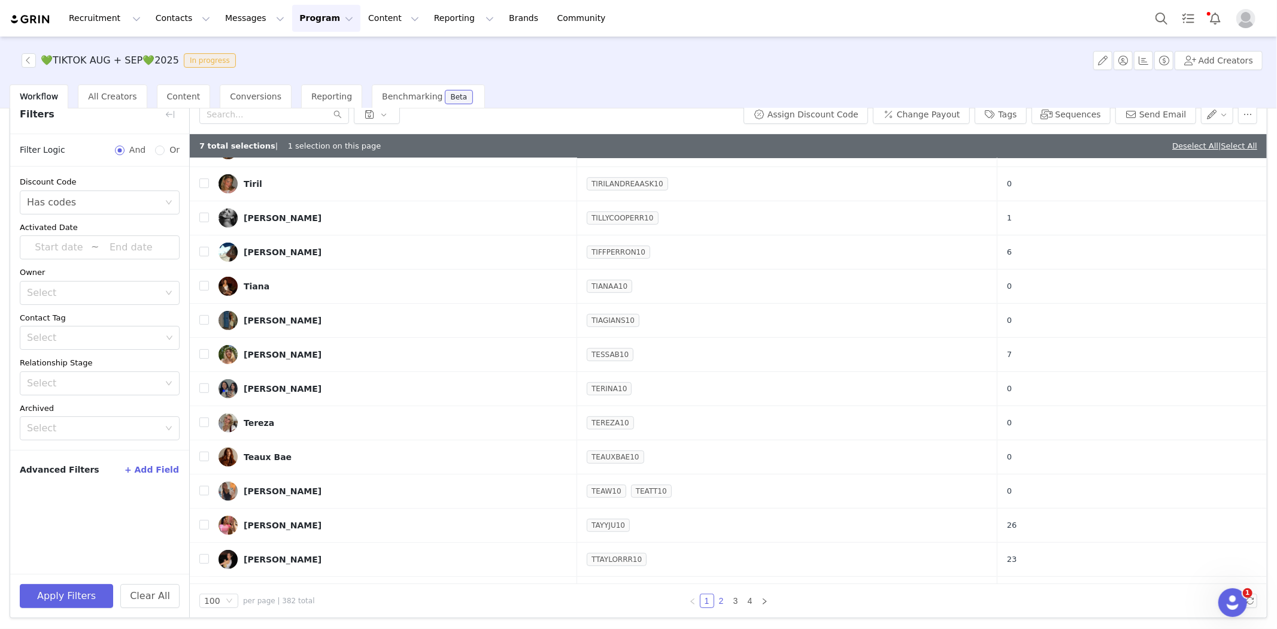
click at [720, 599] on link "2" at bounding box center [721, 600] width 13 height 13
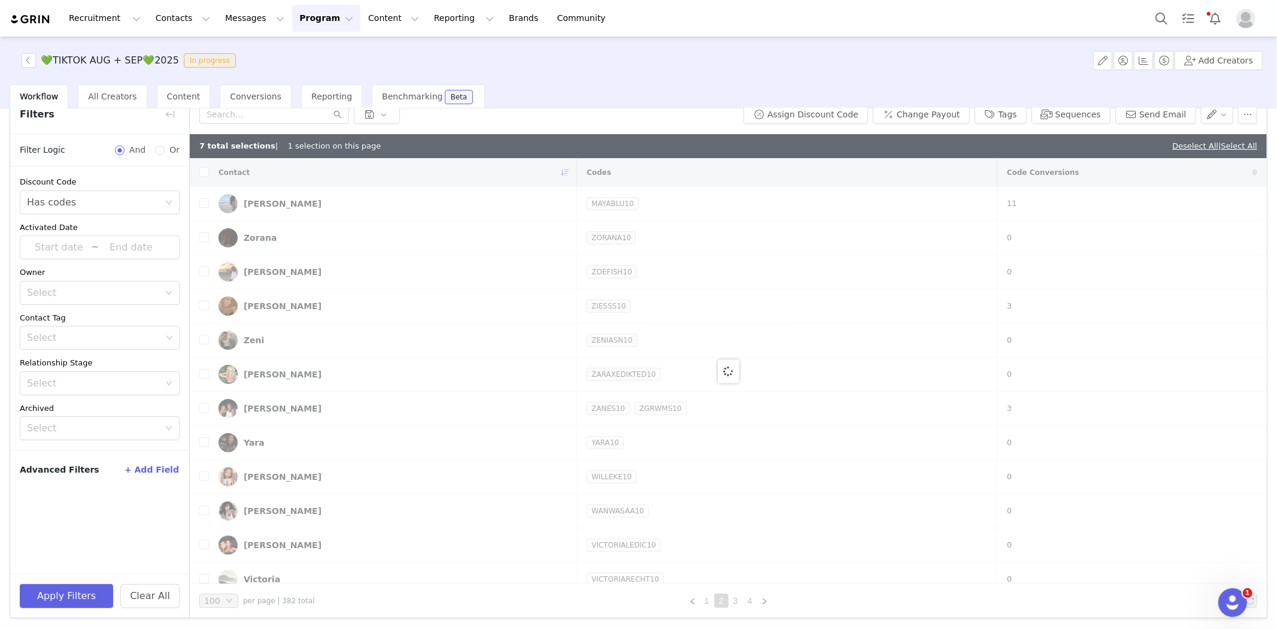
checkbox input "true"
checkbox input "false"
checkbox input "true"
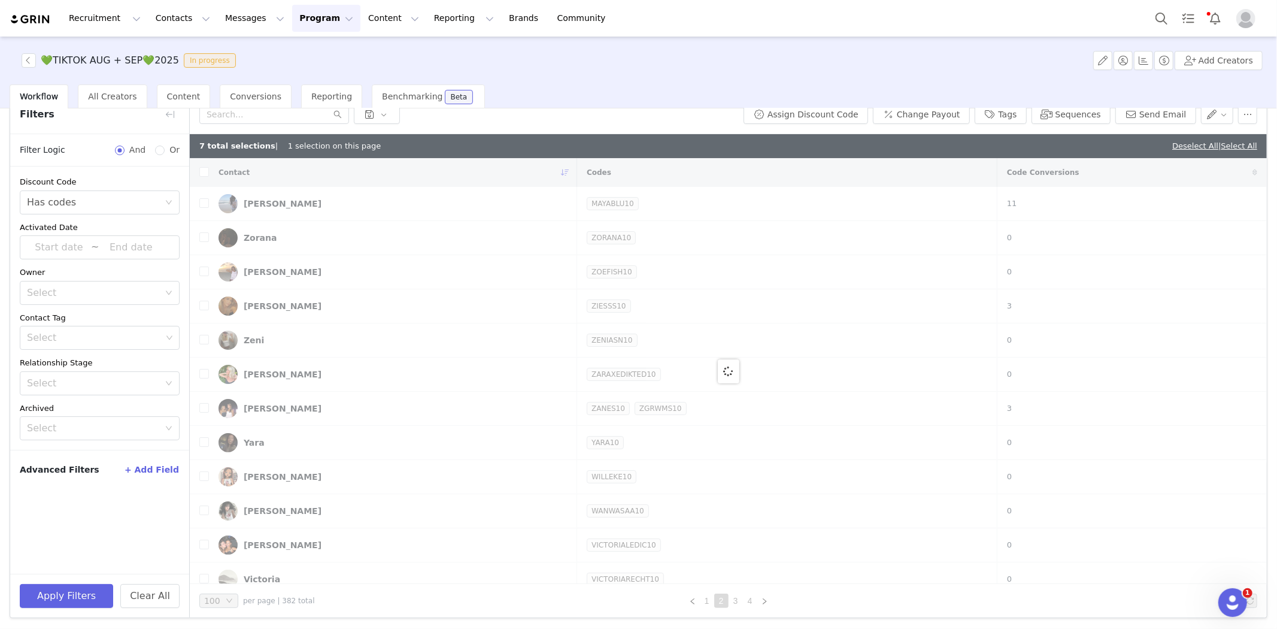
checkbox input "true"
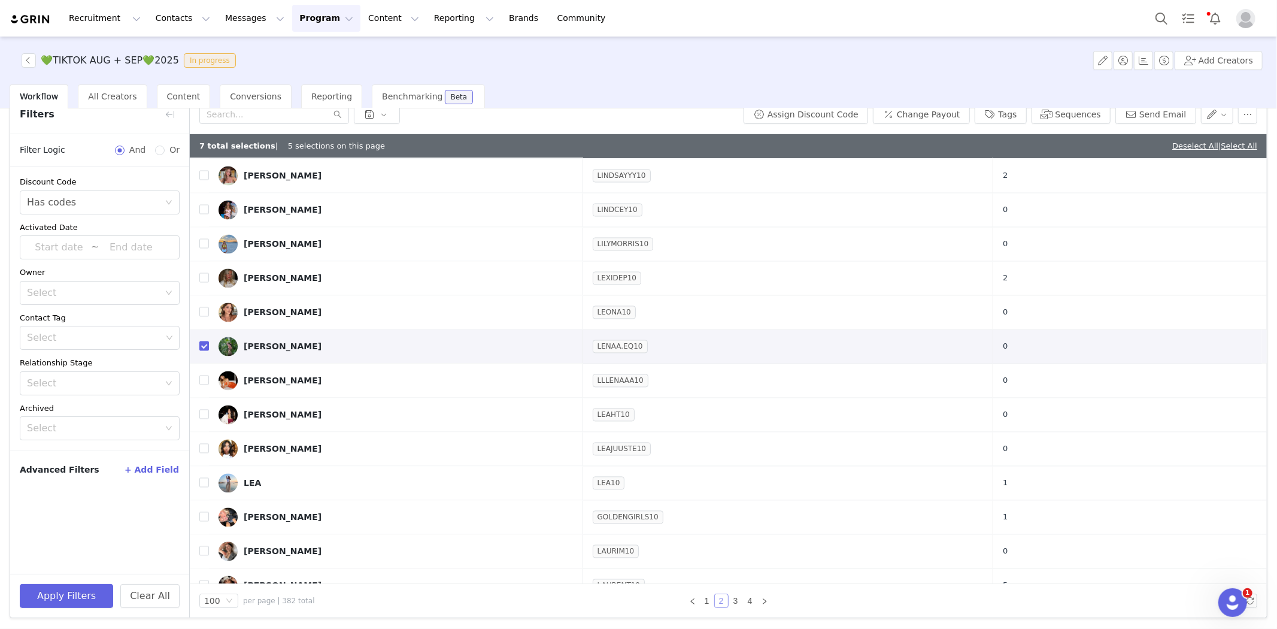
scroll to position [2062, 0]
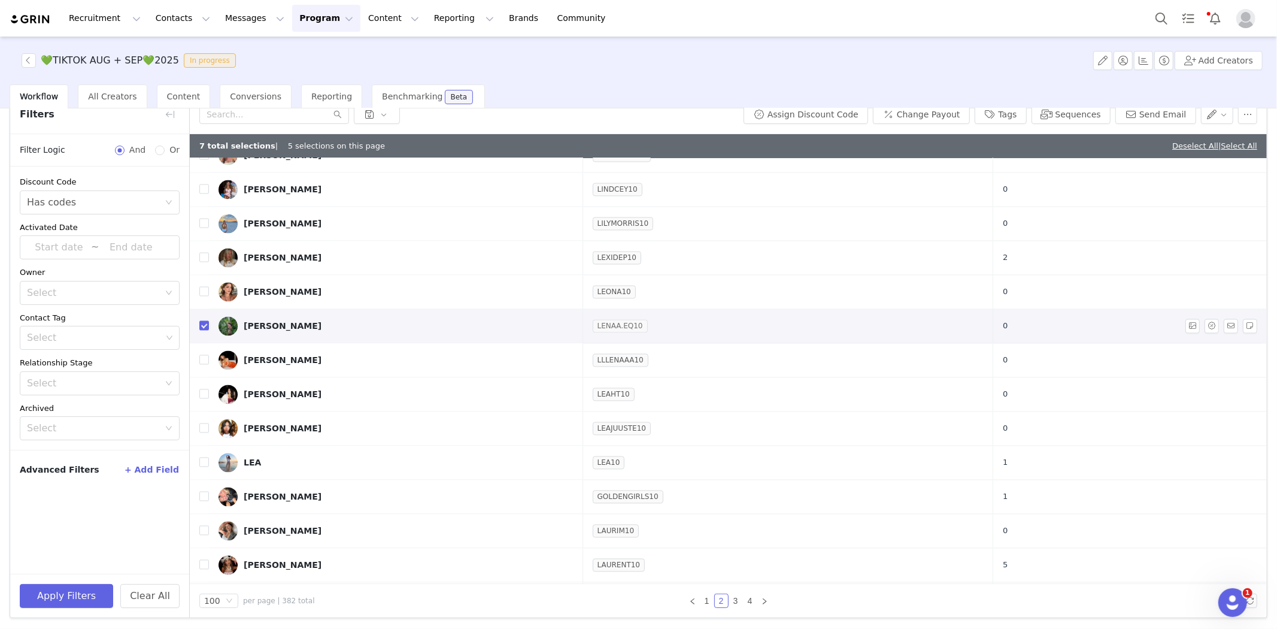
click at [626, 325] on link "LENAA.EQ10" at bounding box center [620, 326] width 55 height 12
drag, startPoint x: 529, startPoint y: 375, endPoint x: 511, endPoint y: 378, distance: 18.8
click at [511, 378] on input "LENAA.EQ10" at bounding box center [564, 373] width 158 height 19
type input "LENAE10"
click at [498, 489] on button "Save" at bounding box center [500, 492] width 40 height 19
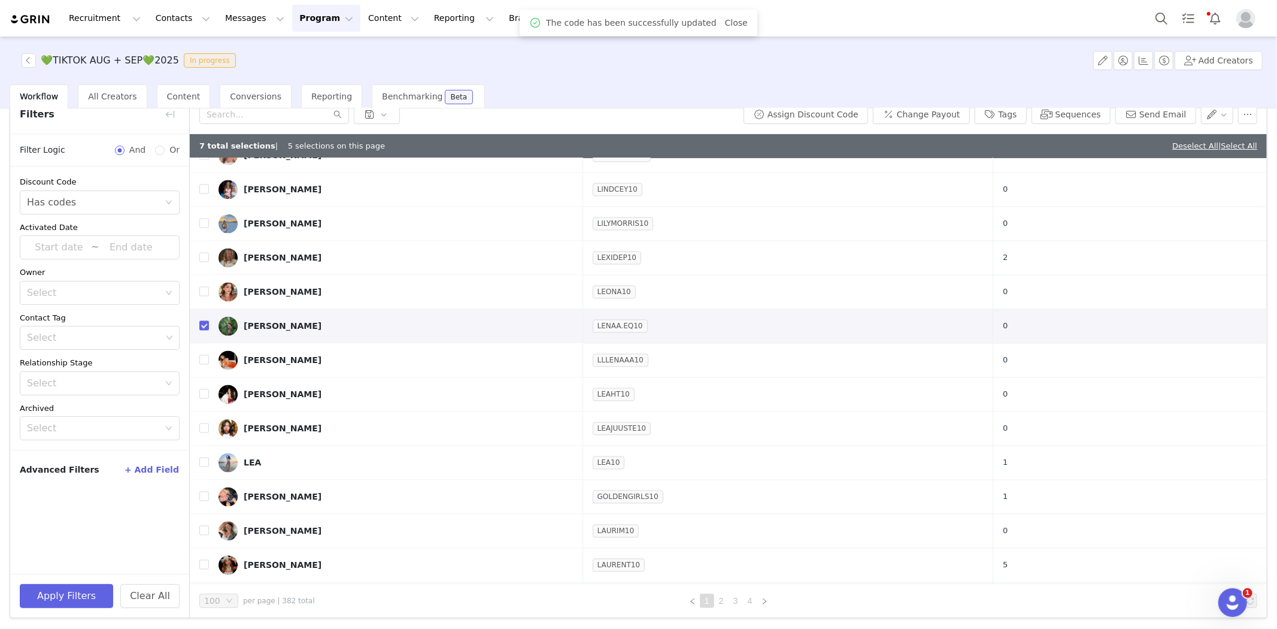
scroll to position [0, 0]
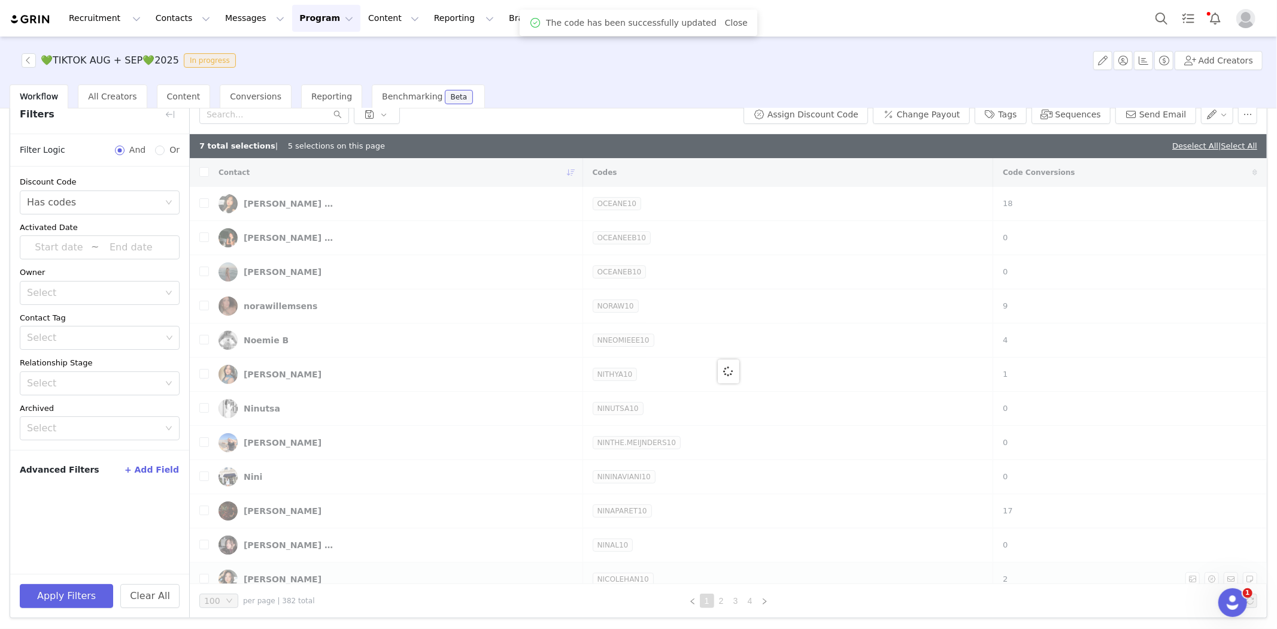
checkbox input "false"
checkbox input "true"
checkbox input "false"
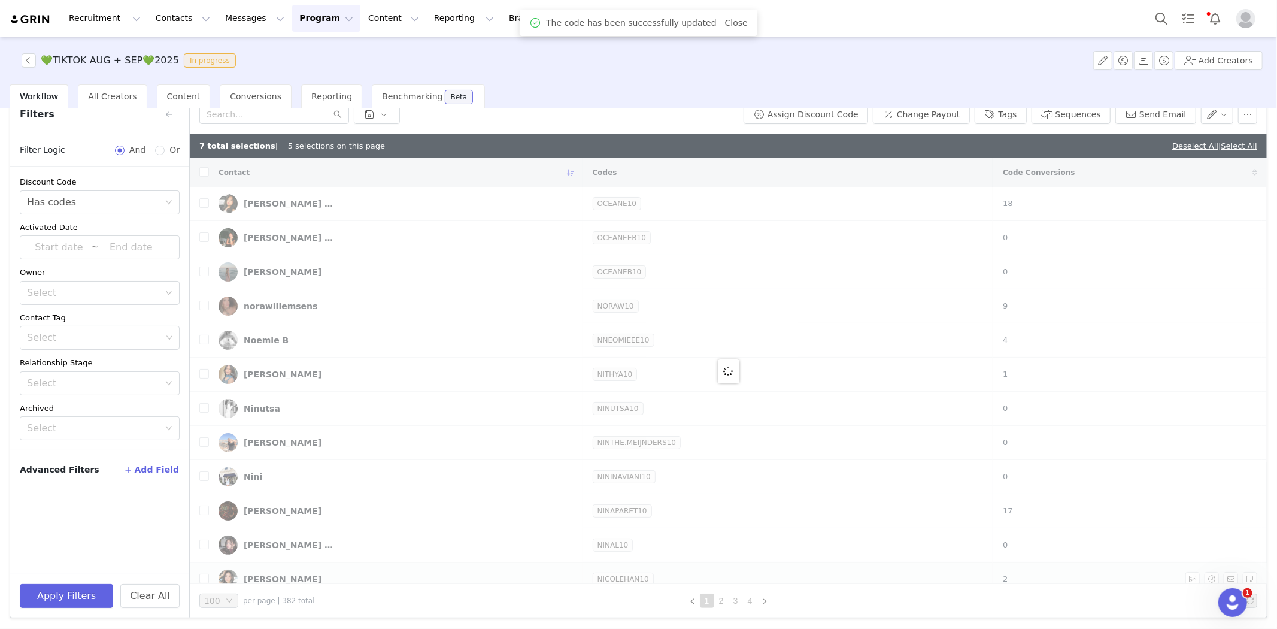
checkbox input "false"
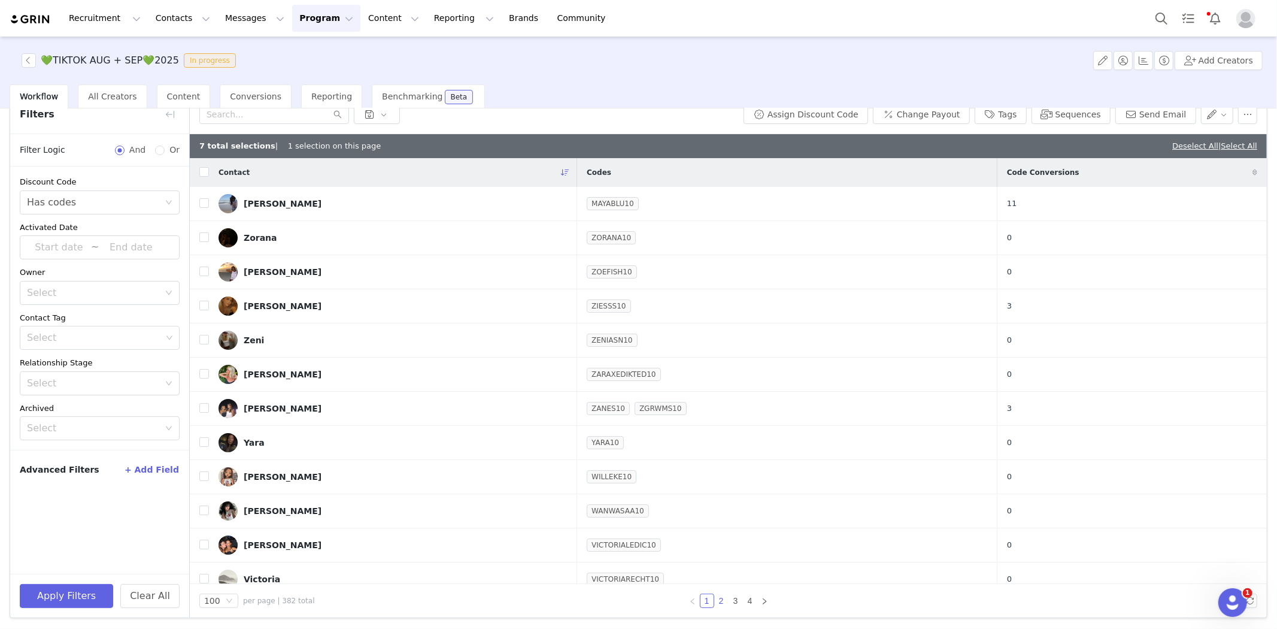
click at [719, 602] on link "2" at bounding box center [721, 600] width 13 height 13
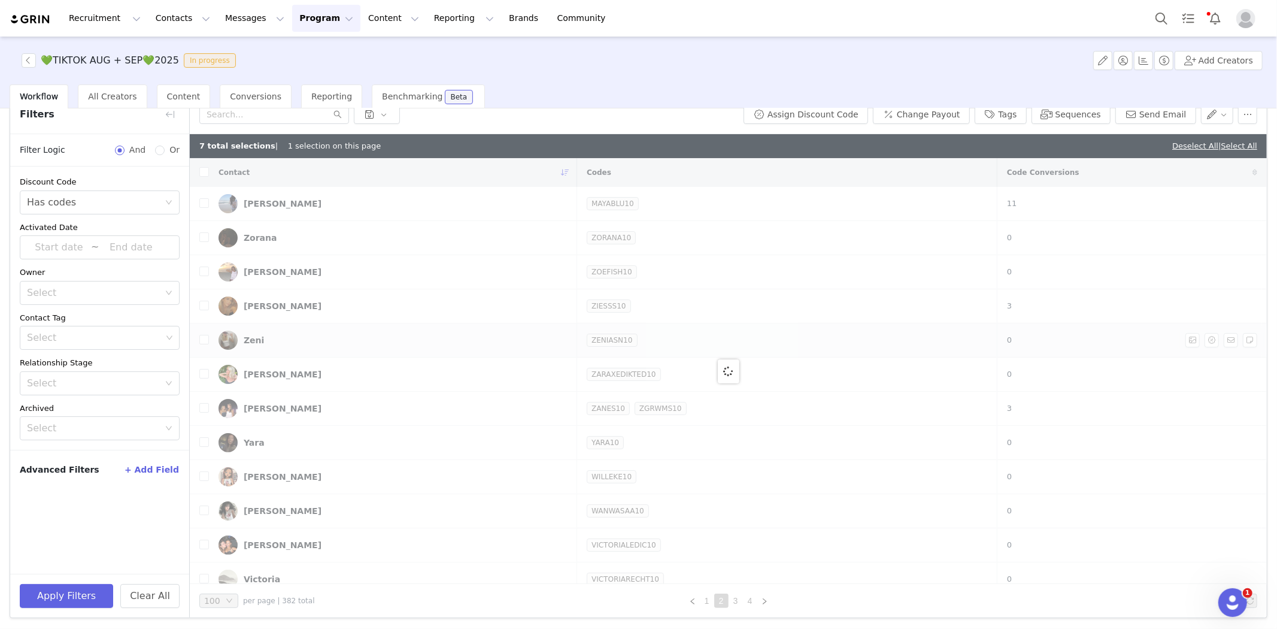
checkbox input "true"
checkbox input "false"
checkbox input "true"
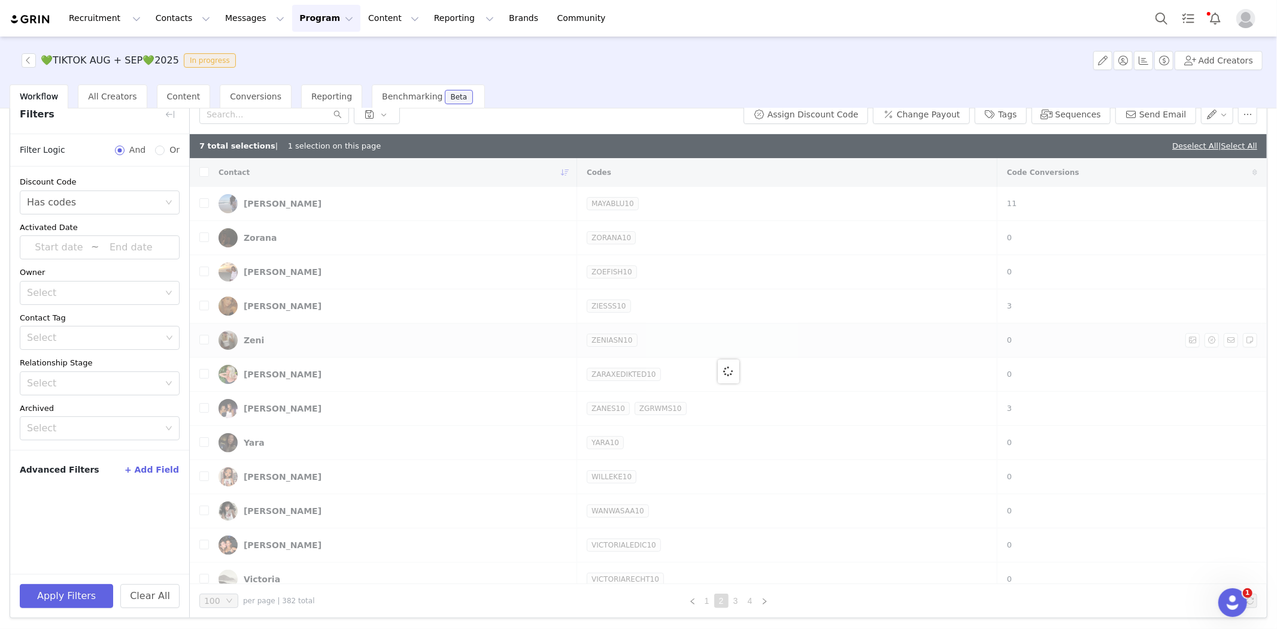
checkbox input "true"
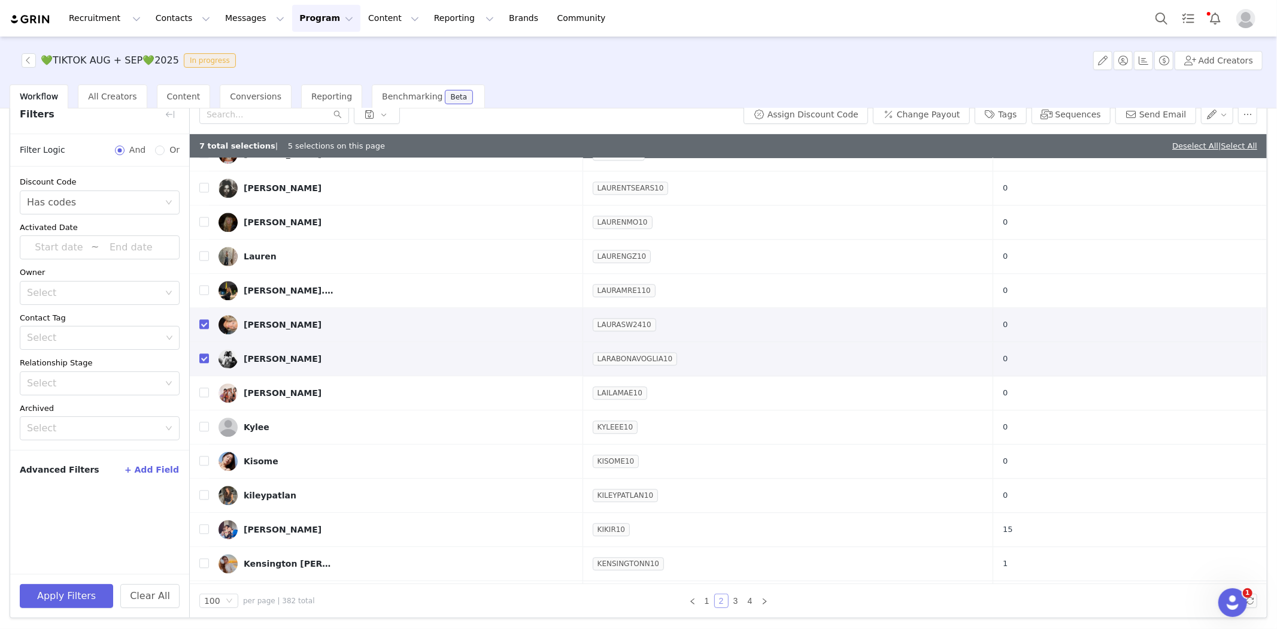
scroll to position [2528, 0]
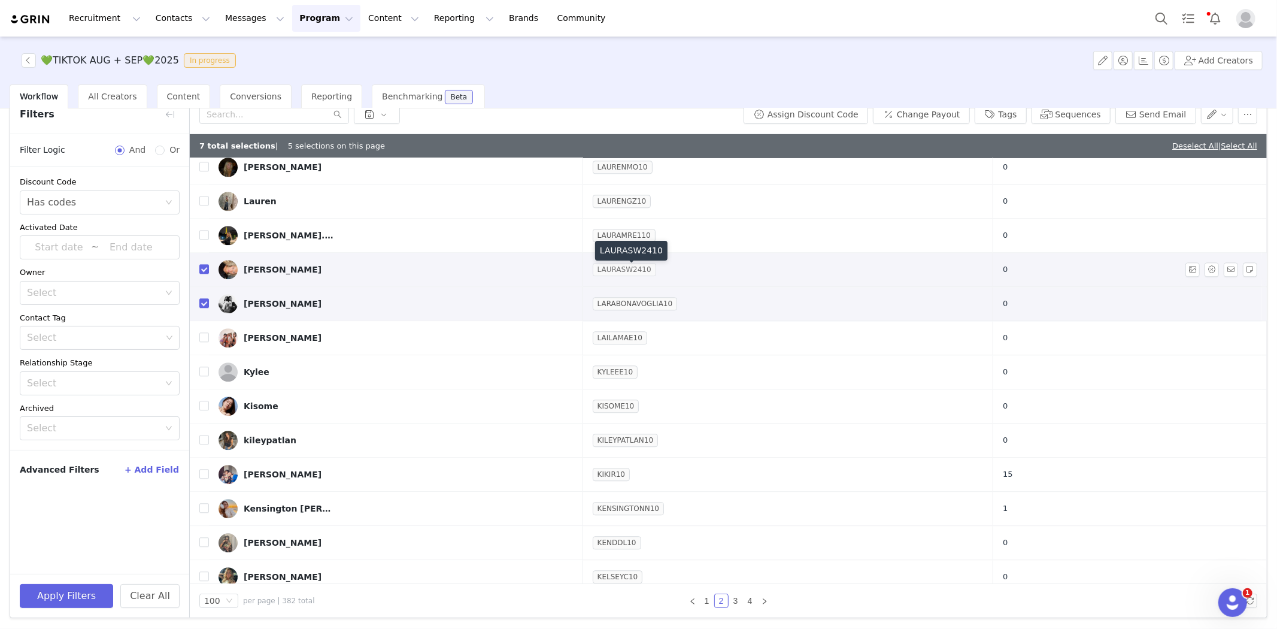
click at [623, 275] on link "LAURASW2410" at bounding box center [624, 269] width 63 height 12
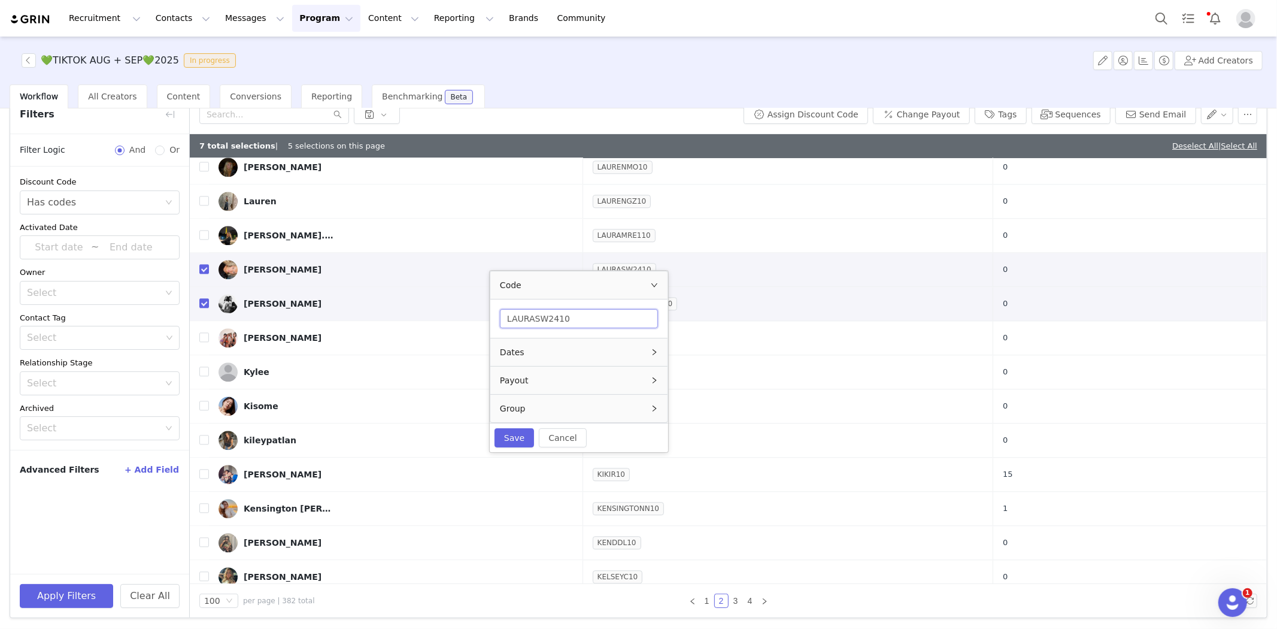
drag, startPoint x: 554, startPoint y: 316, endPoint x: 538, endPoint y: 328, distance: 20.1
click at [538, 328] on input "LAURASW2410" at bounding box center [579, 318] width 158 height 19
click at [523, 316] on input "LAURAS10" at bounding box center [572, 317] width 158 height 19
click at [524, 323] on input "LAURAS10" at bounding box center [572, 317] width 158 height 19
type input "LAURAAS10"
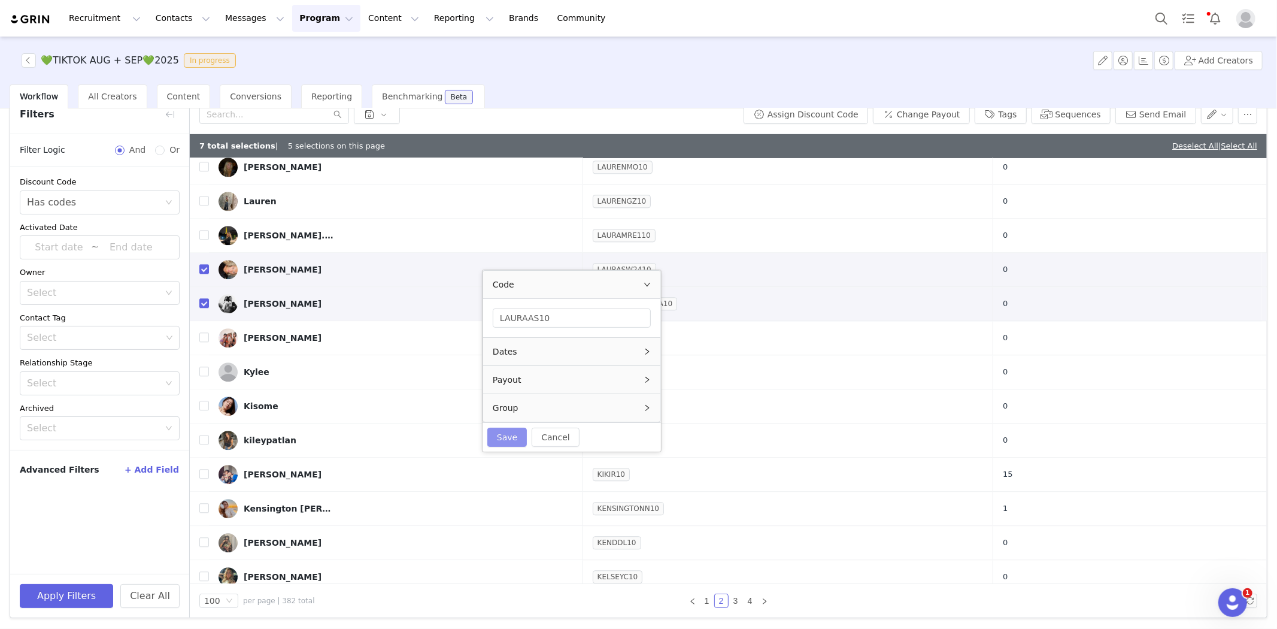
click at [498, 440] on button "Save" at bounding box center [507, 437] width 40 height 19
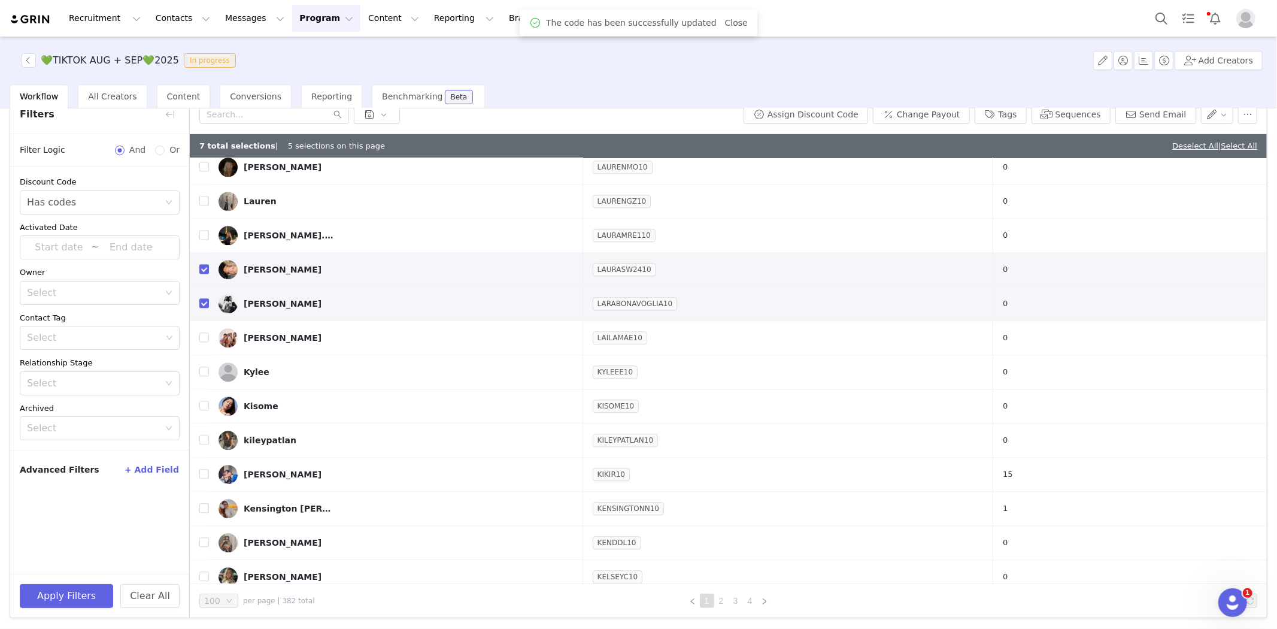
scroll to position [0, 0]
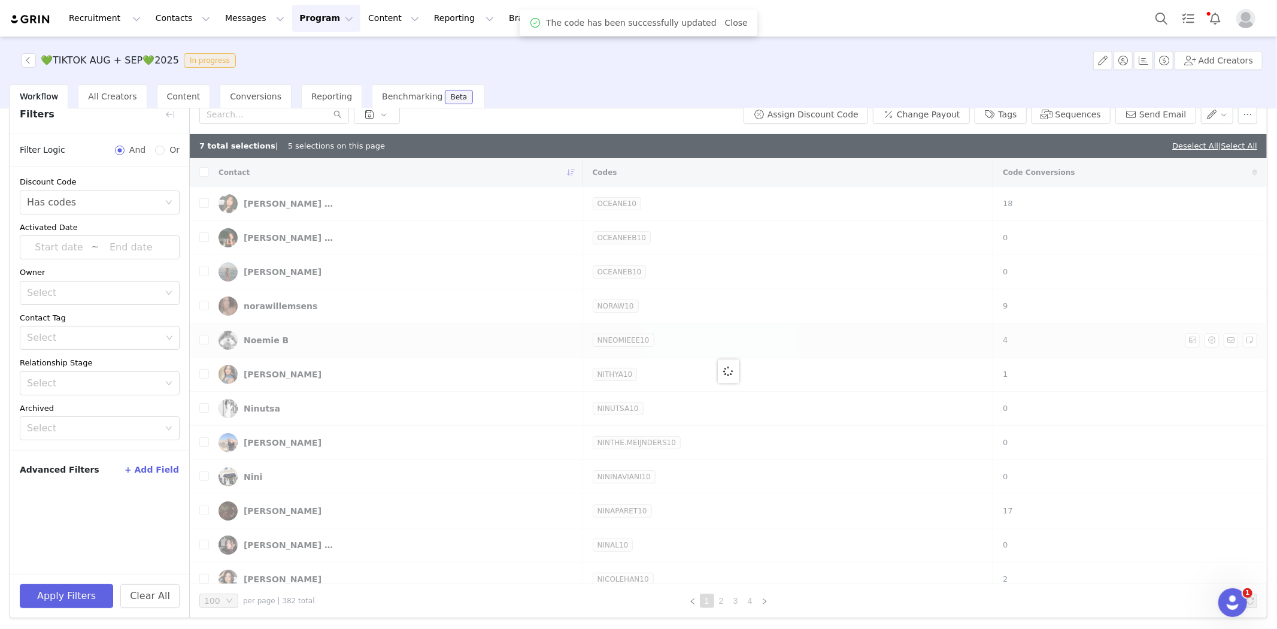
checkbox input "false"
checkbox input "true"
checkbox input "false"
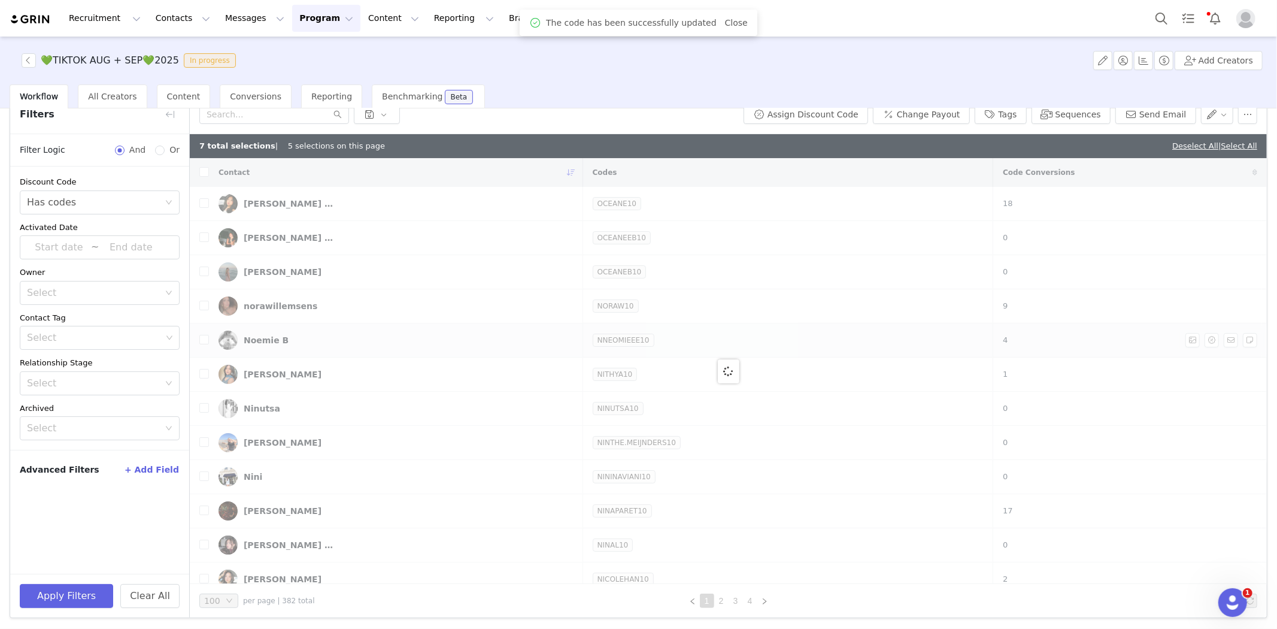
checkbox input "false"
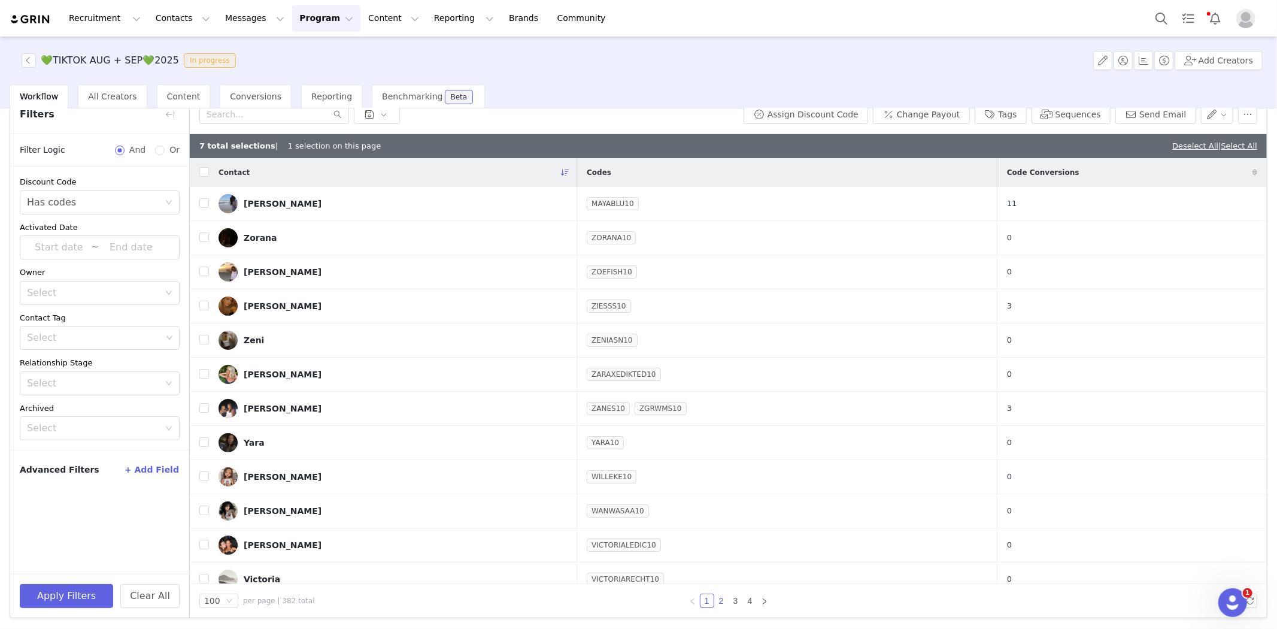
click at [716, 599] on link "2" at bounding box center [721, 600] width 13 height 13
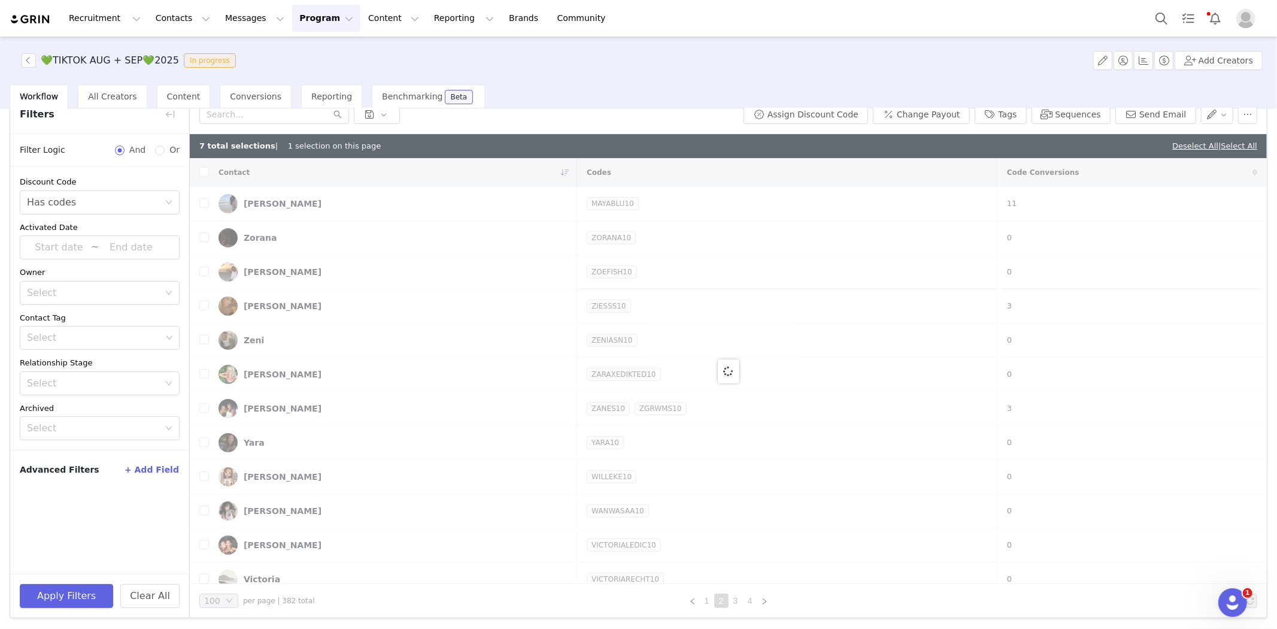
checkbox input "true"
checkbox input "false"
checkbox input "true"
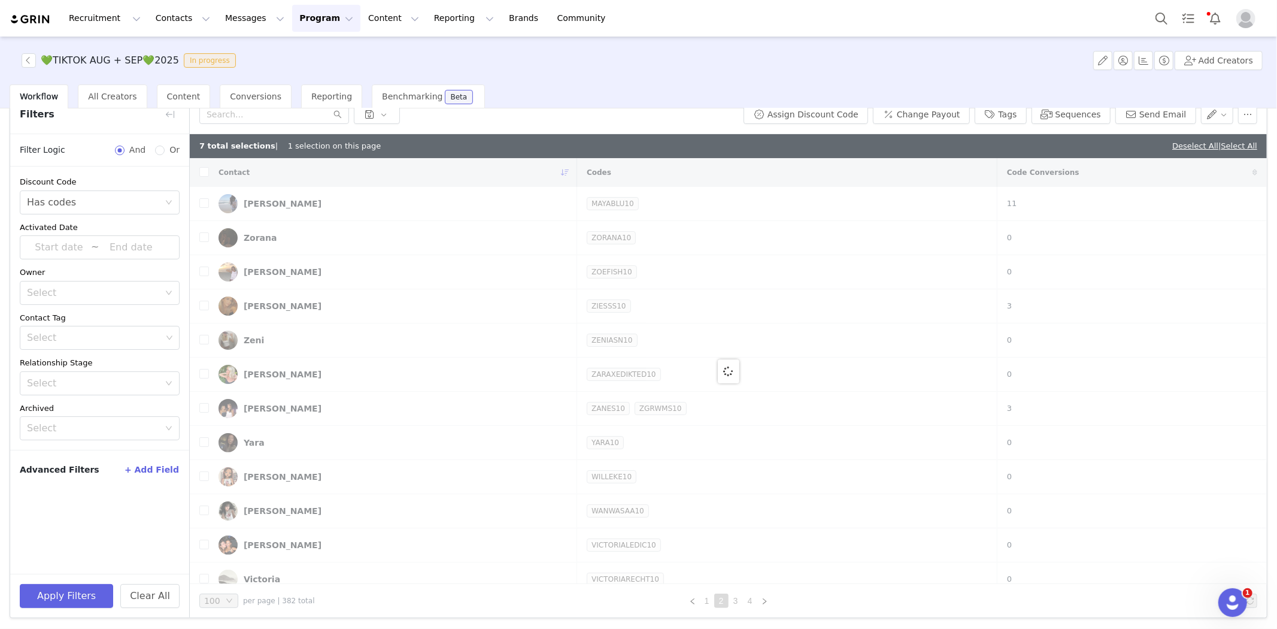
checkbox input "true"
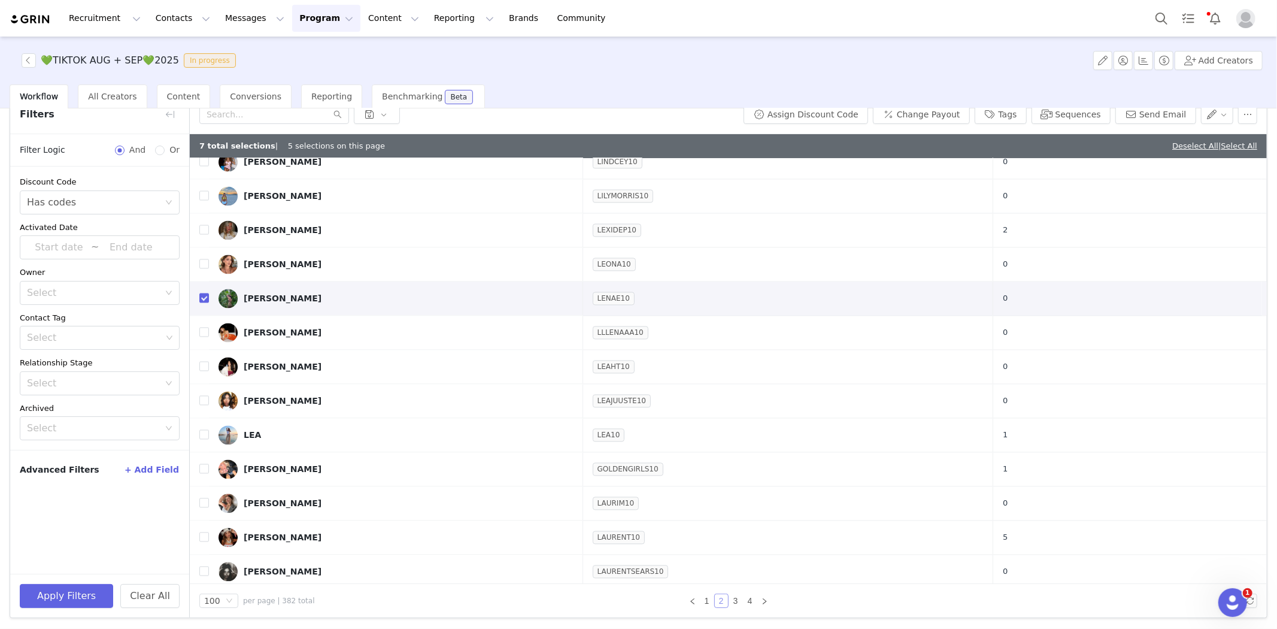
scroll to position [2328, 0]
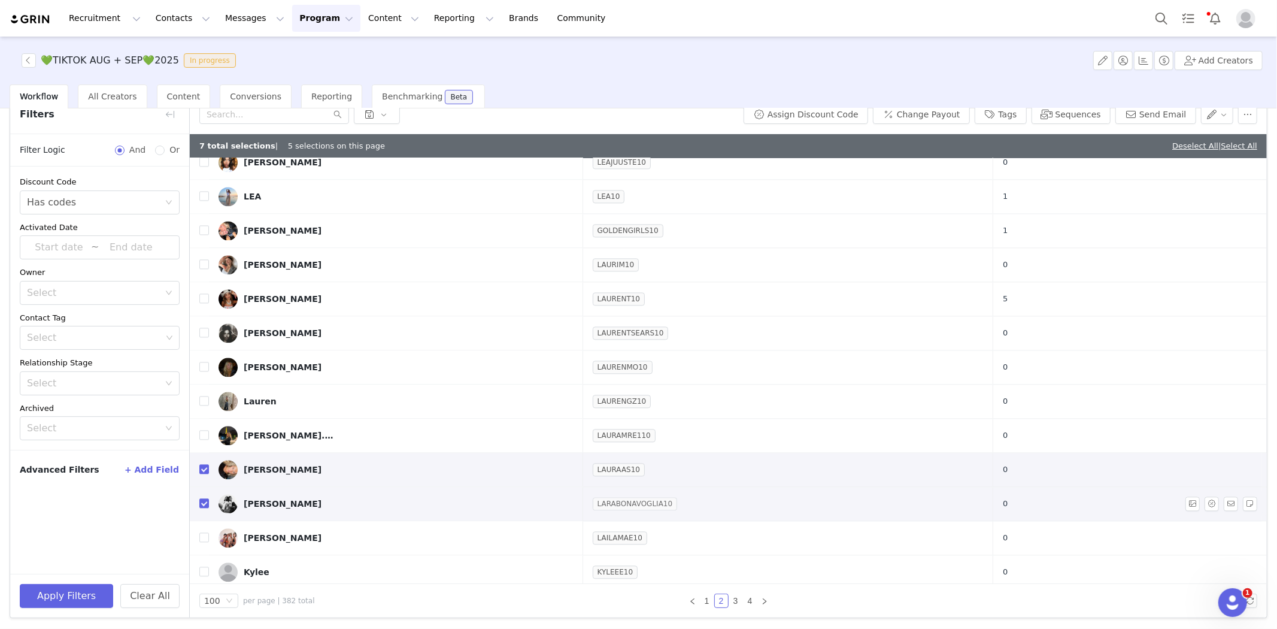
click at [619, 504] on link "LARABONAVOGLIA10" at bounding box center [635, 504] width 85 height 12
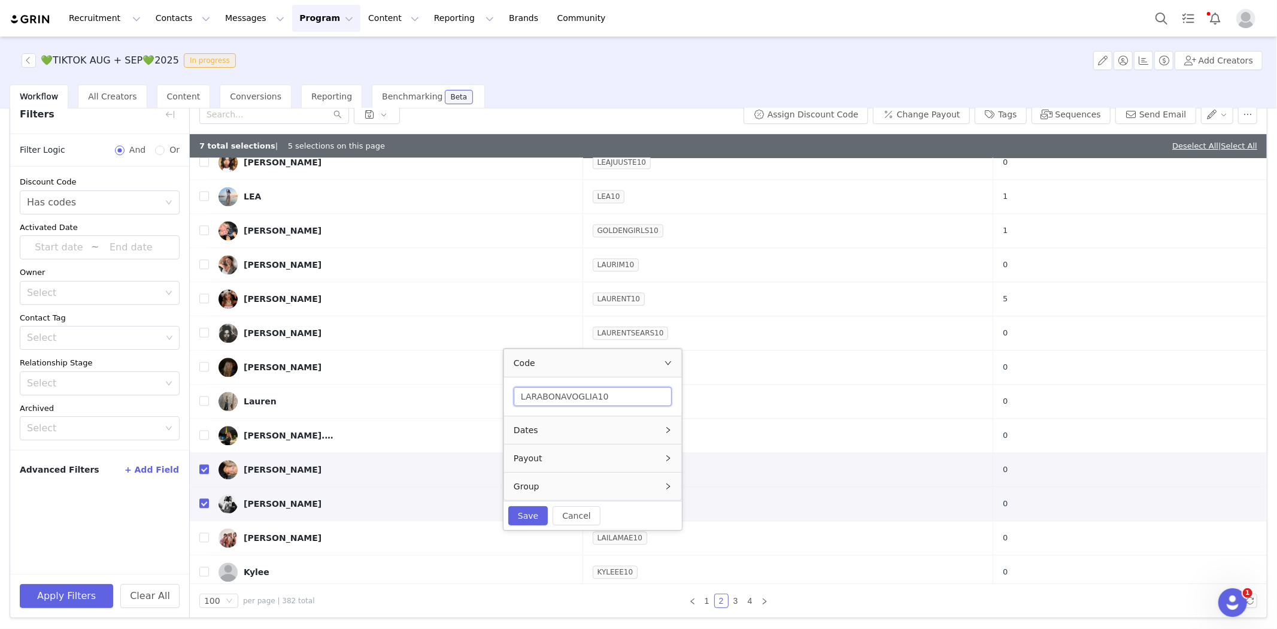
drag, startPoint x: 590, startPoint y: 399, endPoint x: 547, endPoint y: 407, distance: 43.9
click at [547, 407] on div "LARABONAVOGLIA10" at bounding box center [592, 396] width 177 height 38
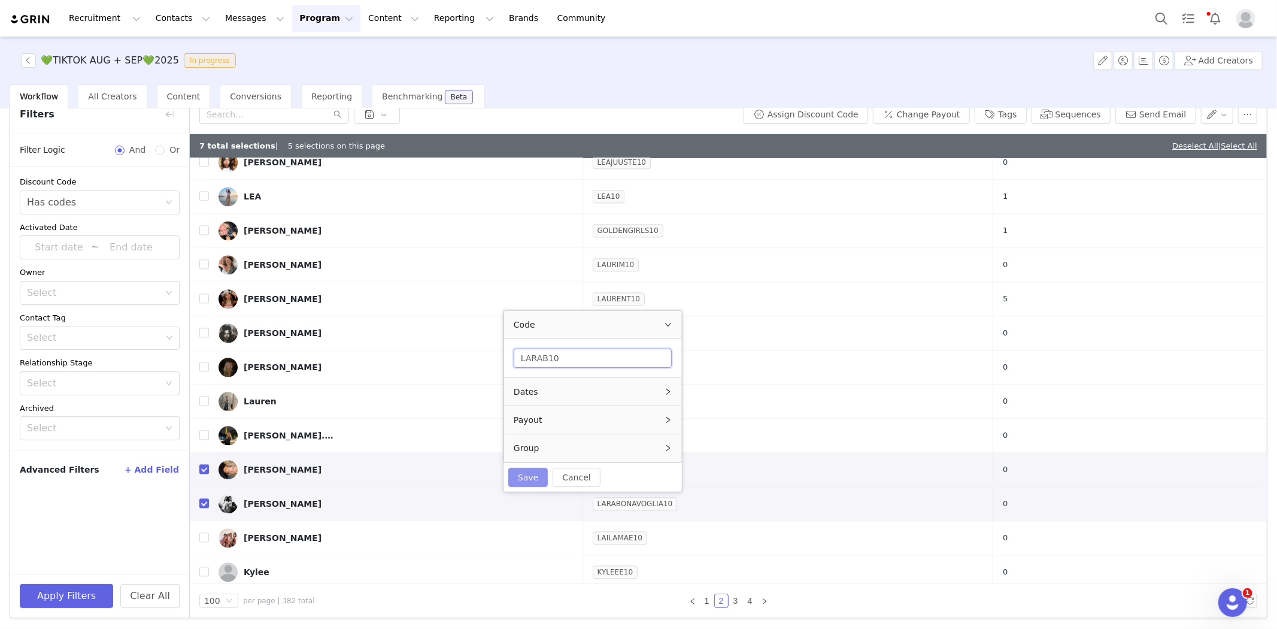
type input "LARAB10"
click at [526, 475] on button "Save" at bounding box center [528, 477] width 40 height 19
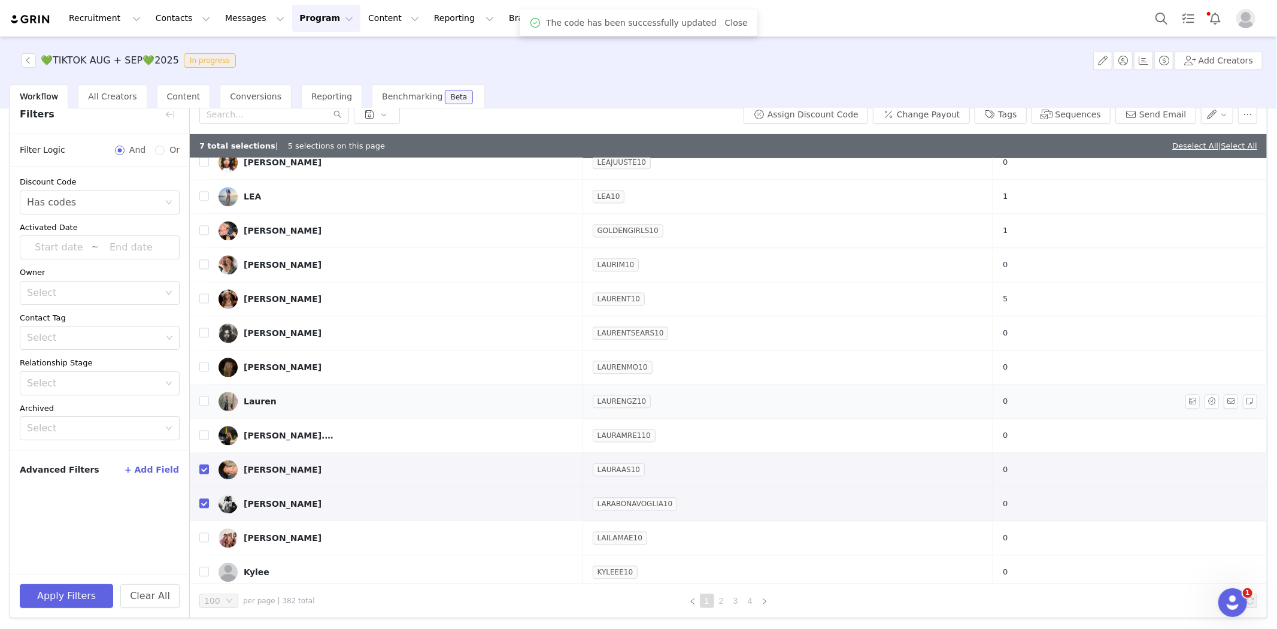
scroll to position [0, 0]
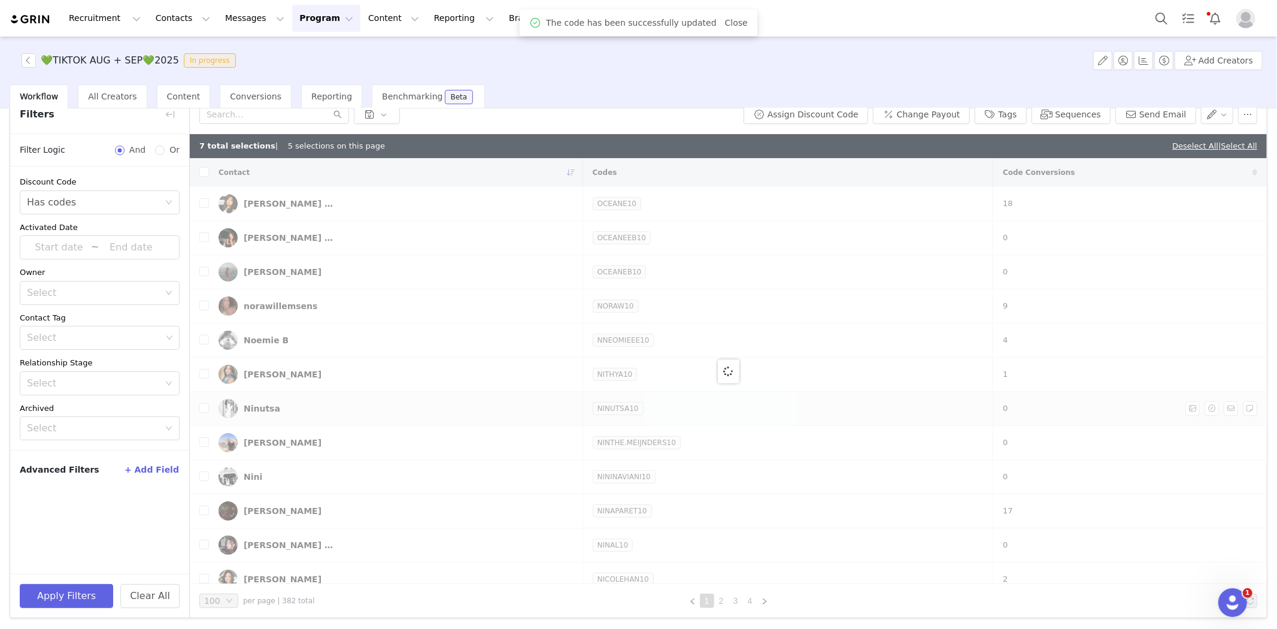
checkbox input "false"
checkbox input "true"
checkbox input "false"
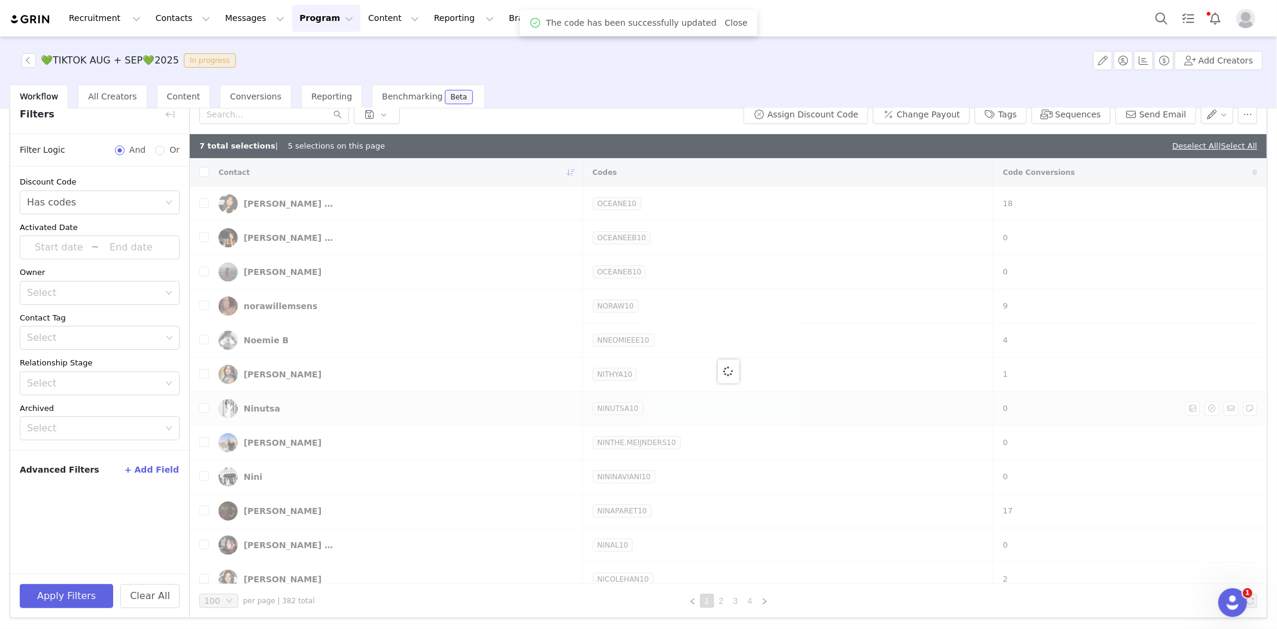
checkbox input "false"
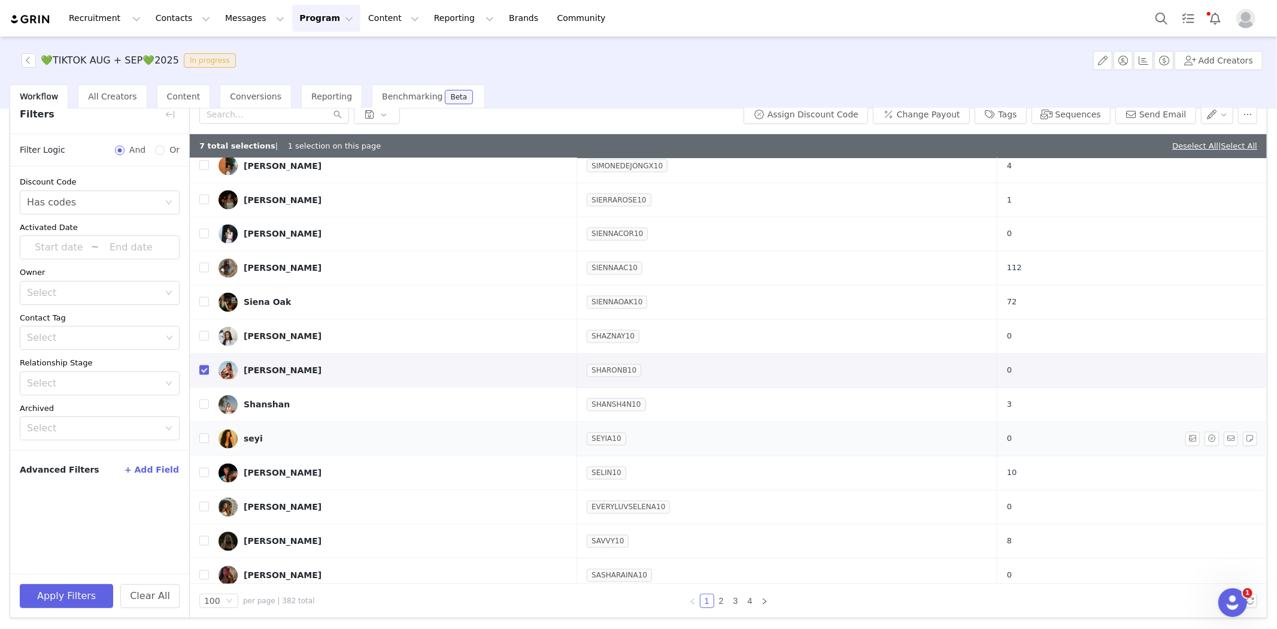
scroll to position [1824, 0]
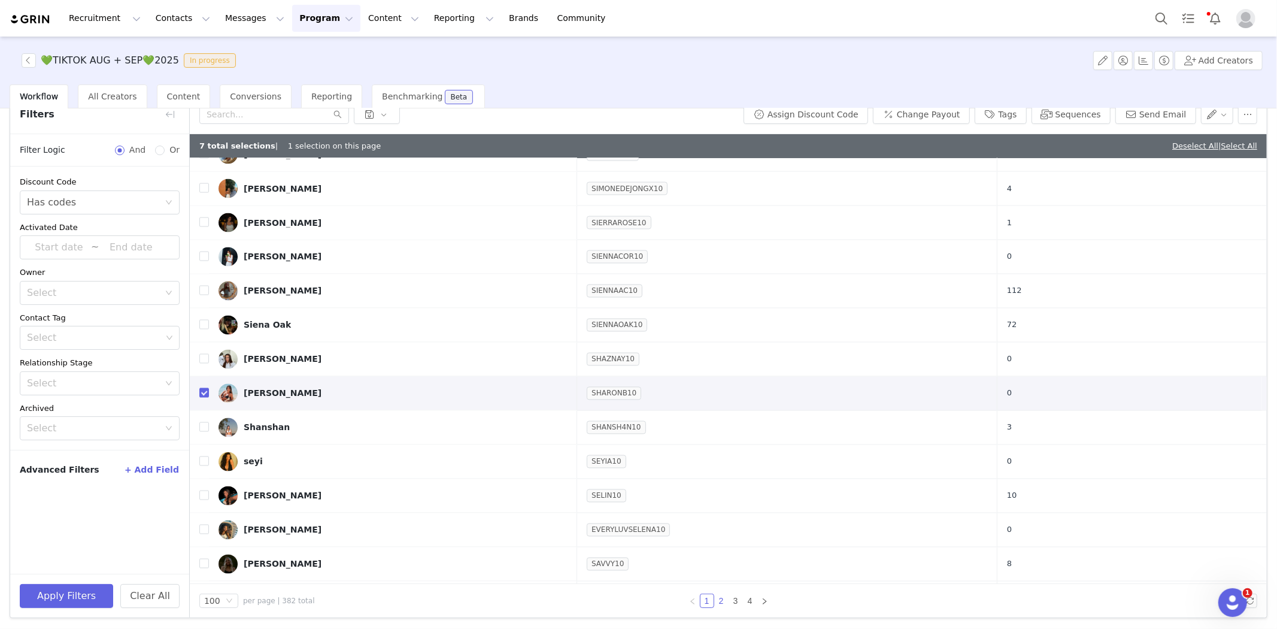
click at [721, 595] on link "2" at bounding box center [721, 600] width 13 height 13
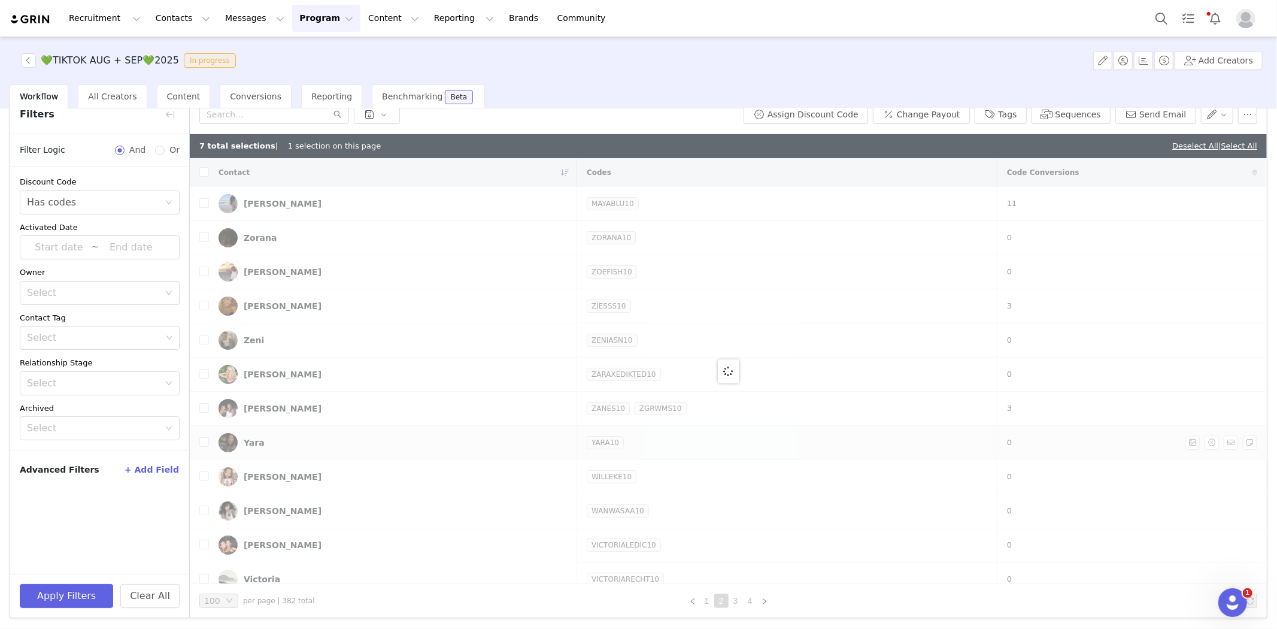
checkbox input "true"
checkbox input "false"
checkbox input "true"
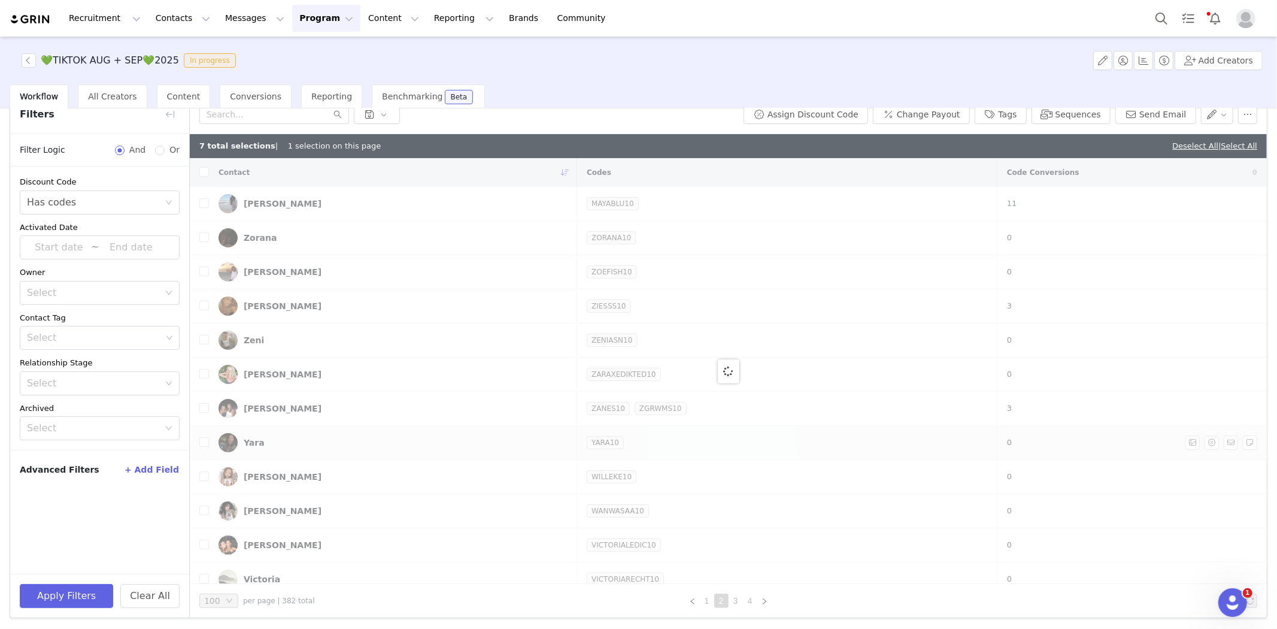
checkbox input "true"
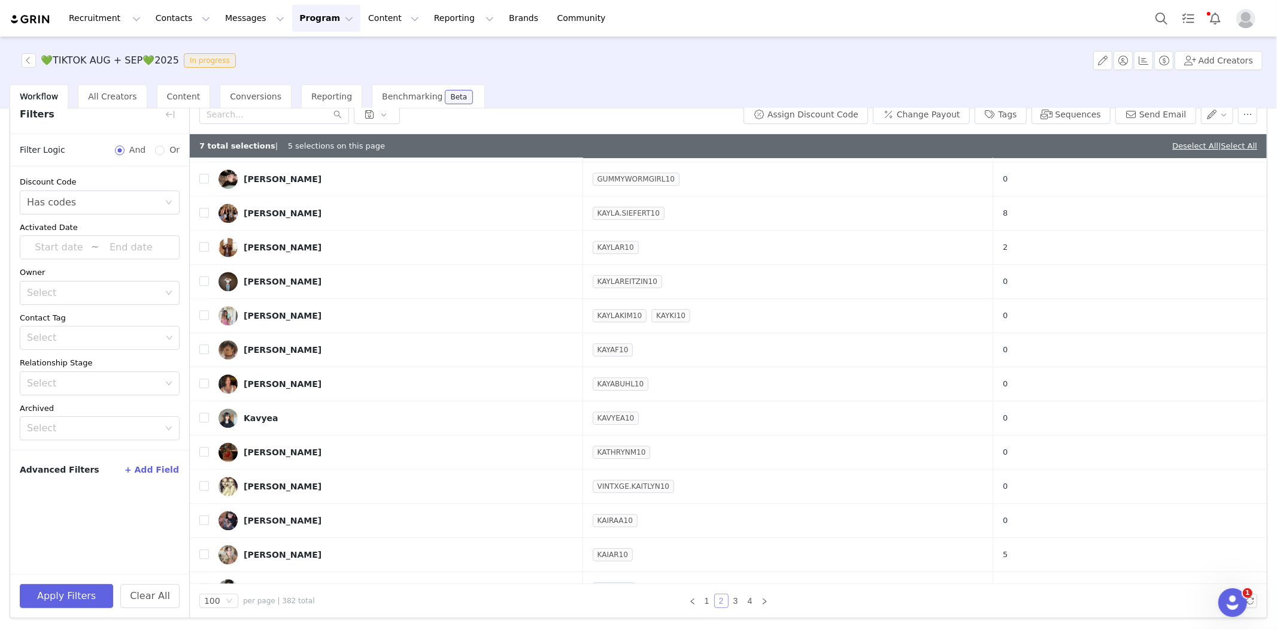
scroll to position [3021, 0]
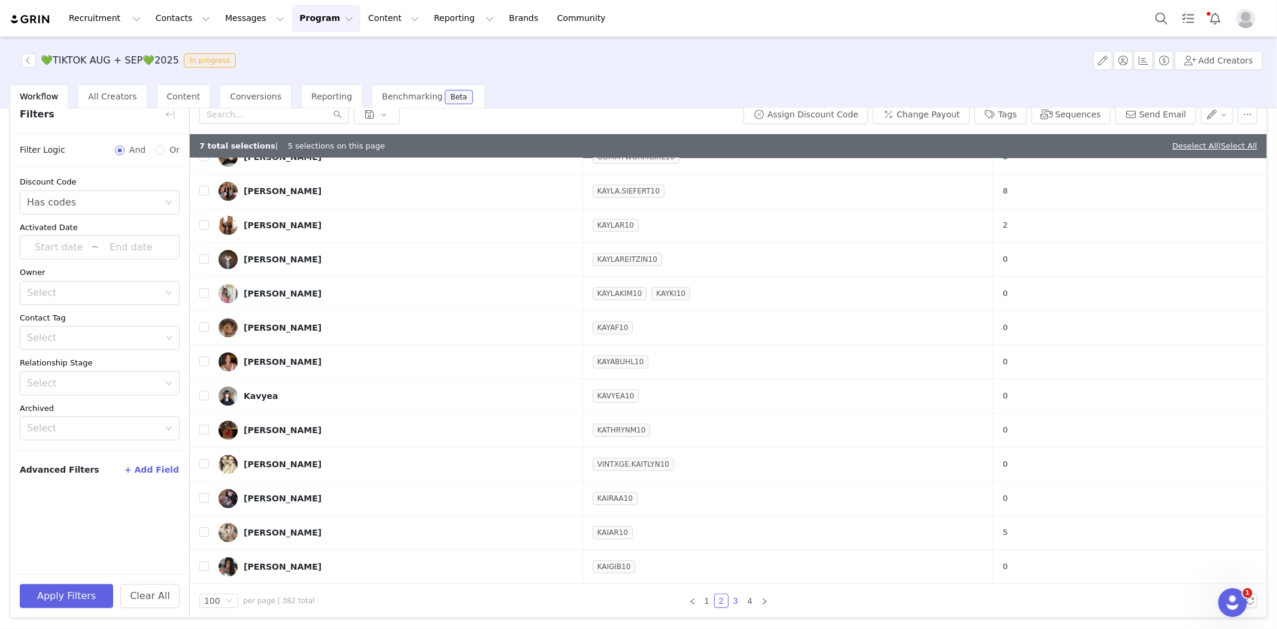
click at [731, 601] on link "3" at bounding box center [735, 600] width 13 height 13
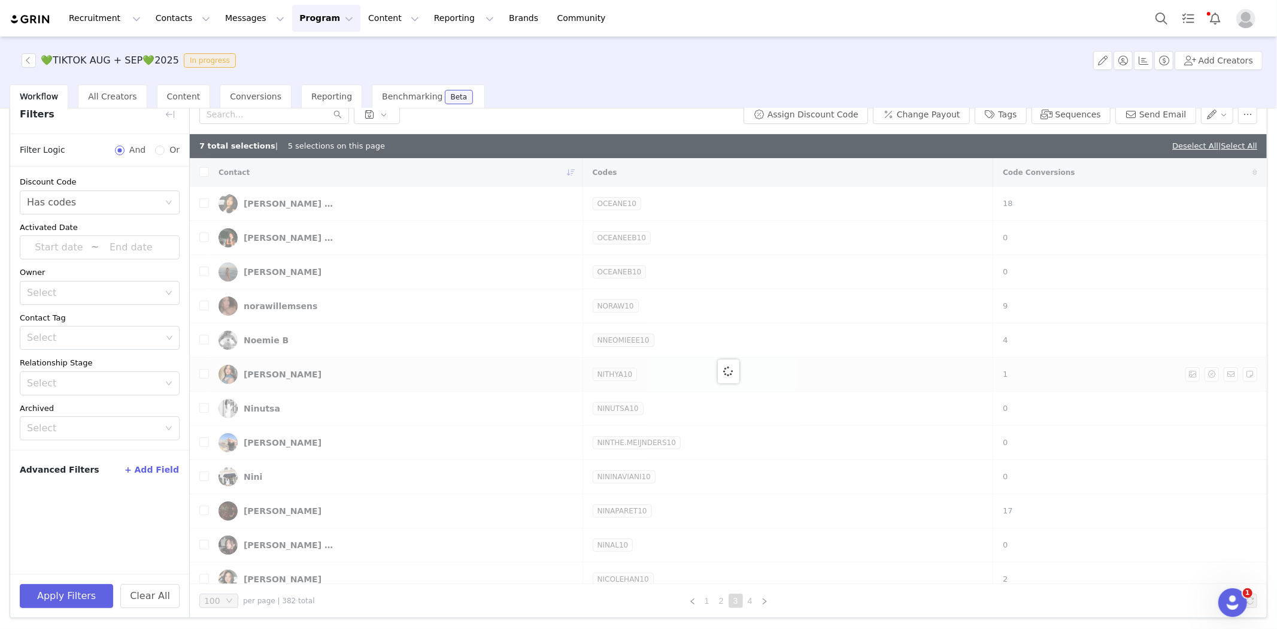
checkbox input "false"
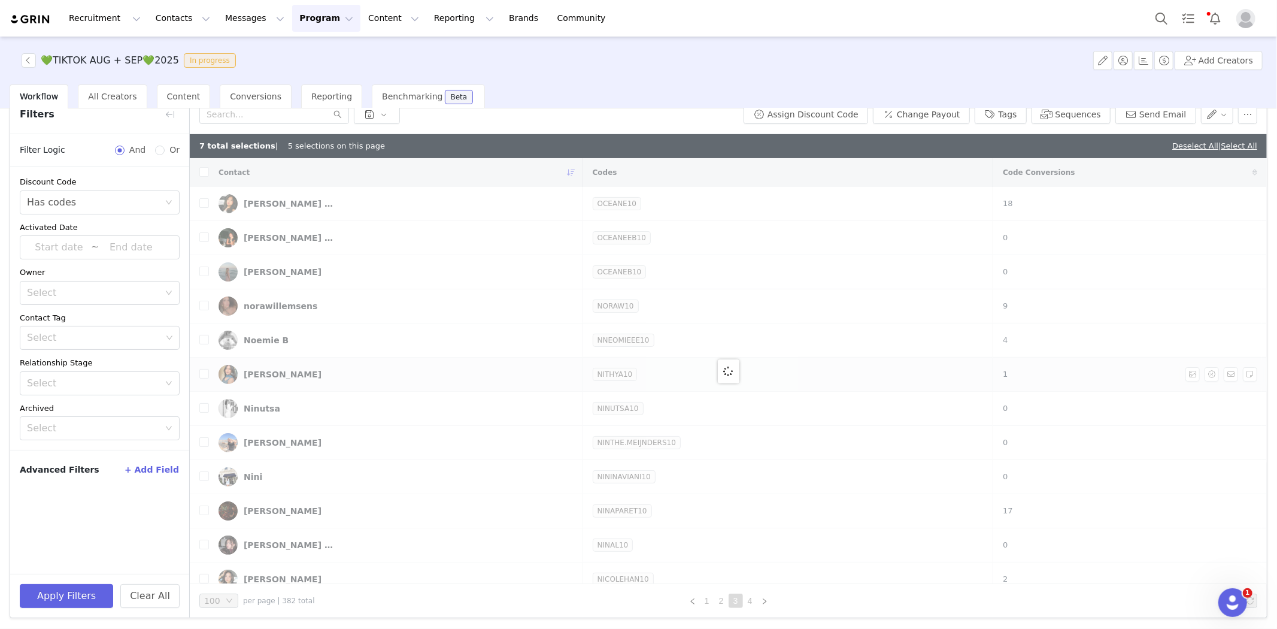
checkbox input "true"
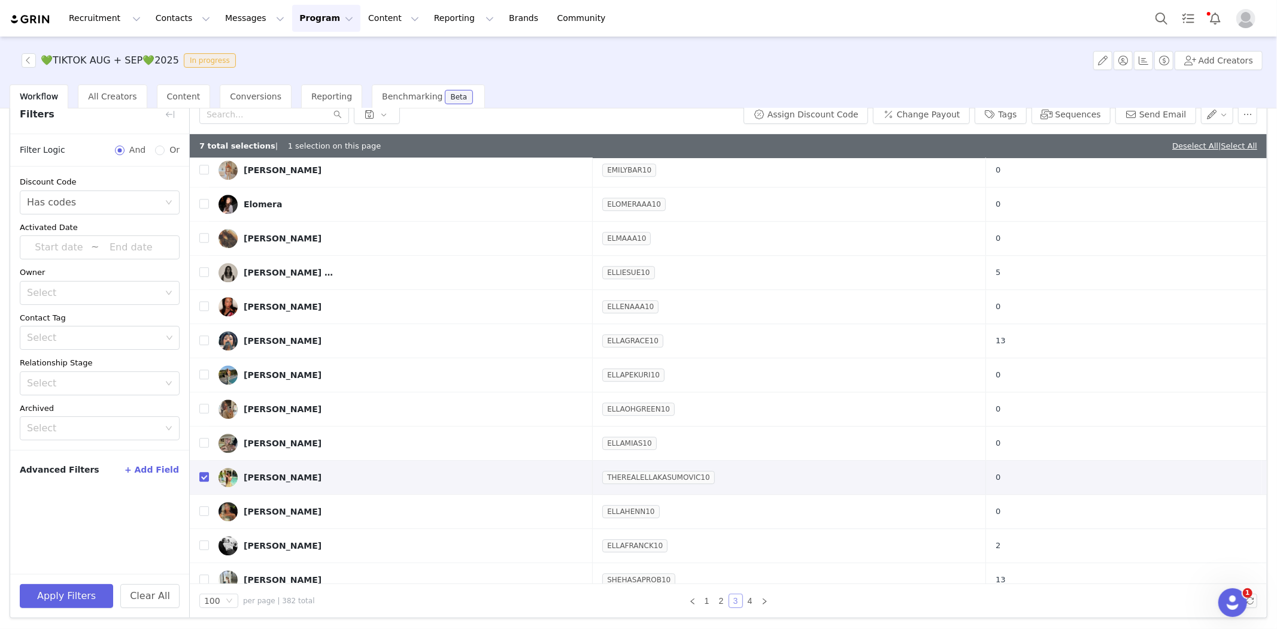
scroll to position [3021, 0]
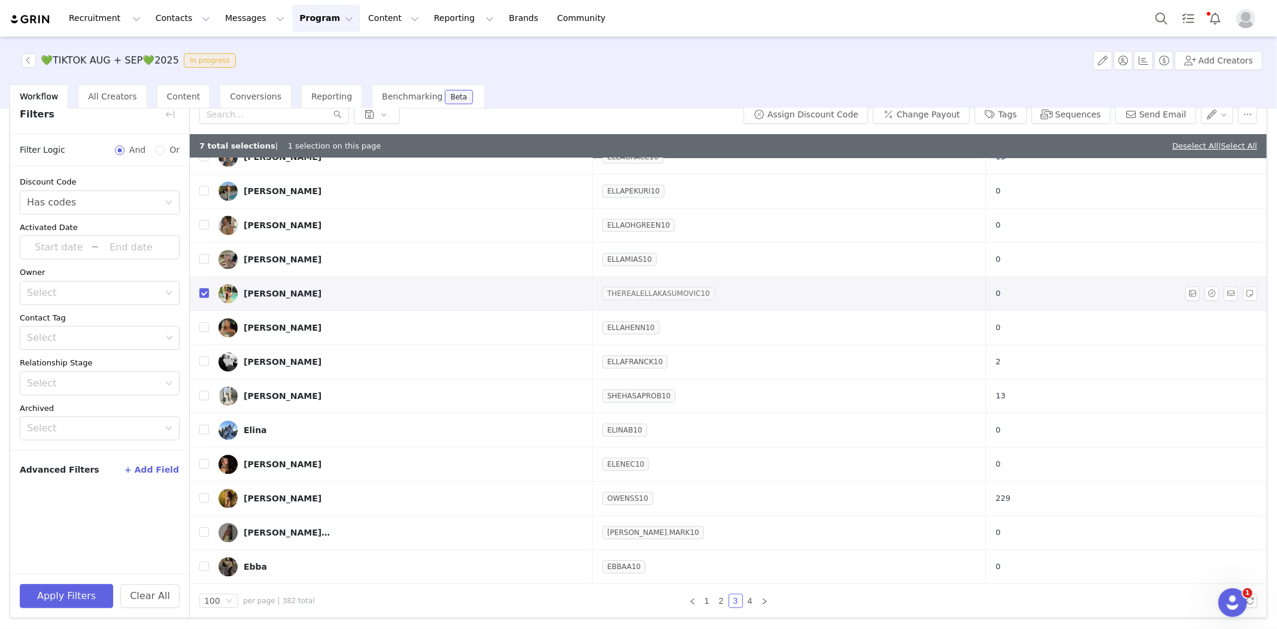
click at [632, 289] on link "THEREALELLAKASUMOVIC10" at bounding box center [658, 293] width 112 height 12
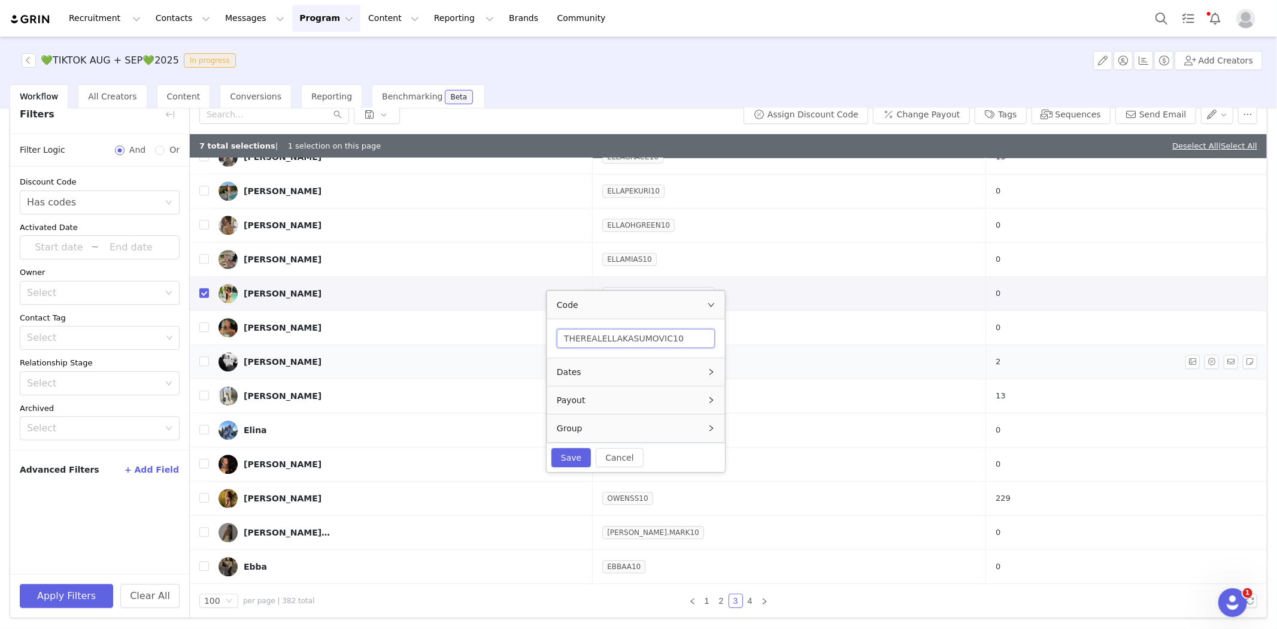
drag, startPoint x: 596, startPoint y: 340, endPoint x: 516, endPoint y: 343, distance: 80.3
click at [518, 343] on body "Recruitment Recruitment Creator Search Curated Lists Landing Pages Web Extensio…" at bounding box center [638, 314] width 1277 height 629
drag, startPoint x: 620, startPoint y: 338, endPoint x: 581, endPoint y: 345, distance: 39.6
click at [581, 345] on input "ELLAKASUMOVIC10" at bounding box center [629, 337] width 158 height 19
type input "ELLAK10"
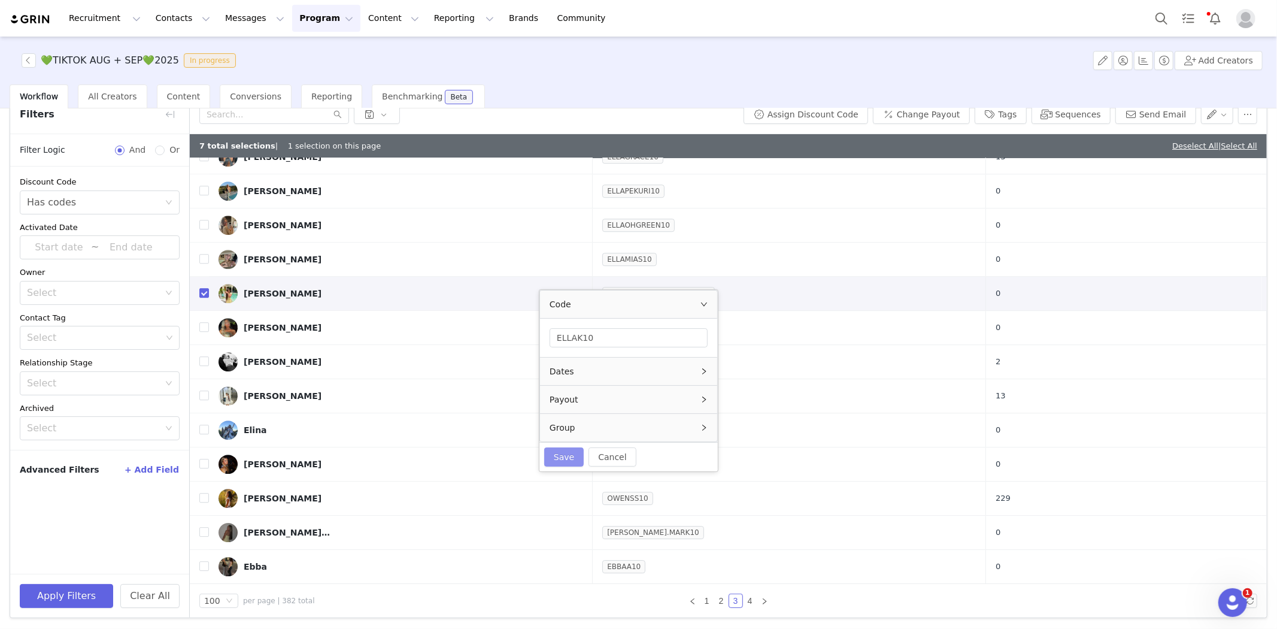
click at [575, 460] on button "Save" at bounding box center [564, 456] width 40 height 19
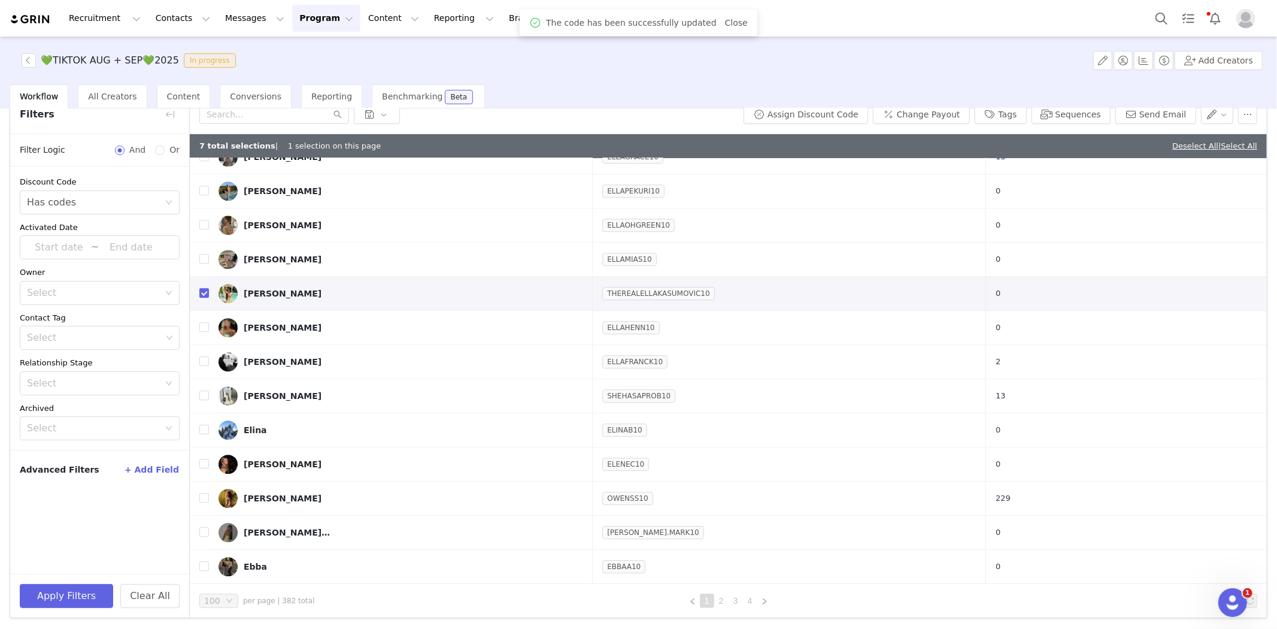
scroll to position [0, 0]
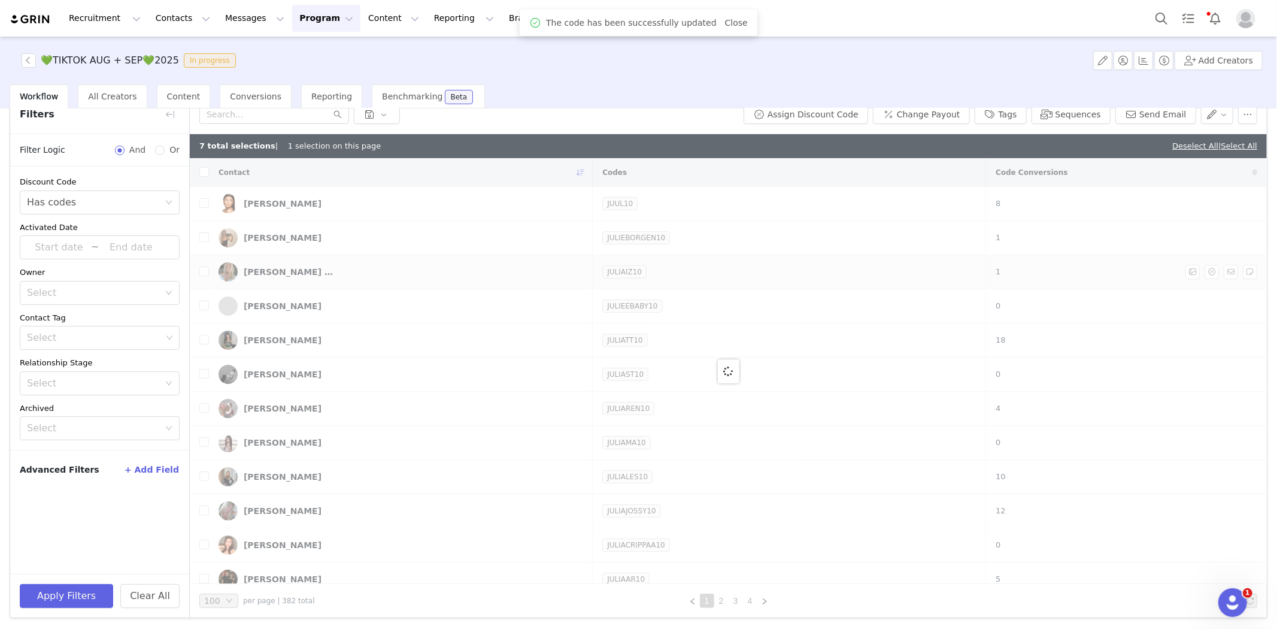
checkbox input "true"
checkbox input "false"
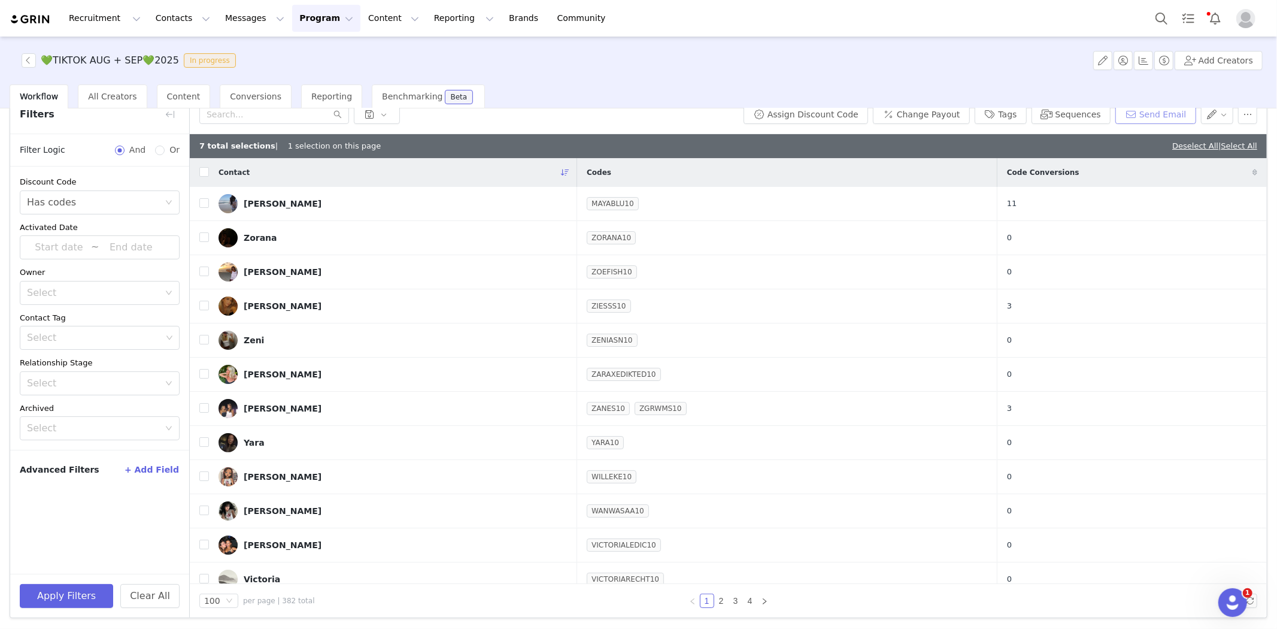
click at [1023, 116] on button "Send Email" at bounding box center [1156, 114] width 81 height 19
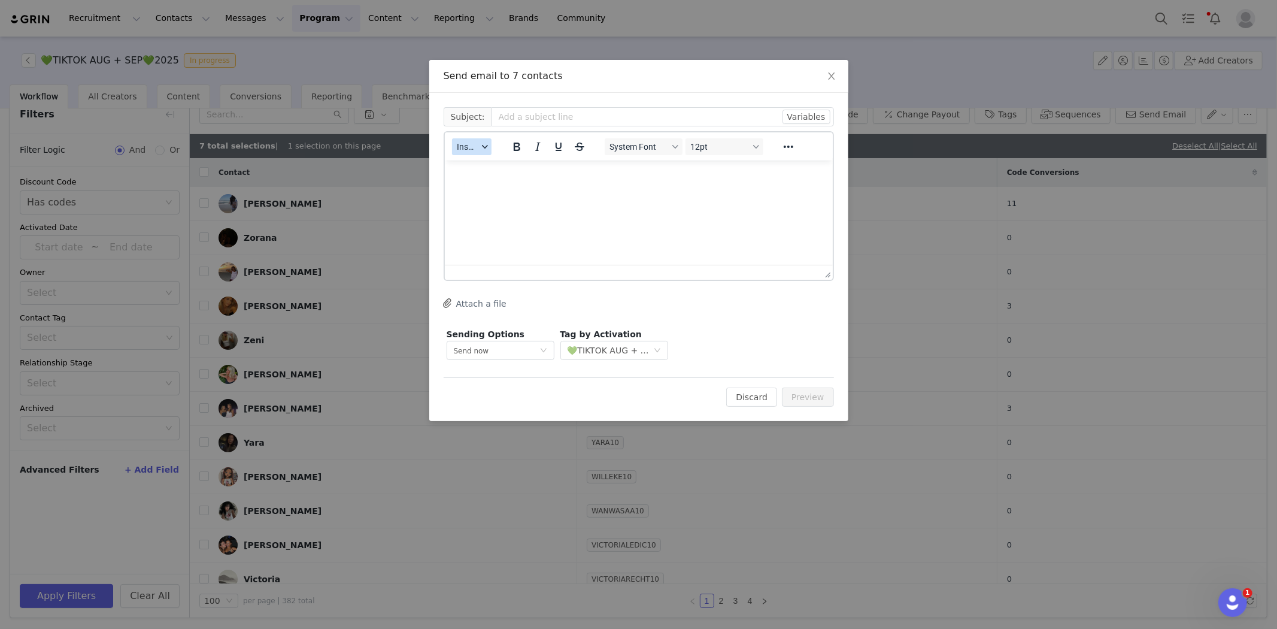
click at [474, 145] on span "Insert" at bounding box center [467, 147] width 21 height 10
click at [492, 160] on div "Insert Template" at bounding box center [516, 167] width 108 height 14
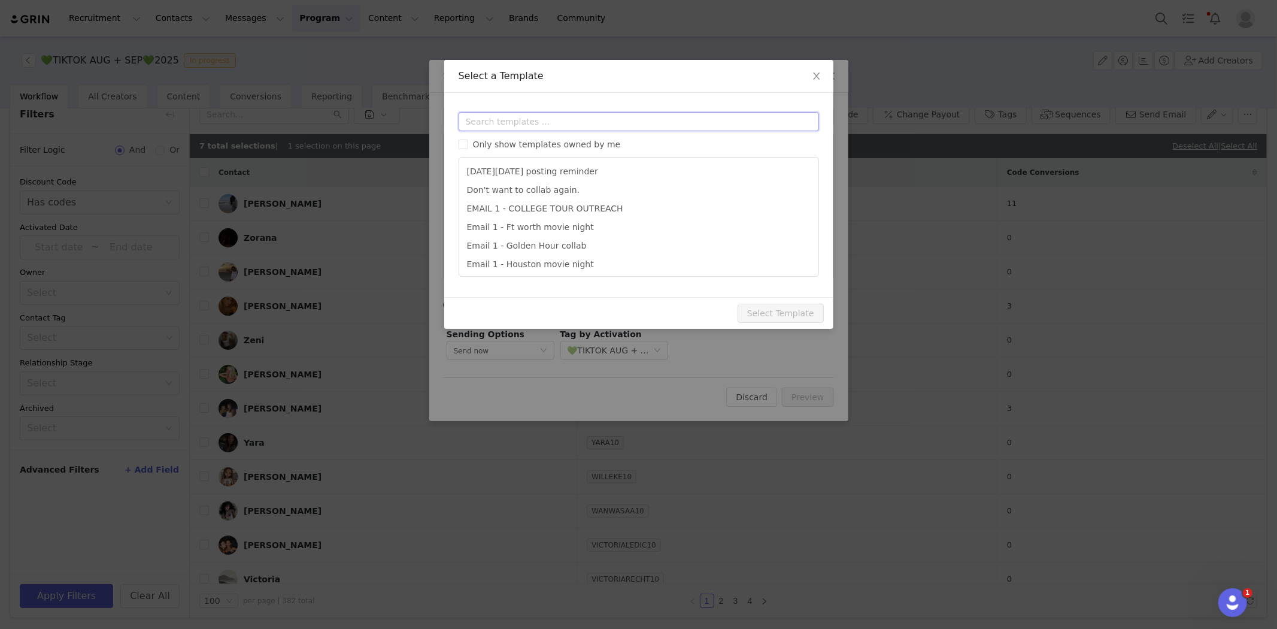
click at [489, 113] on input "text" at bounding box center [639, 121] width 360 height 19
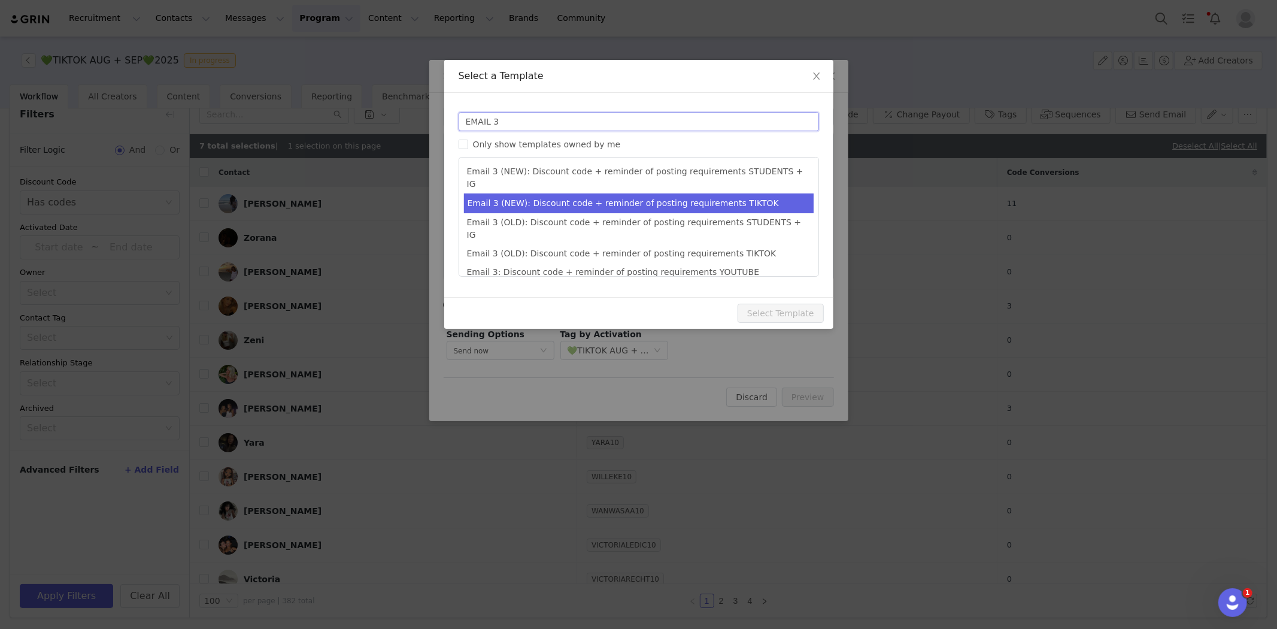
type input "EMAIL 3"
type input "Collab with Edikted"
click at [678, 195] on li "Email 3 (NEW): Discount code + reminder of posting requirements TIKTOK" at bounding box center [639, 203] width 350 height 20
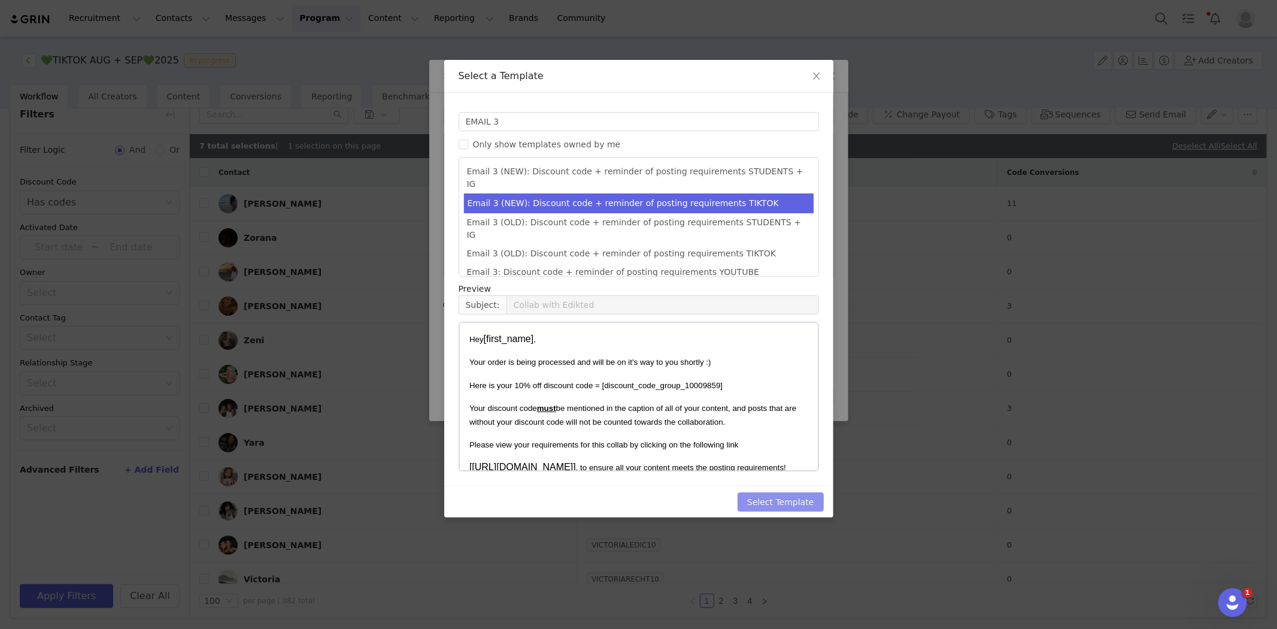
click at [800, 492] on button "Select Template" at bounding box center [781, 501] width 86 height 19
type input "Collab with Edikted"
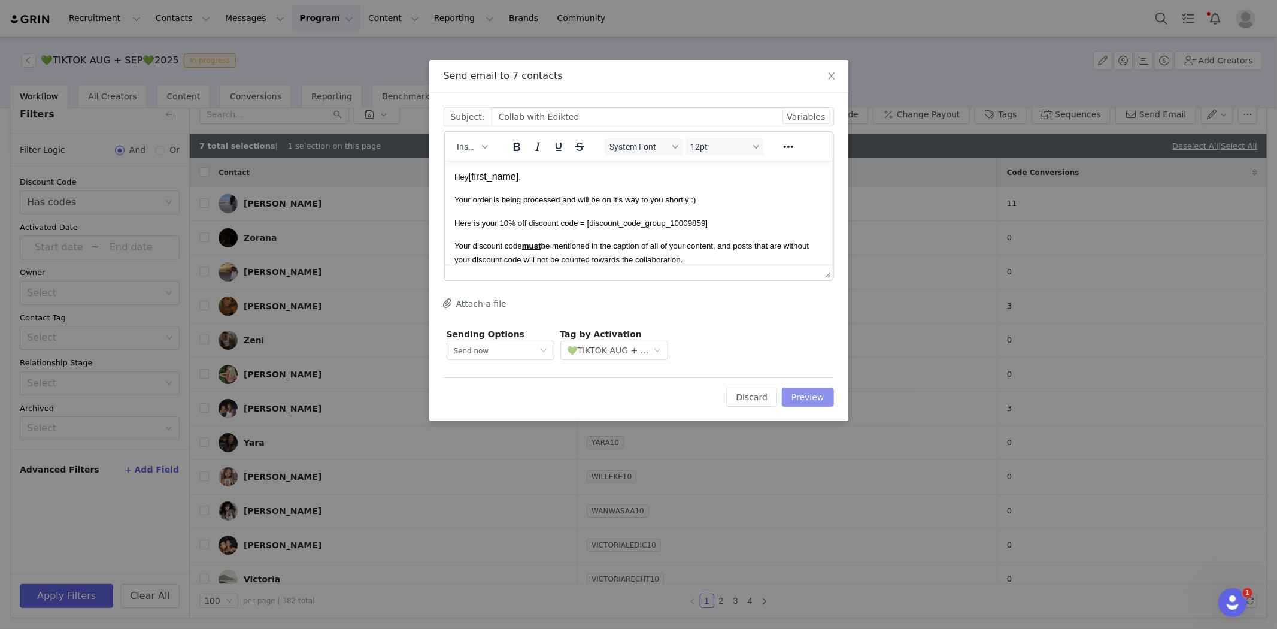
click at [801, 402] on button "Preview" at bounding box center [808, 396] width 52 height 19
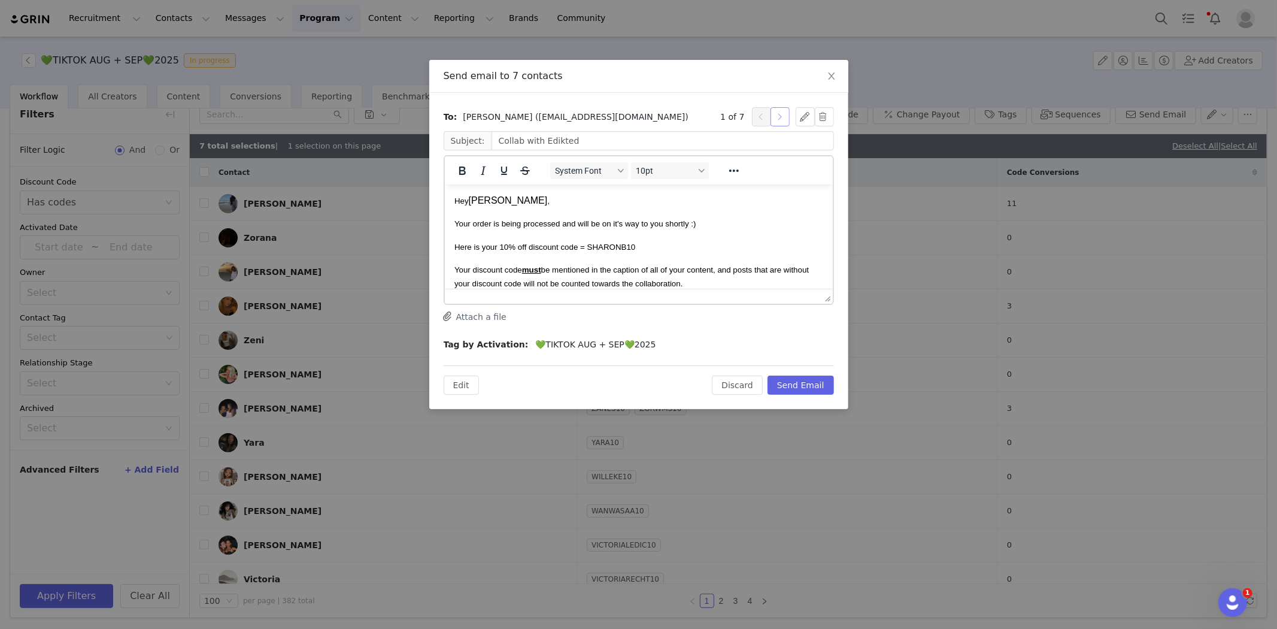
click at [785, 110] on button "button" at bounding box center [780, 116] width 19 height 19
click at [785, 111] on button "button" at bounding box center [780, 116] width 19 height 19
click at [785, 114] on button "button" at bounding box center [780, 116] width 19 height 19
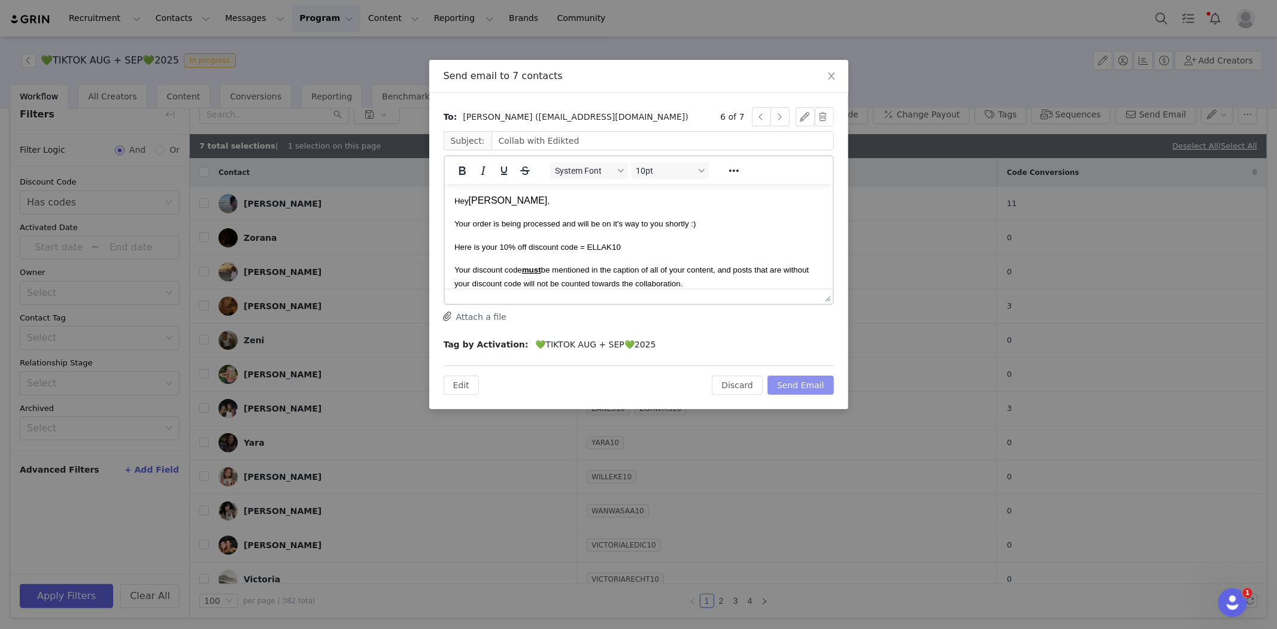
click at [809, 385] on button "Send Email" at bounding box center [801, 384] width 66 height 19
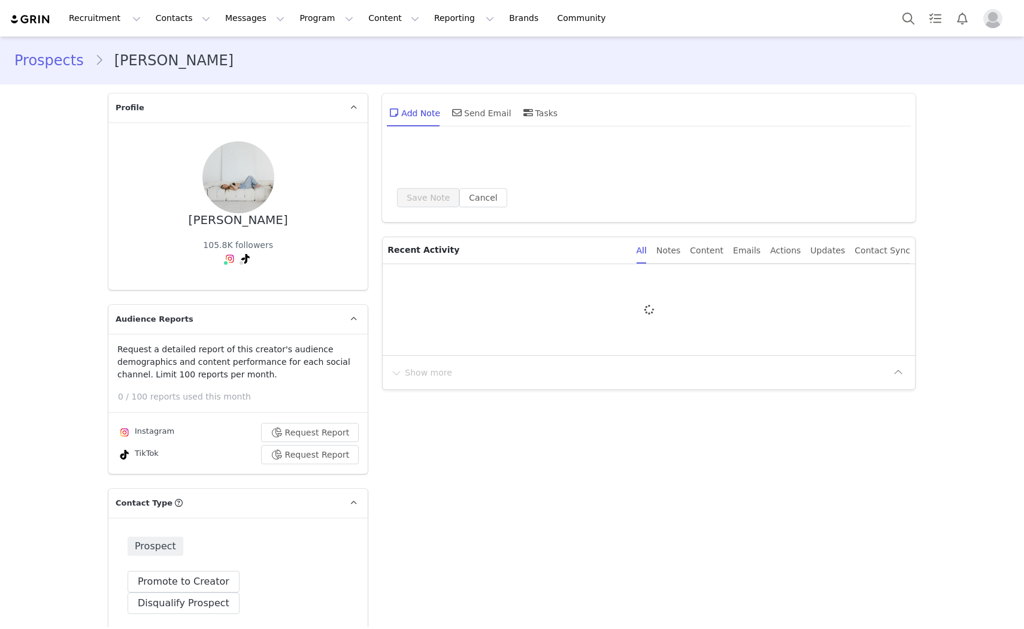
type input "+1 ([GEOGRAPHIC_DATA])"
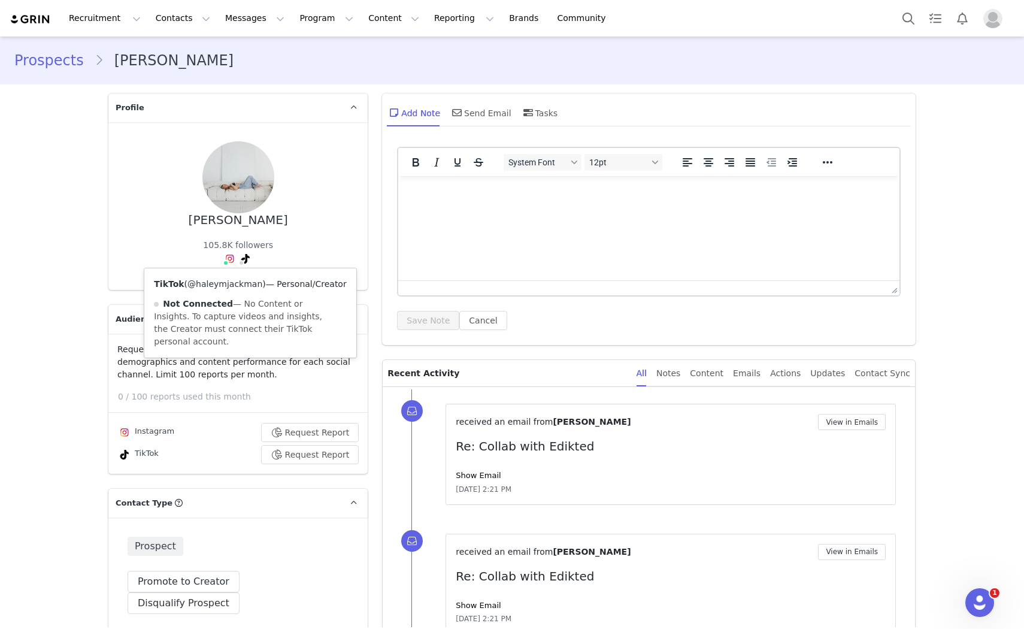
click at [232, 288] on link "@haleymjackman" at bounding box center [224, 284] width 75 height 10
